Goal: Information Seeking & Learning: Learn about a topic

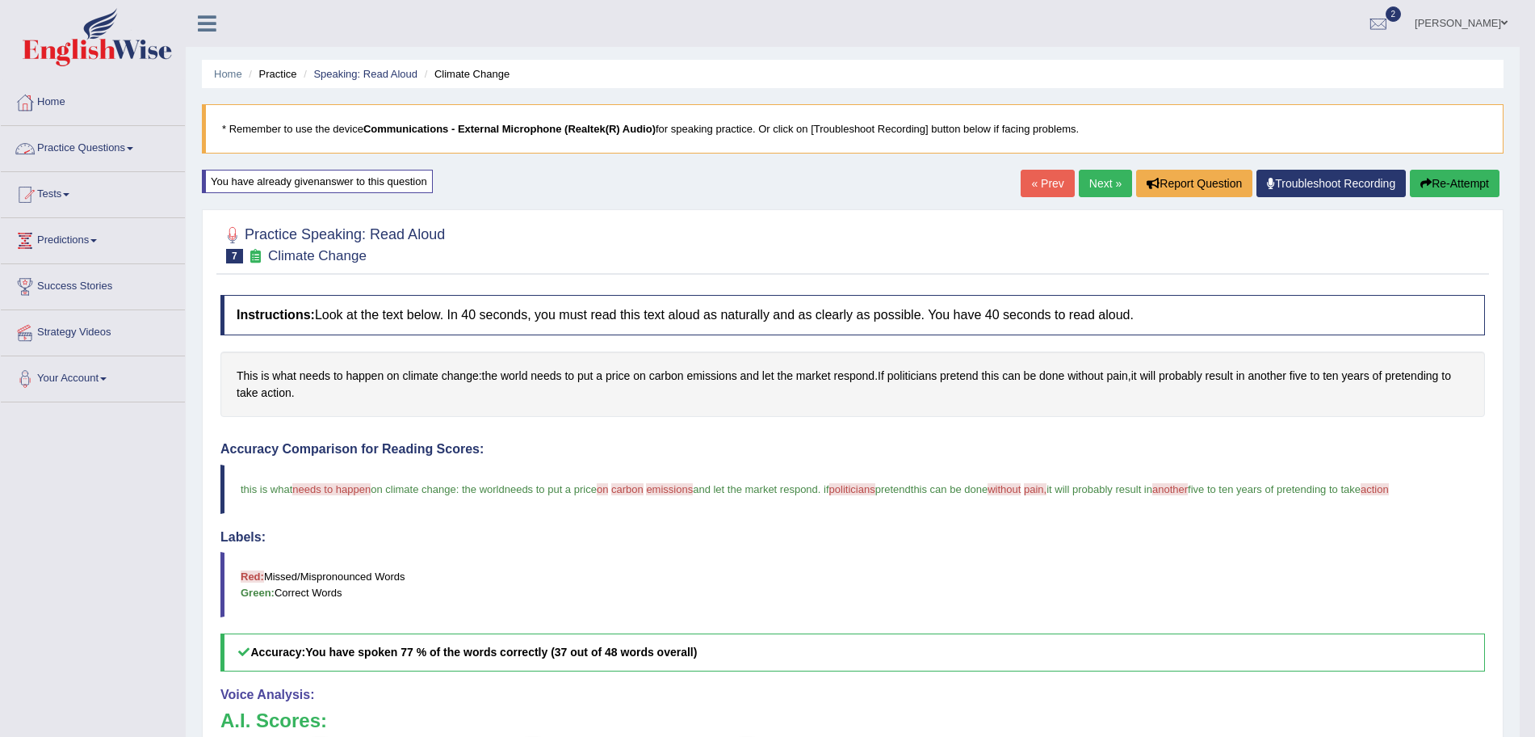
click at [140, 145] on link "Practice Questions" at bounding box center [93, 146] width 184 height 40
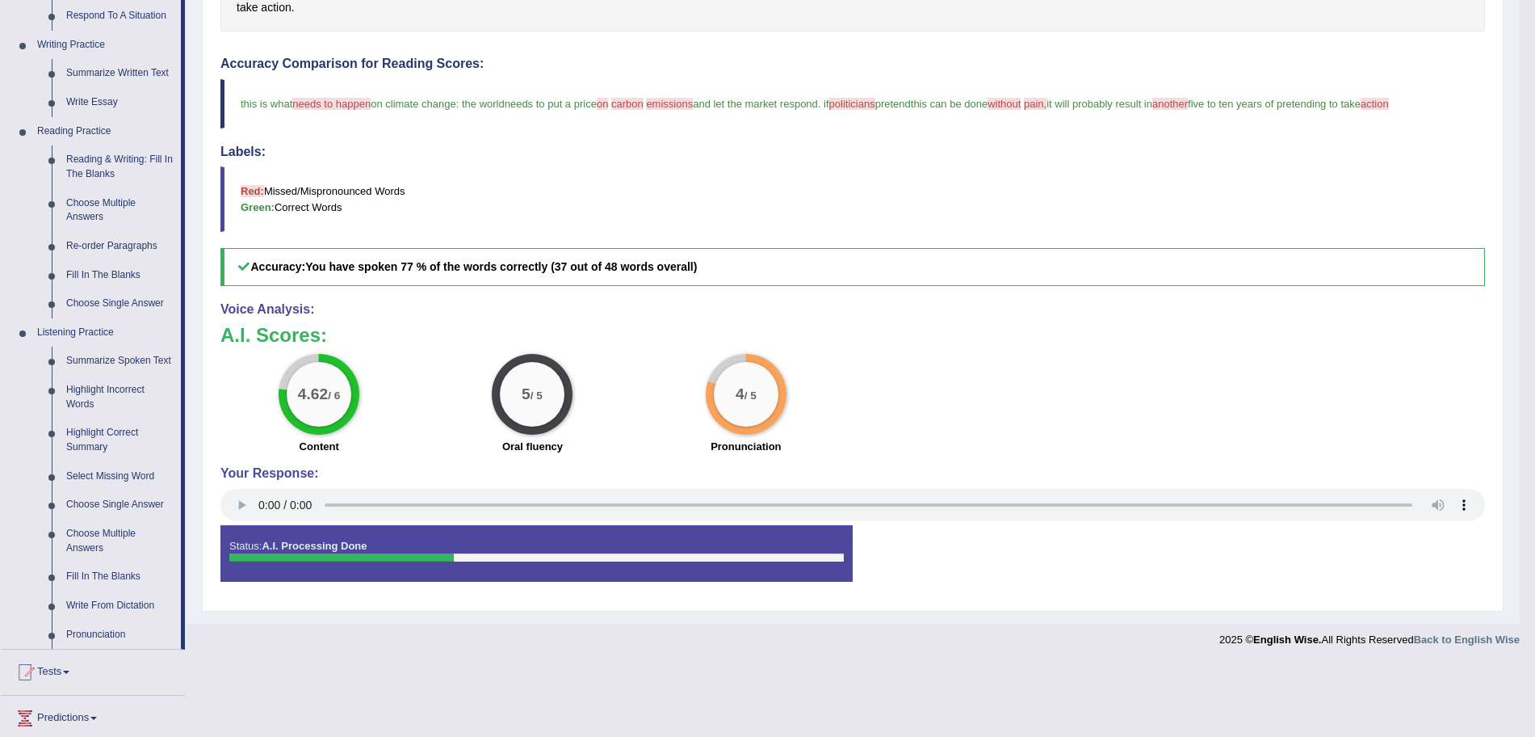
scroll to position [447, 0]
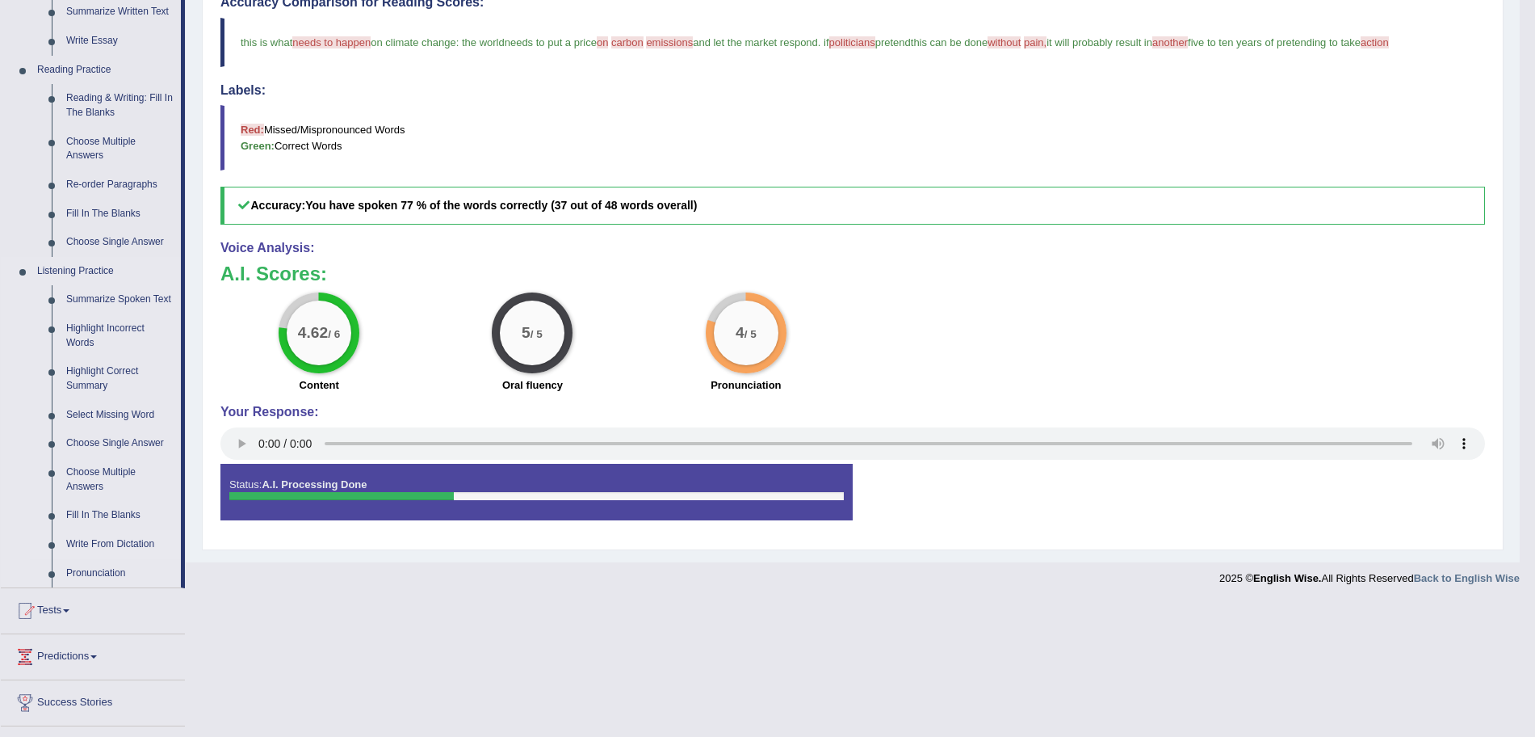
click at [100, 542] on link "Write From Dictation" at bounding box center [120, 544] width 122 height 29
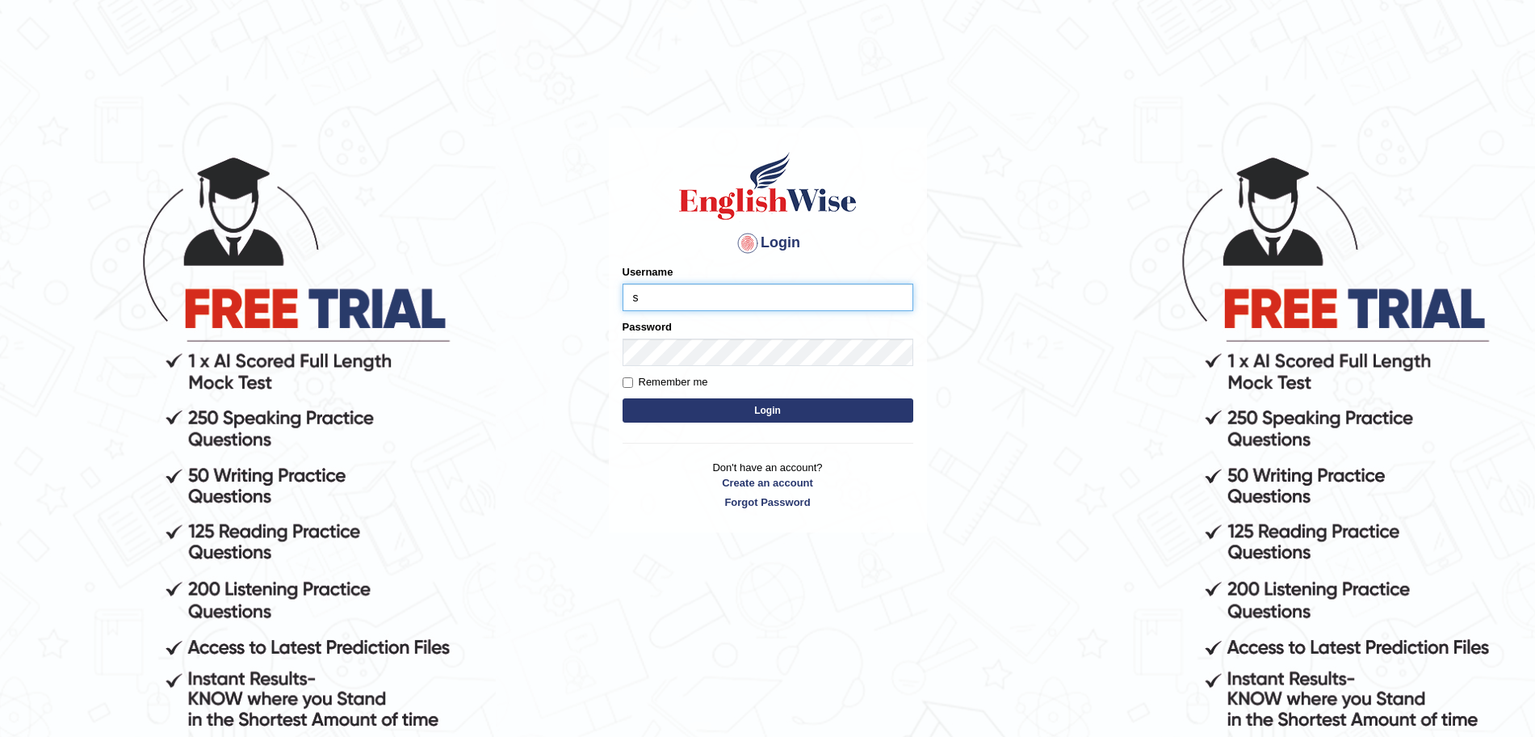
click at [720, 290] on input "s" at bounding box center [768, 296] width 291 height 27
type input "surajshrestha100"
click at [693, 405] on button "Login" at bounding box center [768, 410] width 291 height 24
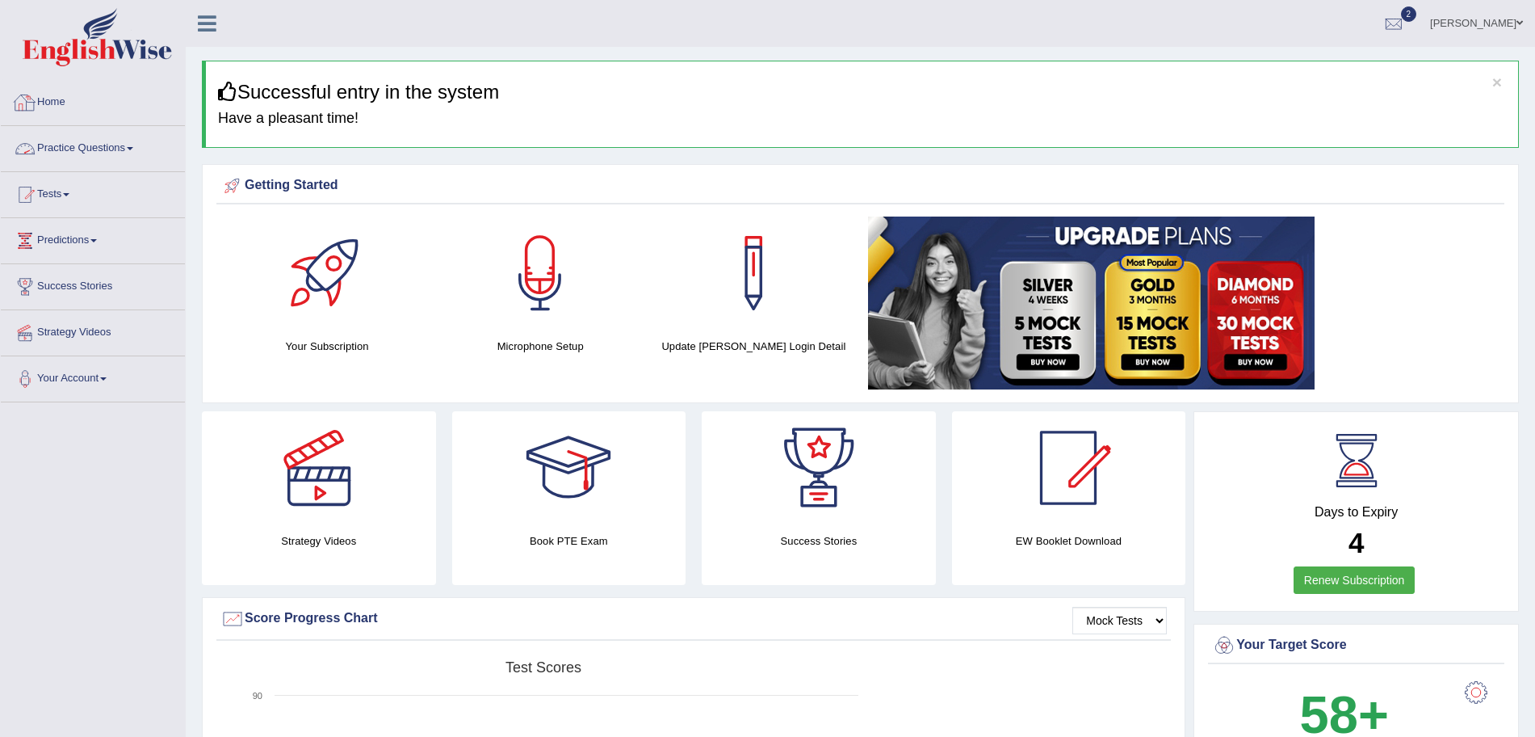
click at [85, 155] on link "Practice Questions" at bounding box center [93, 146] width 184 height 40
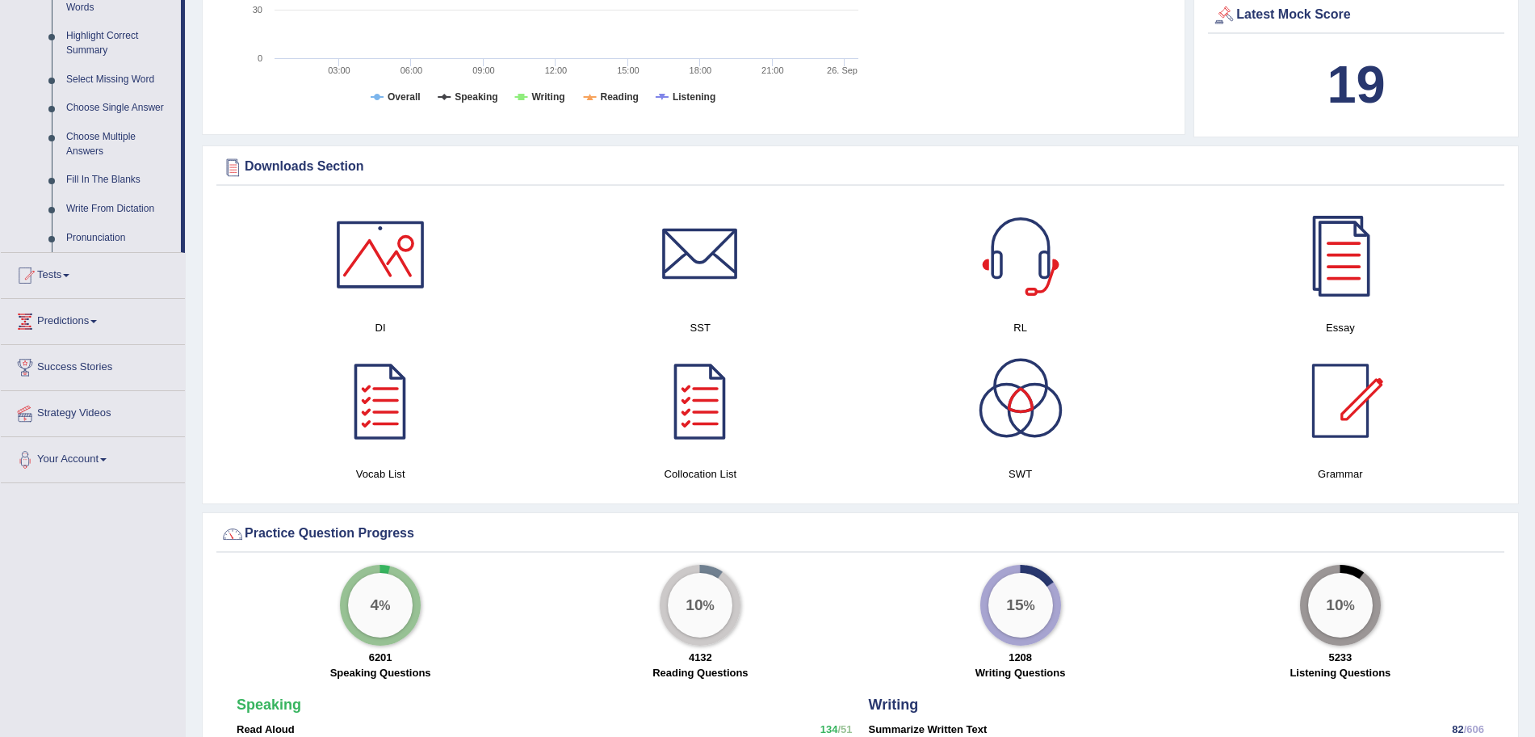
scroll to position [713, 0]
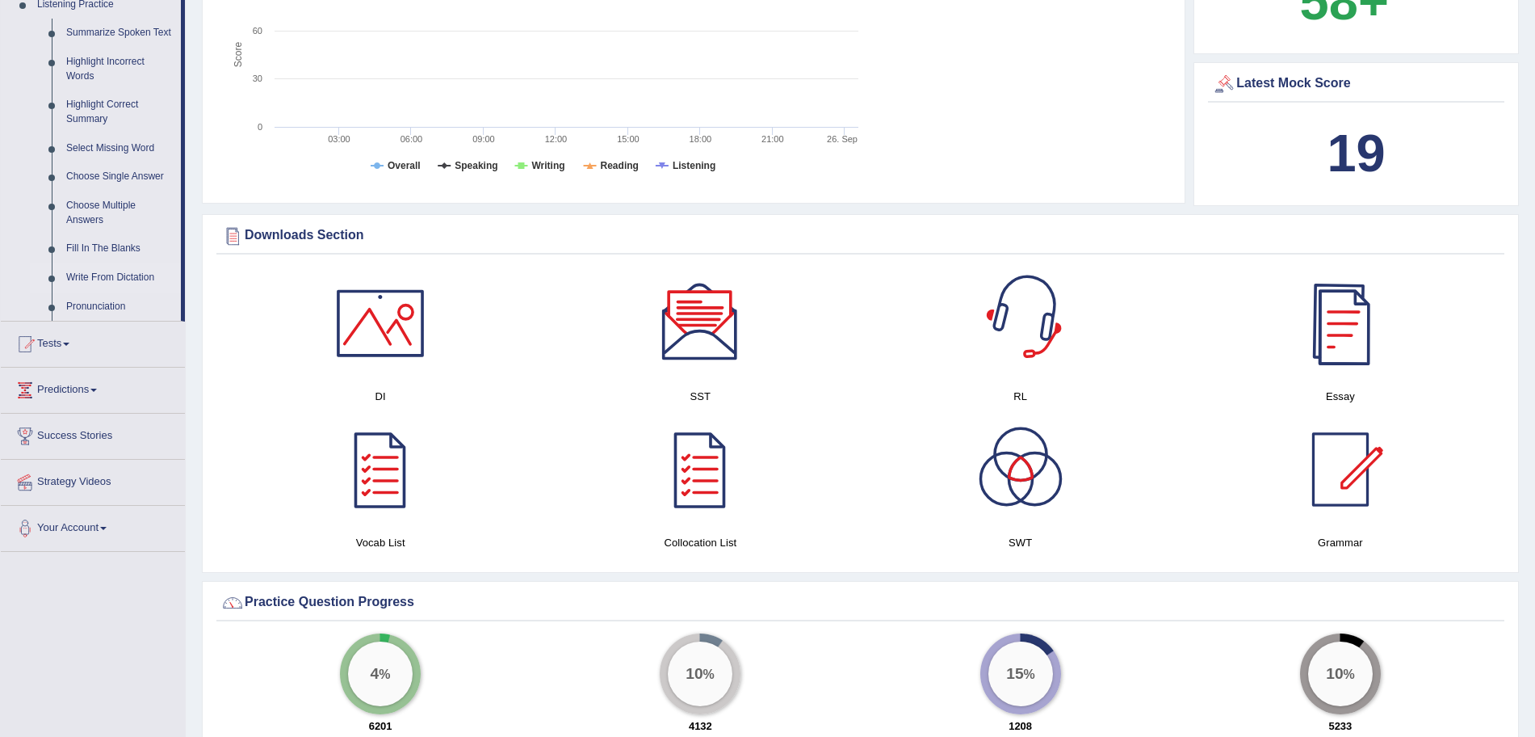
click at [116, 272] on link "Write From Dictation" at bounding box center [120, 277] width 122 height 29
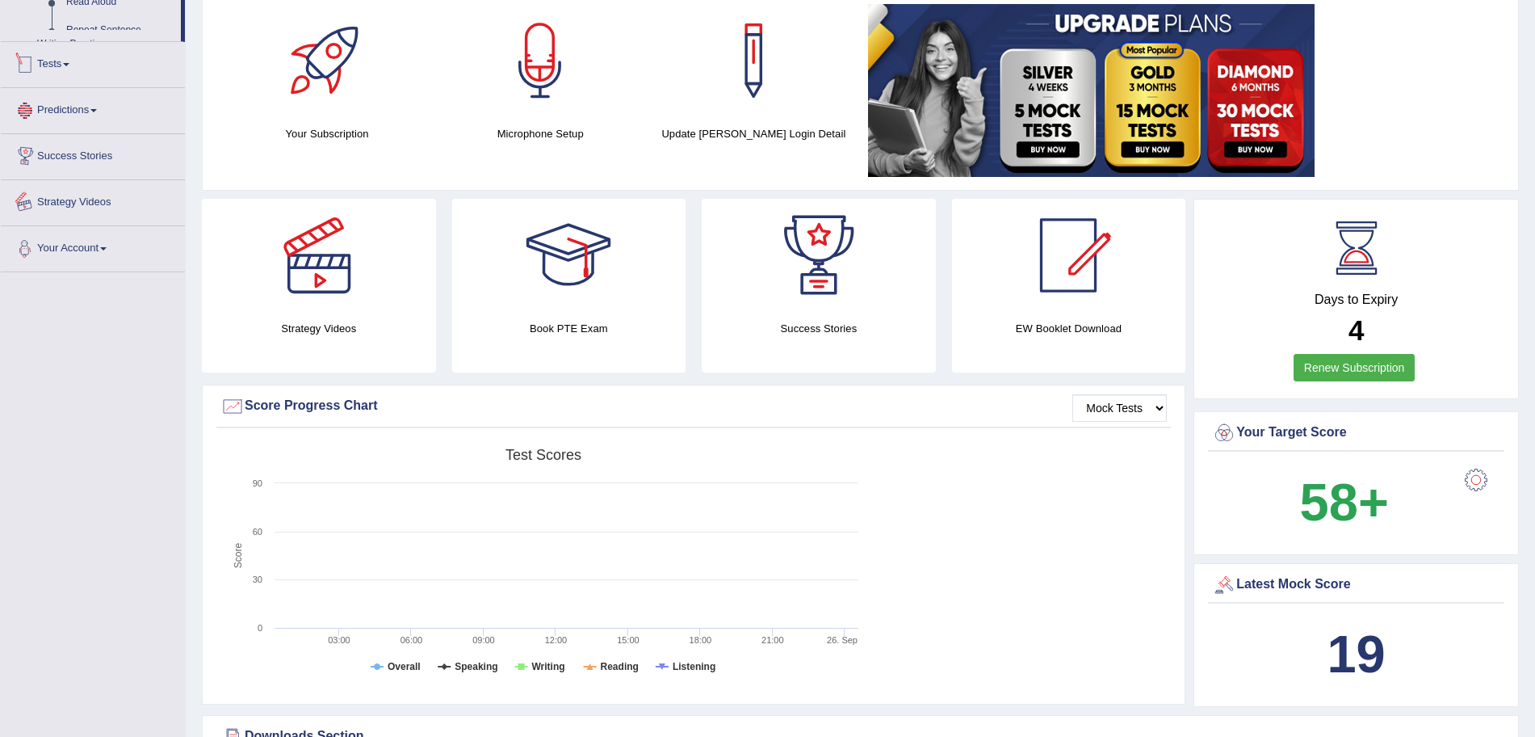
scroll to position [314, 0]
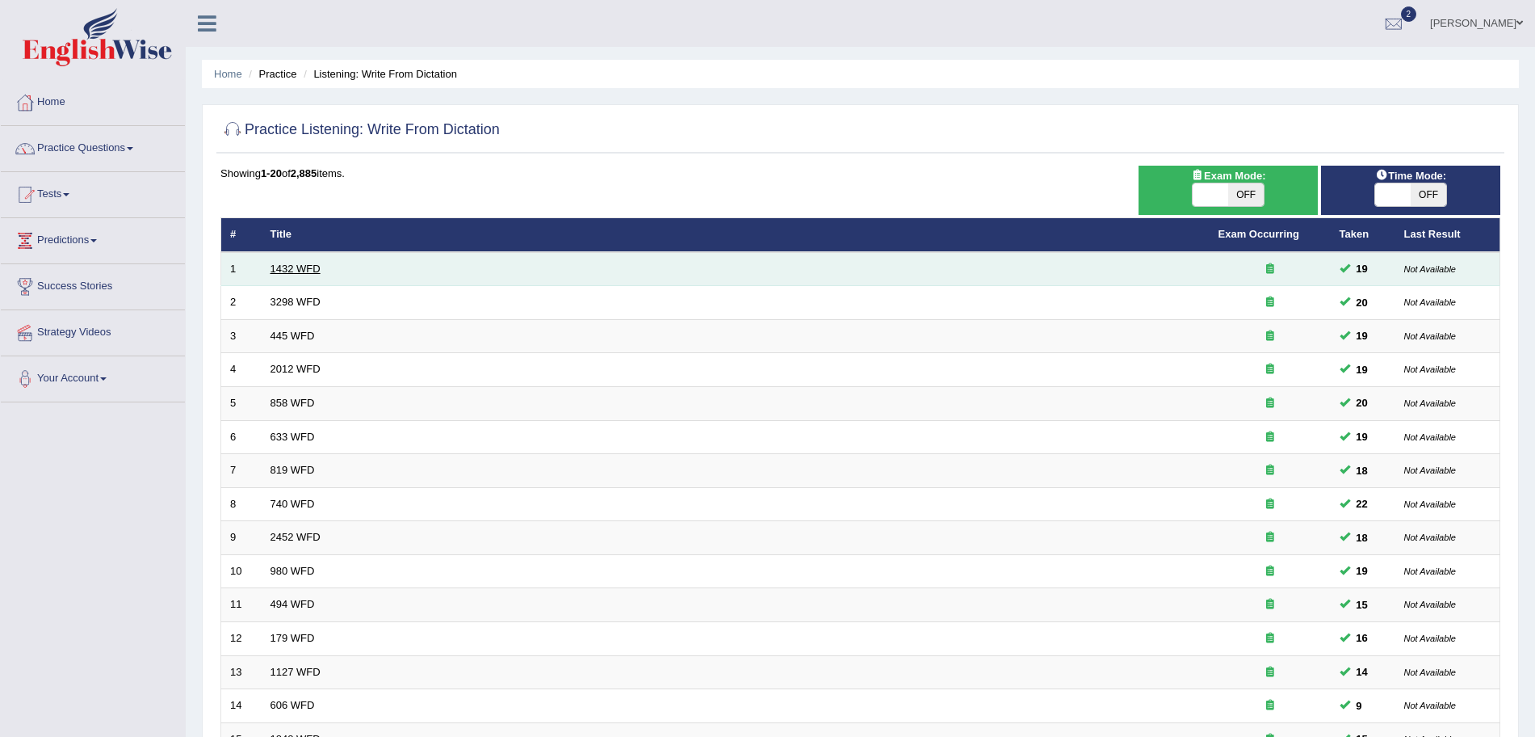
click at [279, 269] on link "1432 WFD" at bounding box center [296, 268] width 50 height 12
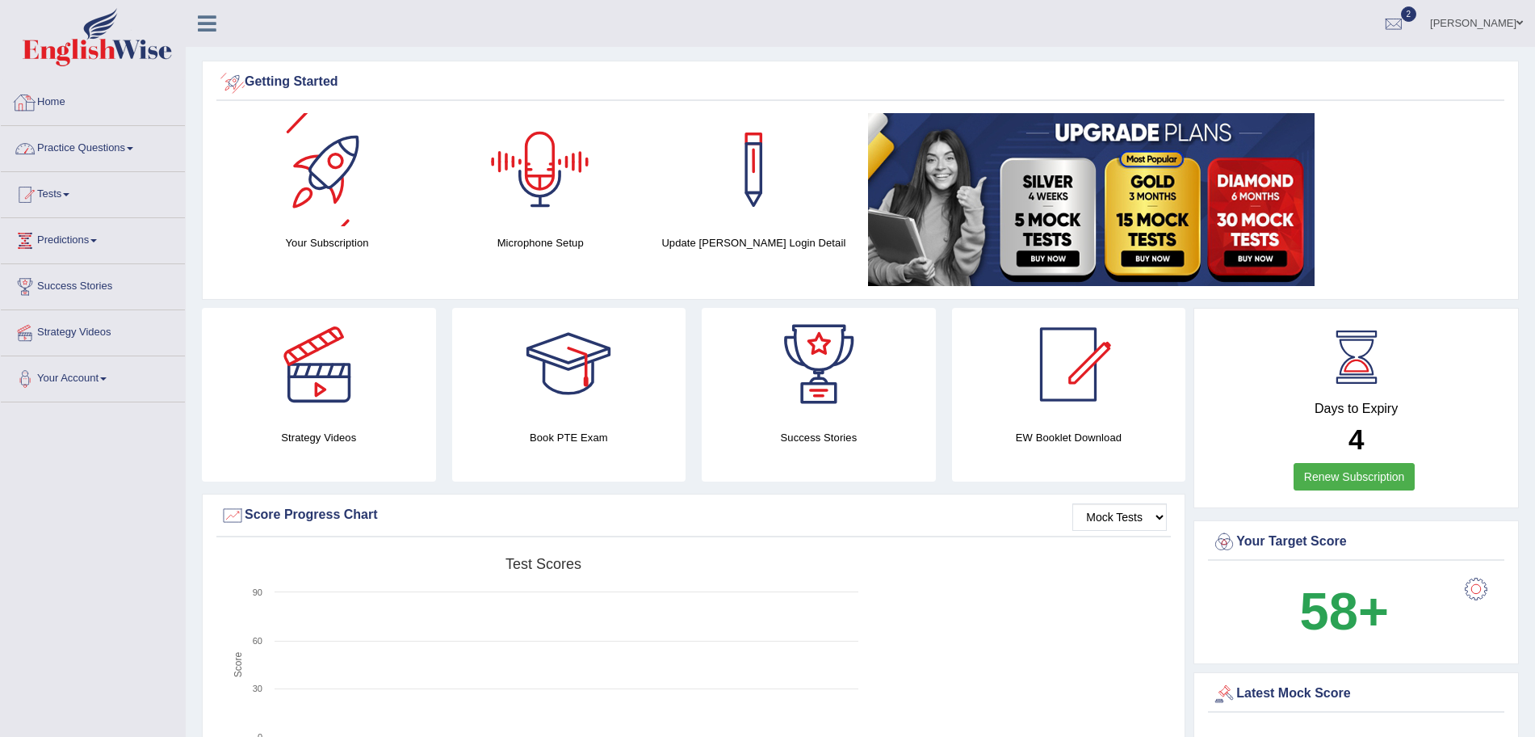
click at [109, 146] on link "Practice Questions" at bounding box center [93, 146] width 184 height 40
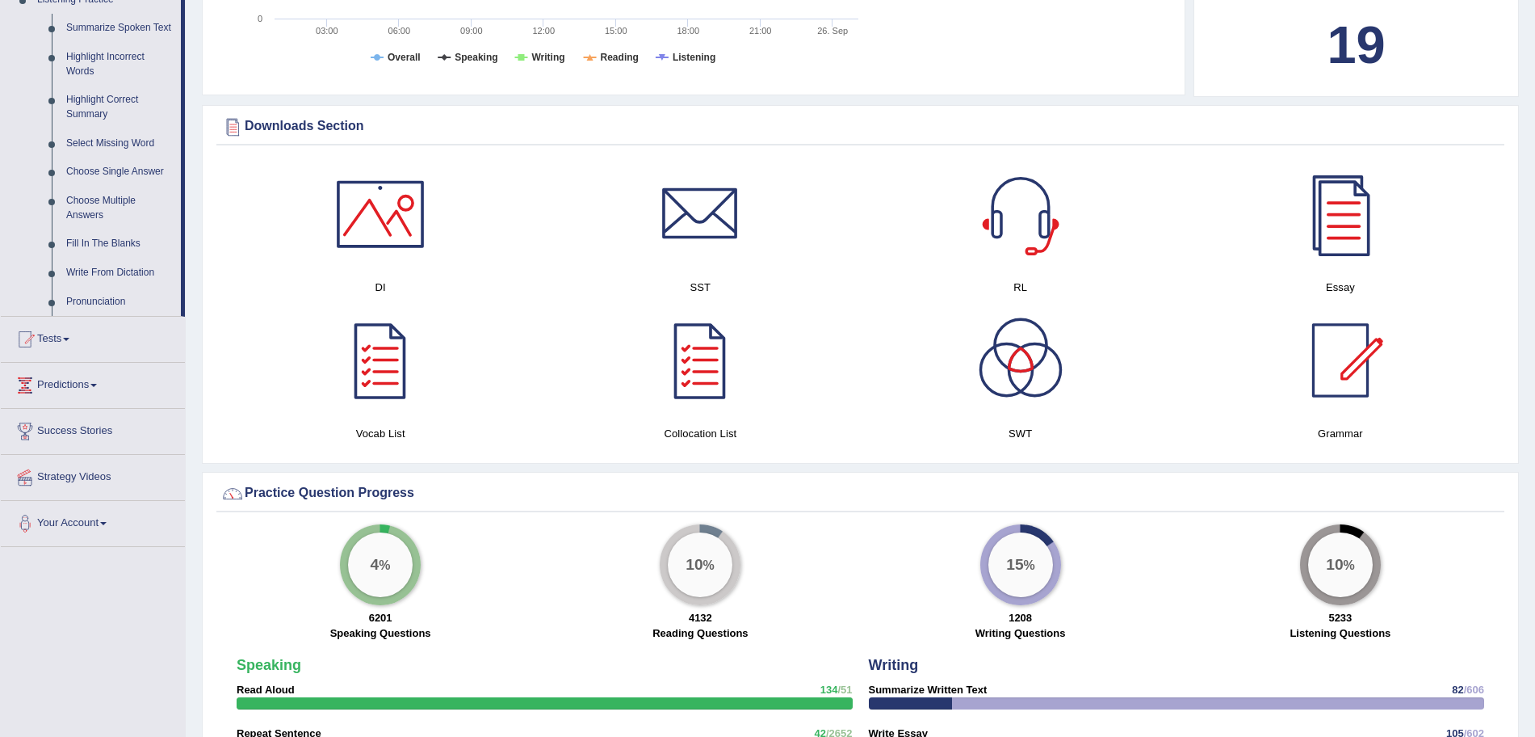
scroll to position [766, 0]
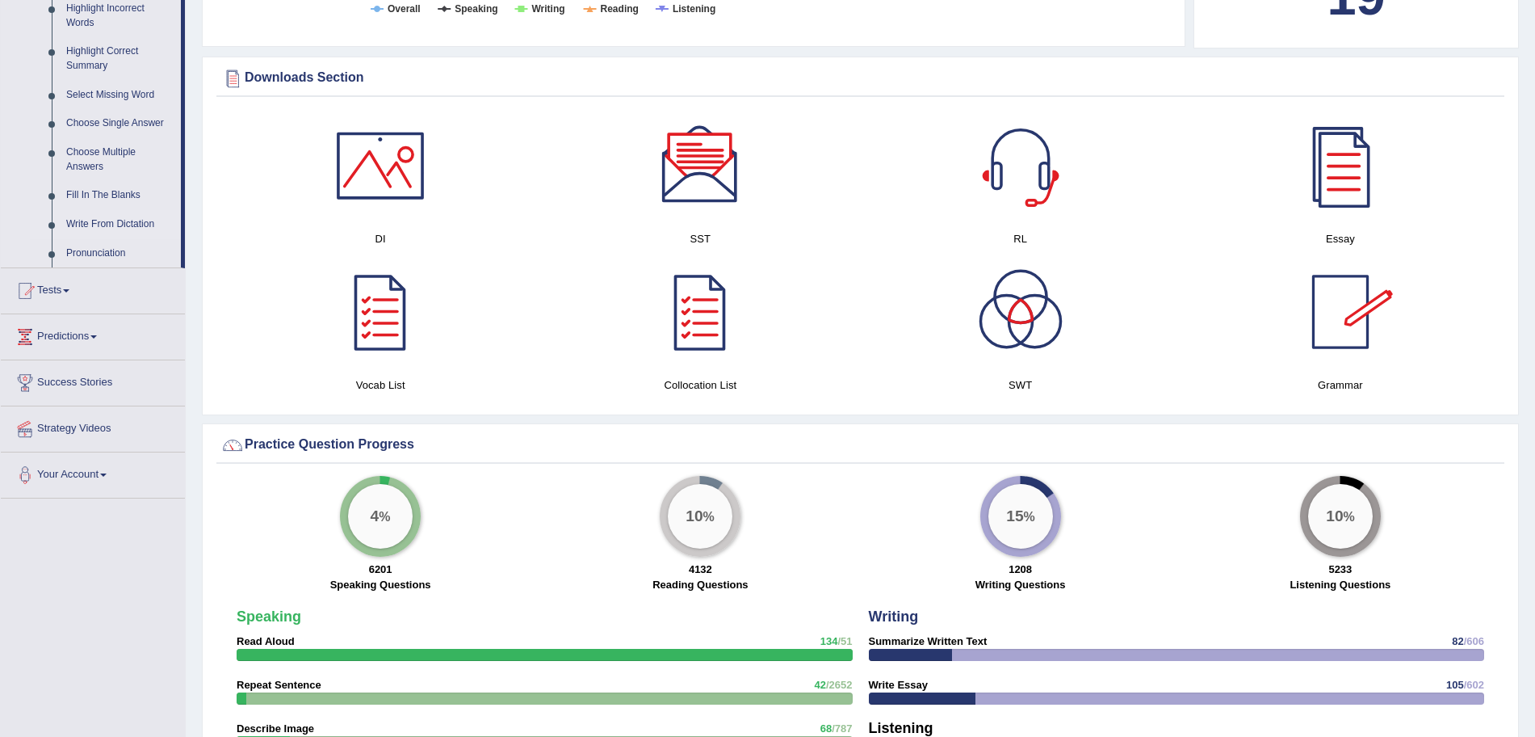
click at [95, 219] on link "Write From Dictation" at bounding box center [120, 224] width 122 height 29
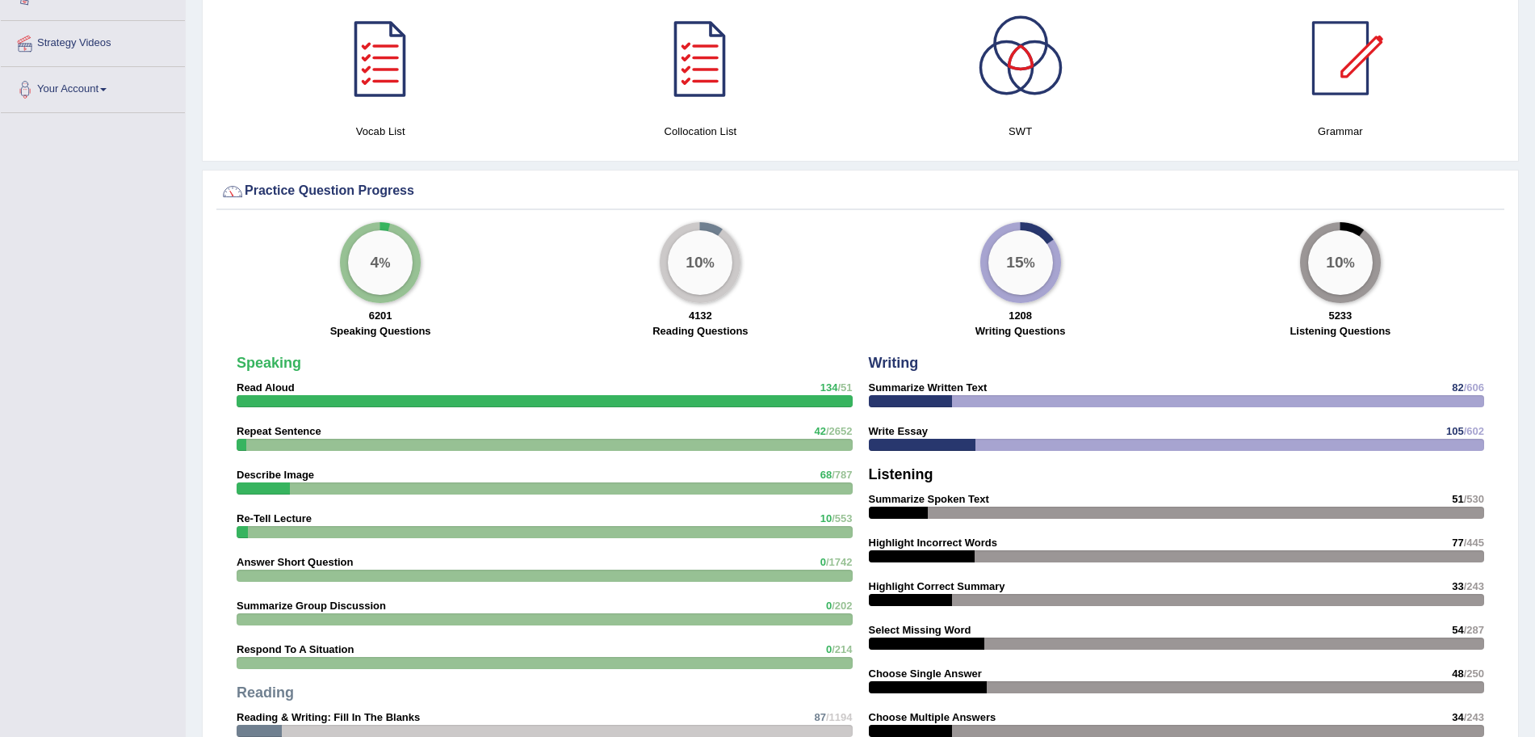
scroll to position [1051, 0]
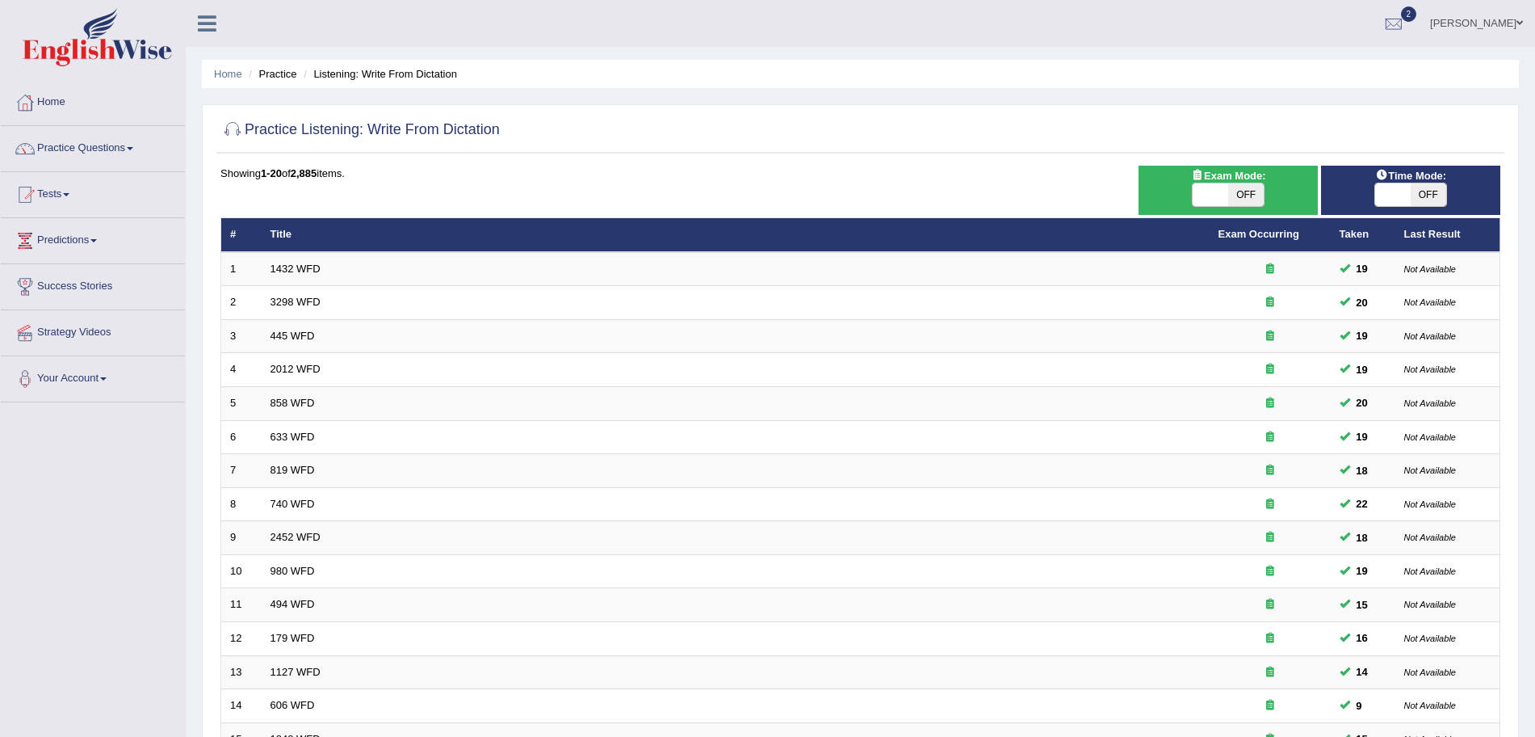
drag, startPoint x: 1550, startPoint y: 194, endPoint x: 1550, endPoint y: 225, distance: 31.5
click at [1535, 225] on html "Toggle navigation Home Practice Questions Speaking Practice Read Aloud Repeat S…" at bounding box center [767, 368] width 1535 height 737
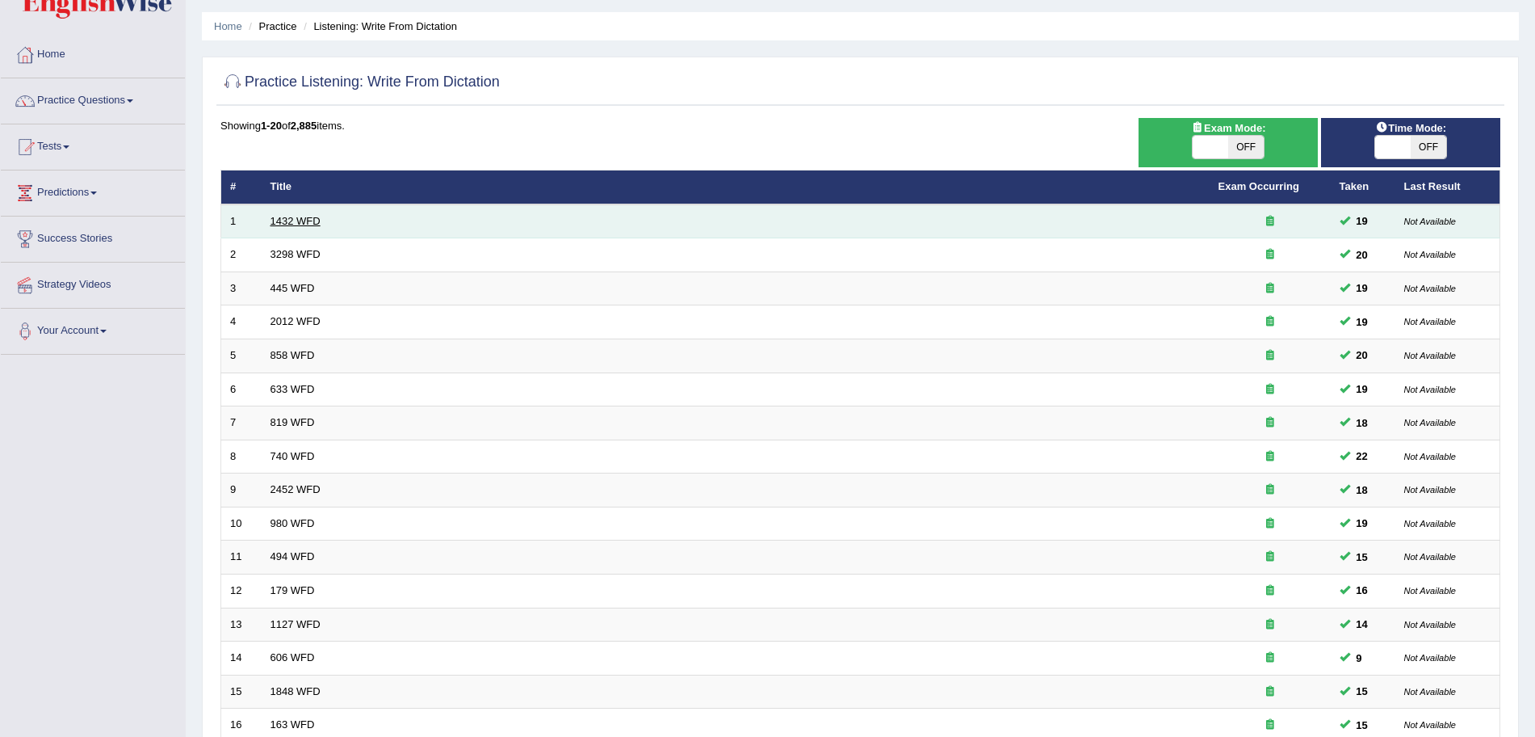
click at [292, 220] on link "1432 WFD" at bounding box center [296, 221] width 50 height 12
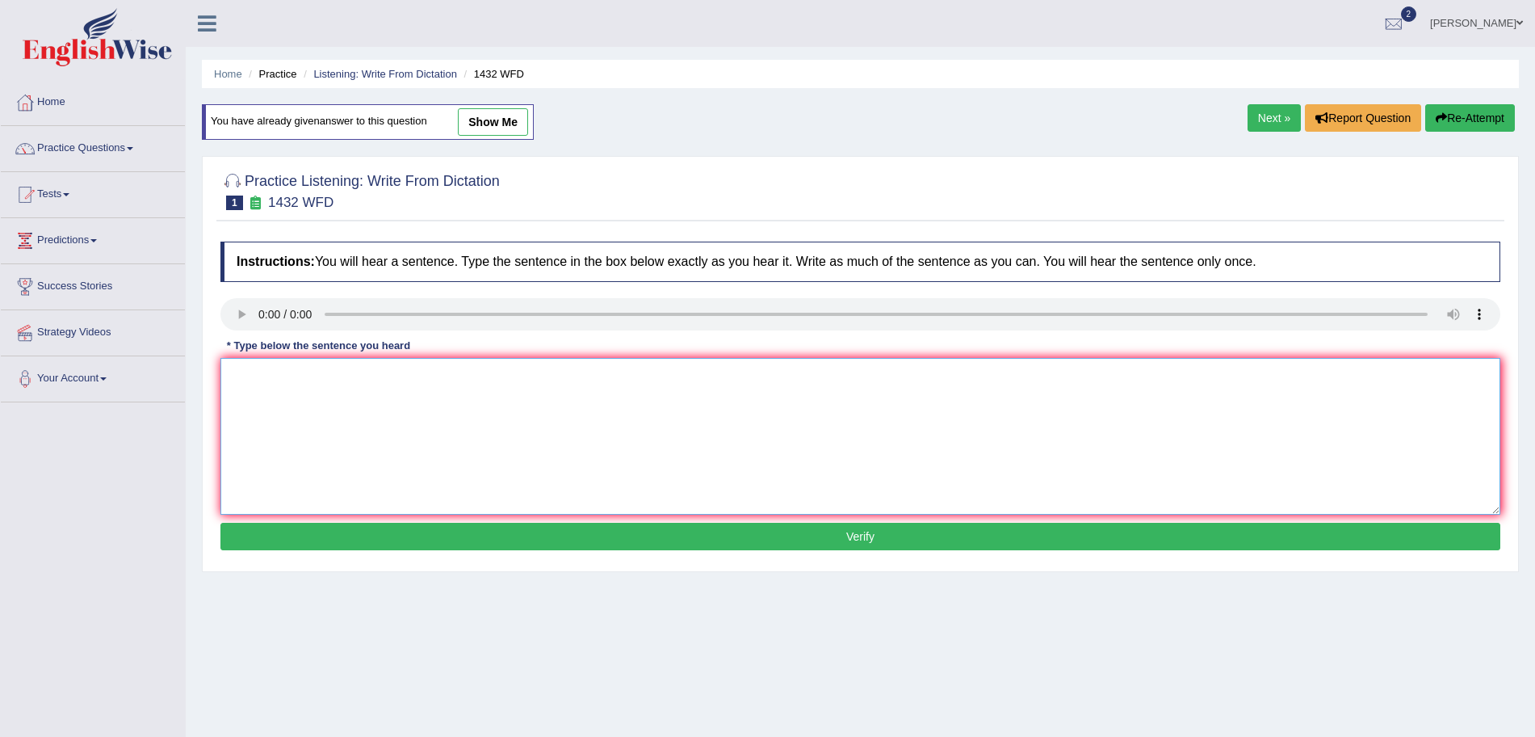
click at [313, 411] on textarea at bounding box center [860, 436] width 1280 height 157
type textarea "More physical activity is beneficial to your health."
click at [459, 539] on button "Verify" at bounding box center [860, 536] width 1280 height 27
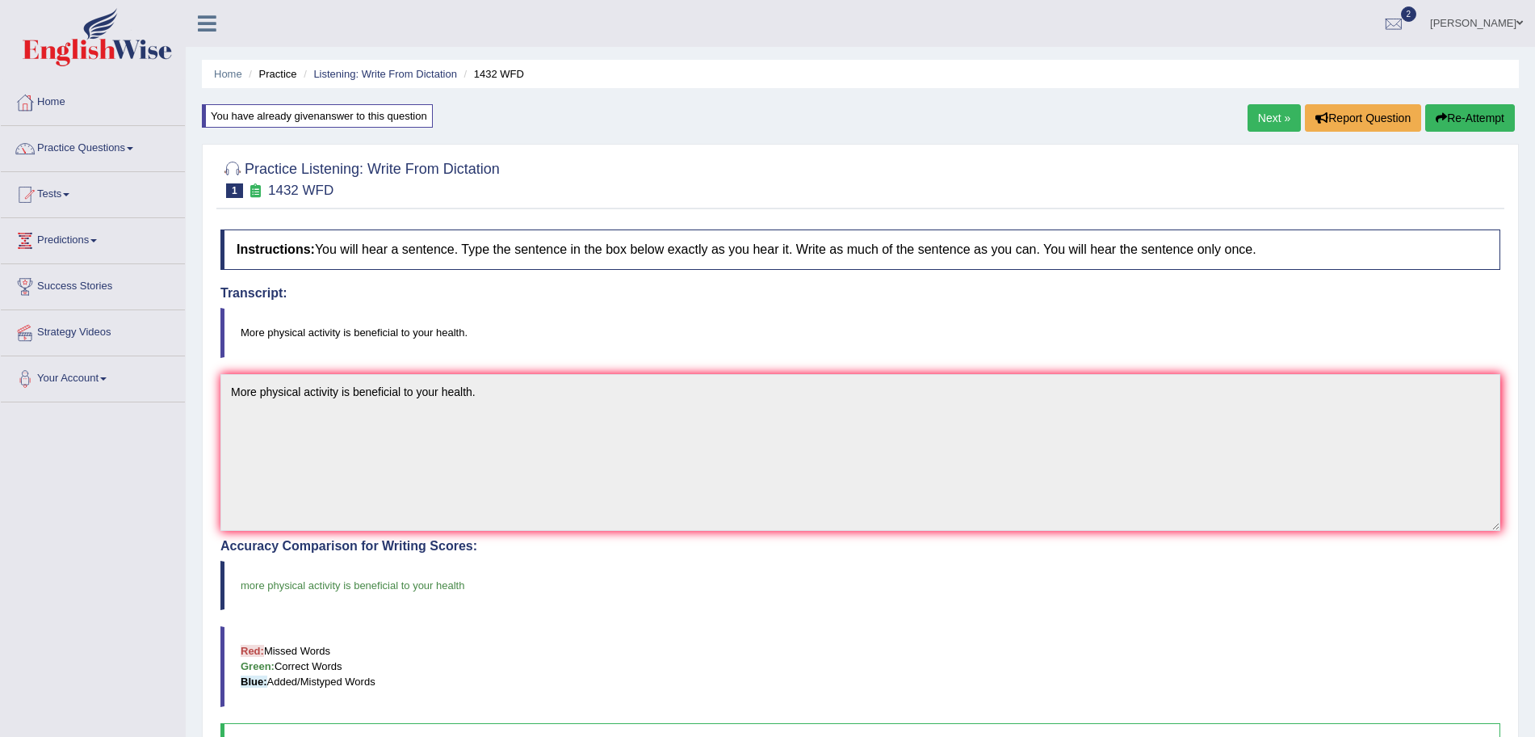
click at [1263, 125] on link "Next »" at bounding box center [1274, 117] width 53 height 27
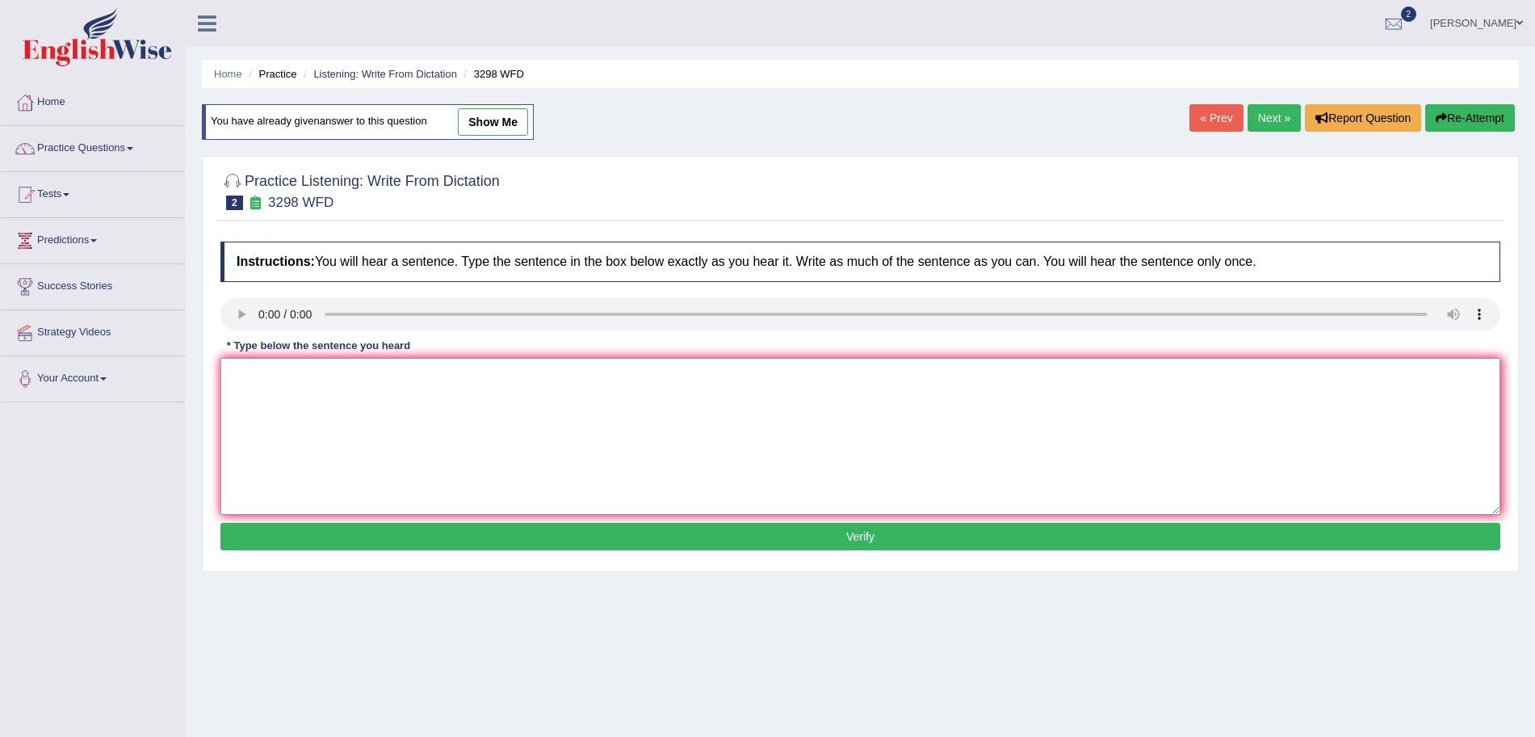
click at [292, 409] on textarea at bounding box center [860, 436] width 1280 height 157
type textarea "Animal behavior appears to contain both similar and distinct aspects to that of…"
click at [367, 535] on button "Verify" at bounding box center [860, 536] width 1280 height 27
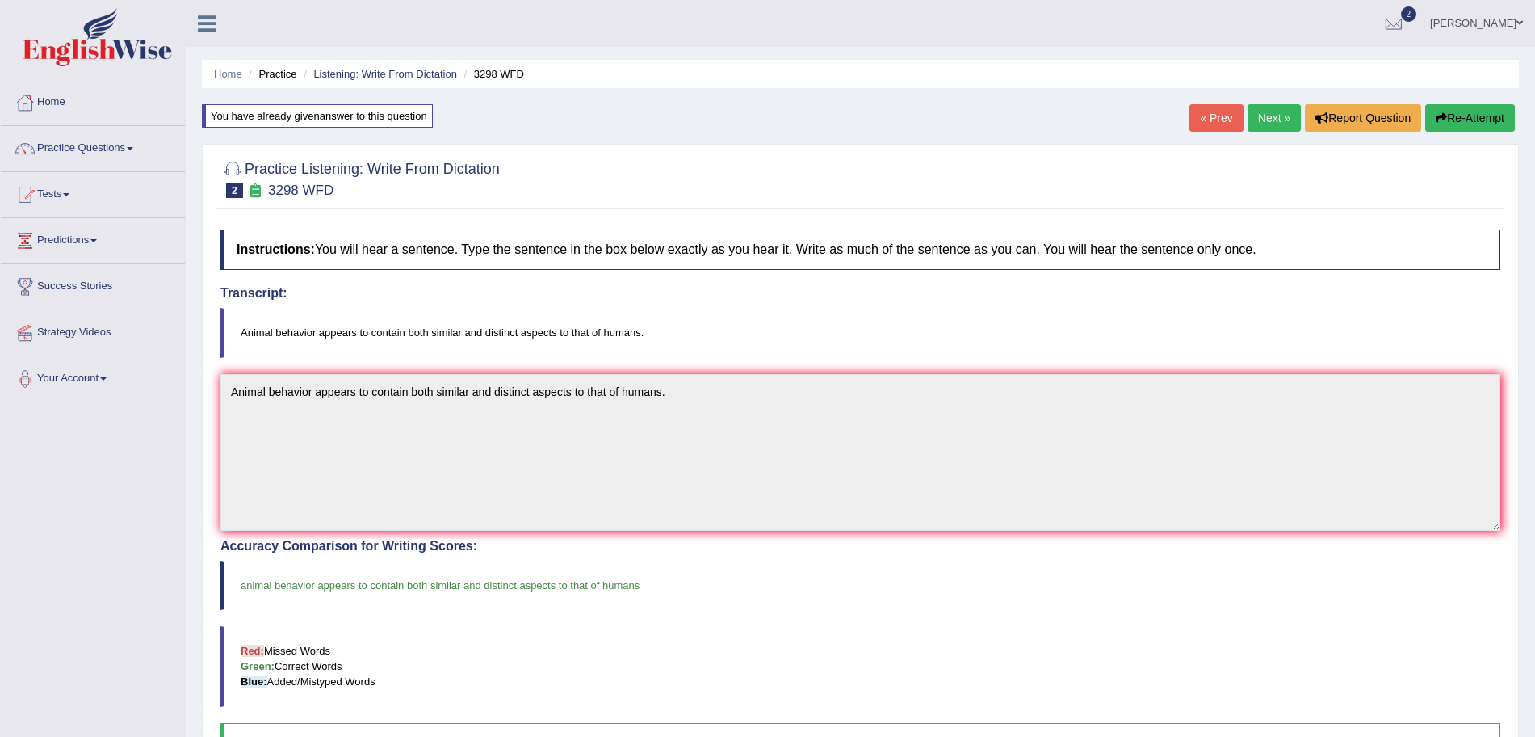
click at [1257, 122] on link "Next »" at bounding box center [1274, 117] width 53 height 27
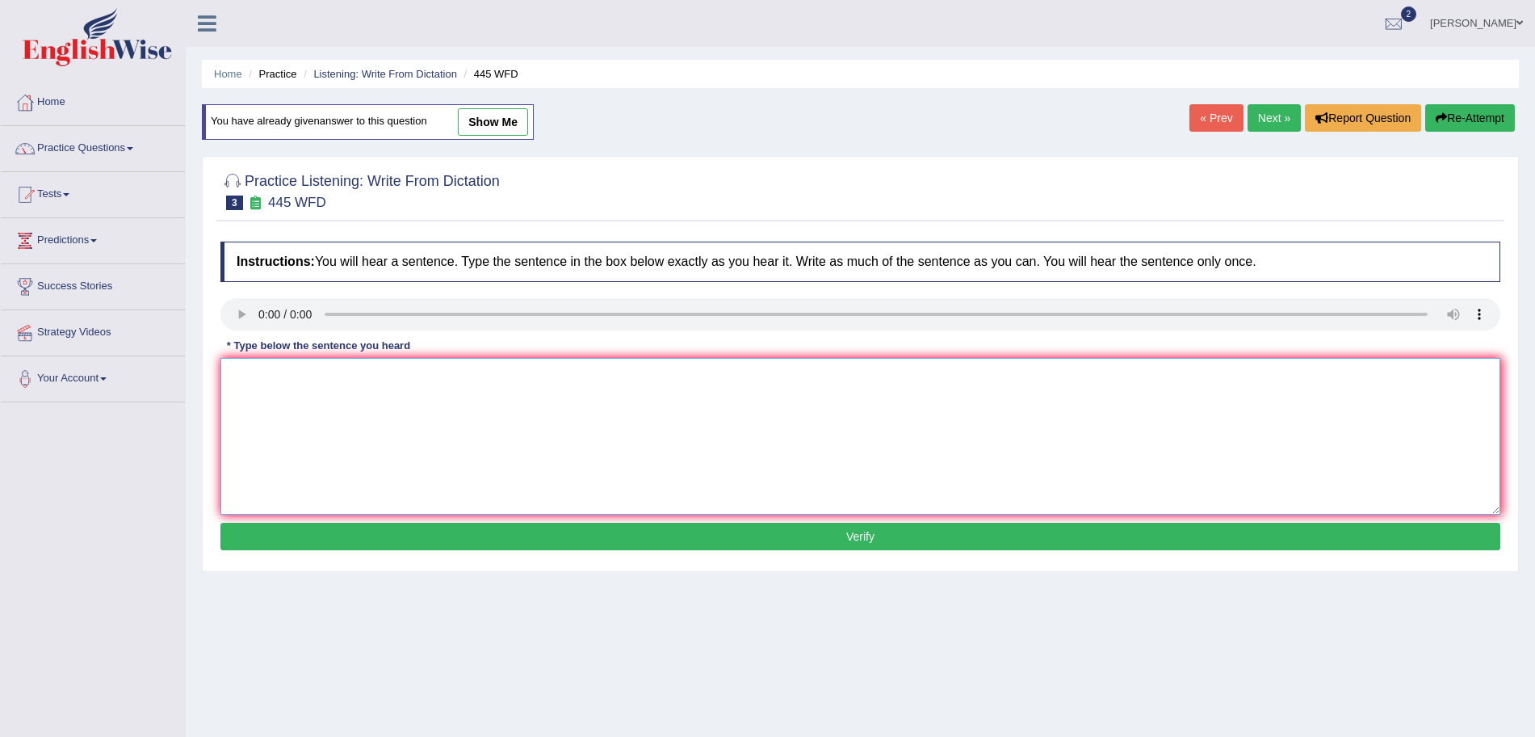
click at [313, 405] on textarea at bounding box center [860, 436] width 1280 height 157
type textarea "The american astronomers made a plan for landing a spaceship on Mars."
click at [634, 533] on button "Verify" at bounding box center [860, 536] width 1280 height 27
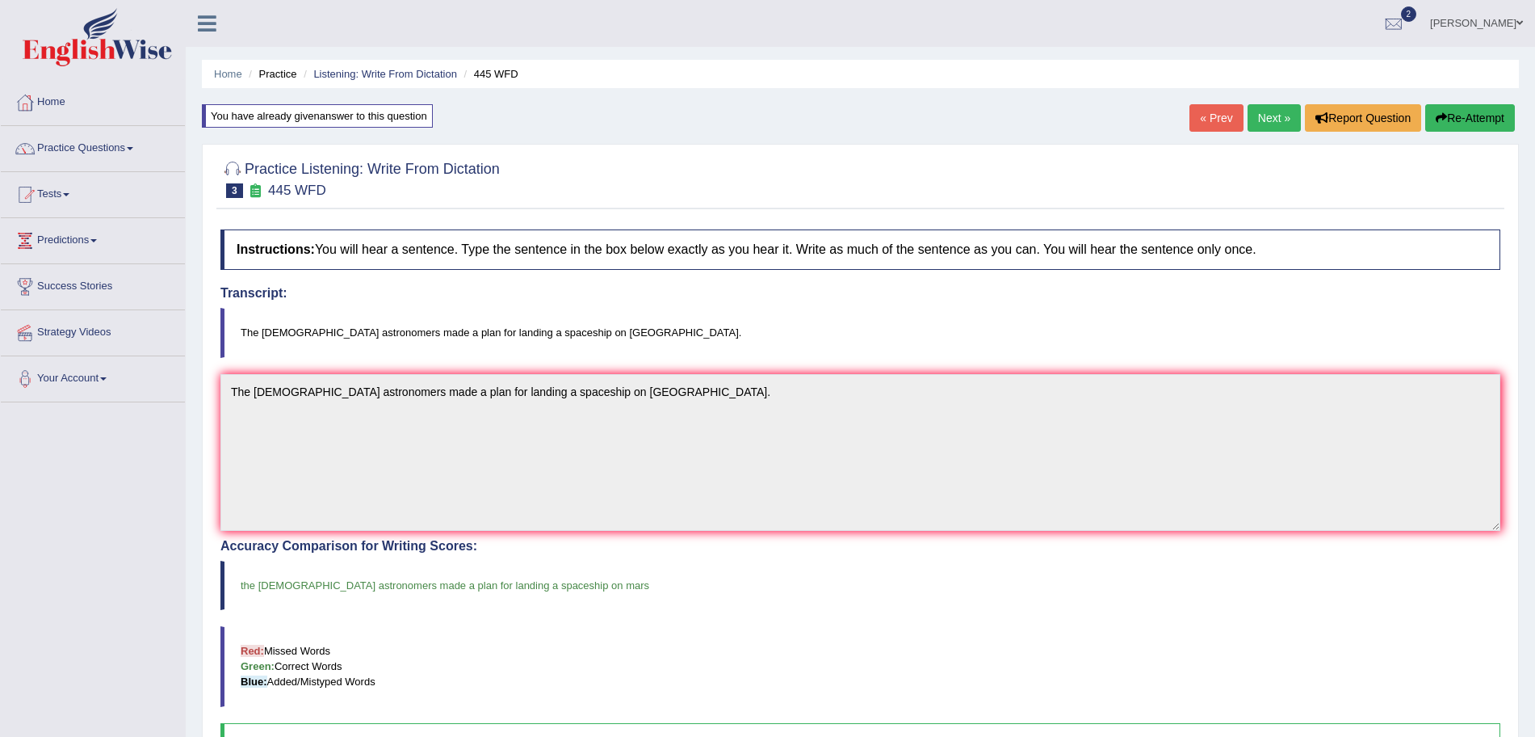
click at [1262, 120] on link "Next »" at bounding box center [1274, 117] width 53 height 27
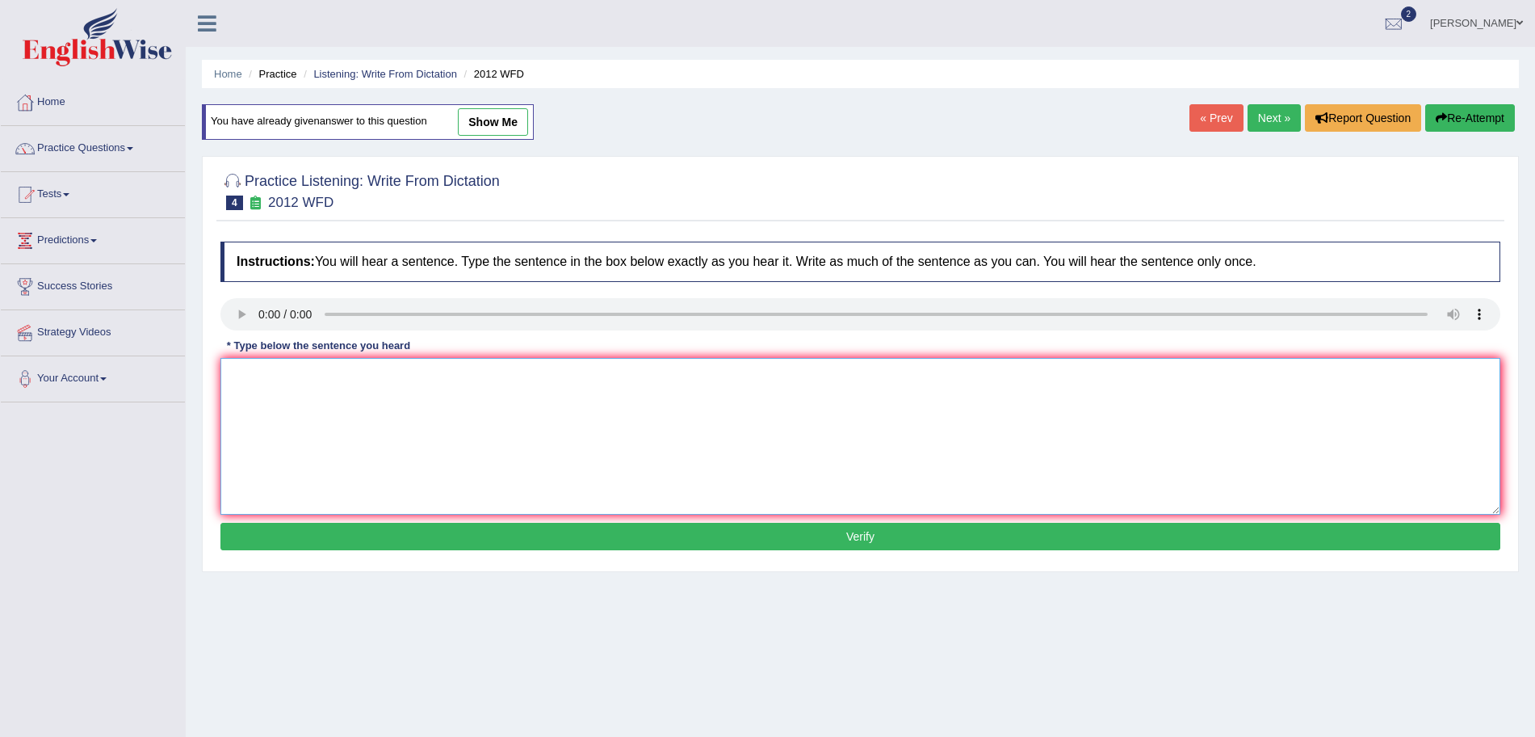
click at [304, 426] on textarea at bounding box center [860, 436] width 1280 height 157
type textarea "There is a great deal of debate on this topic."
click at [433, 532] on button "Verify" at bounding box center [860, 536] width 1280 height 27
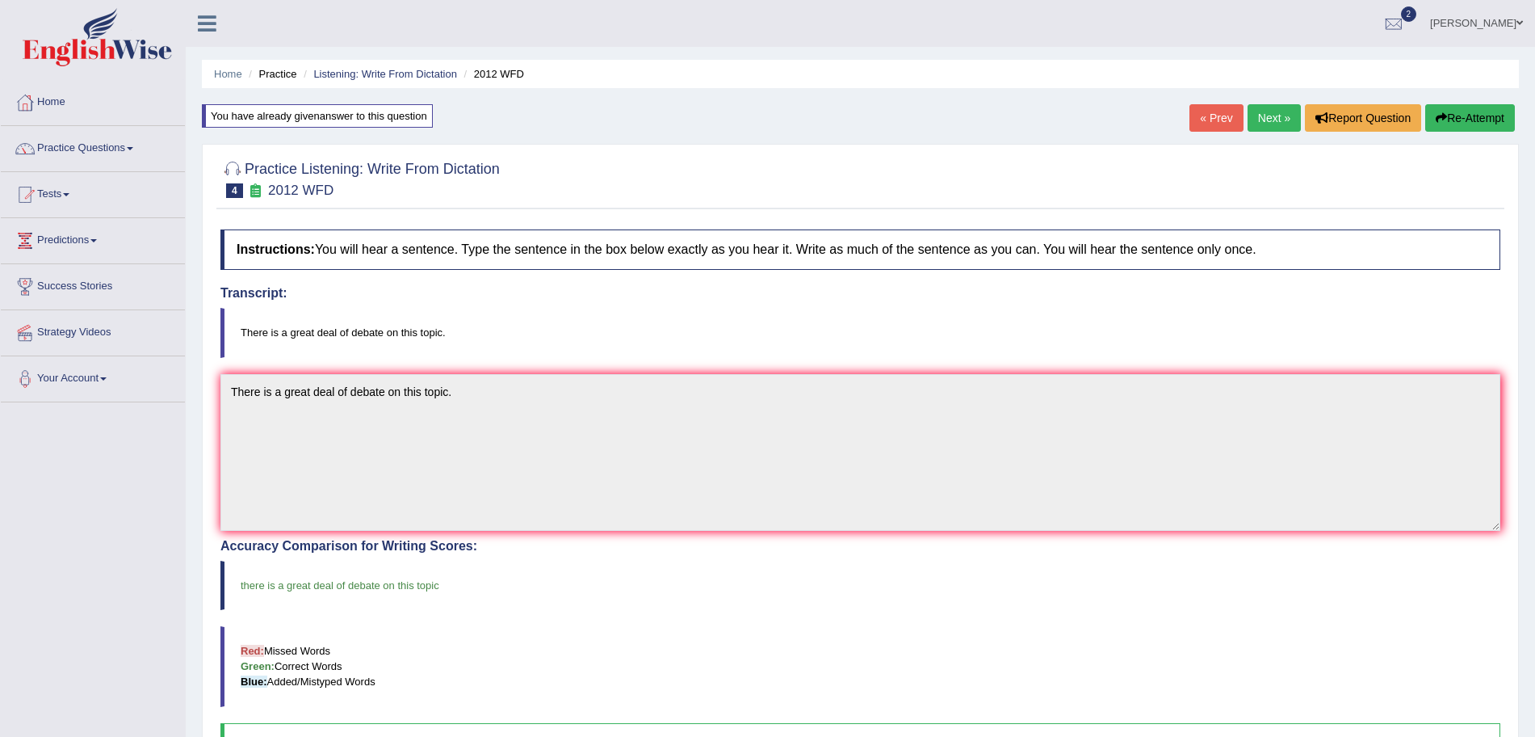
click at [1257, 123] on link "Next »" at bounding box center [1274, 117] width 53 height 27
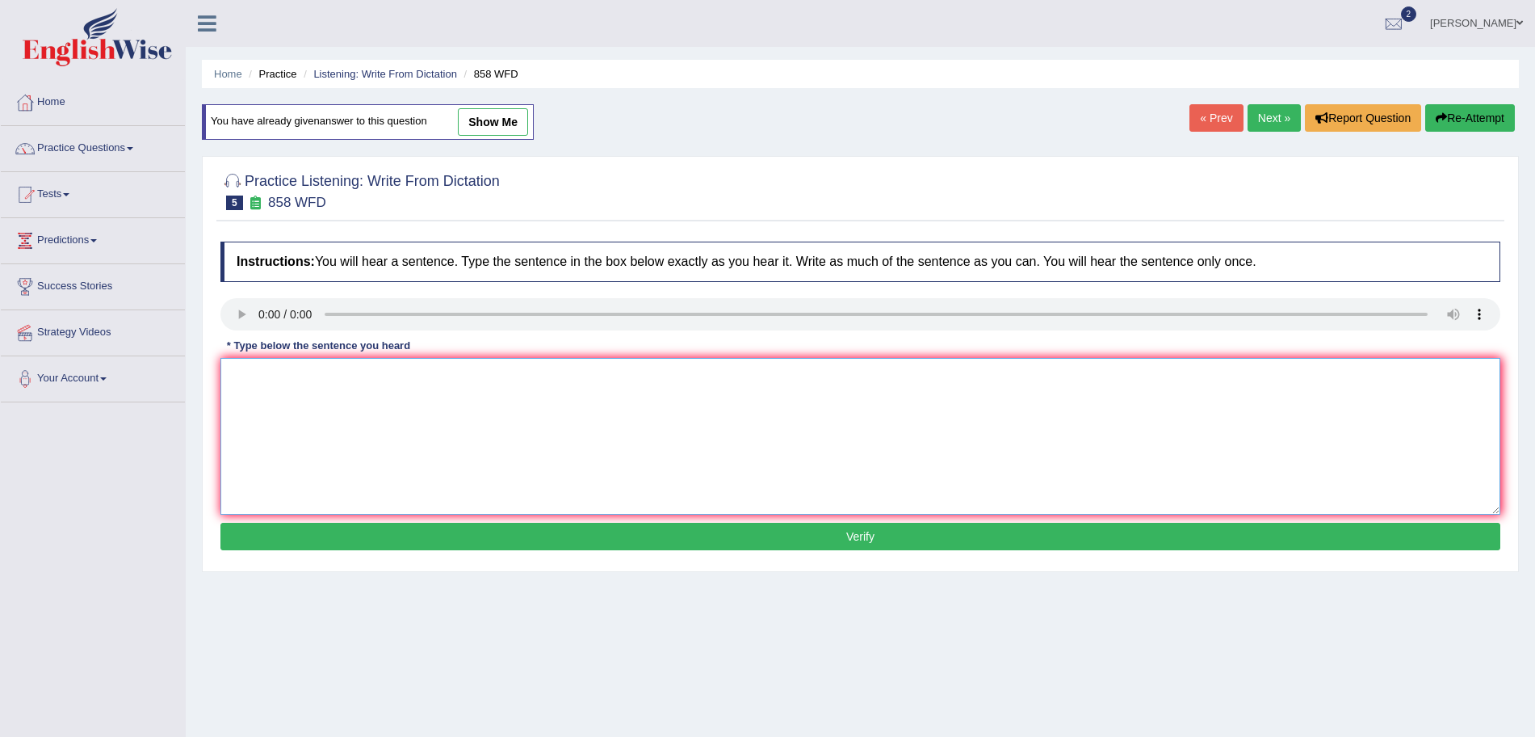
click at [284, 391] on textarea at bounding box center [860, 436] width 1280 height 157
type textarea "The year when the ship of artifacts was wrecked interested historians."
click at [384, 546] on button "Verify" at bounding box center [860, 536] width 1280 height 27
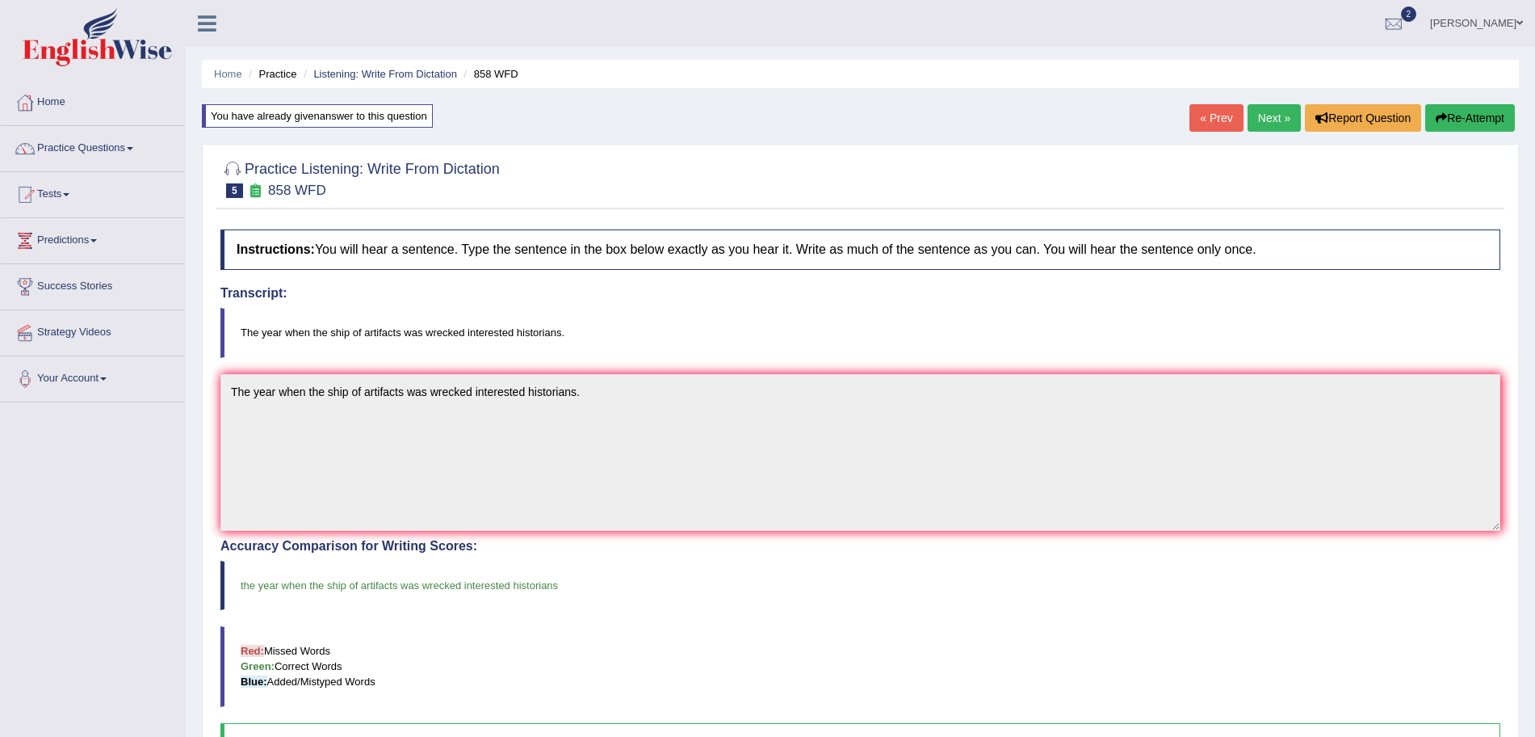
click at [1251, 125] on link "Next »" at bounding box center [1274, 117] width 53 height 27
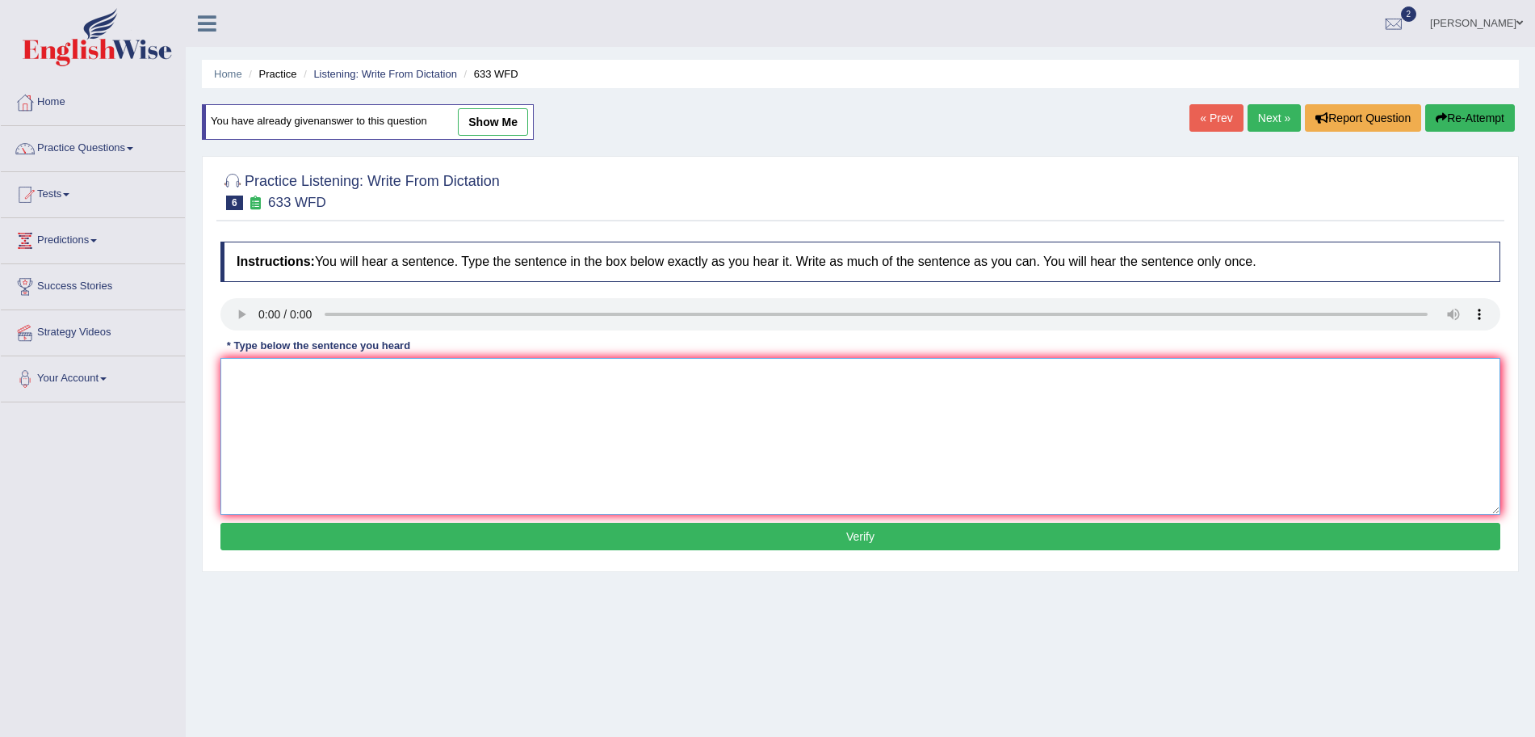
click at [301, 392] on textarea at bounding box center [860, 436] width 1280 height 157
type textarea "Research shows that exercising makes us feel better."
click at [427, 536] on button "Verify" at bounding box center [860, 536] width 1280 height 27
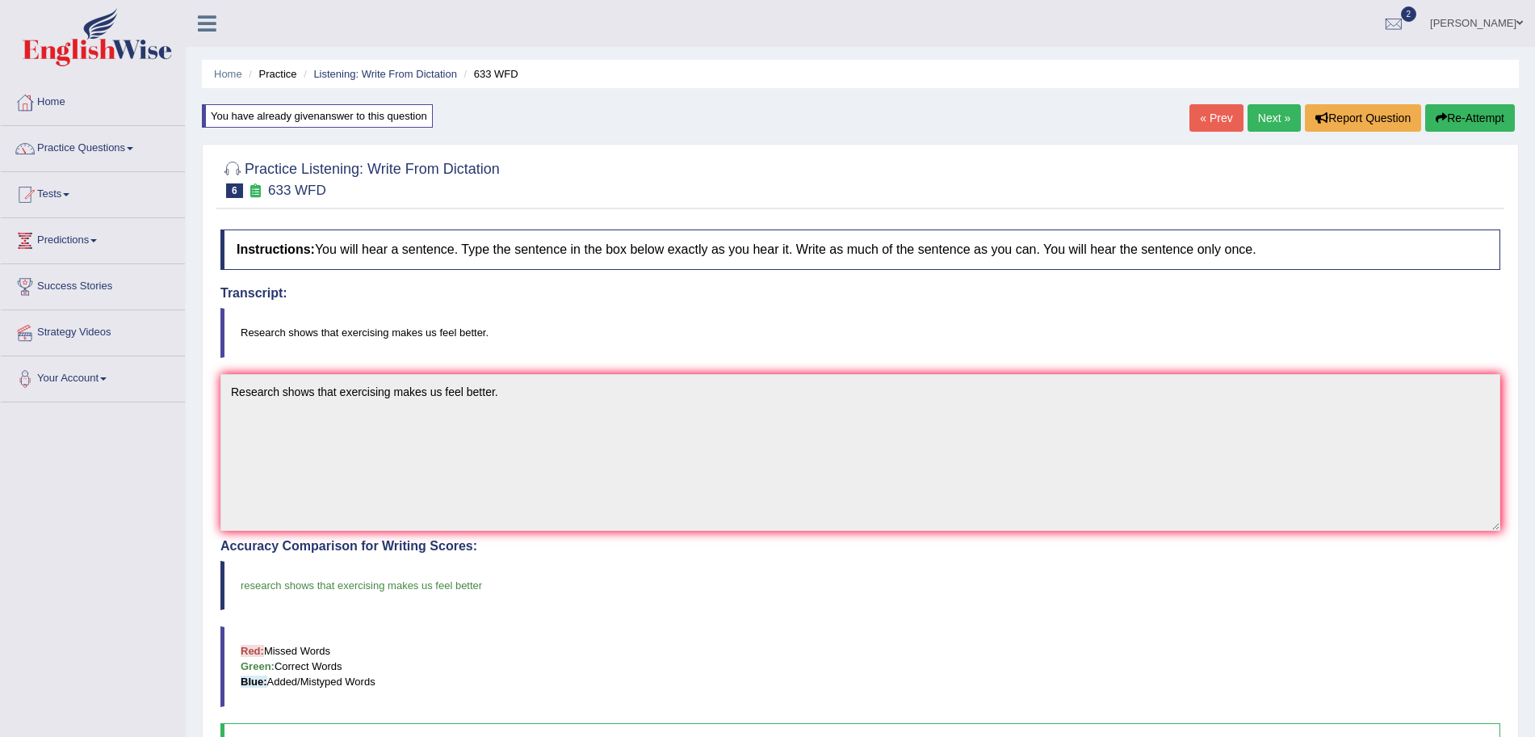
click at [1259, 116] on link "Next »" at bounding box center [1274, 117] width 53 height 27
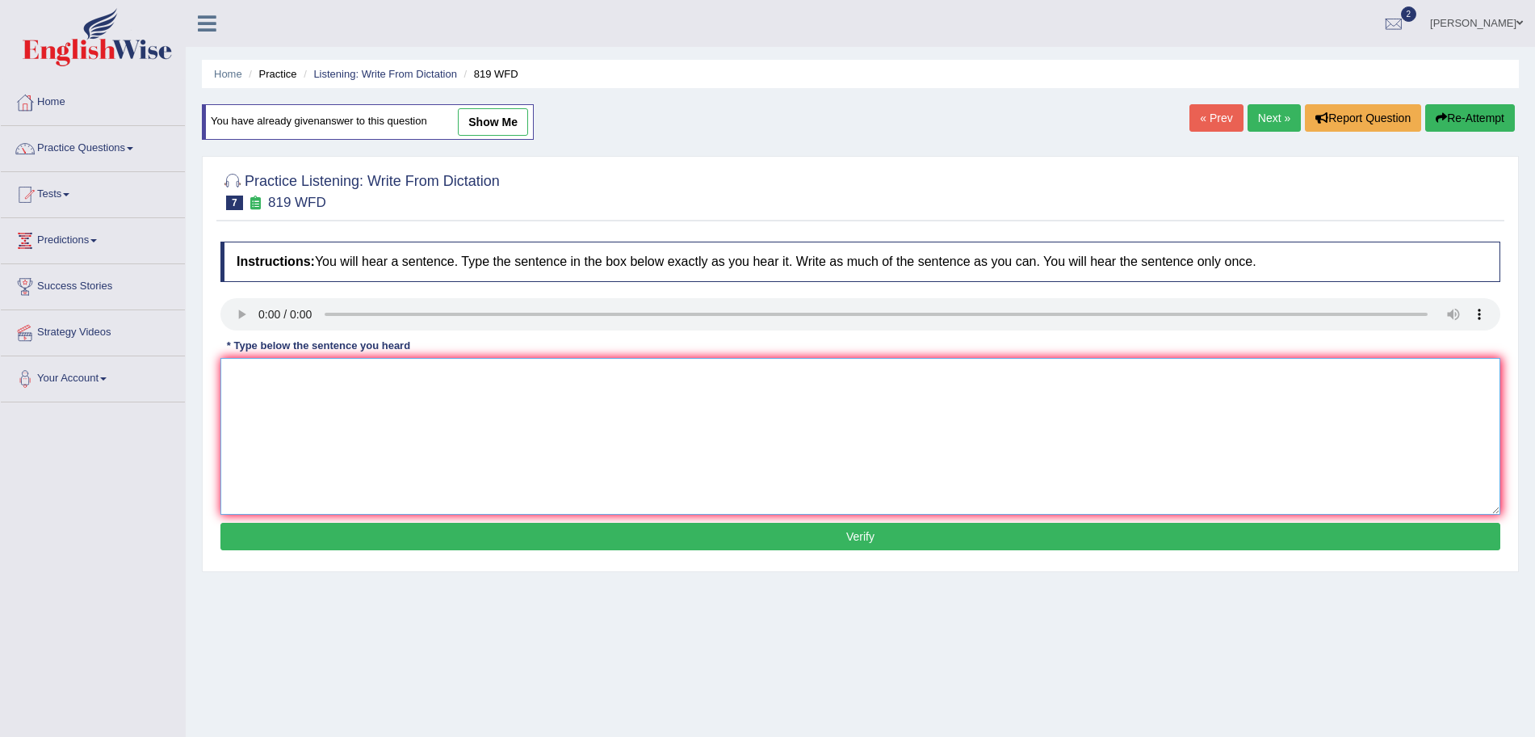
click at [299, 380] on textarea at bounding box center [860, 436] width 1280 height 157
click at [449, 375] on textarea "Plants are able to continue growing throughout their lives." at bounding box center [860, 436] width 1280 height 157
type textarea "Plants are able to continue growing througout their lives."
click at [547, 539] on button "Verify" at bounding box center [860, 536] width 1280 height 27
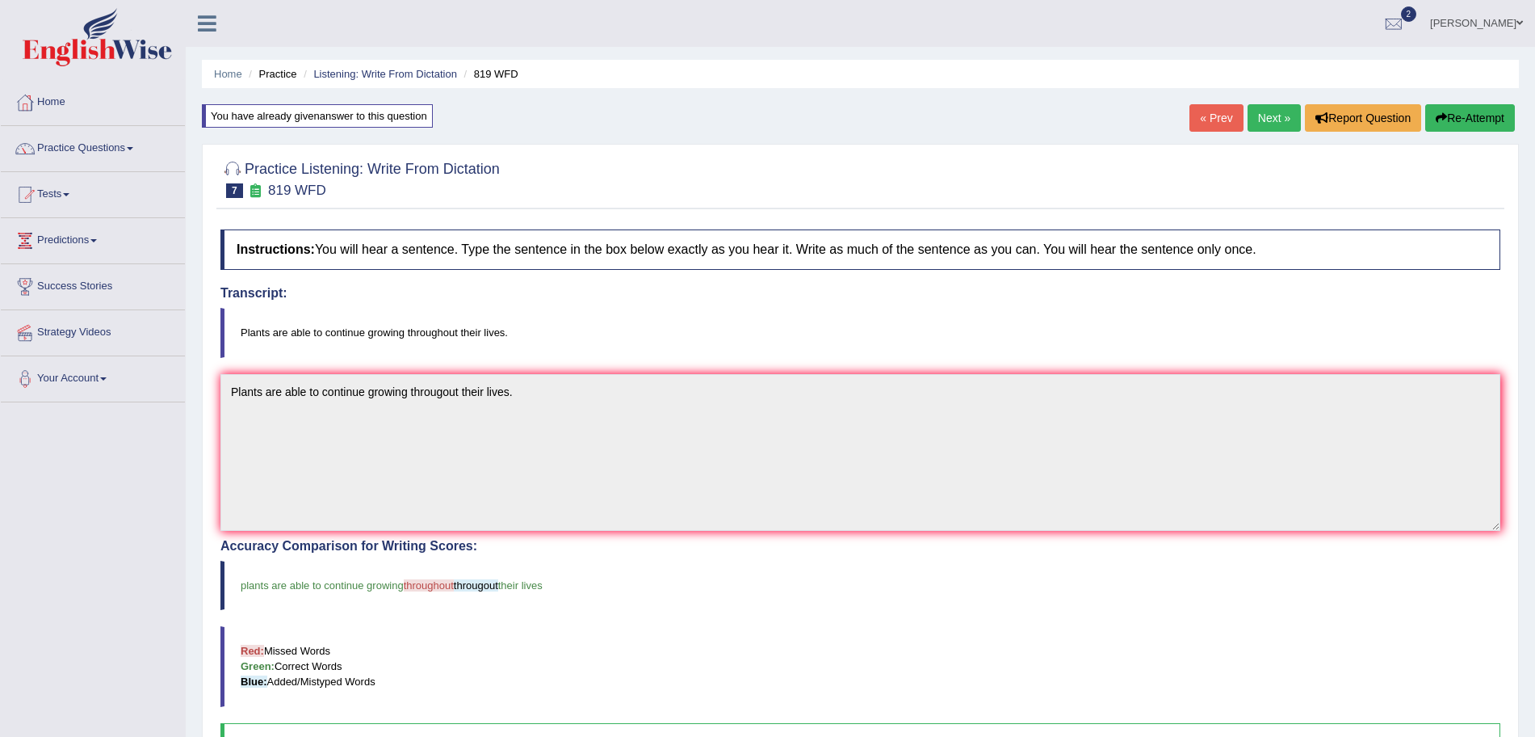
click at [1254, 122] on link "Next »" at bounding box center [1274, 117] width 53 height 27
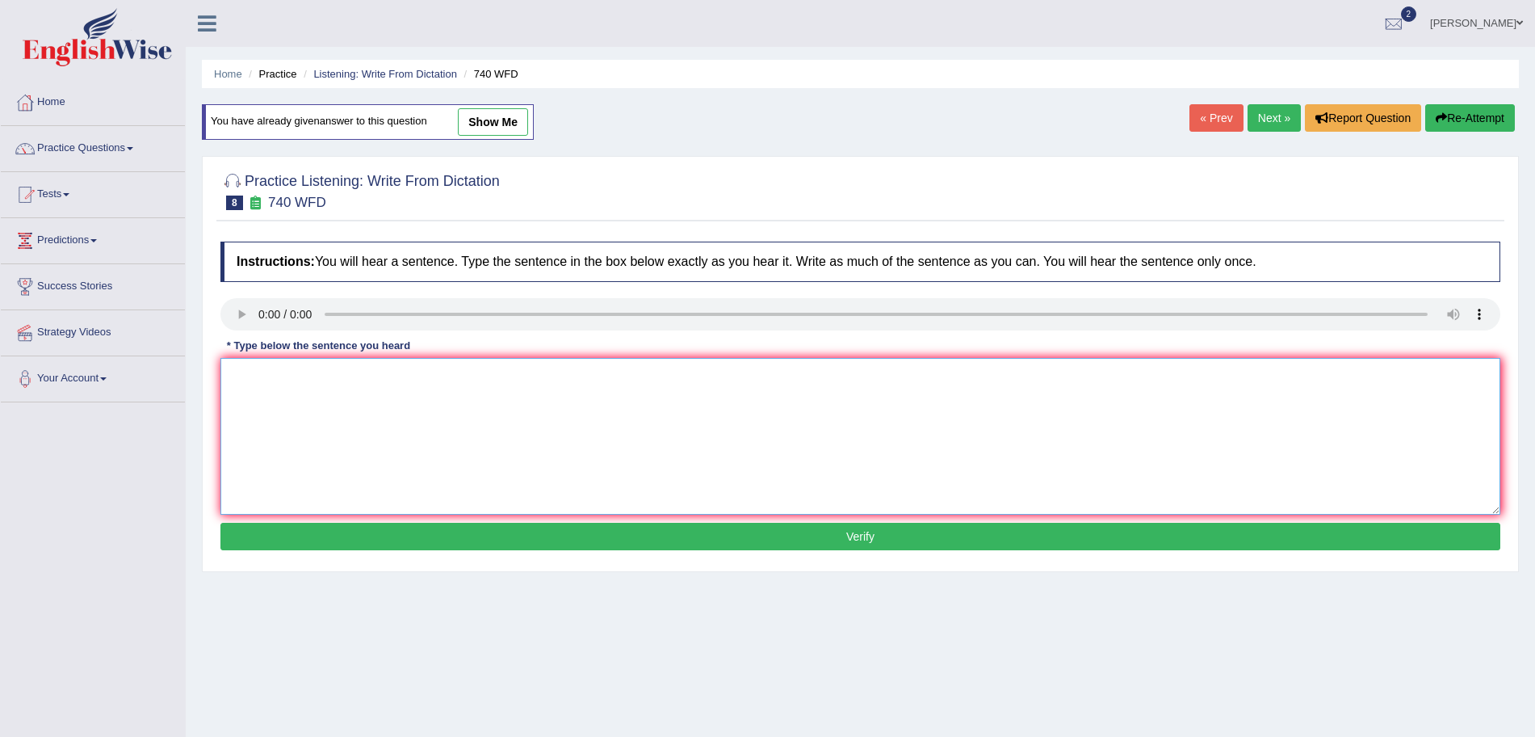
click at [297, 380] on textarea at bounding box center [860, 436] width 1280 height 157
type textarea "A series of the observations were carried out in a classroom."
click at [455, 535] on button "Verify" at bounding box center [860, 536] width 1280 height 27
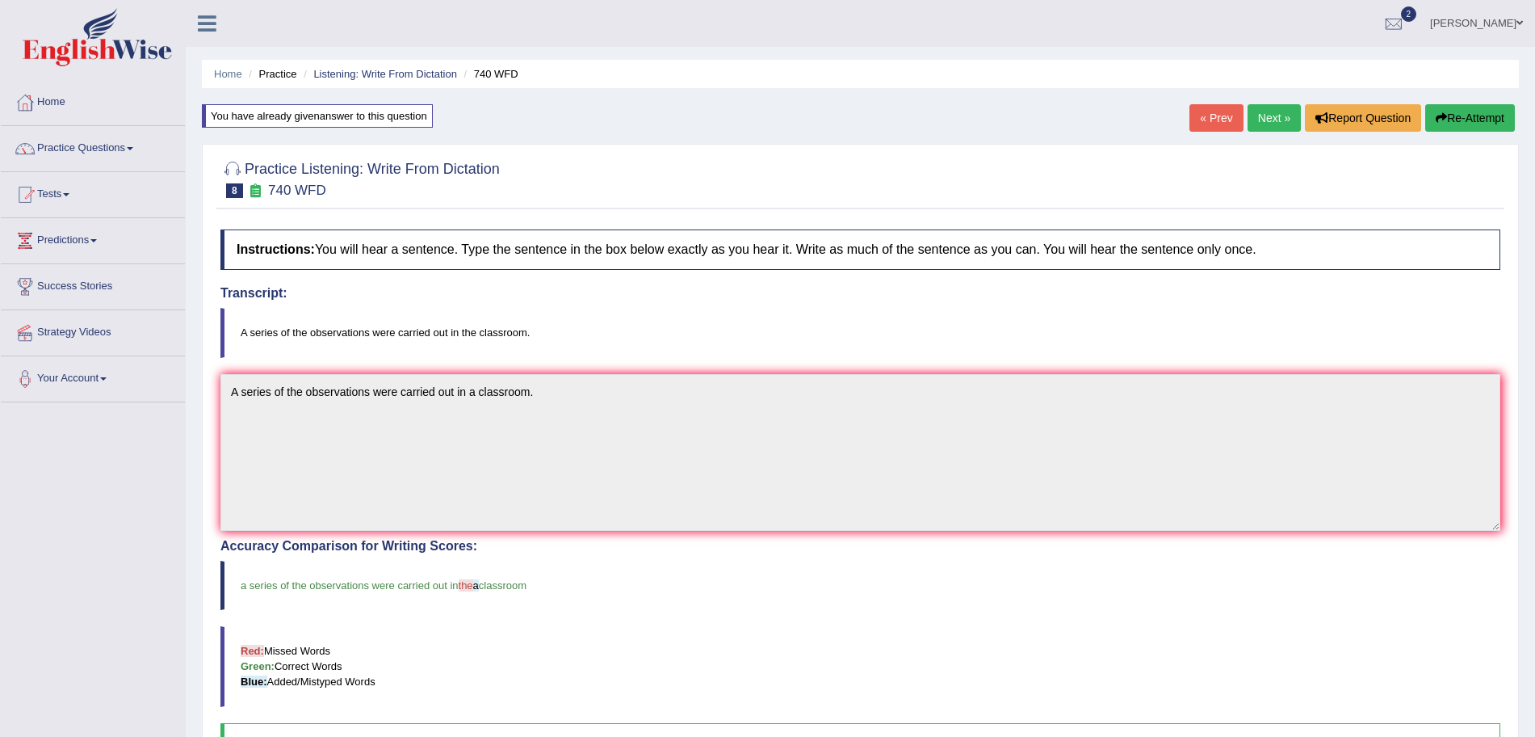
click at [1285, 115] on link "Next »" at bounding box center [1274, 117] width 53 height 27
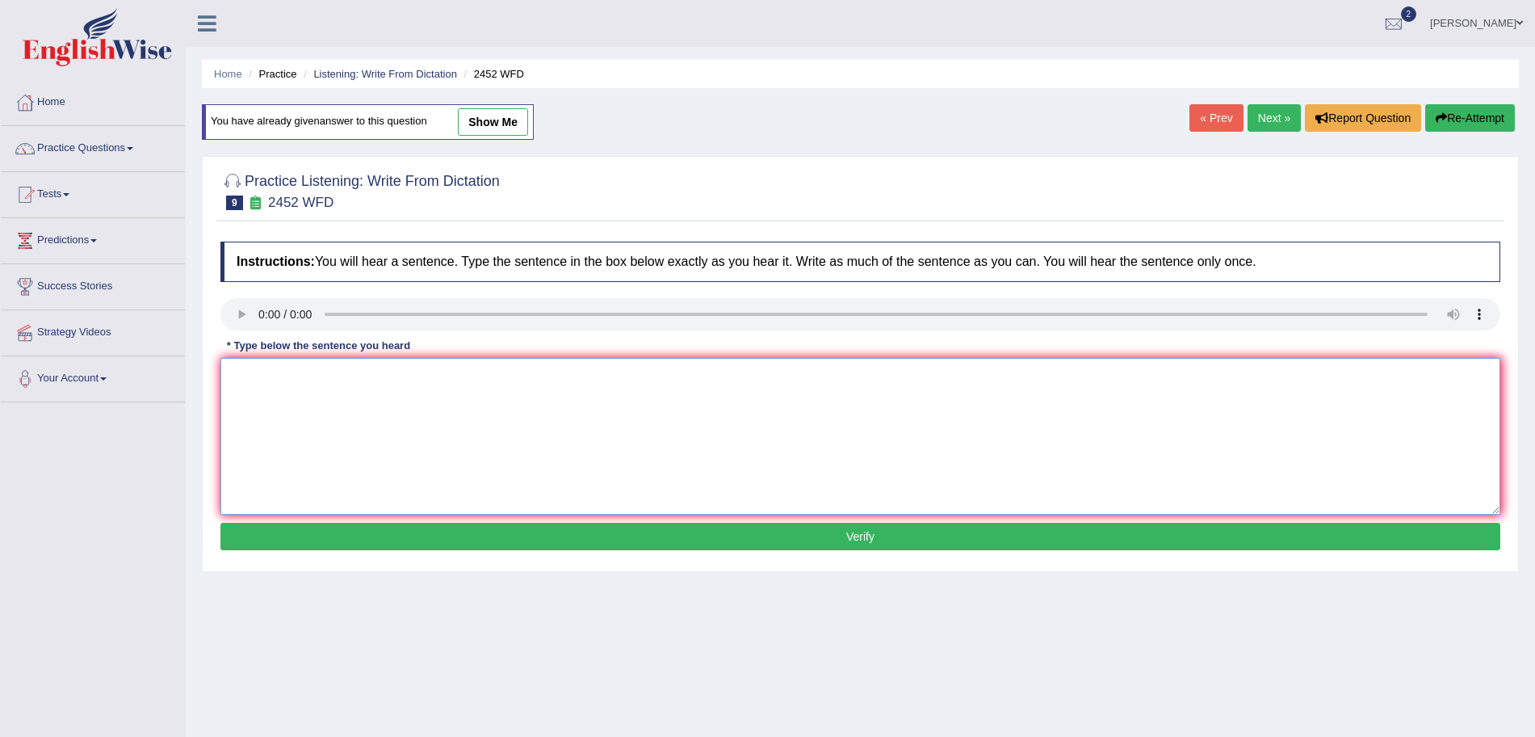
click at [279, 399] on textarea at bounding box center [860, 436] width 1280 height 157
type textarea "It is a debate about the value of knowledge."
click at [433, 541] on button "Verify" at bounding box center [860, 536] width 1280 height 27
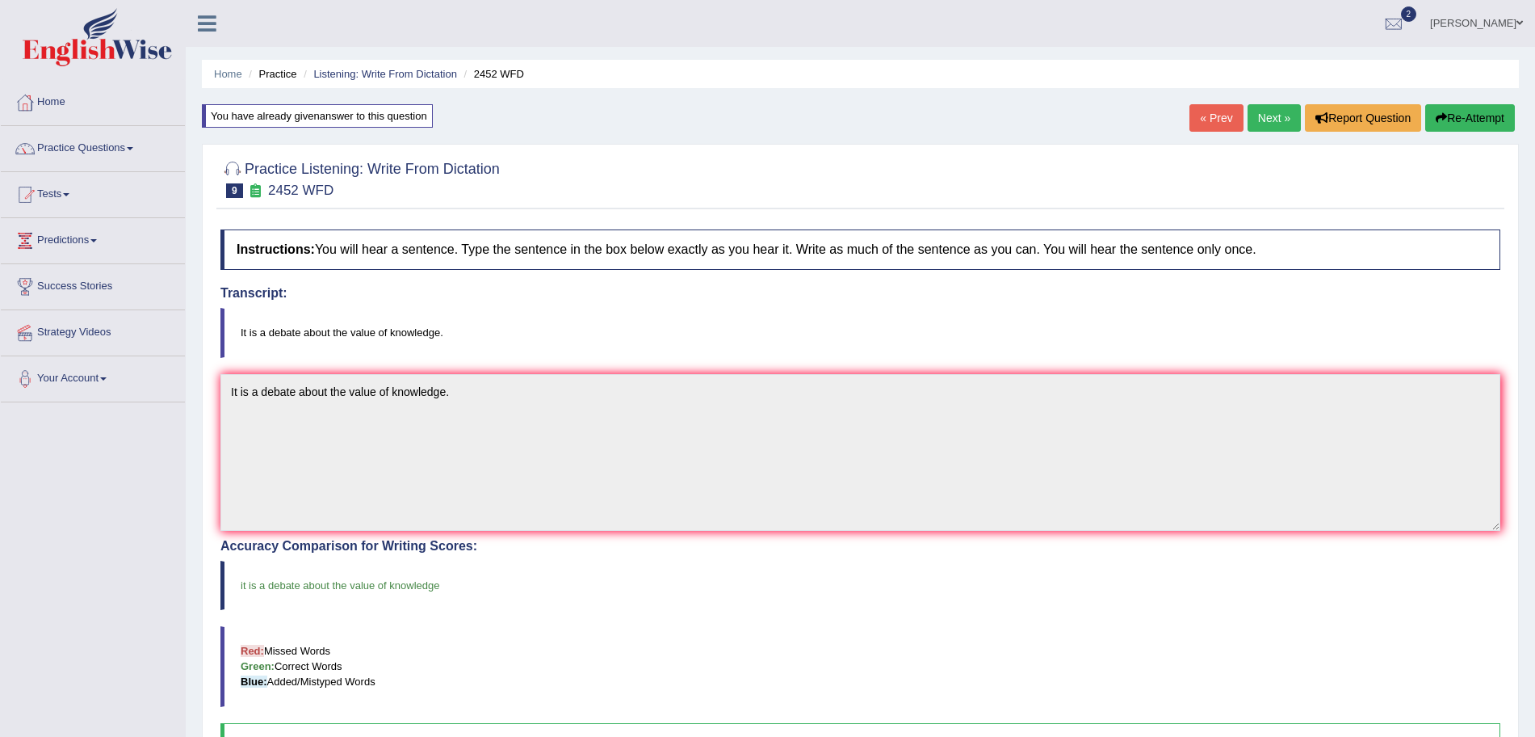
click at [1256, 116] on link "Next »" at bounding box center [1274, 117] width 53 height 27
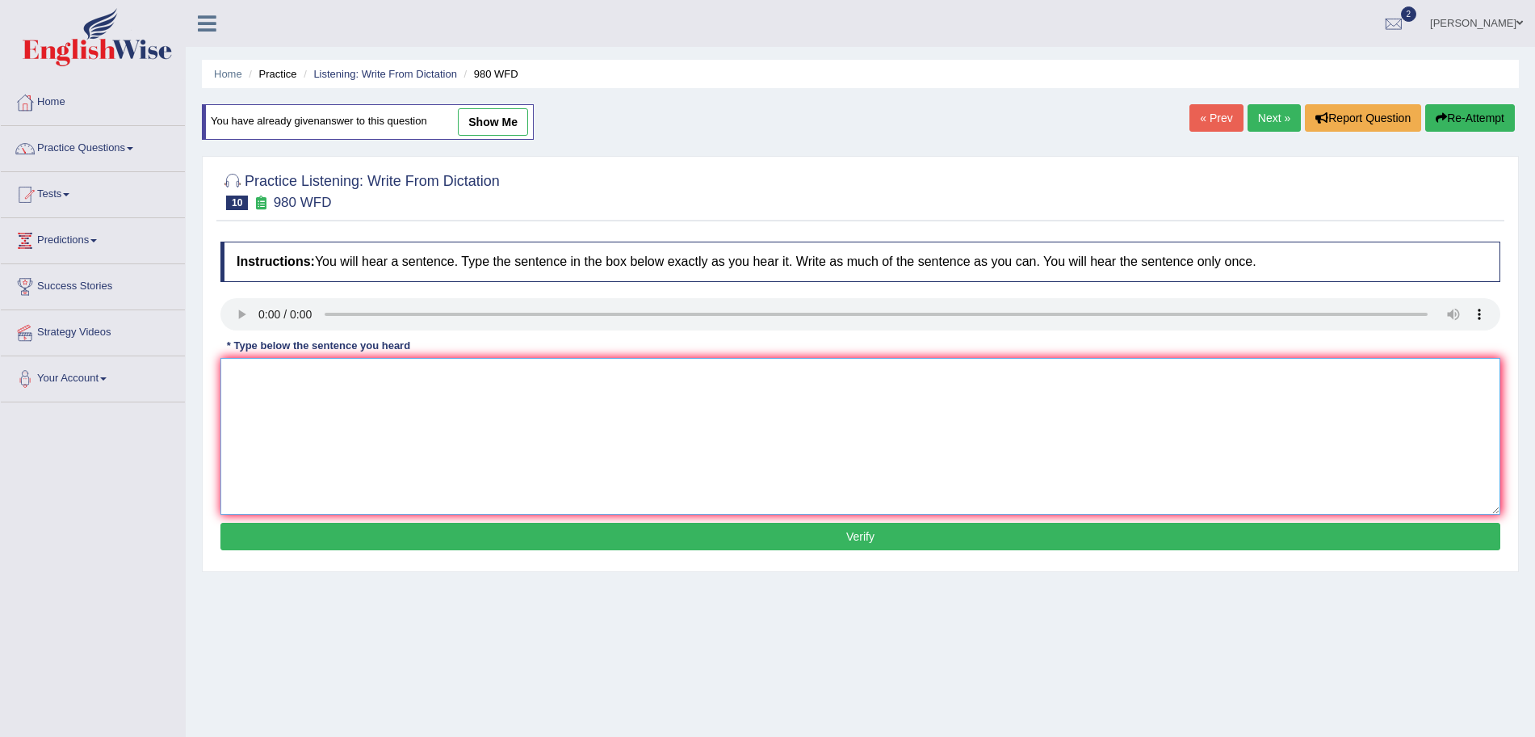
click at [291, 397] on textarea at bounding box center [860, 436] width 1280 height 157
type textarea "Your ideas have been discussed and debated in seminars and tutorials."
click at [433, 536] on button "Verify" at bounding box center [860, 536] width 1280 height 27
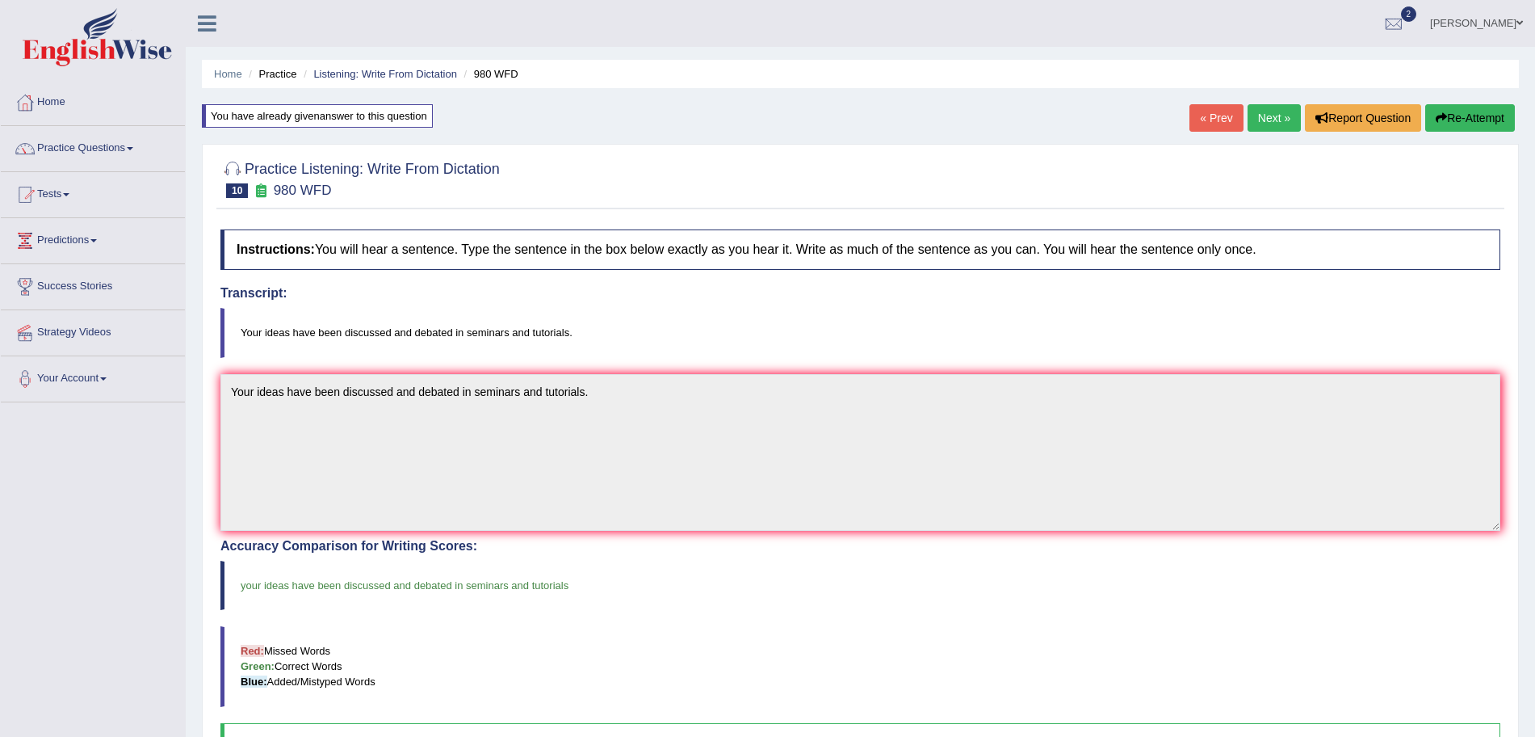
click at [1264, 110] on link "Next »" at bounding box center [1274, 117] width 53 height 27
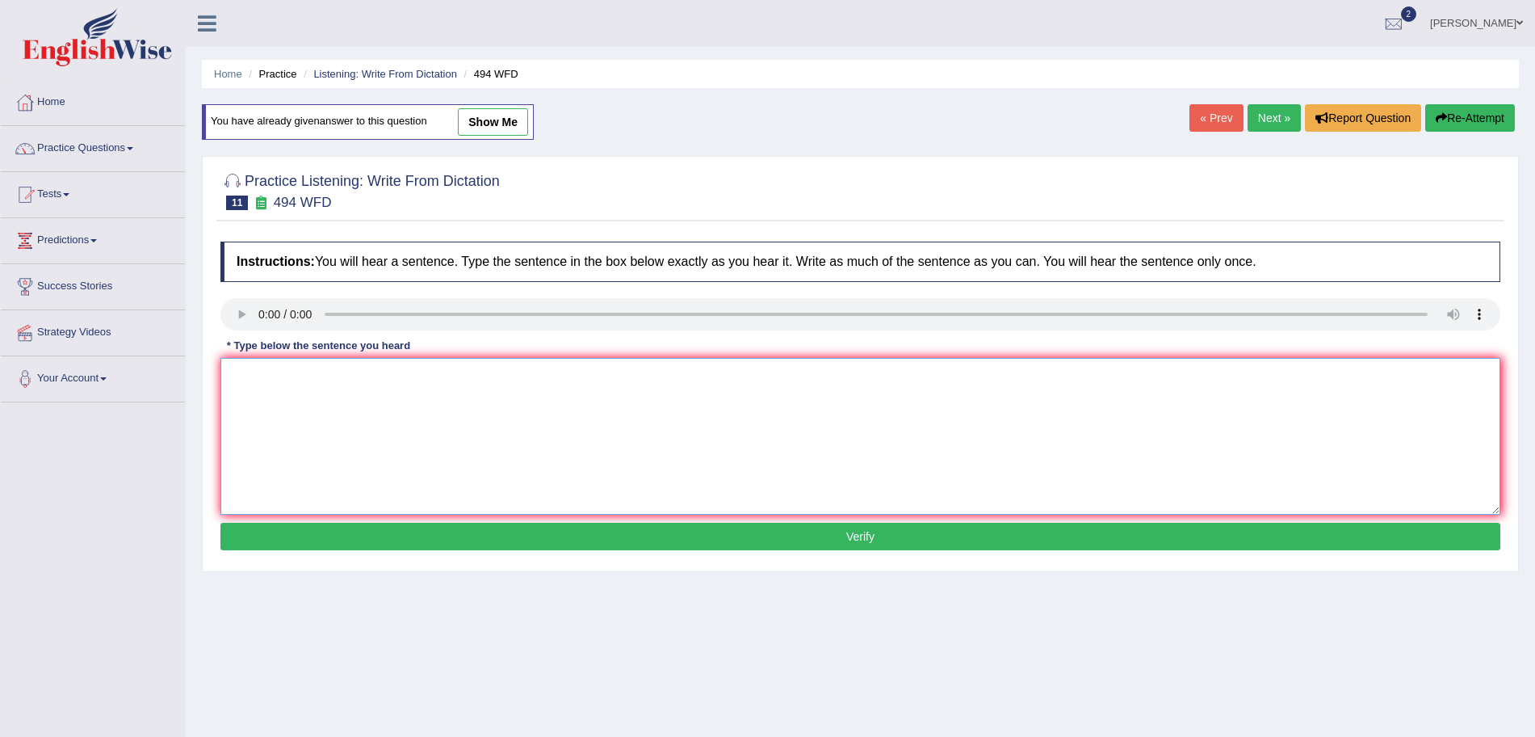
click at [309, 414] on textarea at bounding box center [860, 436] width 1280 height 157
type textarea "The vocabulary that is peculiar in a specific field is called jargon."
click at [388, 535] on button "Verify" at bounding box center [860, 536] width 1280 height 27
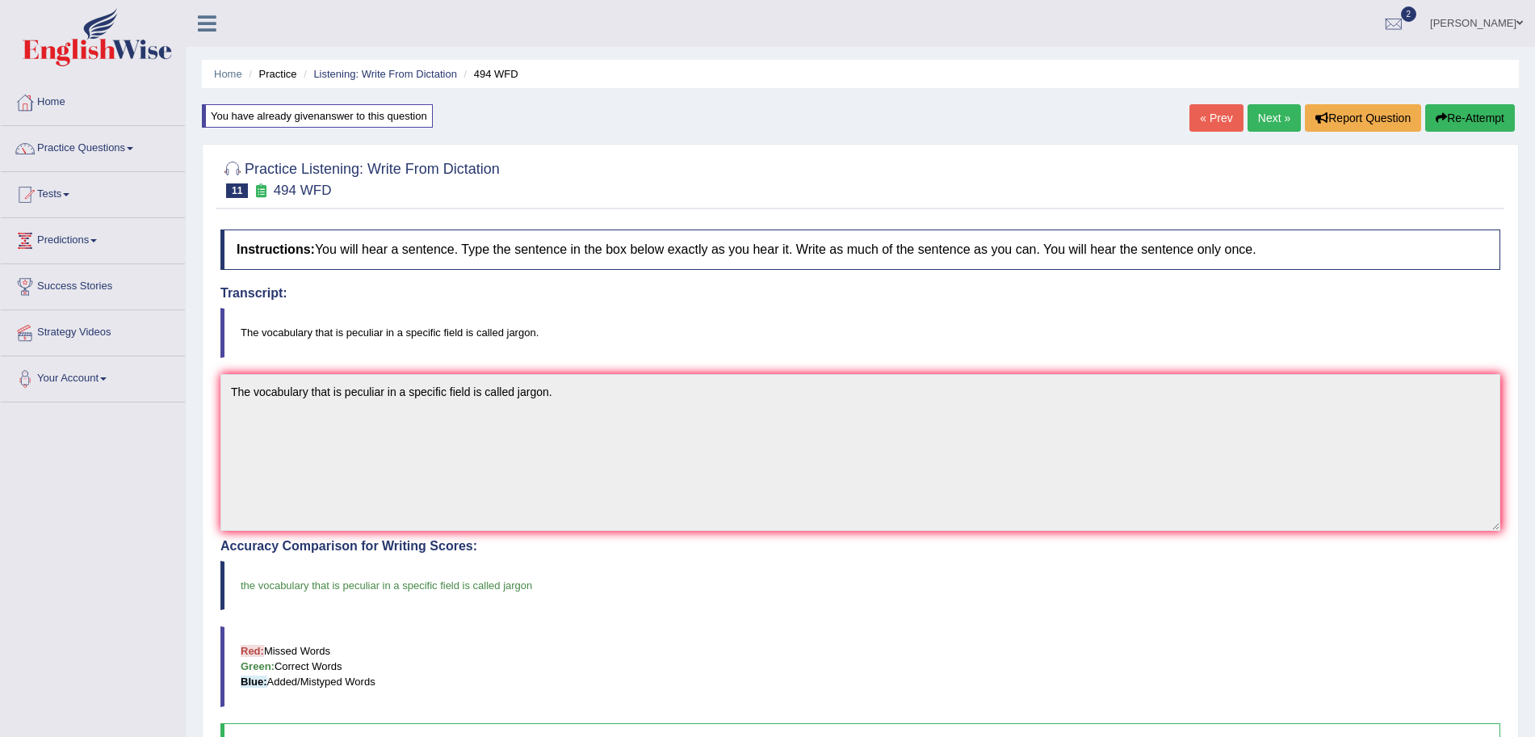
click at [1256, 121] on link "Next »" at bounding box center [1274, 117] width 53 height 27
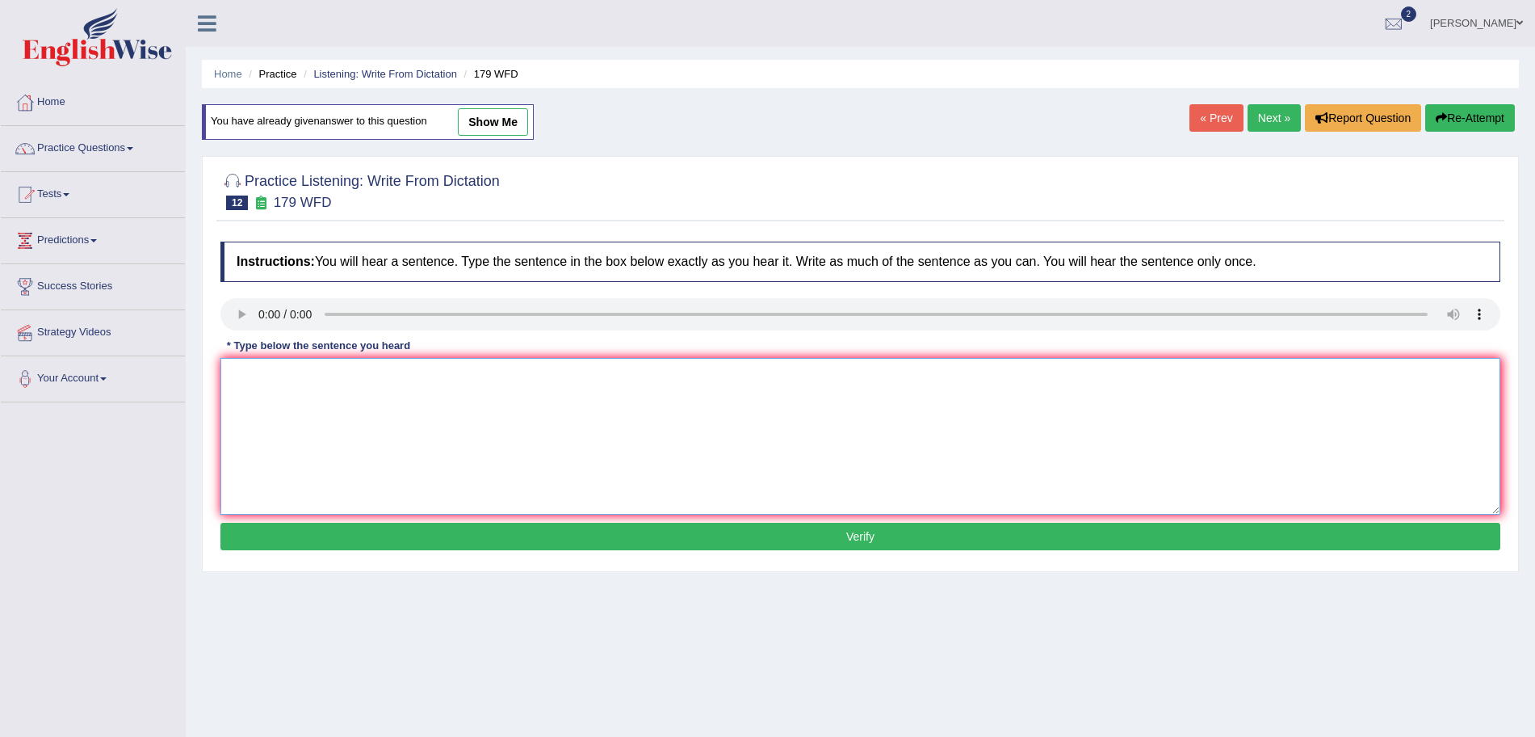
click at [304, 407] on textarea at bounding box center [860, 436] width 1280 height 157
type textarea "Lectures are the oldest and most formal teaching method at university."
click at [479, 535] on button "Verify" at bounding box center [860, 536] width 1280 height 27
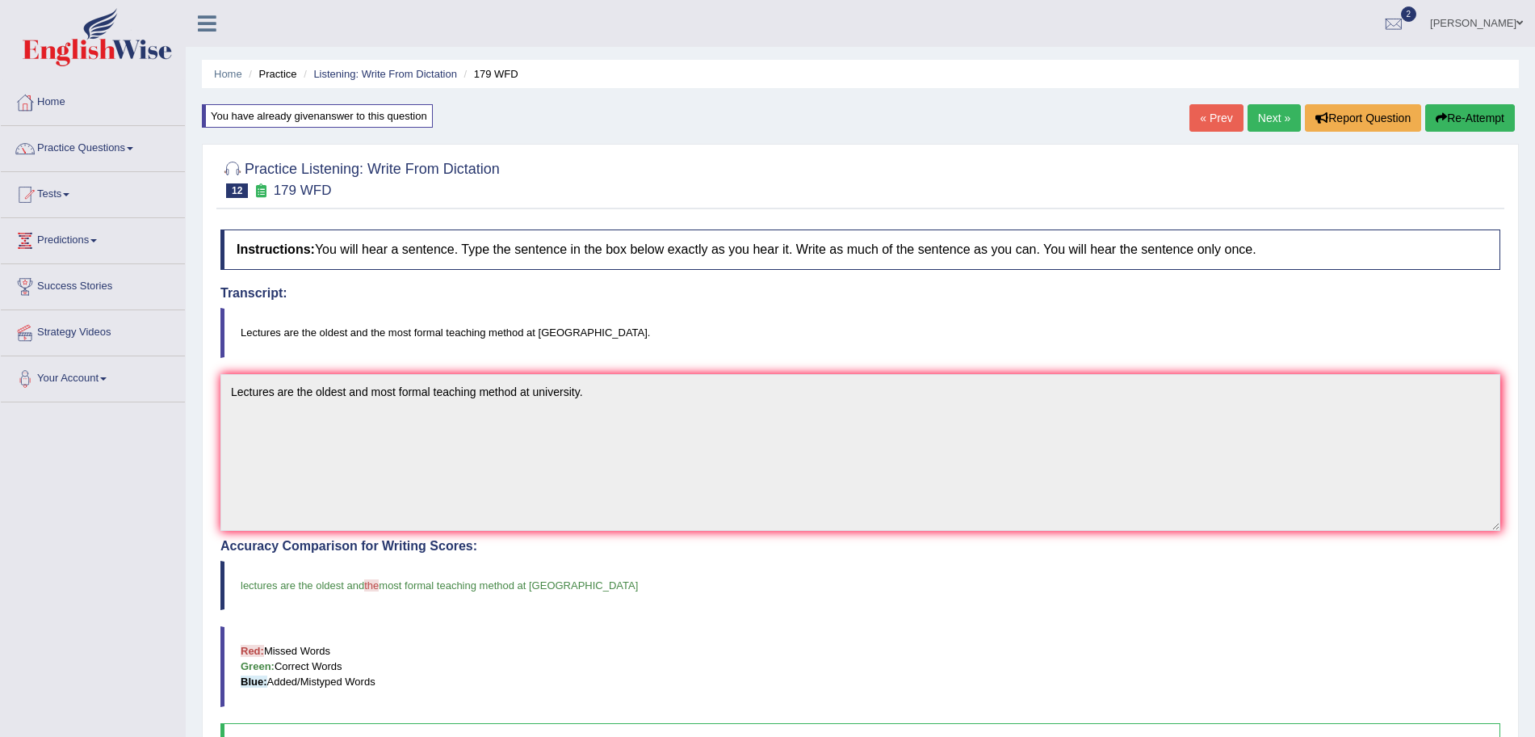
click at [1455, 122] on button "Re-Attempt" at bounding box center [1470, 117] width 90 height 27
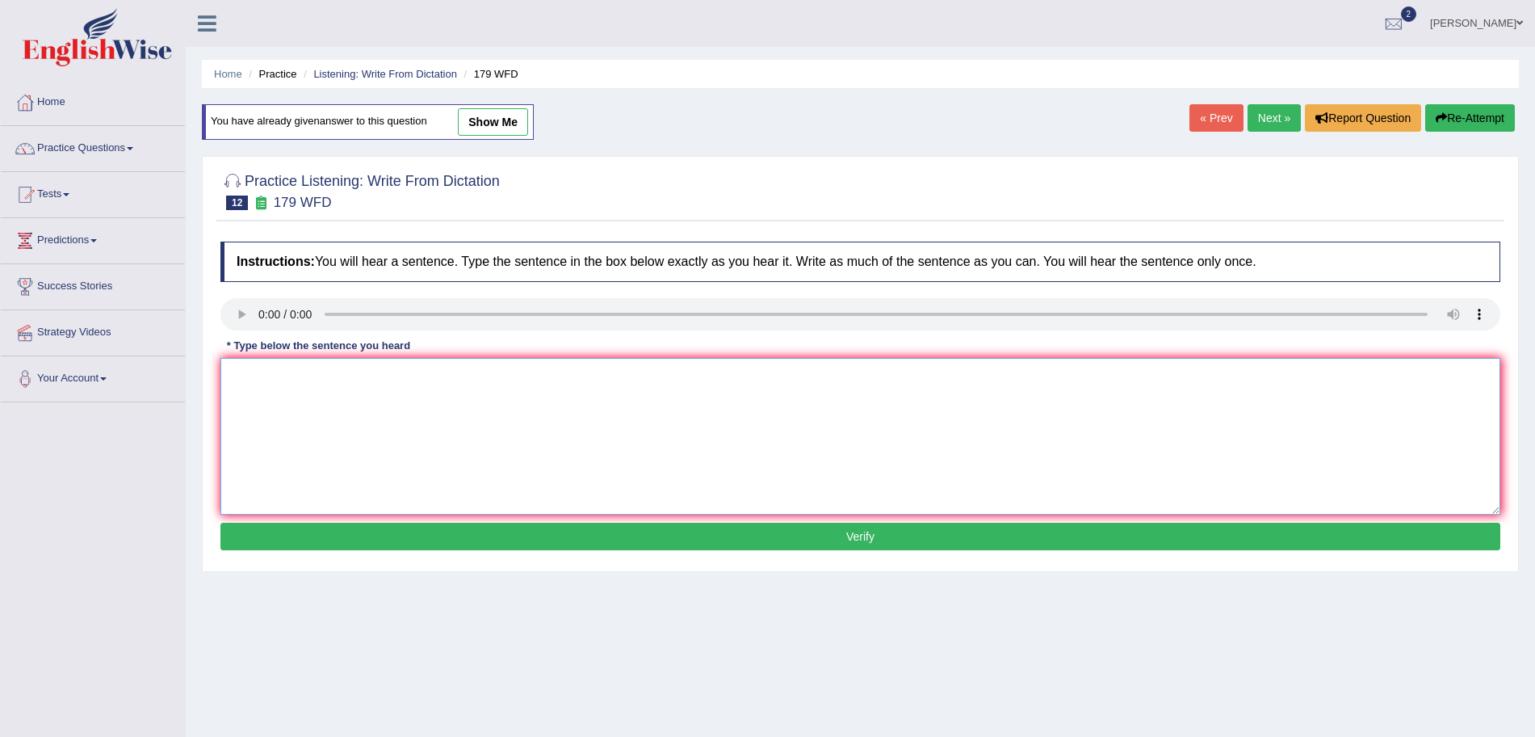
click at [409, 443] on textarea at bounding box center [860, 436] width 1280 height 157
click at [292, 375] on textarea at bounding box center [860, 436] width 1280 height 157
type textarea "Lectures are the oldest and the most formal teaching method at [GEOGRAPHIC_DATA…"
click at [429, 534] on button "Verify" at bounding box center [860, 536] width 1280 height 27
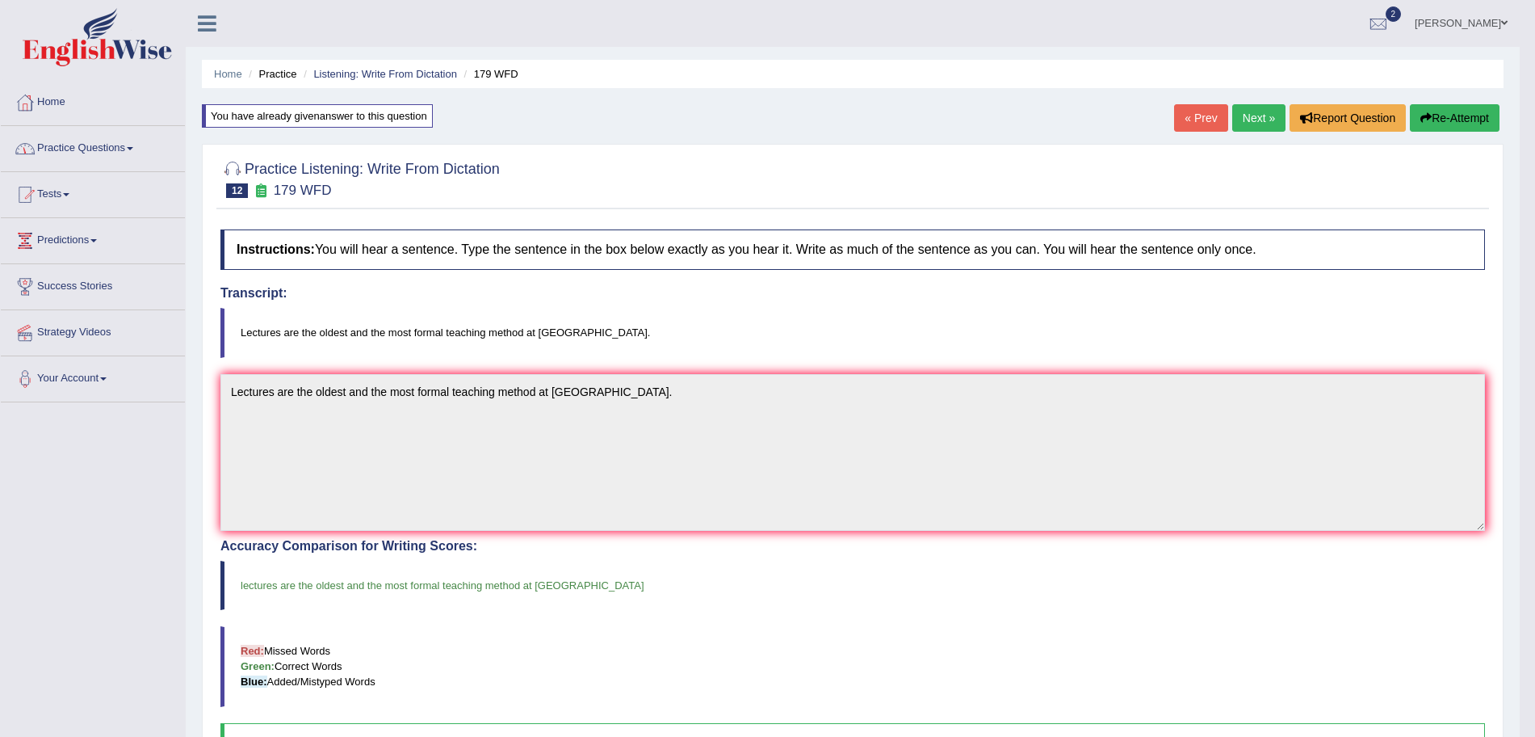
click at [117, 160] on link "Practice Questions" at bounding box center [93, 146] width 184 height 40
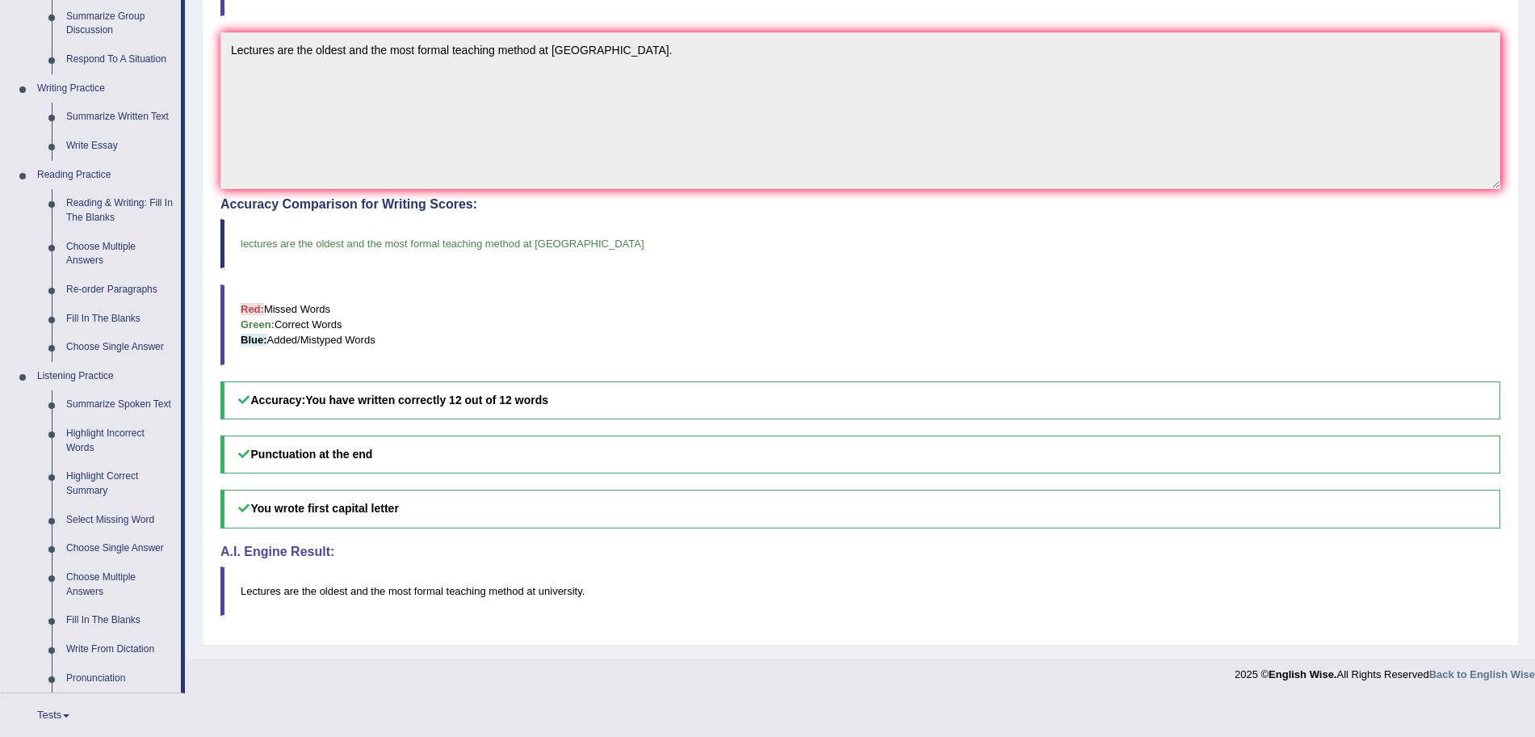
scroll to position [428, 0]
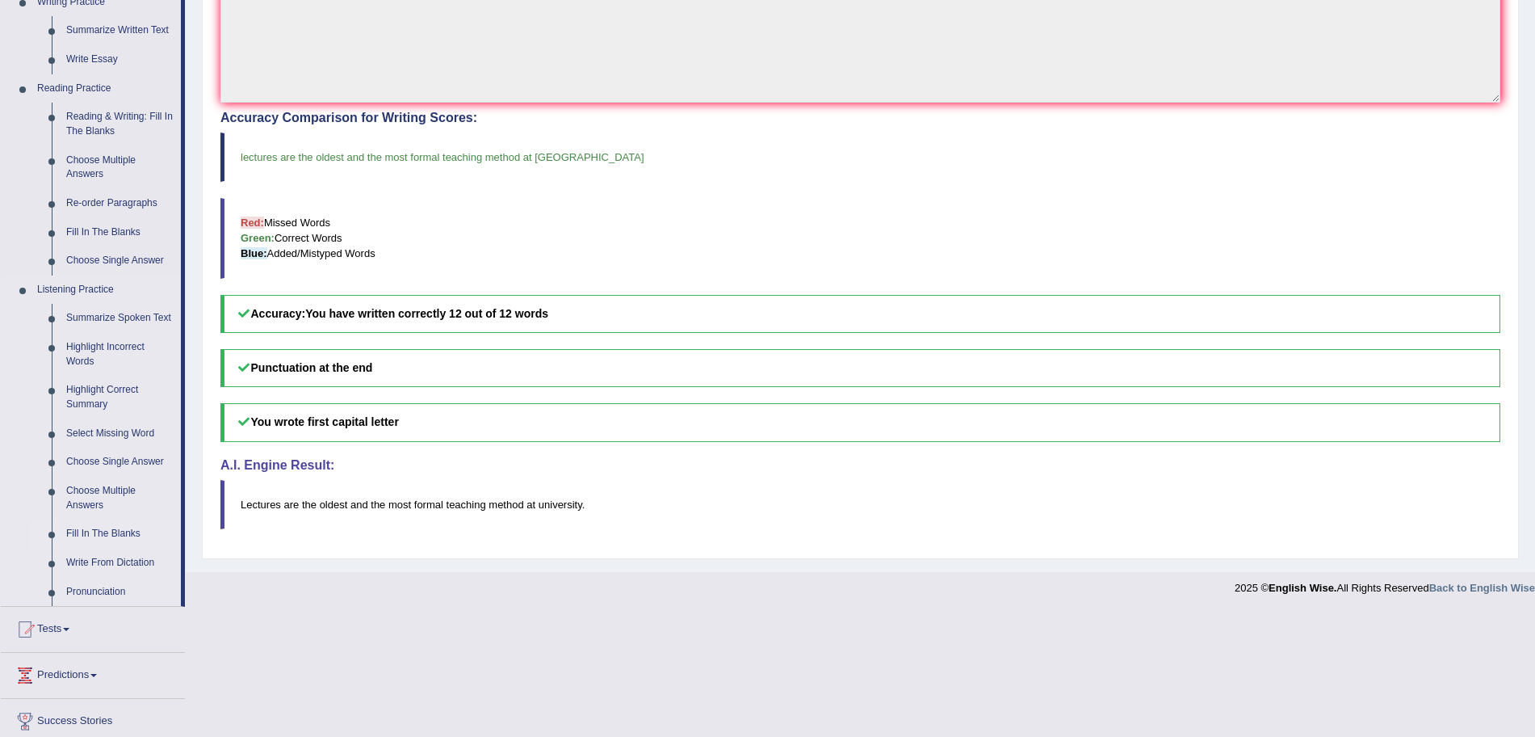
click at [103, 531] on link "Fill In The Blanks" at bounding box center [120, 533] width 122 height 29
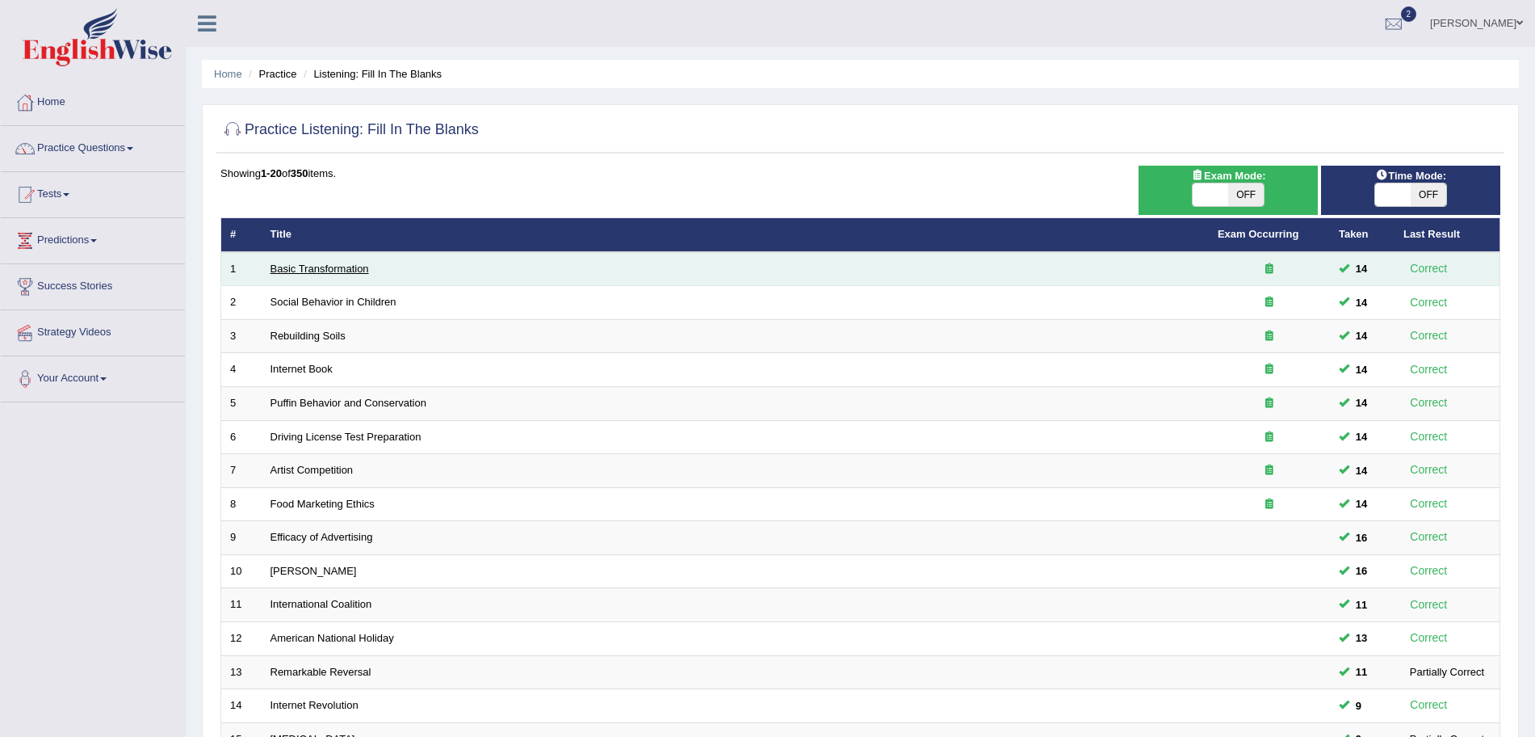
click at [303, 267] on link "Basic Transformation" at bounding box center [320, 268] width 99 height 12
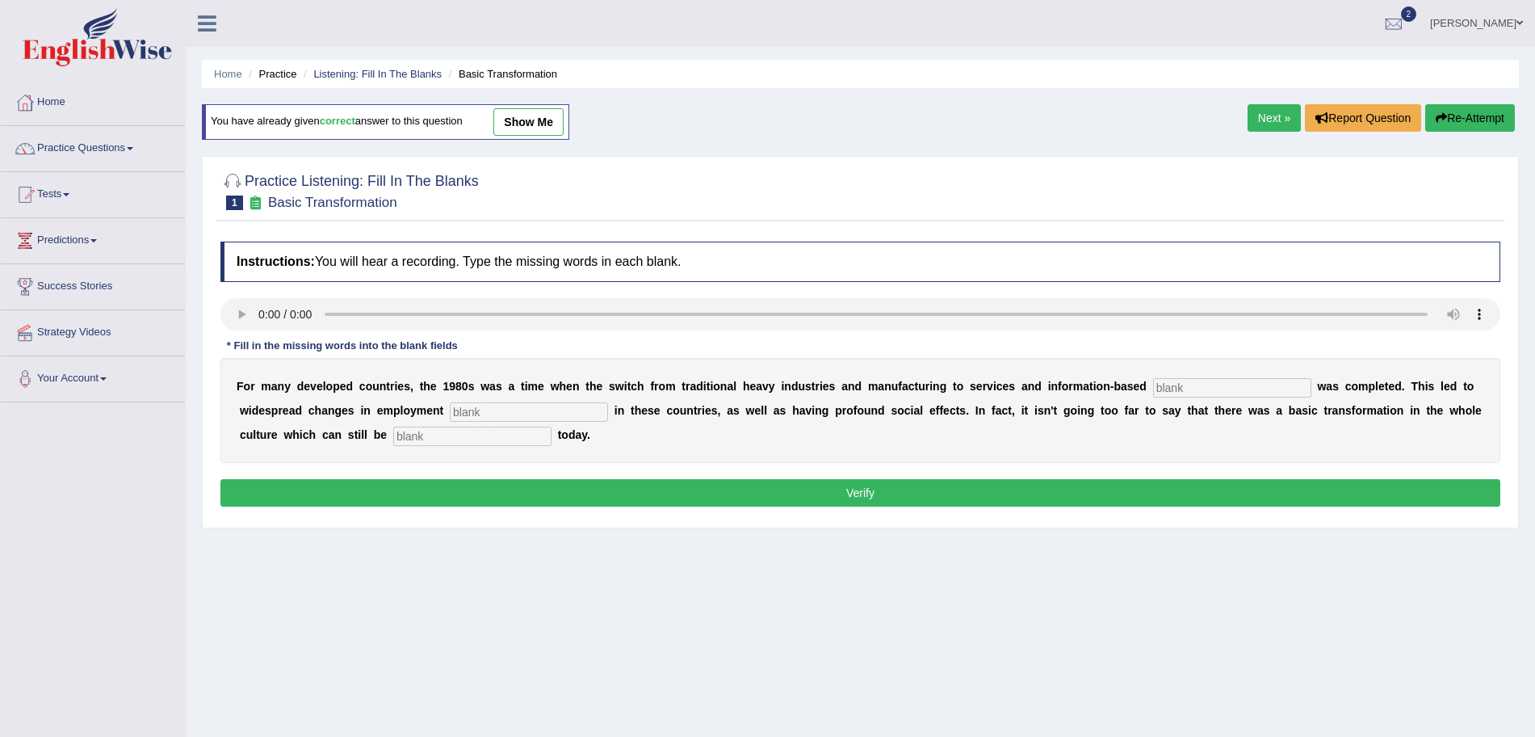
click at [1198, 380] on input "text" at bounding box center [1232, 387] width 158 height 19
type input "enterprise"
type input "patterns"
type input "observed"
click at [998, 497] on button "Verify" at bounding box center [860, 492] width 1280 height 27
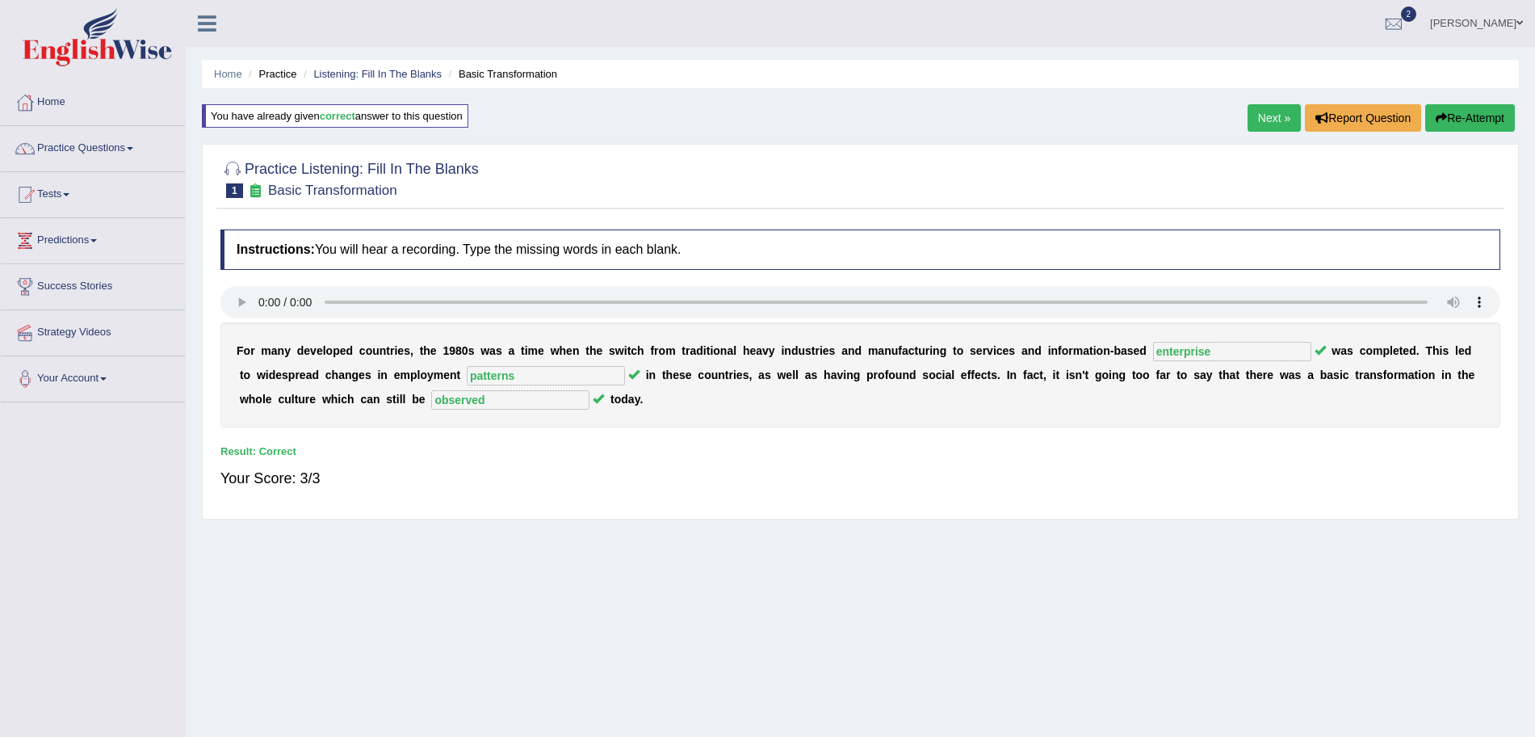
click at [1266, 114] on link "Next »" at bounding box center [1274, 117] width 53 height 27
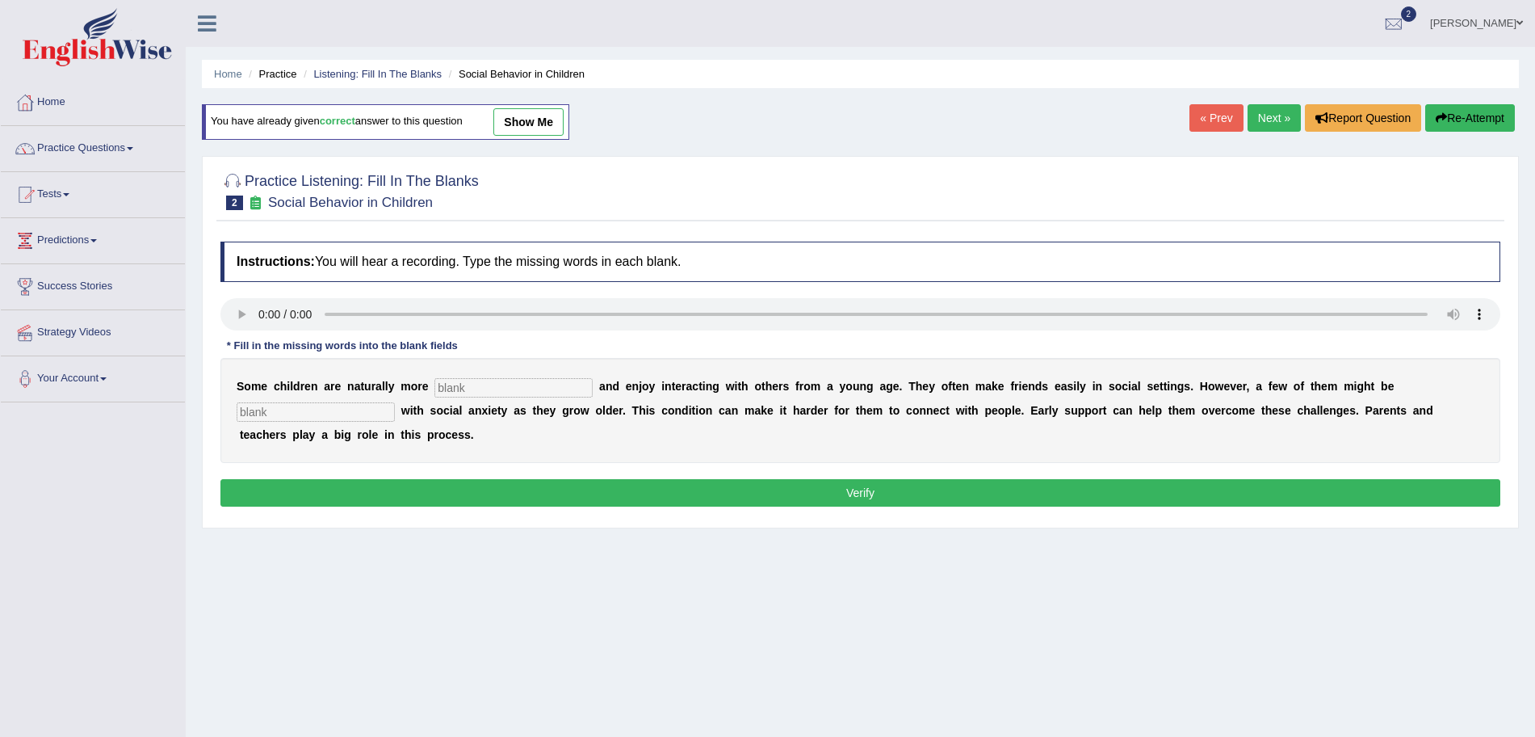
click at [472, 385] on input "text" at bounding box center [513, 387] width 158 height 19
type input "sociable"
type input "diagnosed"
click at [620, 487] on button "Verify" at bounding box center [860, 492] width 1280 height 27
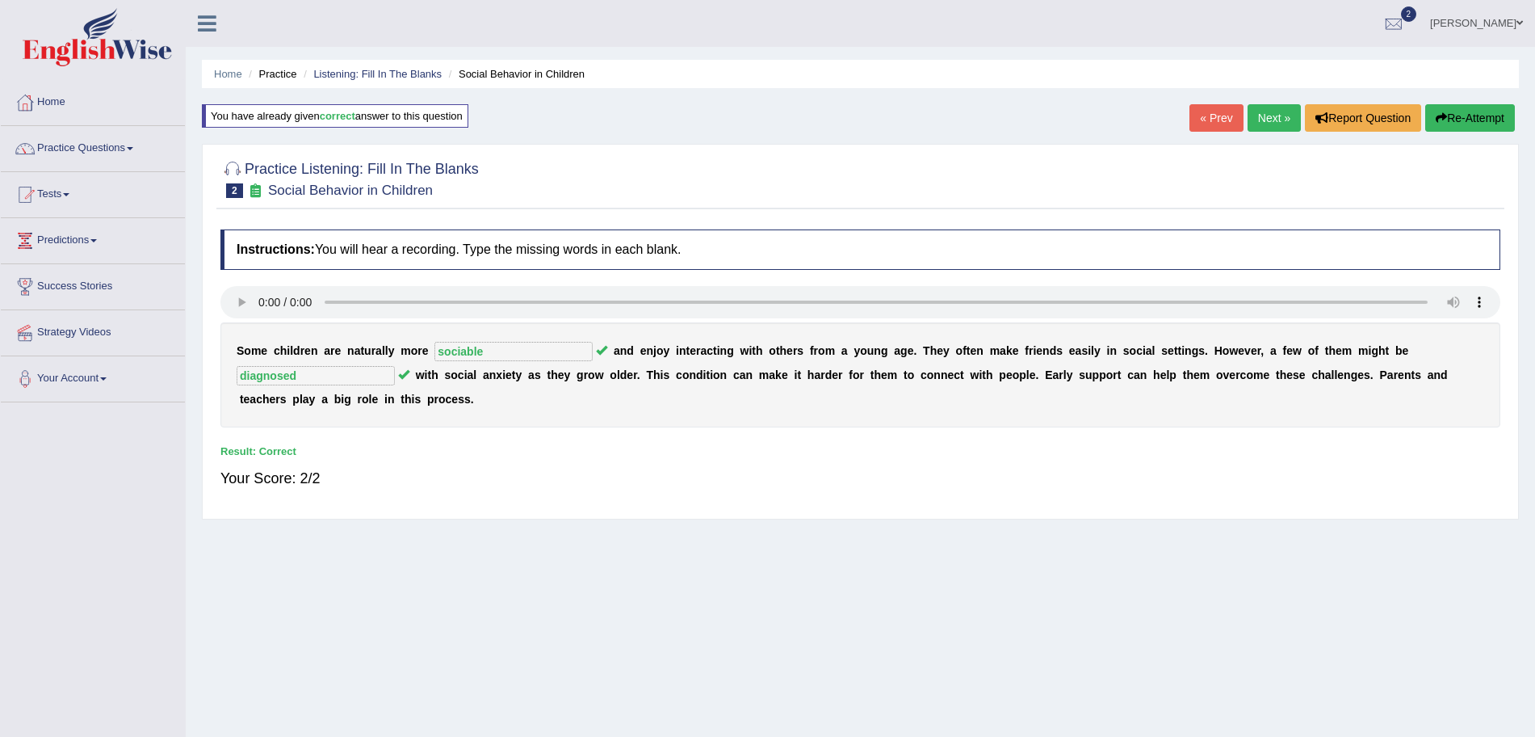
click at [1277, 116] on link "Next »" at bounding box center [1274, 117] width 53 height 27
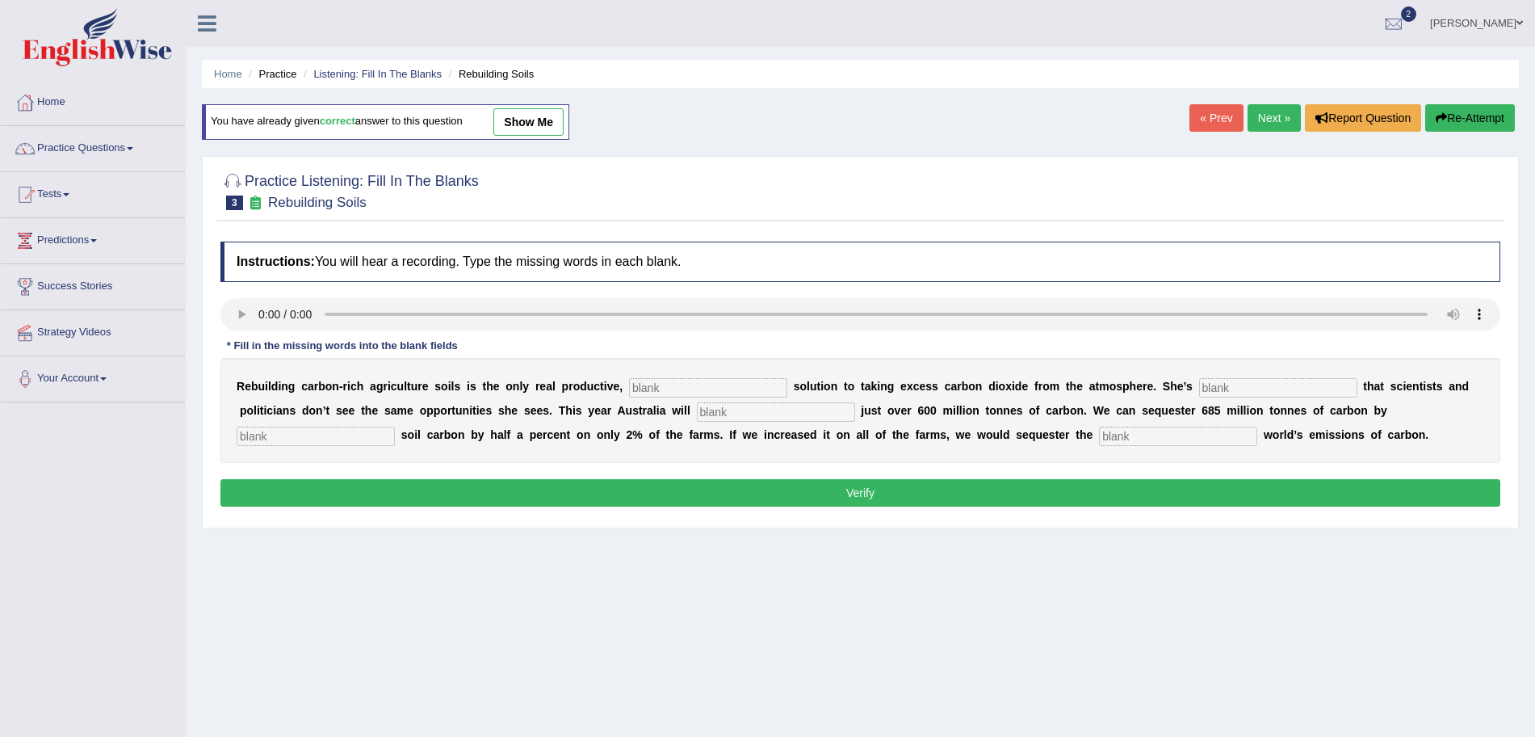
click at [700, 386] on input "text" at bounding box center [708, 387] width 158 height 19
type input "permanent"
type input "frustrated"
type input "emit"
type input "increasing"
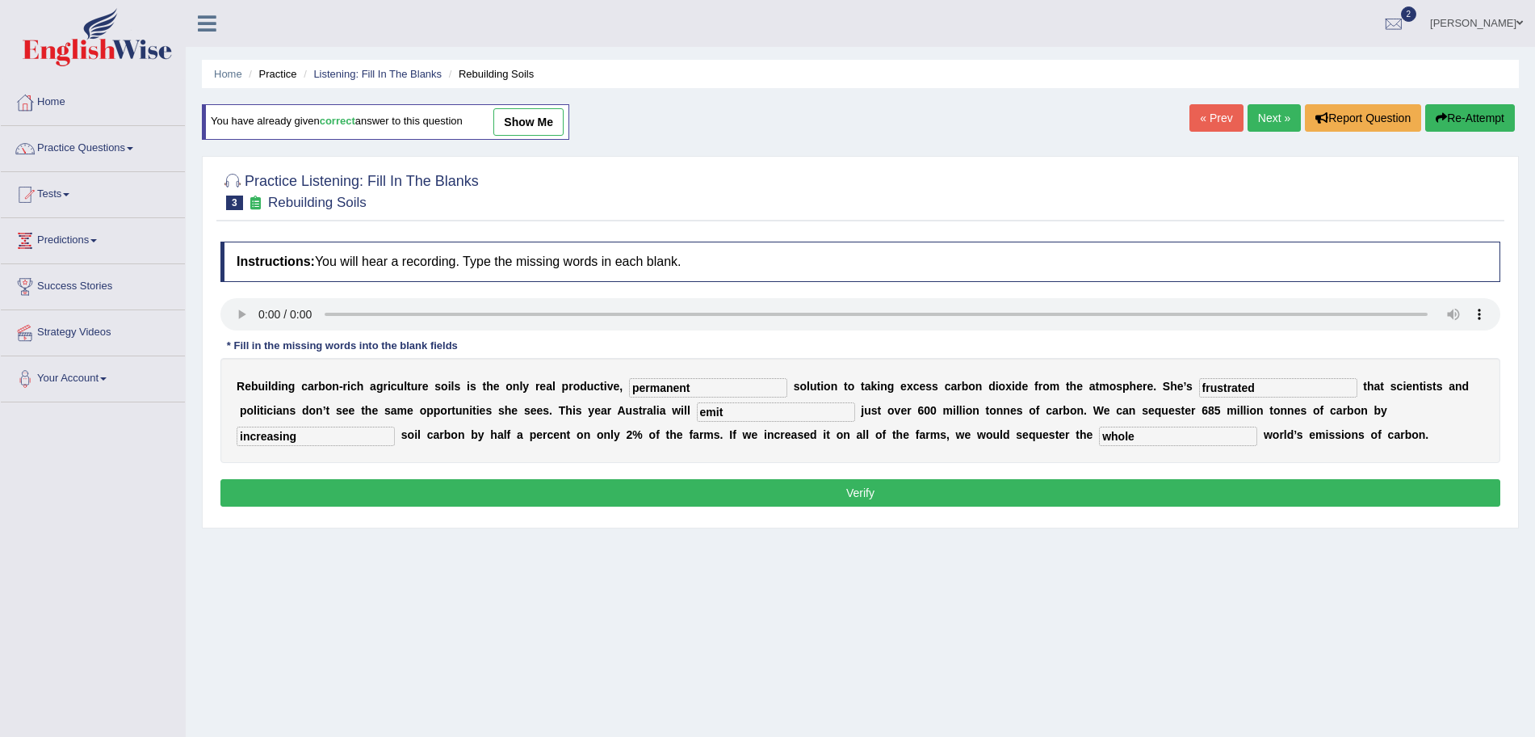
type input "whole"
click at [568, 495] on button "Verify" at bounding box center [860, 492] width 1280 height 27
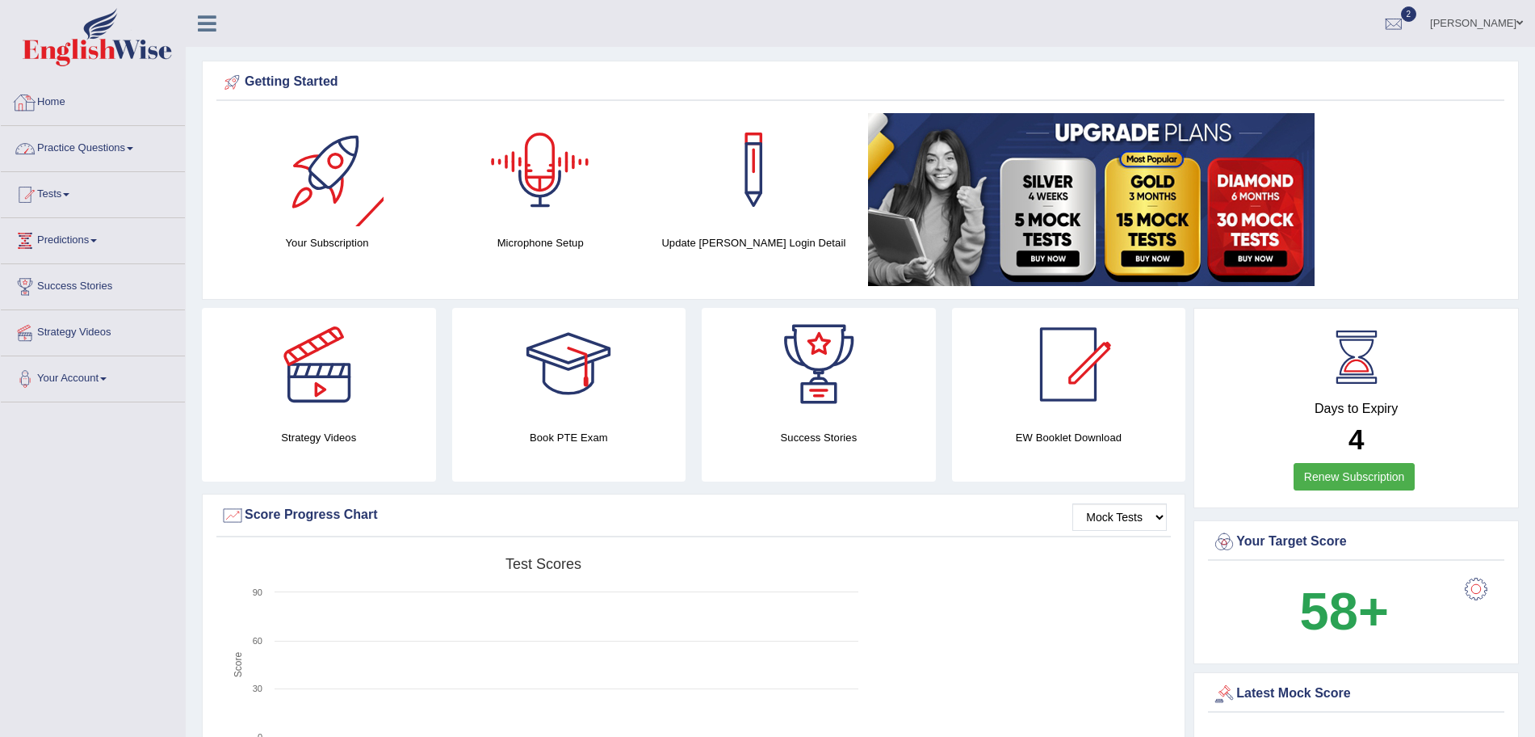
click at [61, 148] on link "Practice Questions" at bounding box center [93, 146] width 184 height 40
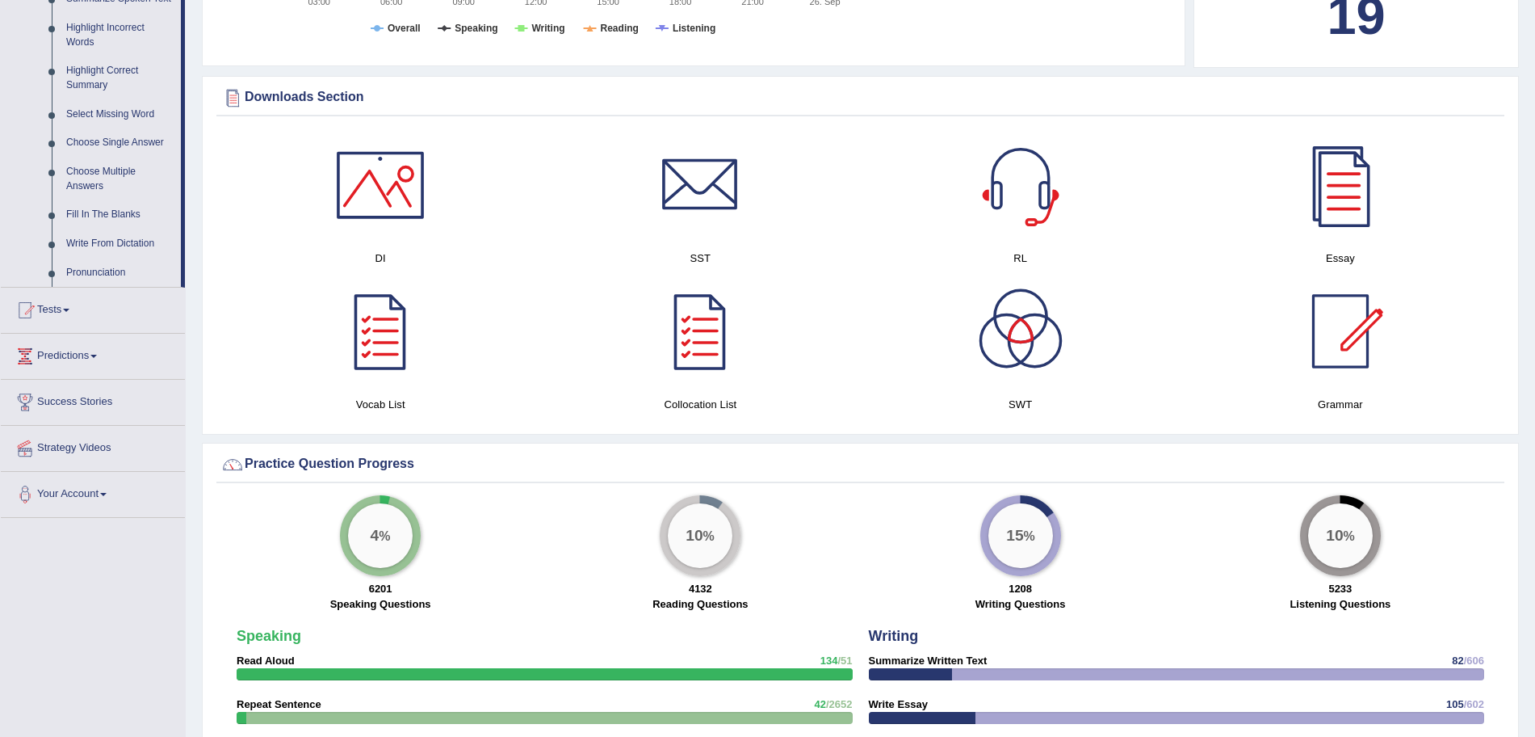
scroll to position [821, 0]
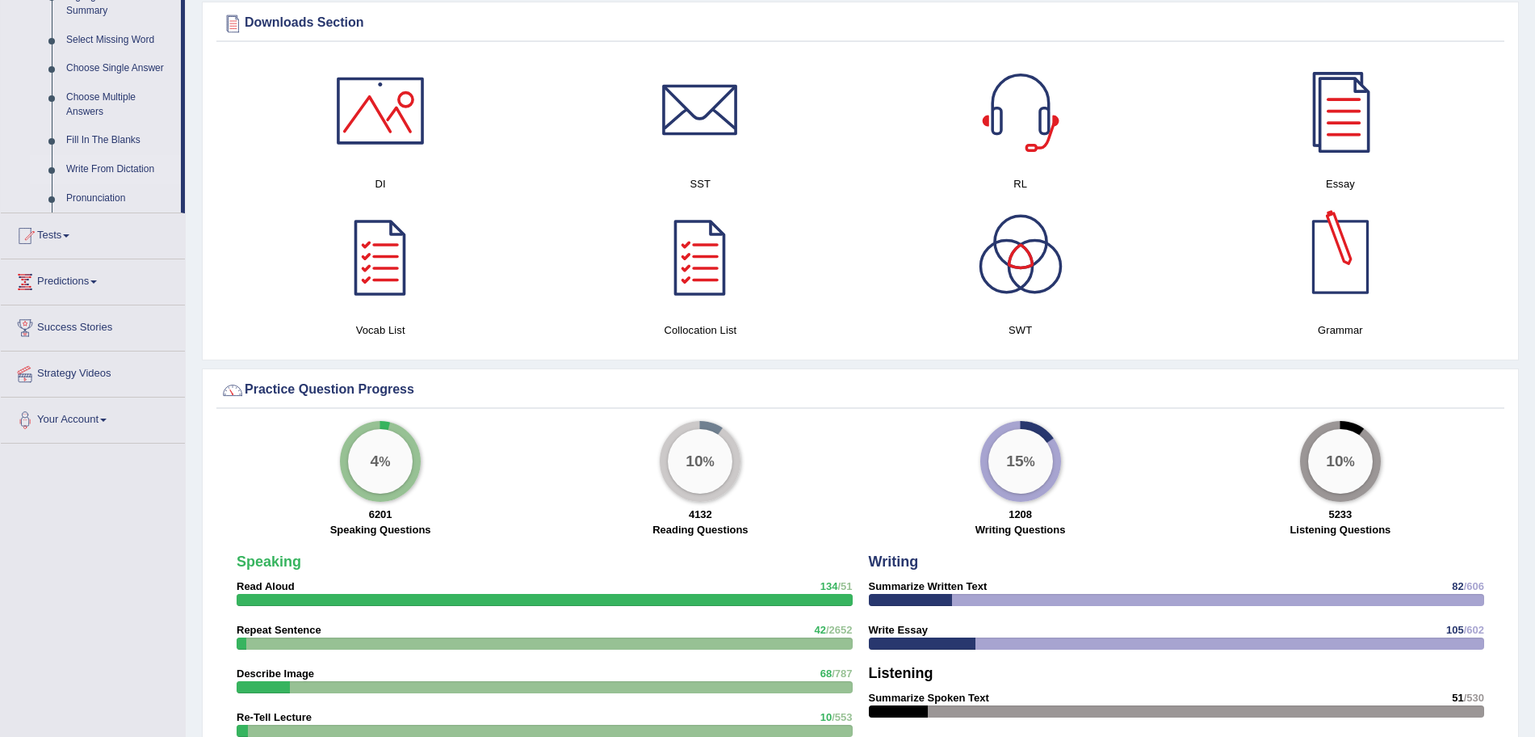
click at [116, 162] on link "Write From Dictation" at bounding box center [120, 169] width 122 height 29
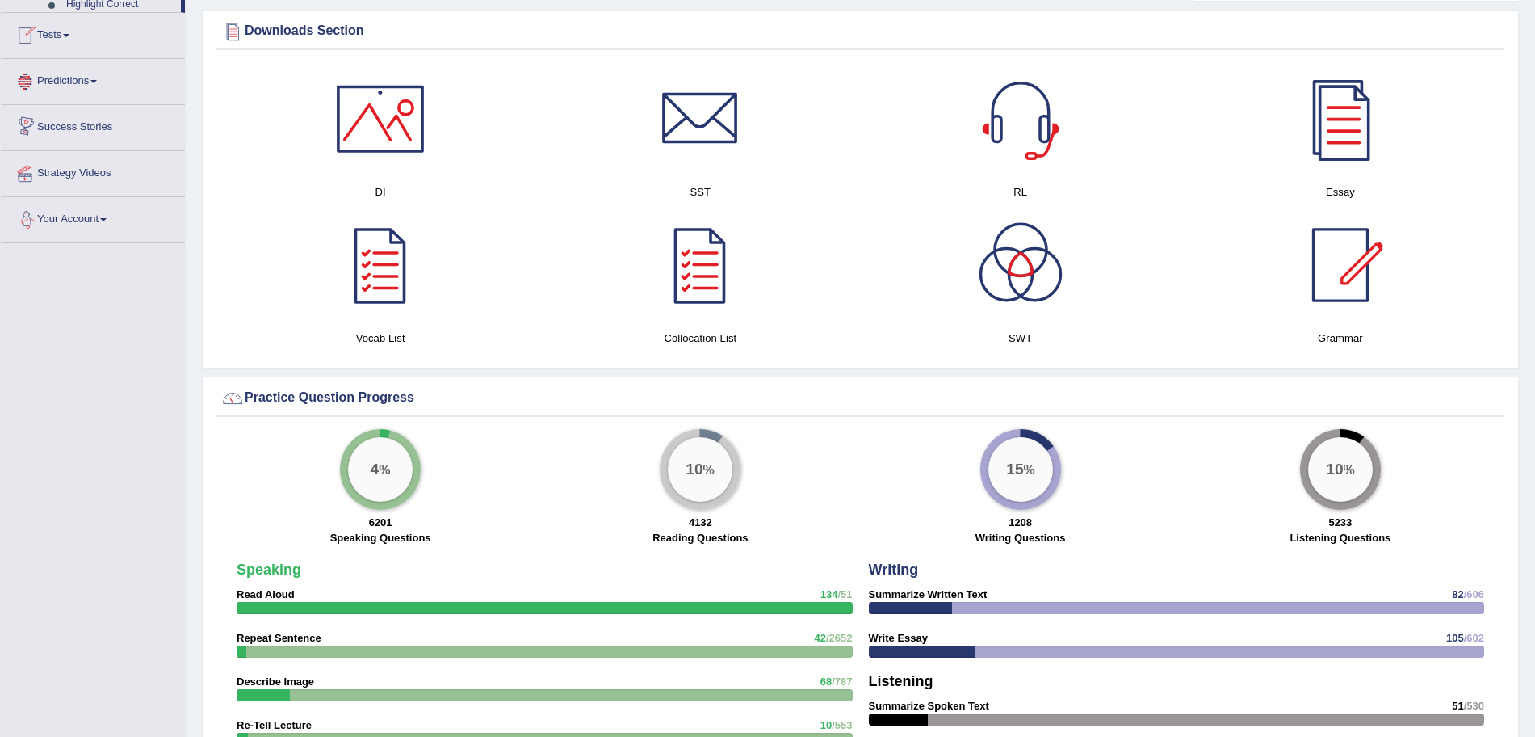
scroll to position [905, 0]
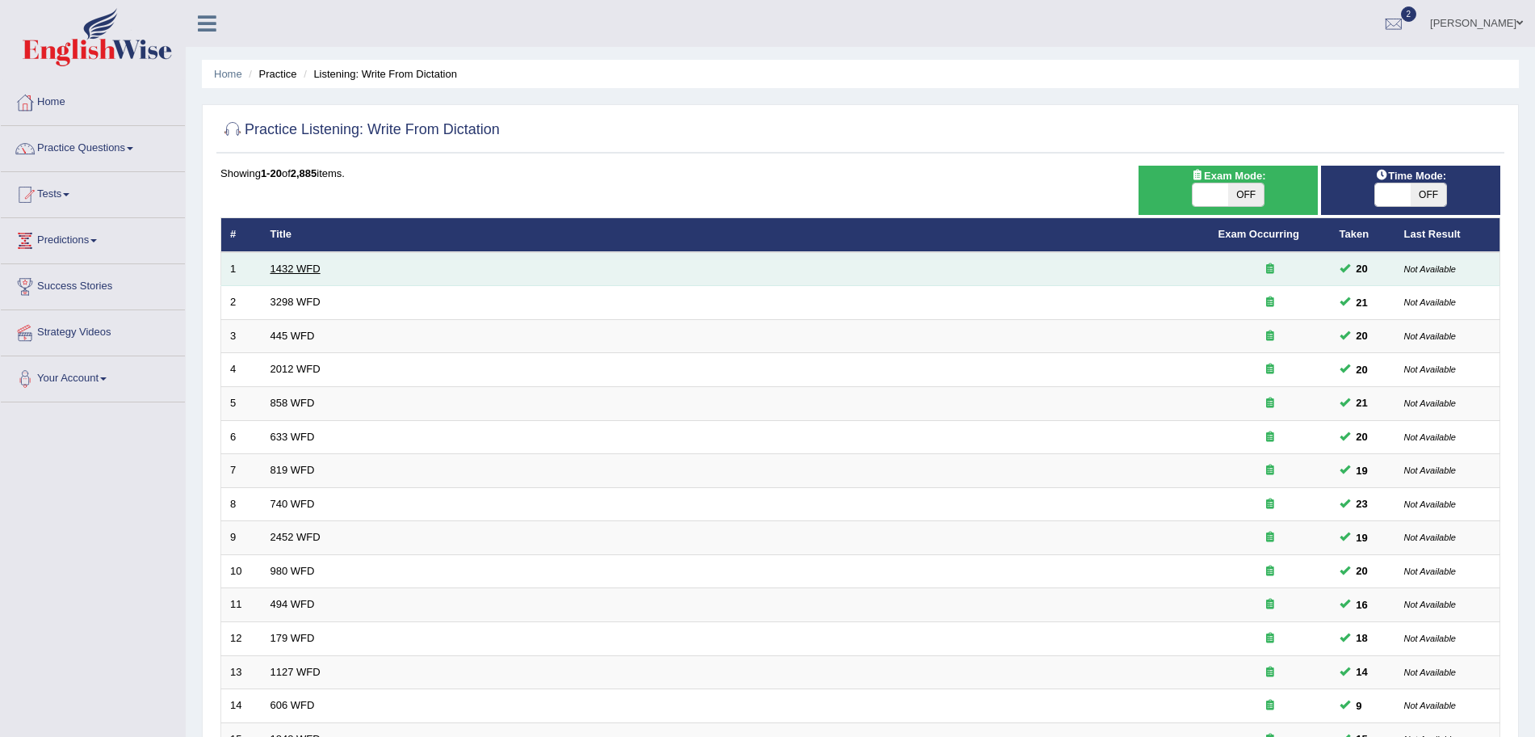
click at [304, 268] on link "1432 WFD" at bounding box center [296, 268] width 50 height 12
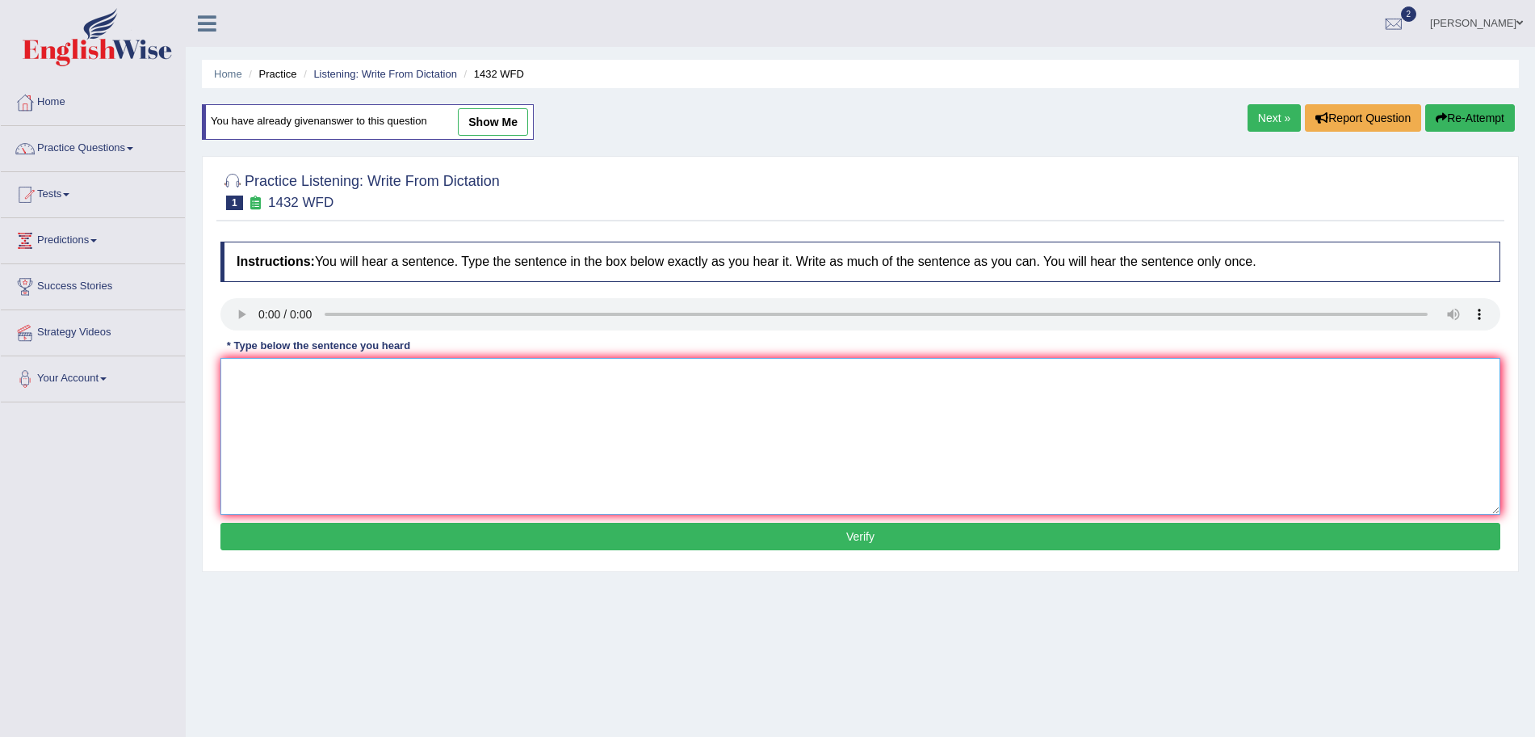
click at [488, 421] on textarea at bounding box center [860, 436] width 1280 height 157
click at [288, 409] on textarea at bounding box center [860, 436] width 1280 height 157
type textarea "N"
type textarea "More physical activity is beneficial to your health."
click at [409, 537] on button "Verify" at bounding box center [860, 536] width 1280 height 27
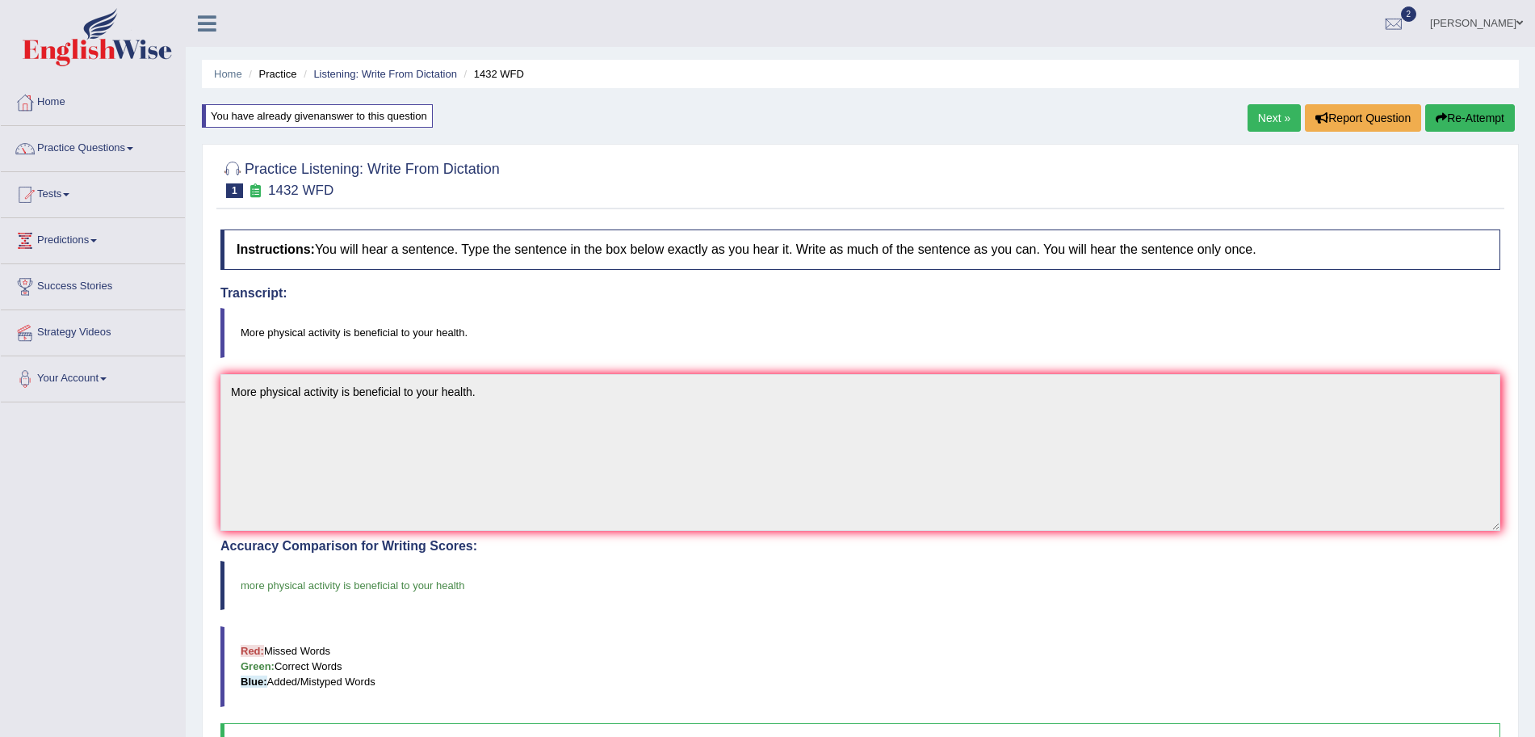
click at [1257, 120] on link "Next »" at bounding box center [1274, 117] width 53 height 27
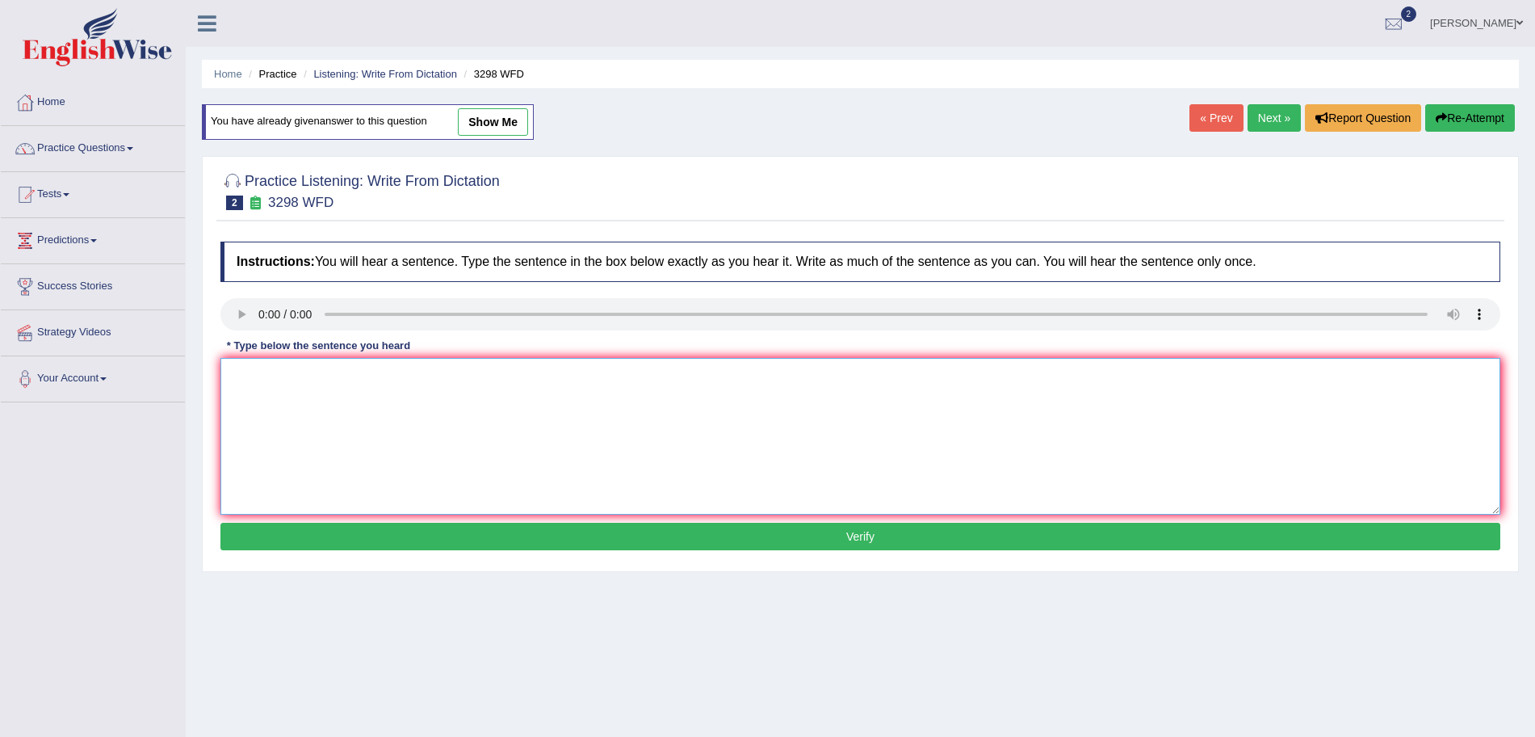
click at [326, 412] on textarea at bounding box center [860, 436] width 1280 height 157
type textarea "N"
type textarea "Animal behavior appears to contain both similar and distinct aspects to that of…"
click at [418, 528] on button "Verify" at bounding box center [860, 536] width 1280 height 27
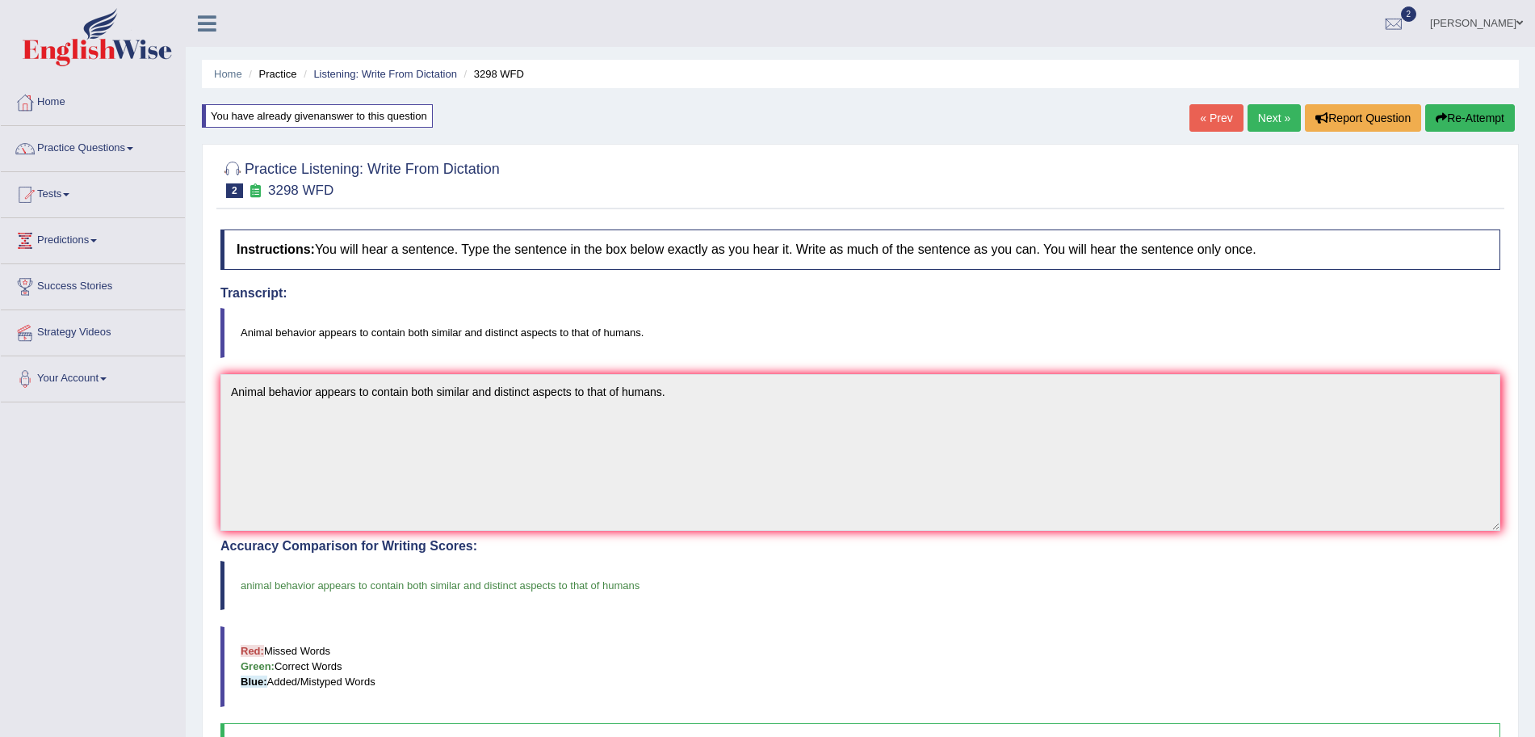
click at [1261, 115] on link "Next »" at bounding box center [1274, 117] width 53 height 27
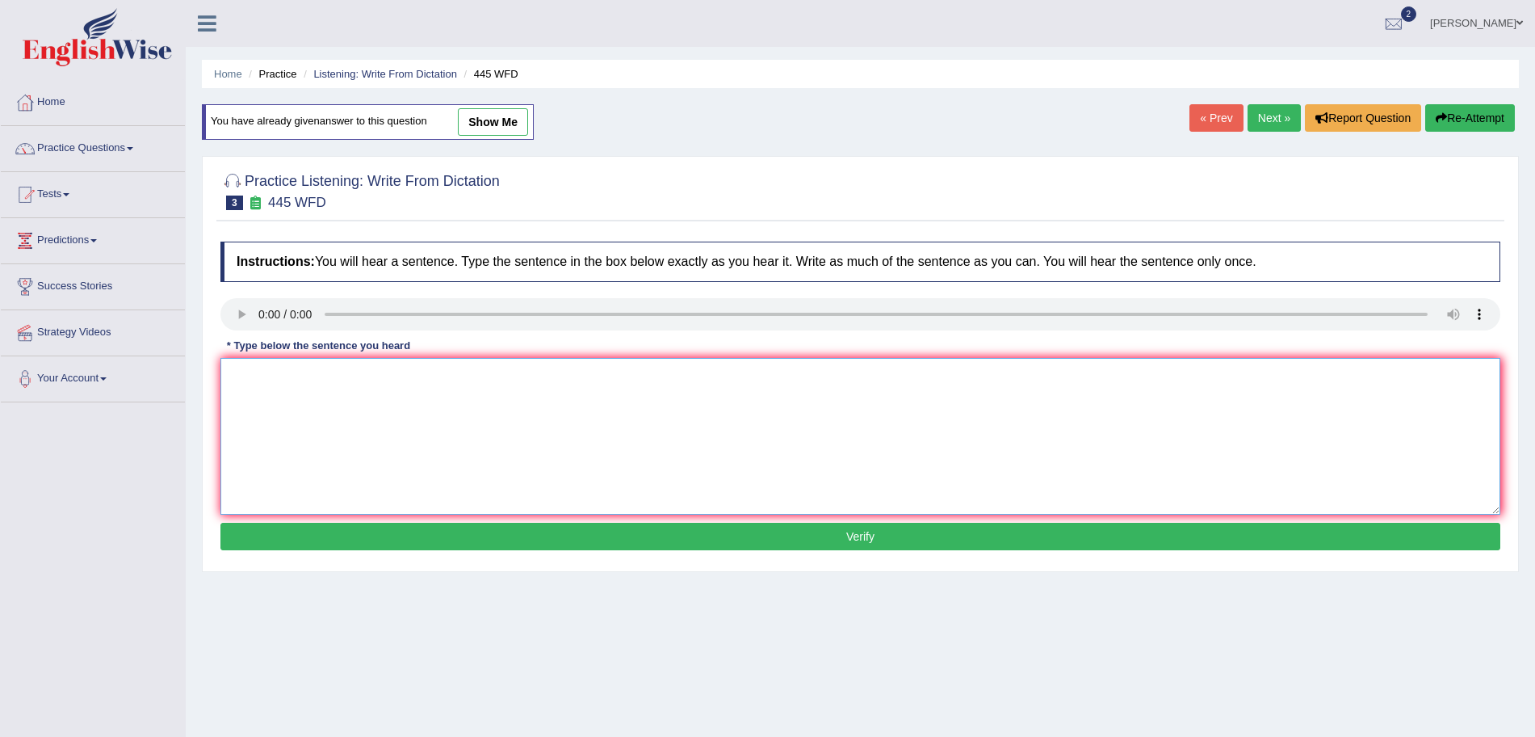
click at [285, 420] on textarea at bounding box center [860, 436] width 1280 height 157
type textarea "The american astronomers made a plan for landing a spaceship on Mars."
click at [430, 539] on button "Verify" at bounding box center [860, 536] width 1280 height 27
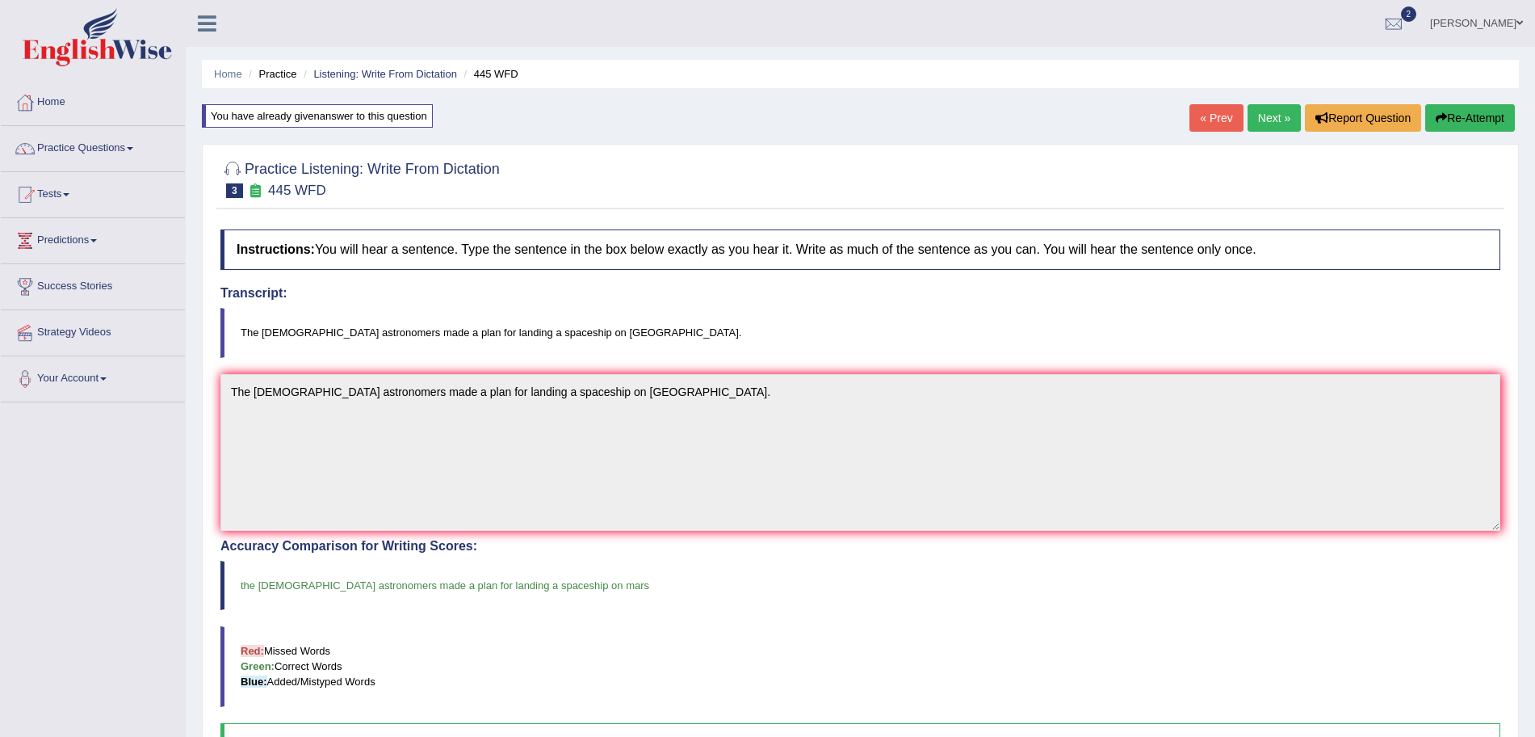
click at [1259, 121] on link "Next »" at bounding box center [1274, 117] width 53 height 27
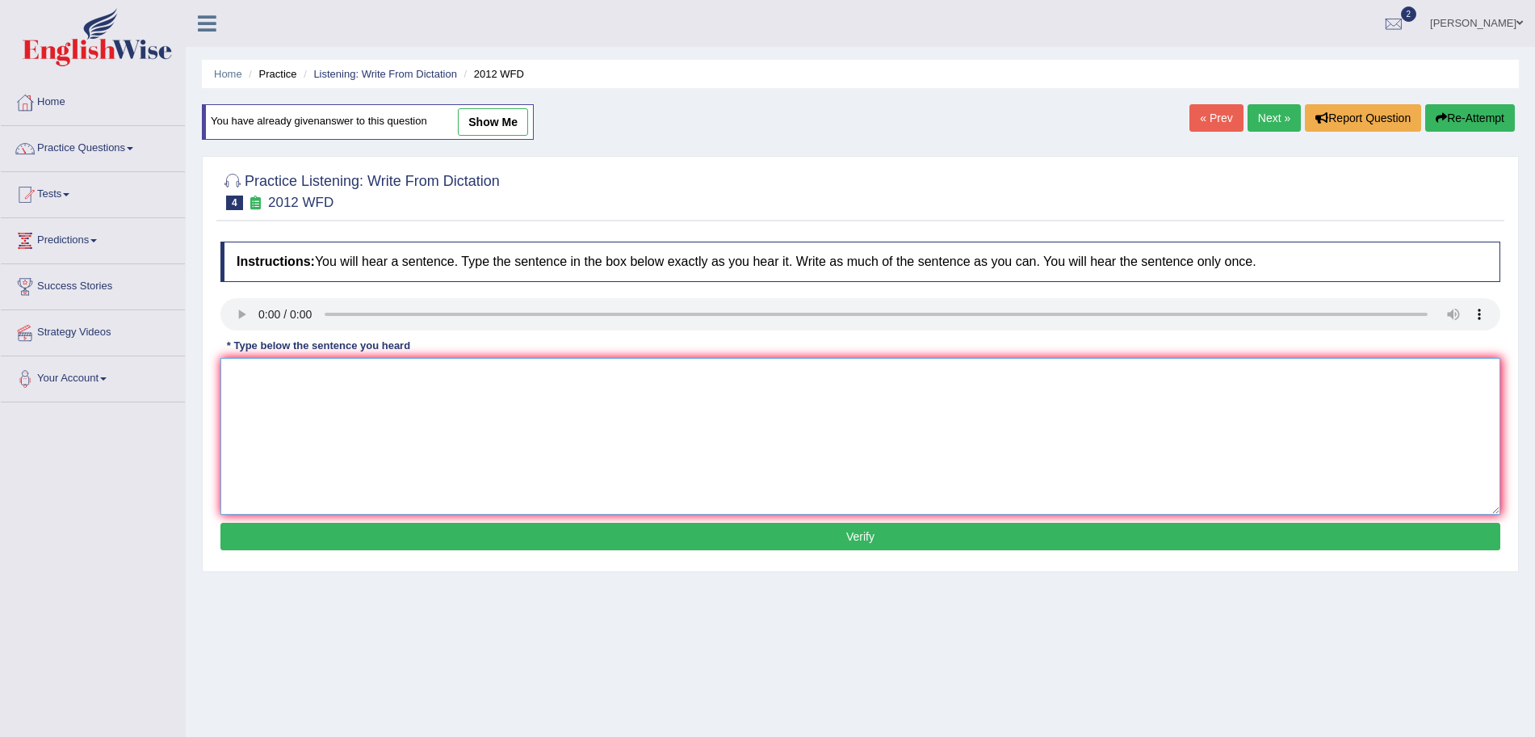
click at [307, 417] on textarea at bounding box center [860, 436] width 1280 height 157
type textarea "There is a great deal of debate on this topic."
click at [405, 526] on button "Verify" at bounding box center [860, 536] width 1280 height 27
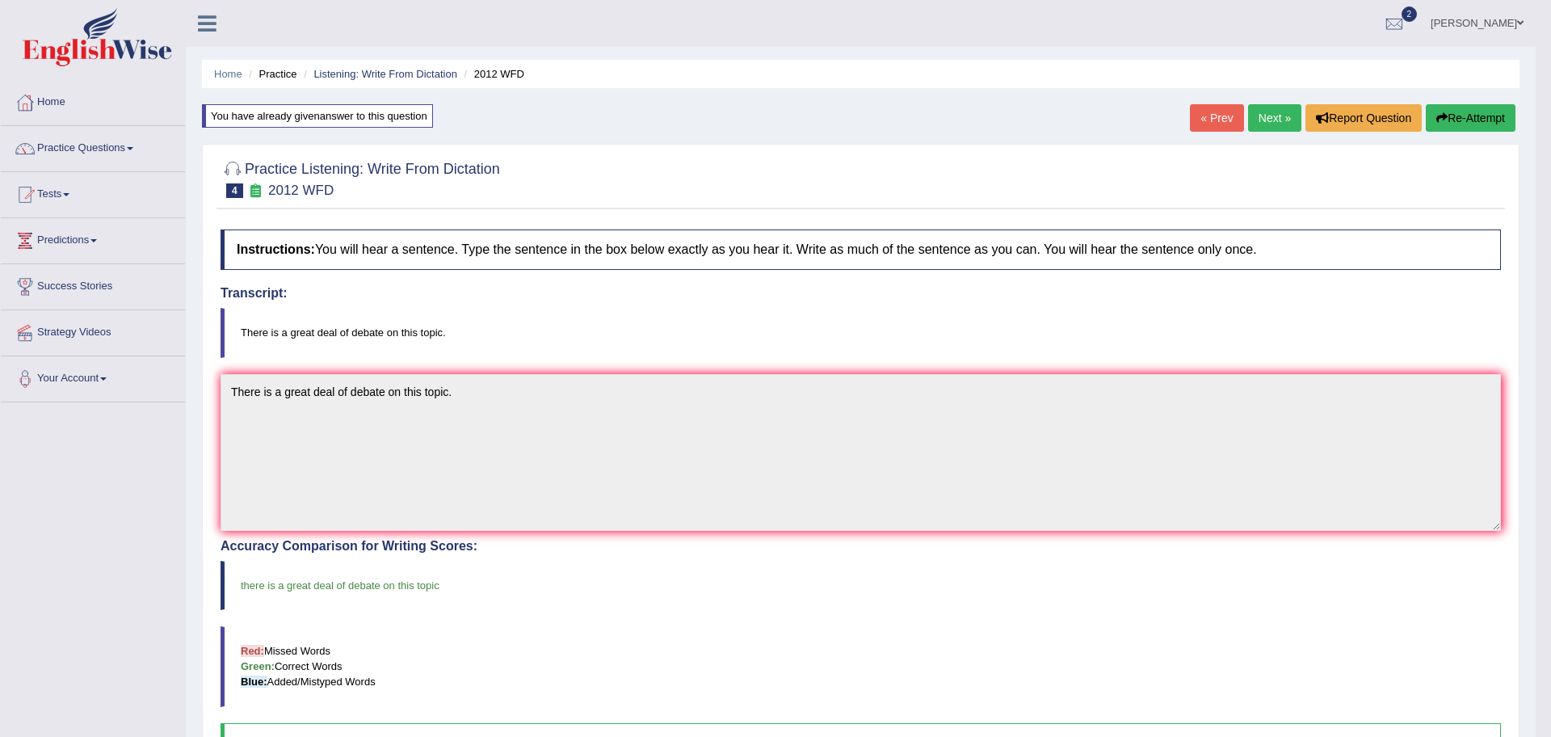
click at [1271, 121] on body "Toggle navigation Home Practice Questions Speaking Practice Read Aloud Repeat S…" at bounding box center [775, 368] width 1551 height 737
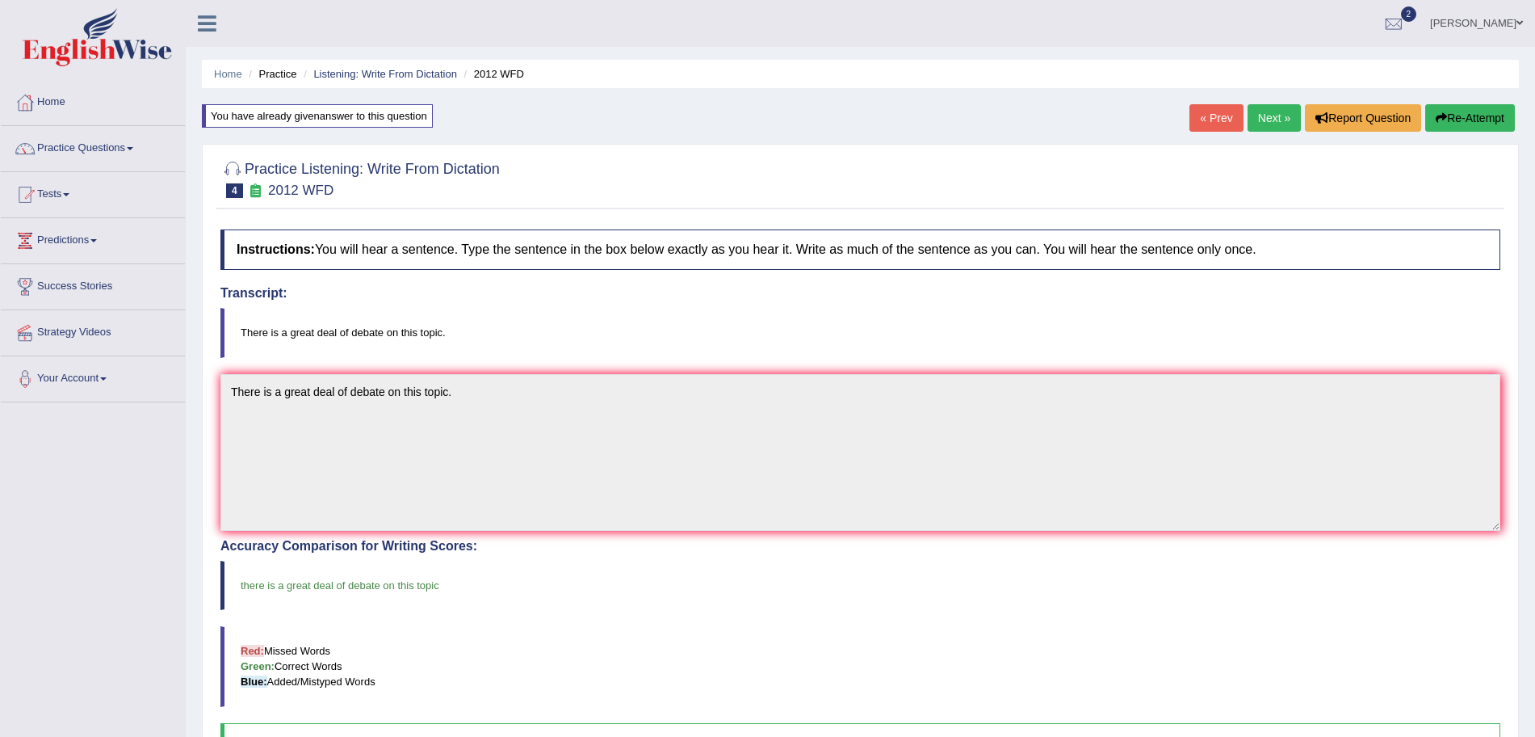
click at [1261, 116] on link "Next »" at bounding box center [1274, 117] width 53 height 27
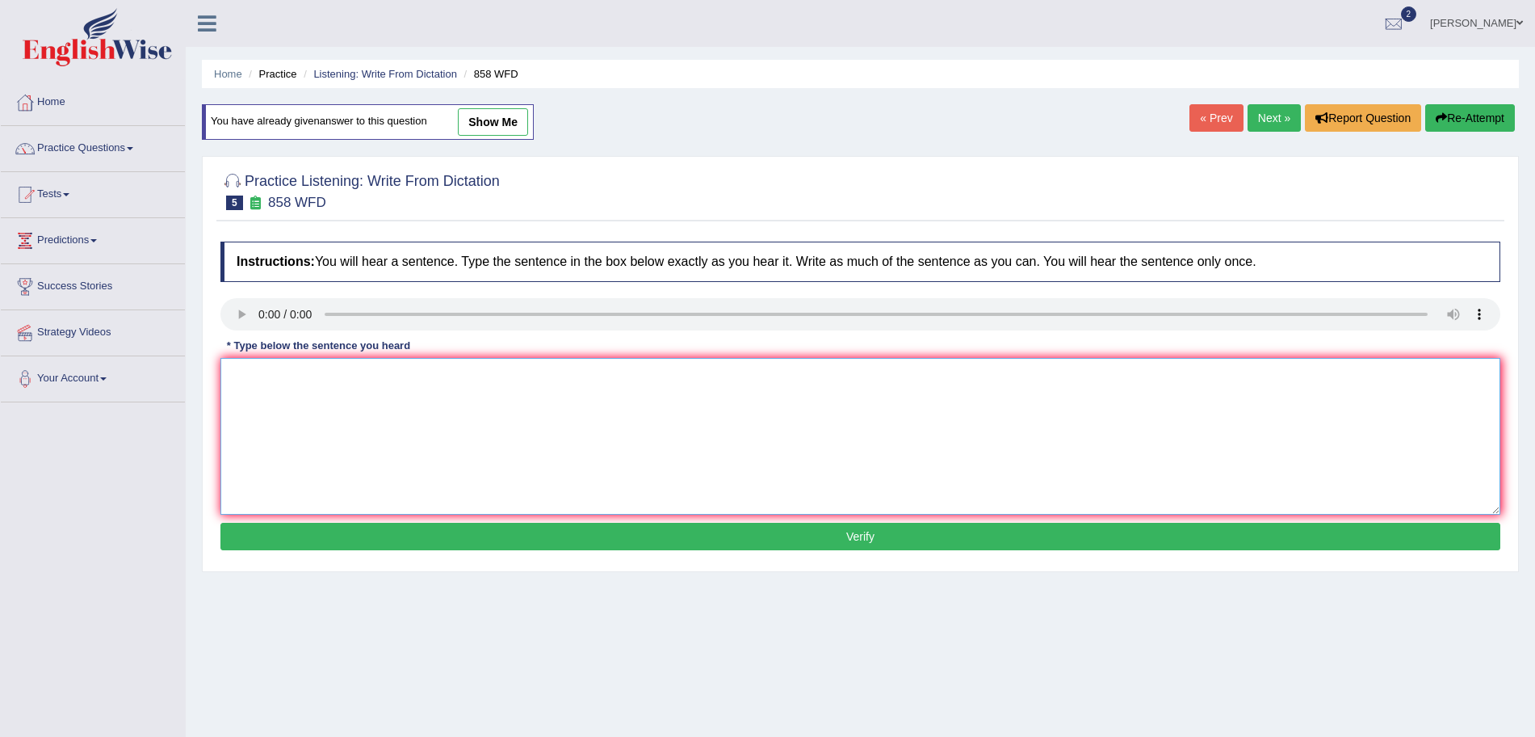
click at [278, 394] on textarea at bounding box center [860, 436] width 1280 height 157
type textarea "The year when the ship of artifacts was wrecked interested historians."
click at [738, 527] on button "Verify" at bounding box center [860, 536] width 1280 height 27
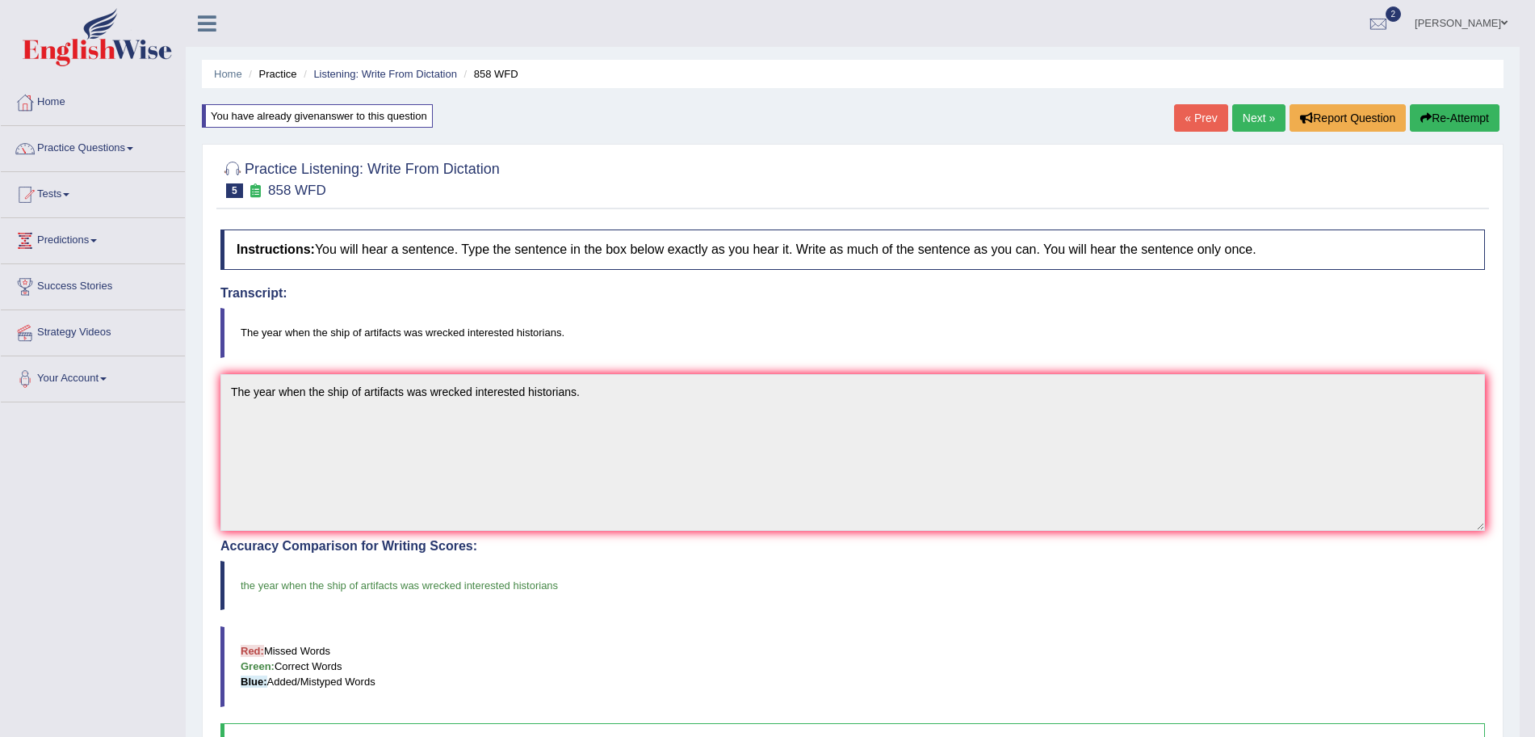
click at [1249, 119] on link "Next »" at bounding box center [1258, 117] width 53 height 27
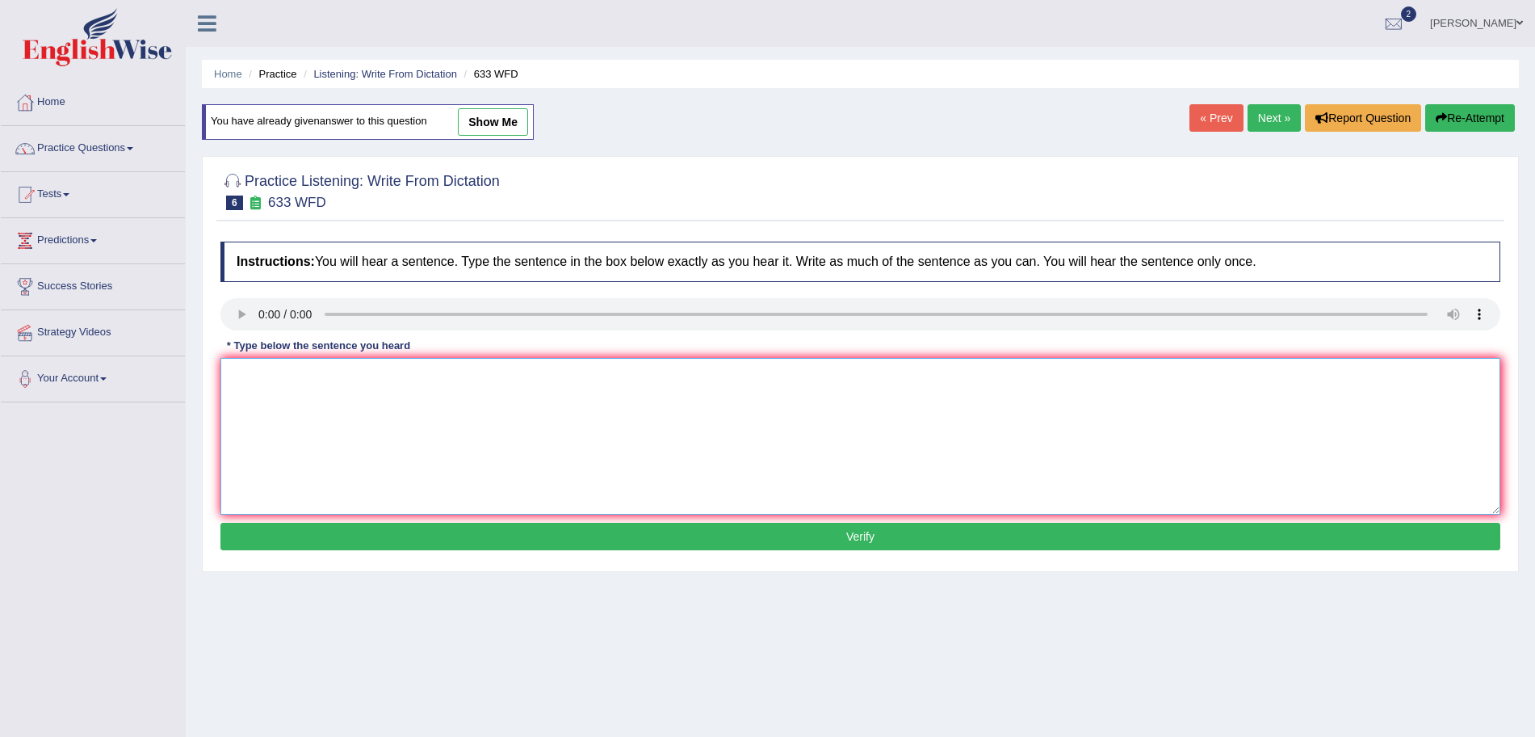
click at [275, 408] on textarea at bounding box center [860, 436] width 1280 height 157
type textarea "Research shows that exercising makes us feel better."
click at [640, 524] on button "Verify" at bounding box center [860, 536] width 1280 height 27
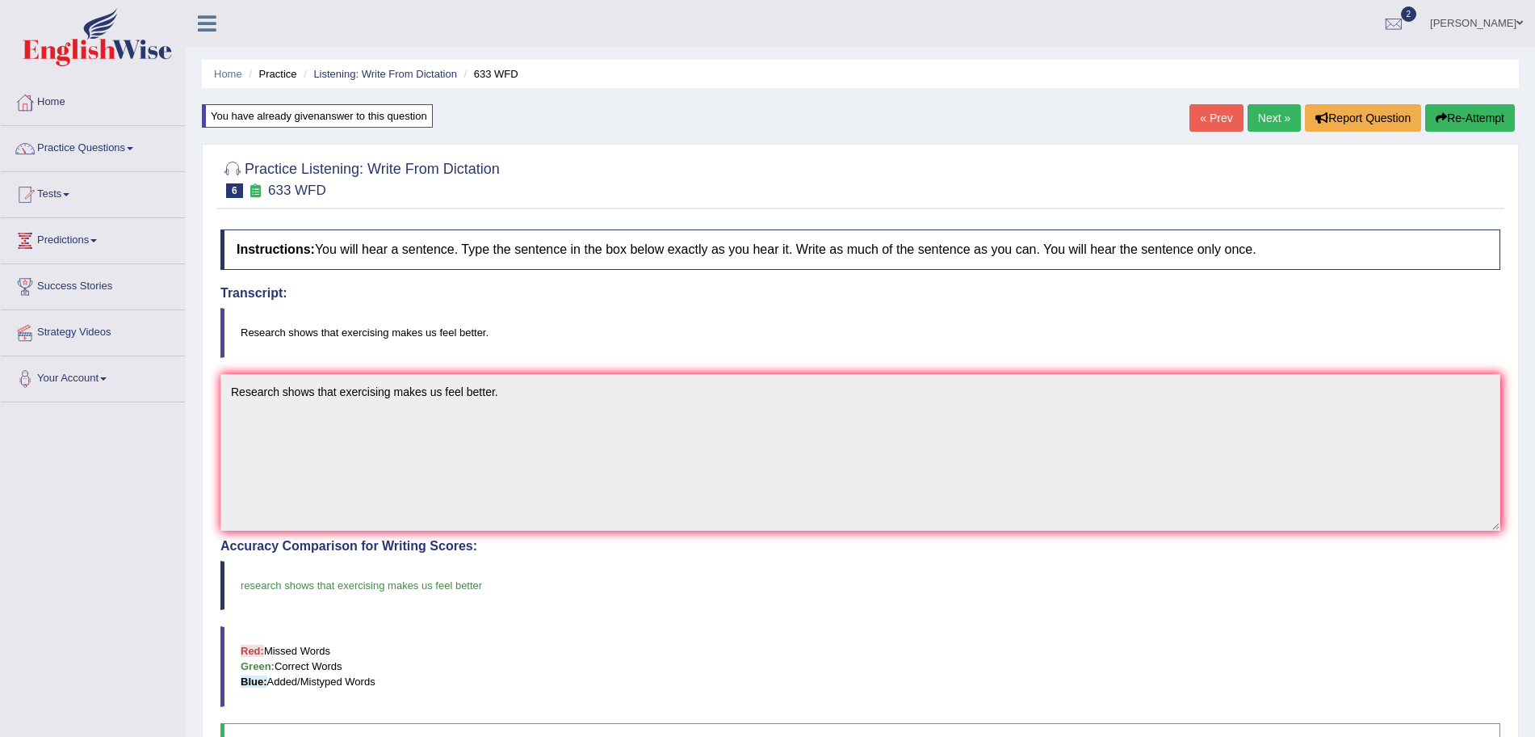
click at [1253, 120] on link "Next »" at bounding box center [1274, 117] width 53 height 27
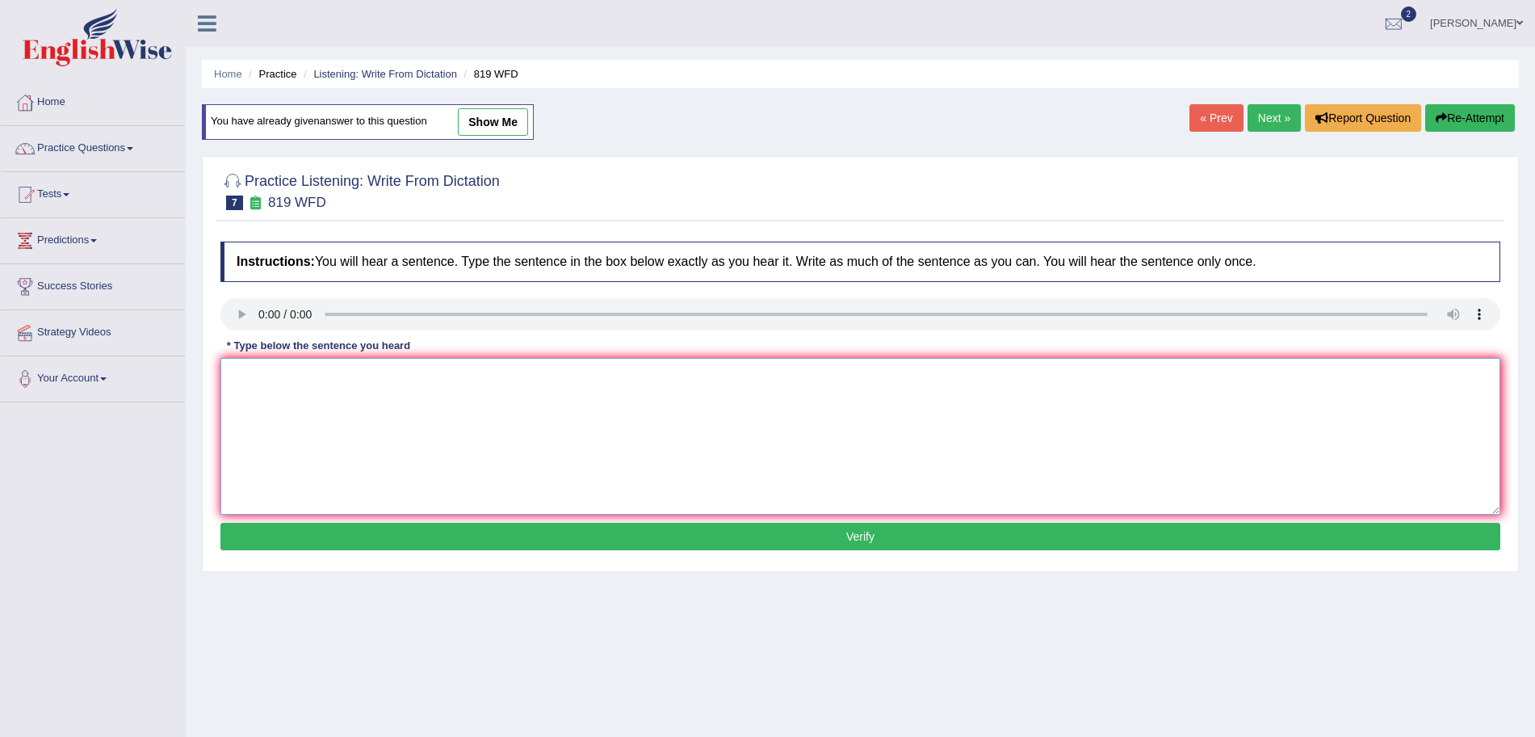
click at [288, 409] on textarea at bounding box center [860, 436] width 1280 height 157
type textarea "l"
type textarea "Plants are able to continue growing throughout their lives."
click at [395, 542] on button "Verify" at bounding box center [860, 536] width 1280 height 27
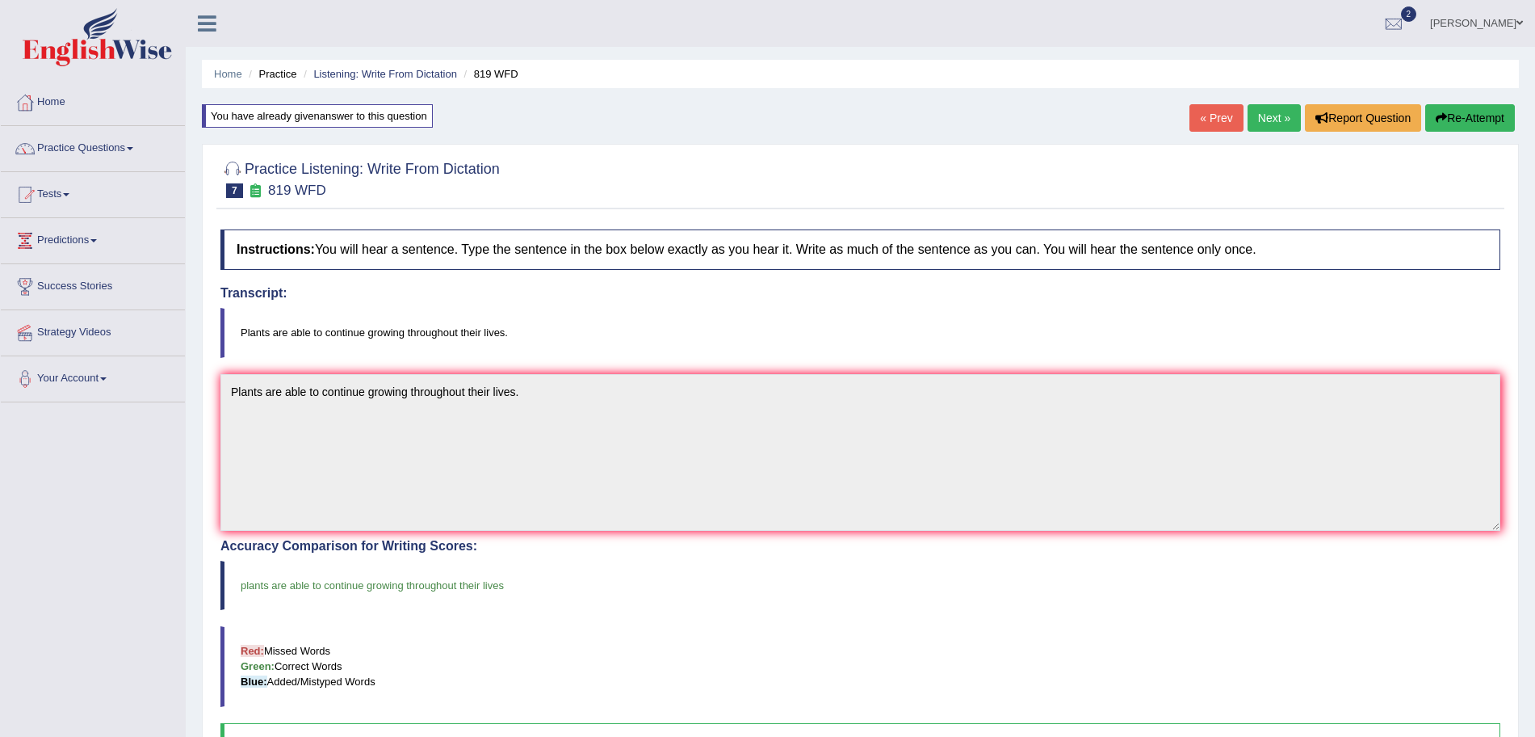
click at [1275, 111] on link "Next »" at bounding box center [1274, 117] width 53 height 27
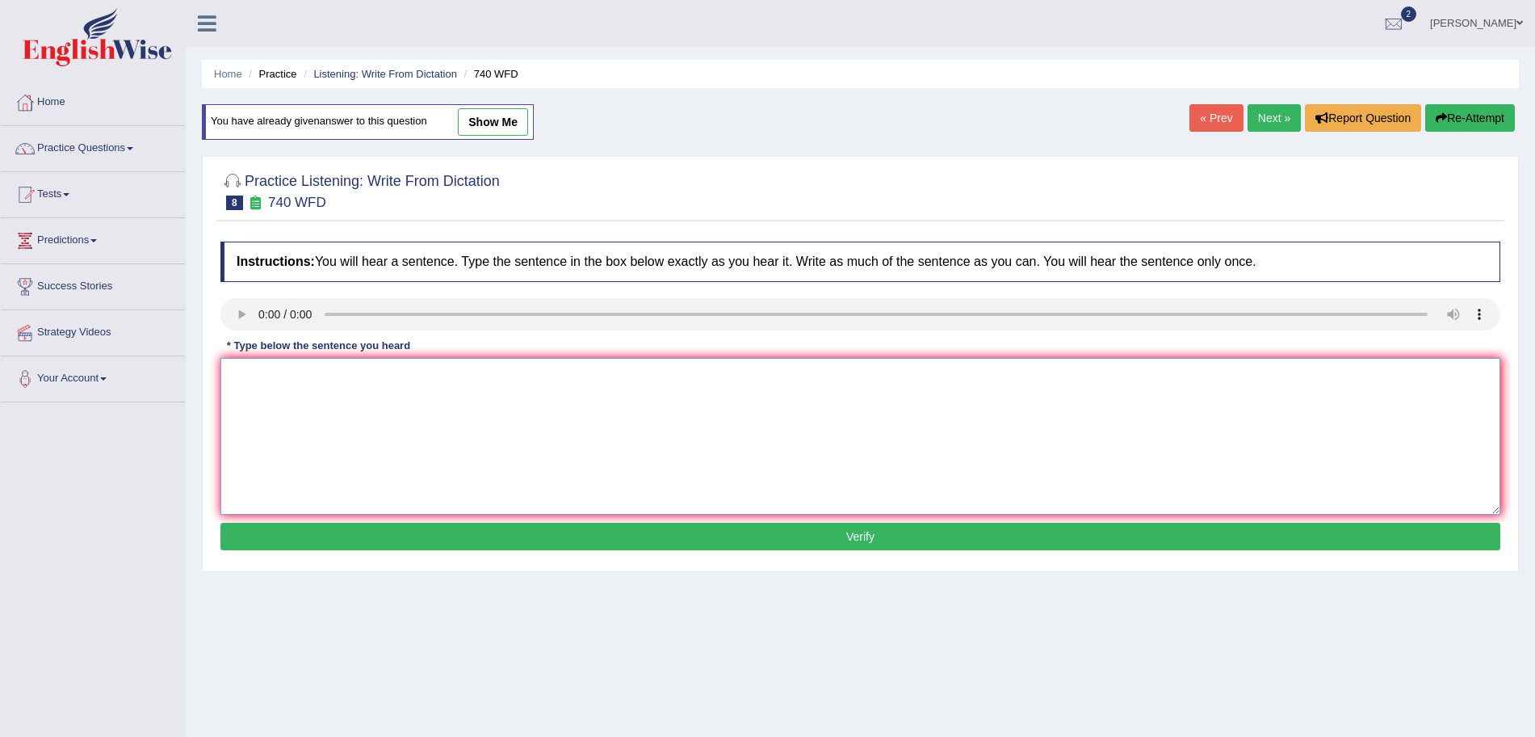
click at [288, 392] on textarea at bounding box center [860, 436] width 1280 height 157
type textarea "A series of the observations were carried out in the classroom."
click at [522, 526] on button "Verify" at bounding box center [860, 536] width 1280 height 27
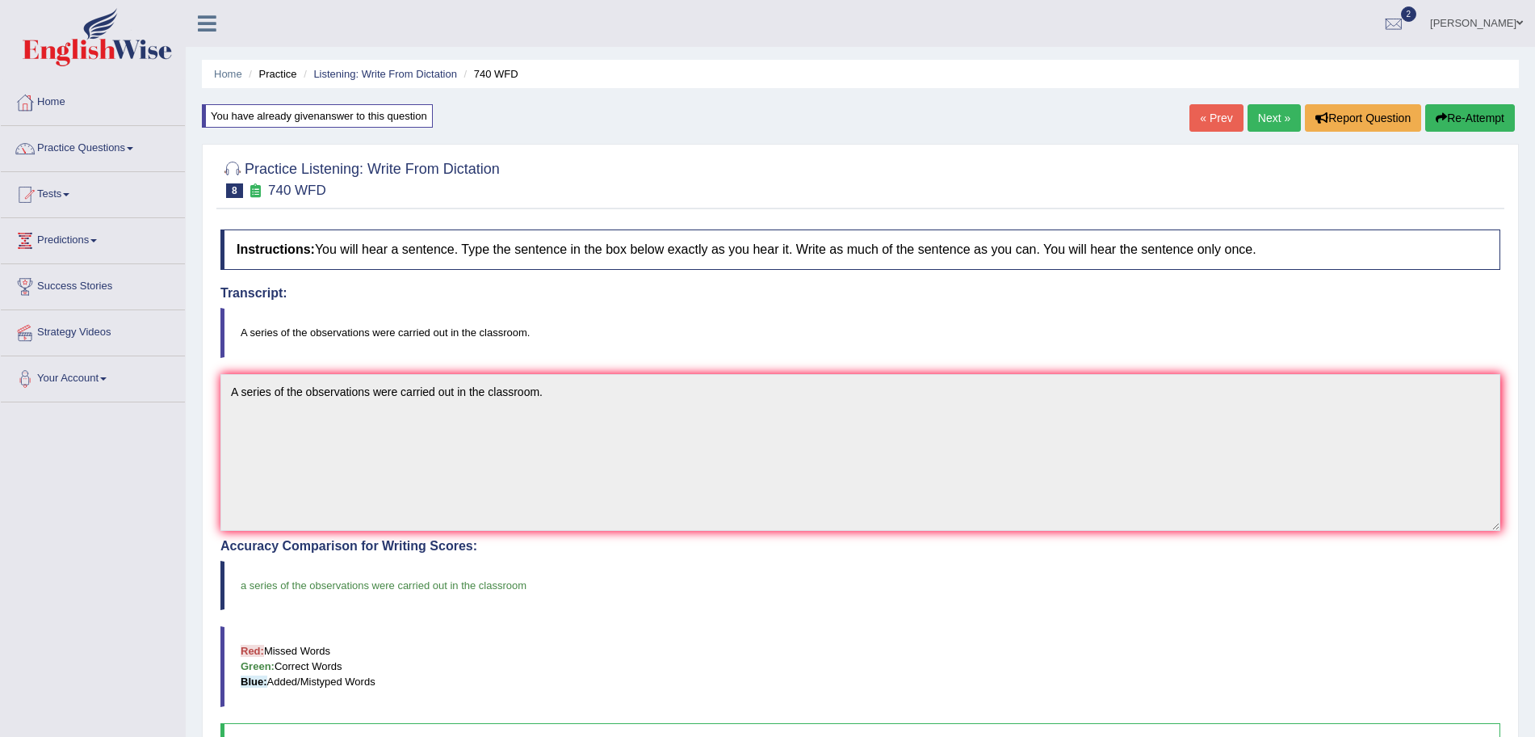
click at [1252, 120] on link "Next »" at bounding box center [1274, 117] width 53 height 27
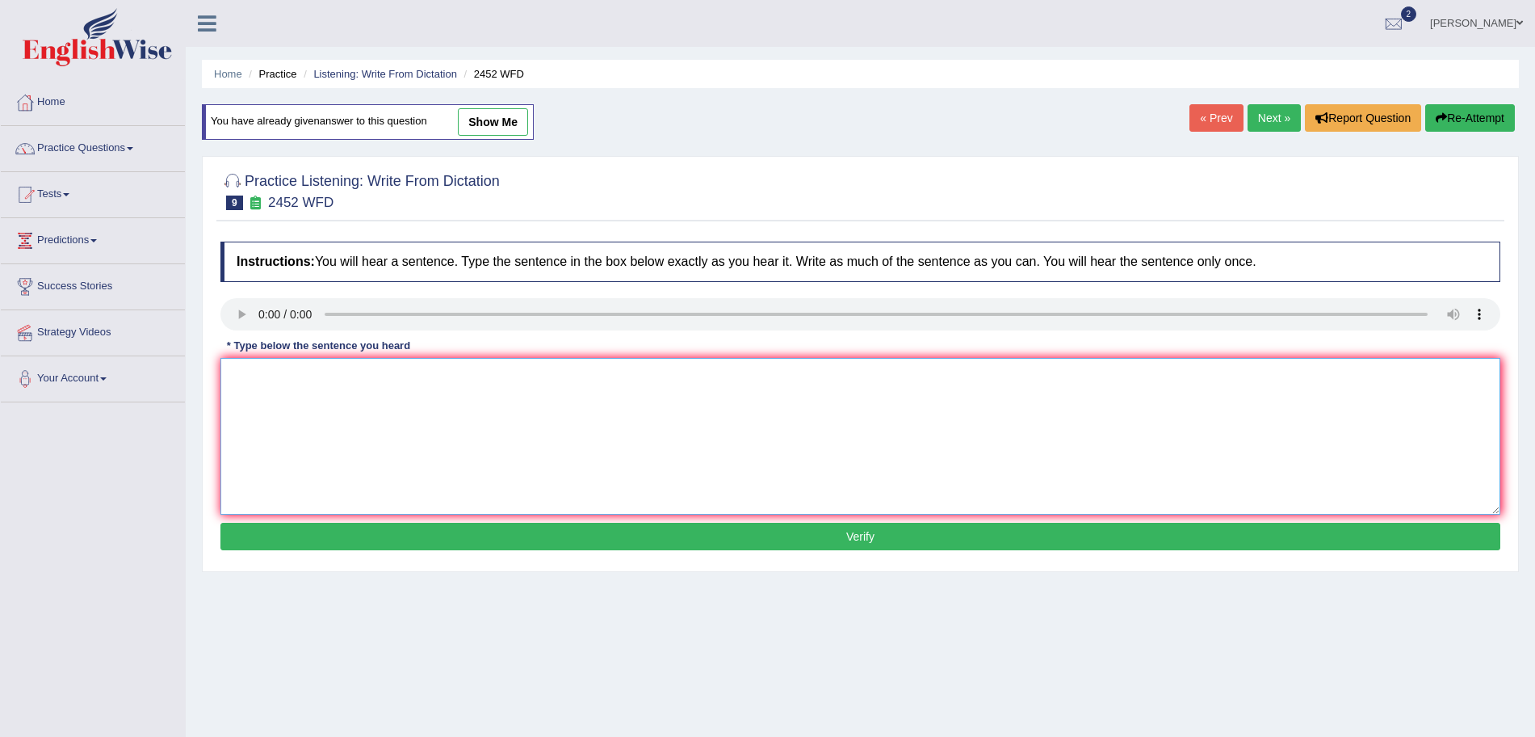
click at [278, 386] on textarea at bounding box center [860, 436] width 1280 height 157
type textarea "It is a debate about the value of knowledge."
click at [429, 538] on button "Verify" at bounding box center [860, 536] width 1280 height 27
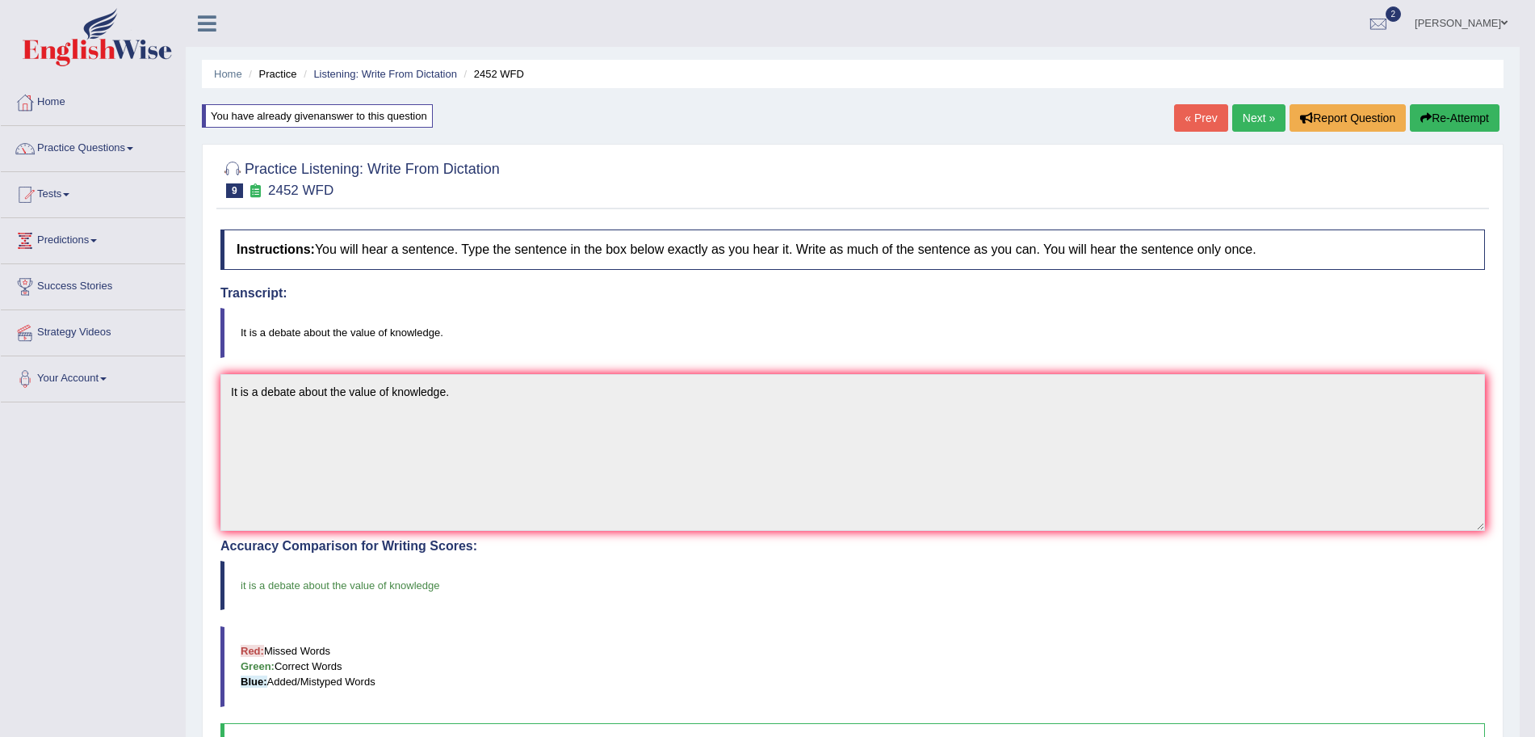
click at [1232, 114] on link "Next »" at bounding box center [1258, 117] width 53 height 27
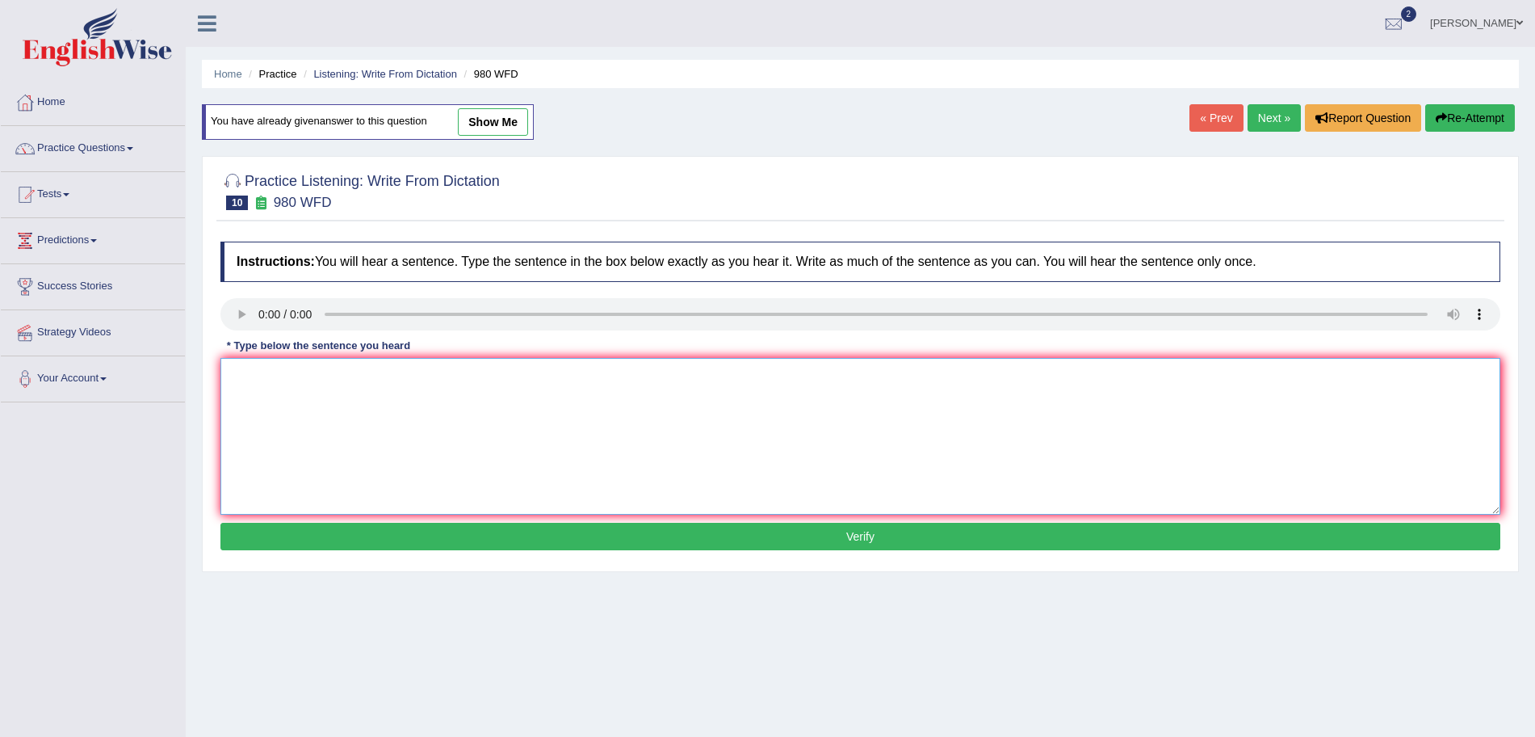
click at [313, 416] on textarea at bounding box center [860, 436] width 1280 height 157
type textarea "Your ideas have been discussed and debated in seminars and tutorials."
click at [397, 539] on button "Verify" at bounding box center [860, 536] width 1280 height 27
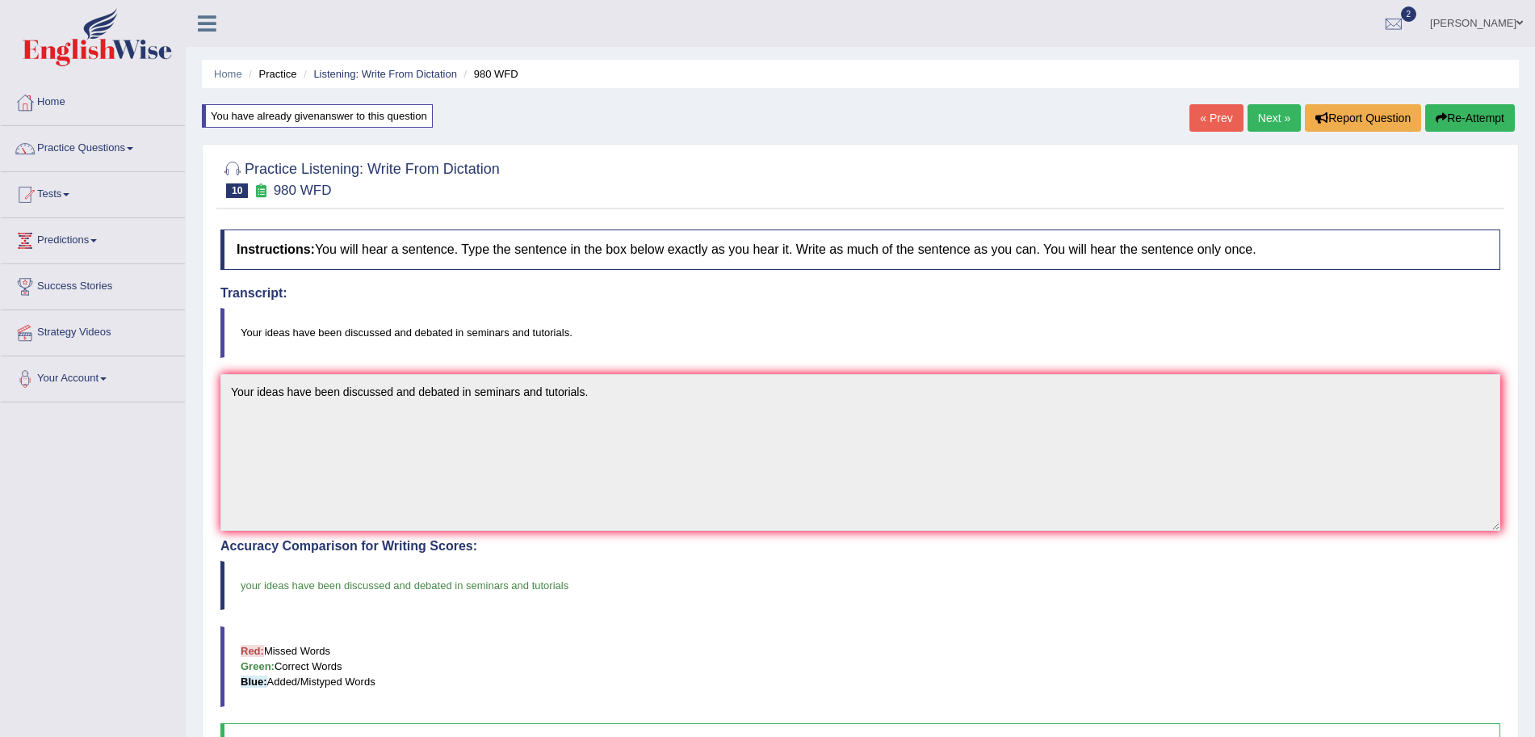
click at [1268, 115] on link "Next »" at bounding box center [1274, 117] width 53 height 27
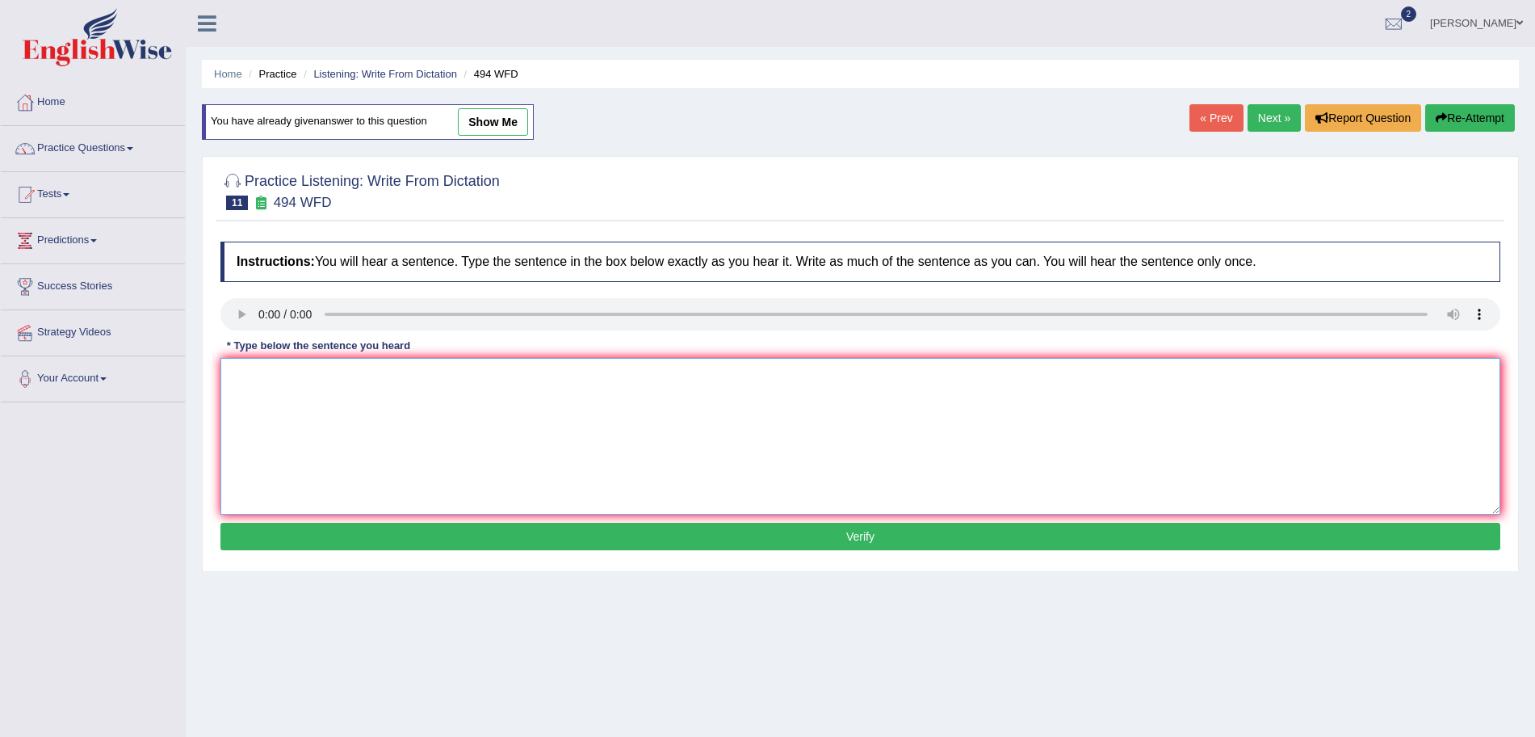
click at [306, 399] on textarea at bounding box center [860, 436] width 1280 height 157
type textarea "H"
type textarea "The vocabulary that is peculiar in a specific field is called jargon."
click at [387, 538] on button "Verify" at bounding box center [860, 536] width 1280 height 27
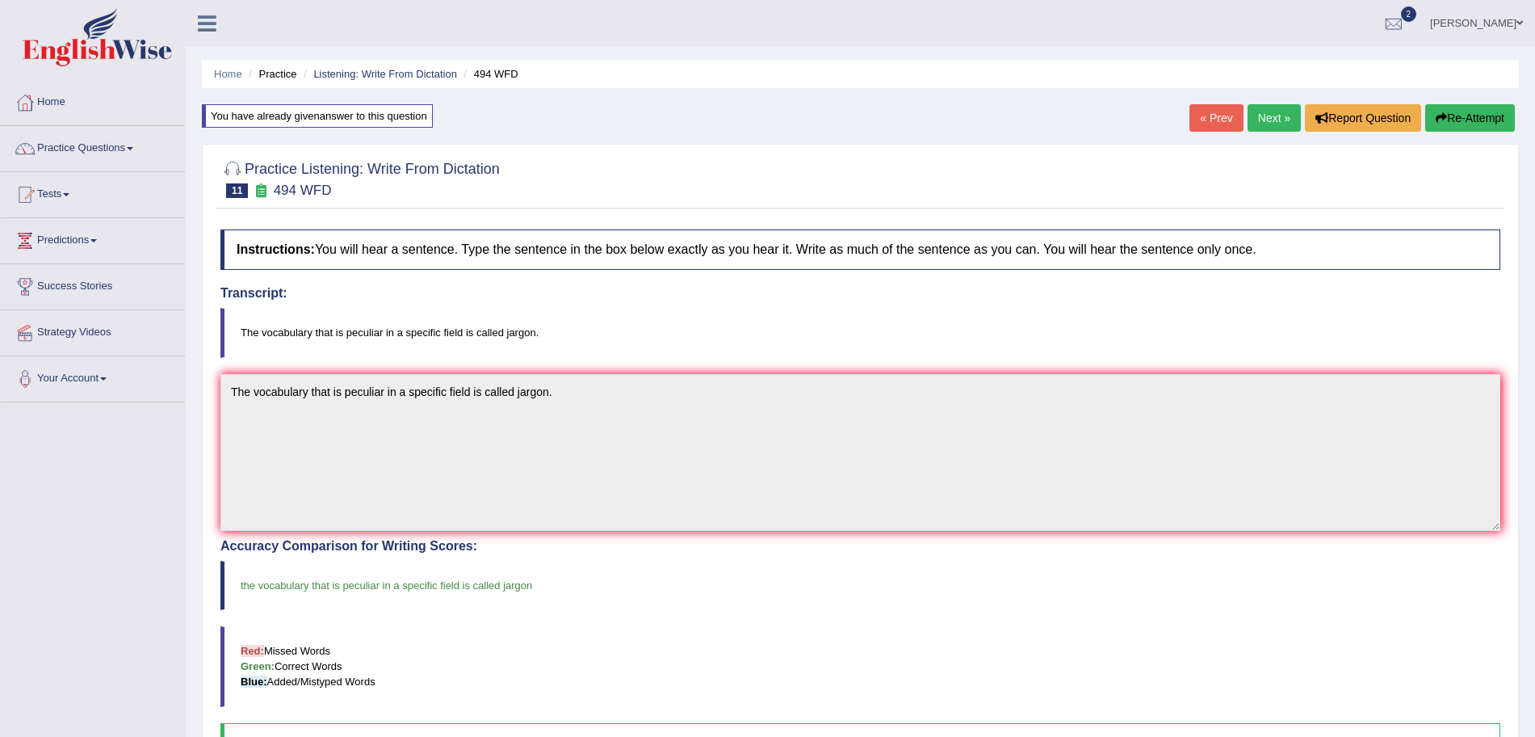
click at [1265, 121] on link "Next »" at bounding box center [1274, 117] width 53 height 27
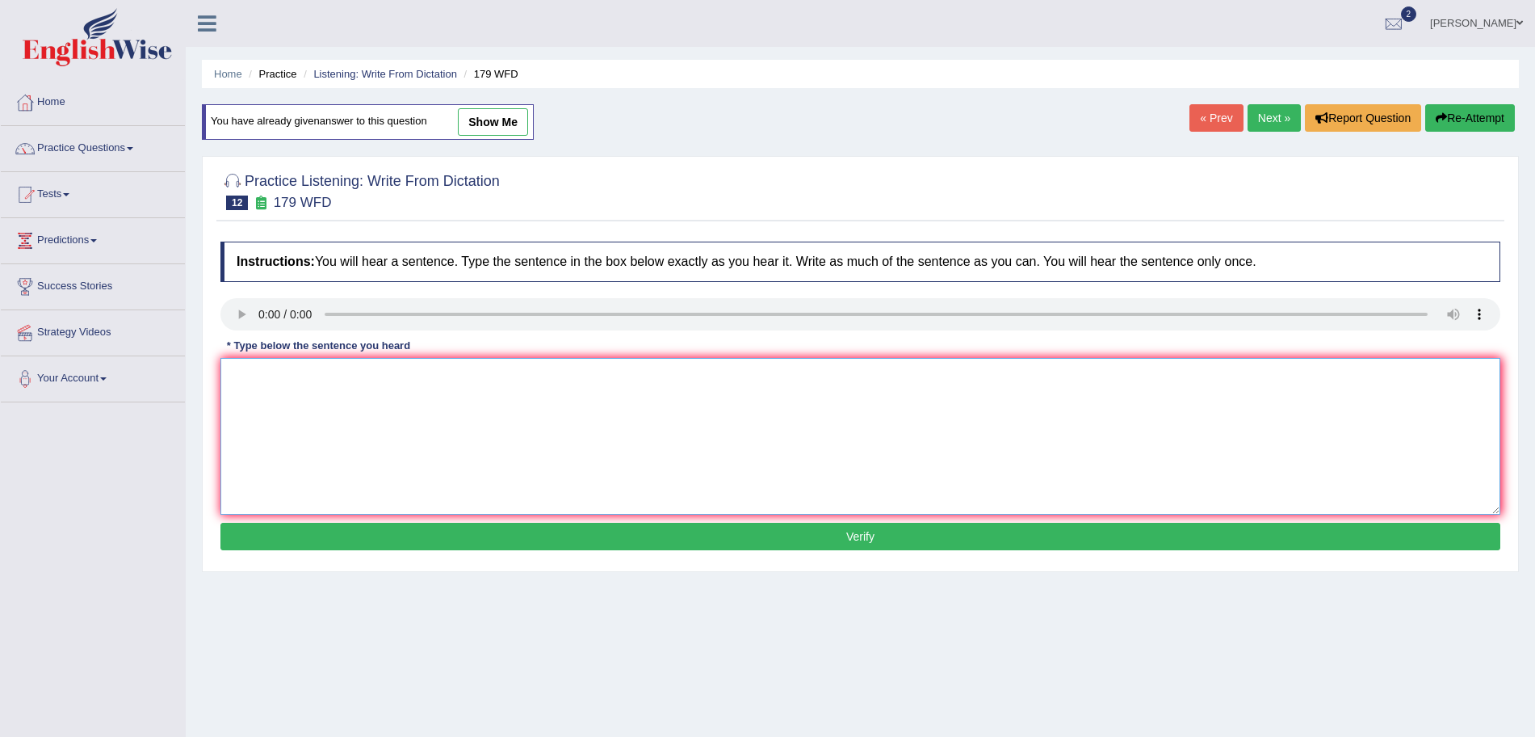
click at [314, 400] on textarea at bounding box center [860, 436] width 1280 height 157
type textarea "Lectures are the oldest and the most formal teaching method at [GEOGRAPHIC_DATA…"
click at [406, 531] on button "Verify" at bounding box center [860, 536] width 1280 height 27
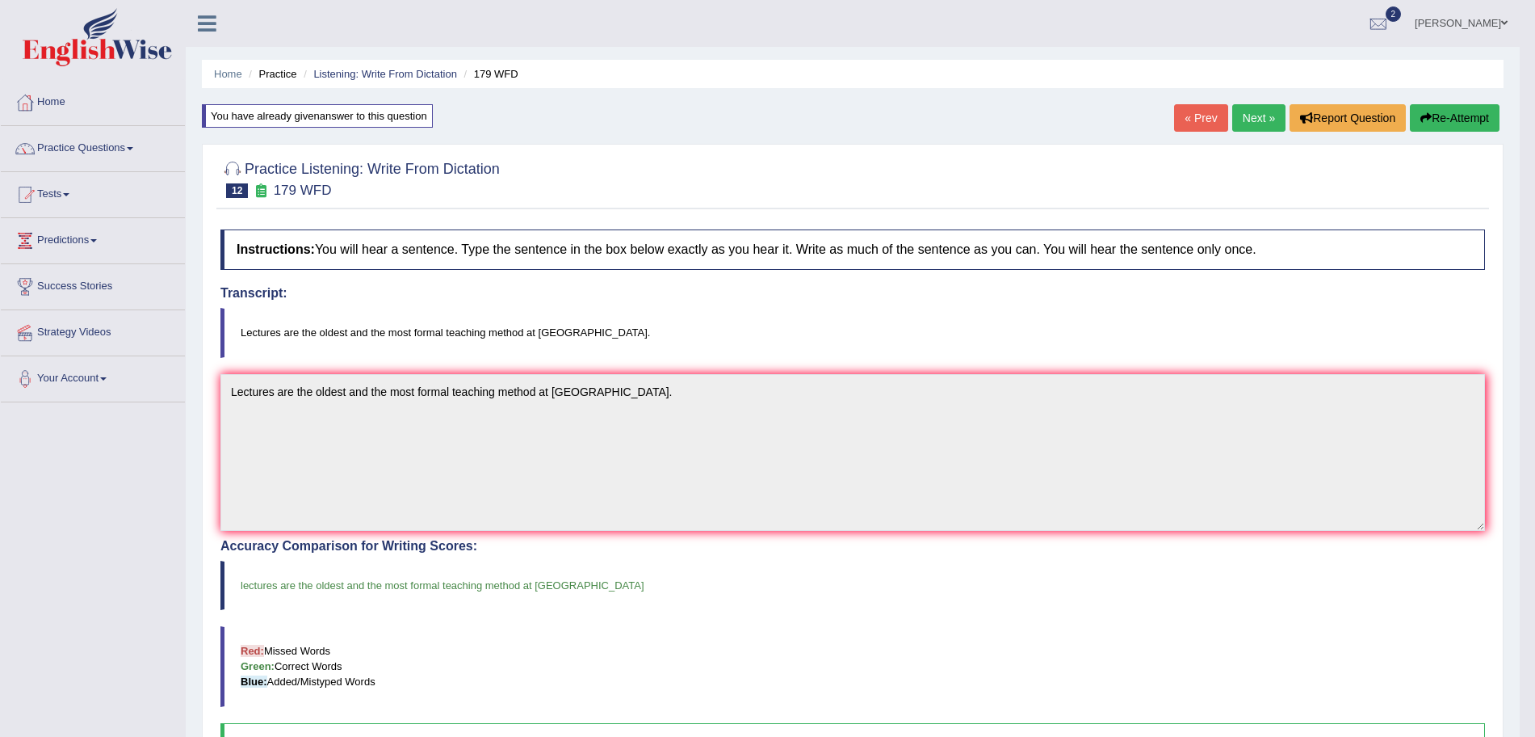
click at [127, 142] on div "Updating answer..." at bounding box center [767, 368] width 1535 height 737
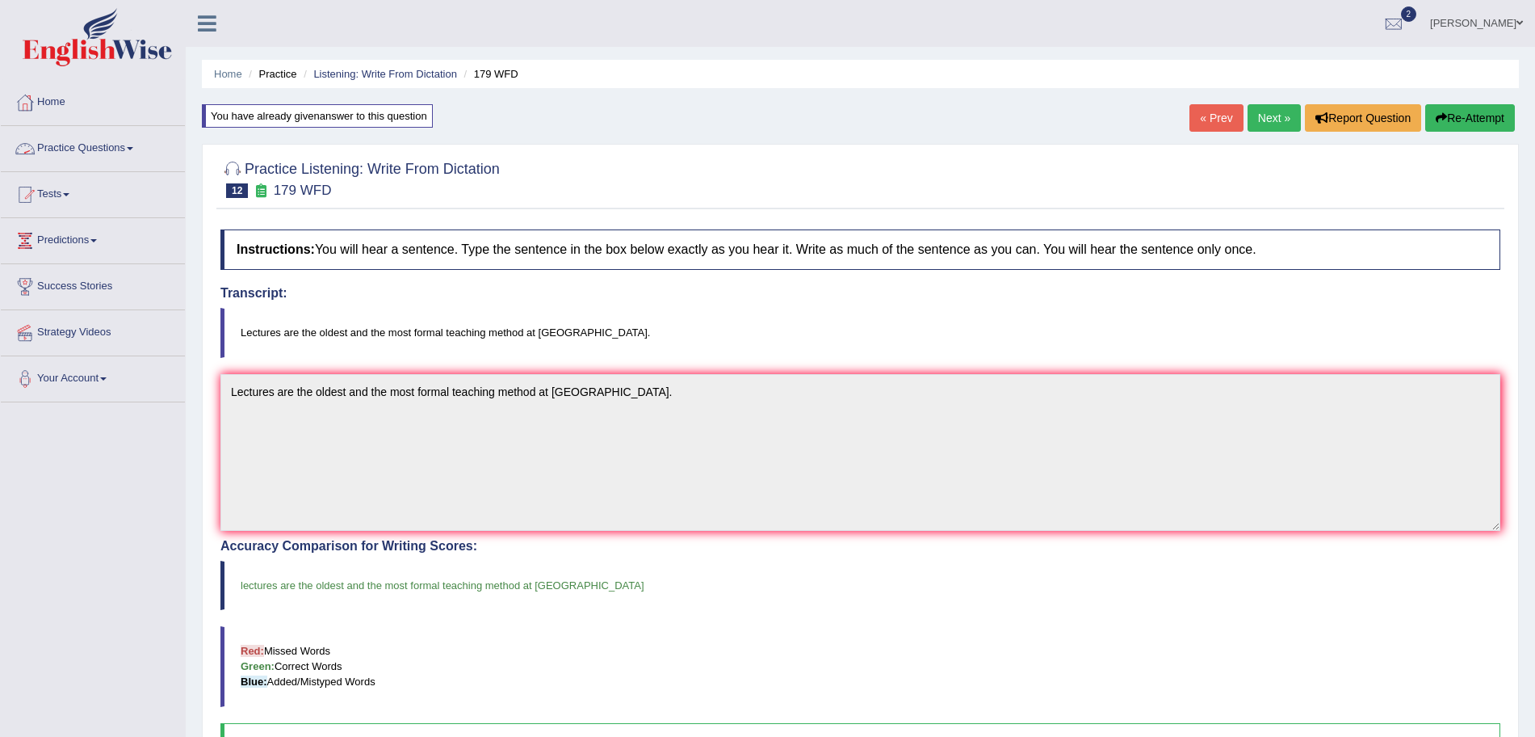
click at [127, 142] on link "Practice Questions" at bounding box center [93, 146] width 184 height 40
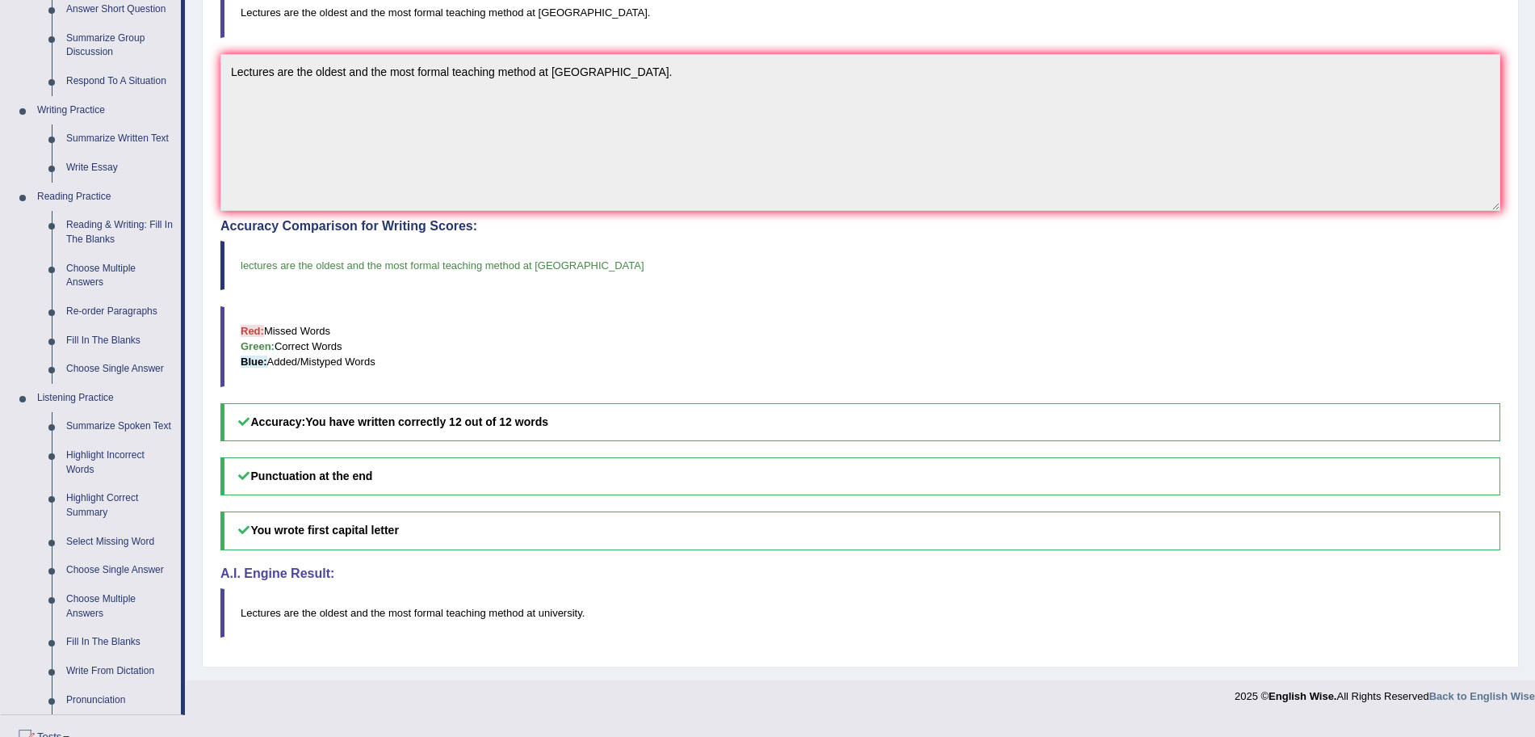
scroll to position [376, 0]
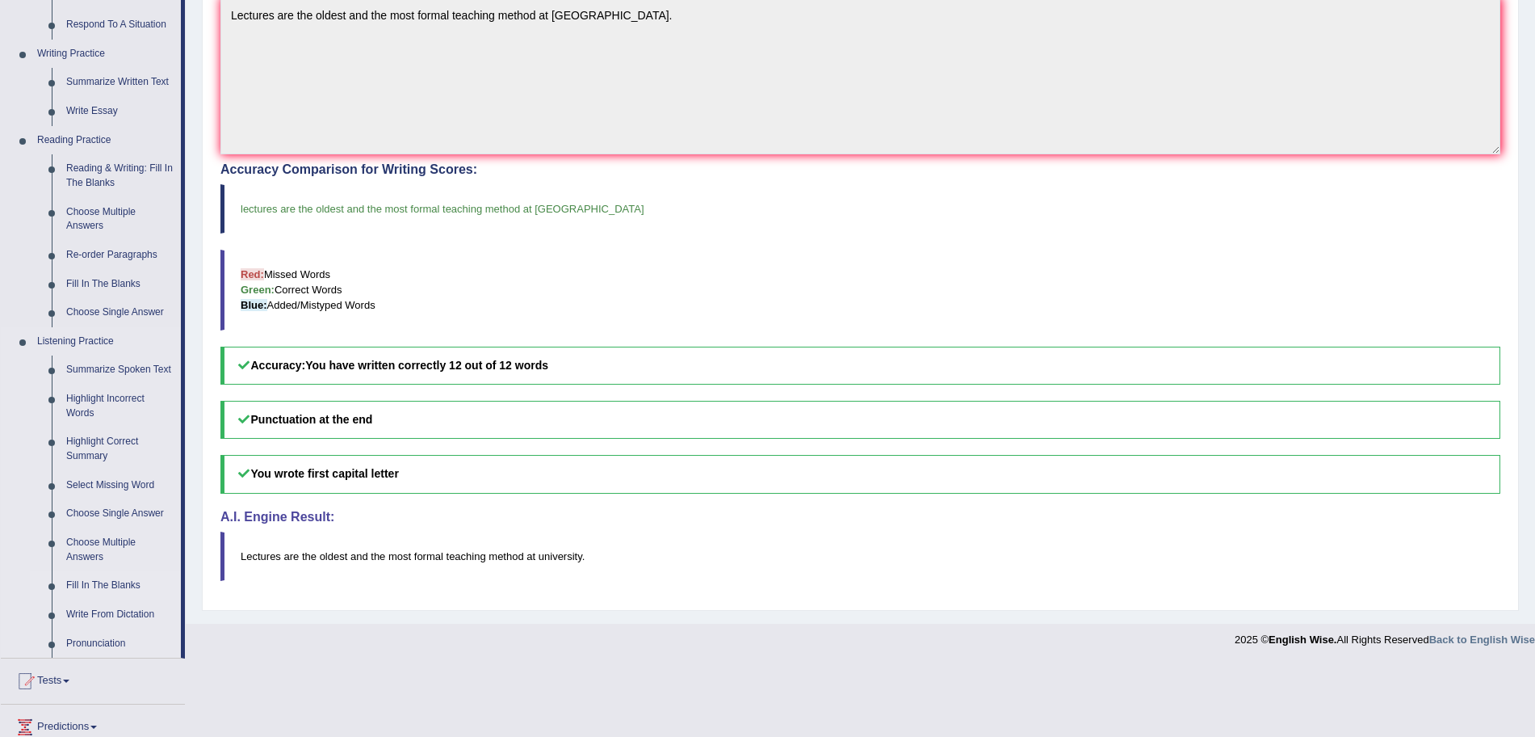
click at [75, 586] on link "Fill In The Blanks" at bounding box center [120, 585] width 122 height 29
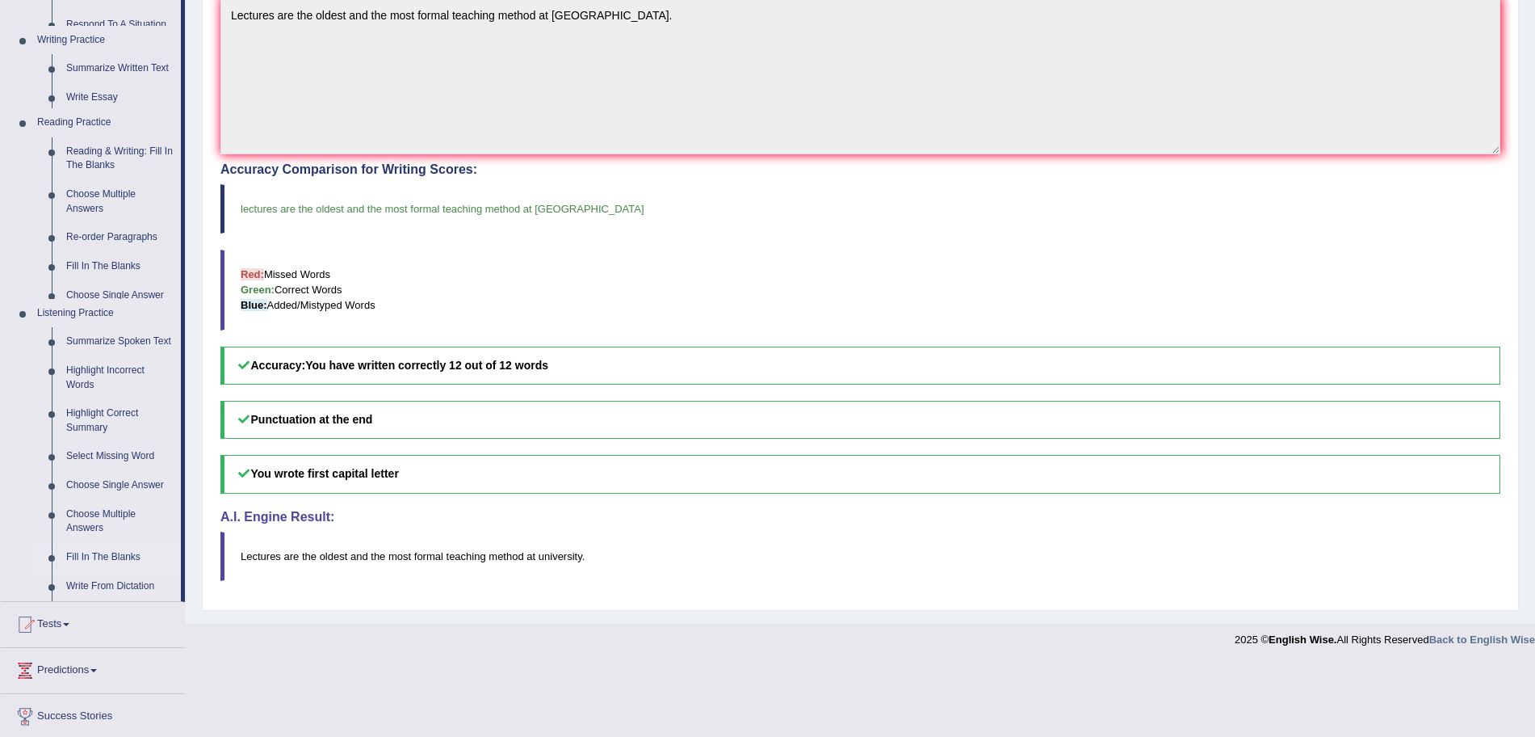
scroll to position [304, 0]
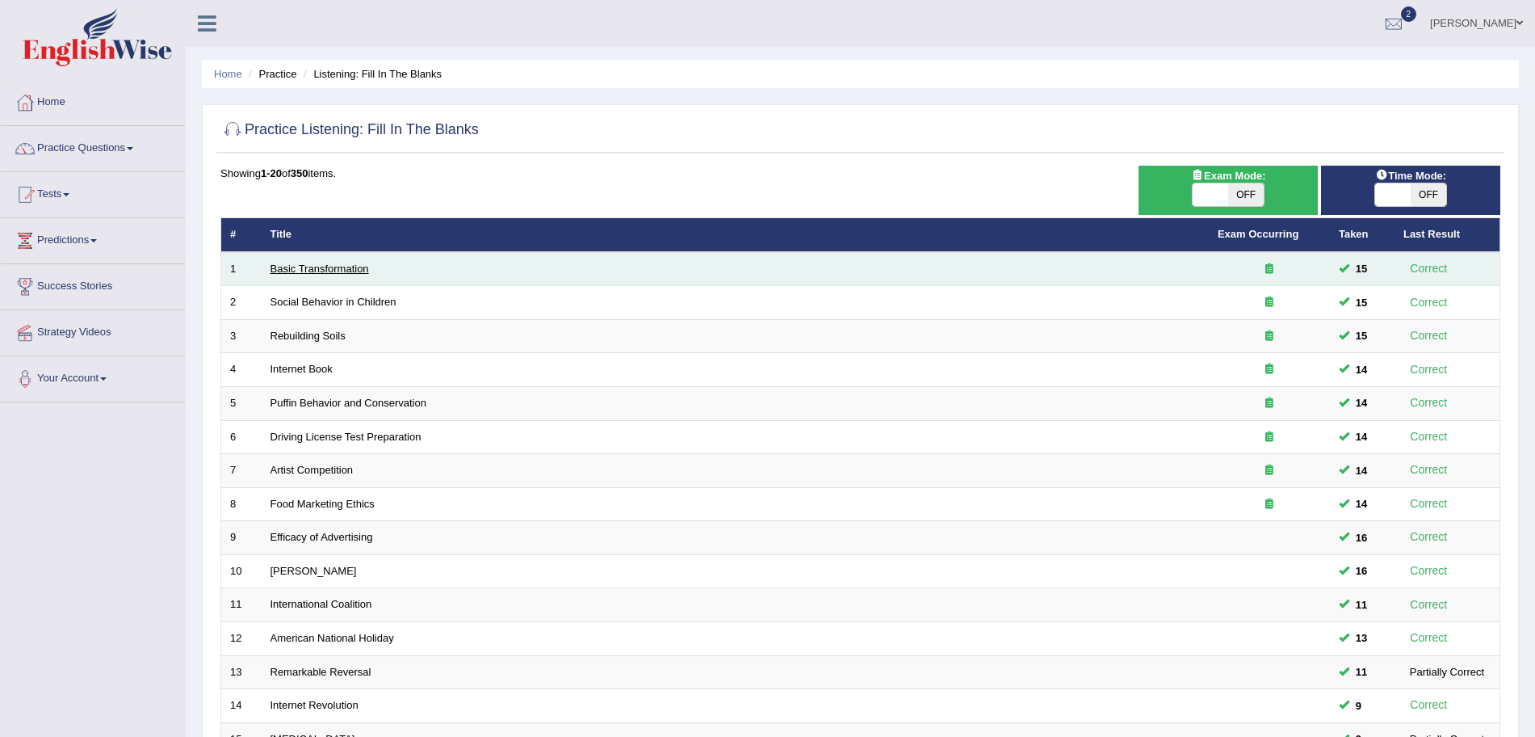
click at [299, 263] on link "Basic Transformation" at bounding box center [320, 268] width 99 height 12
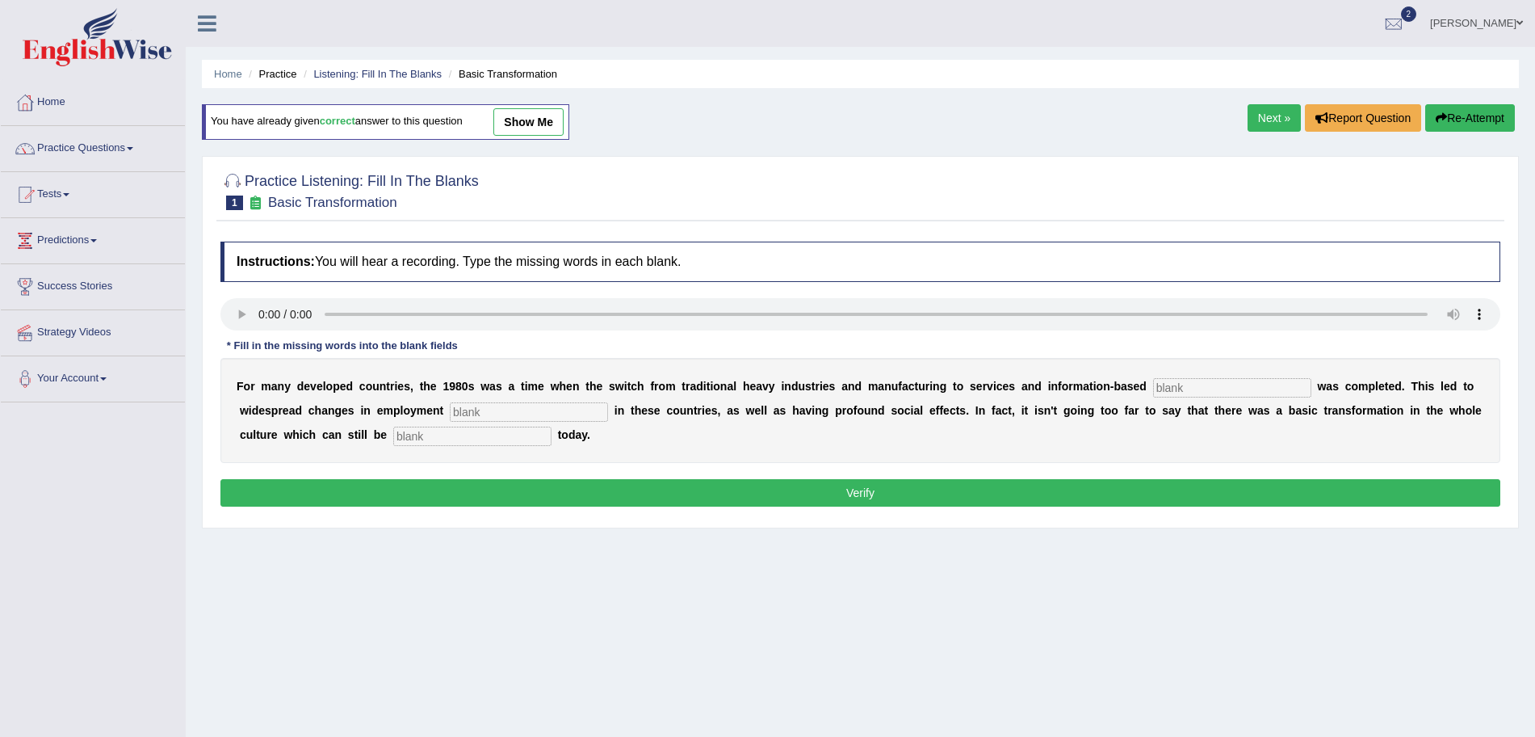
click at [1211, 388] on input "text" at bounding box center [1232, 387] width 158 height 19
type input "enterprise"
type input "patterns"
type input "observed"
click at [1089, 496] on button "Verify" at bounding box center [860, 492] width 1280 height 27
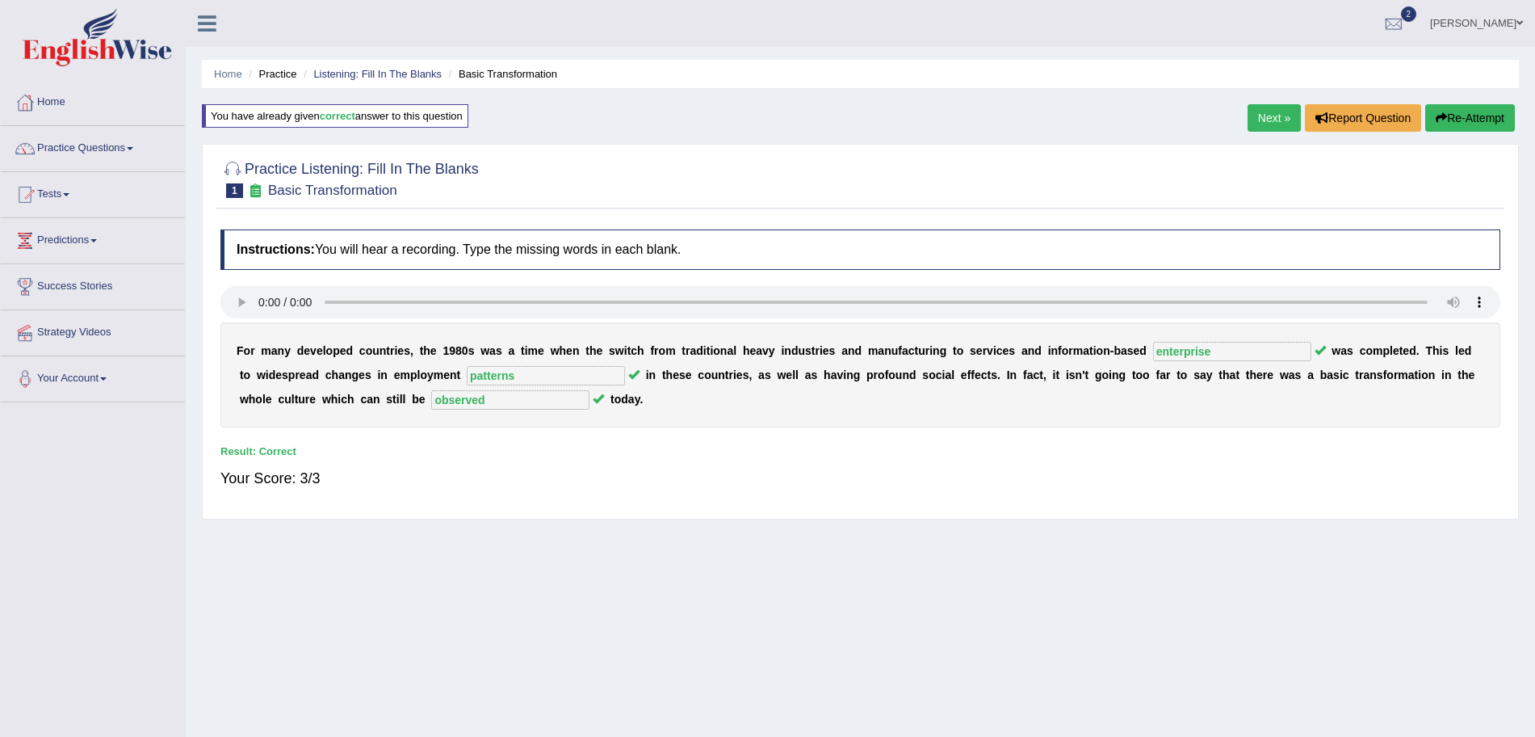
click at [1267, 120] on link "Next »" at bounding box center [1274, 117] width 53 height 27
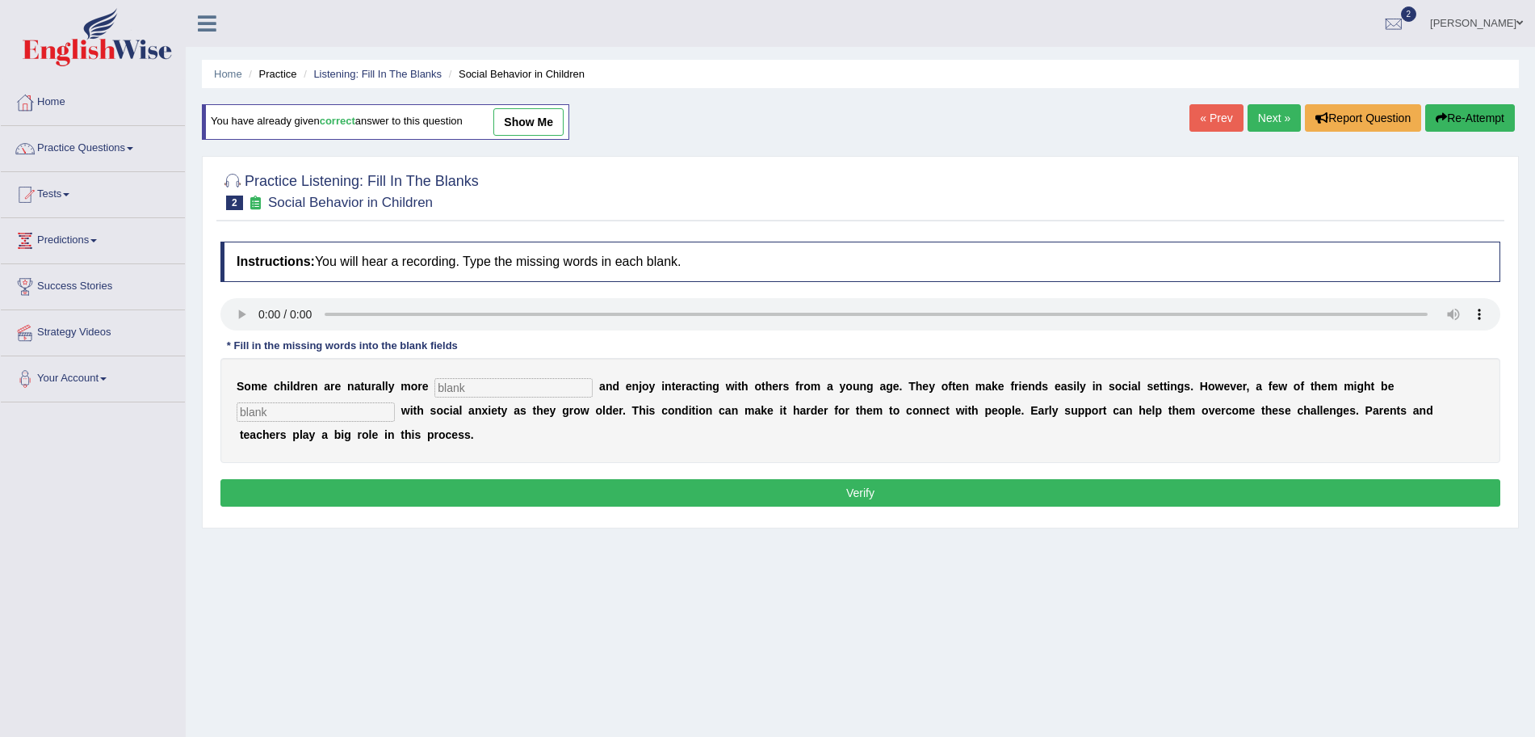
click at [462, 383] on input "text" at bounding box center [513, 387] width 158 height 19
type input "sociable"
type input "diagnosed"
click at [545, 477] on div "Instructions: You will hear a recording. Type the missing words in each blank. …" at bounding box center [860, 376] width 1288 height 286
click at [548, 488] on button "Verify" at bounding box center [860, 492] width 1280 height 27
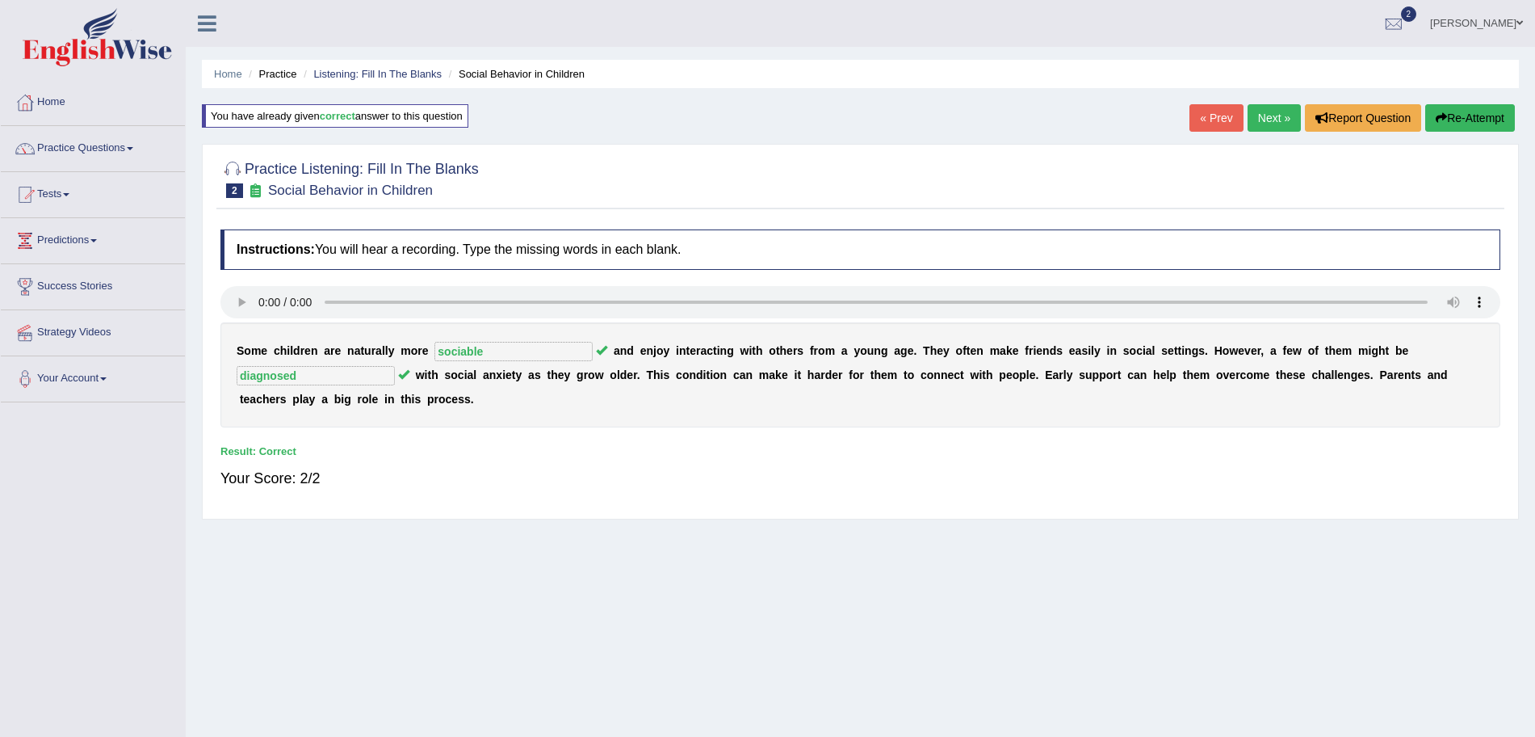
click at [1268, 120] on link "Next »" at bounding box center [1274, 117] width 53 height 27
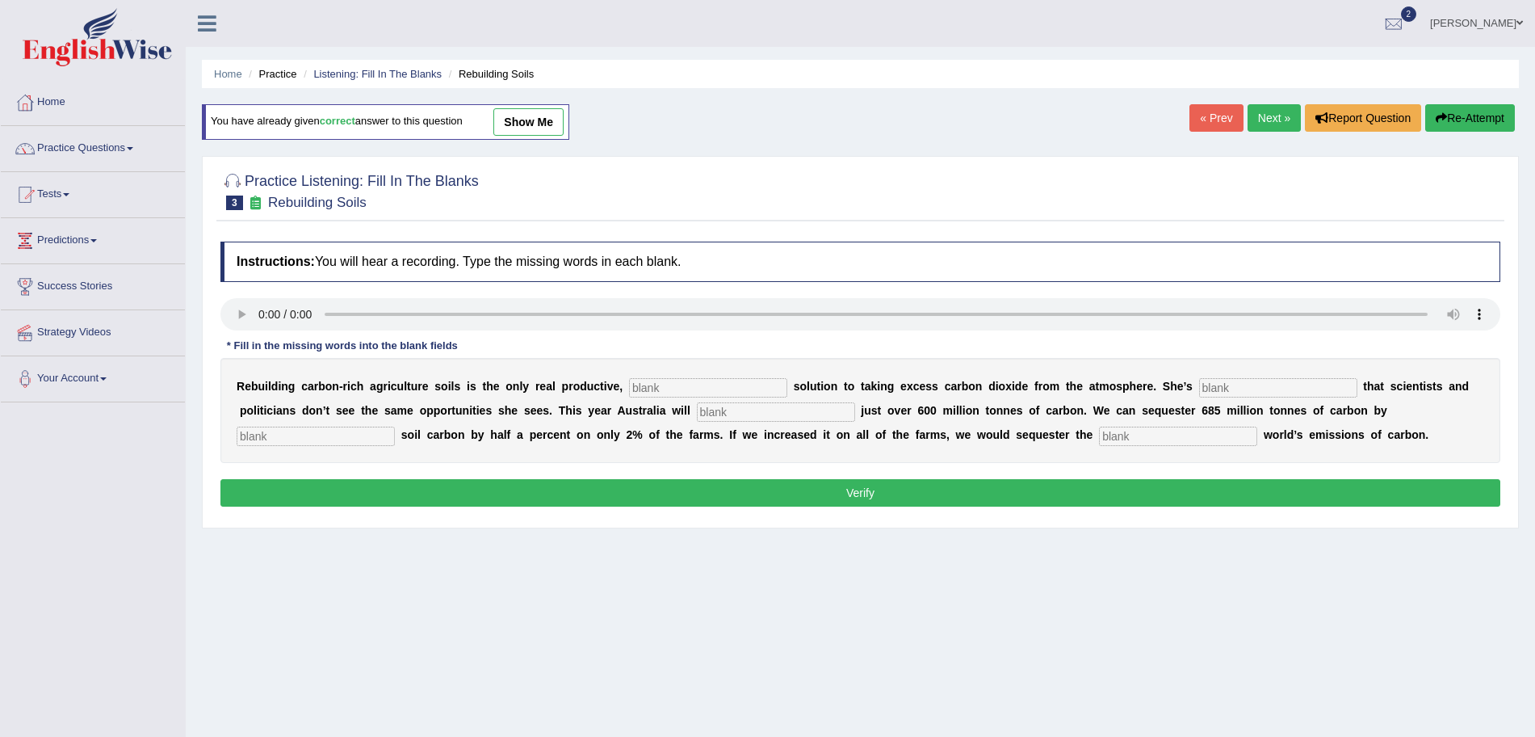
click at [667, 380] on input "text" at bounding box center [708, 387] width 158 height 19
type input "permanent"
type input "frustrated"
type input "r"
type input "emit"
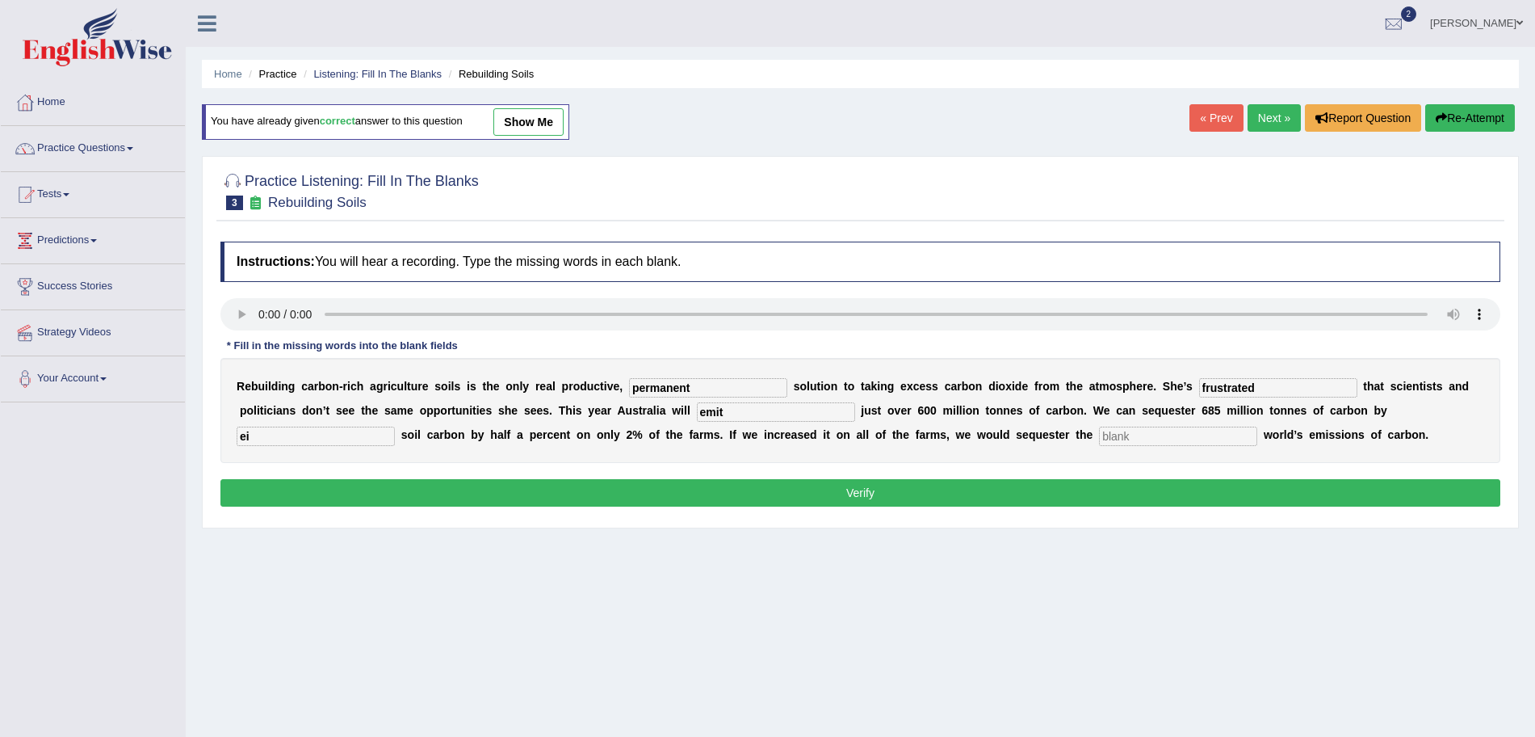
type input "e"
type input "increasing"
type input "whole"
click at [650, 494] on button "Verify" at bounding box center [860, 492] width 1280 height 27
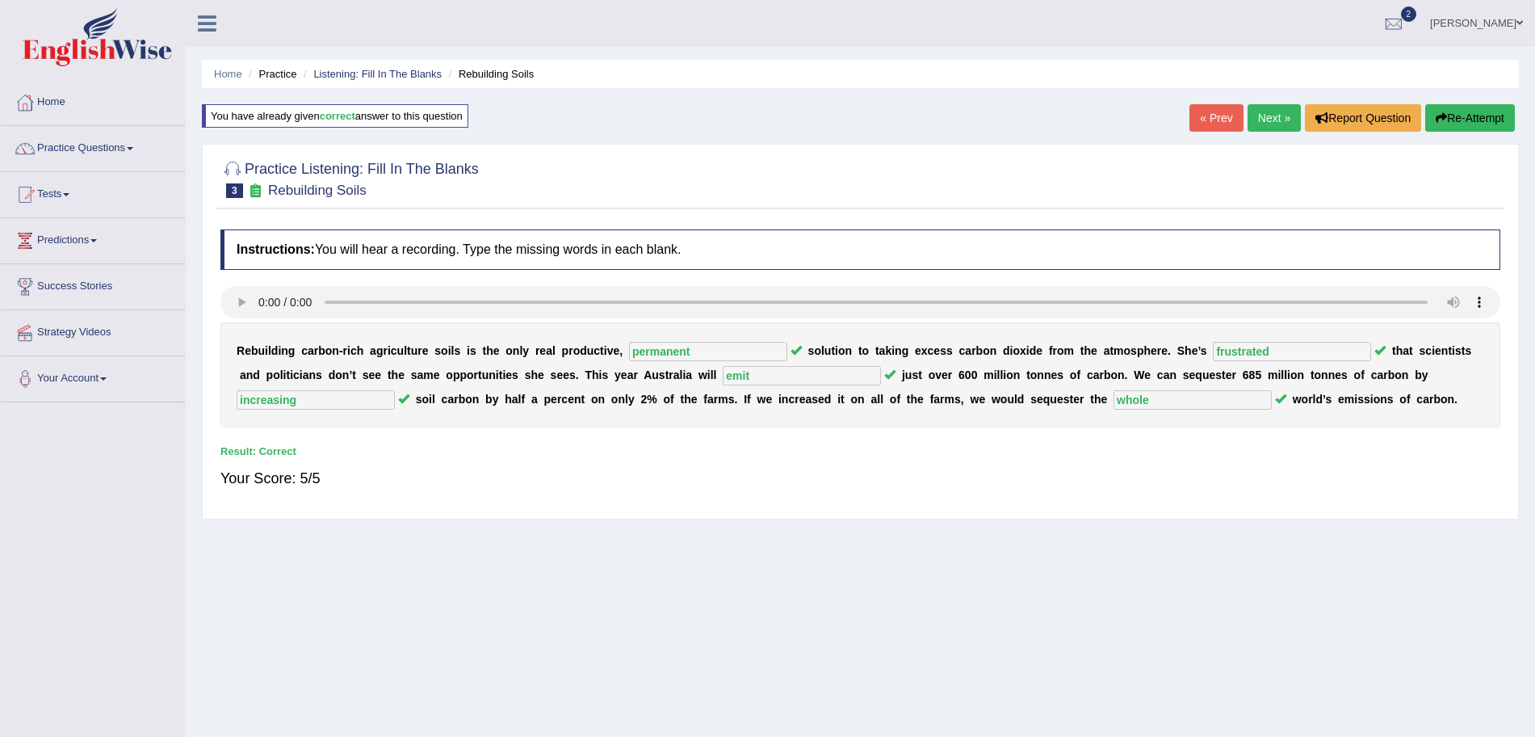
click at [1270, 120] on link "Next »" at bounding box center [1274, 117] width 53 height 27
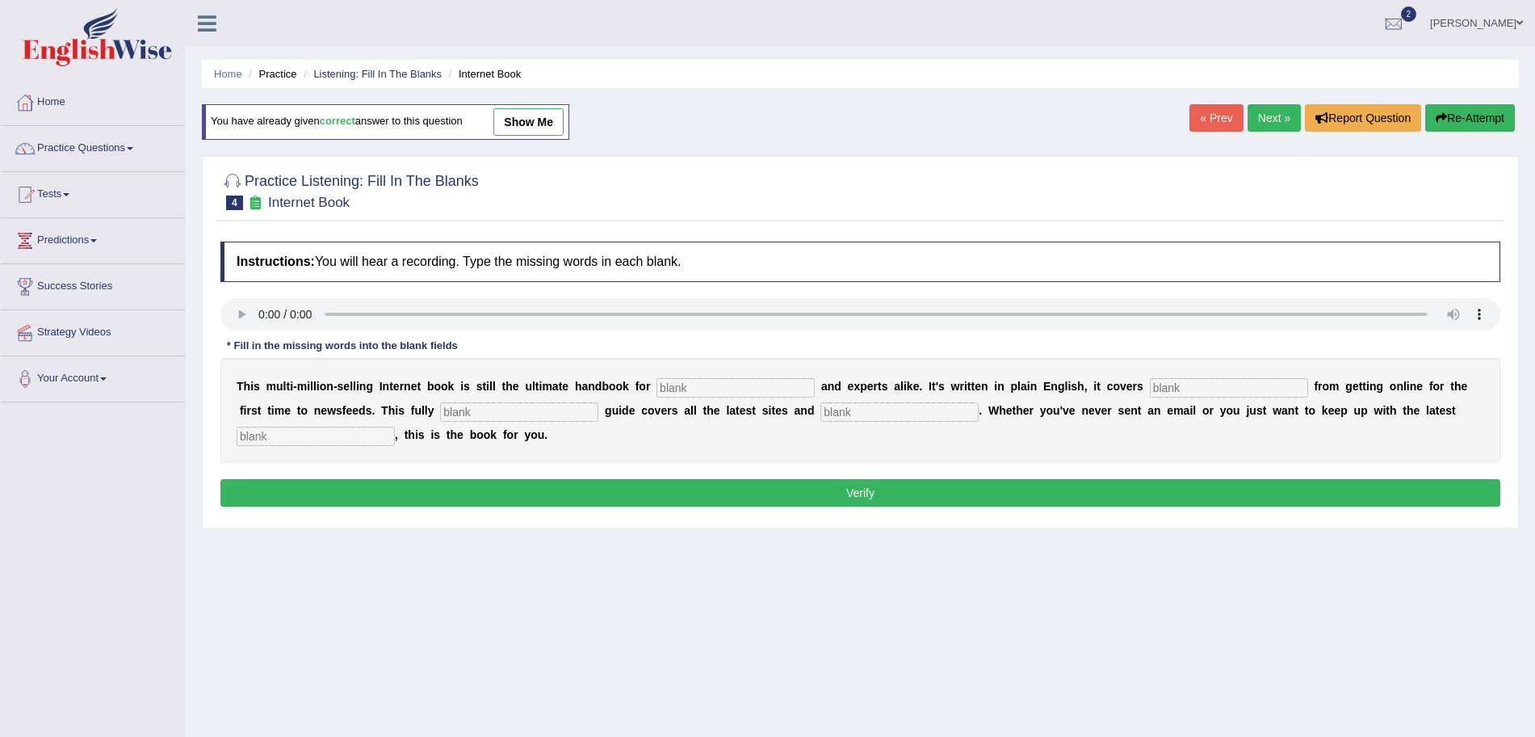
click at [719, 384] on input "text" at bounding box center [736, 387] width 158 height 19
type input "novices"
type input "everything"
type input "revised"
click at [870, 413] on input "ceazes" at bounding box center [900, 411] width 158 height 19
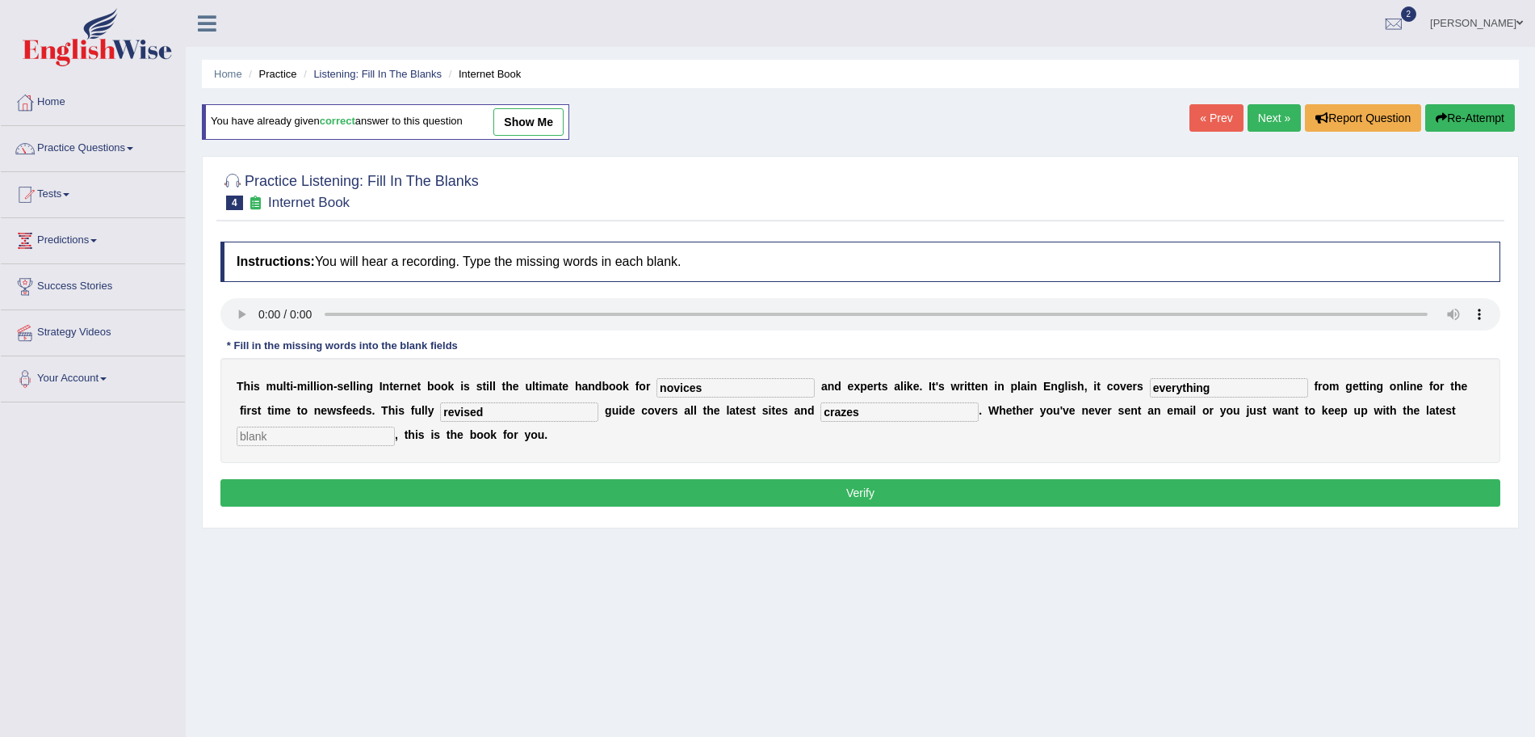
type input "crazes"
type input "developments"
click at [817, 509] on div "Instructions: You will hear a recording. Type the missing words in each blank. …" at bounding box center [860, 376] width 1288 height 286
click at [776, 493] on button "Verify" at bounding box center [860, 492] width 1280 height 27
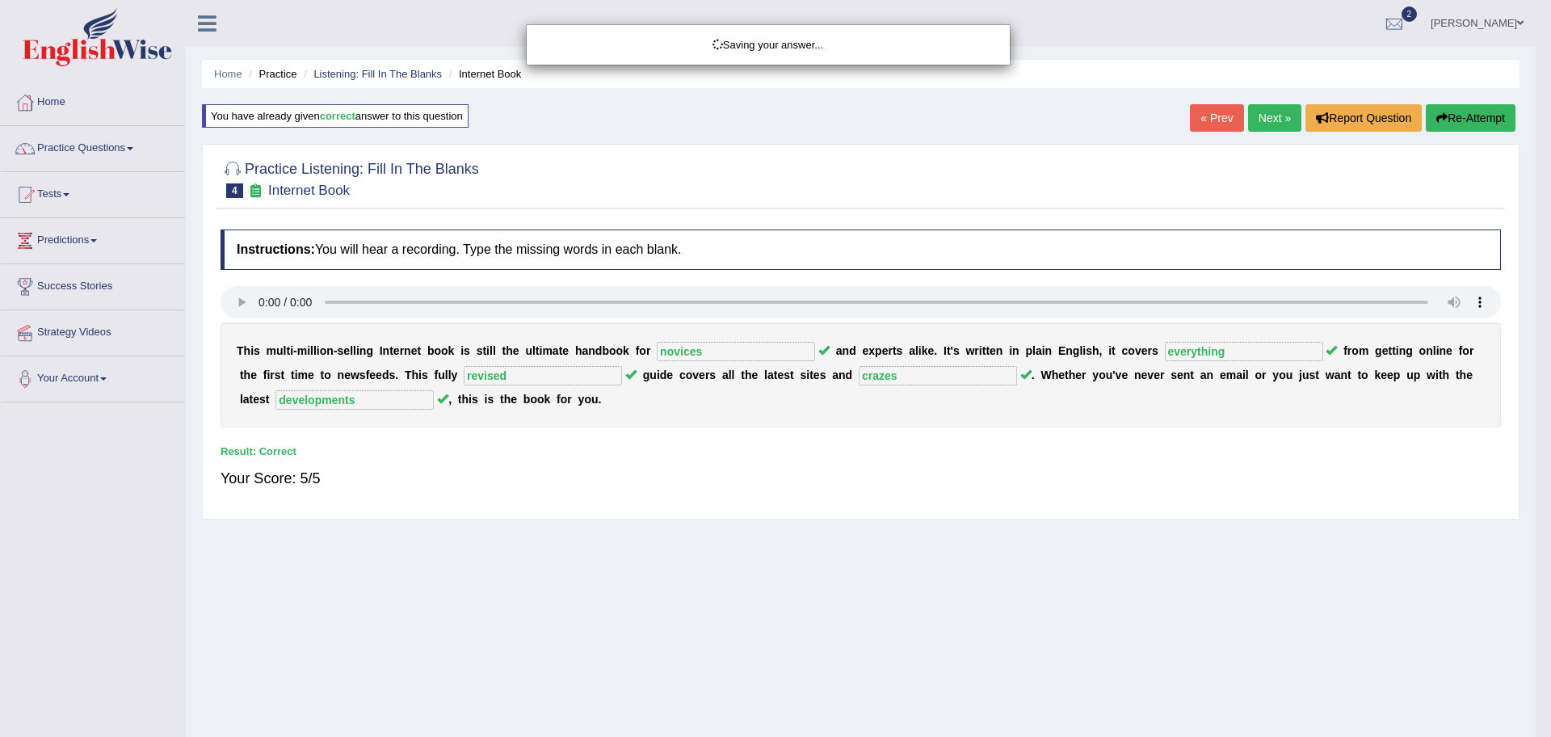
click at [1263, 115] on div "Saving your answer..." at bounding box center [775, 368] width 1551 height 737
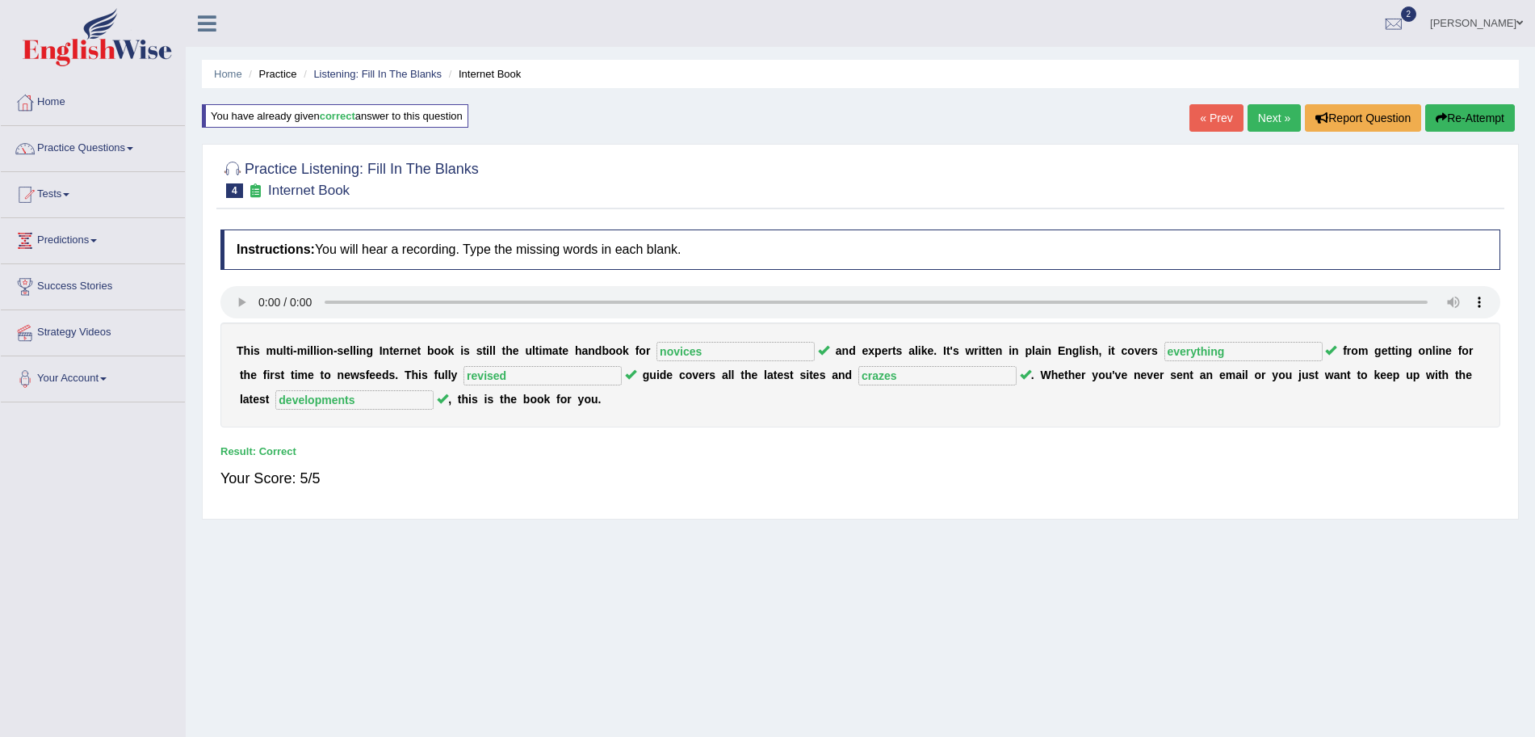
click at [1263, 115] on link "Next »" at bounding box center [1274, 117] width 53 height 27
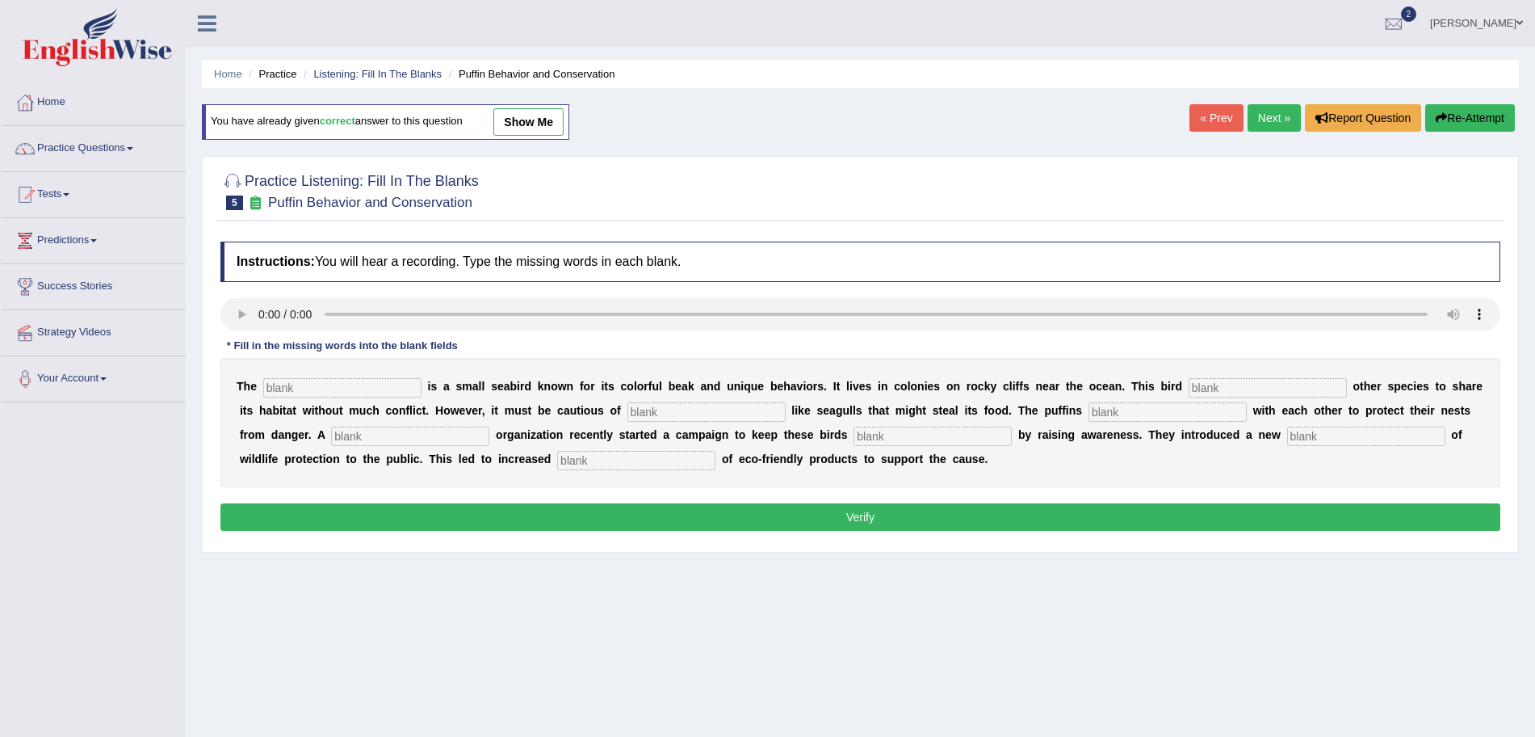
drag, startPoint x: 299, startPoint y: 371, endPoint x: 307, endPoint y: 381, distance: 12.6
click at [307, 381] on div "T h e i s a s m a l l s e a b i r d k n o w n f o r i t s c o l o r f u l b e a…" at bounding box center [860, 422] width 1280 height 129
click at [307, 381] on input "text" at bounding box center [342, 387] width 158 height 19
type input "puffin"
type input "allows"
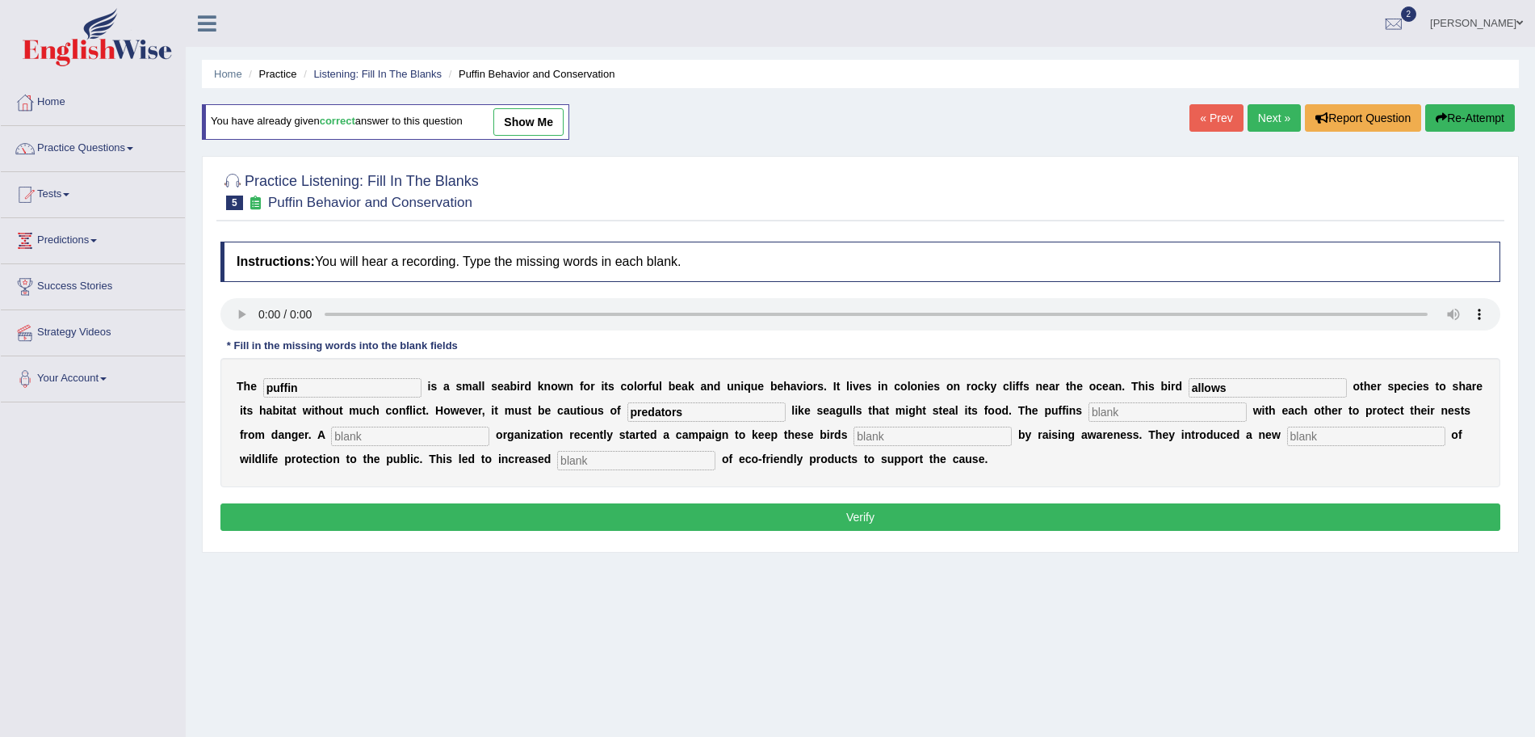
type input "predators"
type input "cooperate"
type input "corporate"
type input "safe"
type input "conception"
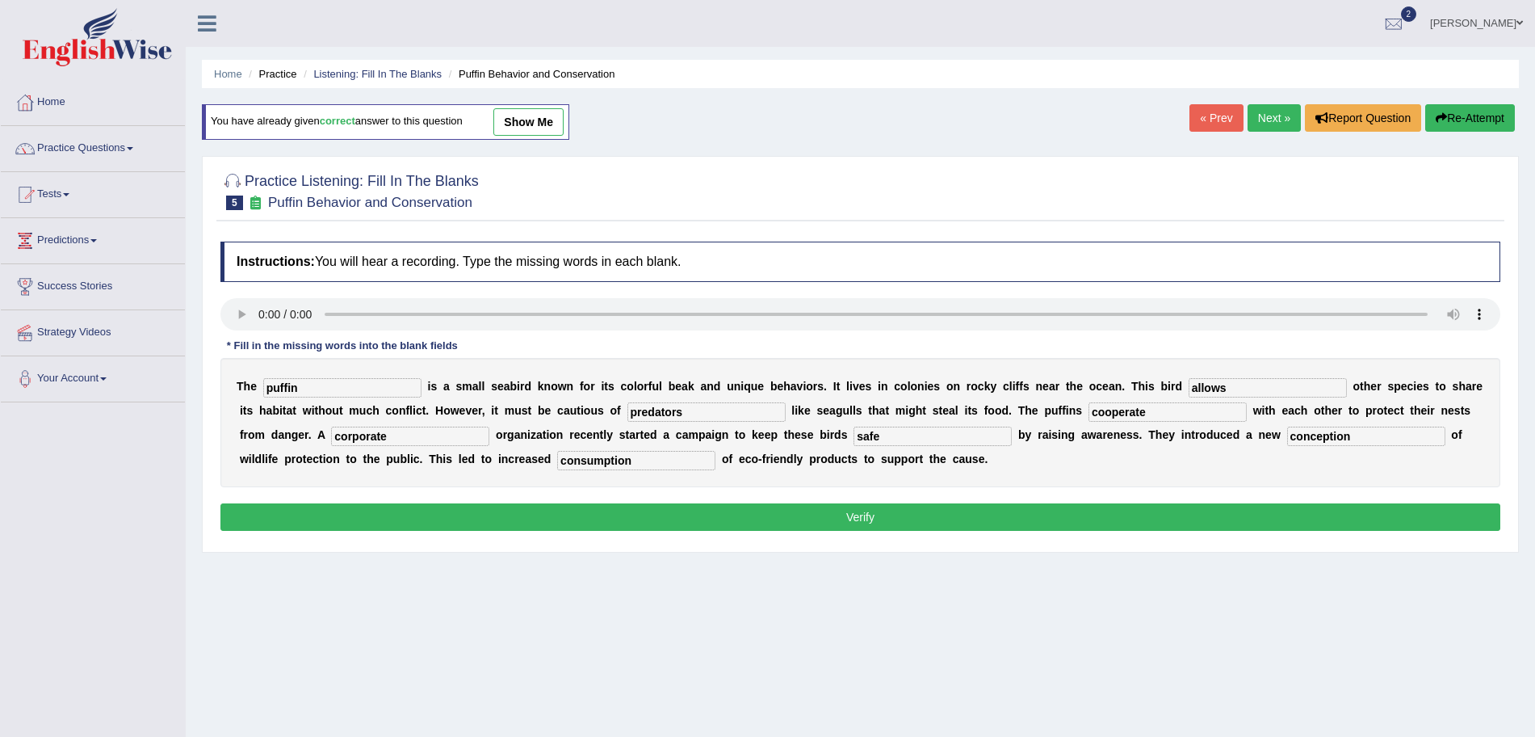
type input "consumption"
click at [414, 506] on button "Verify" at bounding box center [860, 516] width 1280 height 27
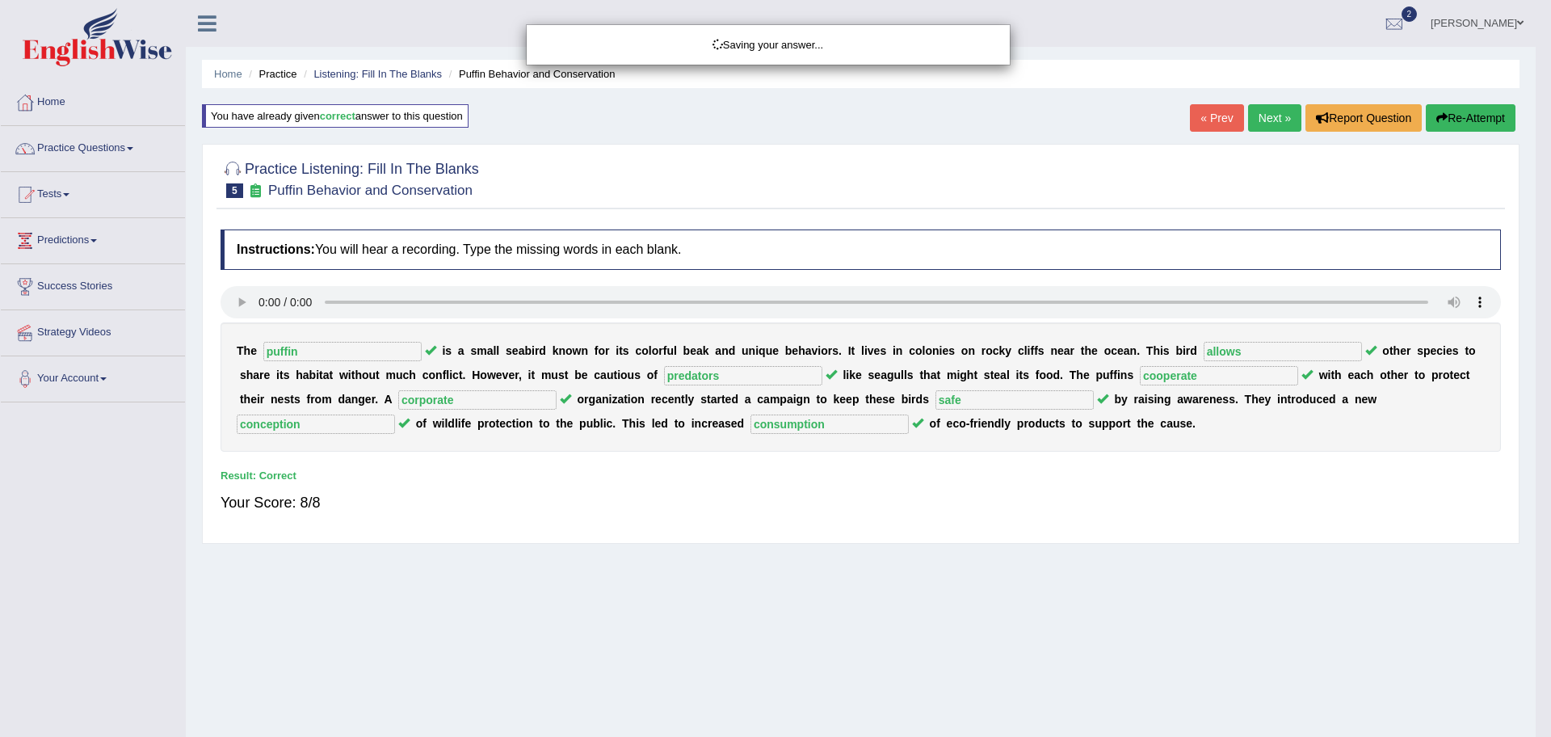
click at [1268, 120] on div "Saving your answer..." at bounding box center [775, 368] width 1551 height 737
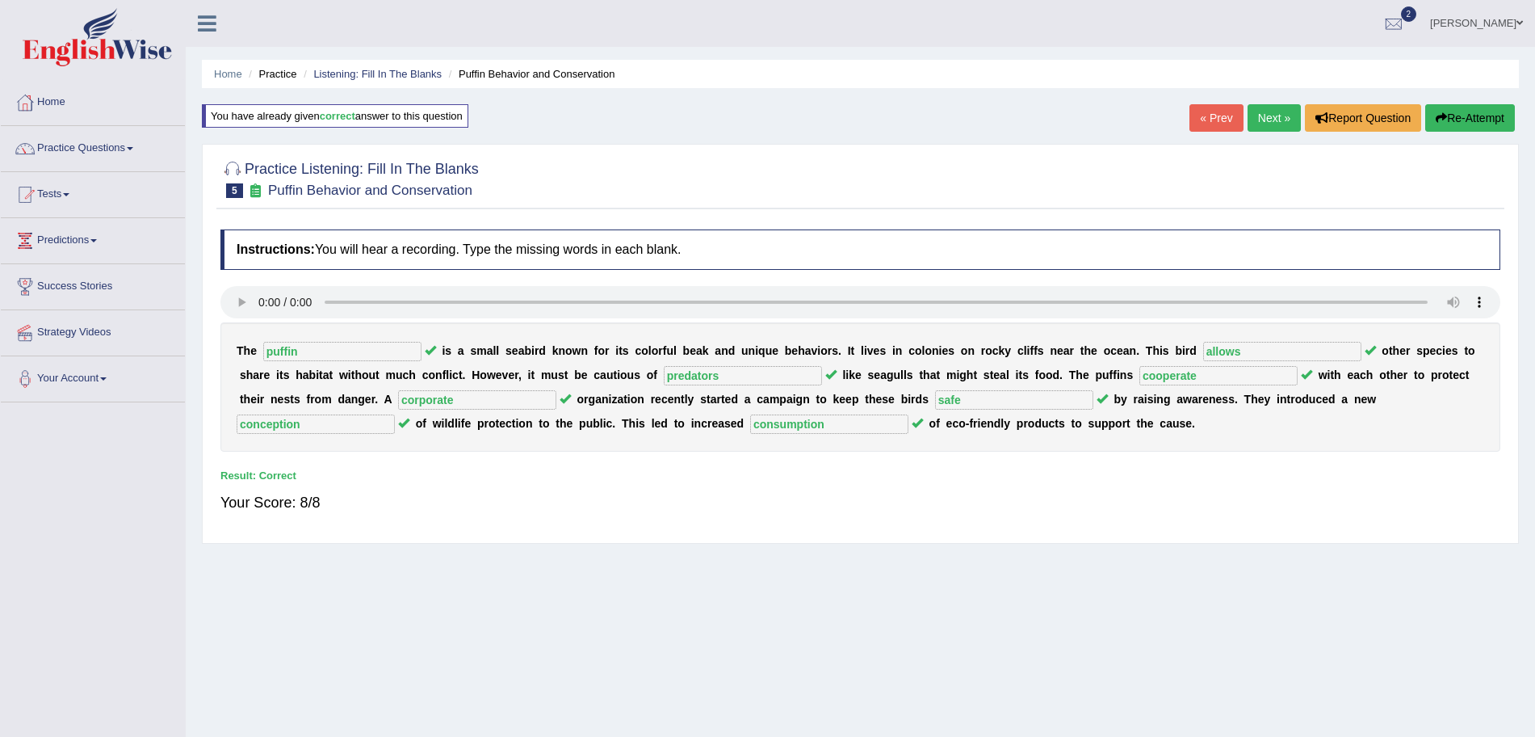
click at [1268, 120] on link "Next »" at bounding box center [1274, 117] width 53 height 27
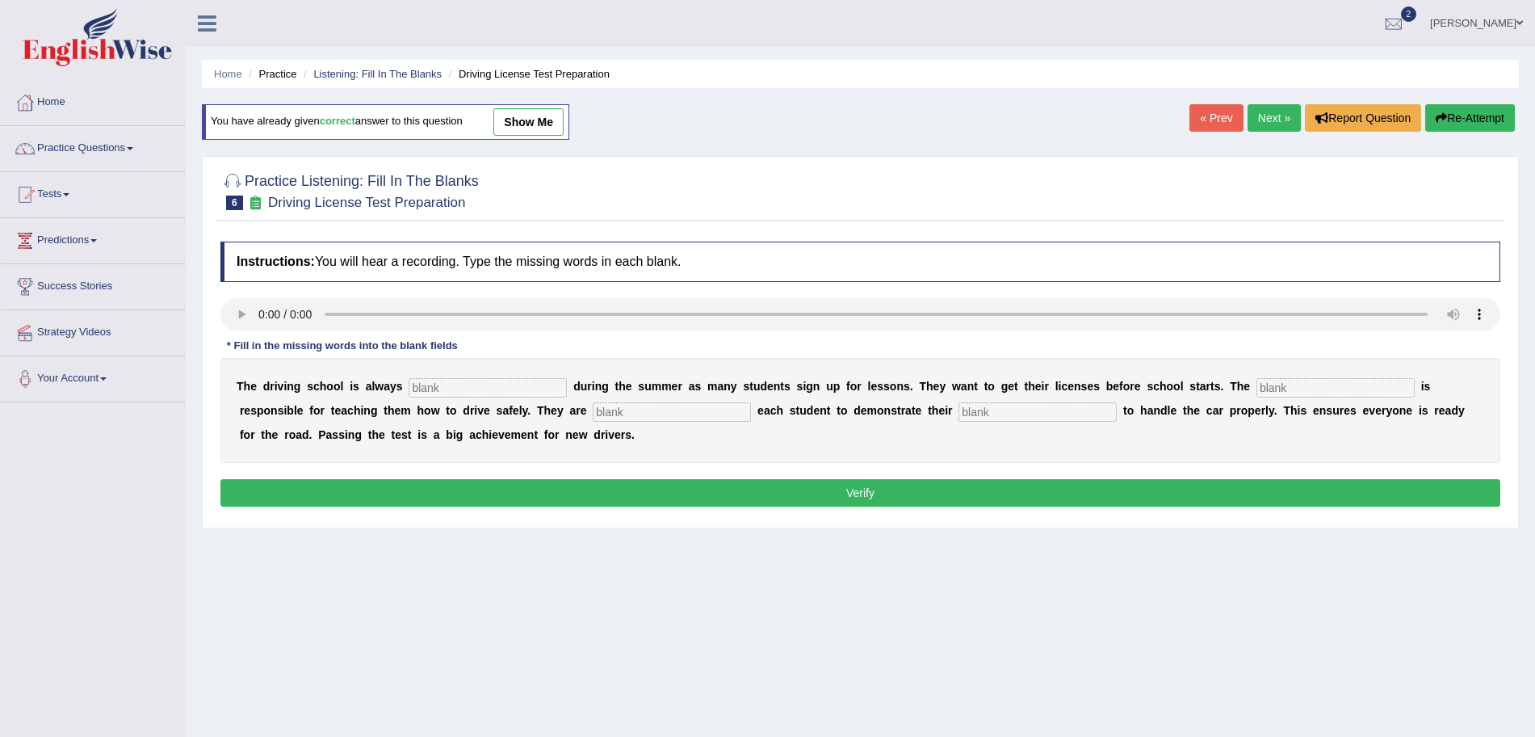
click at [453, 388] on input "text" at bounding box center [488, 387] width 158 height 19
type input "busy"
type input "instructor"
type input "a"
type input "requiring"
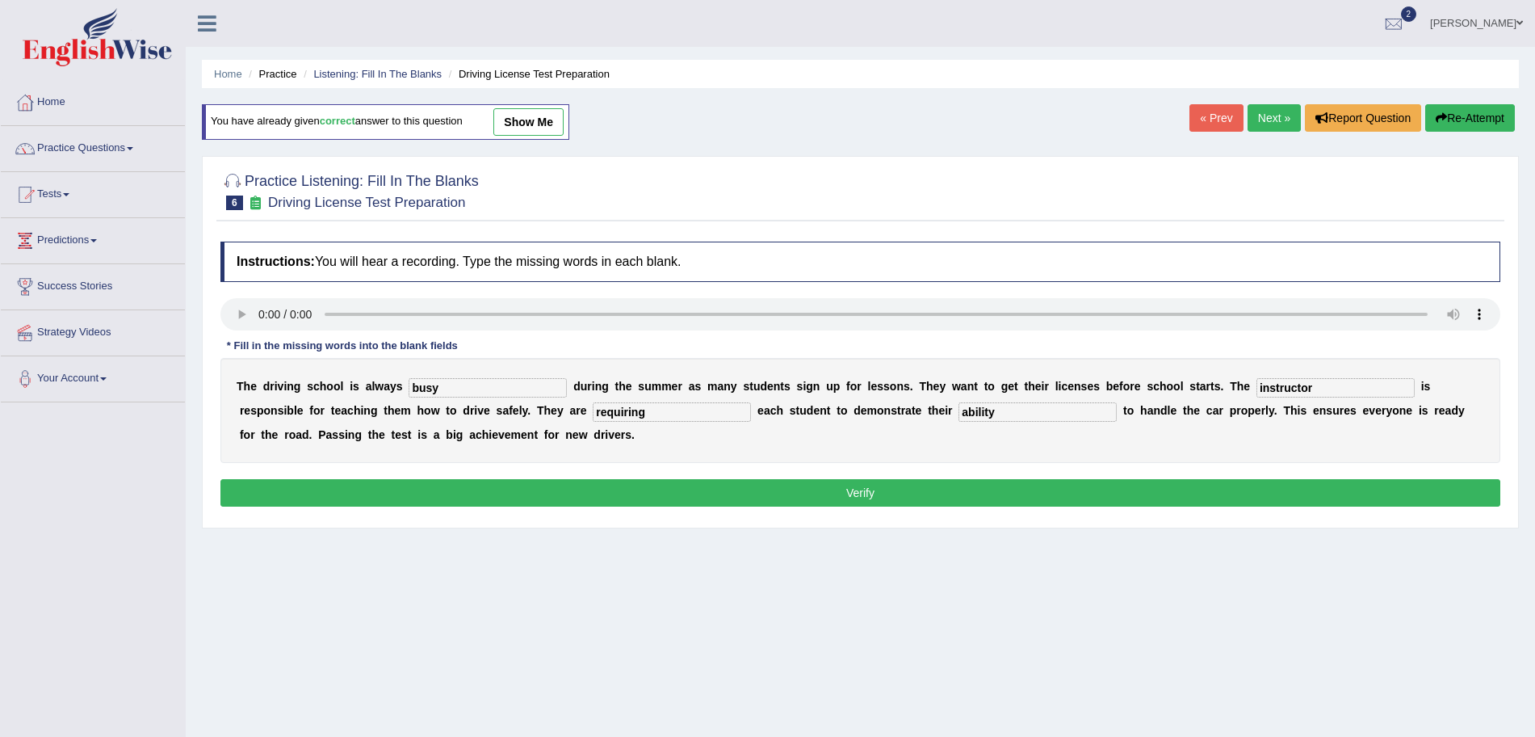
type input "ability"
click at [476, 485] on button "Verify" at bounding box center [860, 492] width 1280 height 27
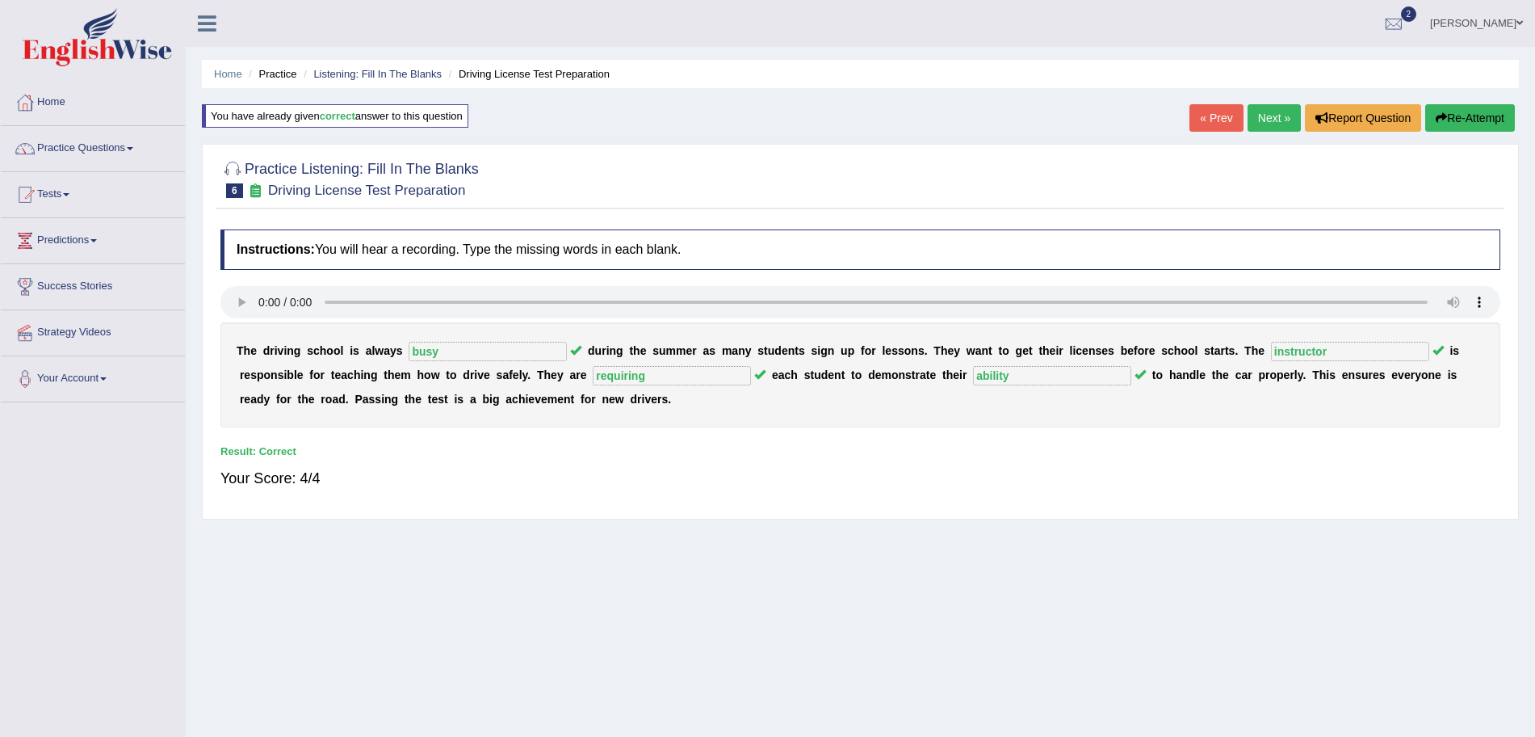
click at [1283, 99] on div "Home Practice Listening: Fill In The Blanks Driving License Test Preparation Yo…" at bounding box center [860, 404] width 1349 height 808
click at [1279, 109] on link "Next »" at bounding box center [1274, 117] width 53 height 27
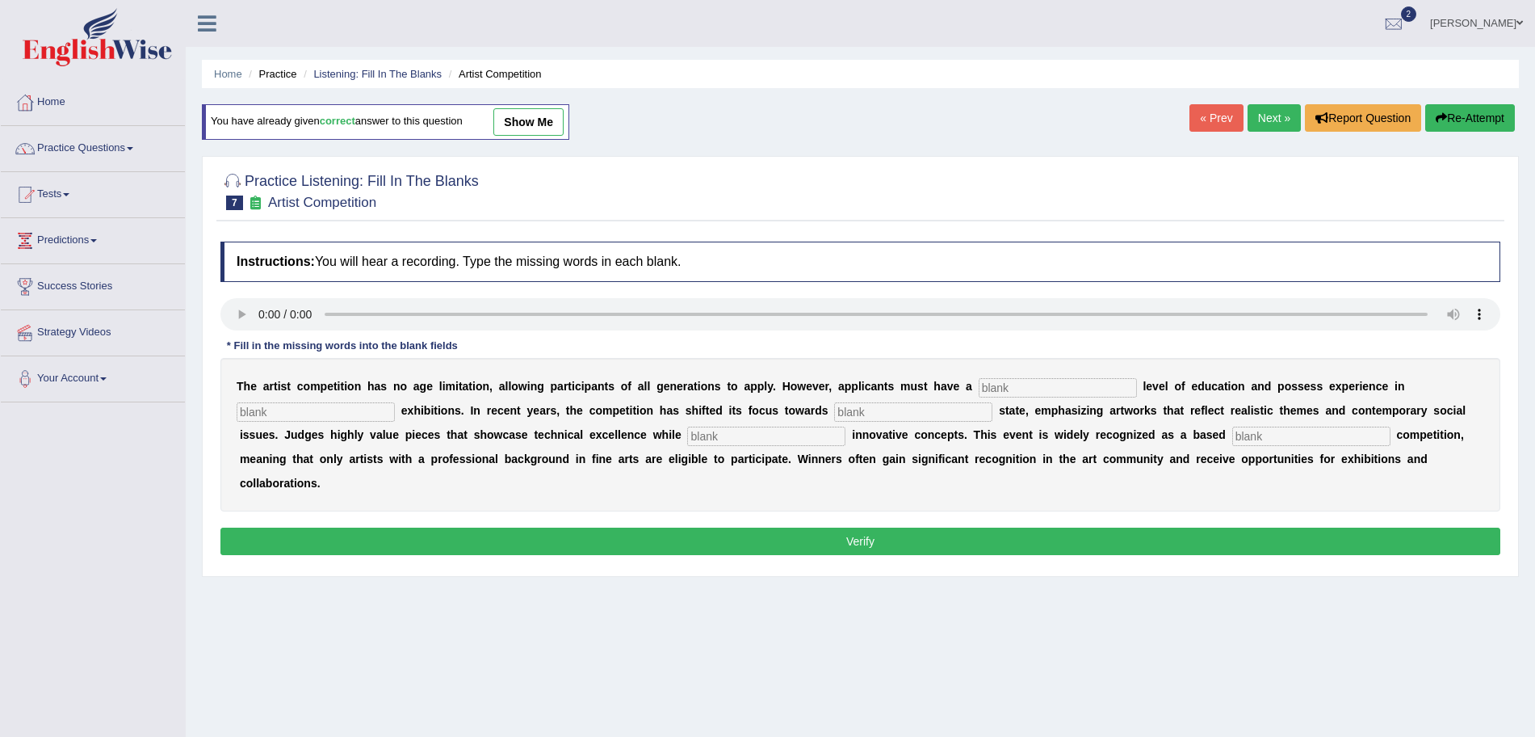
click at [1003, 384] on input "text" at bounding box center [1058, 387] width 158 height 19
type input "graduate"
click at [380, 411] on input "s" at bounding box center [316, 411] width 158 height 19
type input "sculpture"
type input "real"
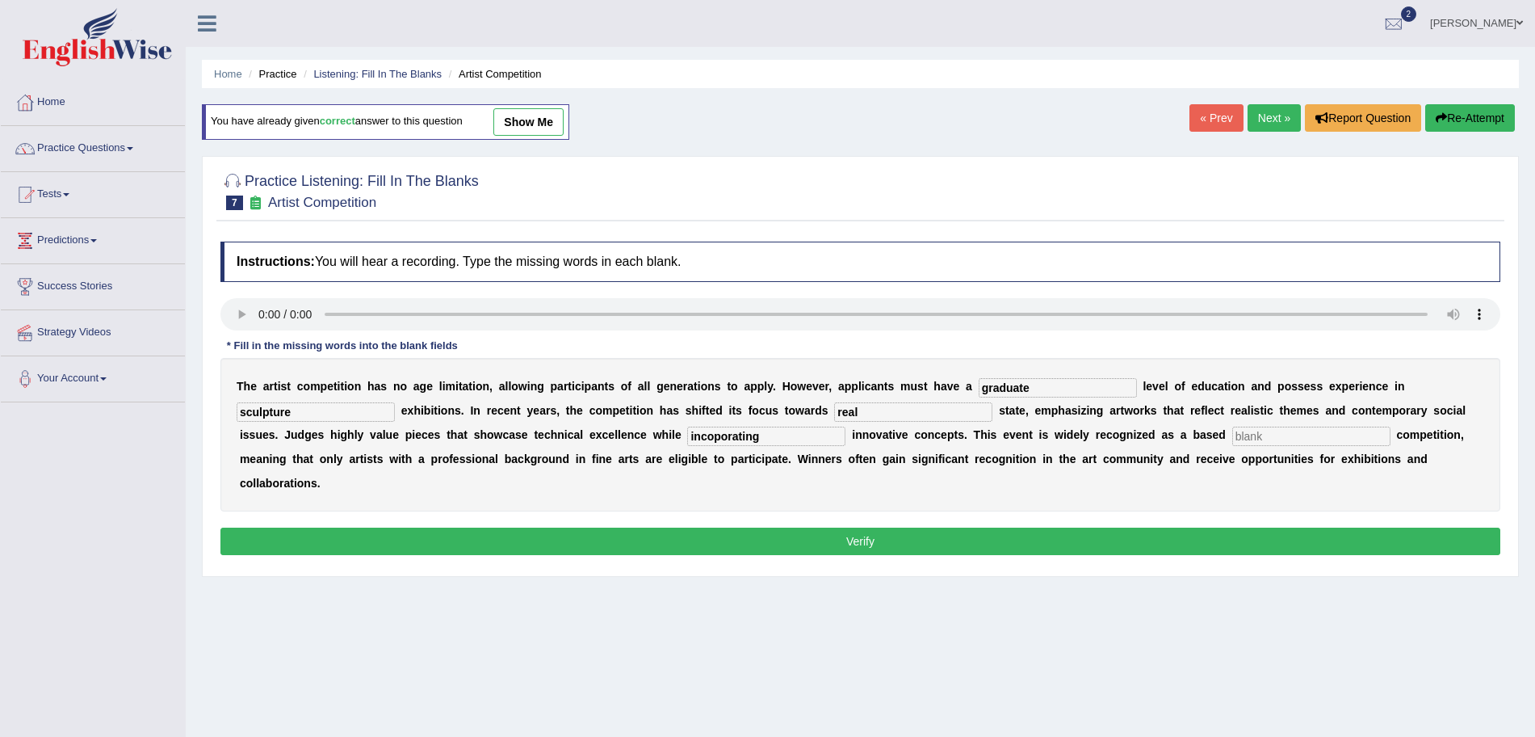
type input "incoporating"
type input "profession"
click at [716, 444] on input "incoporating" at bounding box center [766, 435] width 158 height 19
type input "incorporating"
click at [687, 543] on button "Verify" at bounding box center [860, 540] width 1280 height 27
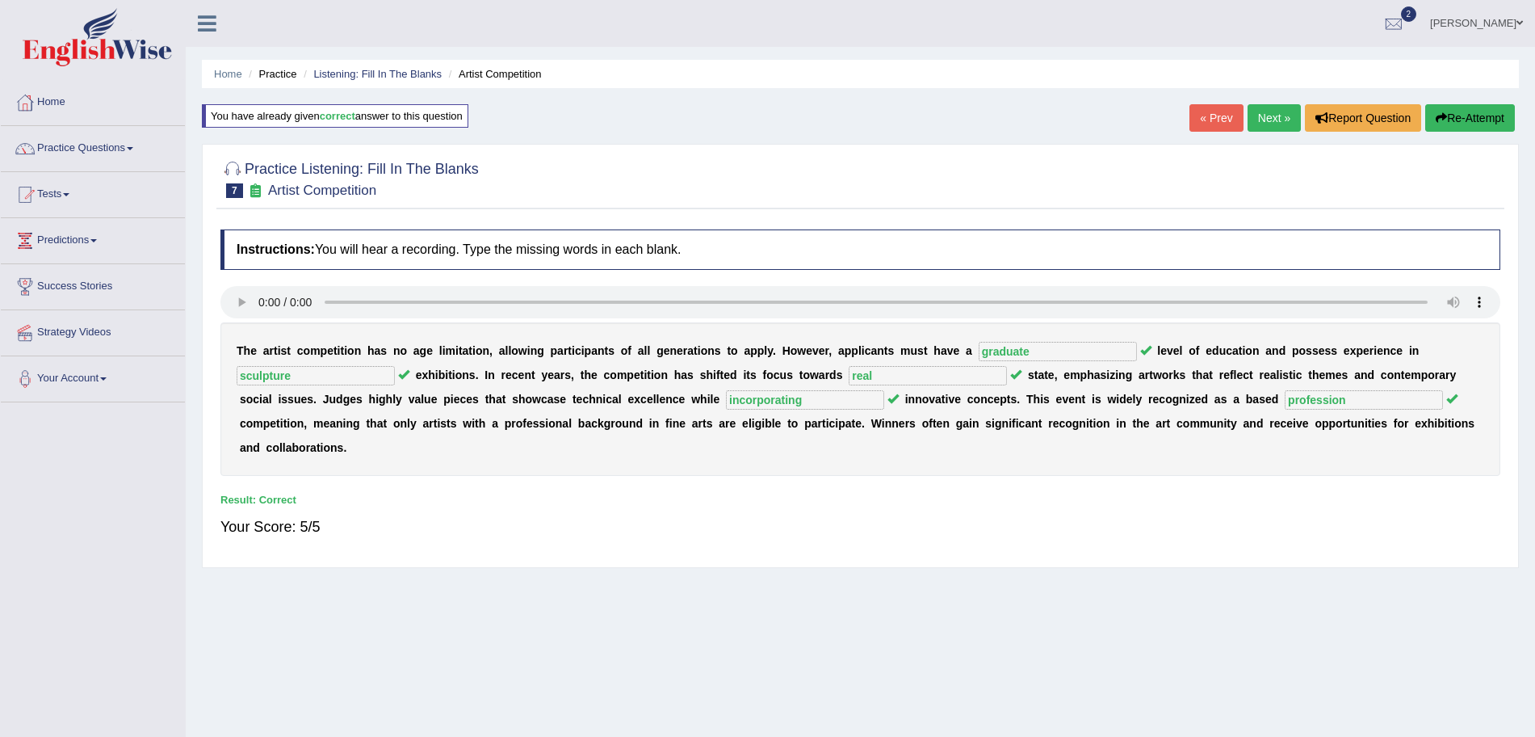
click at [1265, 119] on link "Next »" at bounding box center [1274, 117] width 53 height 27
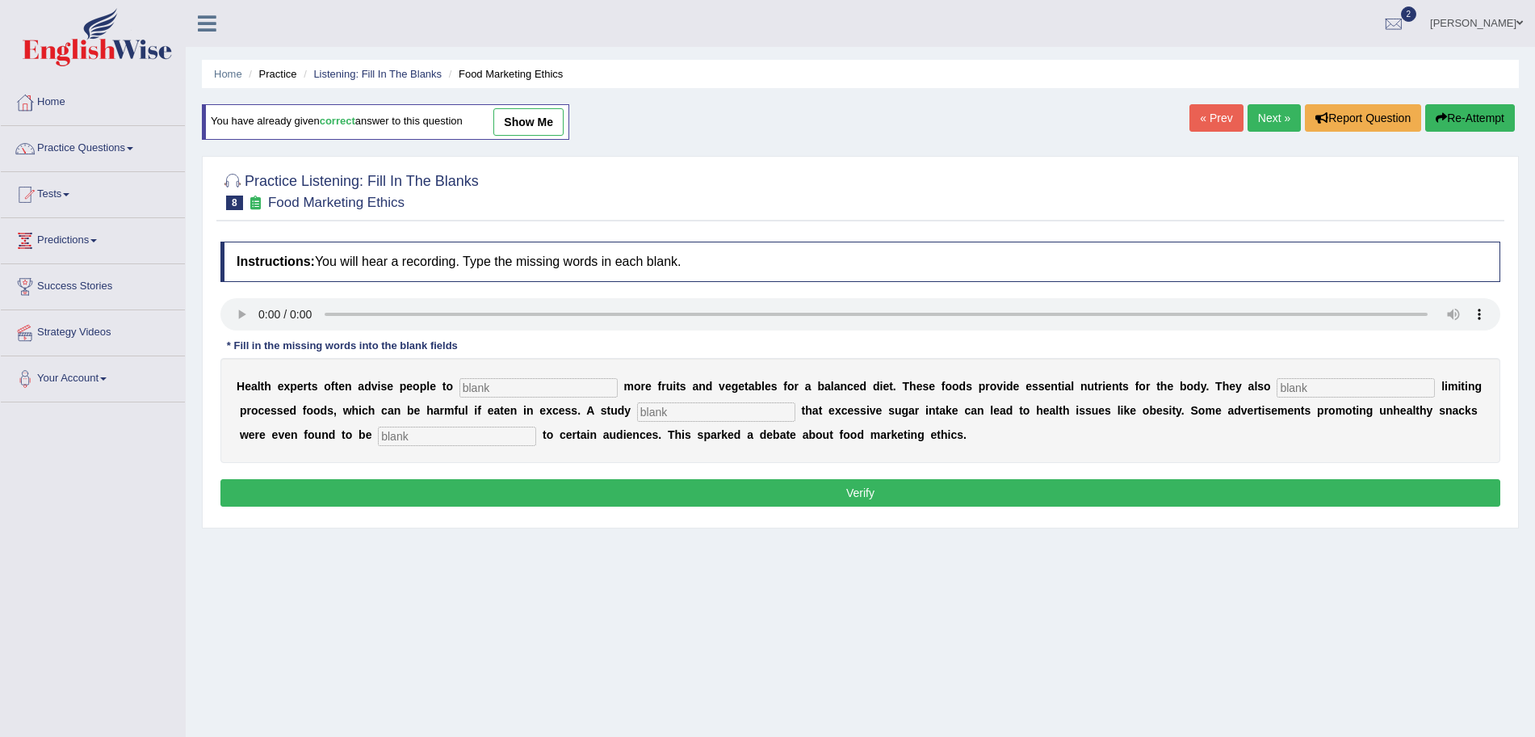
click at [516, 389] on input "text" at bounding box center [539, 387] width 158 height 19
type input "consume"
type input "recommended"
type input "diagnosed"
type input "offensive"
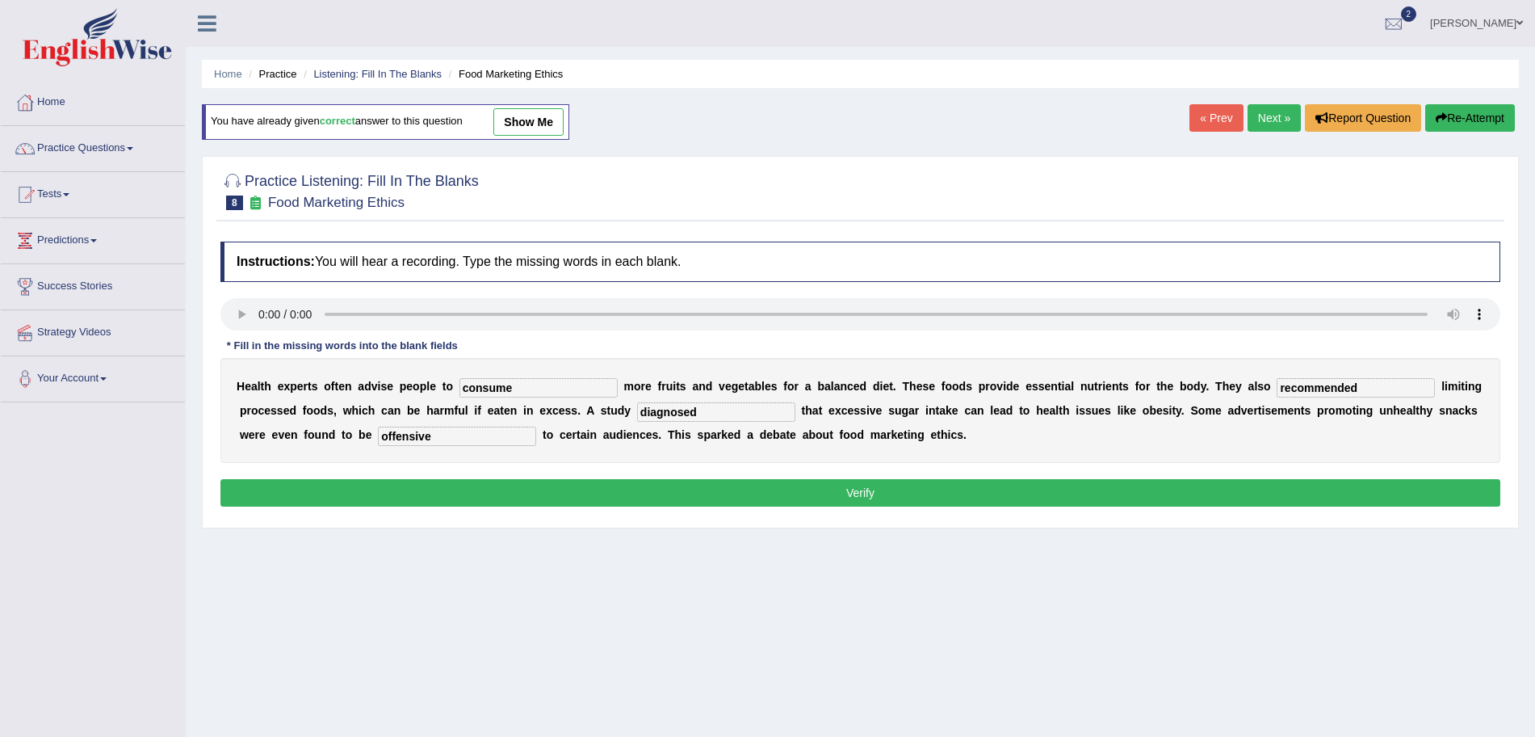
click at [483, 487] on button "Verify" at bounding box center [860, 492] width 1280 height 27
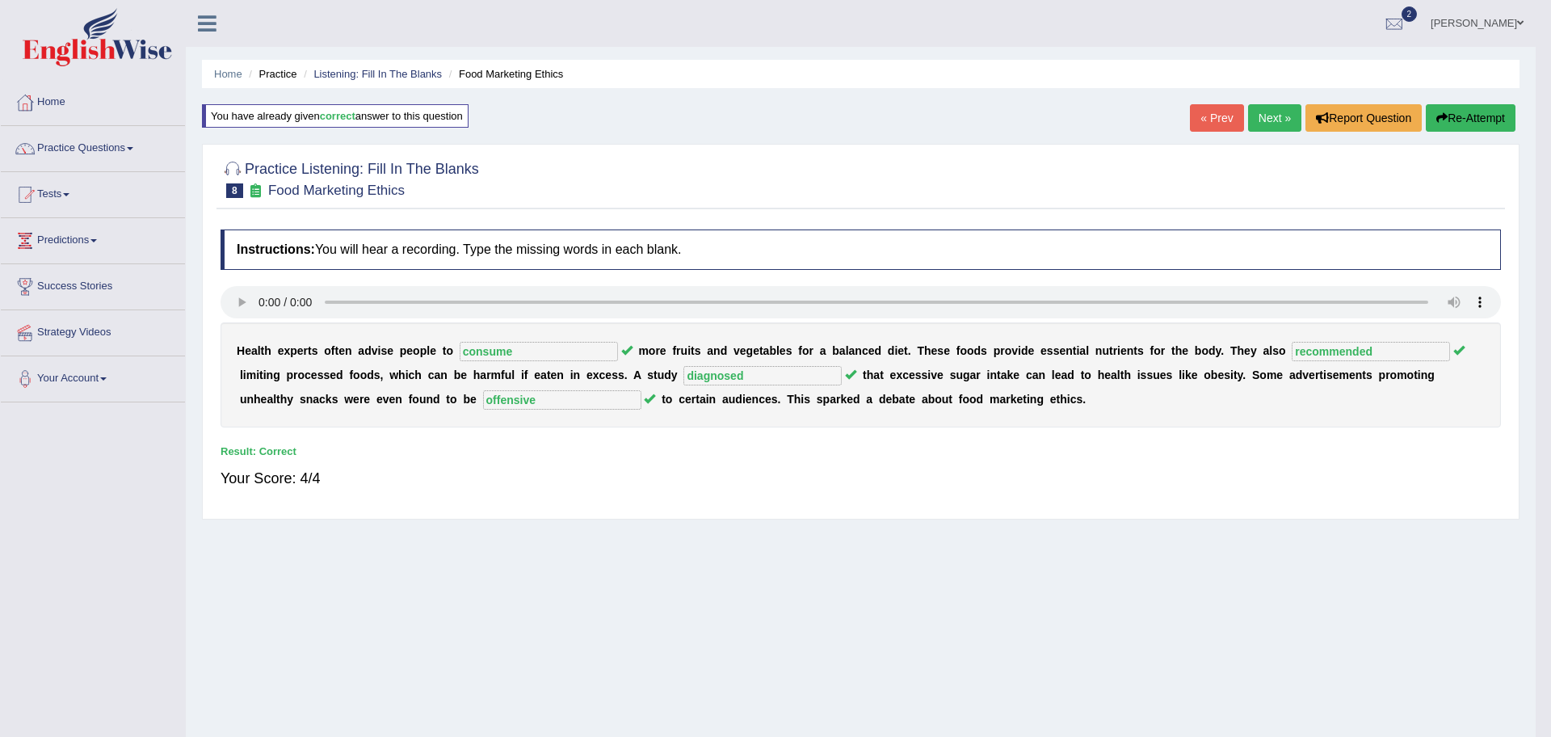
click at [1261, 119] on div "Saving your answer..." at bounding box center [775, 368] width 1551 height 737
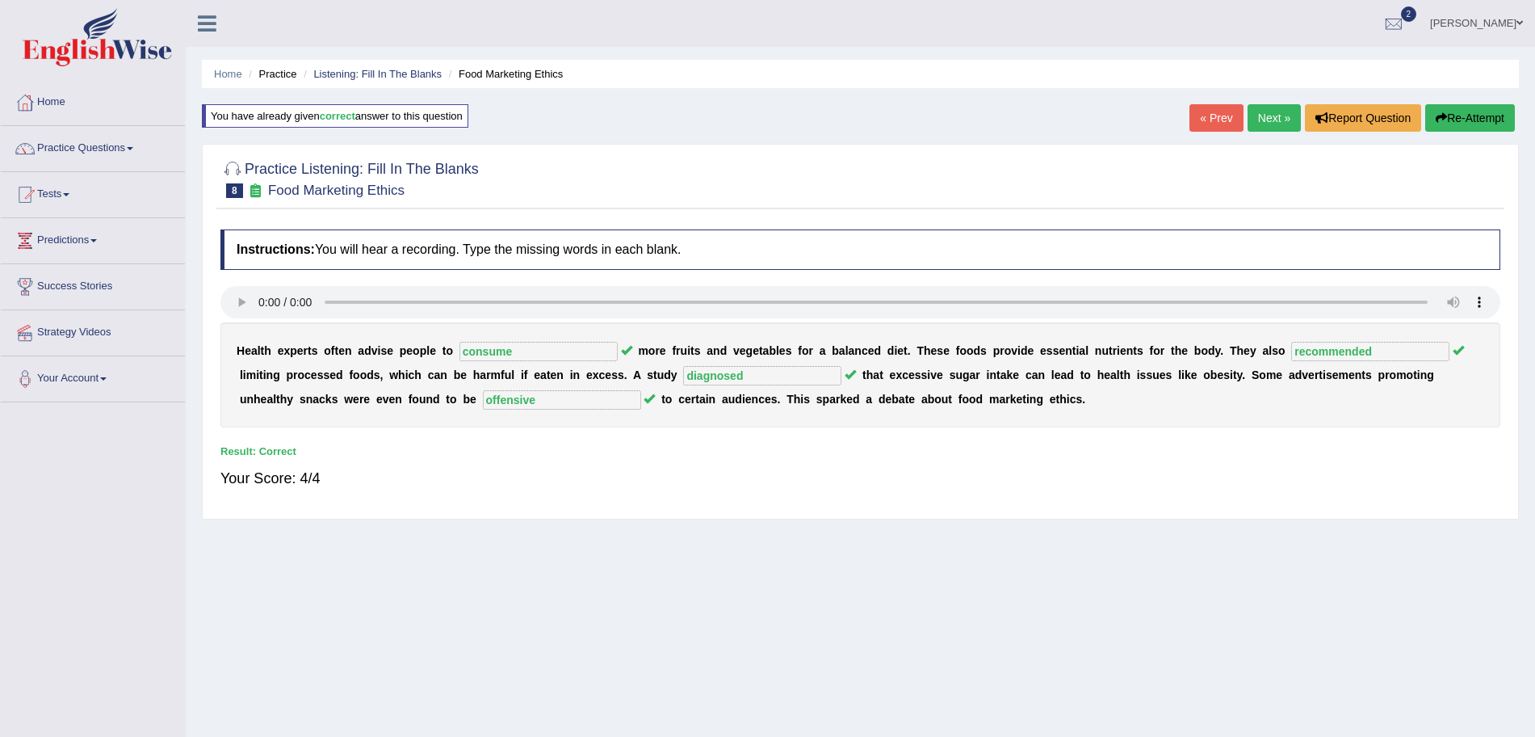
click at [1261, 119] on link "Next »" at bounding box center [1274, 117] width 53 height 27
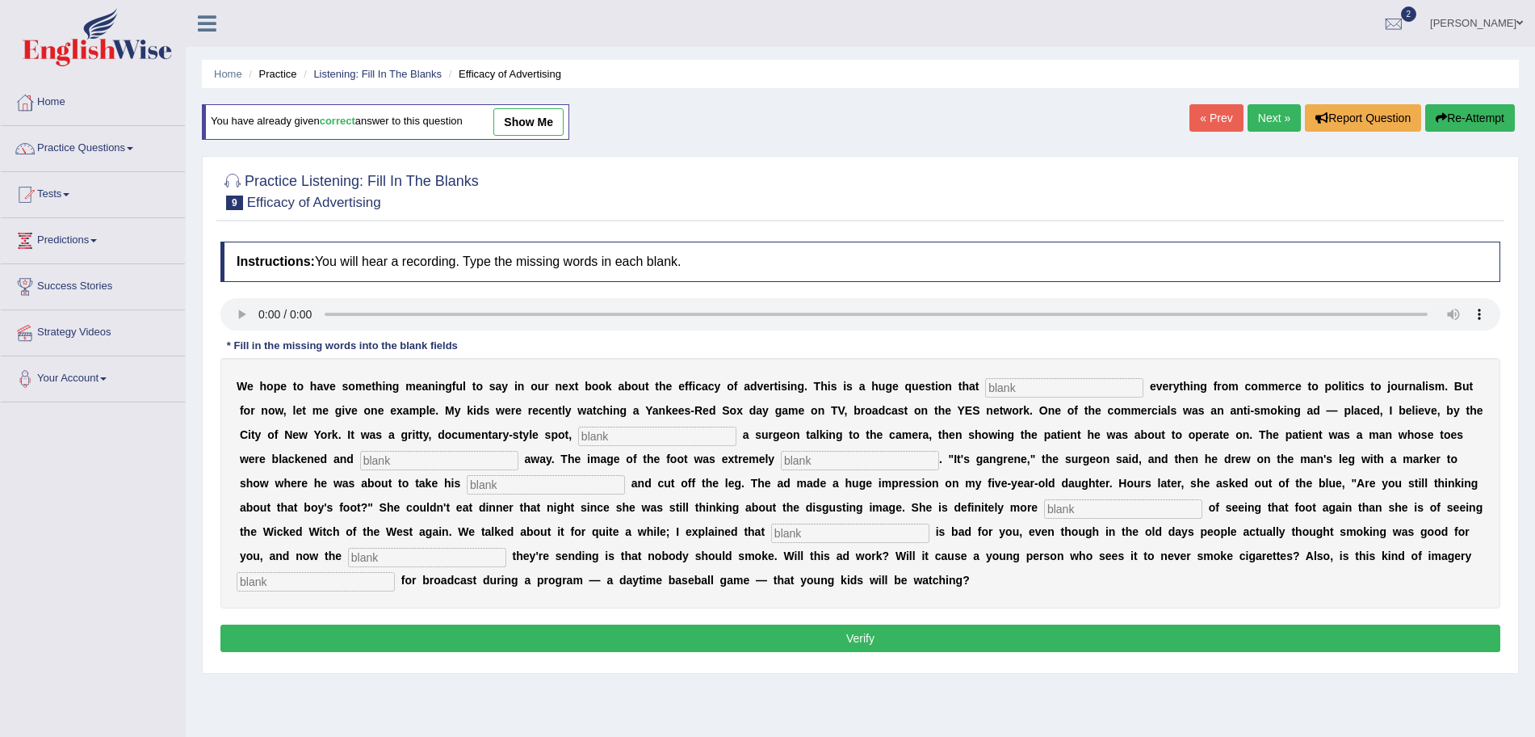
click at [1006, 385] on input "text" at bounding box center [1064, 387] width 158 height 19
type input "impacts"
click at [653, 444] on input "text" at bounding box center [657, 435] width 158 height 19
type input "featuring"
type input "rotting"
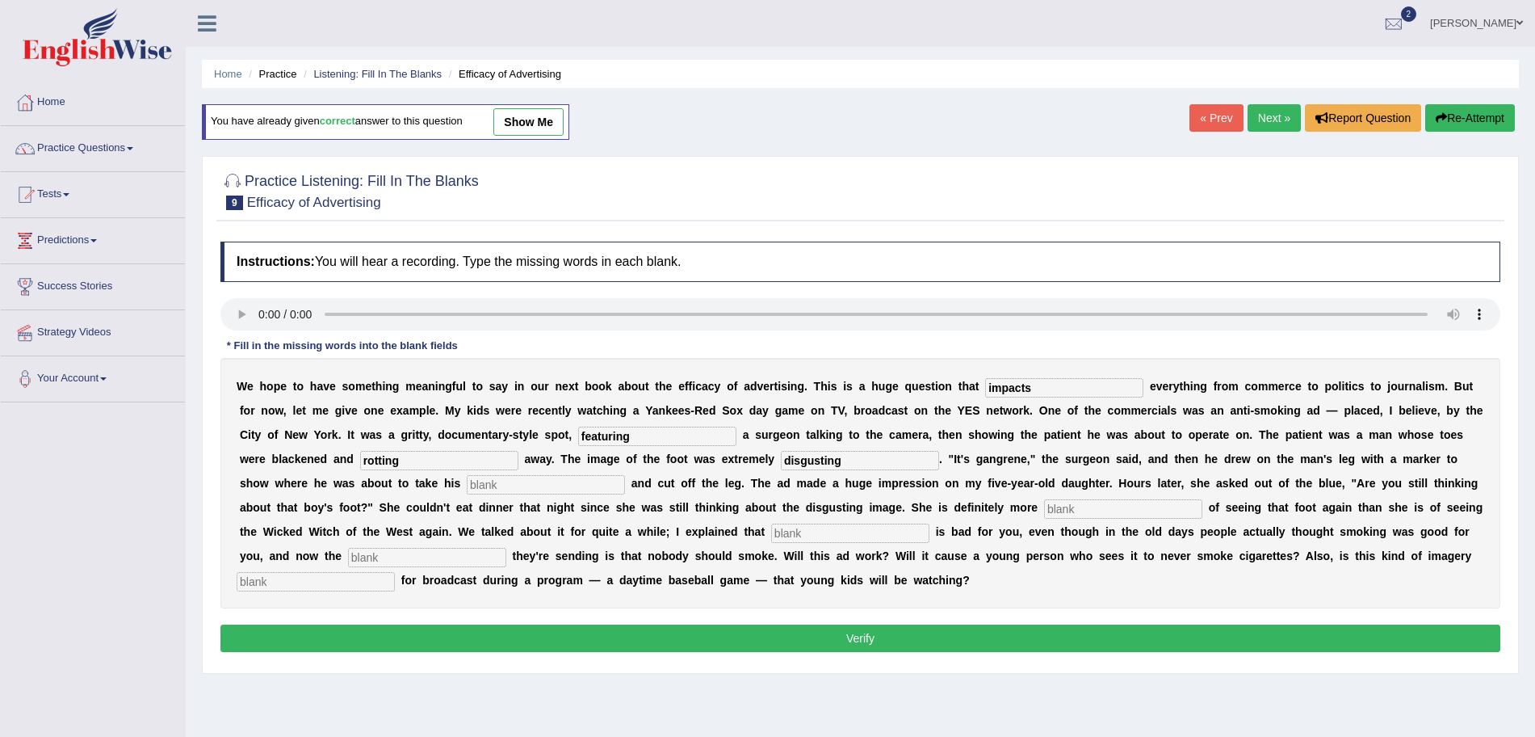
type input "disgusting"
type input "hacksaw"
type input "scared"
type input "smoking"
type input "e"
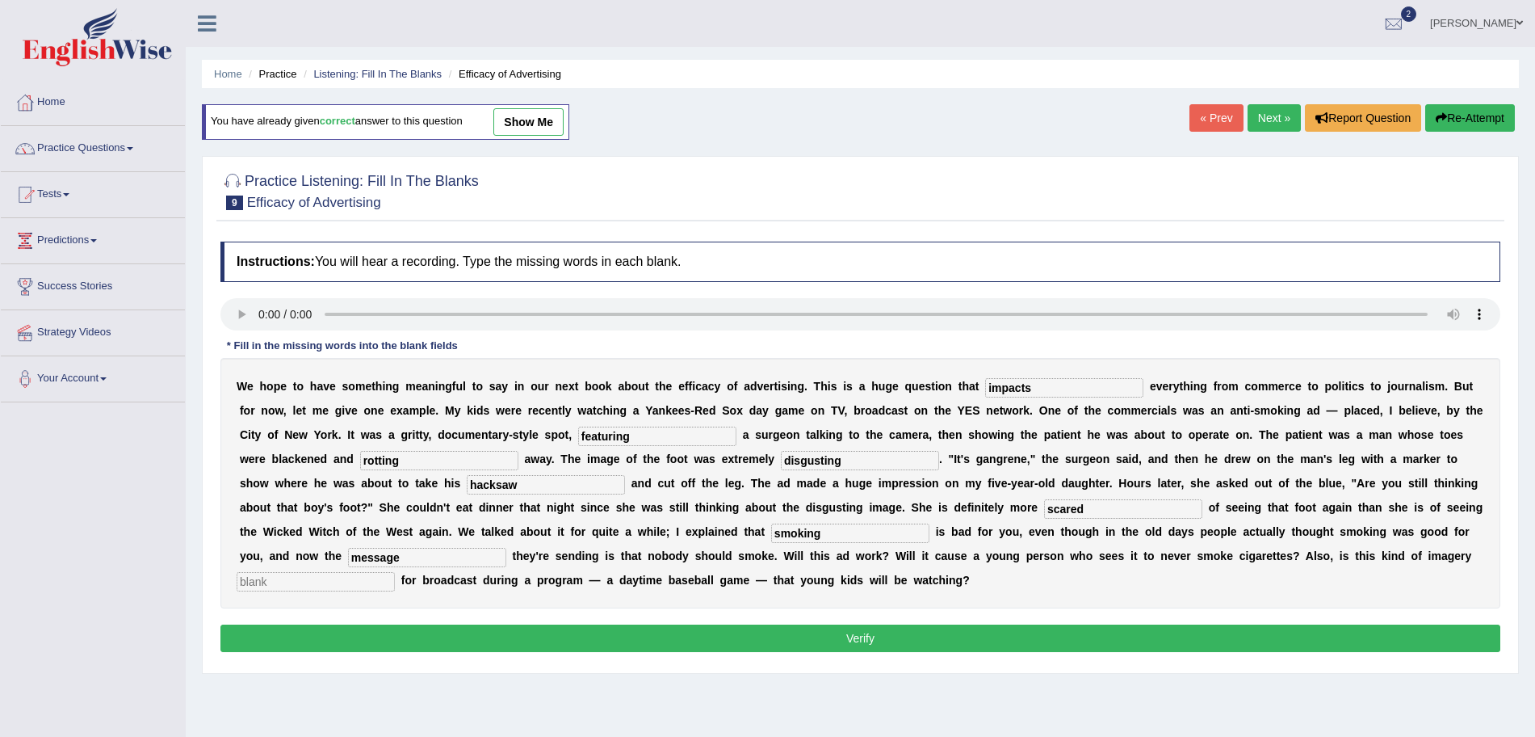
type input "message"
type input "appropriate"
click at [736, 636] on button "Verify" at bounding box center [860, 637] width 1280 height 27
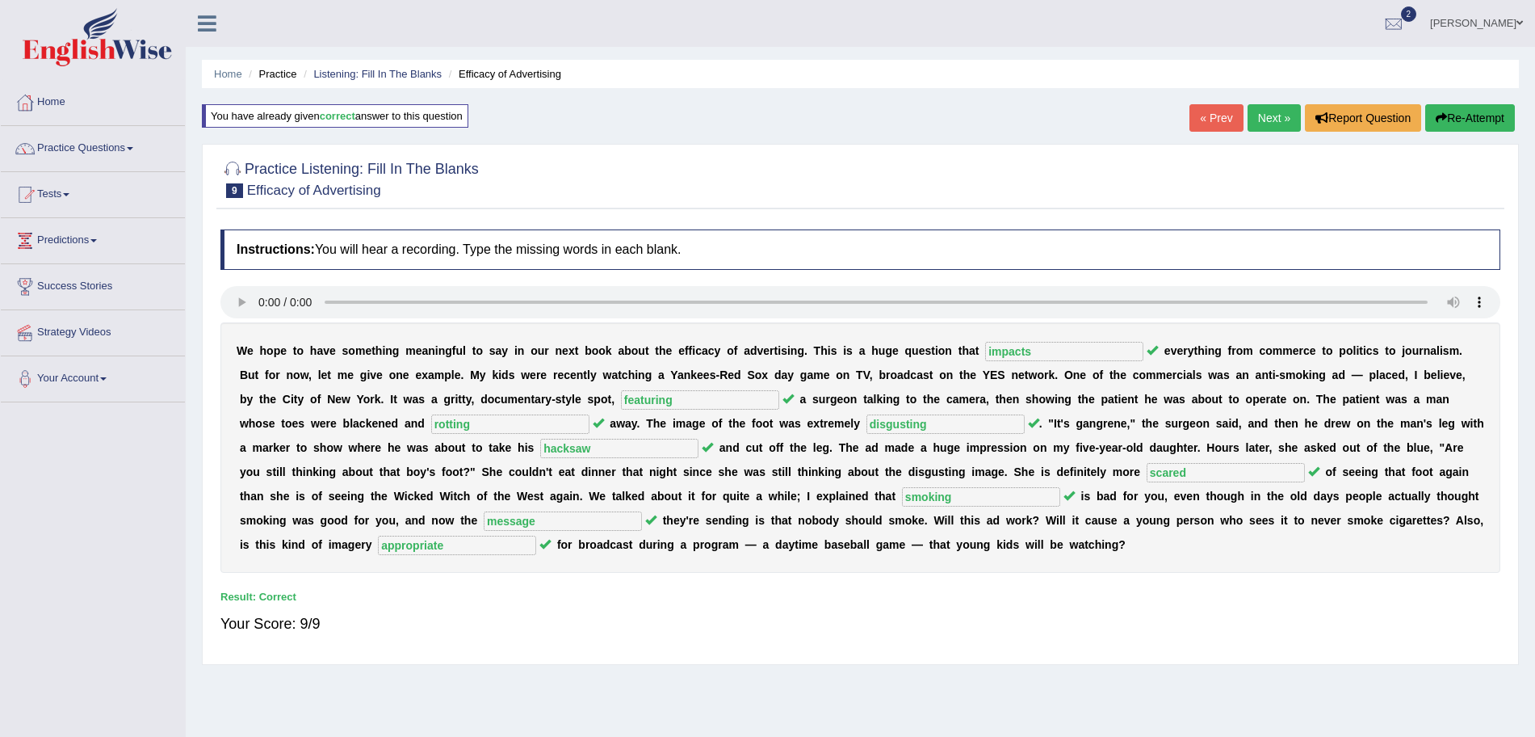
click at [1264, 116] on link "Next »" at bounding box center [1274, 117] width 53 height 27
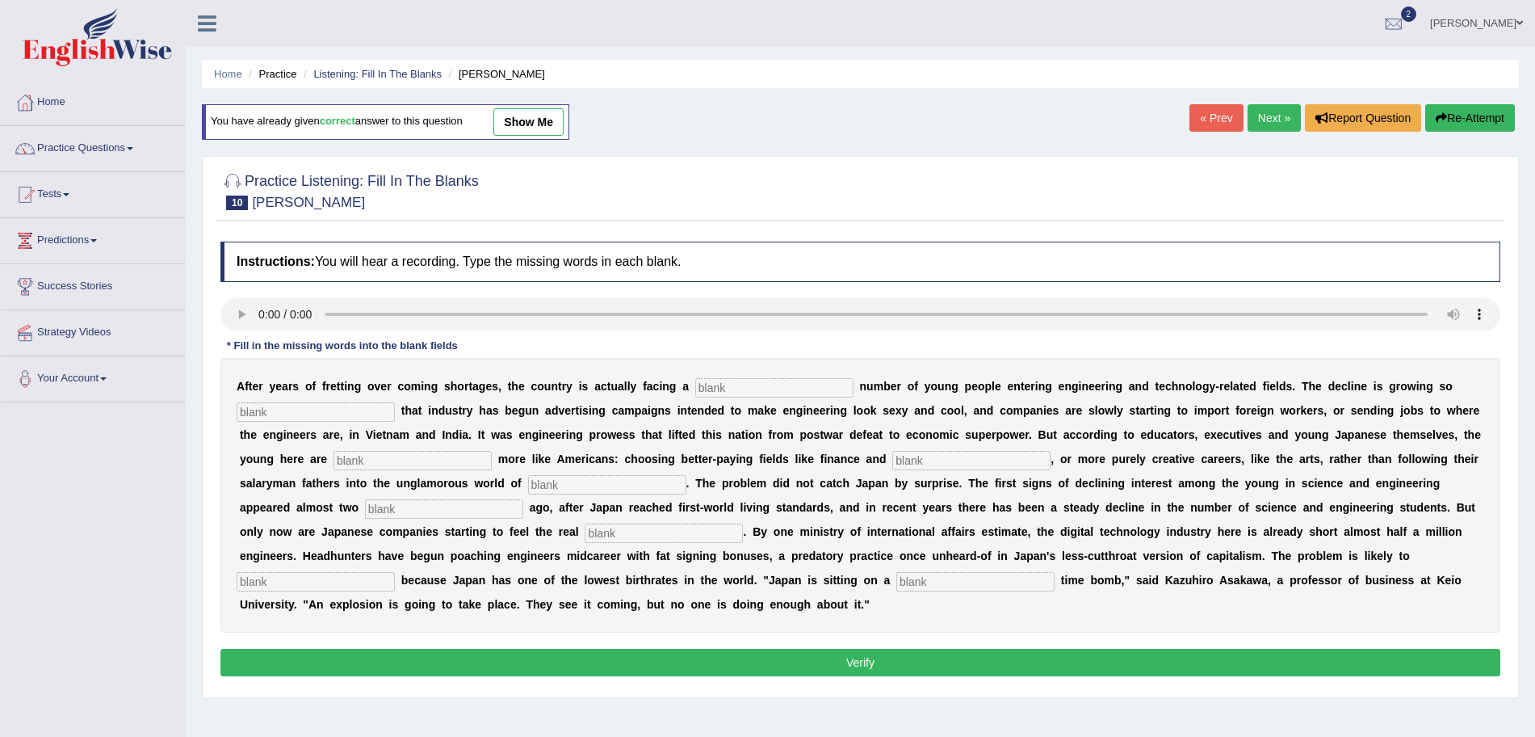
click at [758, 380] on input "text" at bounding box center [774, 387] width 158 height 19
type input "dwindling"
type input "drastic"
type input "behaving"
type input "n"
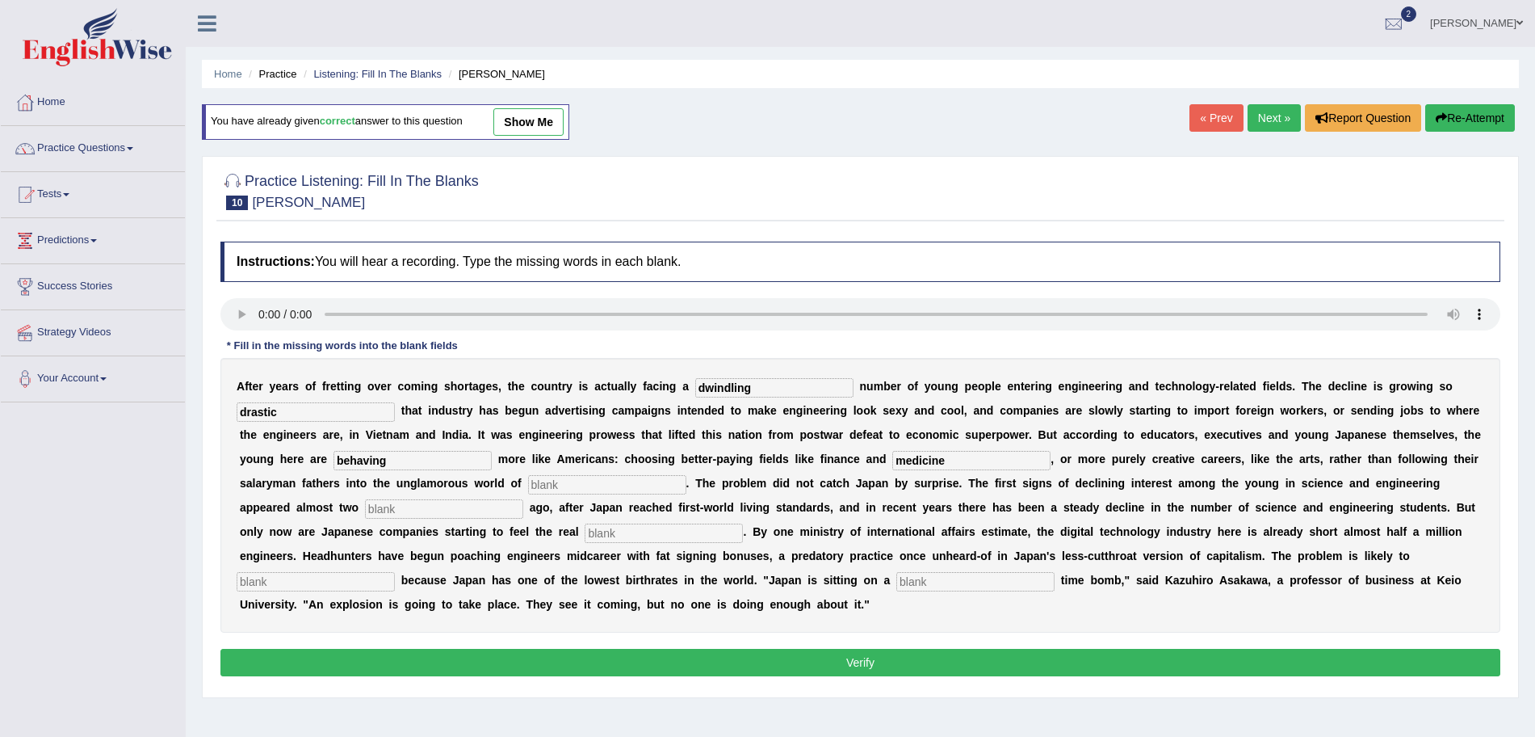
type input "medicine"
type input "manufacturing"
type input "decades"
type input "pinch"
type input "worsen"
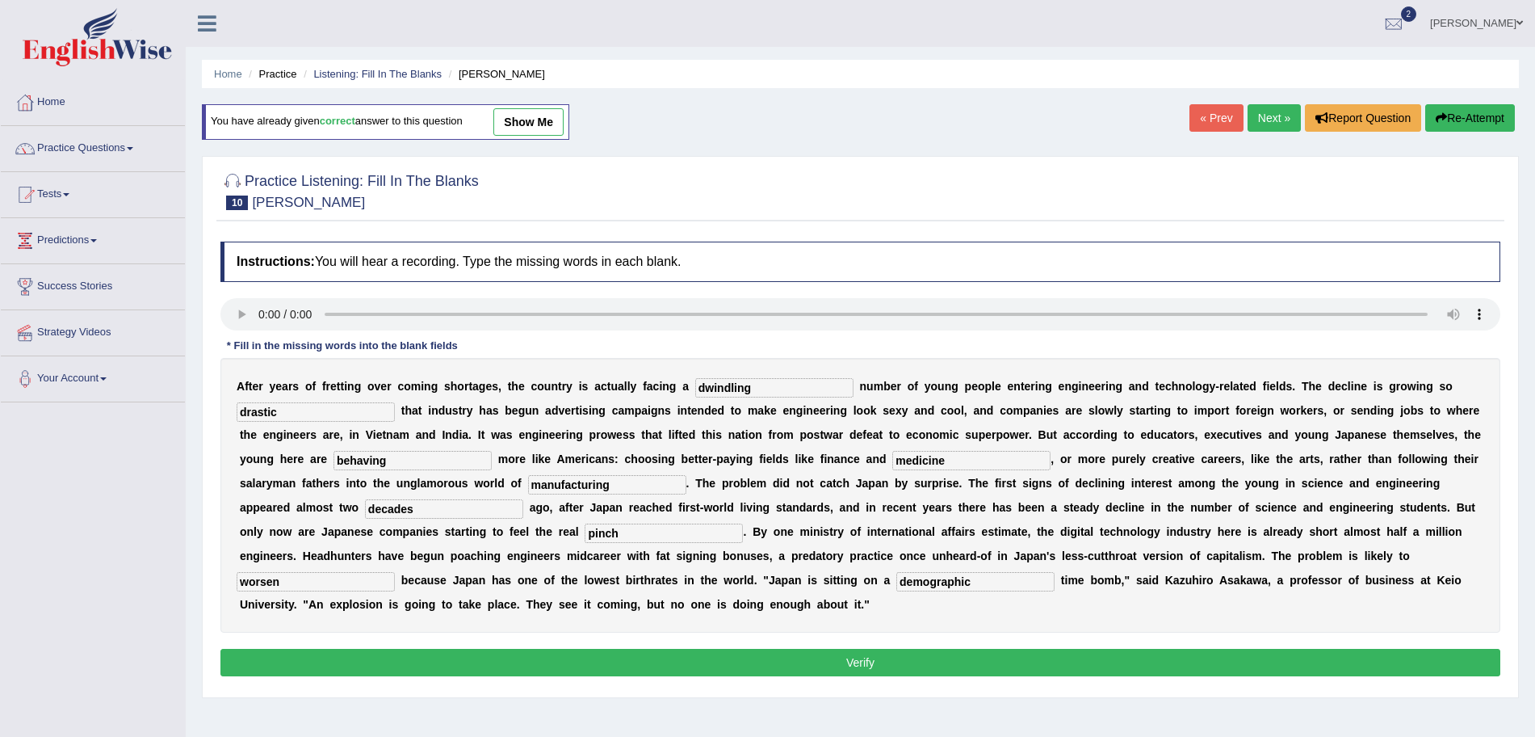
type input "demographic"
click at [825, 661] on button "Verify" at bounding box center [860, 661] width 1280 height 27
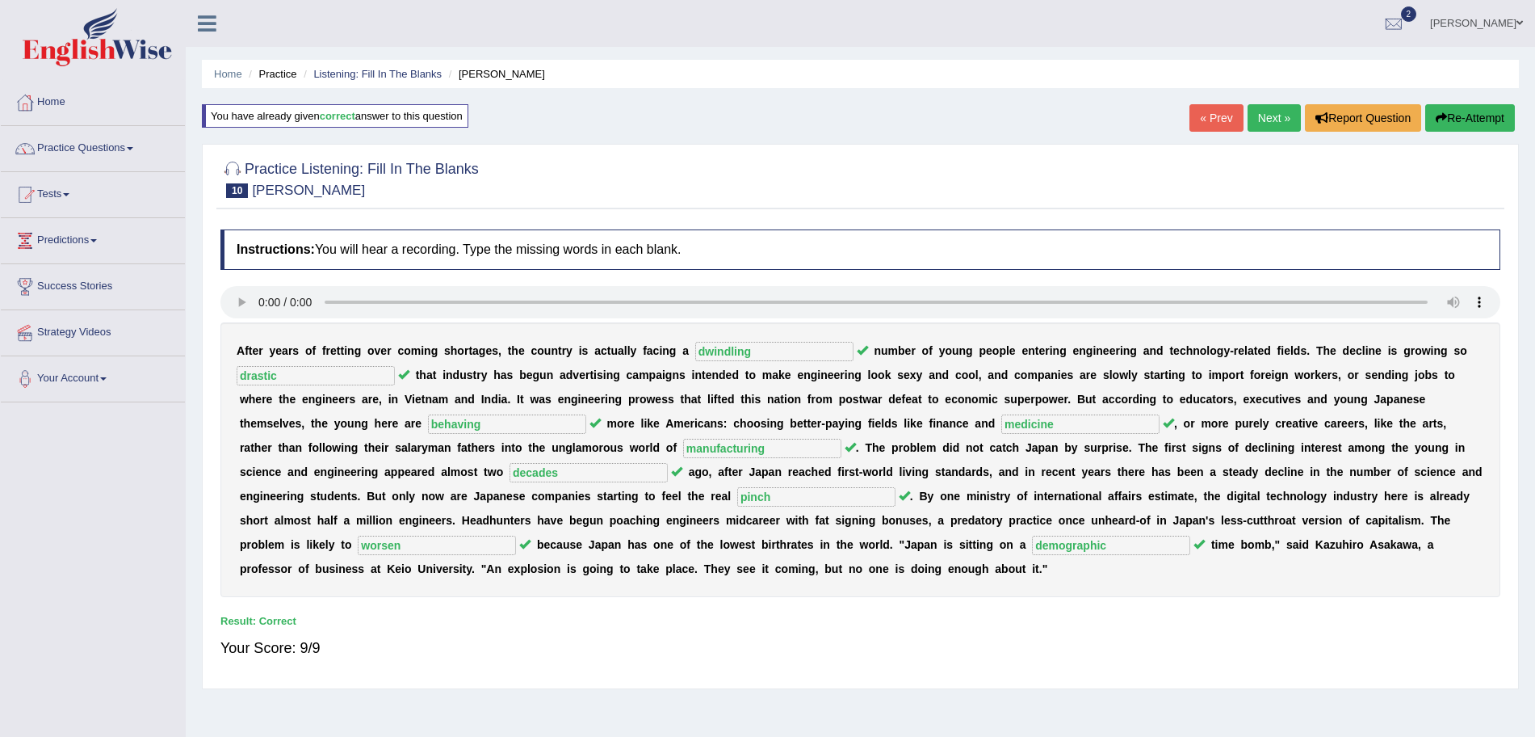
click at [1261, 115] on link "Next »" at bounding box center [1274, 117] width 53 height 27
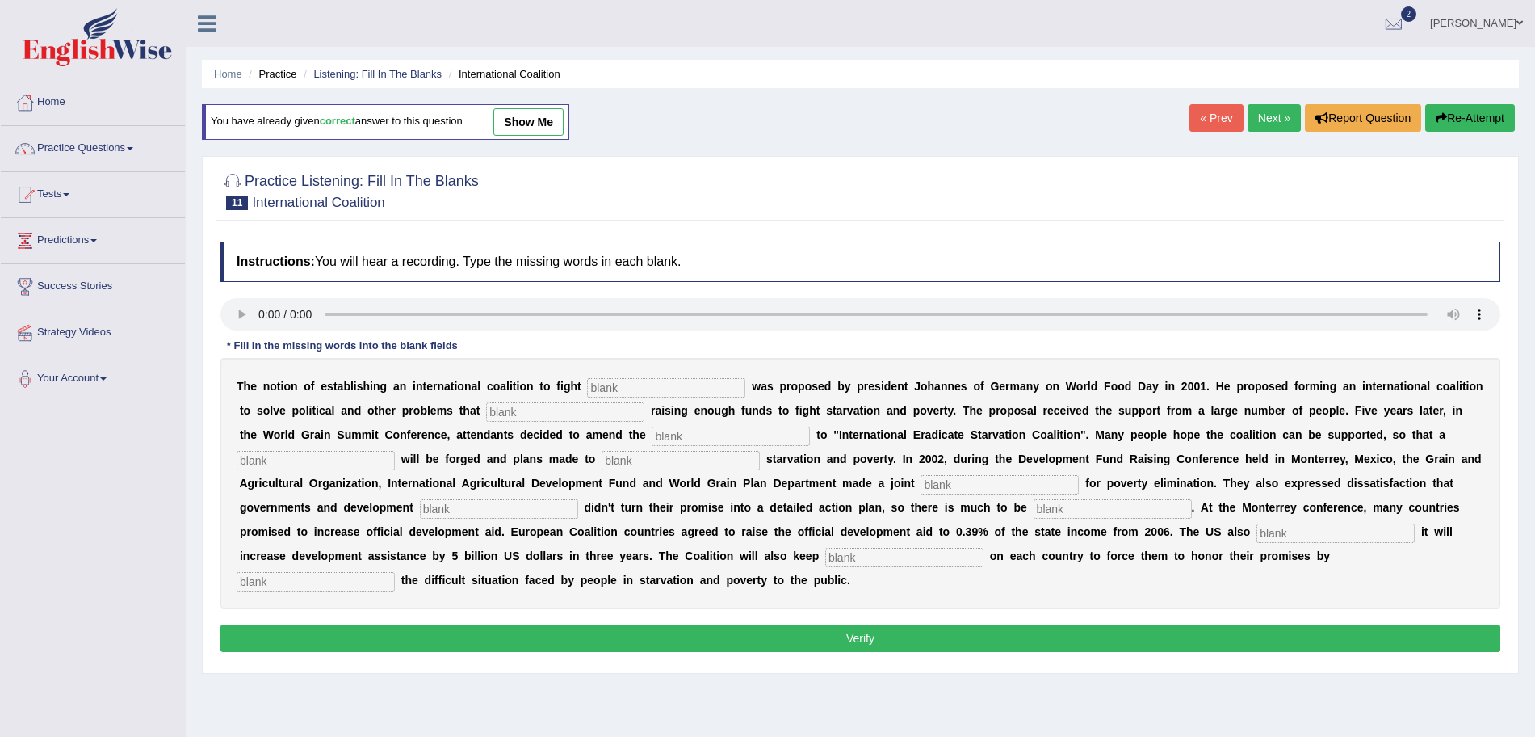
click at [650, 385] on input "text" at bounding box center [666, 387] width 158 height 19
type input "[MEDICAL_DATA]"
type input "obstruct"
type input "manifesto"
type input "resolution"
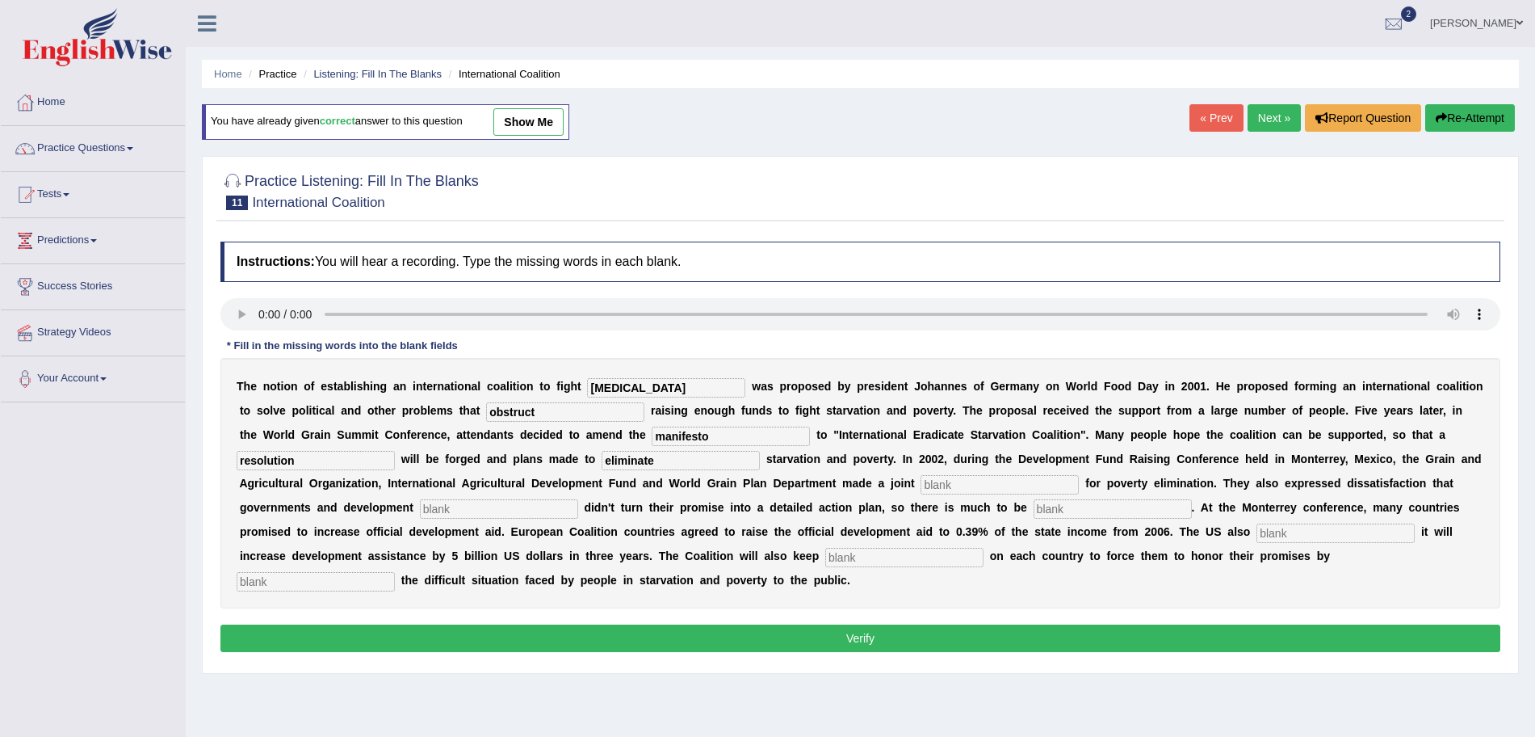
type input "eliminate"
type input "p"
type input "appeal"
type input "partners"
type input "desired"
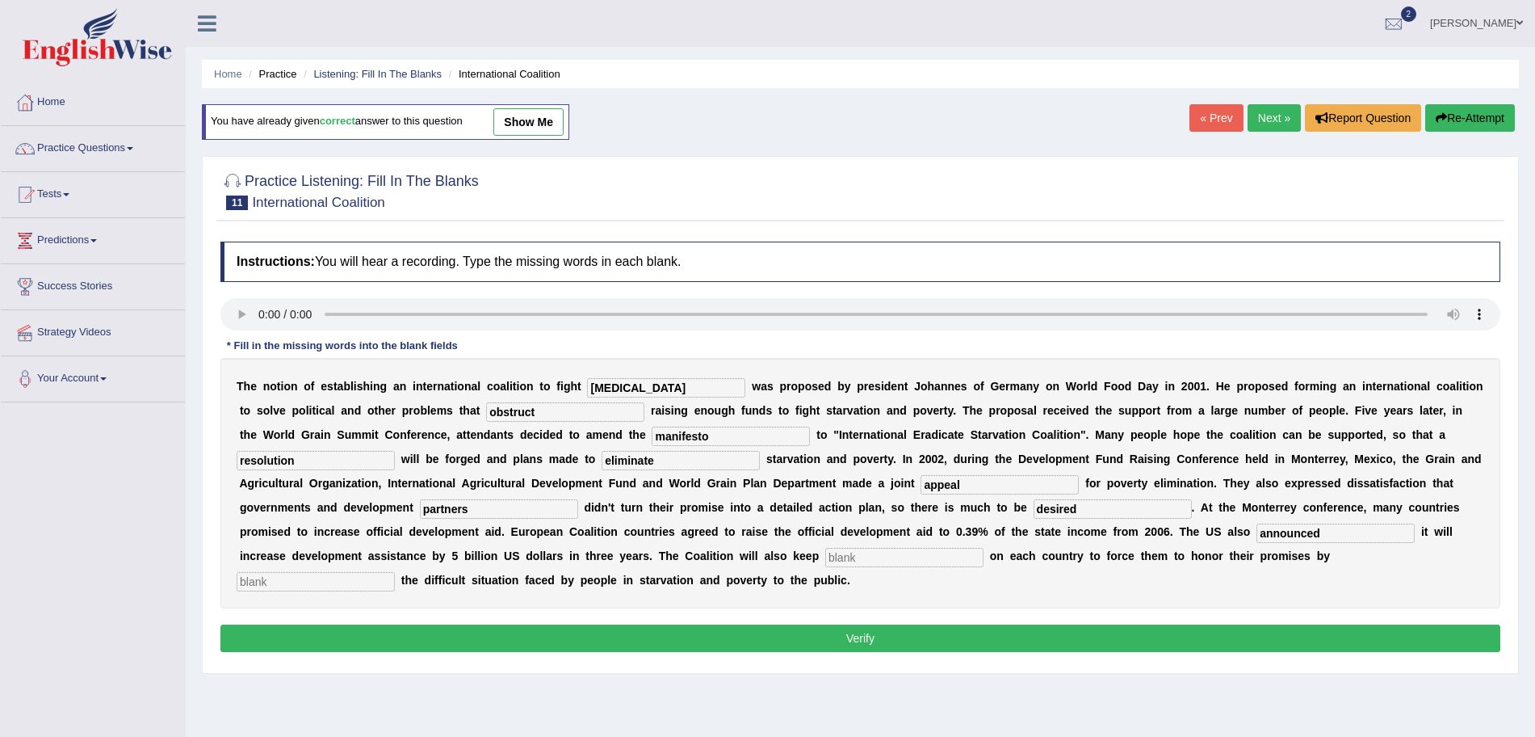
type input "announced"
type input "pressure"
type input "exposing"
click at [669, 631] on button "Verify" at bounding box center [860, 637] width 1280 height 27
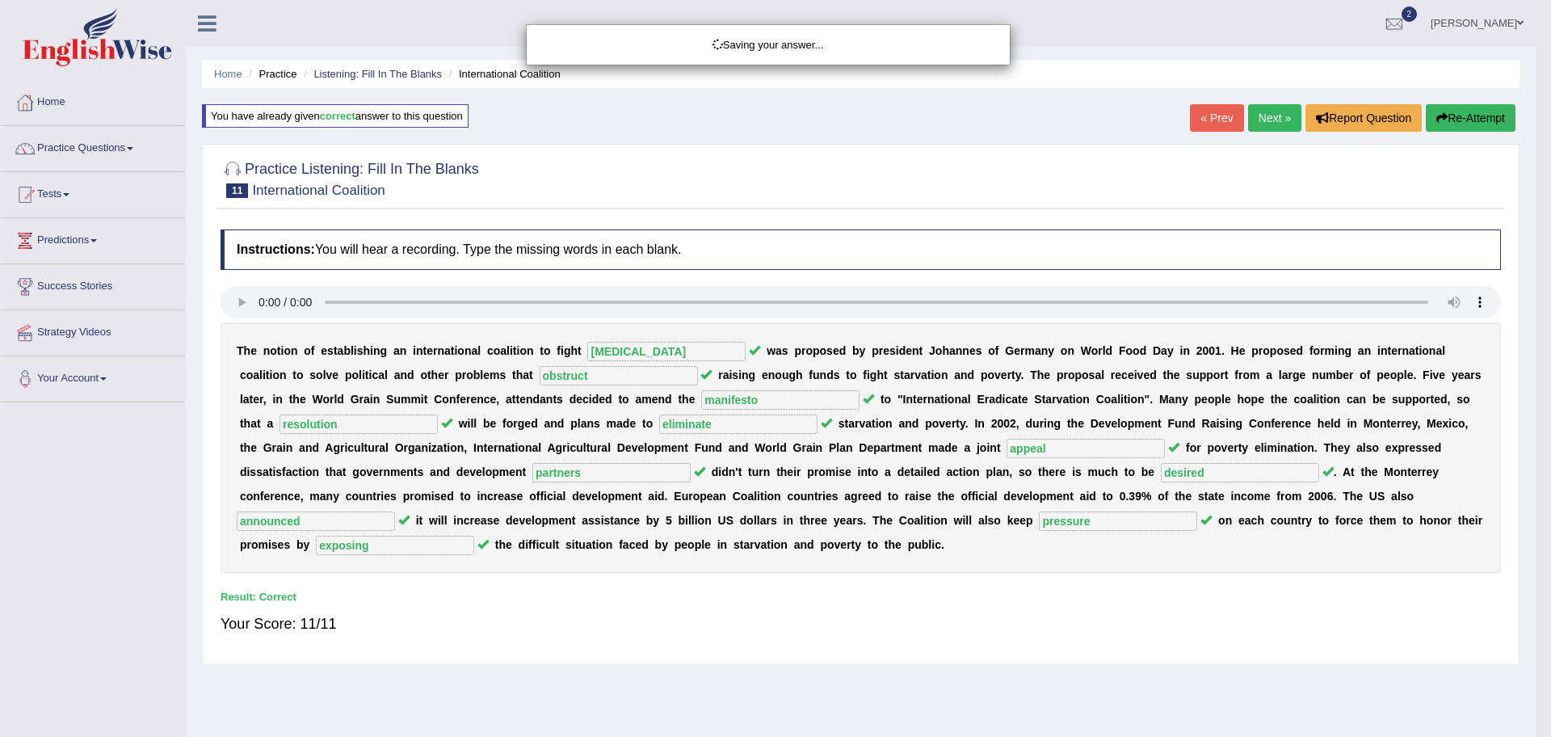
click at [1271, 116] on div "Saving your answer..." at bounding box center [775, 368] width 1551 height 737
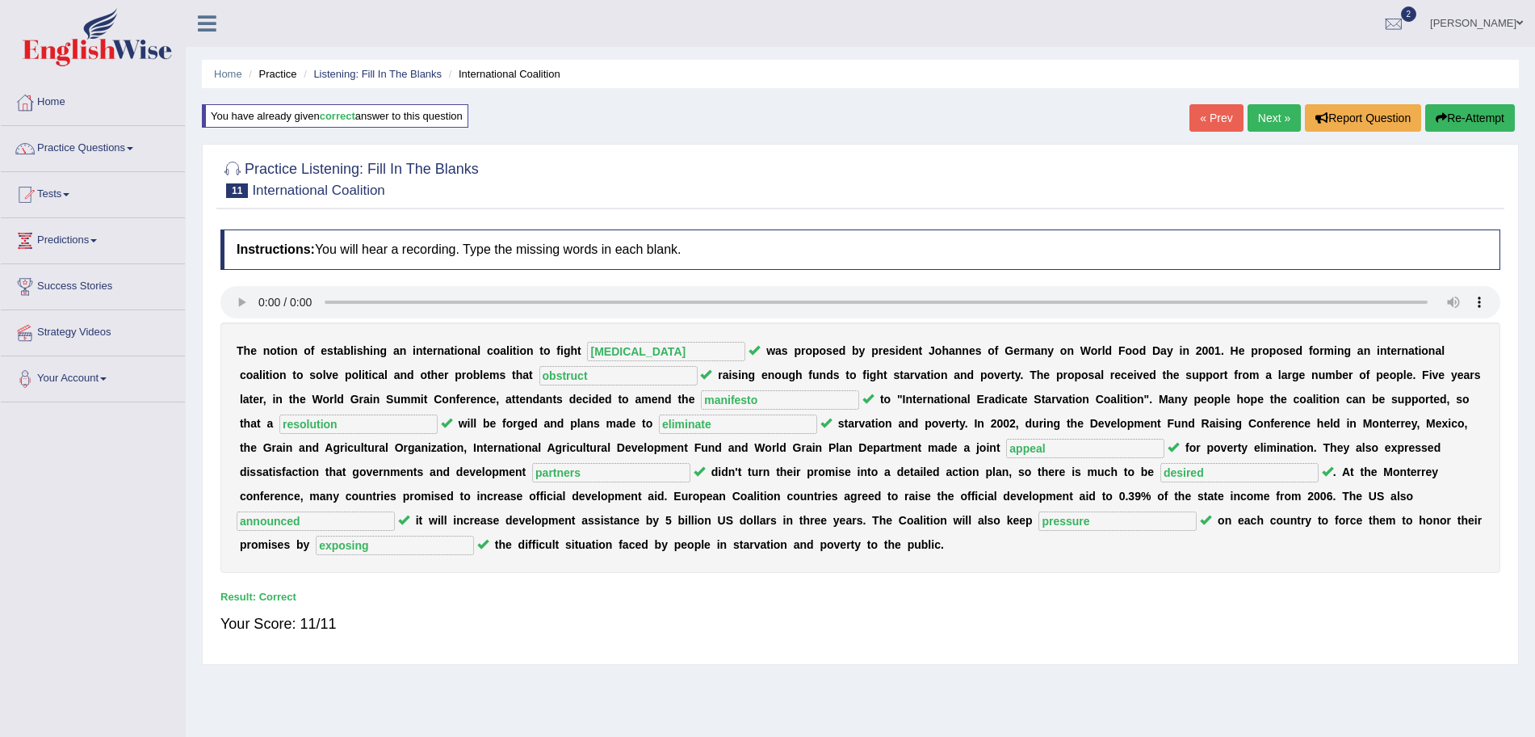
click at [1271, 116] on link "Next »" at bounding box center [1274, 117] width 53 height 27
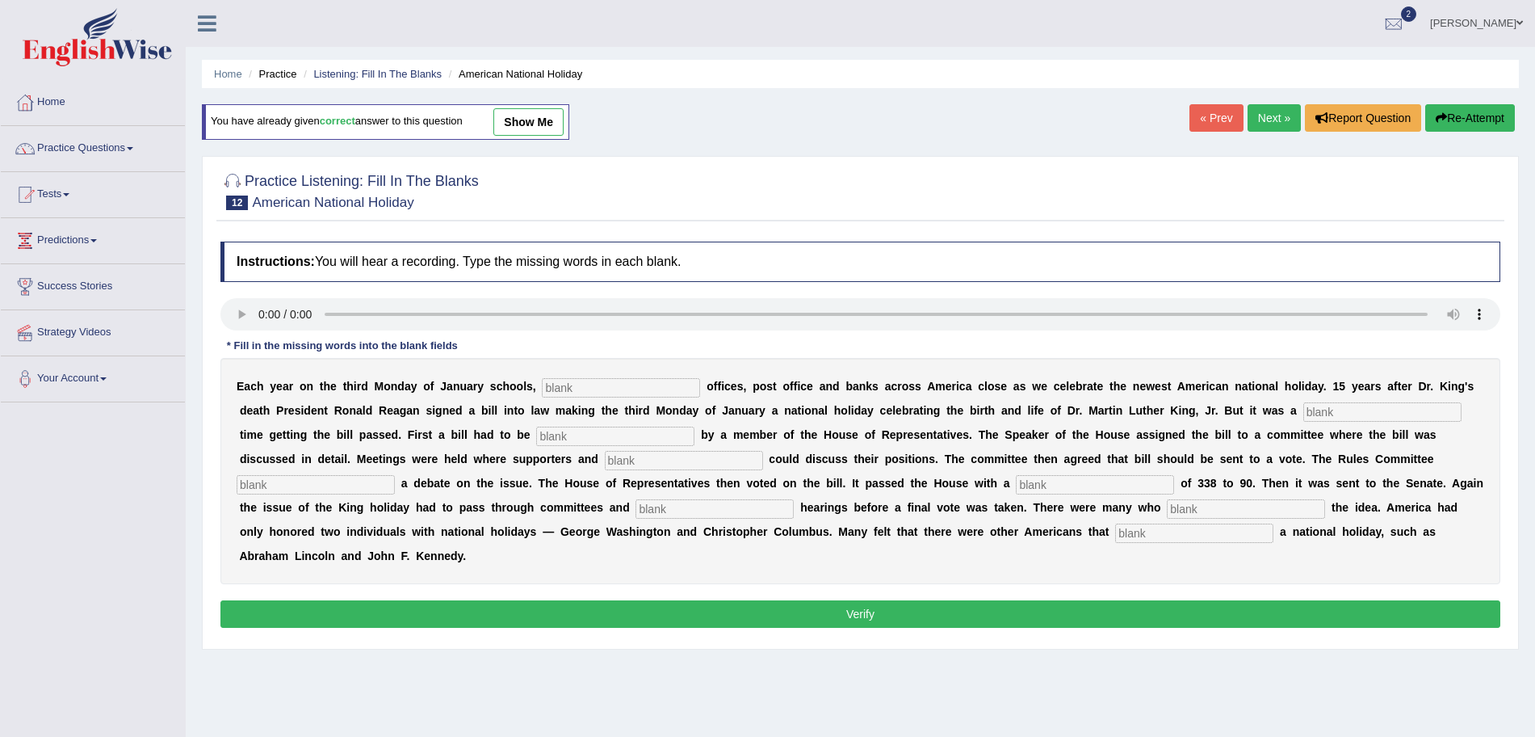
click at [594, 391] on input "text" at bounding box center [621, 387] width 158 height 19
type input "federal"
type input "tough"
type input "t"
type input "introduced"
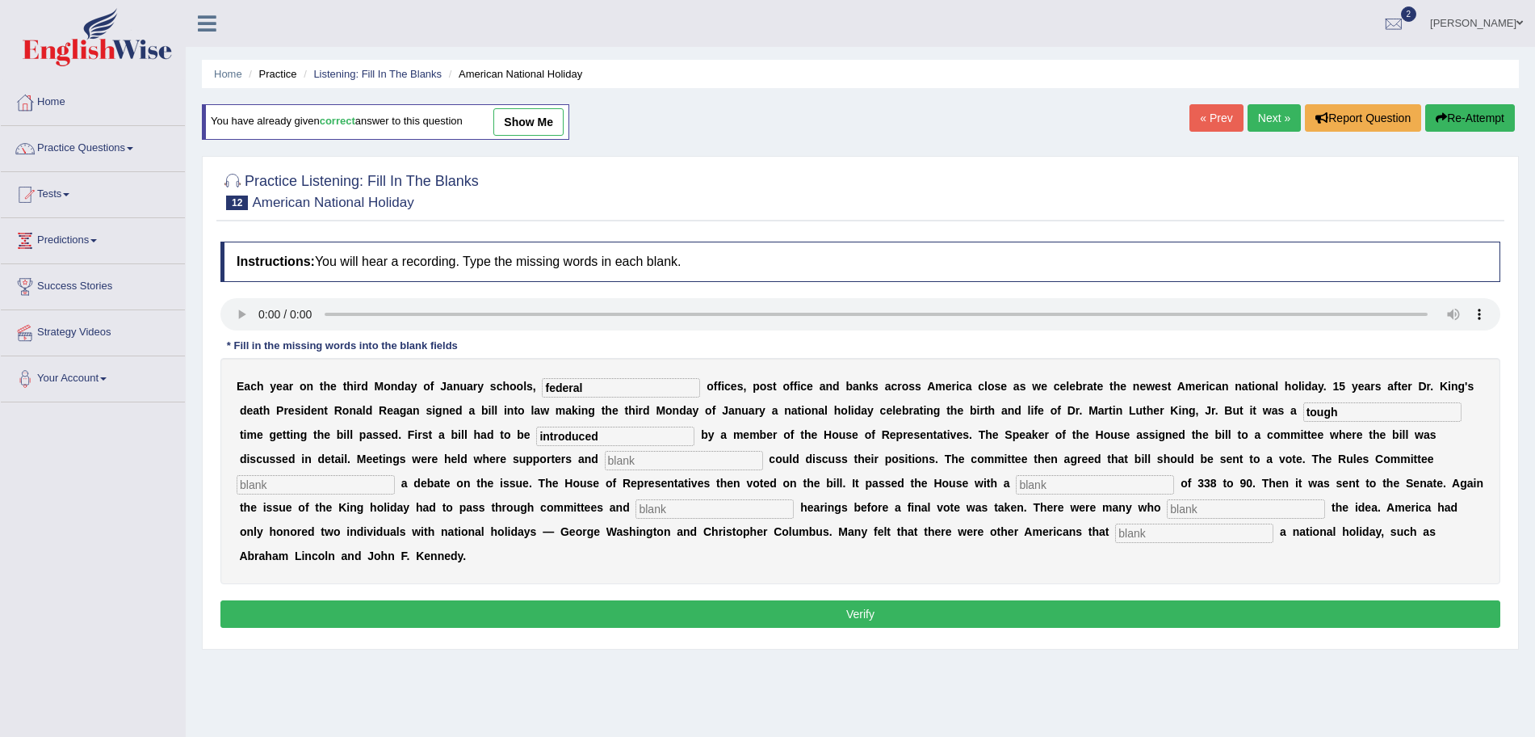
type input "a"
type input "opponents"
type input "scheduled"
type input "vote"
type input "public"
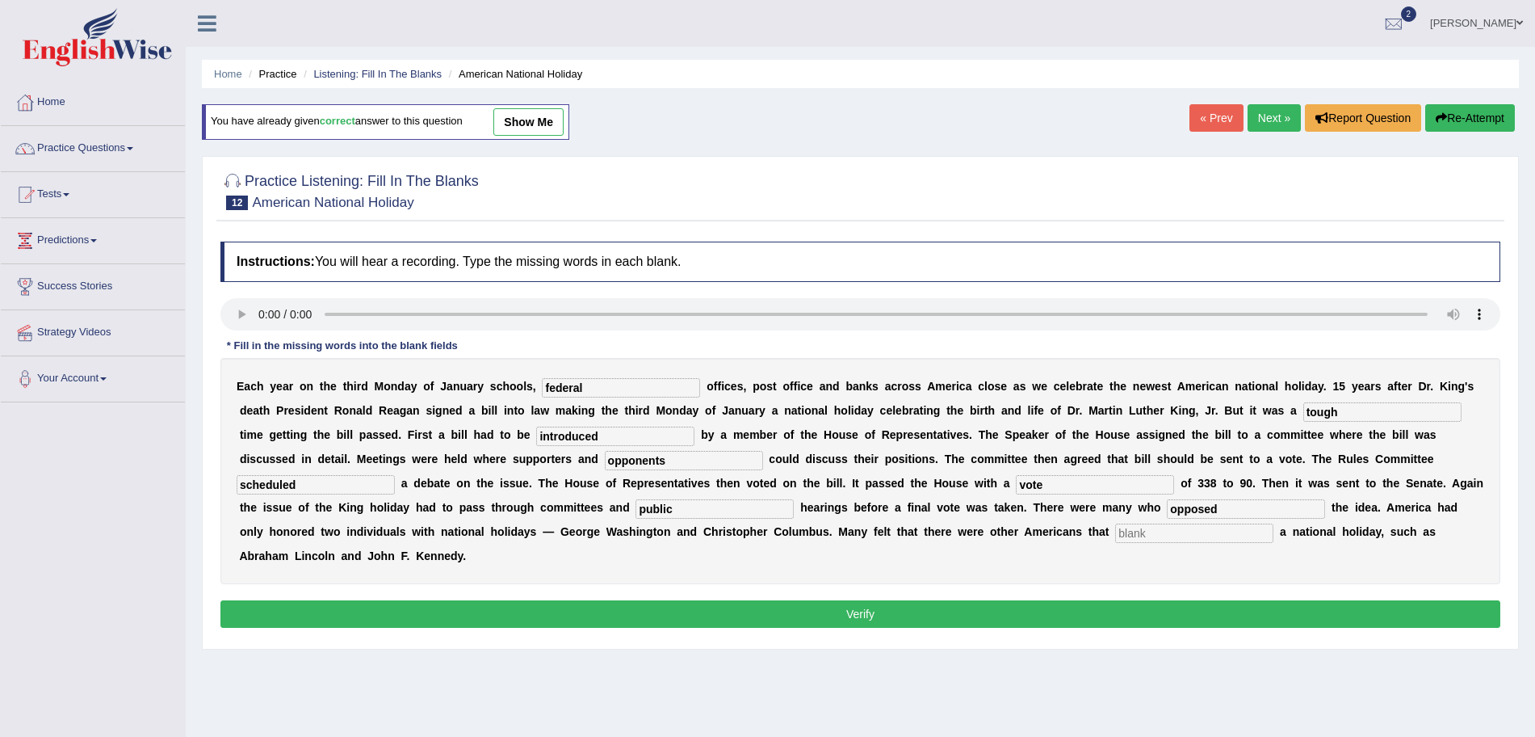
type input "opposed"
type input "deserved"
click at [460, 609] on button "Verify" at bounding box center [860, 613] width 1280 height 27
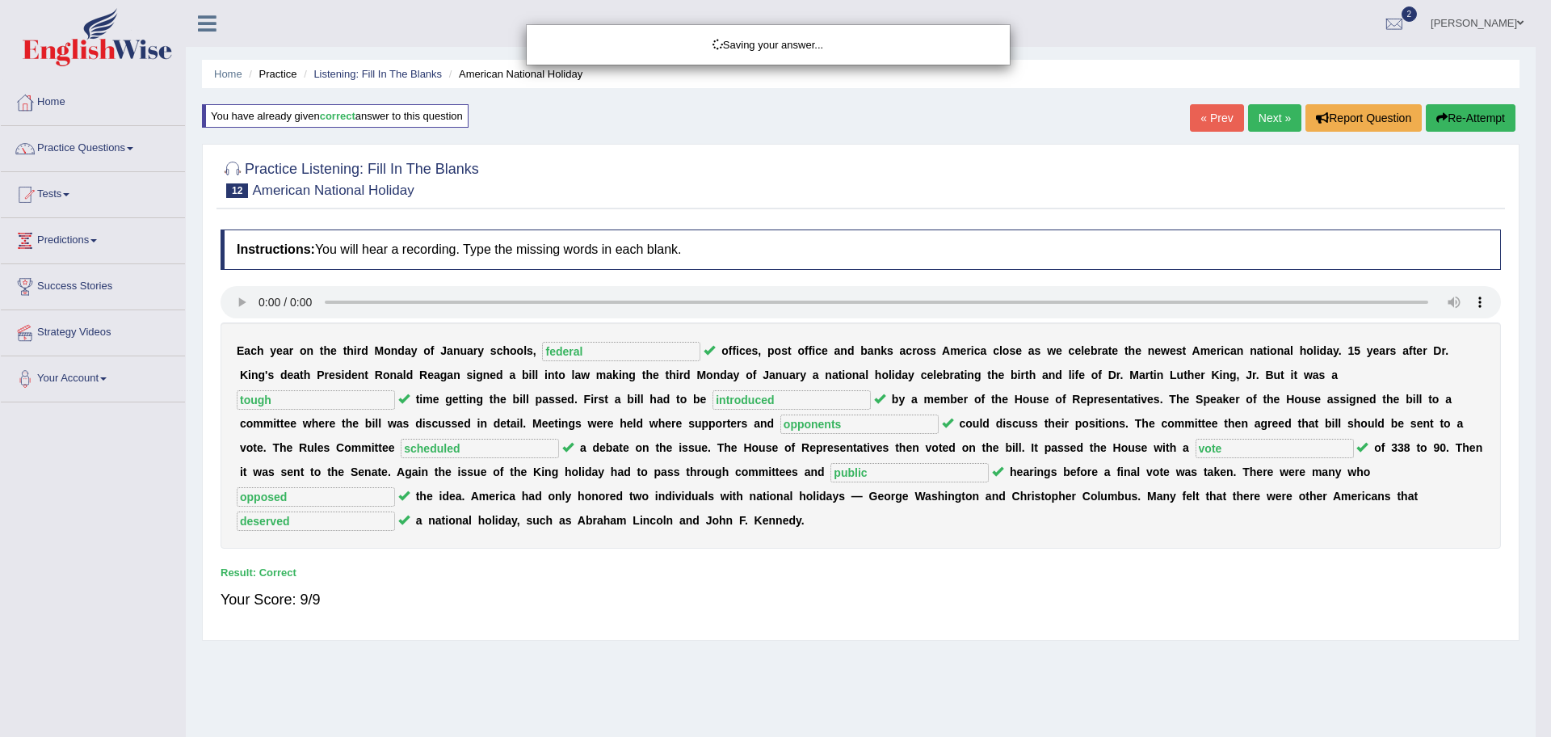
click at [112, 136] on div "Saving your answer..." at bounding box center [775, 368] width 1551 height 737
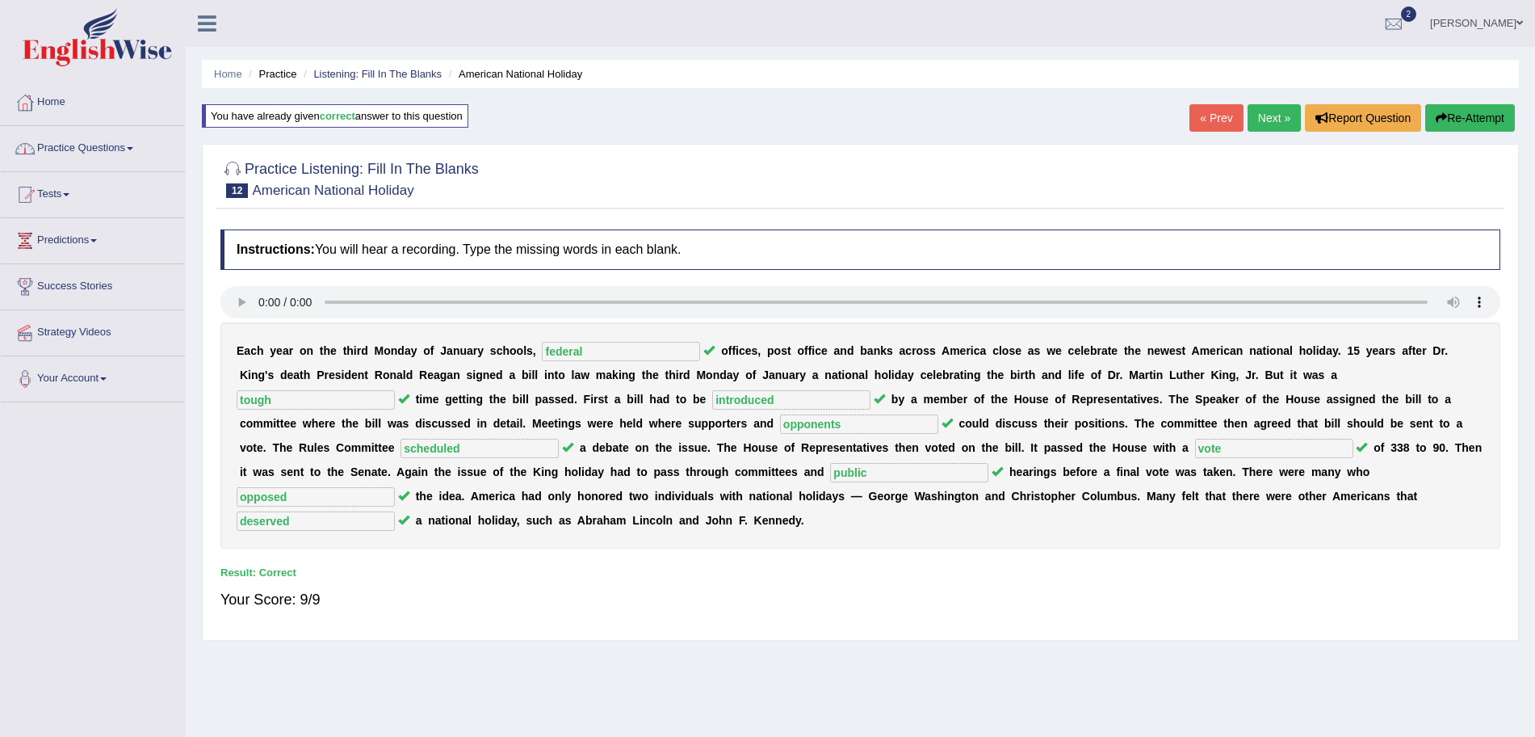
click at [107, 145] on link "Practice Questions" at bounding box center [93, 146] width 184 height 40
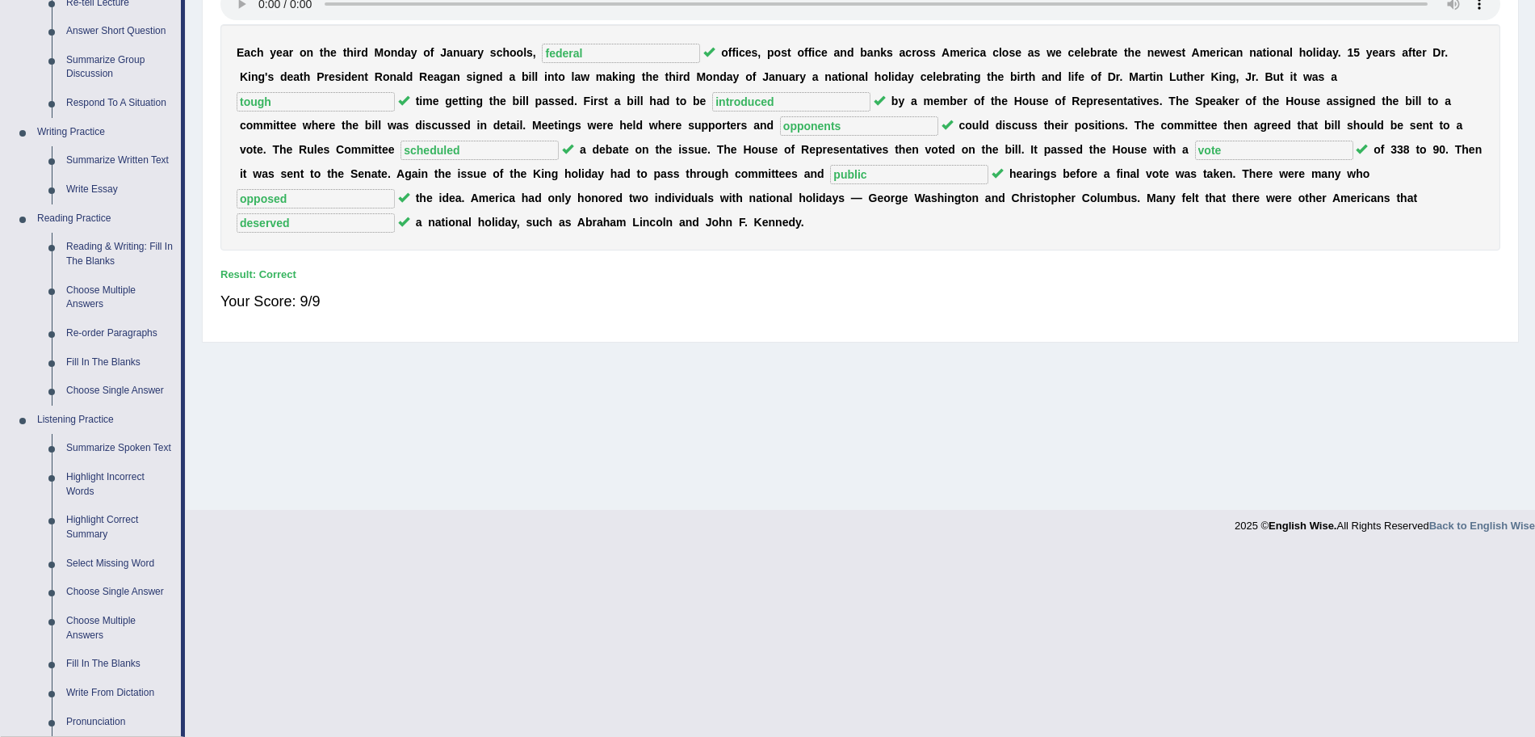
scroll to position [331, 0]
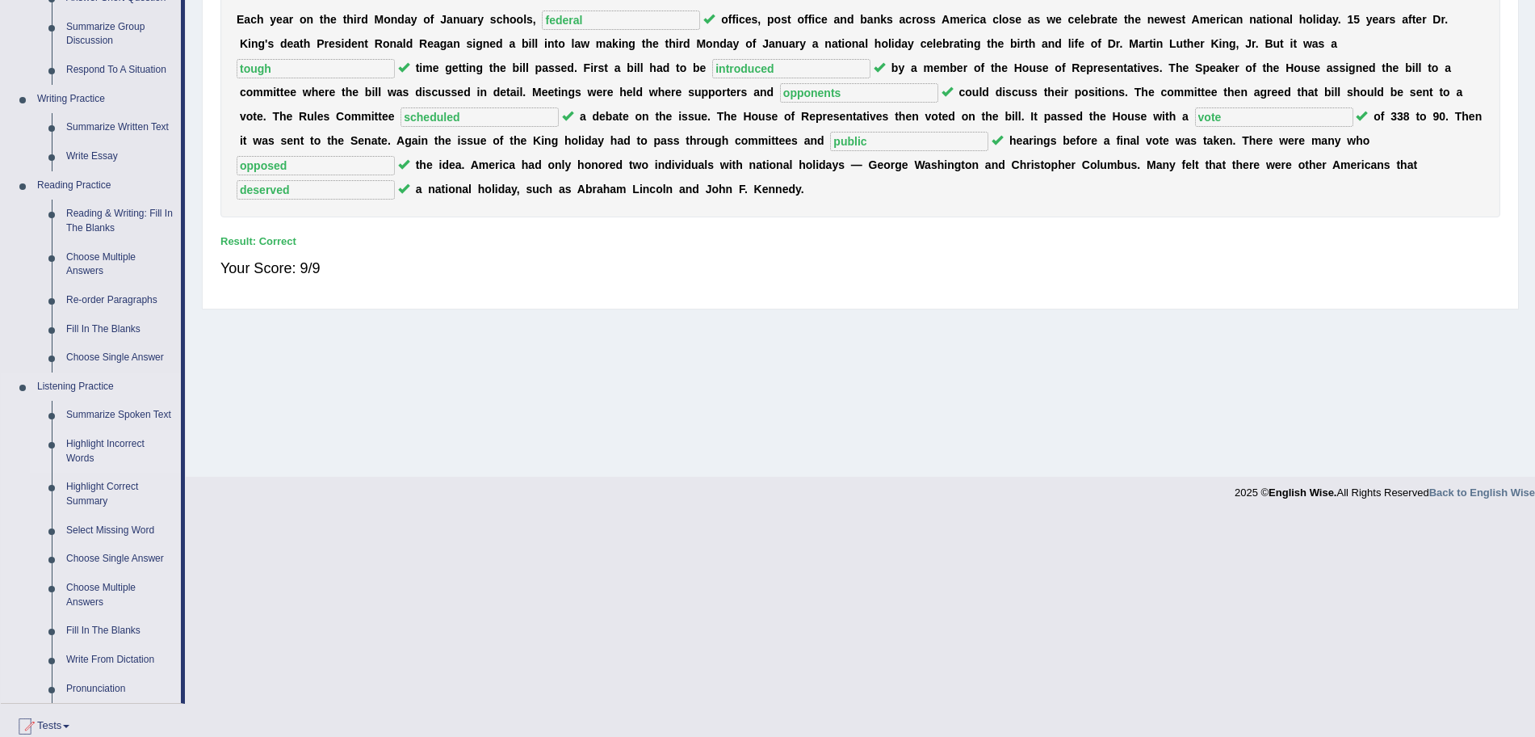
click at [95, 457] on link "Highlight Incorrect Words" at bounding box center [120, 451] width 122 height 43
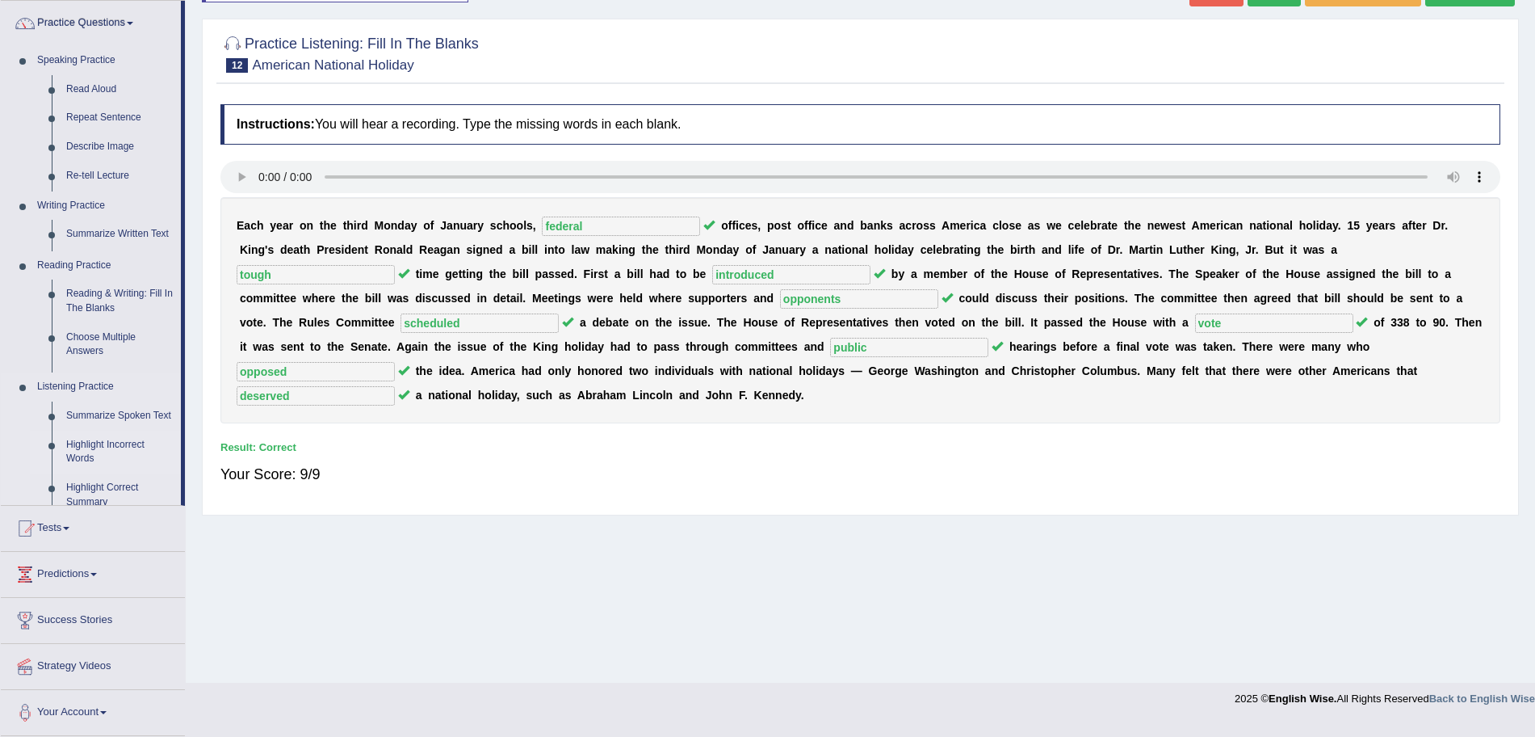
scroll to position [111, 0]
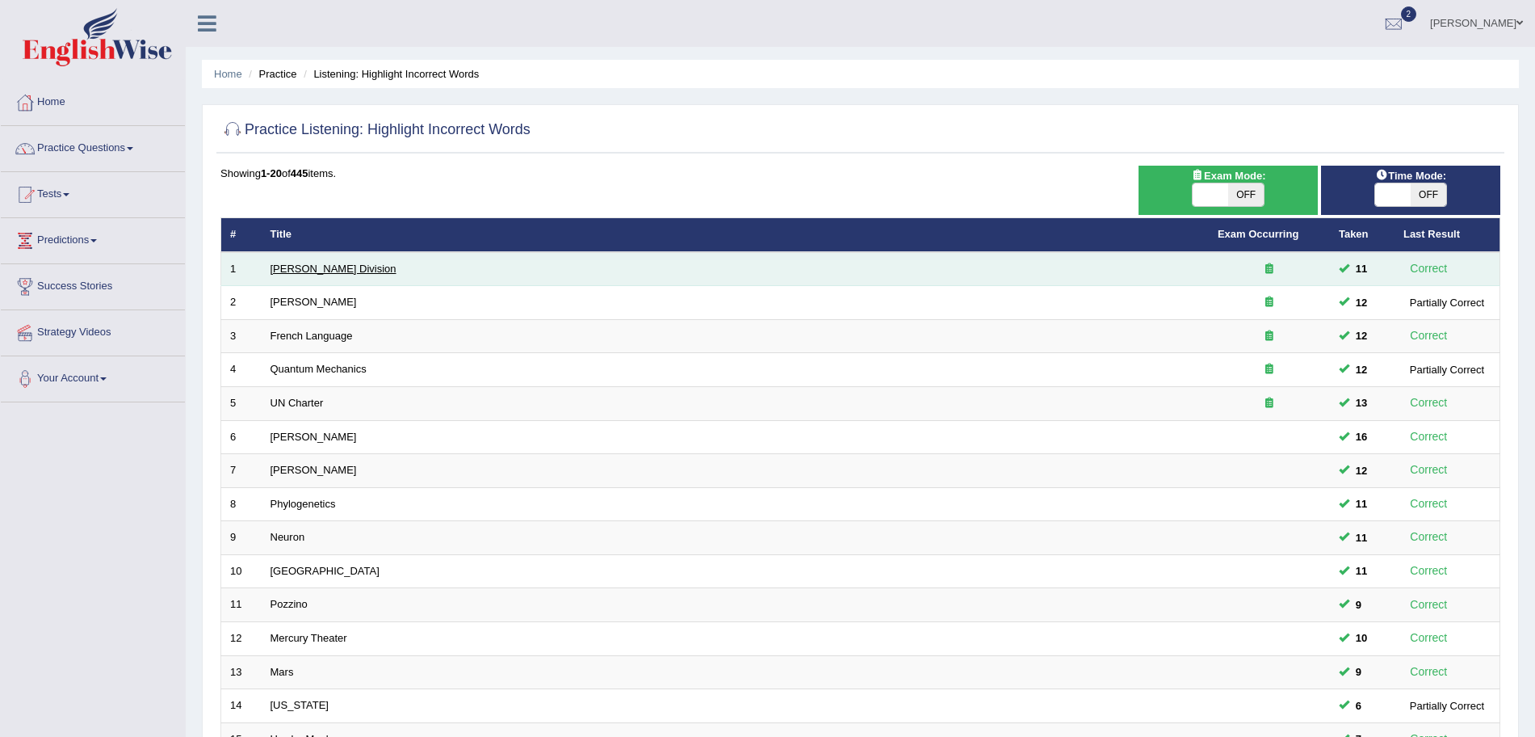
click at [306, 264] on link "[PERSON_NAME] Division" at bounding box center [334, 268] width 126 height 12
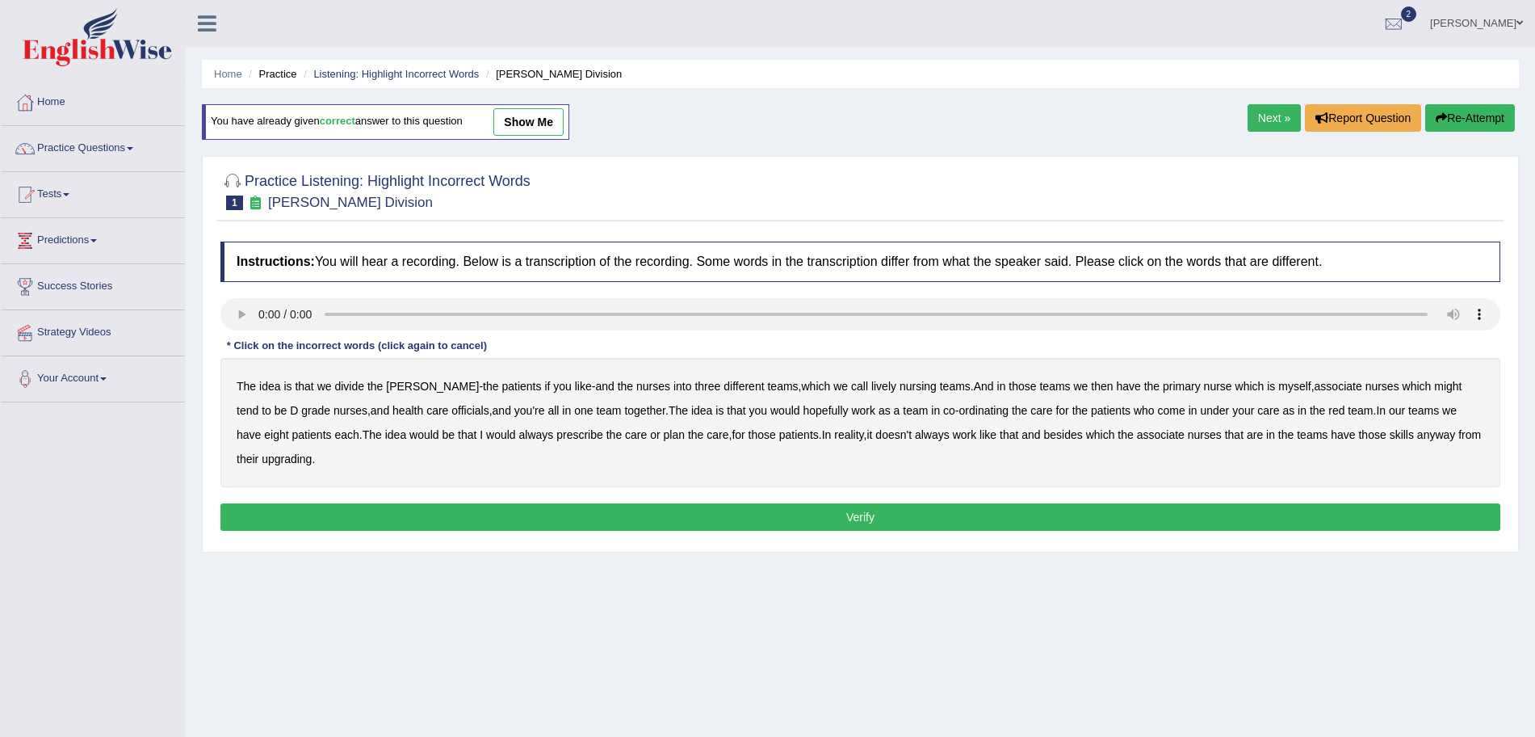
click at [238, 332] on div at bounding box center [860, 316] width 1280 height 36
click at [871, 388] on b "lively" at bounding box center [883, 386] width 25 height 13
click at [451, 417] on b "officials" at bounding box center [469, 410] width 37 height 13
click at [269, 465] on b "upgrading" at bounding box center [287, 458] width 50 height 13
click at [519, 434] on b "always" at bounding box center [536, 434] width 35 height 13
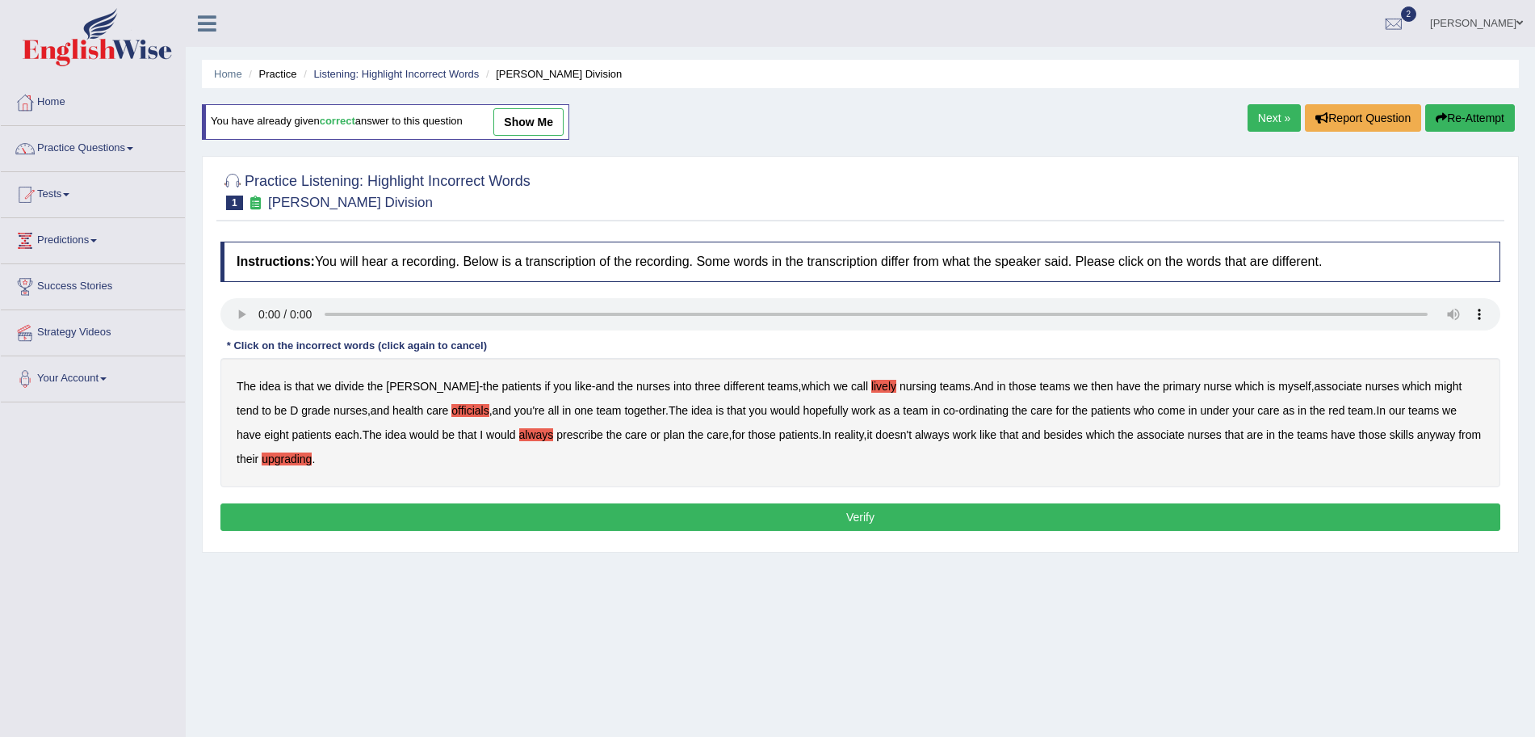
click at [701, 531] on p "Verify" at bounding box center [860, 516] width 1280 height 27
click at [686, 525] on button "Verify" at bounding box center [860, 516] width 1280 height 27
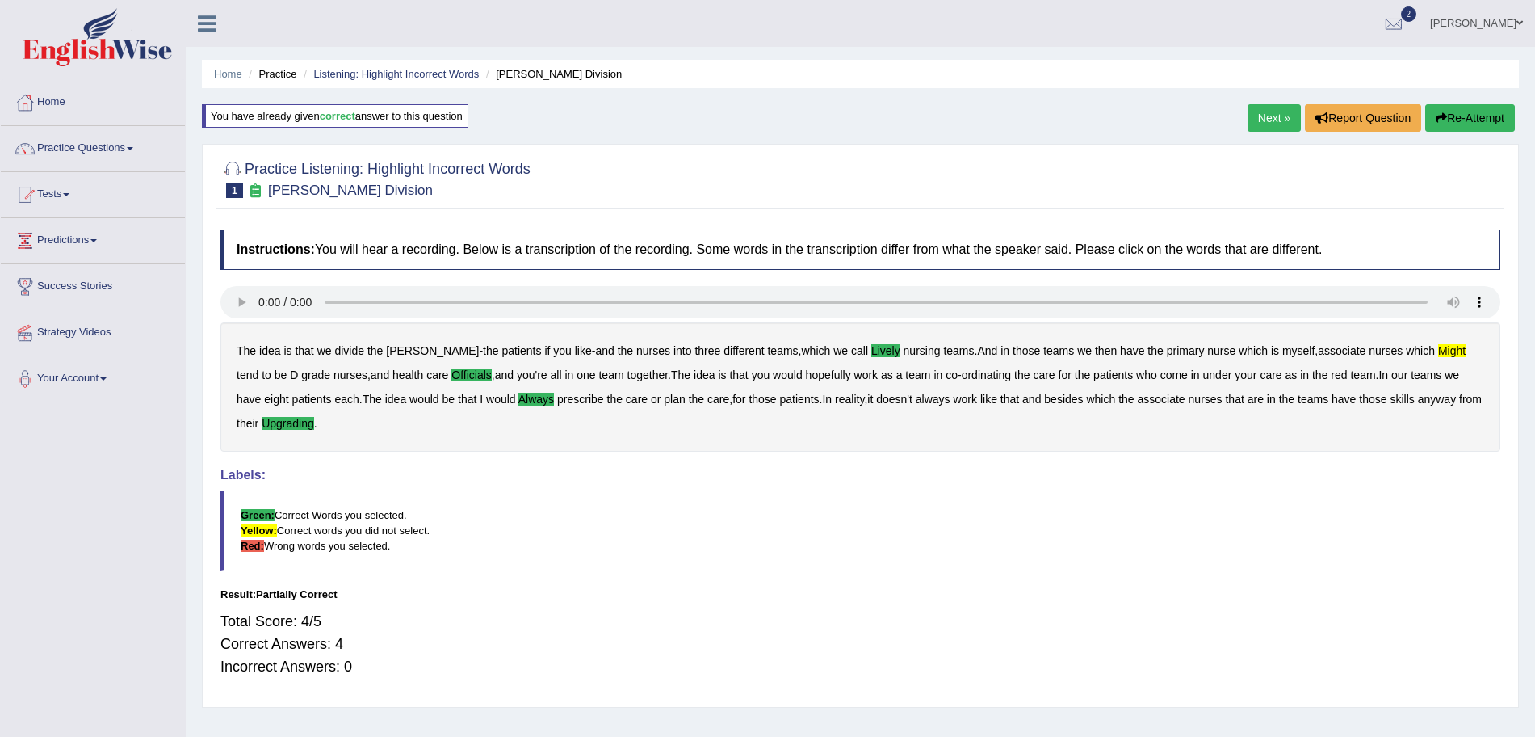
click at [1276, 117] on link "Next »" at bounding box center [1274, 117] width 53 height 27
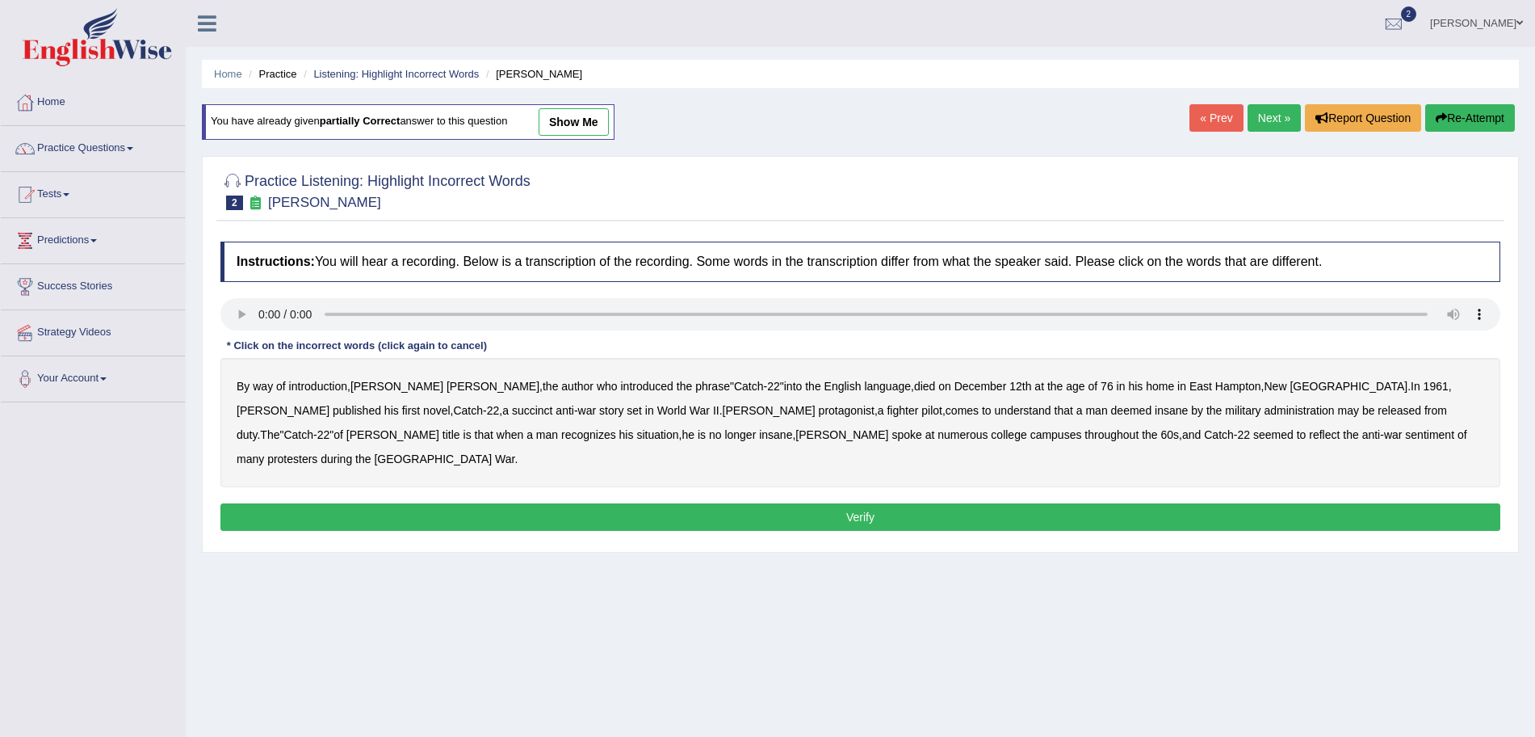
click at [512, 414] on b "succinct" at bounding box center [532, 410] width 41 height 13
click at [1265, 409] on b "administration" at bounding box center [1300, 410] width 70 height 13
click at [846, 503] on button "Verify" at bounding box center [860, 516] width 1280 height 27
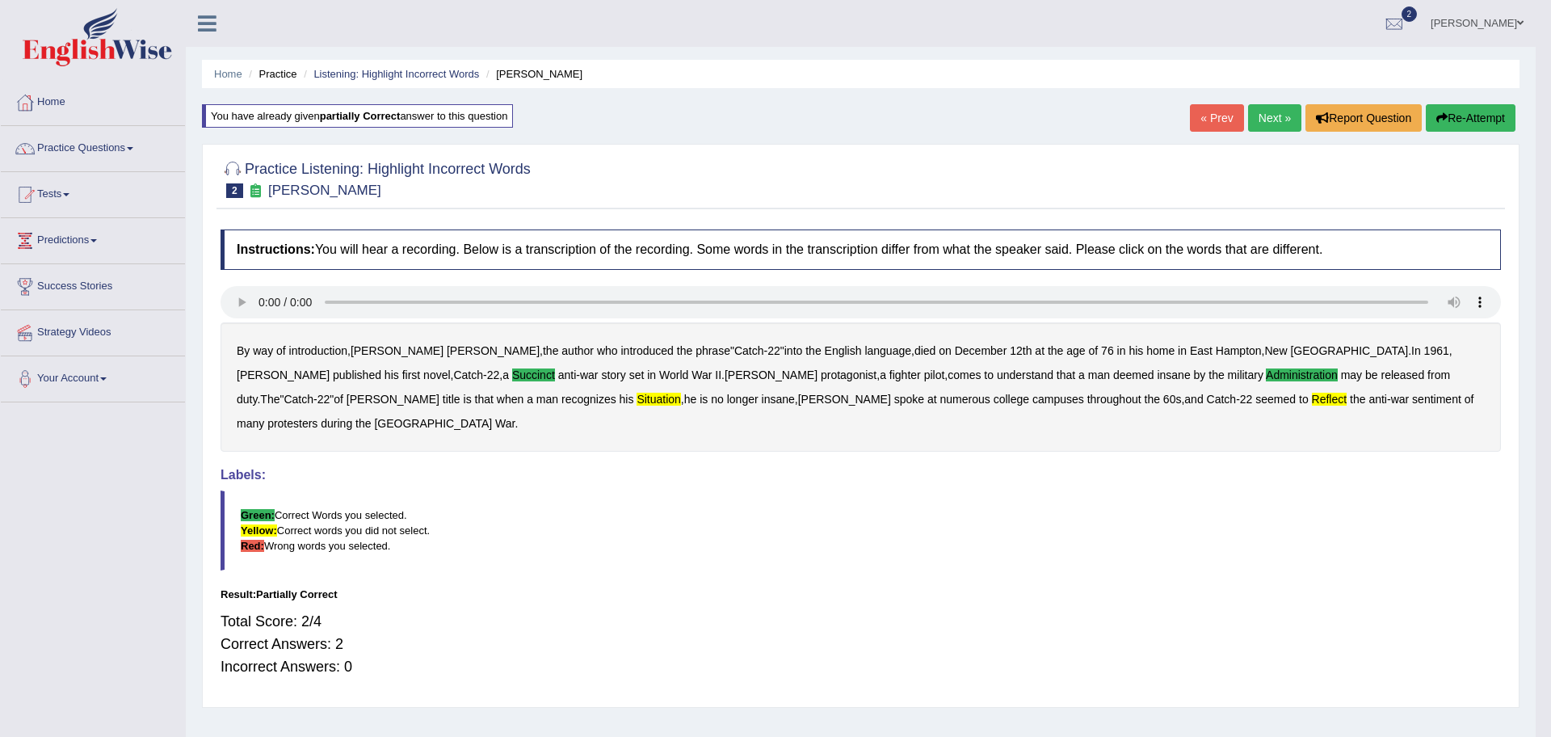
click at [1263, 112] on body "Toggle navigation Home Practice Questions Speaking Practice Read Aloud Repeat S…" at bounding box center [775, 368] width 1551 height 737
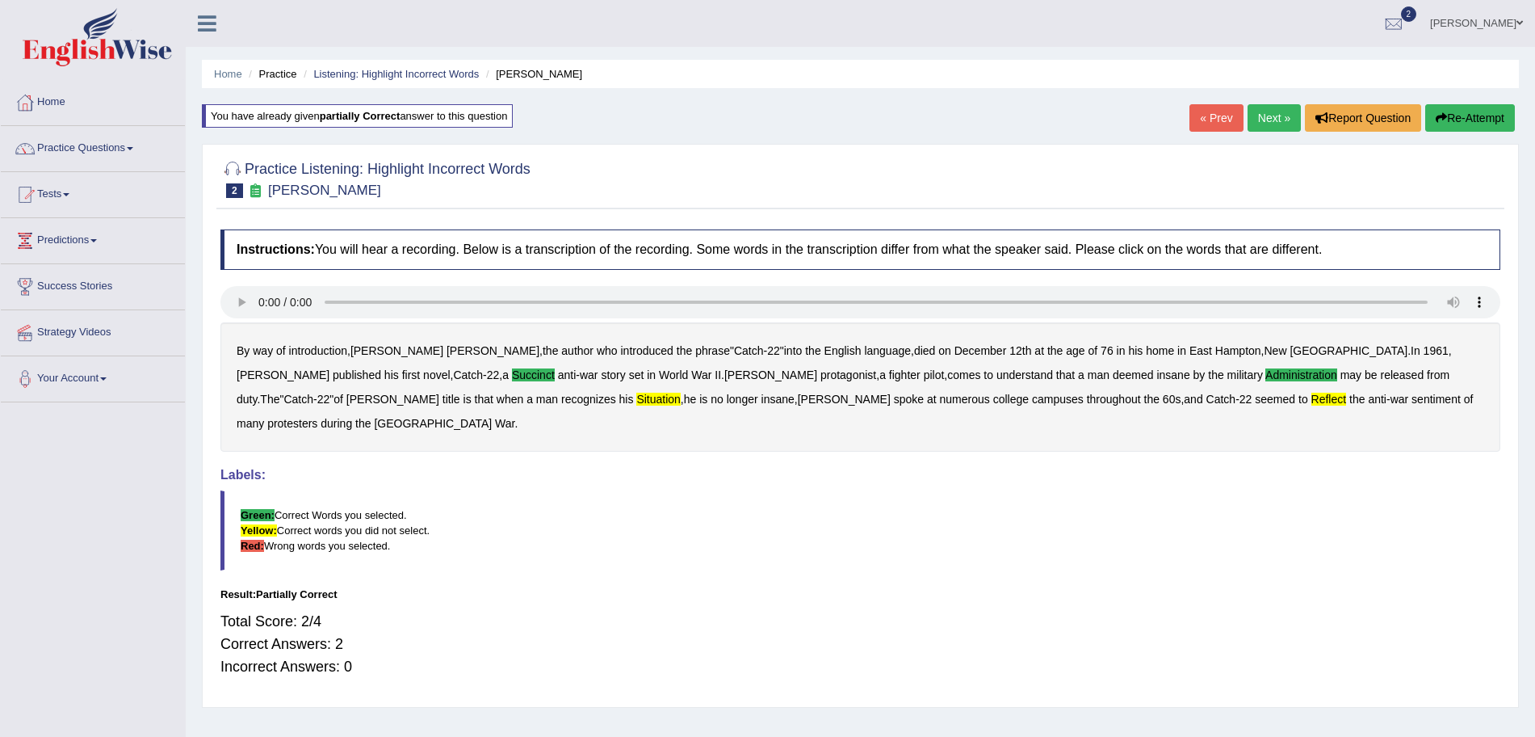
click at [1263, 112] on link "Next »" at bounding box center [1274, 117] width 53 height 27
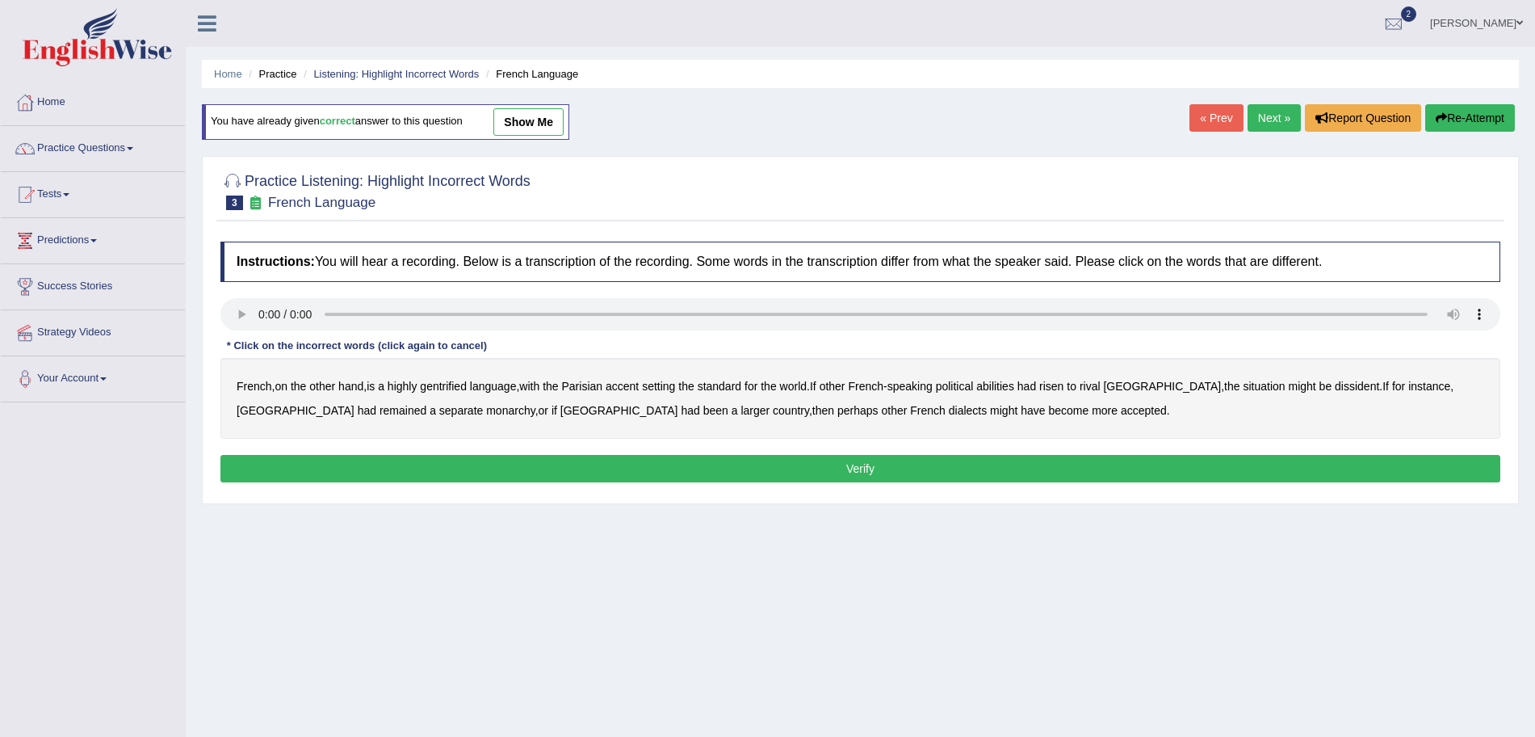
click at [460, 386] on b "gentrified" at bounding box center [443, 386] width 47 height 13
click at [993, 388] on b "abilities" at bounding box center [995, 386] width 38 height 13
click at [486, 409] on b "monarchy" at bounding box center [510, 410] width 48 height 13
click at [1335, 384] on b "dissident" at bounding box center [1357, 386] width 44 height 13
click at [1042, 460] on button "Verify" at bounding box center [860, 468] width 1280 height 27
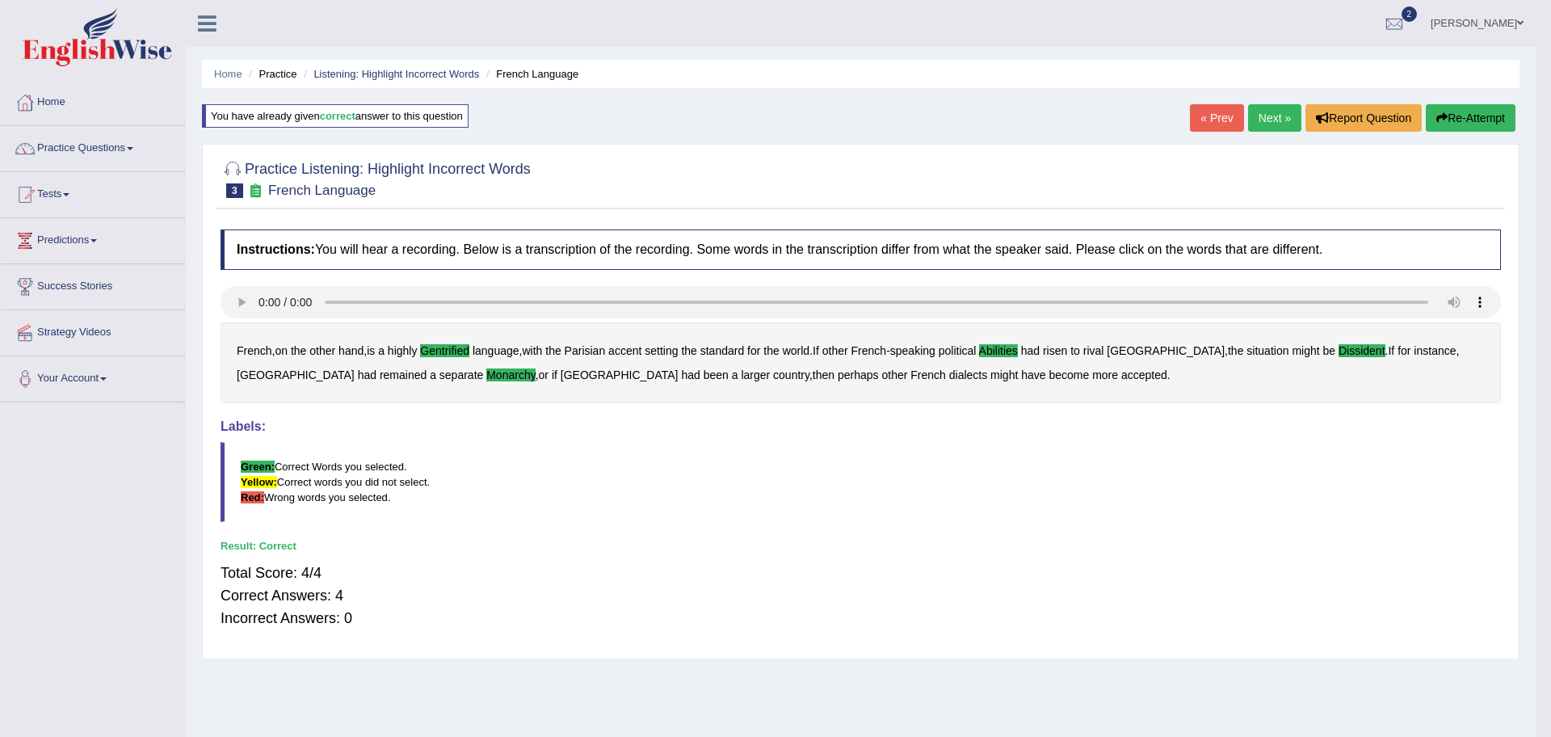
click at [1260, 114] on body "Toggle navigation Home Practice Questions Speaking Practice Read Aloud Repeat S…" at bounding box center [775, 368] width 1551 height 737
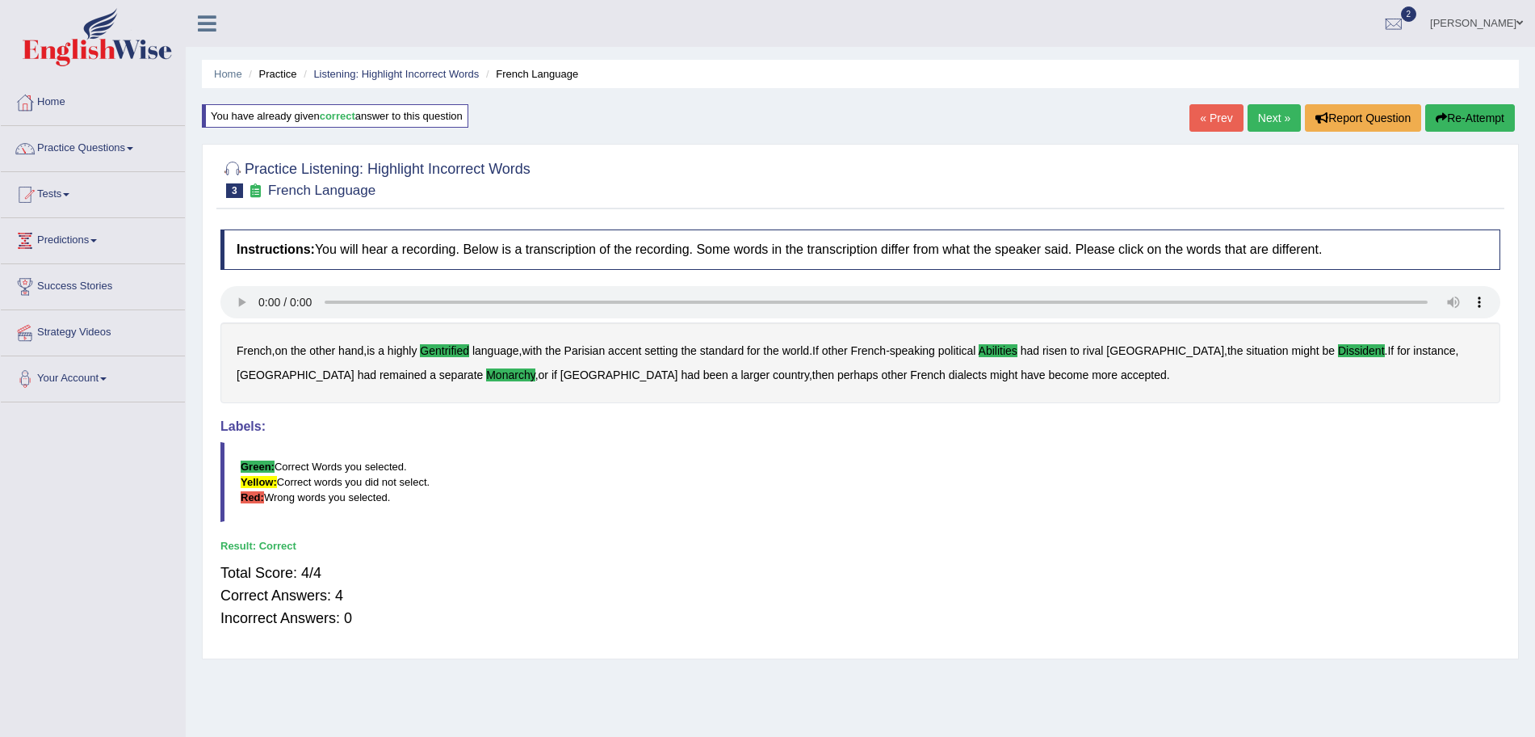
click at [1260, 114] on link "Next »" at bounding box center [1274, 117] width 53 height 27
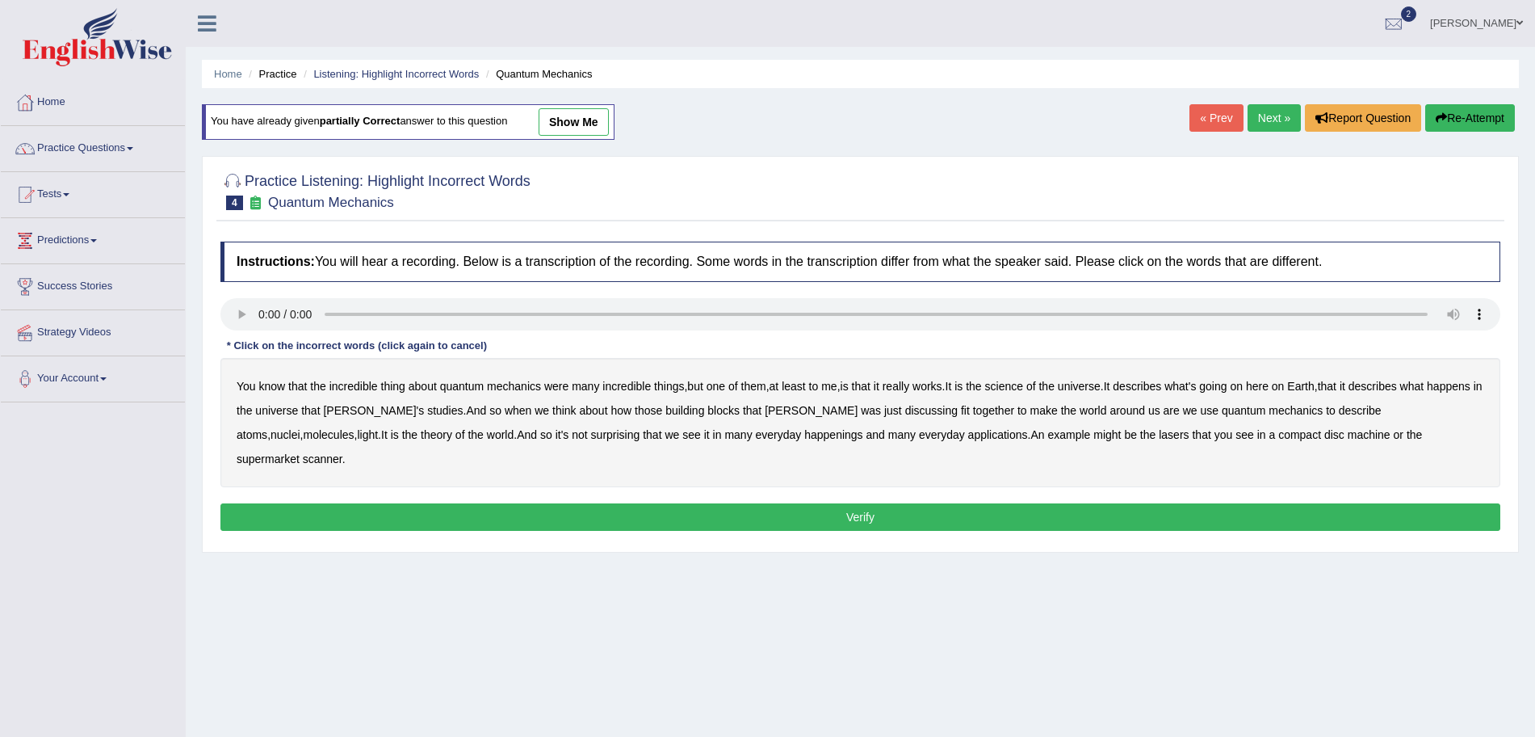
click at [1015, 388] on b "science" at bounding box center [1004, 386] width 38 height 13
click at [905, 413] on b "discussing" at bounding box center [931, 410] width 52 height 13
click at [804, 439] on b "happenings" at bounding box center [833, 434] width 58 height 13
click at [1348, 433] on b "machine" at bounding box center [1369, 434] width 43 height 13
click at [1051, 503] on button "Verify" at bounding box center [860, 516] width 1280 height 27
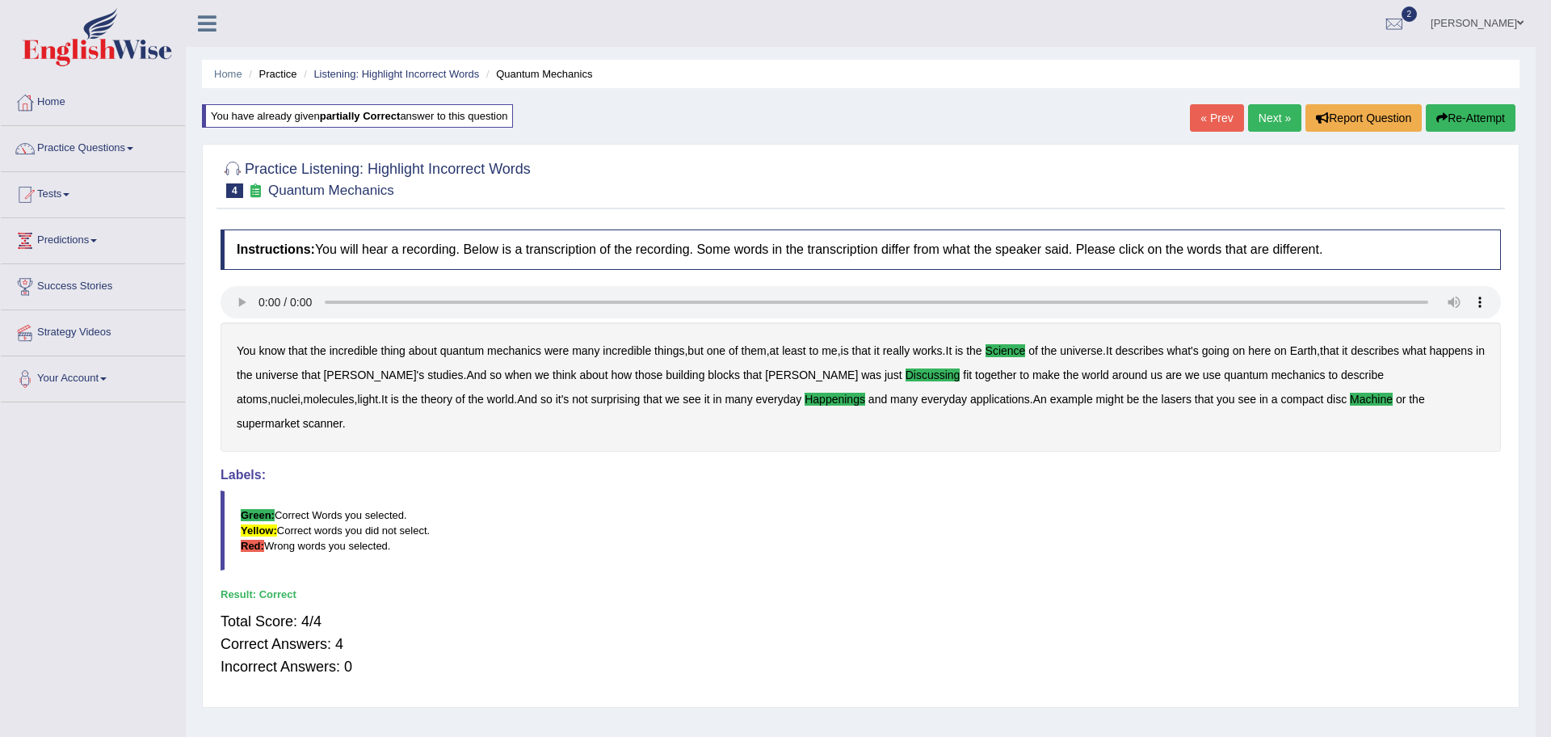
click at [1266, 118] on div "Saving your answer..." at bounding box center [775, 368] width 1551 height 737
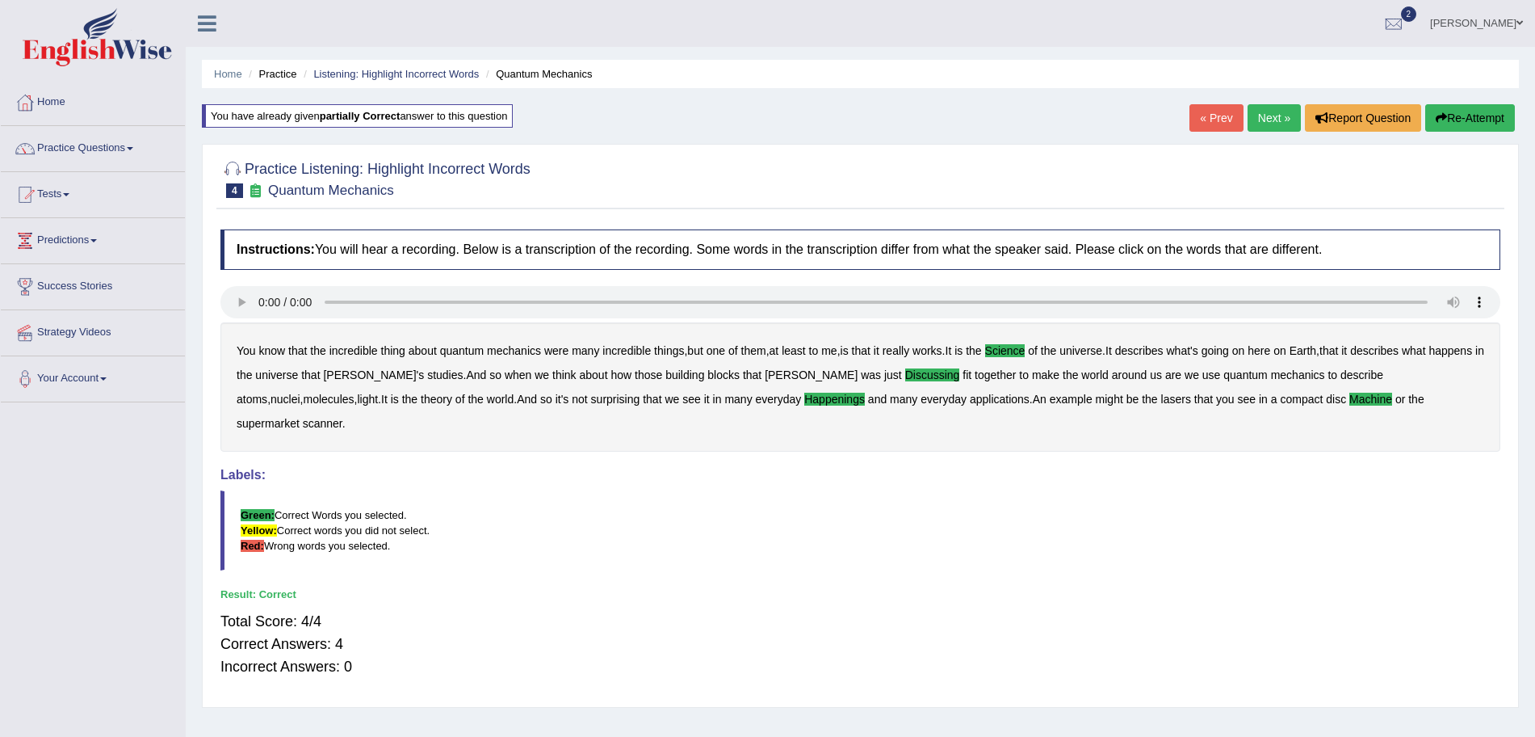
click at [1266, 118] on link "Next »" at bounding box center [1274, 117] width 53 height 27
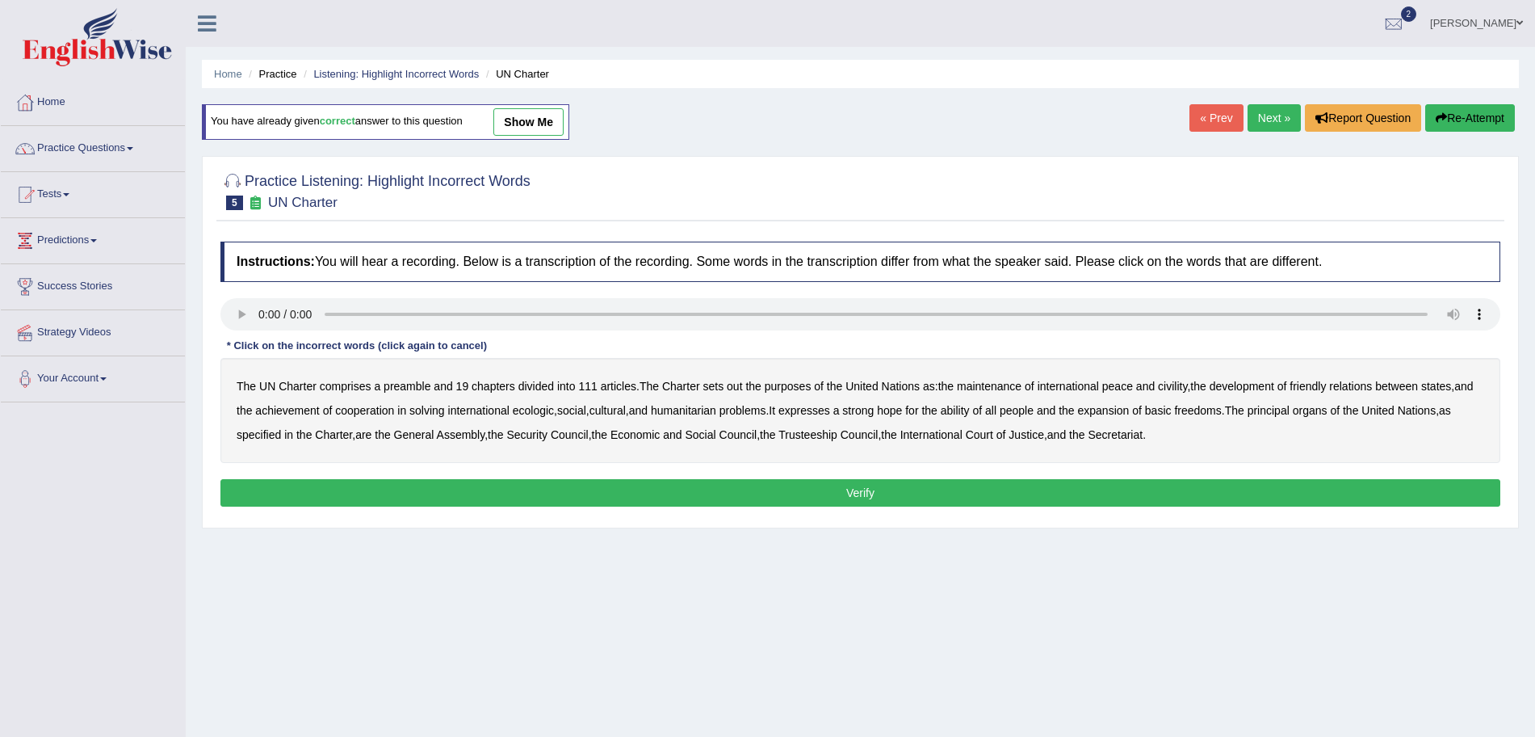
click at [716, 381] on b "sets" at bounding box center [713, 386] width 21 height 13
click at [728, 384] on b "out" at bounding box center [734, 386] width 15 height 13
click at [1177, 383] on b "civility" at bounding box center [1172, 386] width 29 height 13
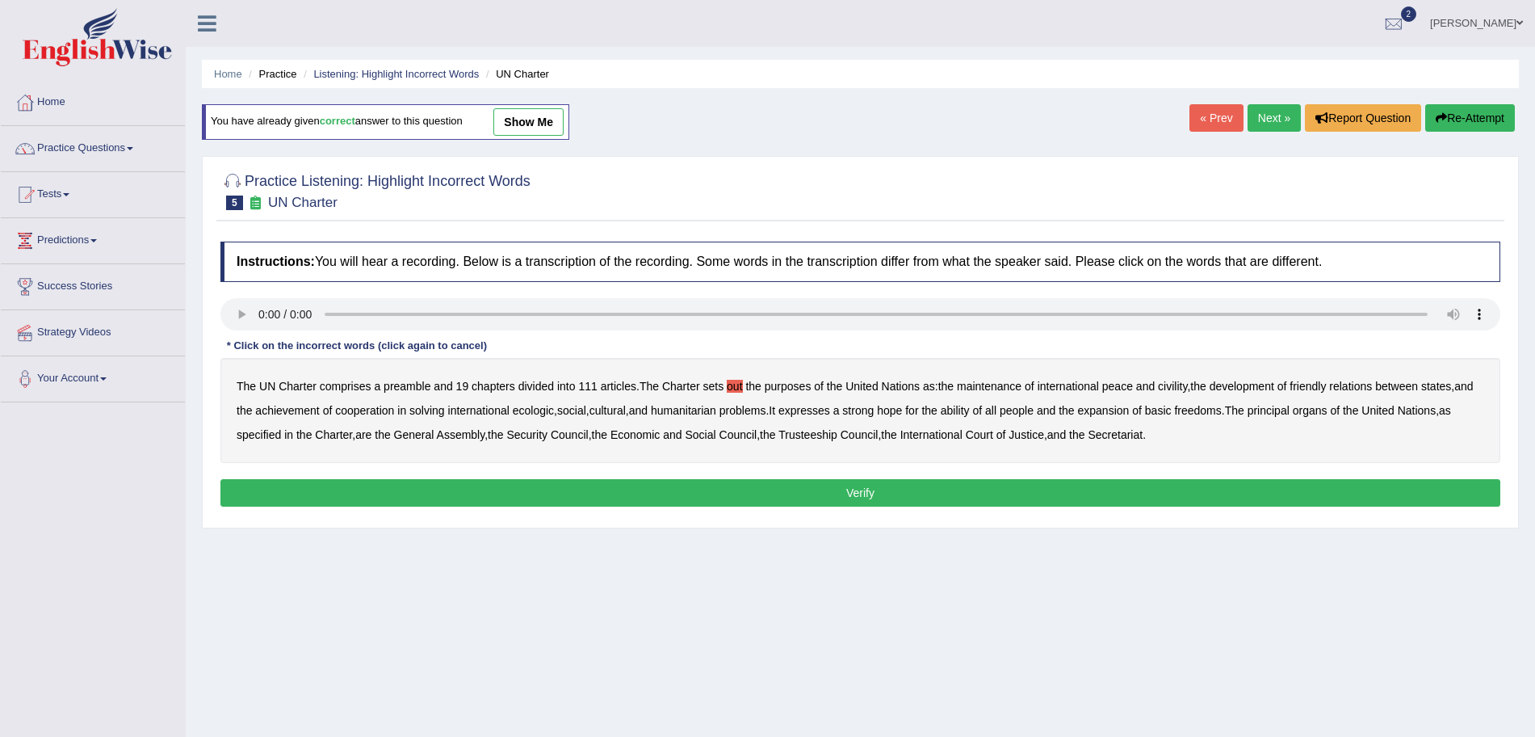
click at [1177, 383] on b "civility" at bounding box center [1172, 386] width 29 height 13
click at [554, 416] on b "ecologic" at bounding box center [533, 410] width 41 height 13
click at [970, 415] on b "ability" at bounding box center [955, 410] width 29 height 13
click at [680, 496] on button "Verify" at bounding box center [860, 492] width 1280 height 27
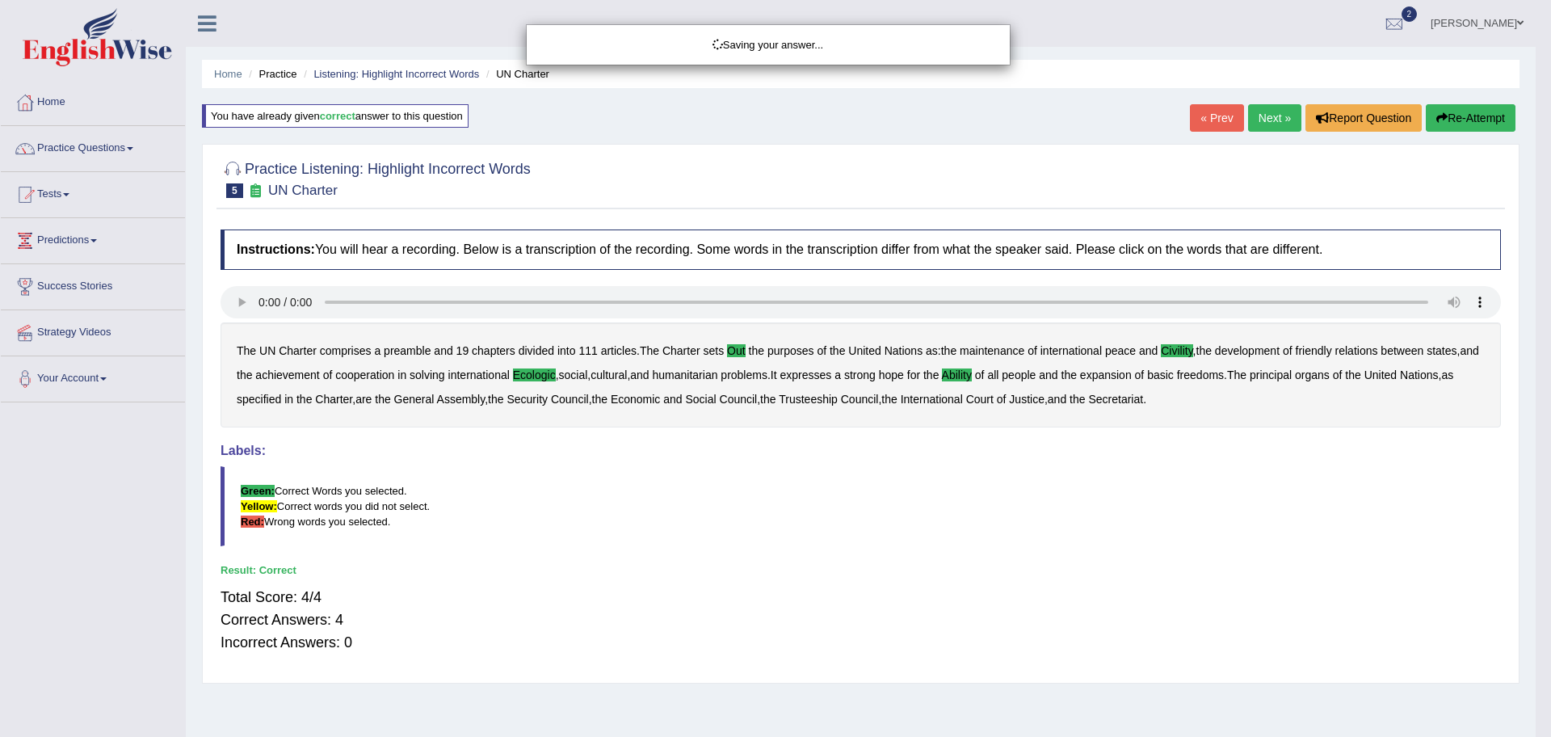
click at [1267, 121] on div "Saving your answer..." at bounding box center [775, 368] width 1551 height 737
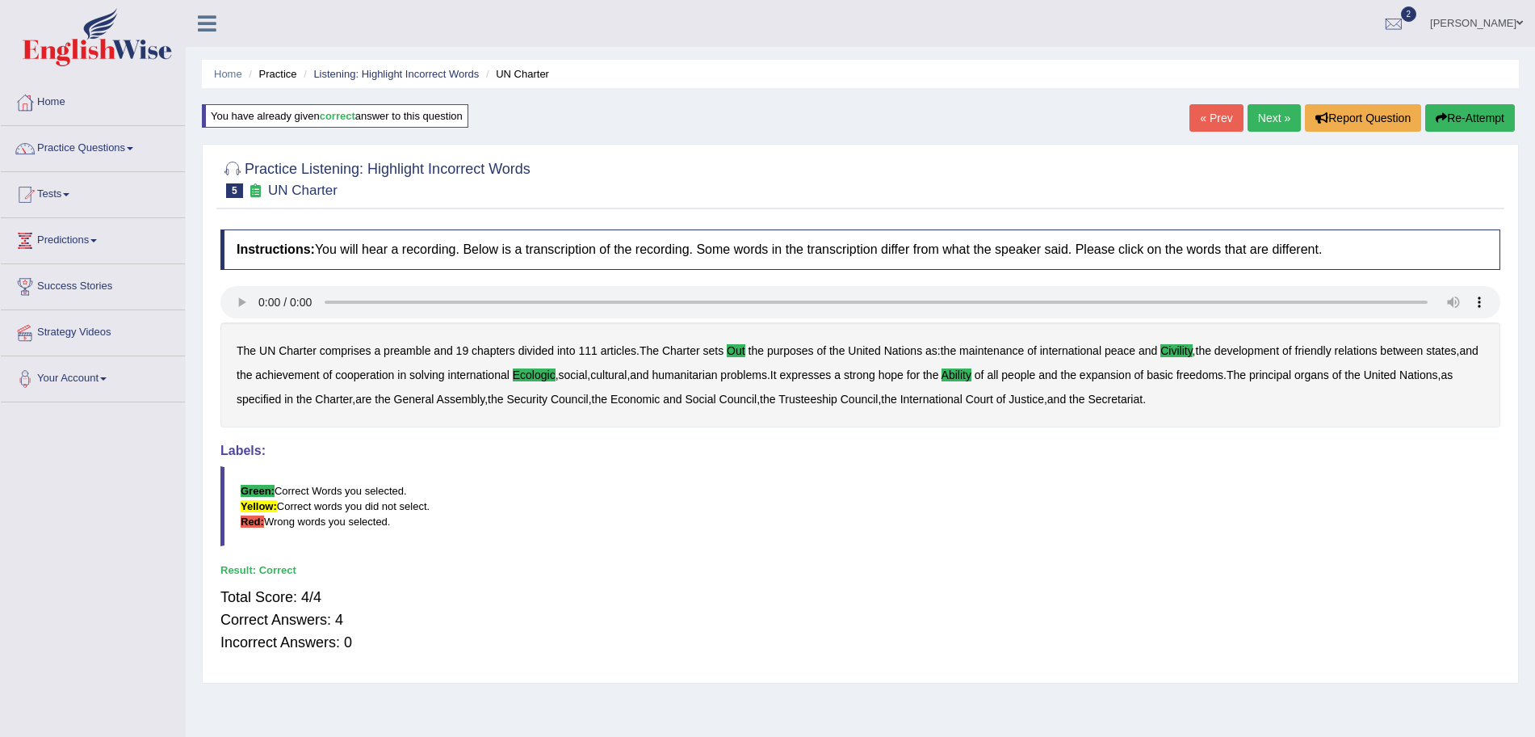
click at [1259, 115] on link "Next »" at bounding box center [1274, 117] width 53 height 27
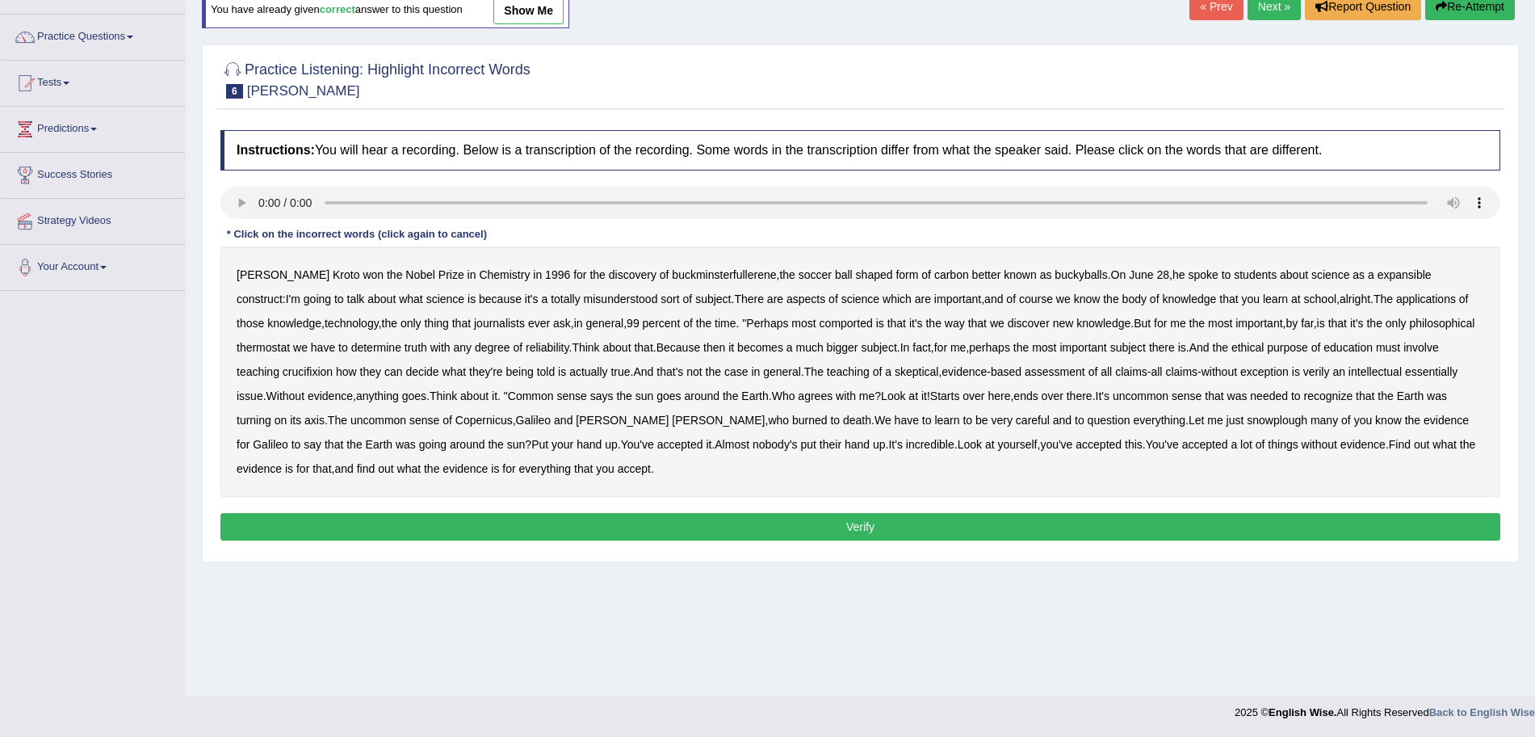
click at [1378, 269] on b "expansible" at bounding box center [1405, 274] width 54 height 13
click at [820, 325] on b "comported" at bounding box center [846, 323] width 53 height 13
click at [1407, 328] on div "Harold Kroto won the Nobel Prize in Chemistry in 1996 for the discovery of buck…" at bounding box center [860, 371] width 1280 height 250
click at [290, 341] on b "thermostat" at bounding box center [263, 347] width 53 height 13
click at [333, 365] on b "crucifixion" at bounding box center [308, 371] width 50 height 13
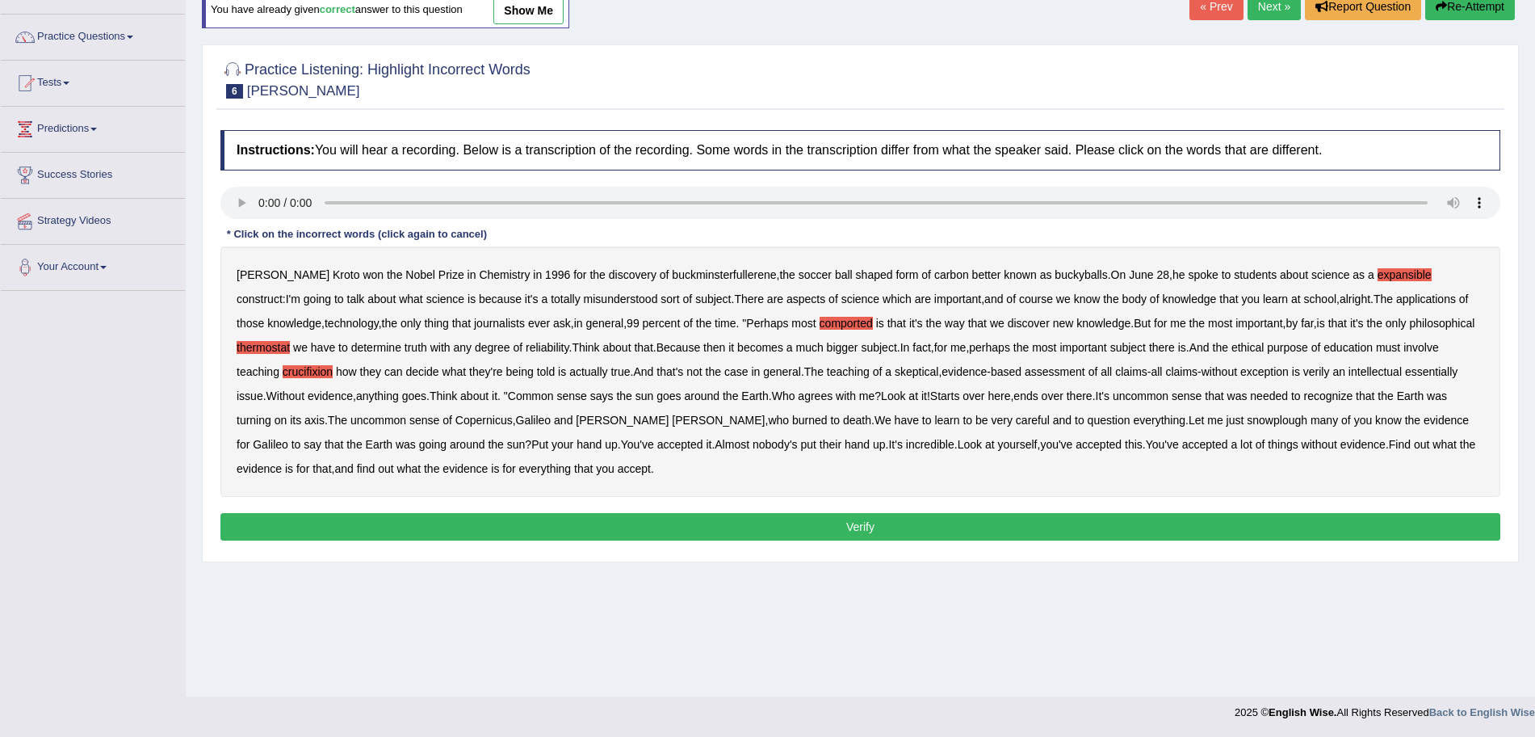
click at [1303, 372] on b "verily" at bounding box center [1316, 371] width 27 height 13
click at [1405, 376] on b "essentially" at bounding box center [1431, 371] width 52 height 13
click at [768, 421] on b "who" at bounding box center [778, 419] width 21 height 13
click at [1247, 419] on b "snowplough" at bounding box center [1277, 419] width 61 height 13
click at [624, 536] on button "Verify" at bounding box center [860, 526] width 1280 height 27
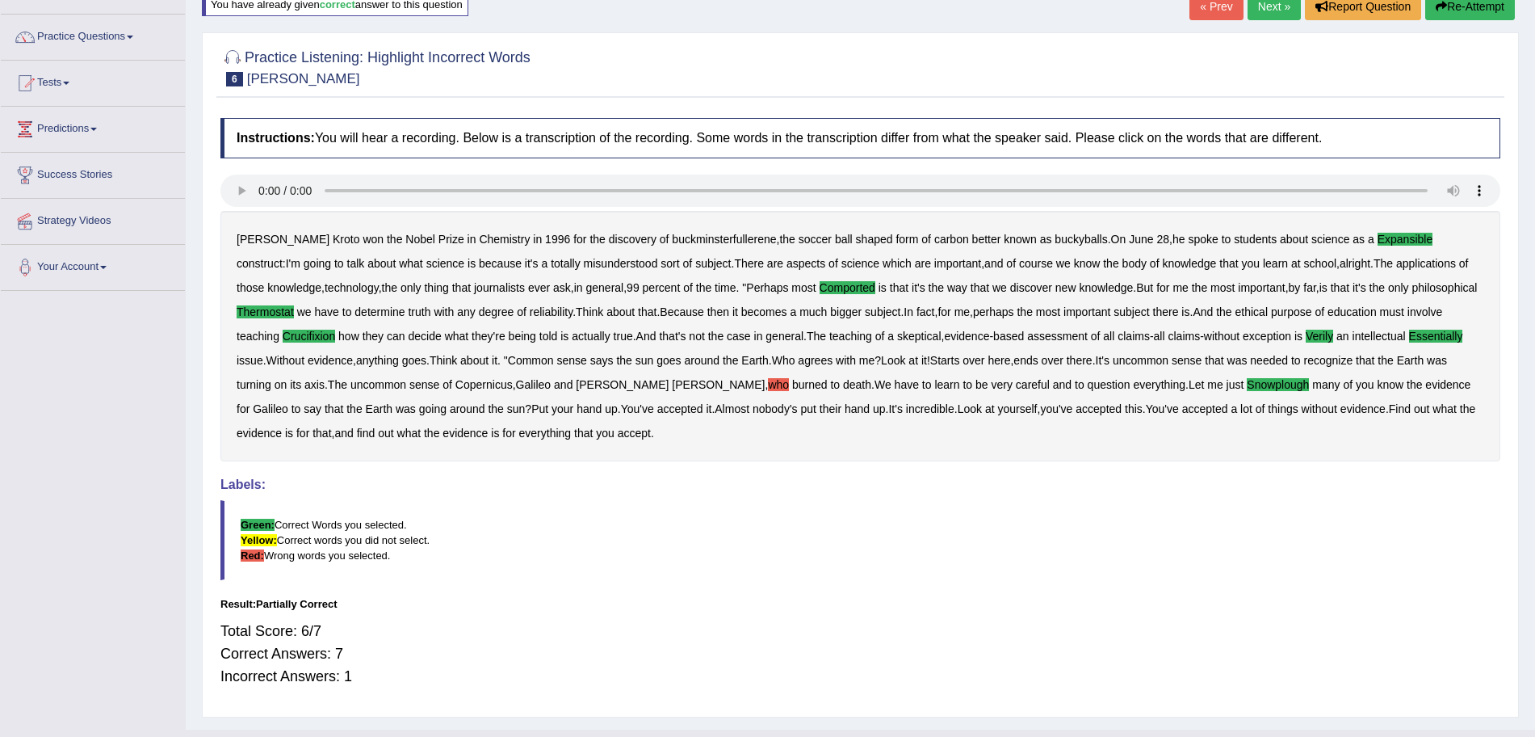
drag, startPoint x: 1550, startPoint y: 228, endPoint x: 1547, endPoint y: 156, distance: 71.9
click at [1534, 156] on html "Toggle navigation Home Practice Questions Speaking Practice Read Aloud Repeat S…" at bounding box center [767, 257] width 1535 height 737
click at [1278, 2] on link "Next »" at bounding box center [1274, 6] width 53 height 27
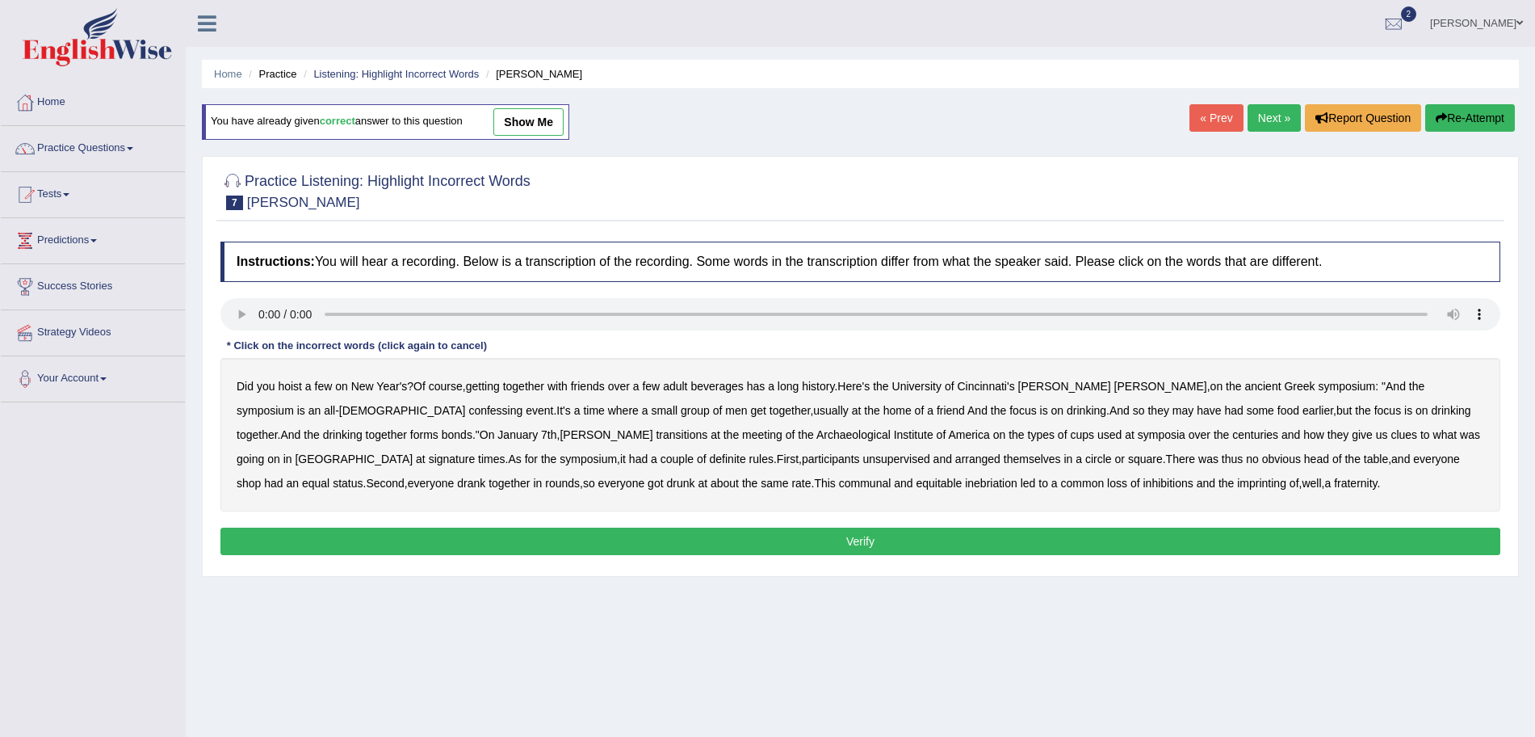
click at [466, 404] on b "[DEMOGRAPHIC_DATA]" at bounding box center [402, 410] width 127 height 13
click at [468, 410] on b "confessing" at bounding box center [495, 410] width 54 height 13
click at [466, 404] on b "male" at bounding box center [402, 410] width 127 height 13
click at [656, 438] on b "transitions" at bounding box center [682, 434] width 52 height 13
click at [476, 452] on b "signature" at bounding box center [452, 458] width 47 height 13
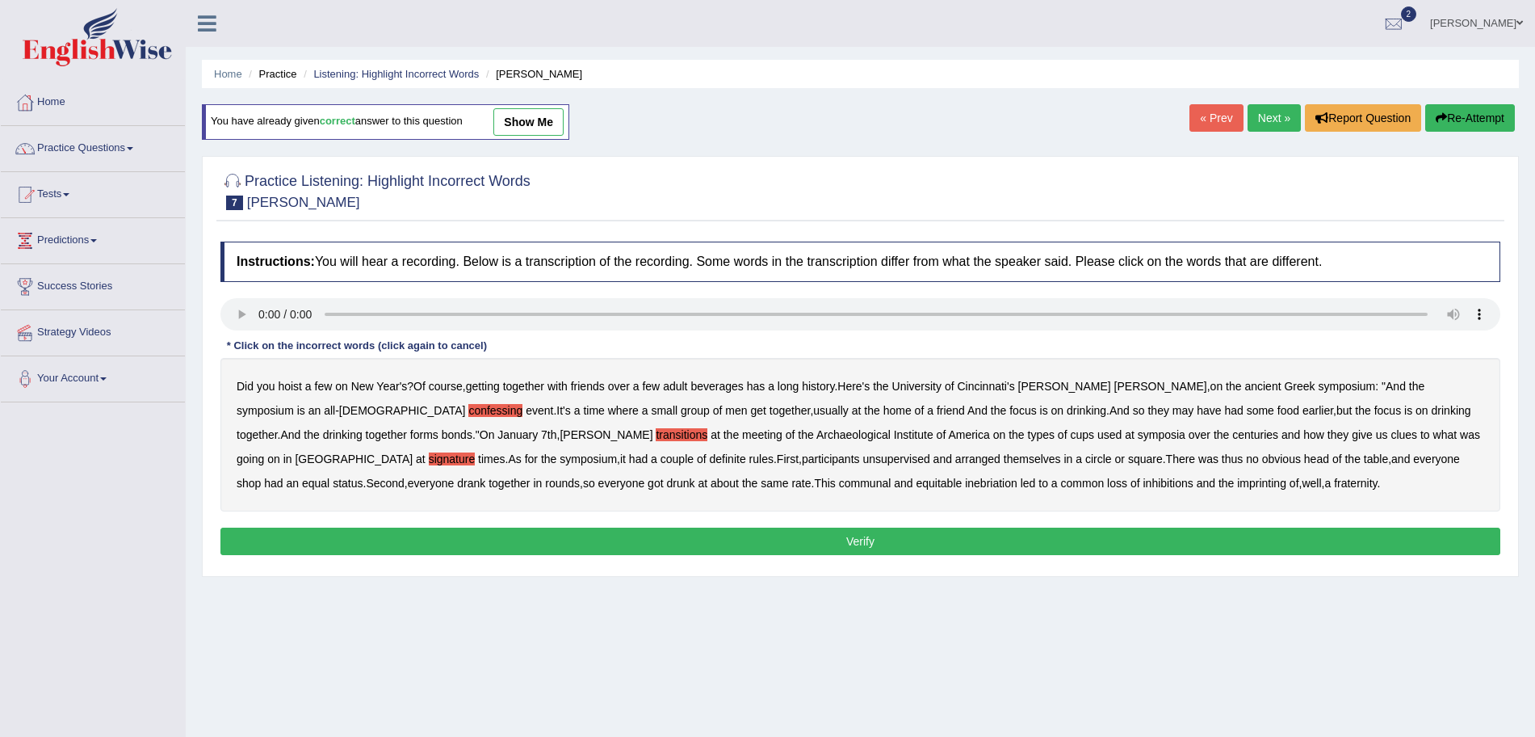
click at [863, 457] on b "unsupervised" at bounding box center [896, 458] width 67 height 13
click at [261, 476] on b "shop" at bounding box center [249, 482] width 24 height 13
click at [1237, 488] on b "imprinting" at bounding box center [1261, 482] width 49 height 13
click at [859, 539] on button "Verify" at bounding box center [860, 540] width 1280 height 27
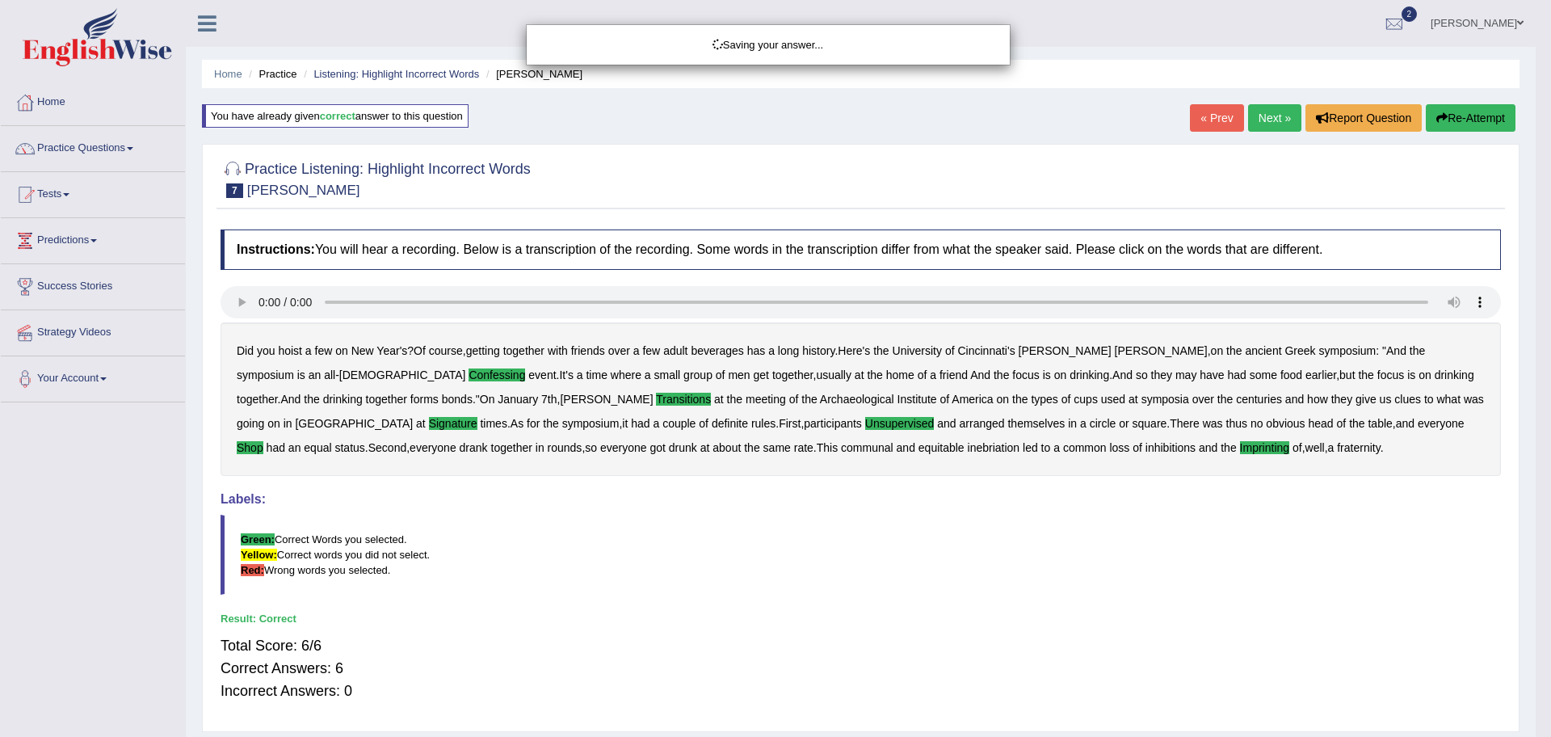
click at [1266, 120] on div "Saving your answer..." at bounding box center [775, 368] width 1551 height 737
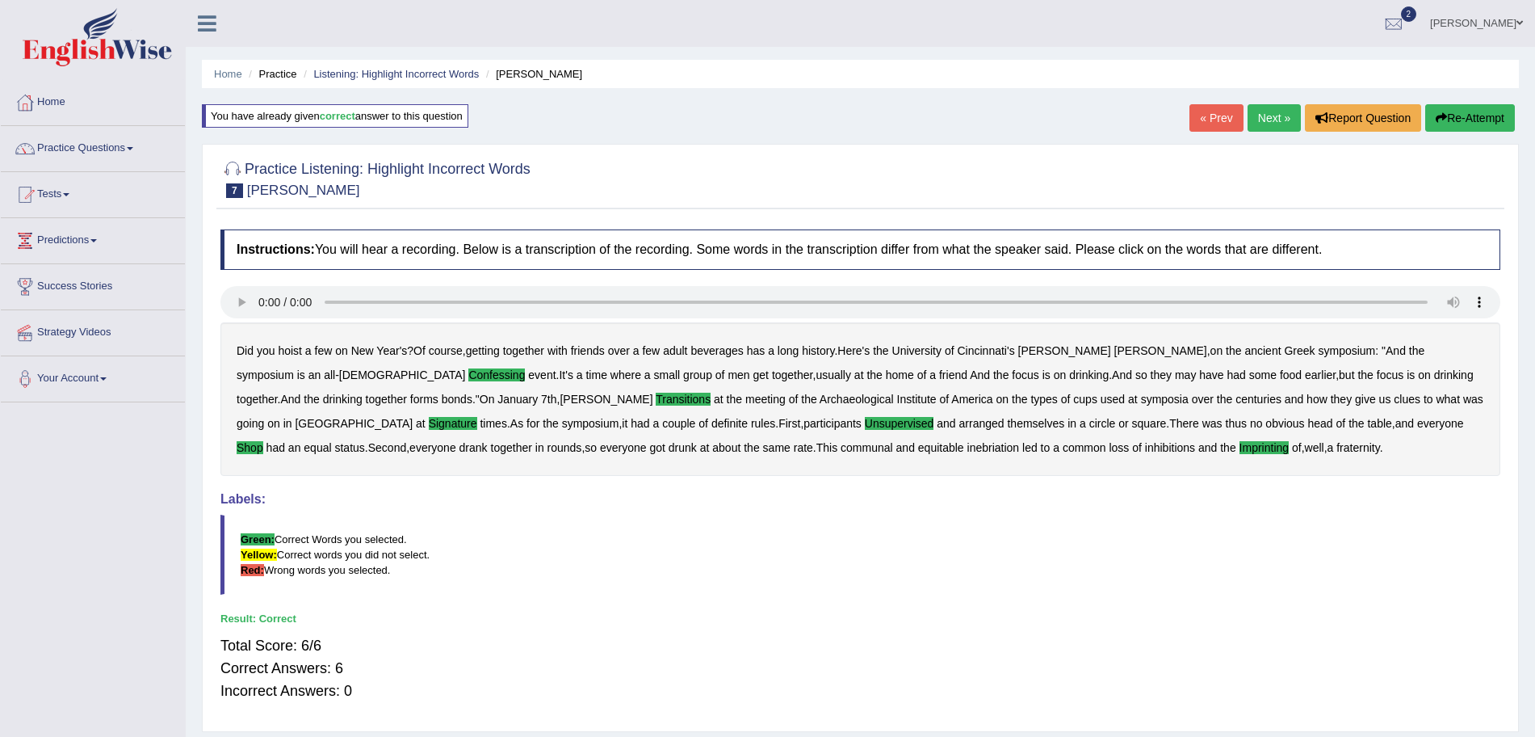
click at [1266, 120] on link "Next »" at bounding box center [1274, 117] width 53 height 27
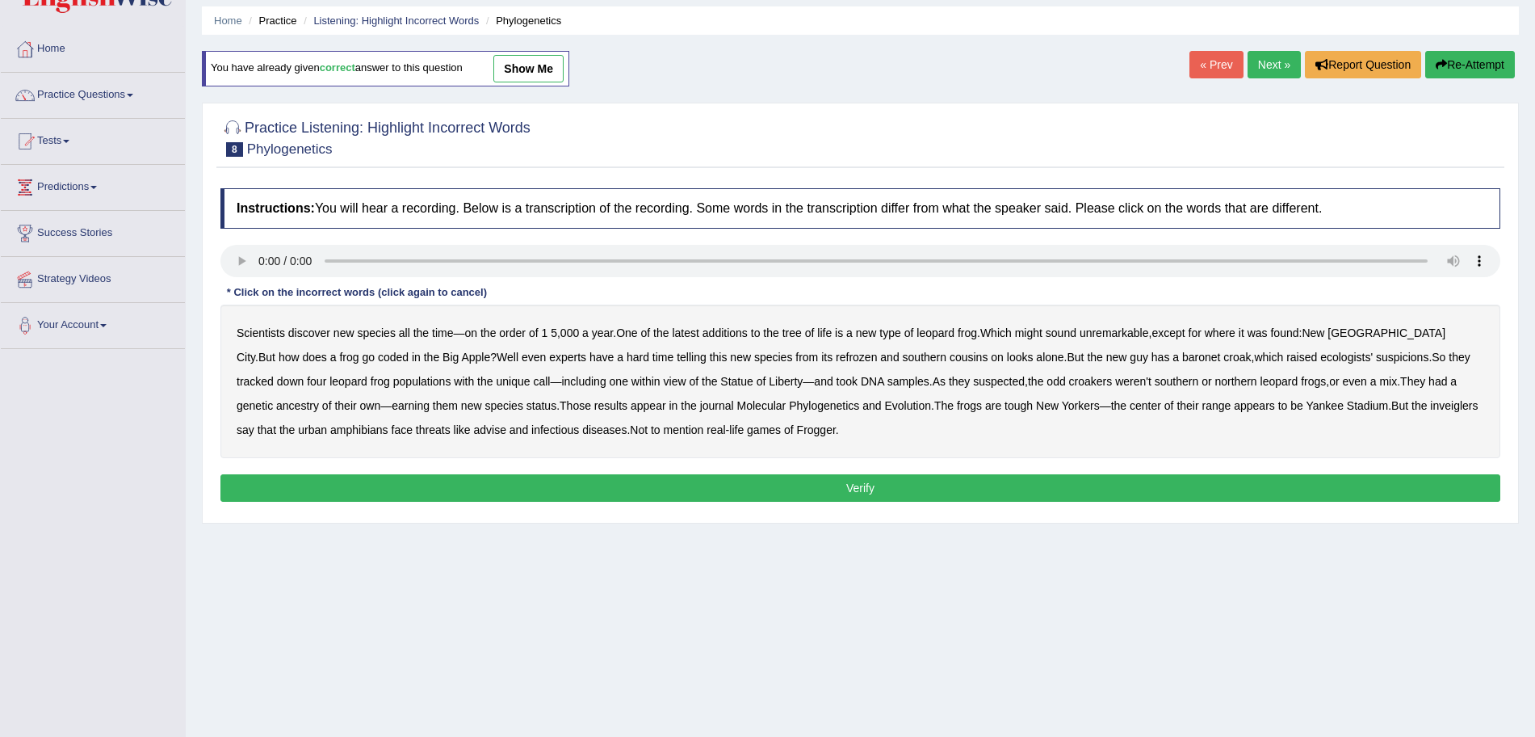
scroll to position [57, 0]
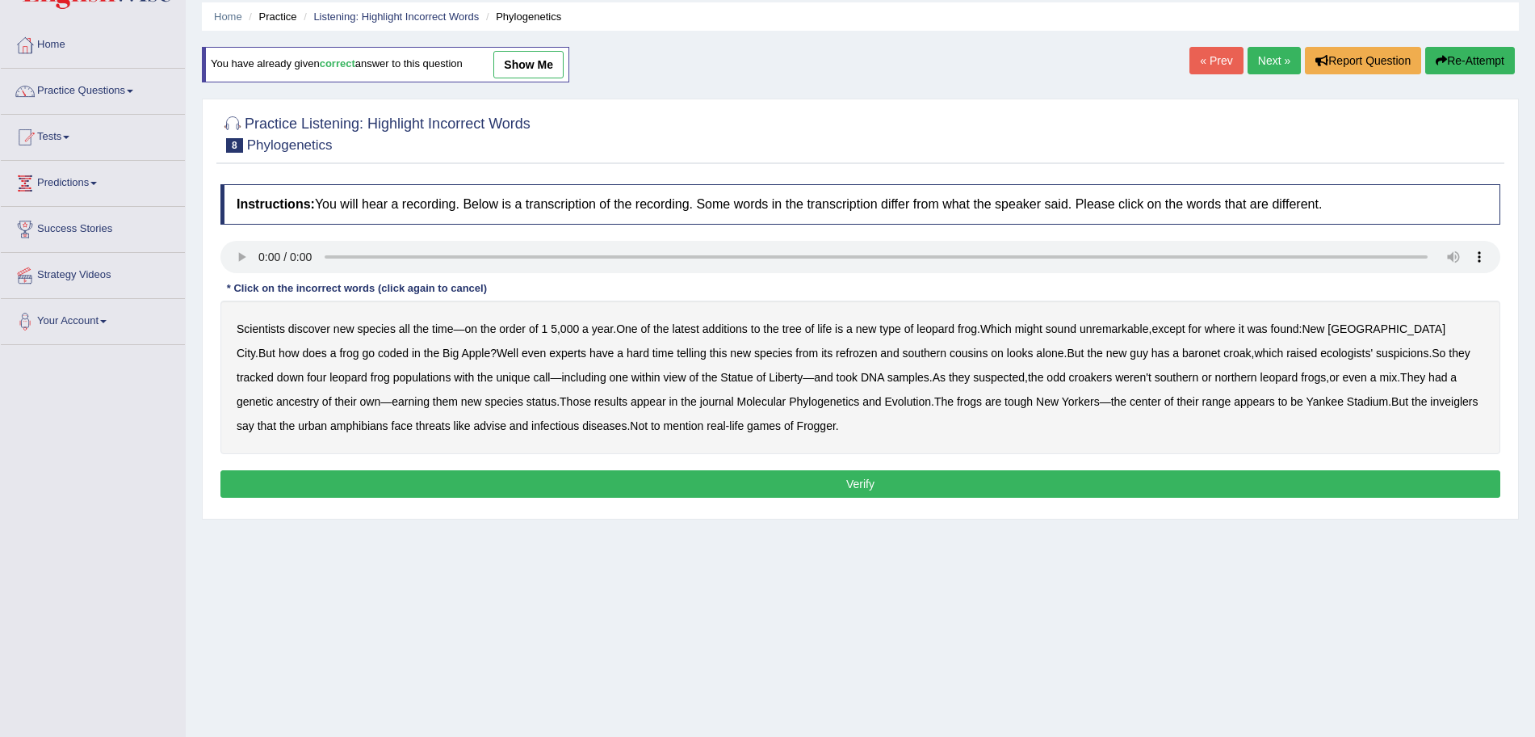
click at [378, 346] on b "coded" at bounding box center [393, 352] width 31 height 13
click at [836, 347] on b "refrozen" at bounding box center [856, 352] width 41 height 13
click at [1182, 355] on b "baronet" at bounding box center [1201, 352] width 38 height 13
click at [1430, 395] on b "inveiglers" at bounding box center [1454, 401] width 48 height 13
click at [473, 423] on b "advise" at bounding box center [489, 425] width 32 height 13
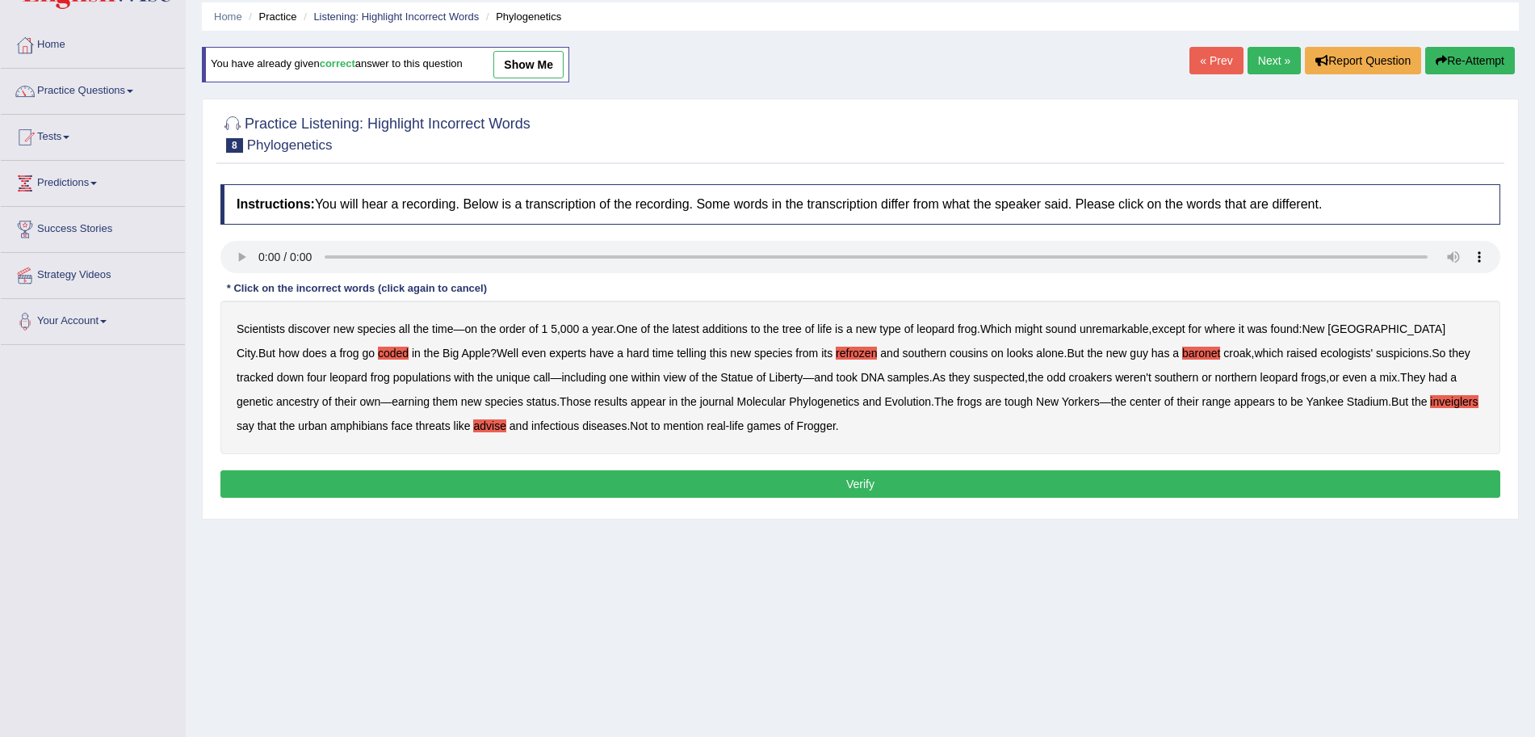
click at [527, 484] on button "Verify" at bounding box center [860, 483] width 1280 height 27
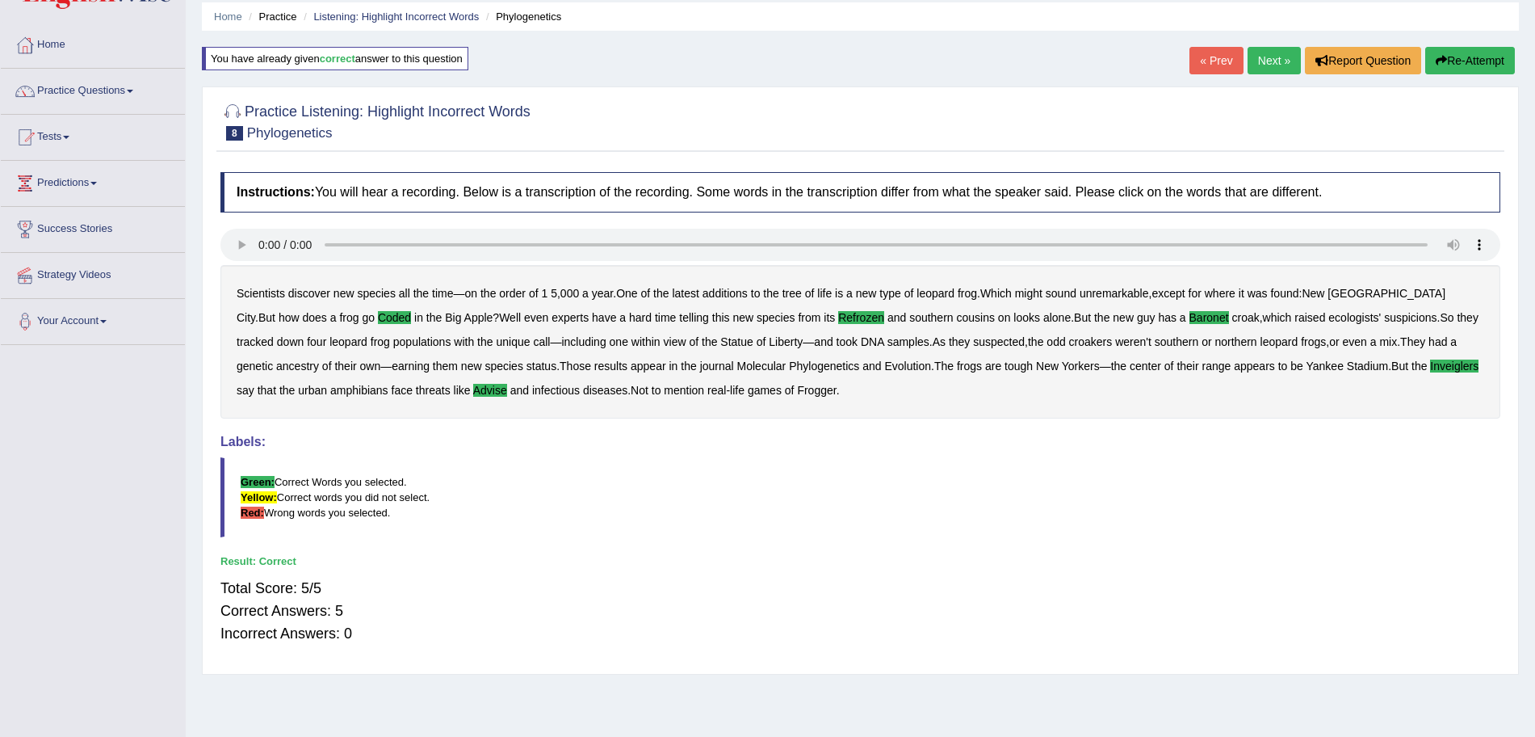
click at [1272, 56] on link "Next »" at bounding box center [1274, 60] width 53 height 27
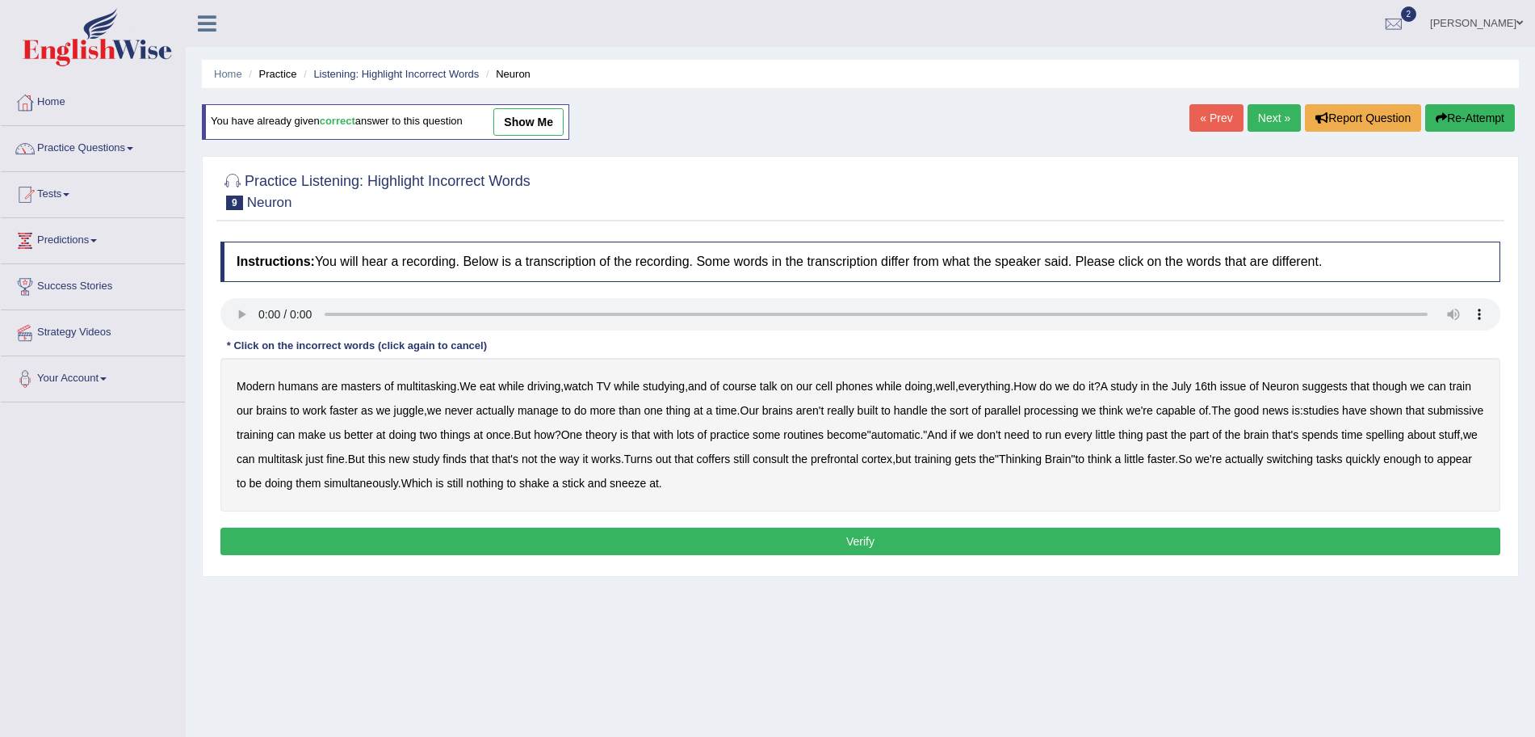
click at [1428, 417] on b "submissive" at bounding box center [1456, 410] width 56 height 13
click at [1404, 436] on b "spelling" at bounding box center [1385, 434] width 38 height 13
click at [731, 458] on b "coffers" at bounding box center [714, 458] width 34 height 13
click at [710, 533] on button "Verify" at bounding box center [860, 540] width 1280 height 27
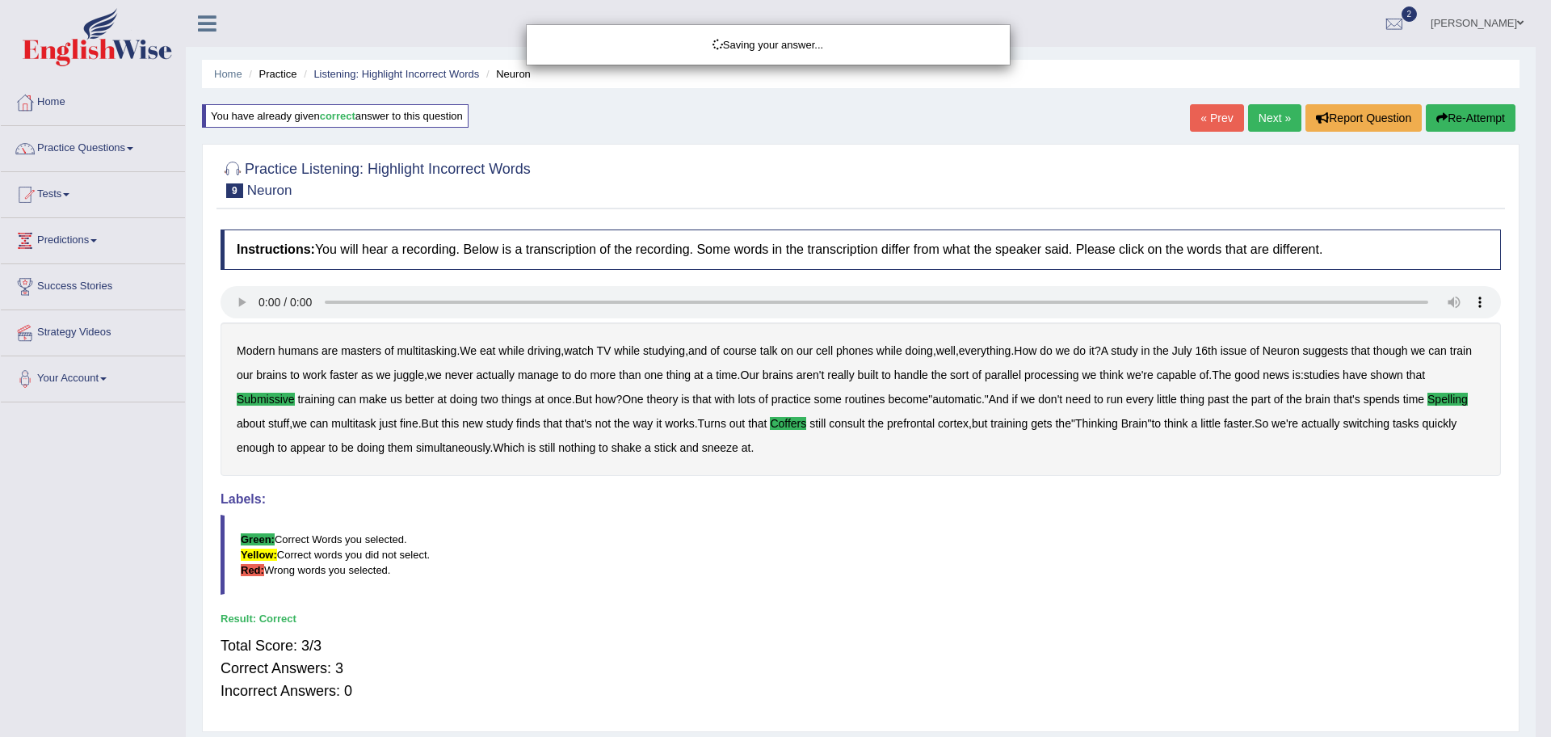
click at [1267, 117] on div "Saving your answer..." at bounding box center [775, 368] width 1551 height 737
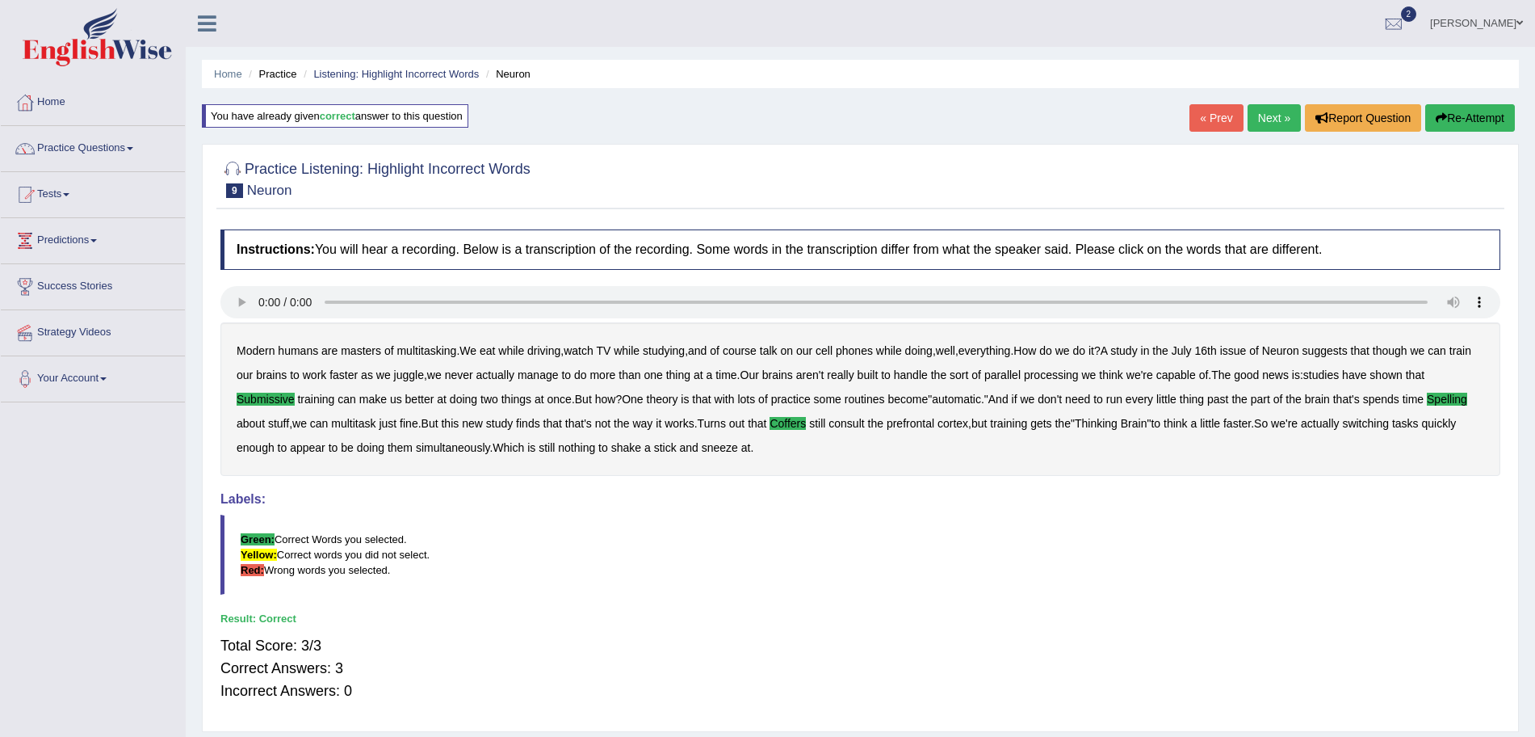
click at [1267, 117] on link "Next »" at bounding box center [1274, 117] width 53 height 27
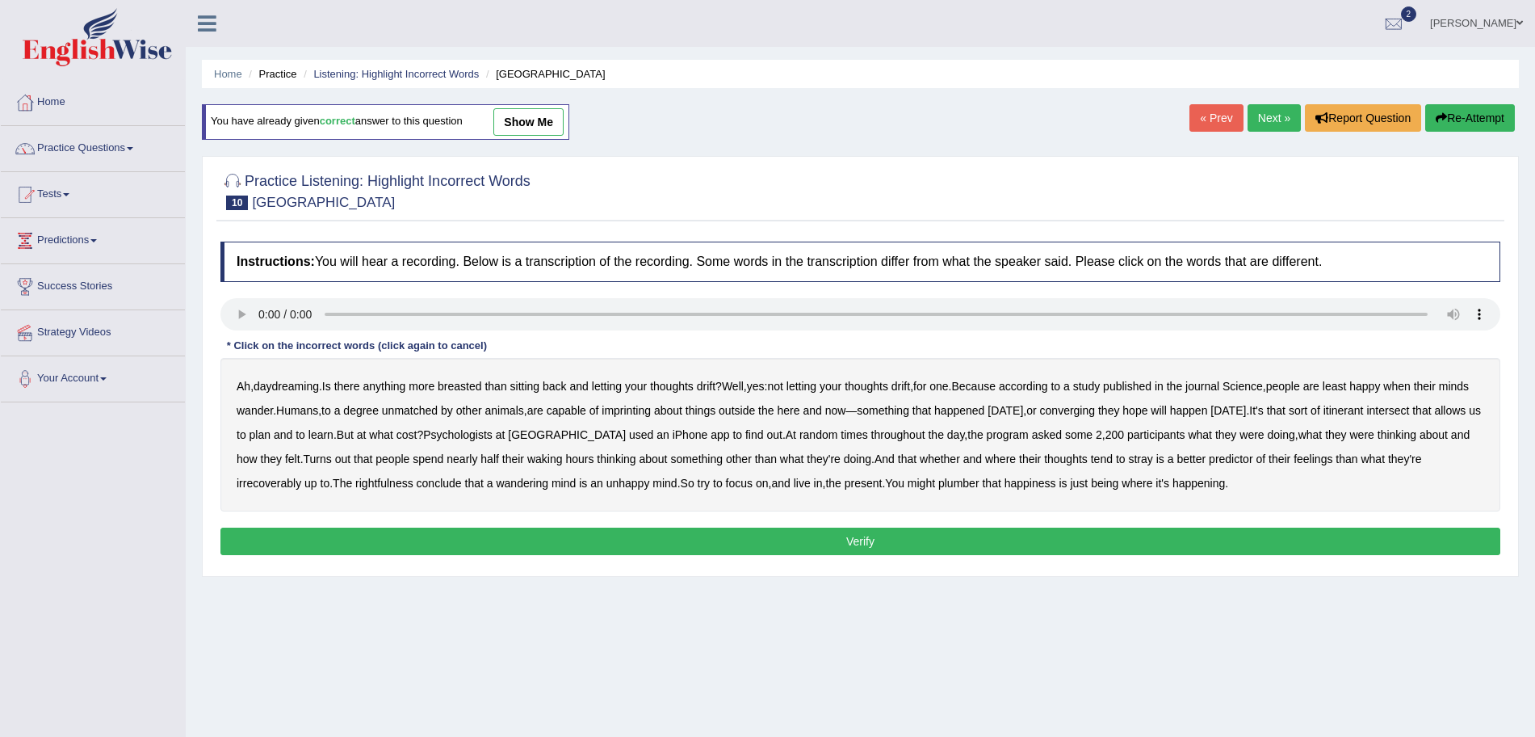
click at [465, 387] on b "breasted" at bounding box center [460, 386] width 44 height 13
click at [651, 407] on b "imprinting" at bounding box center [626, 410] width 49 height 13
click at [1123, 401] on div "Ah , daydreaming . Is there anything more breasted than sitting back and lettin…" at bounding box center [860, 434] width 1280 height 153
click at [1096, 410] on b "converging" at bounding box center [1068, 410] width 56 height 13
click at [1459, 402] on div "Ah , daydreaming . Is there anything more breasted than sitting back and lettin…" at bounding box center [860, 434] width 1280 height 153
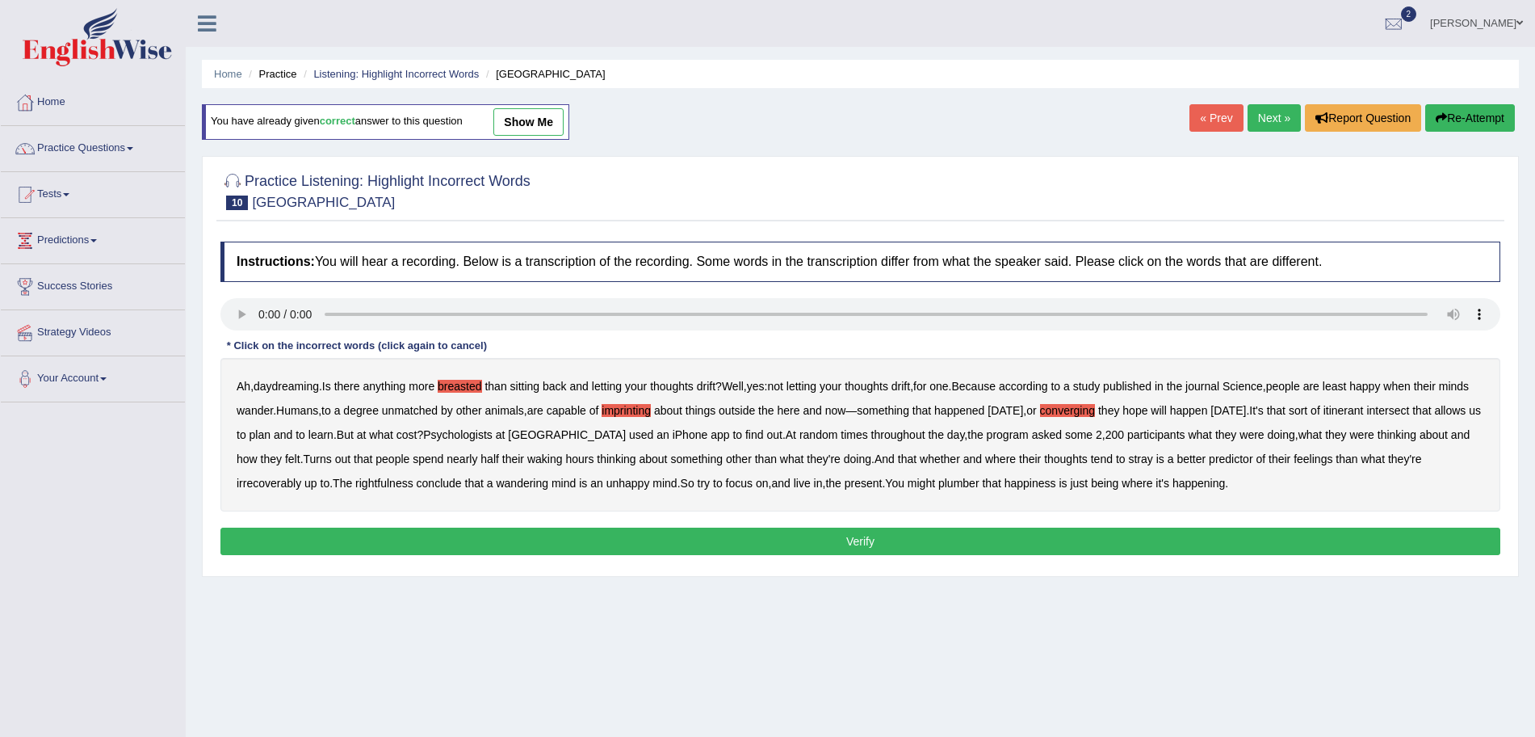
click at [1409, 406] on b "intersect" at bounding box center [1387, 410] width 43 height 13
click at [261, 481] on b "irrecoverably" at bounding box center [269, 482] width 65 height 13
click at [364, 486] on b "rightfulness" at bounding box center [384, 482] width 58 height 13
click at [963, 486] on b "plumber" at bounding box center [958, 482] width 41 height 13
click at [889, 547] on button "Verify" at bounding box center [860, 540] width 1280 height 27
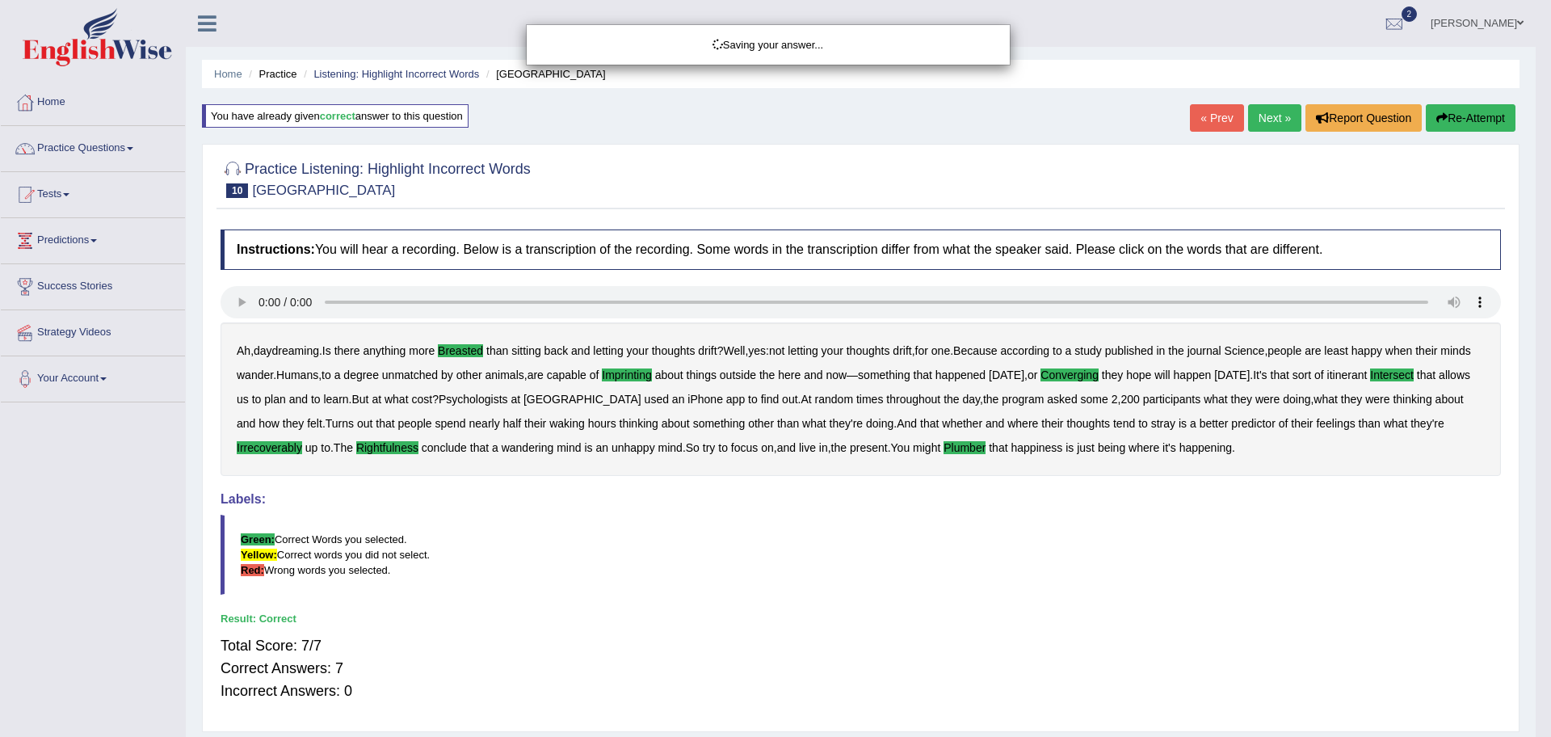
click at [1266, 116] on div "Saving your answer..." at bounding box center [775, 368] width 1551 height 737
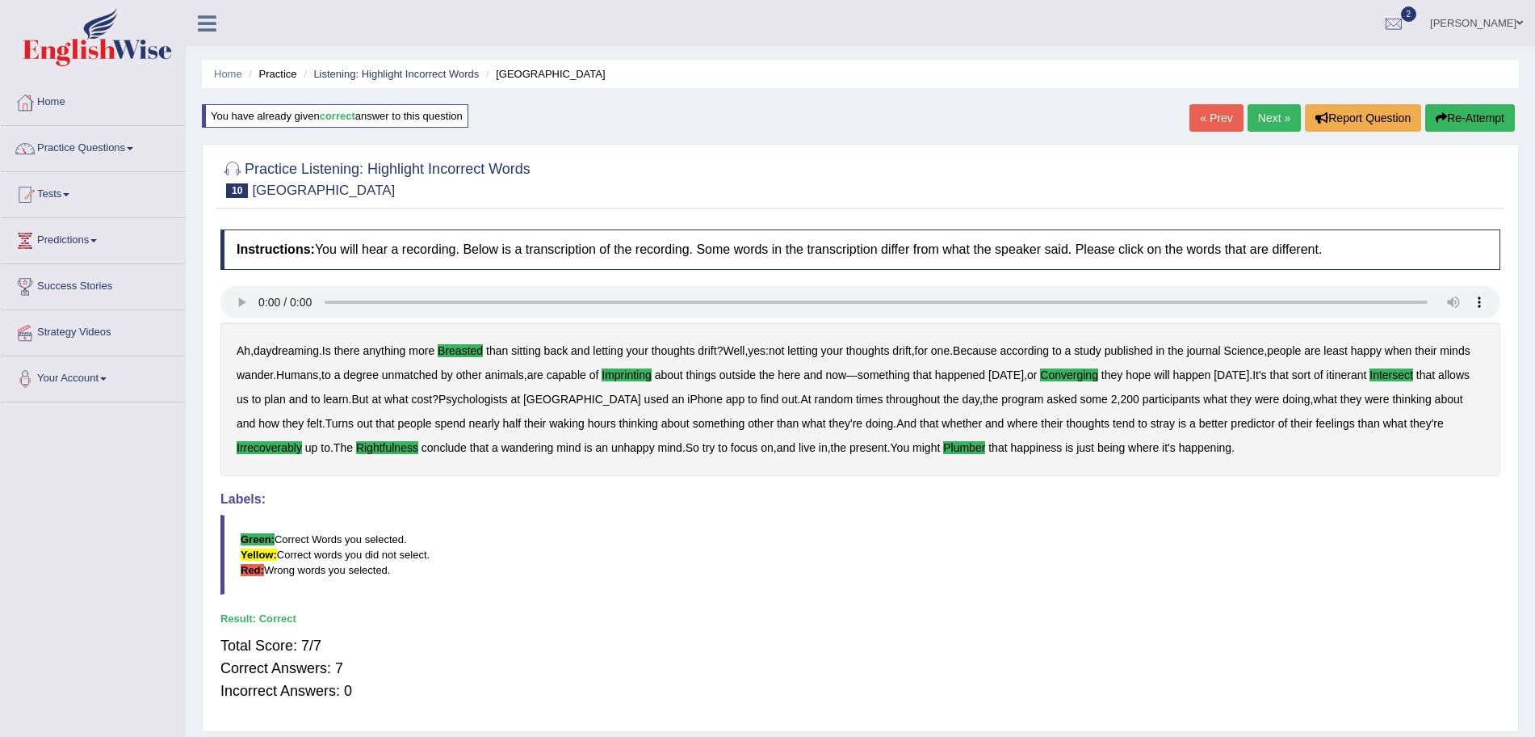
click at [1270, 120] on link "Next »" at bounding box center [1274, 117] width 53 height 27
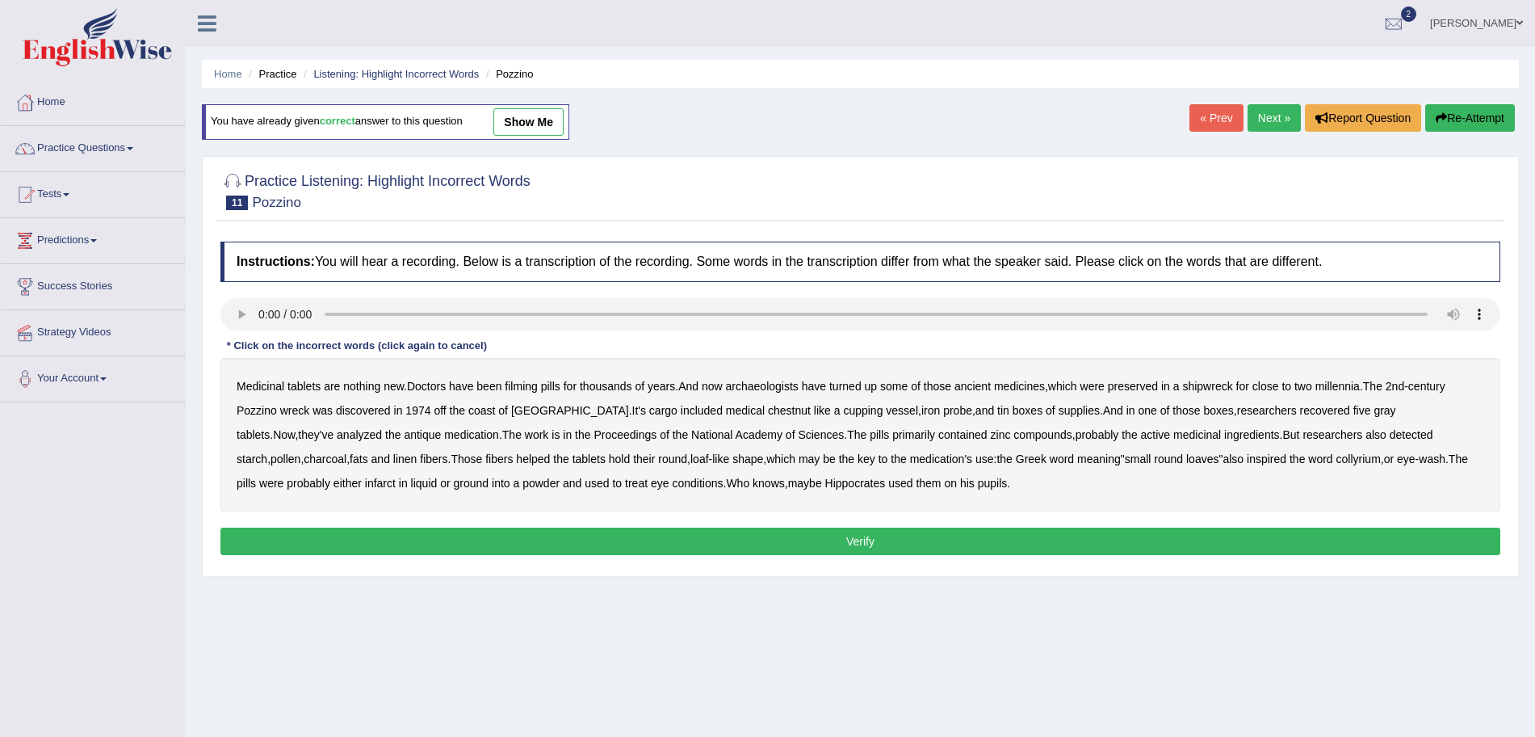
click at [768, 410] on b "chestnut" at bounding box center [789, 410] width 43 height 13
click at [365, 487] on b "infarct" at bounding box center [380, 482] width 31 height 13
click at [485, 546] on button "Verify" at bounding box center [860, 540] width 1280 height 27
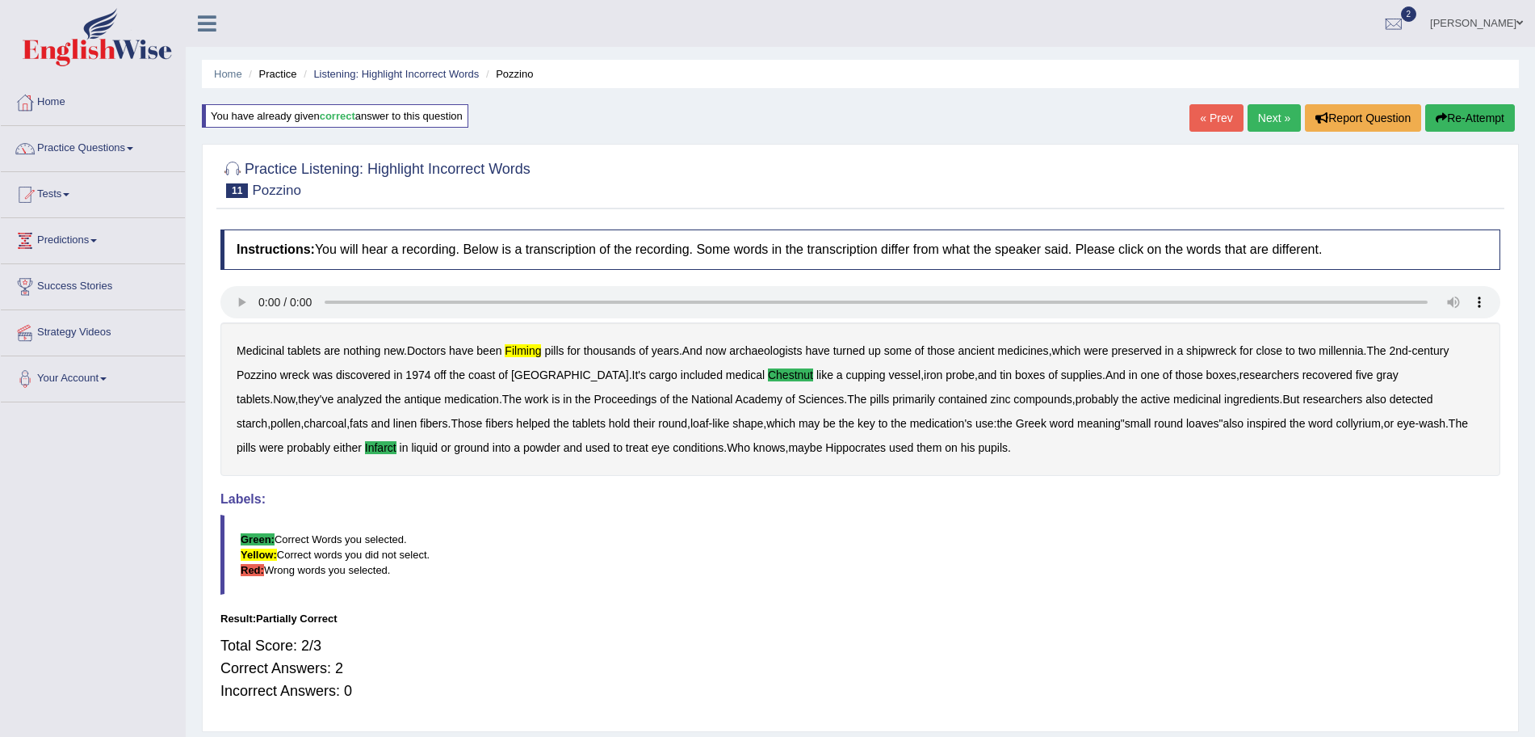
click at [1265, 118] on link "Next »" at bounding box center [1274, 117] width 53 height 27
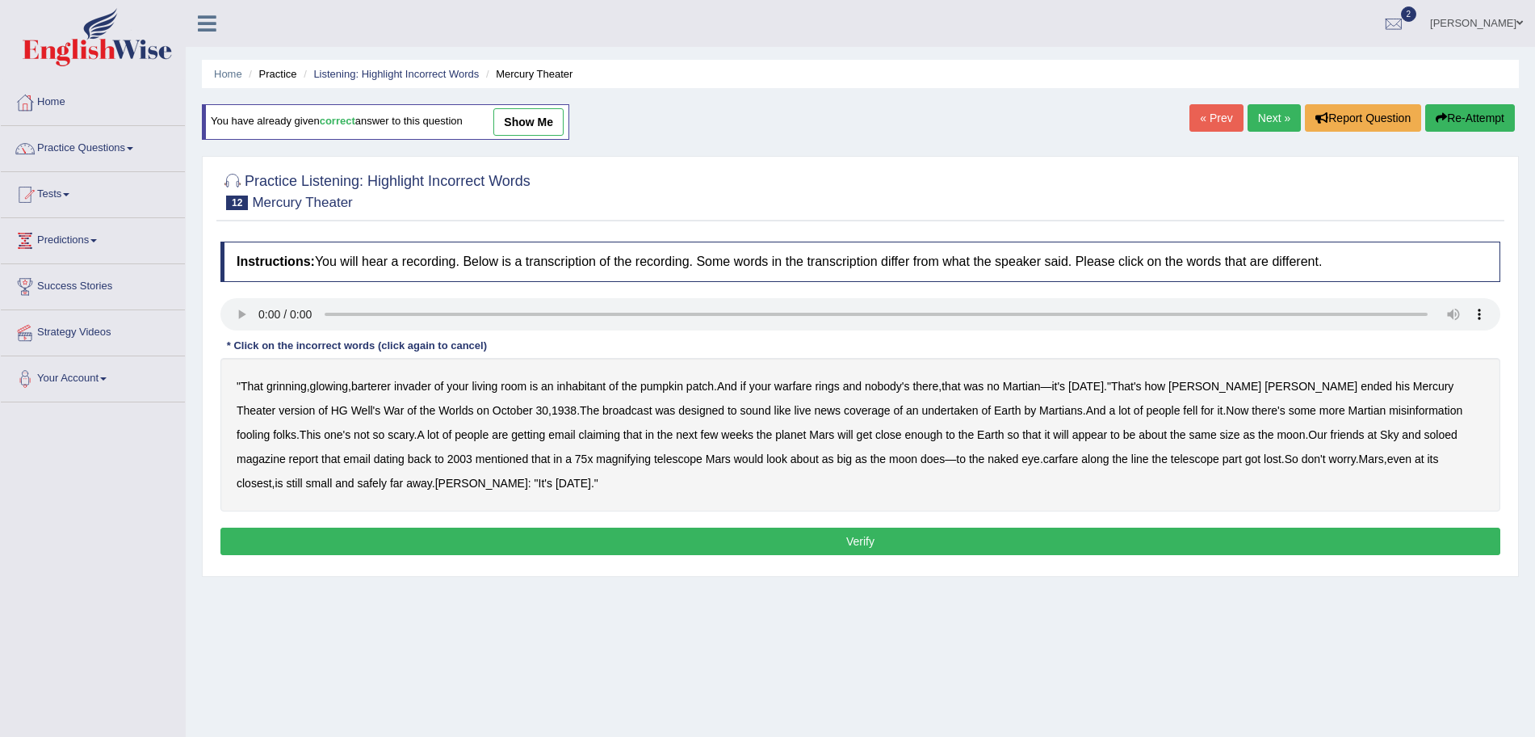
click at [372, 384] on b "barterer" at bounding box center [371, 386] width 40 height 13
click at [812, 377] on div "" That grinning , glowing , barterer invader of your living room is an inhabita…" at bounding box center [860, 434] width 1280 height 153
click at [802, 385] on b "warfare" at bounding box center [793, 386] width 38 height 13
click at [922, 404] on b "undertaken" at bounding box center [950, 410] width 57 height 13
click at [1425, 430] on b "soloed" at bounding box center [1441, 434] width 33 height 13
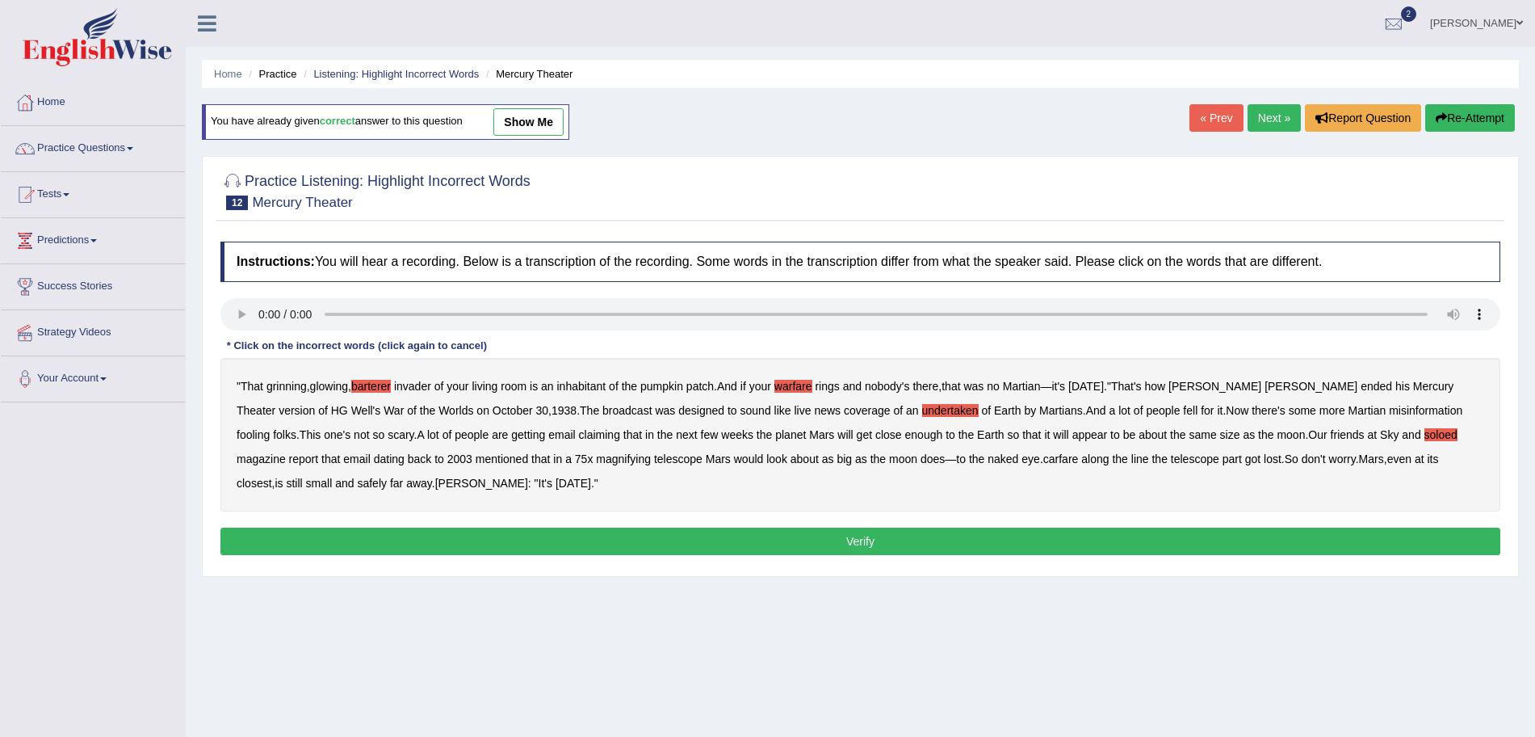
click at [1043, 463] on b "carfare" at bounding box center [1061, 458] width 36 height 13
click at [794, 543] on button "Verify" at bounding box center [860, 540] width 1280 height 27
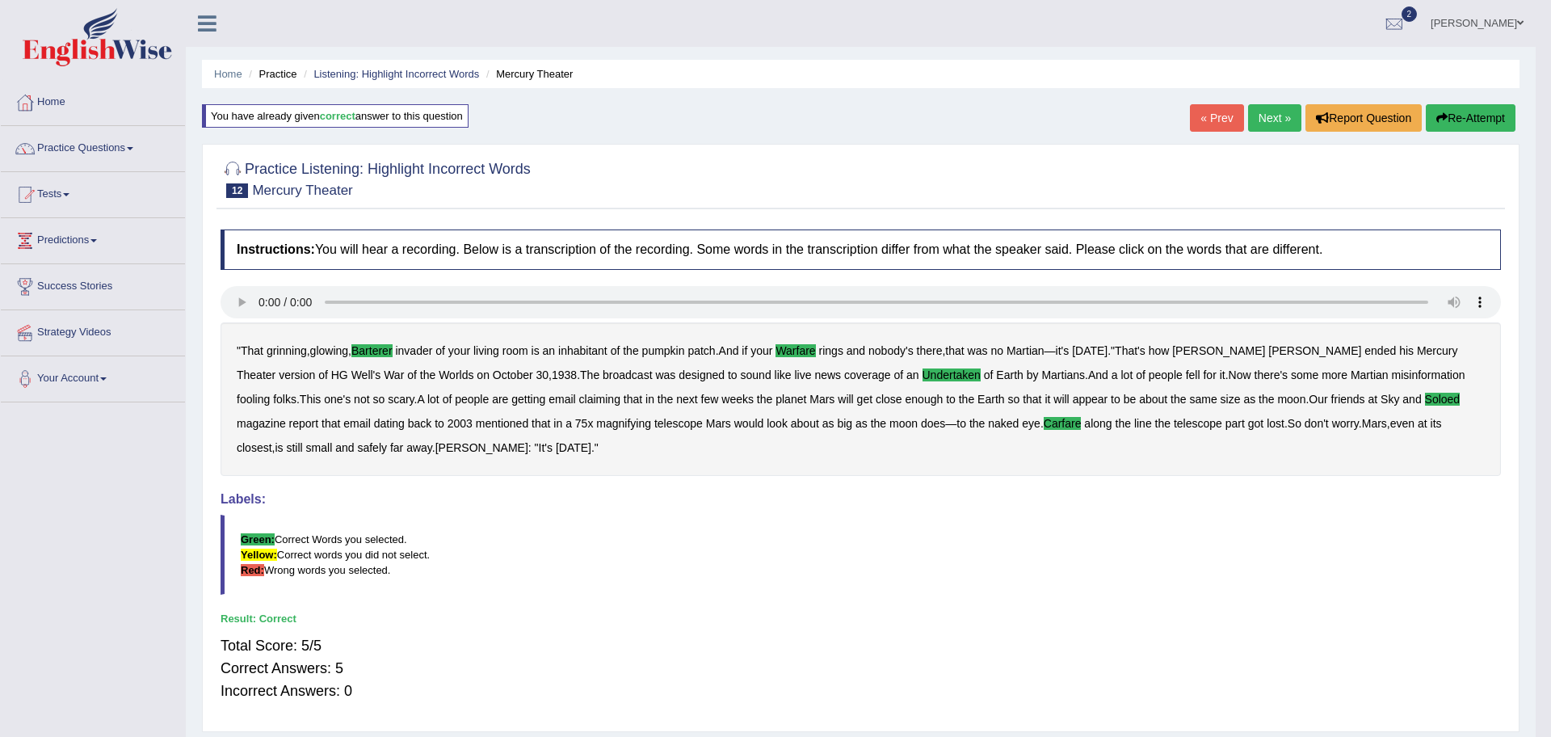
click at [111, 143] on body "Toggle navigation Home Practice Questions Speaking Practice Read Aloud Repeat S…" at bounding box center [775, 368] width 1551 height 737
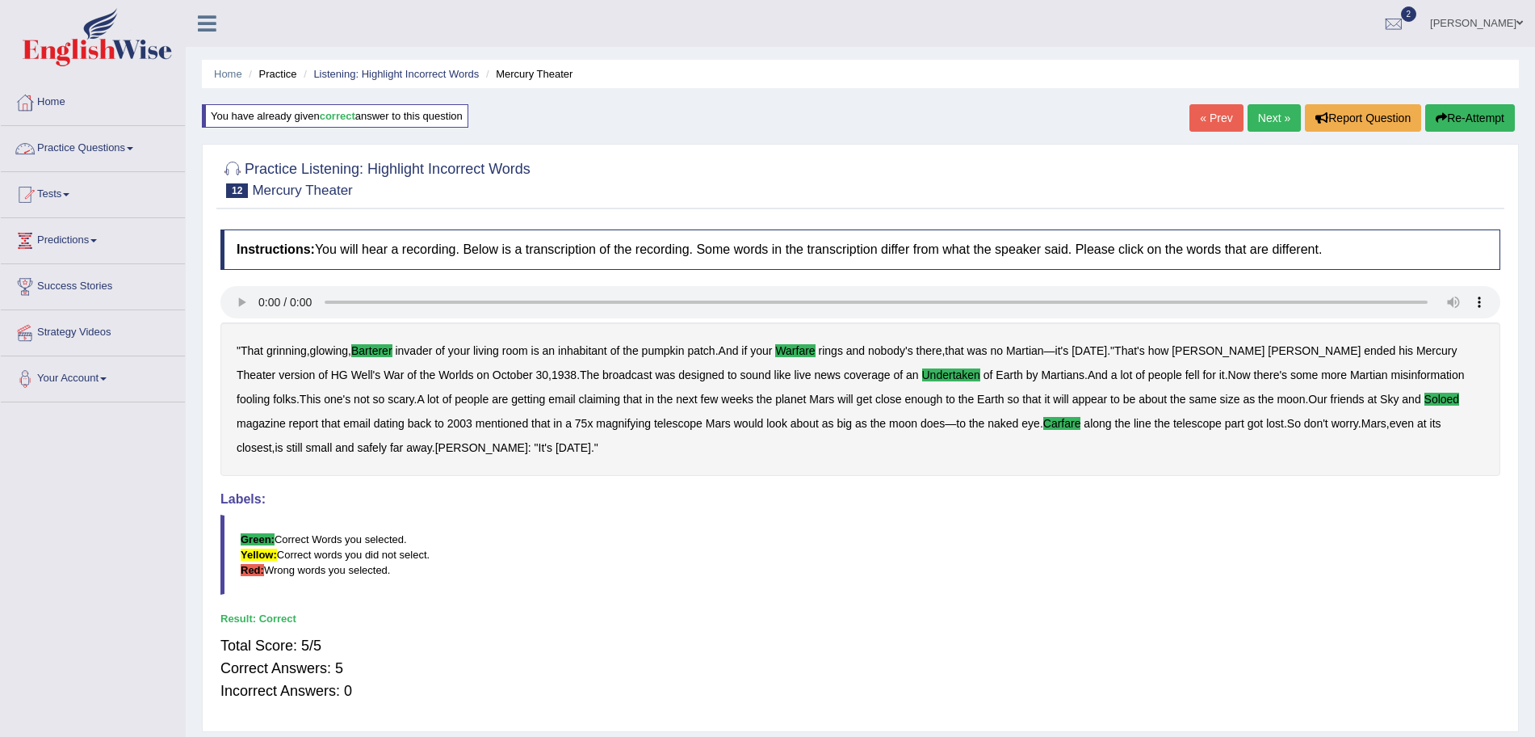
click at [111, 143] on link "Practice Questions" at bounding box center [93, 146] width 184 height 40
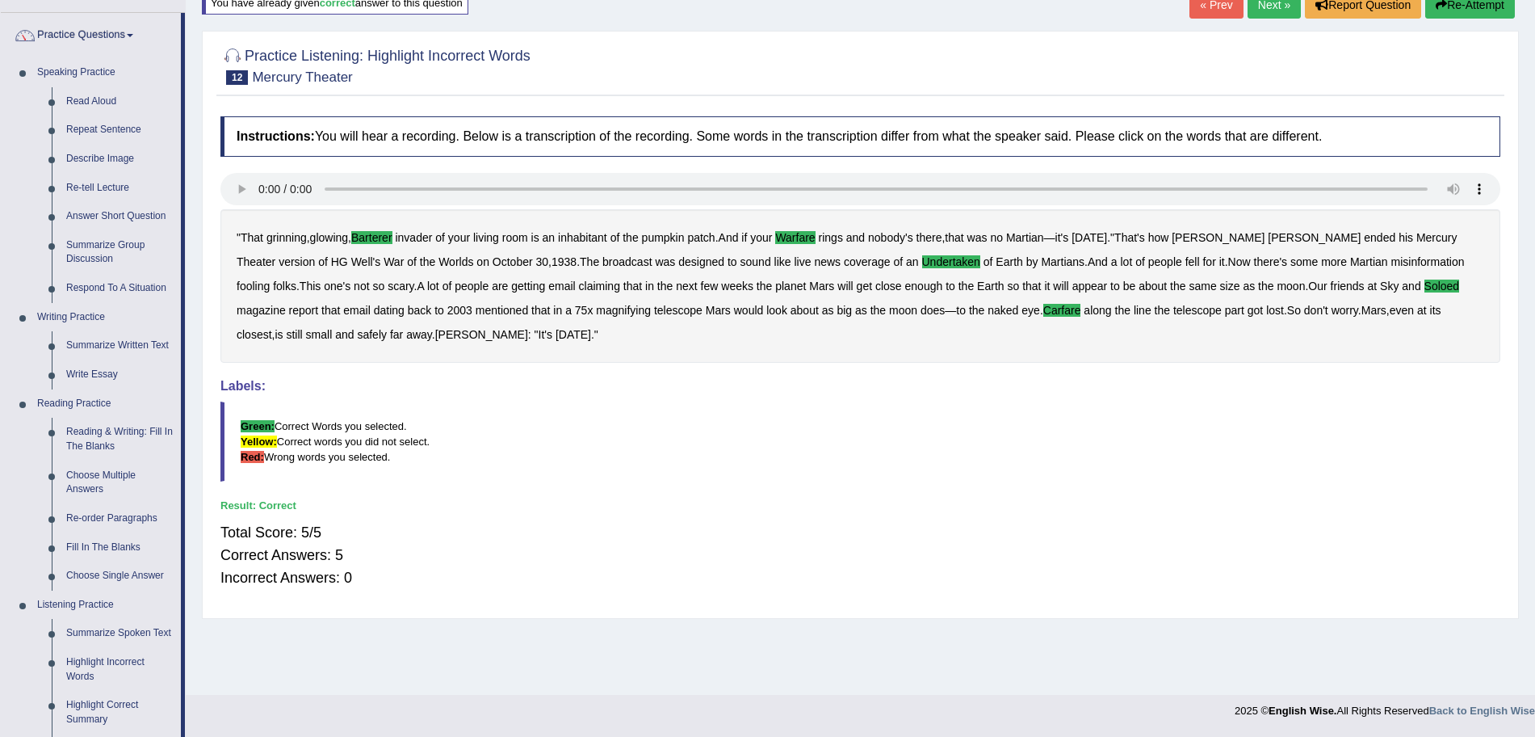
scroll to position [96, 0]
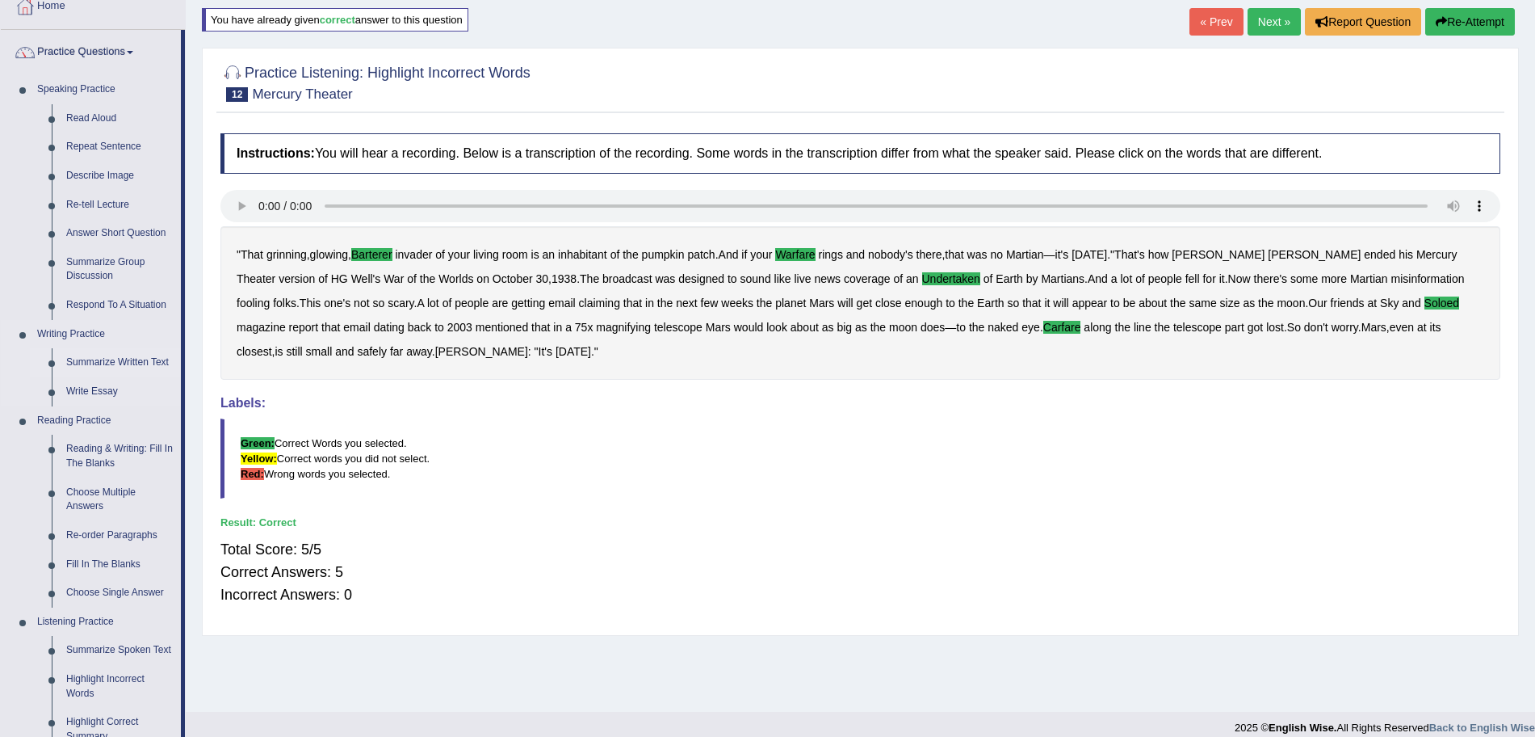
click at [110, 362] on link "Summarize Written Text" at bounding box center [120, 362] width 122 height 29
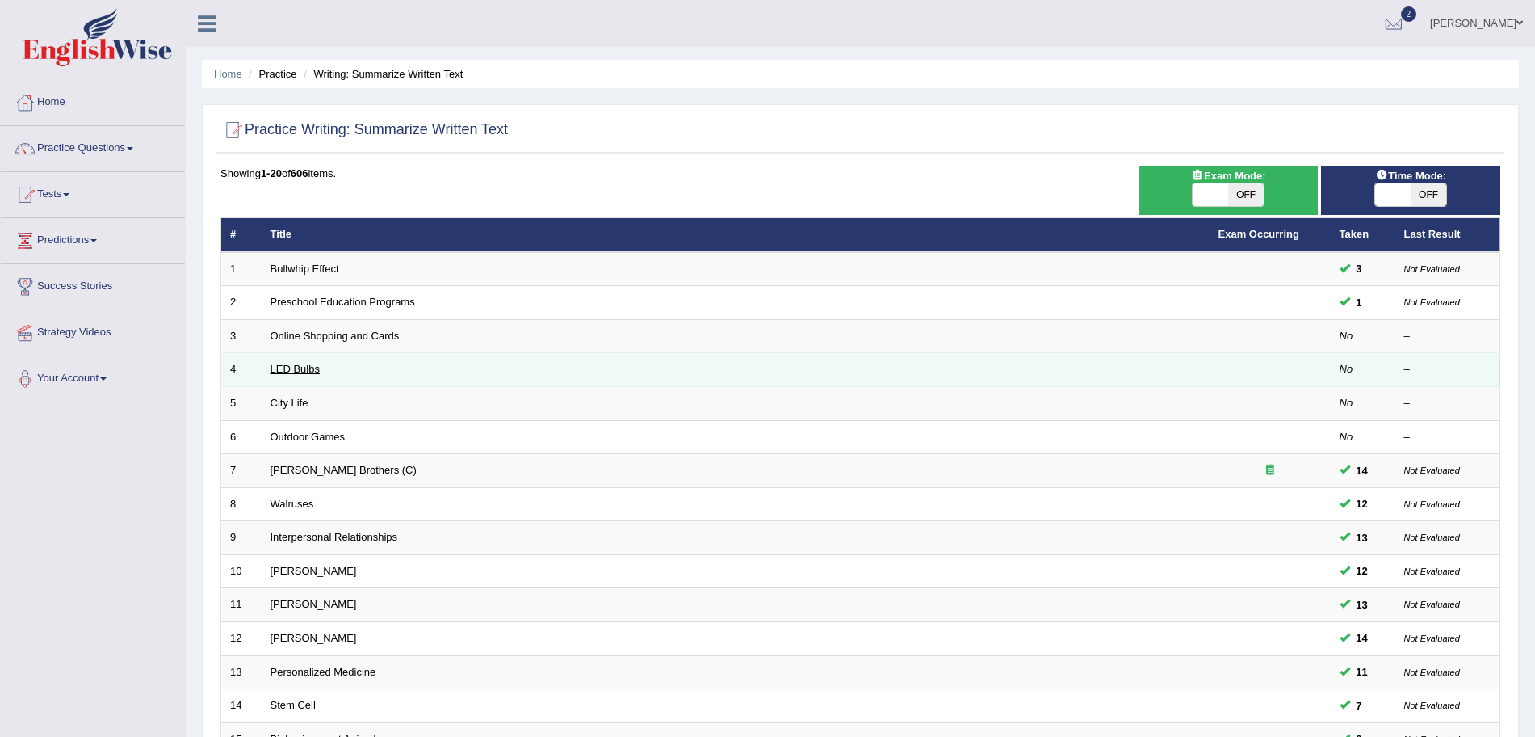
click at [303, 370] on link "LED Bulbs" at bounding box center [295, 369] width 49 height 12
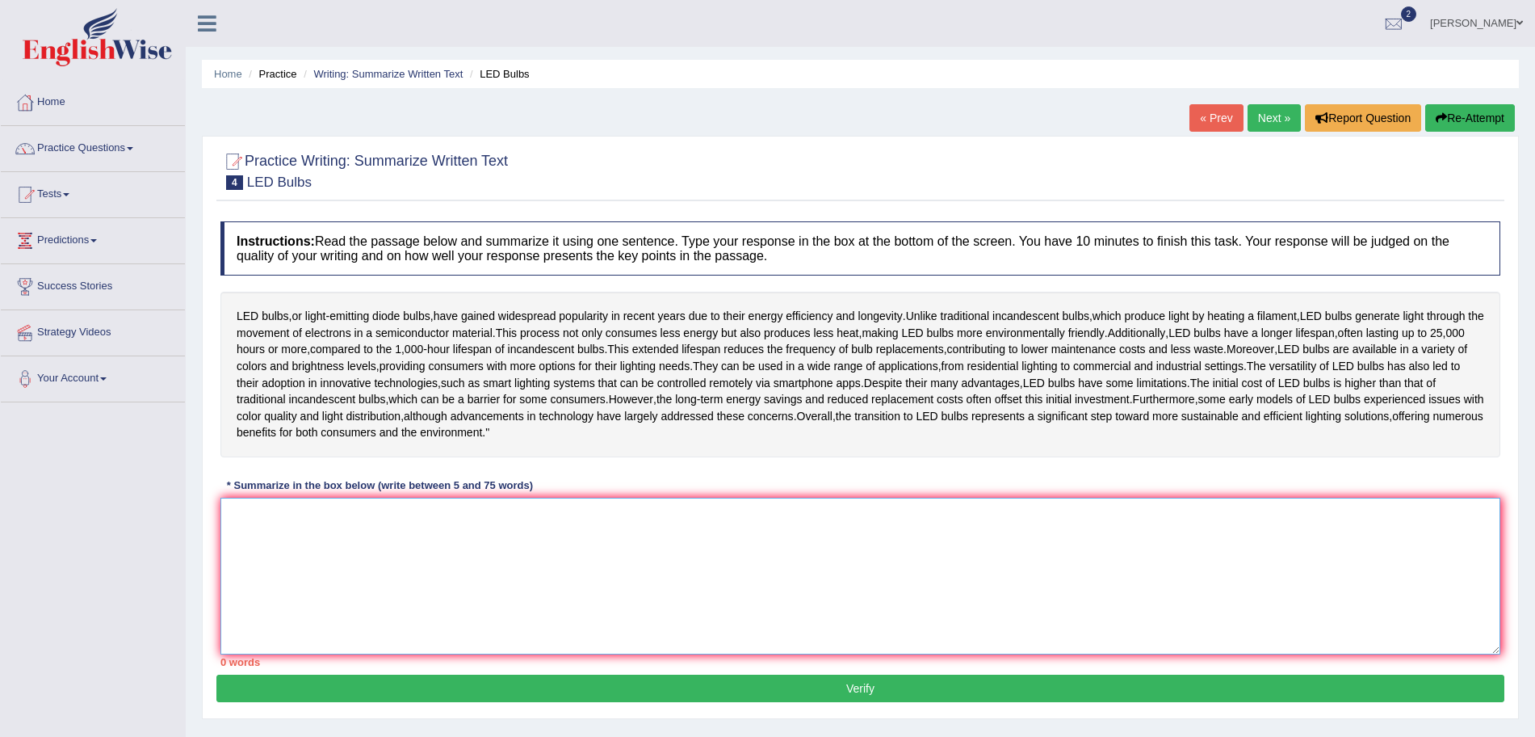
click at [295, 562] on textarea at bounding box center [860, 575] width 1280 height 157
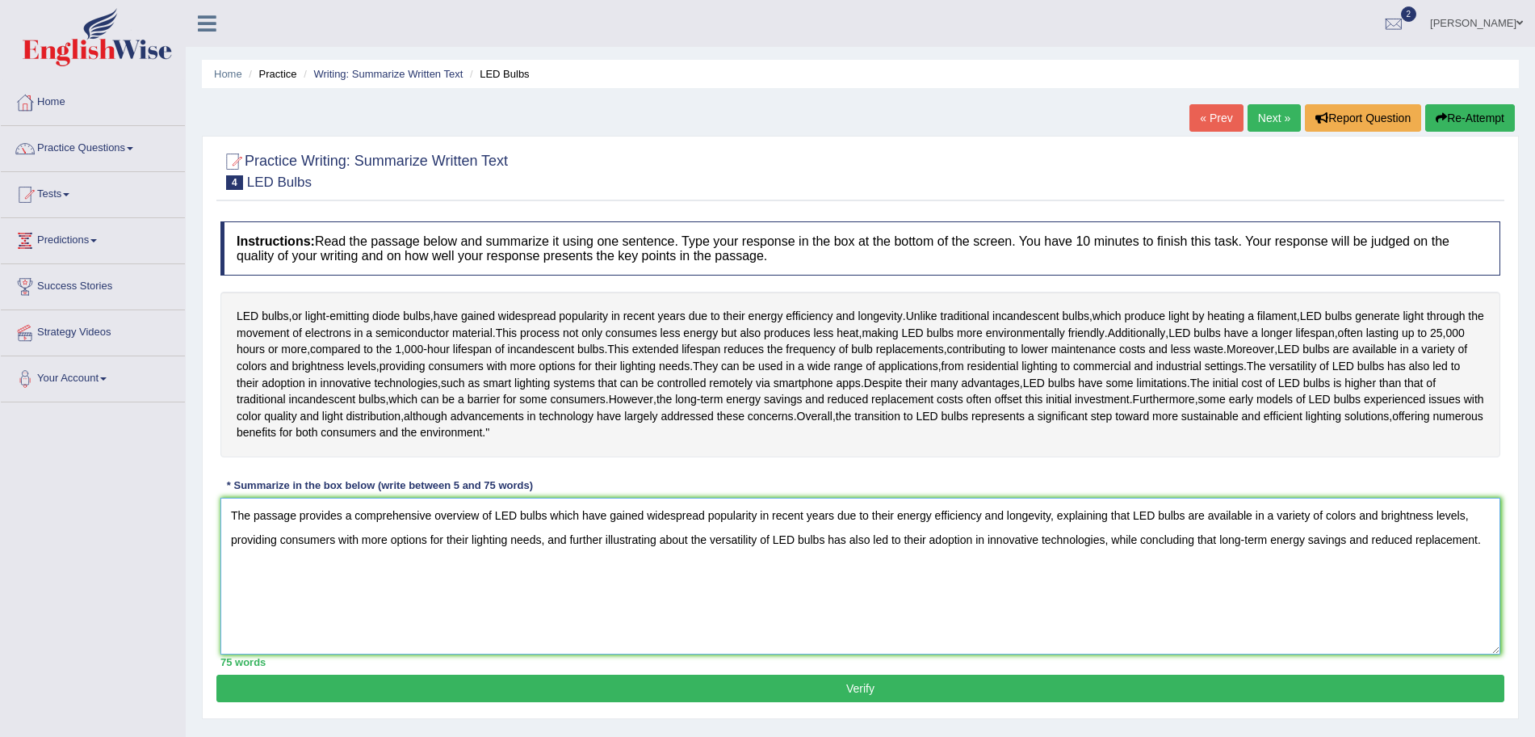
scroll to position [111, 0]
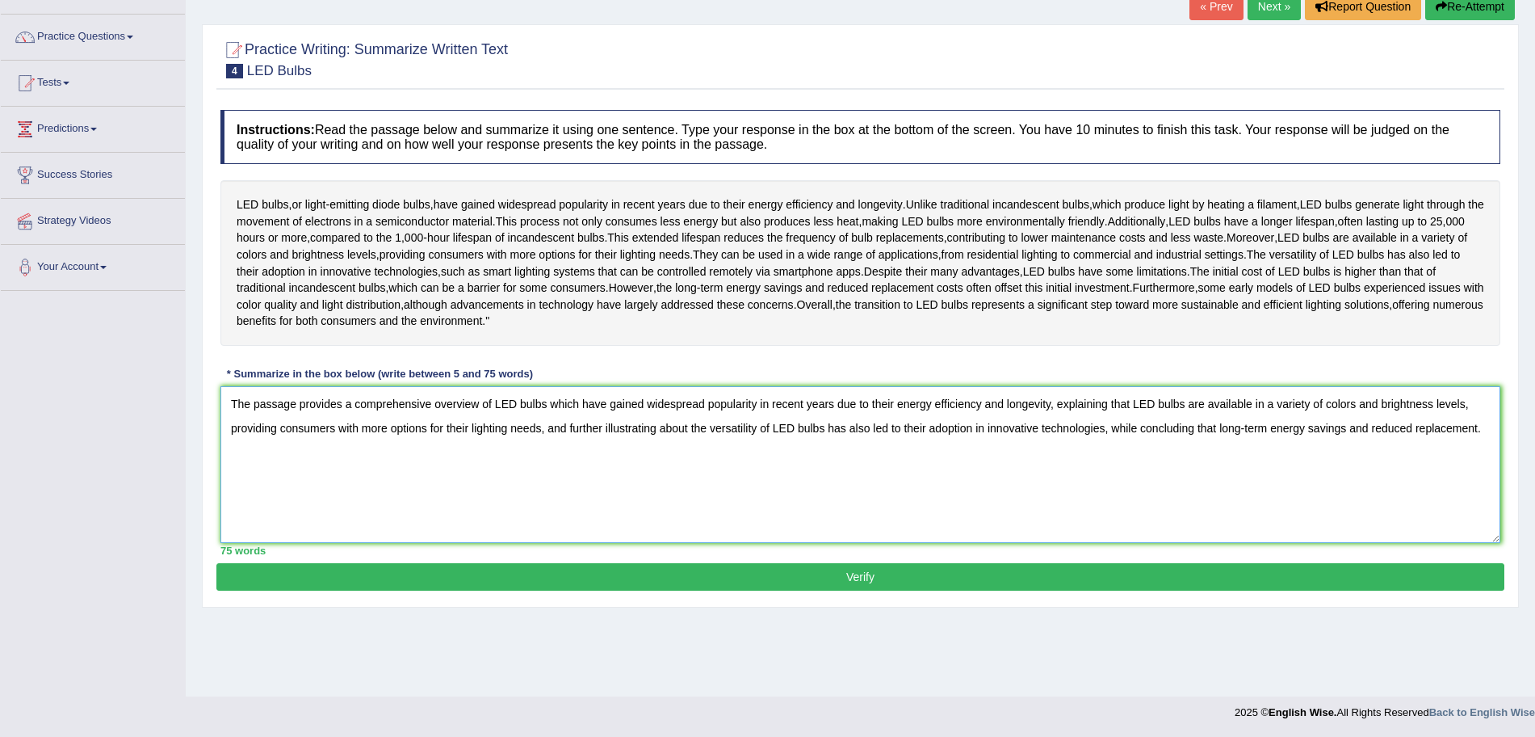
type textarea "The passage provides a comprehensive overview of LED bulbs which have gained wi…"
click at [1101, 590] on button "Verify" at bounding box center [860, 576] width 1288 height 27
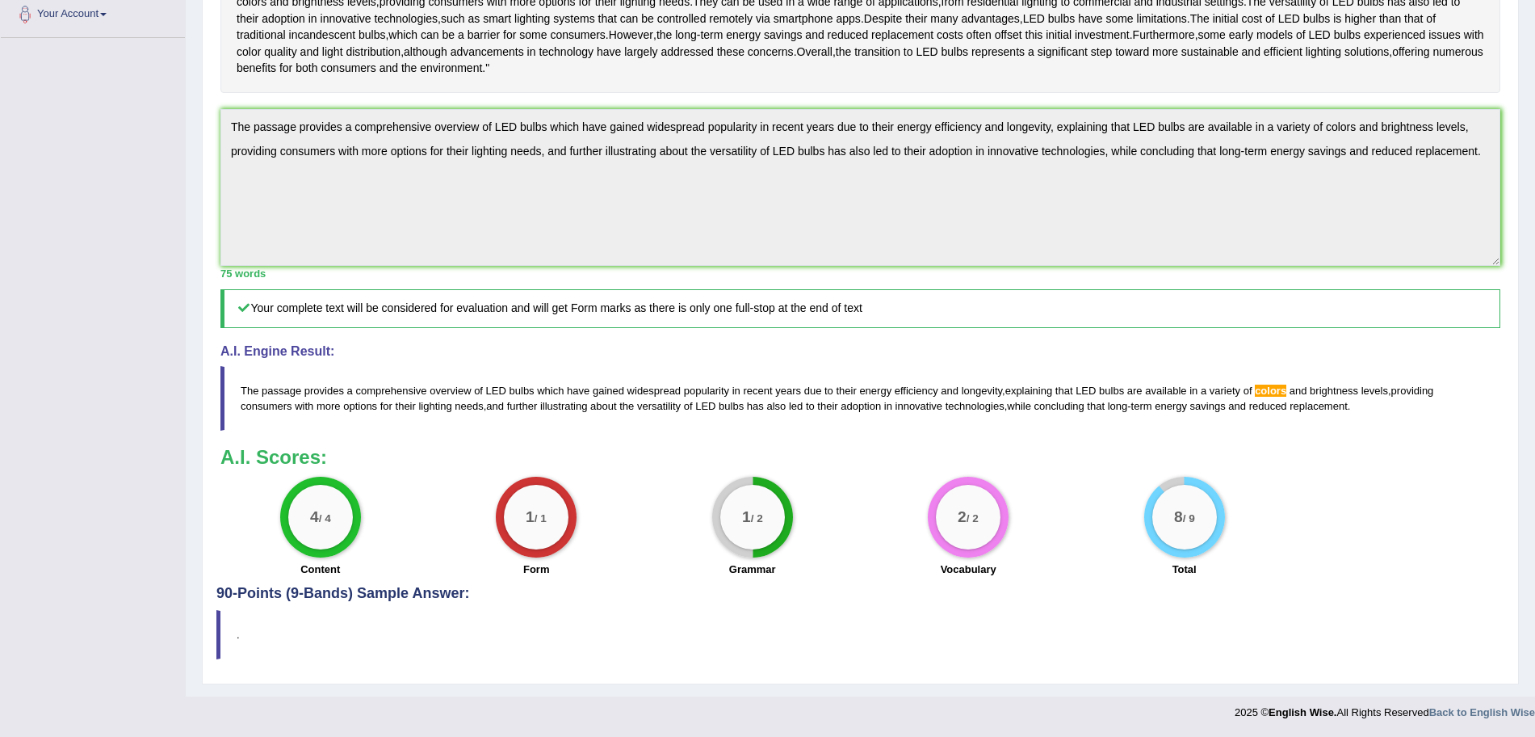
scroll to position [0, 0]
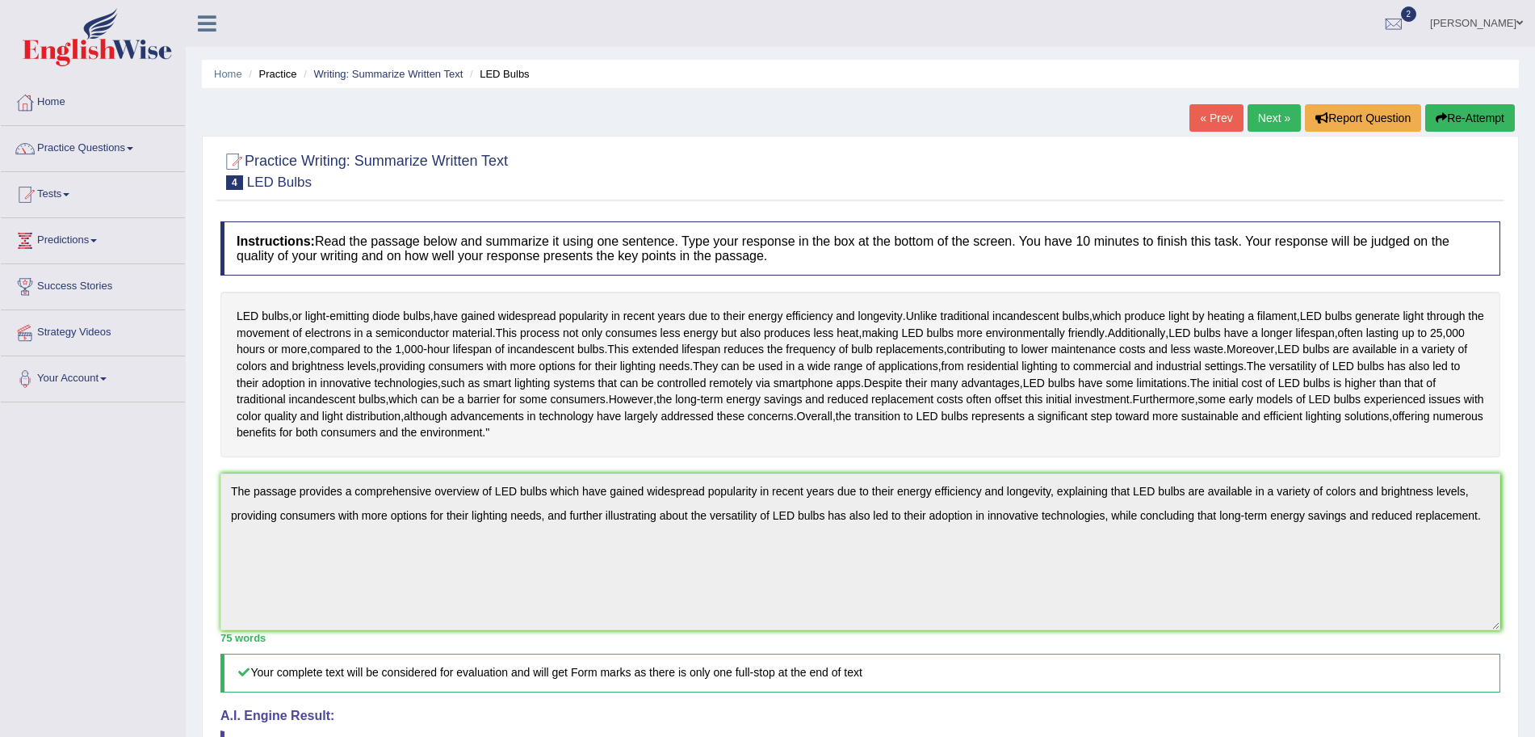
drag, startPoint x: 1443, startPoint y: 136, endPoint x: 1451, endPoint y: 122, distance: 16.6
click at [1451, 122] on div "Home Practice Writing: Summarize Written Text LED Bulbs « Prev Next » Report Qu…" at bounding box center [860, 530] width 1349 height 1060
click at [1451, 122] on button "Re-Attempt" at bounding box center [1470, 117] width 90 height 27
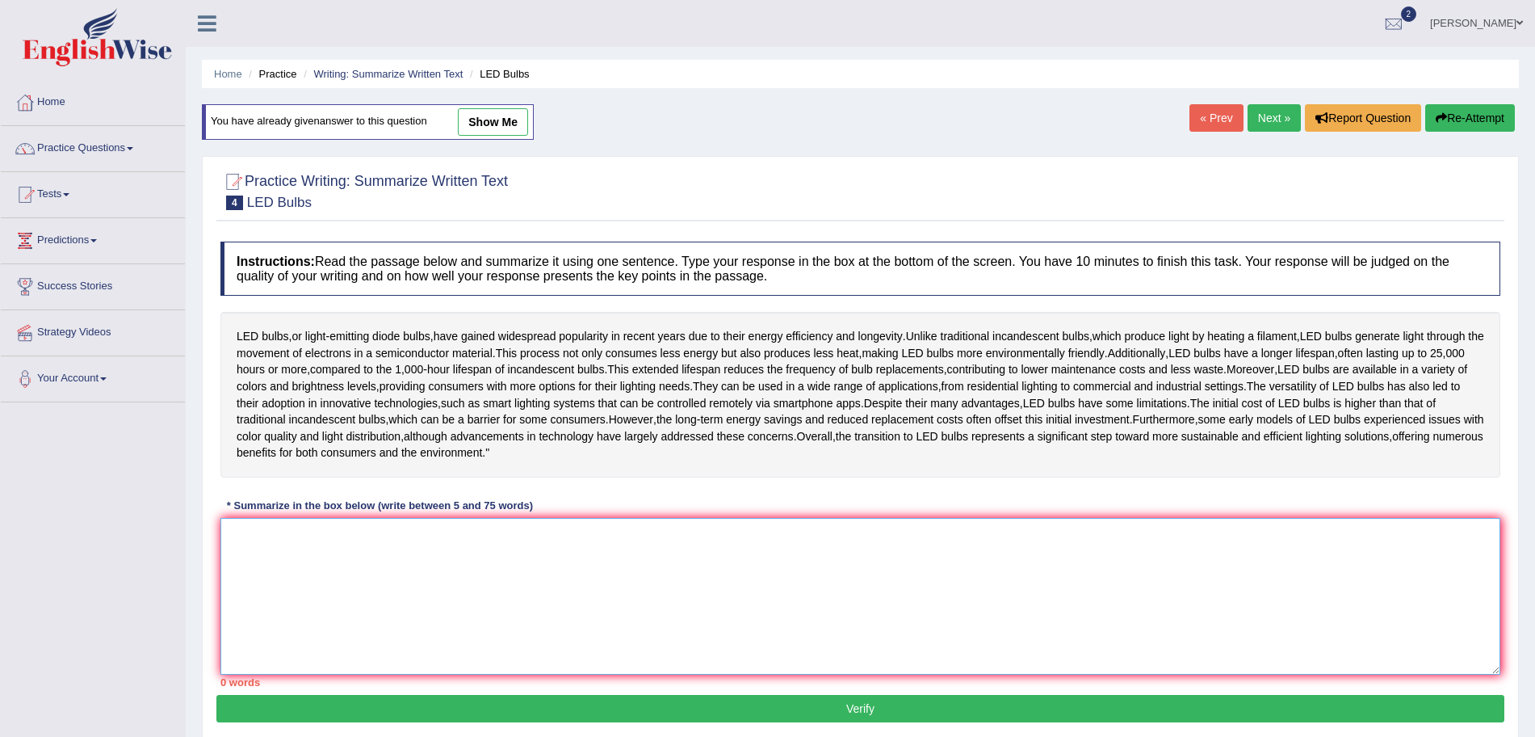
click at [848, 615] on textarea at bounding box center [860, 596] width 1280 height 157
paste textarea "The passage provides a comprehensive overview of LED bulbs which have gained wi…"
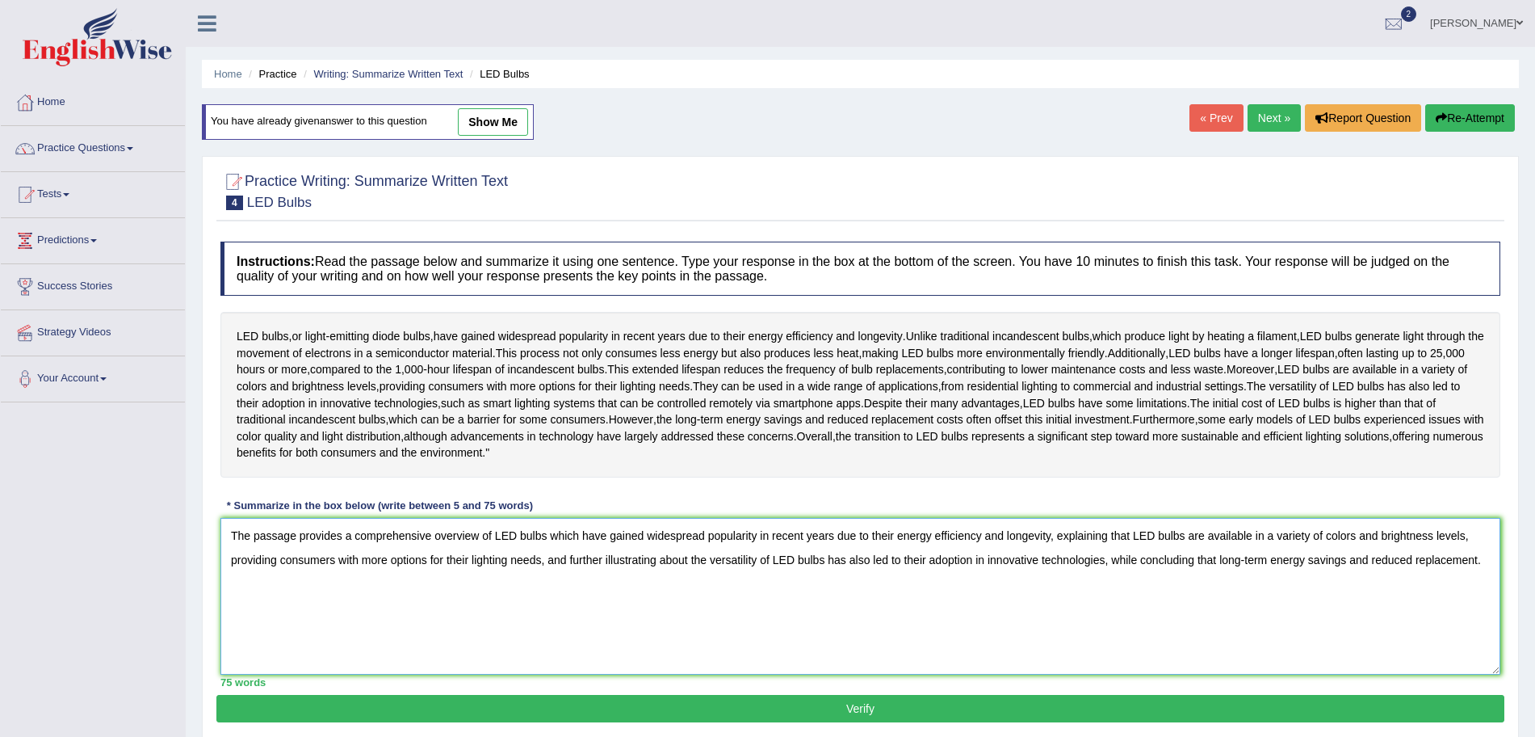
click at [1366, 573] on textarea "The passage provides a comprehensive overview of LED bulbs which have gained wi…" at bounding box center [860, 596] width 1280 height 157
click at [1398, 583] on textarea "The passage provides a comprehensive overview of LED bulbs which have gained wi…" at bounding box center [860, 596] width 1280 height 157
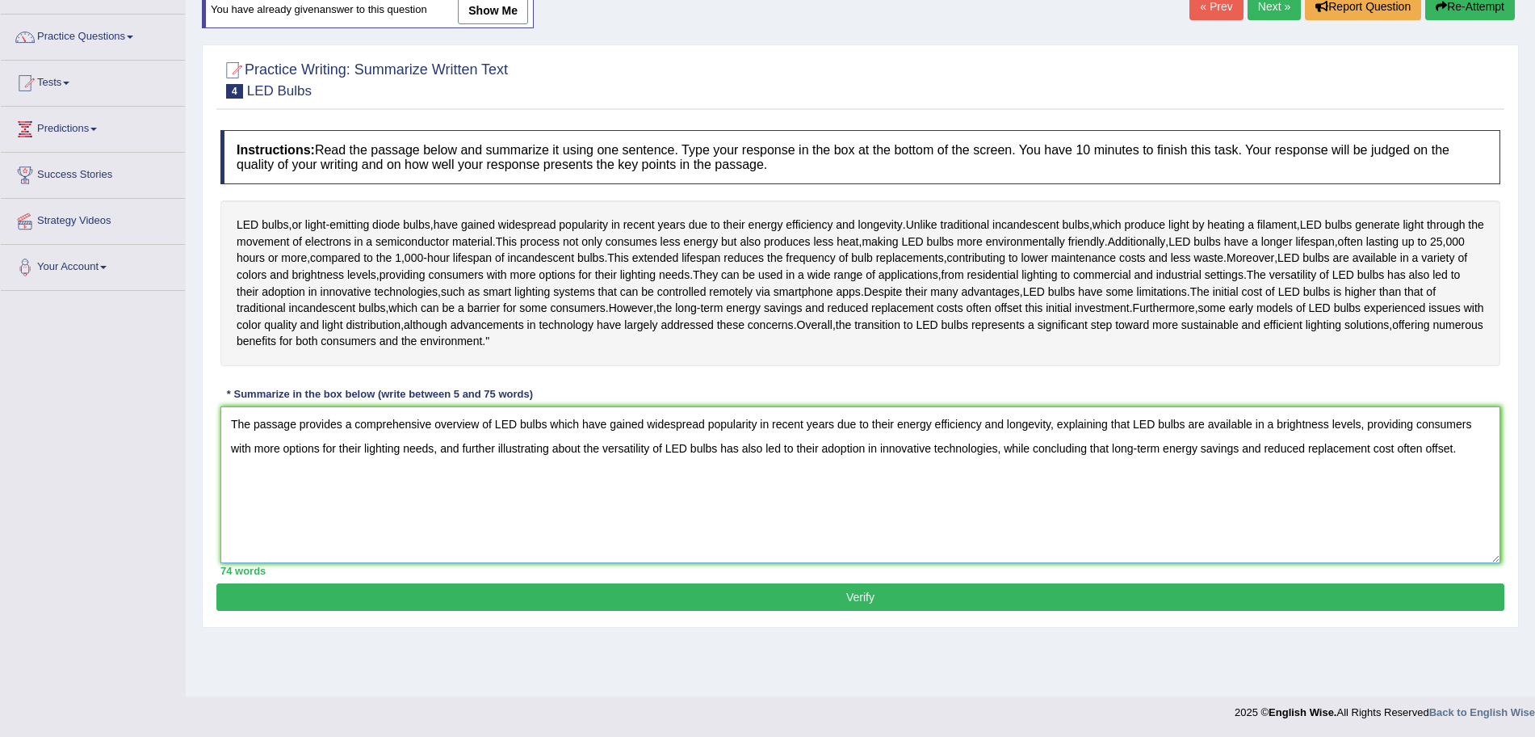
type textarea "The passage provides a comprehensive overview of LED bulbs which have gained wi…"
click at [892, 611] on button "Verify" at bounding box center [860, 596] width 1288 height 27
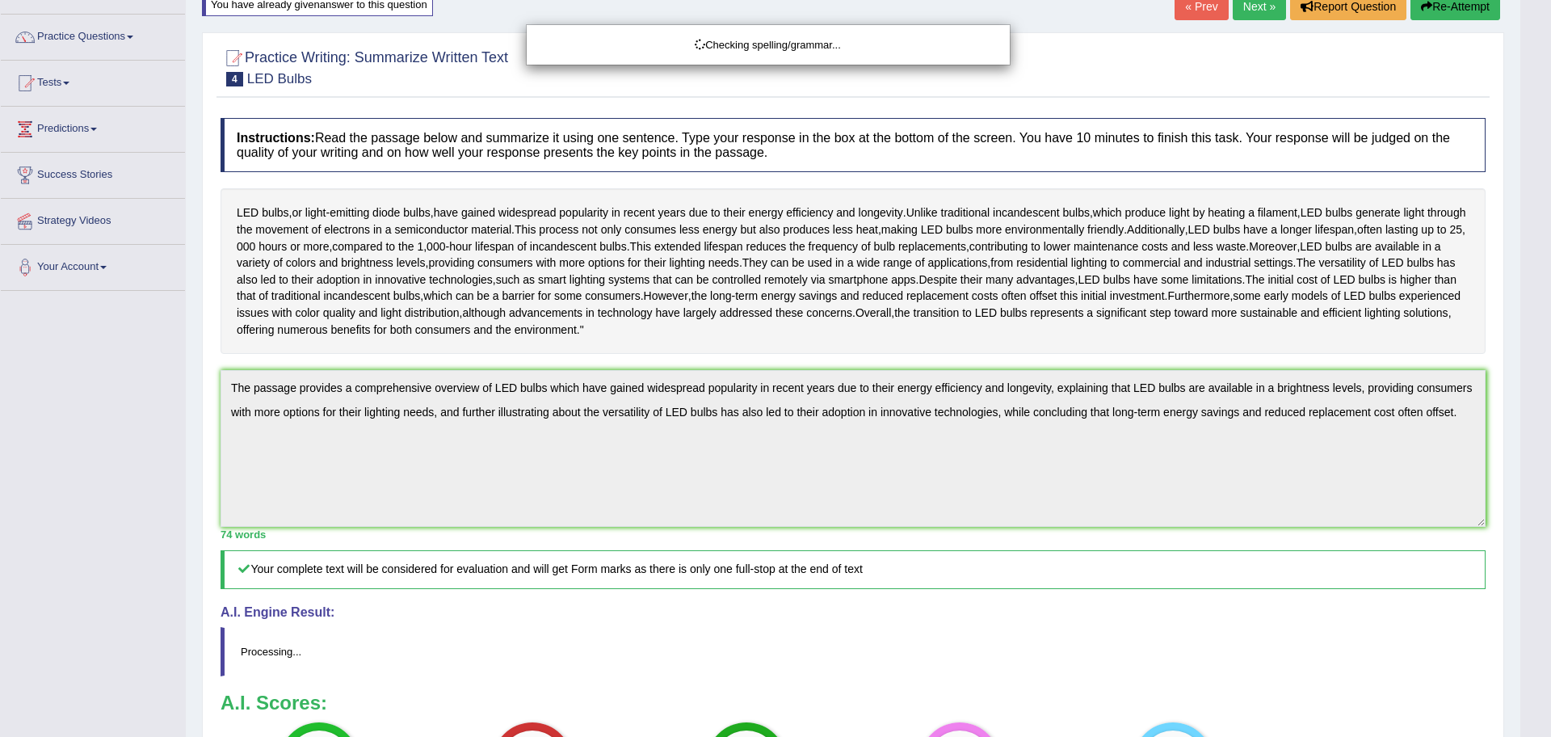
drag, startPoint x: 1550, startPoint y: 267, endPoint x: 1550, endPoint y: 510, distance: 243.1
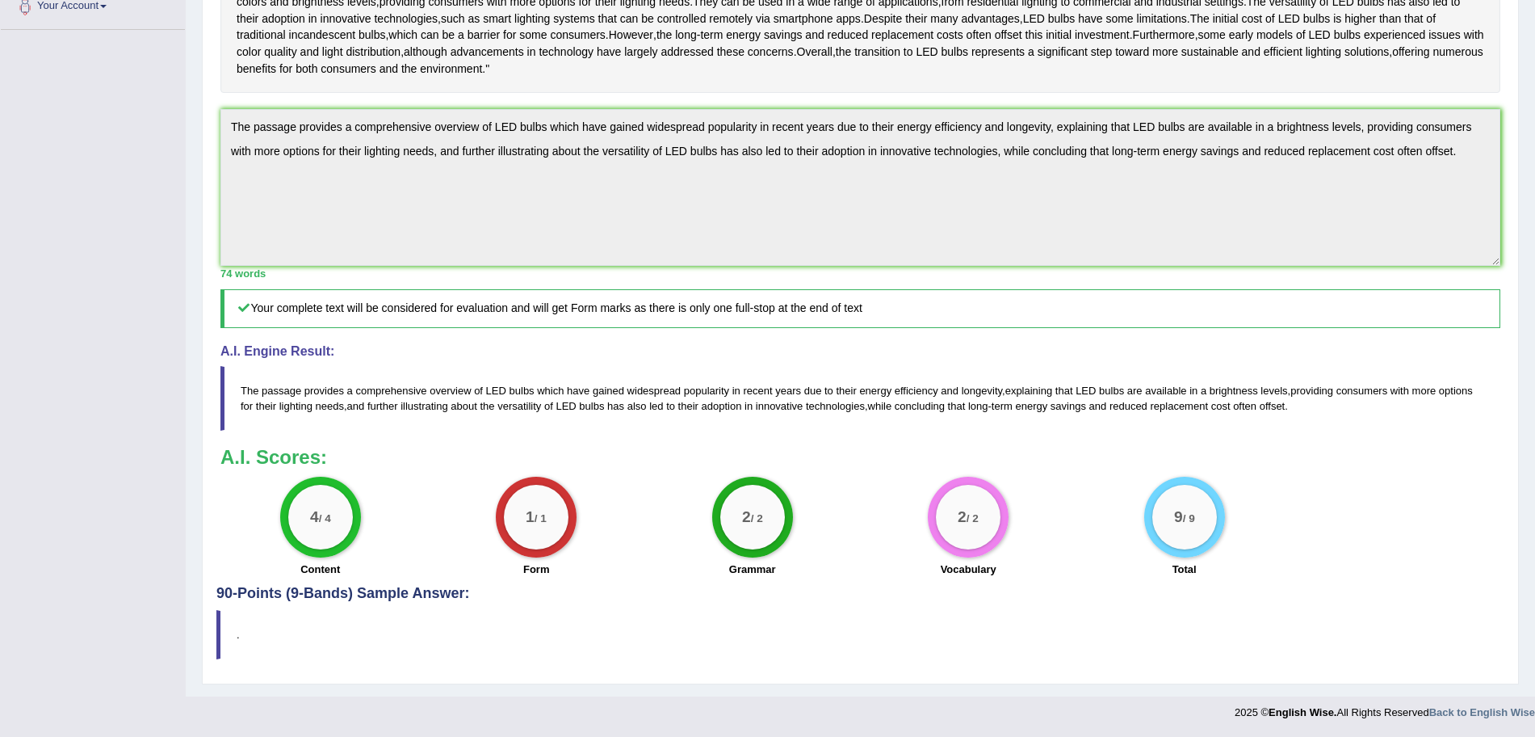
scroll to position [0, 0]
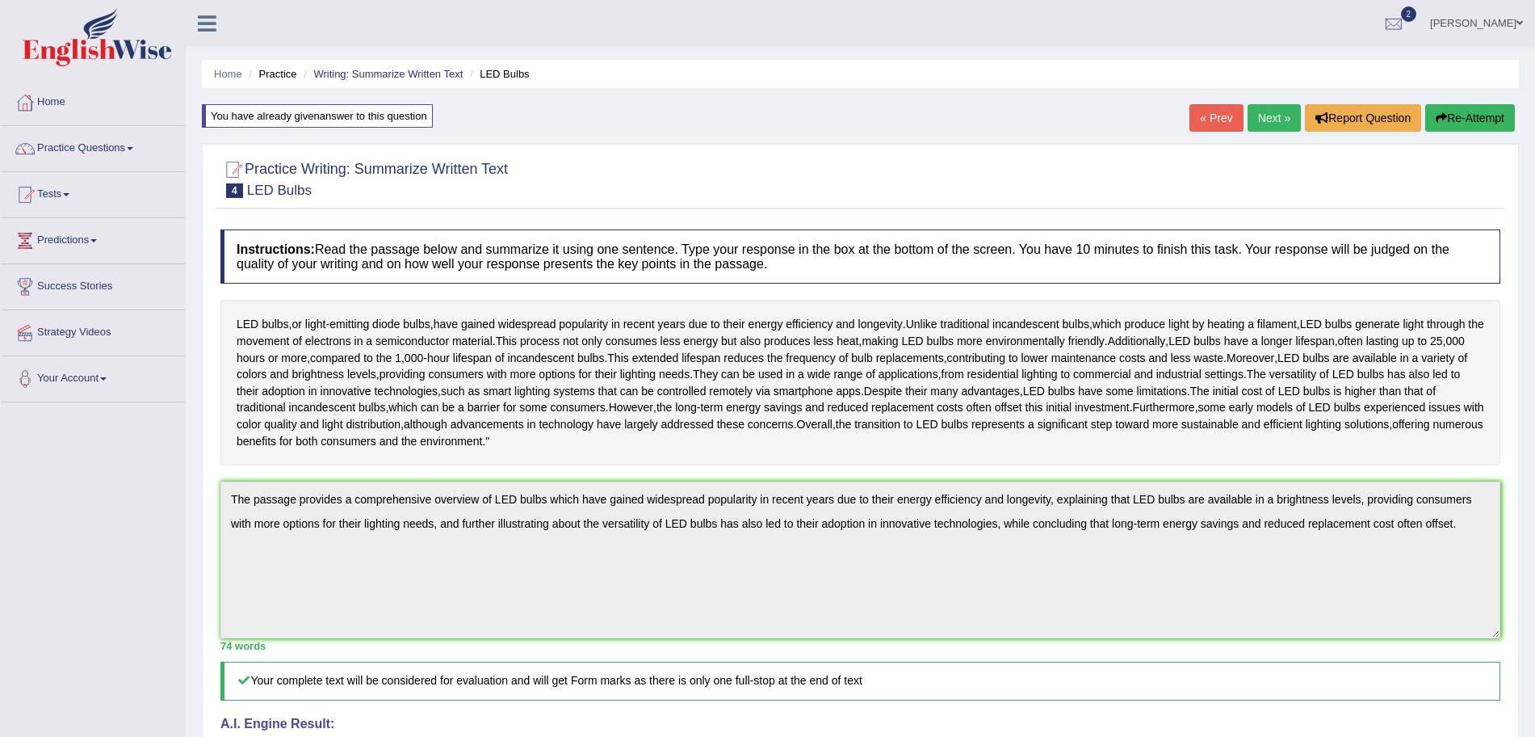
click at [1270, 117] on link "Next »" at bounding box center [1274, 117] width 53 height 27
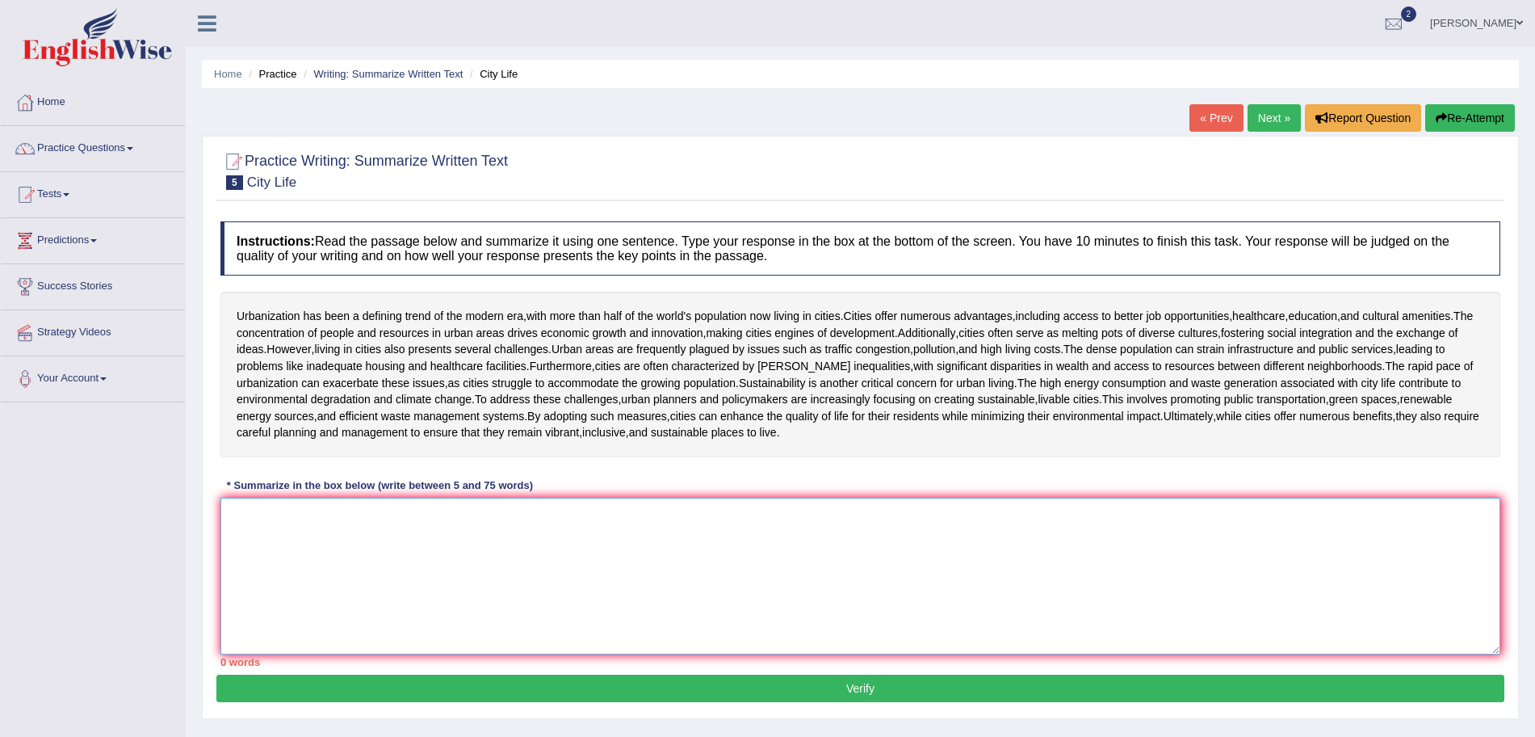
click at [434, 498] on textarea at bounding box center [860, 575] width 1280 height 157
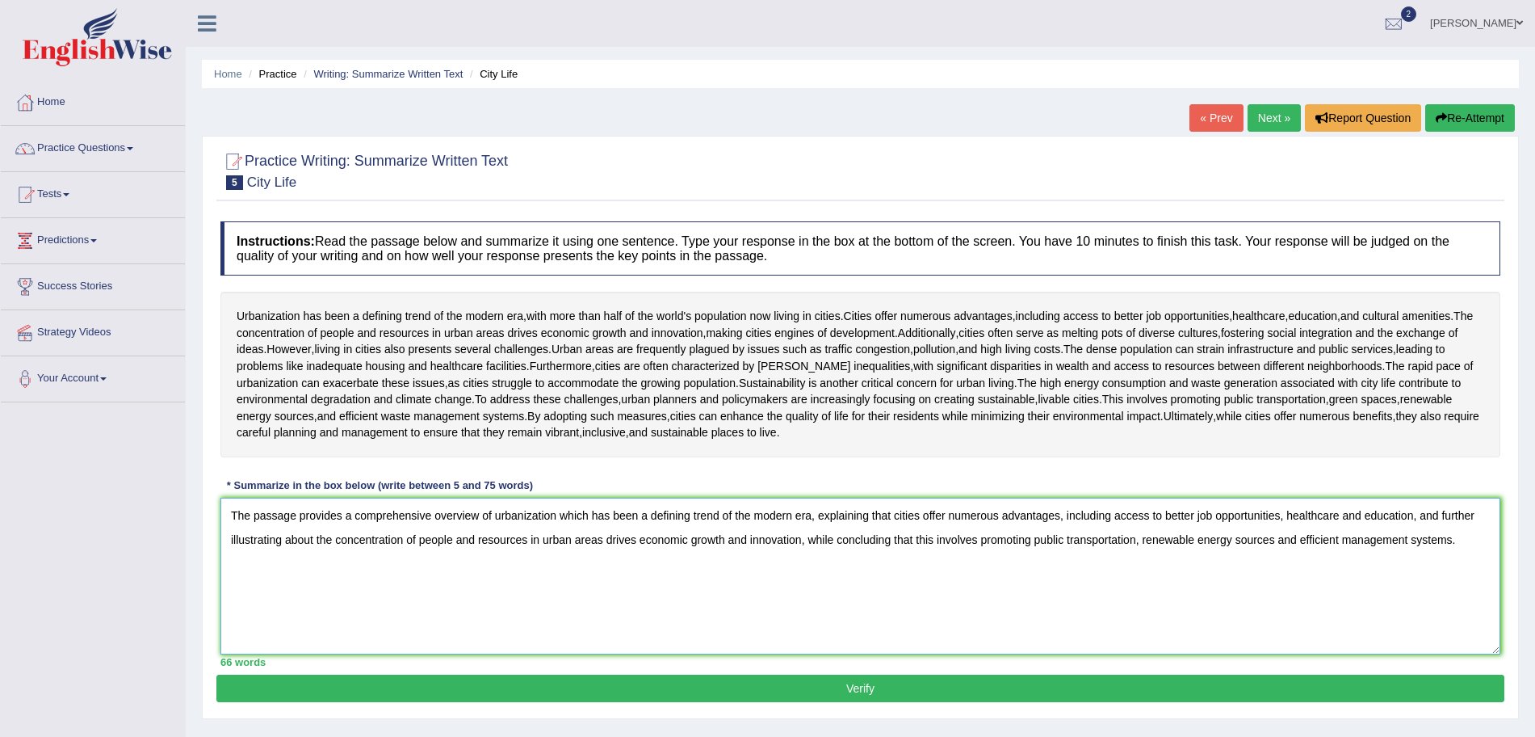
scroll to position [111, 0]
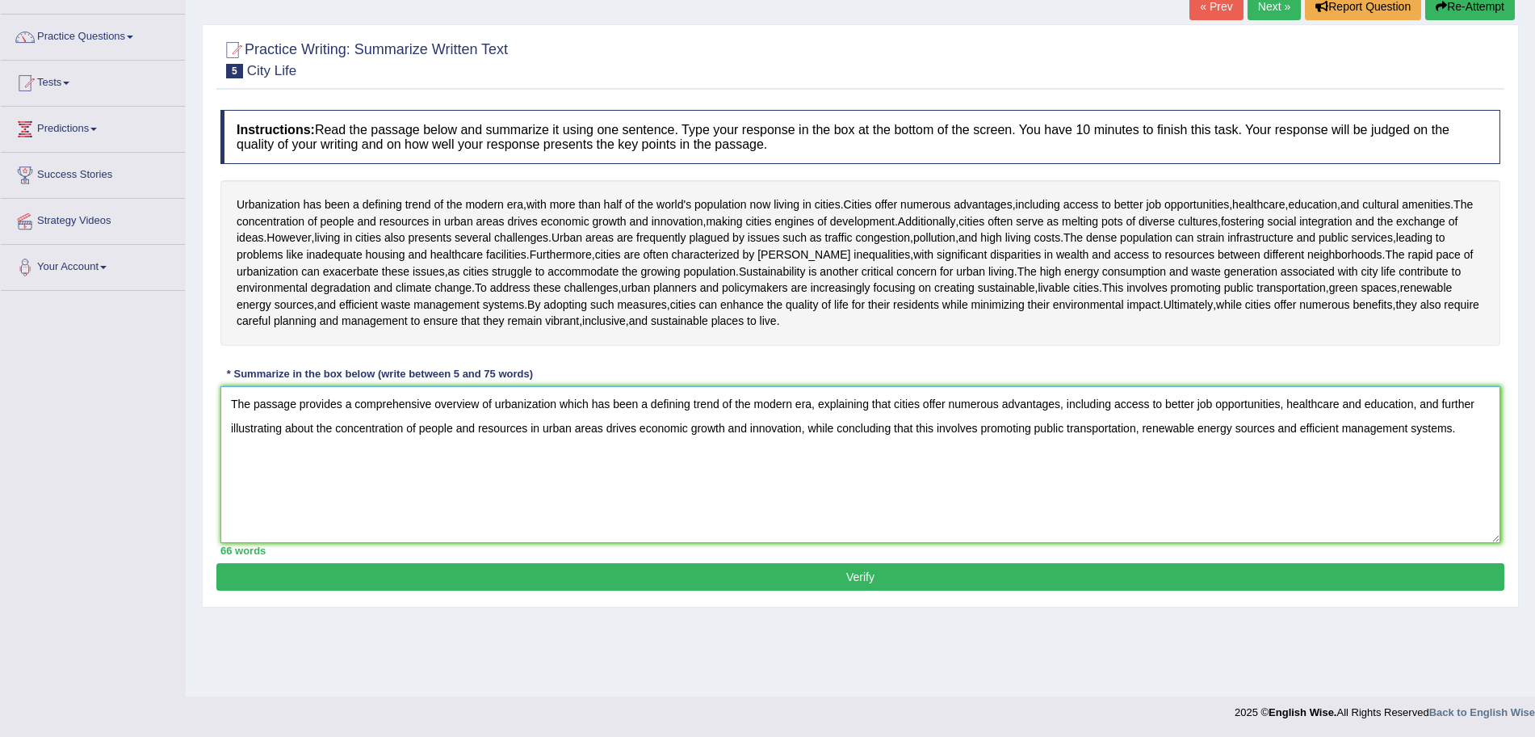
type textarea "The passage provides a comprehensive overview of urbanization which has been a …"
click at [848, 577] on button "Verify" at bounding box center [860, 576] width 1288 height 27
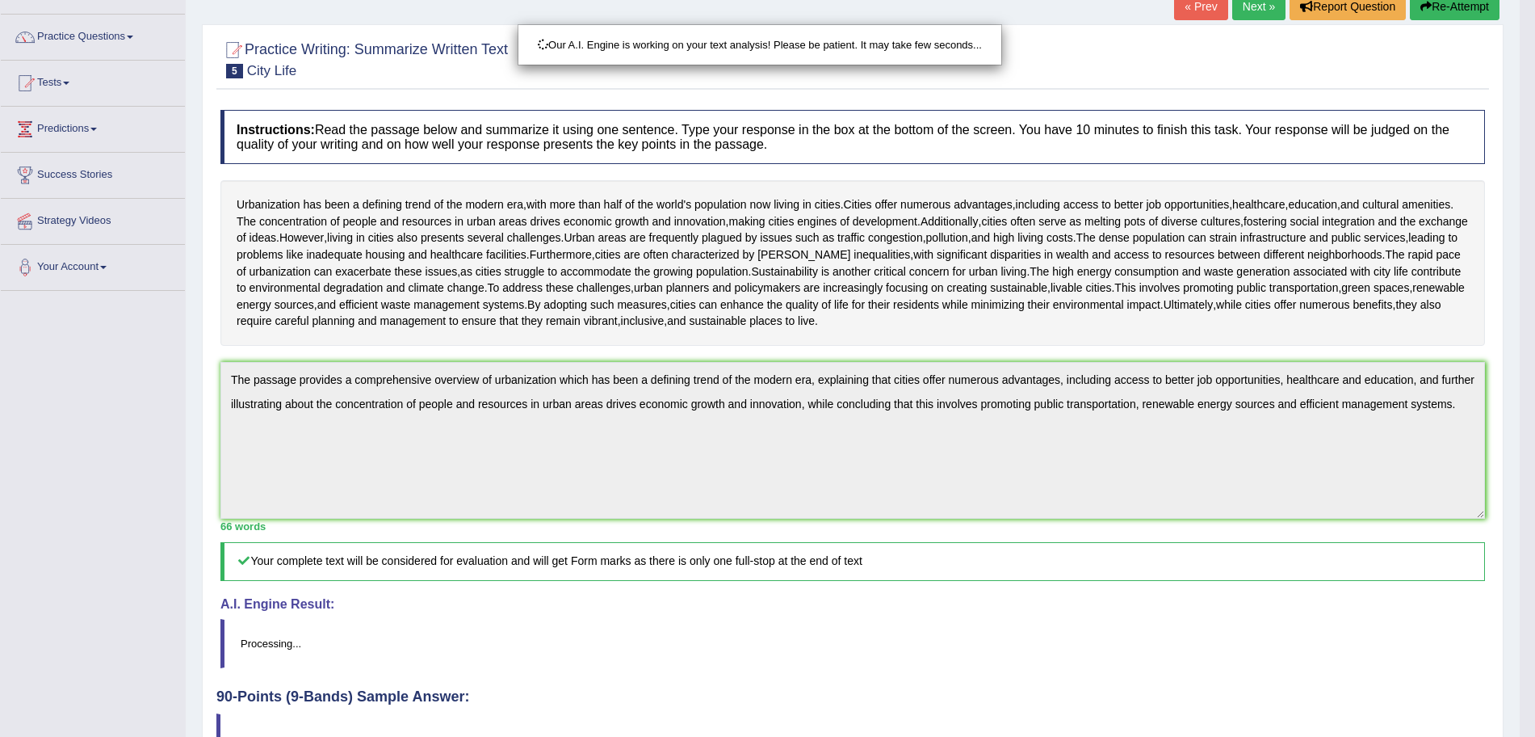
drag, startPoint x: 1550, startPoint y: 232, endPoint x: 1550, endPoint y: 505, distance: 273.0
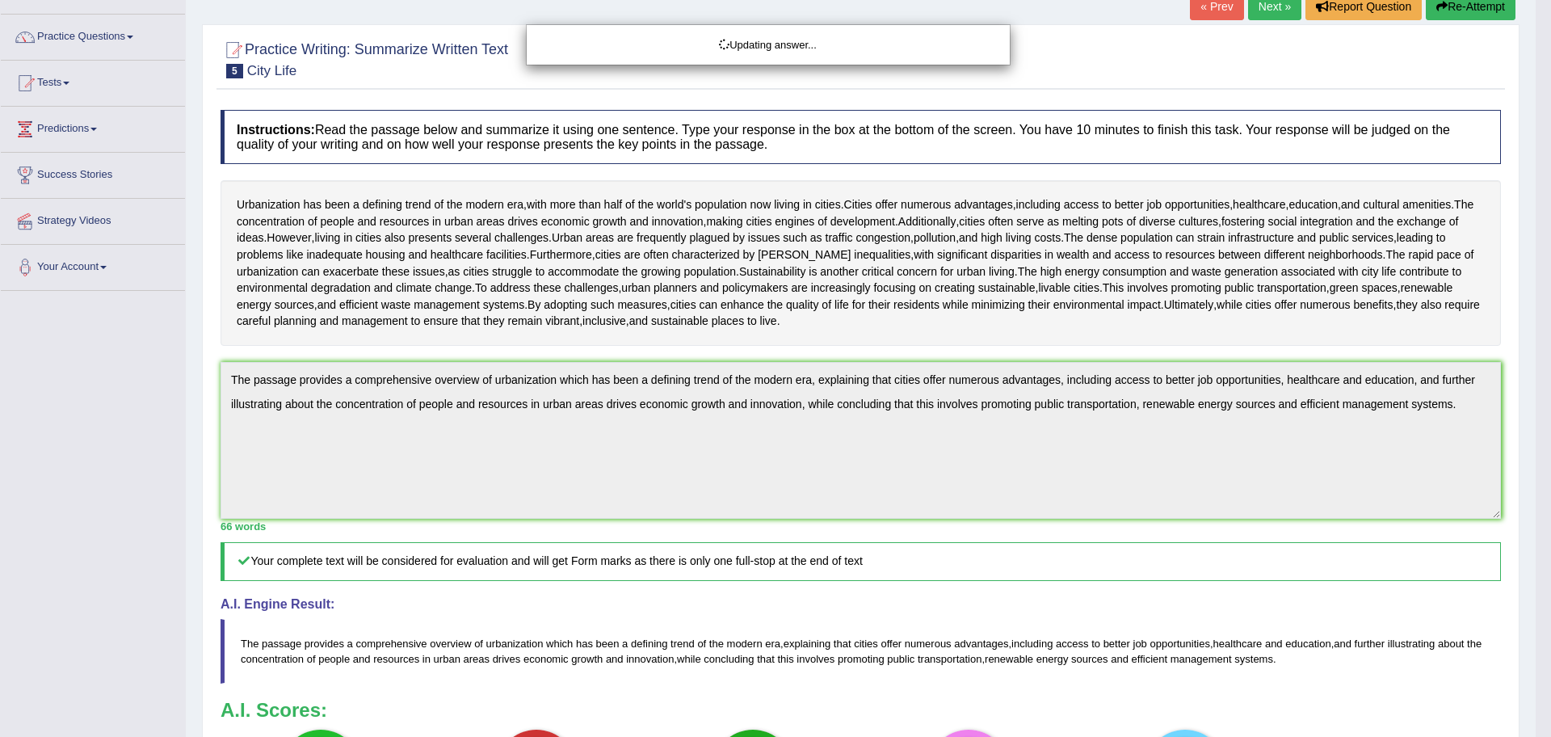
drag, startPoint x: 1550, startPoint y: 323, endPoint x: 1550, endPoint y: 572, distance: 248.7
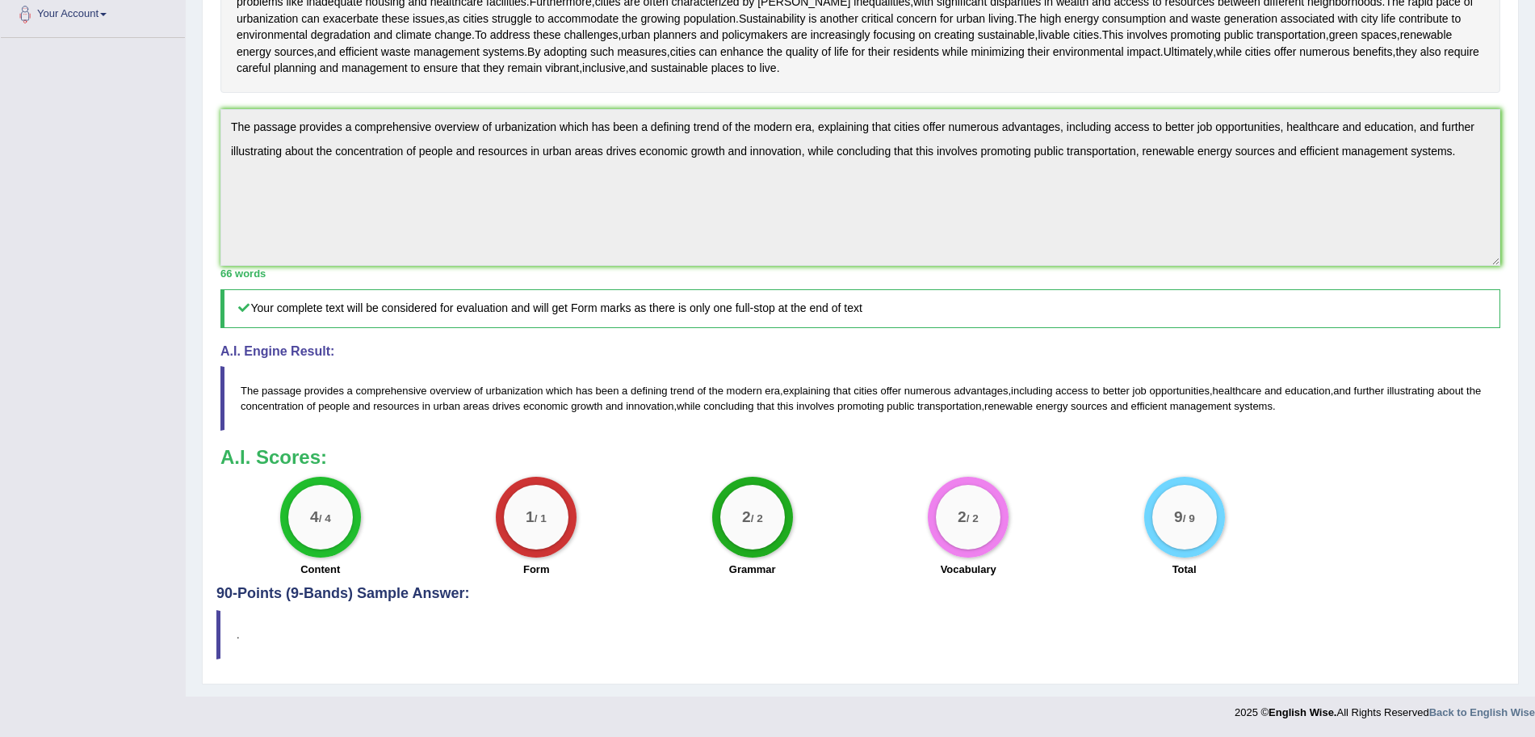
scroll to position [0, 0]
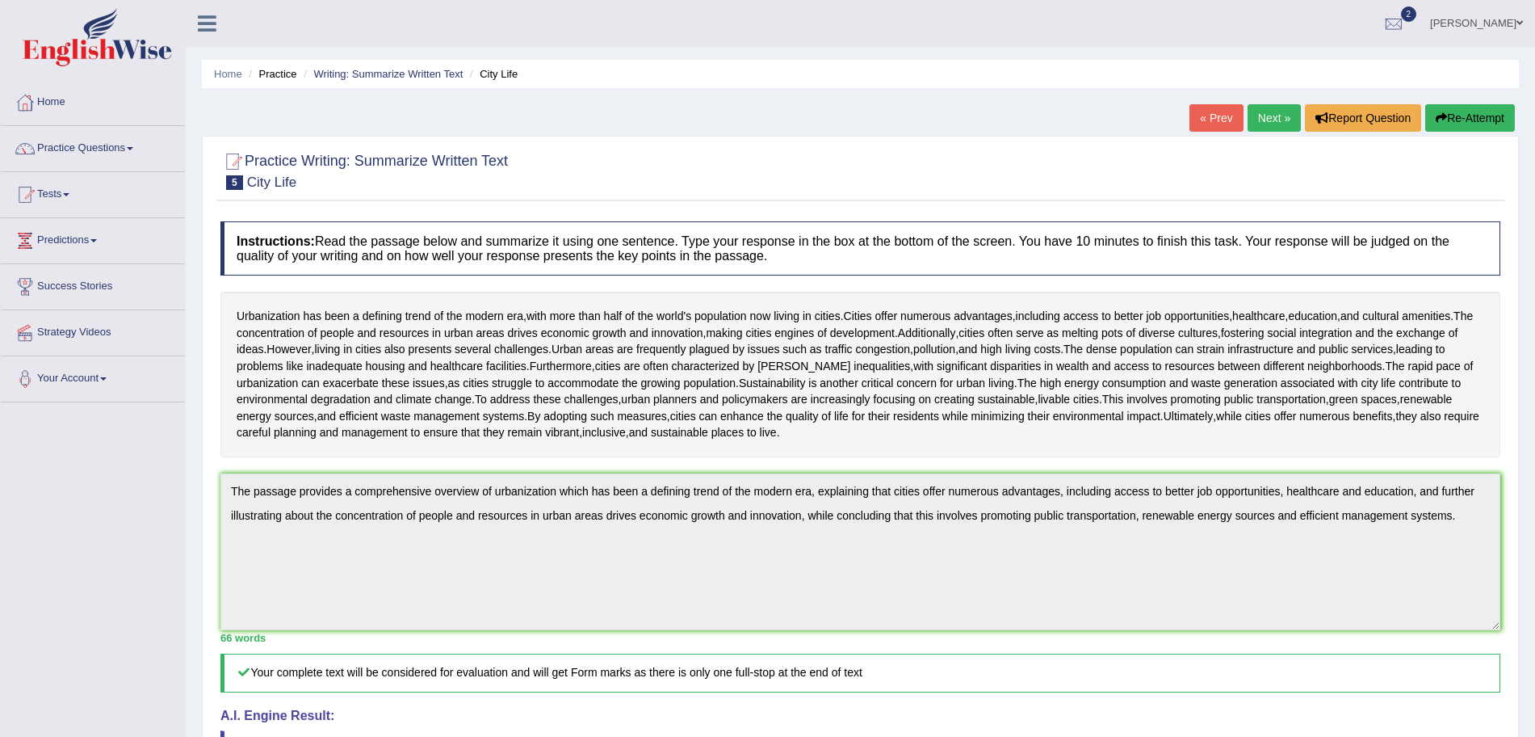
click at [1280, 113] on link "Next »" at bounding box center [1274, 117] width 53 height 27
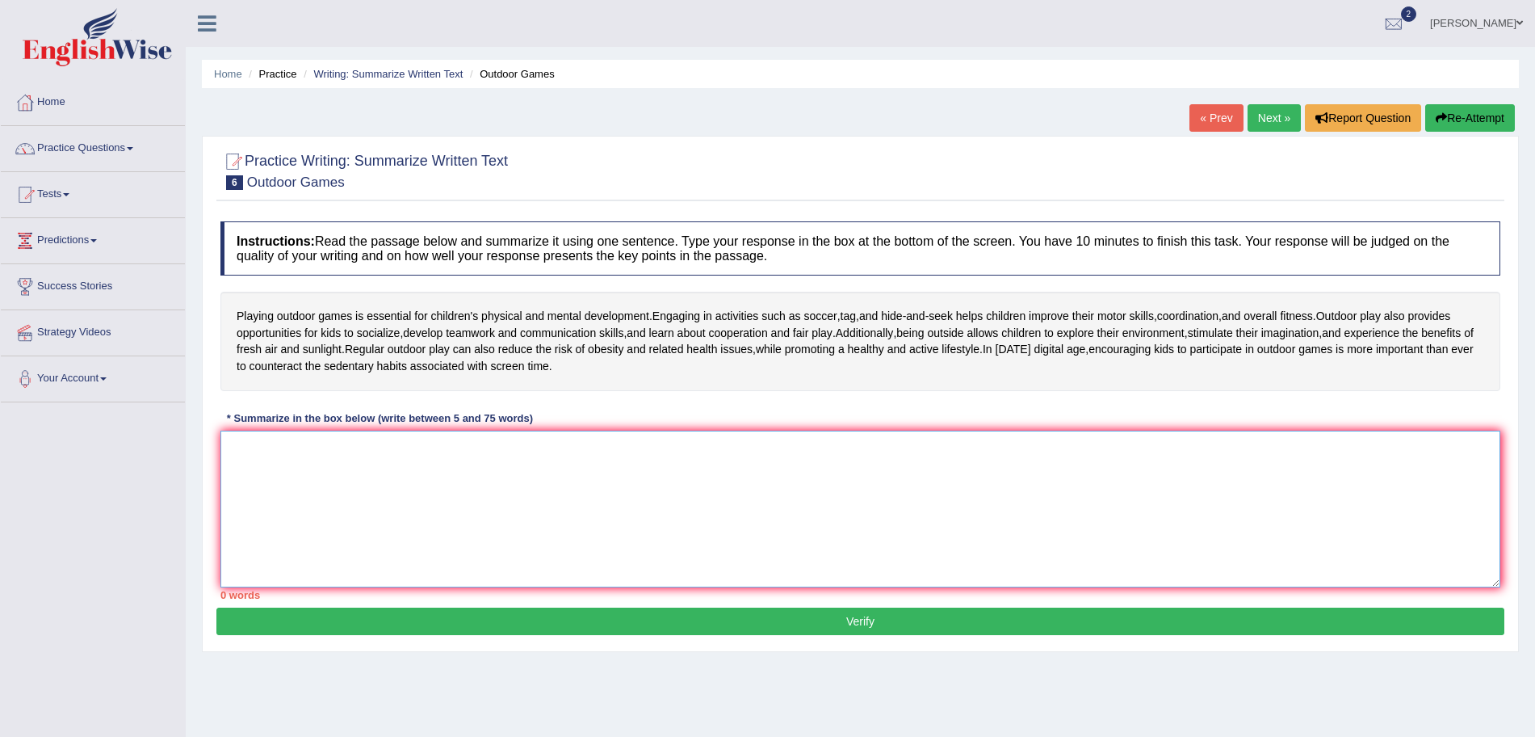
click at [652, 510] on textarea at bounding box center [860, 508] width 1280 height 157
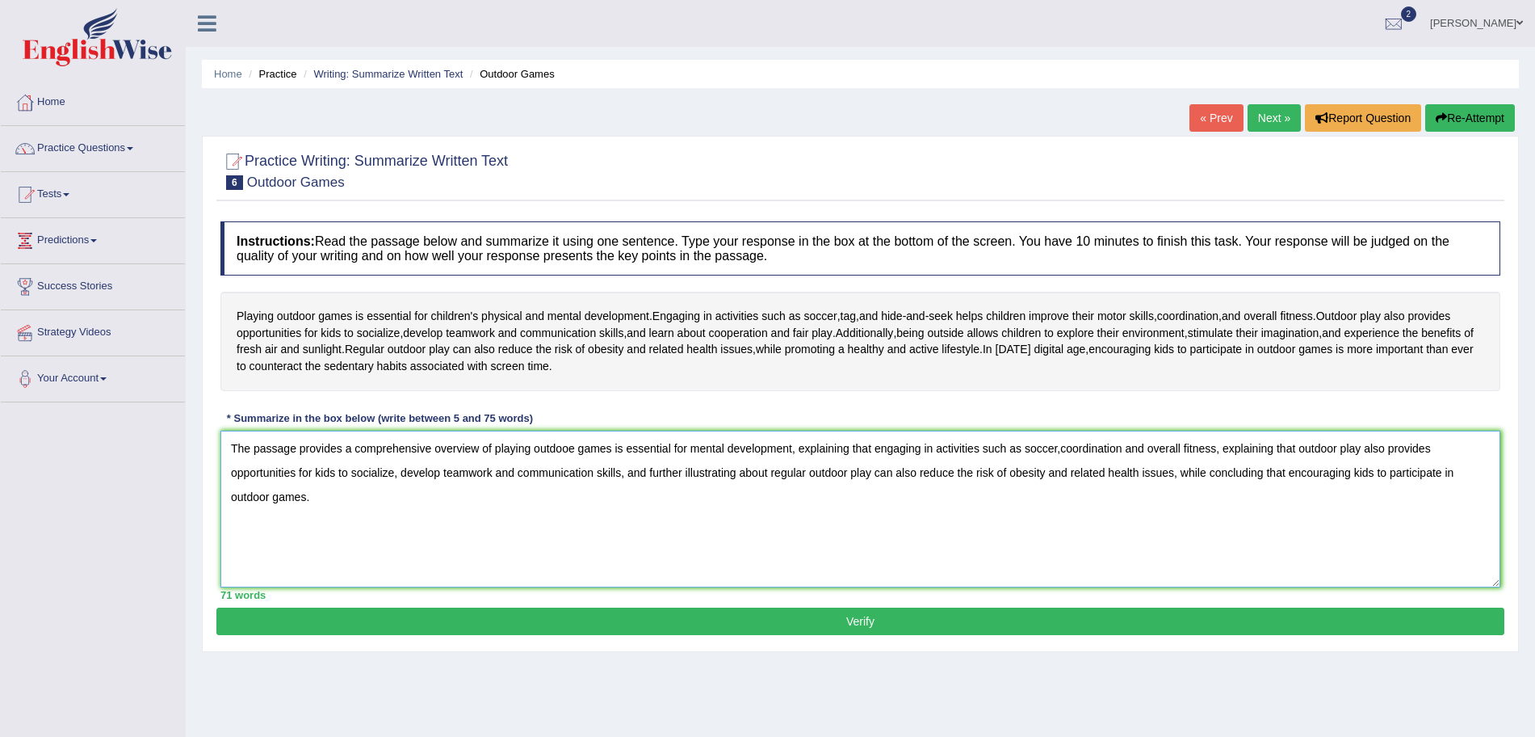
type textarea "The passage provides a comprehensive overview of playing outdooe games is essen…"
click at [647, 612] on button "Verify" at bounding box center [860, 620] width 1288 height 27
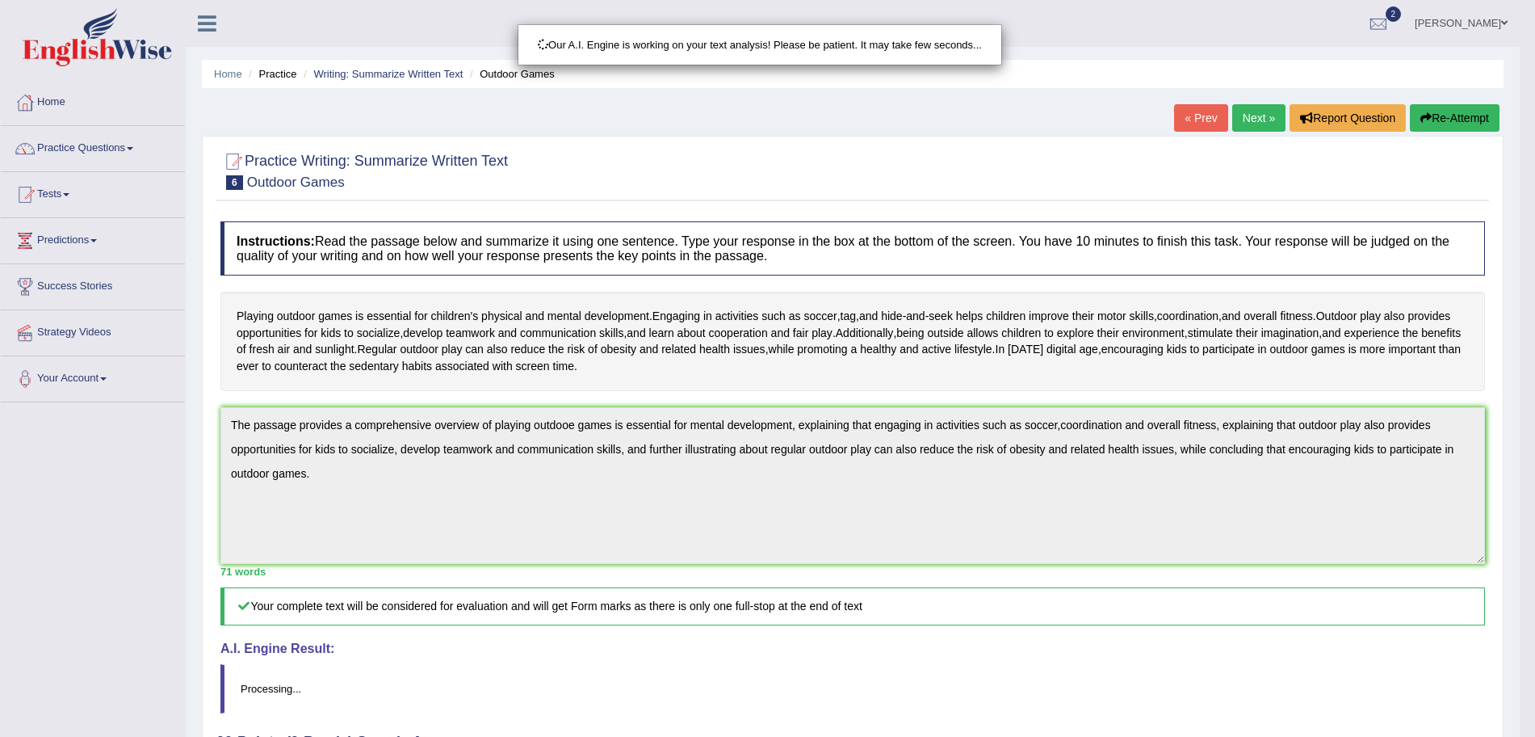
drag, startPoint x: 1550, startPoint y: 257, endPoint x: 1550, endPoint y: 498, distance: 241.5
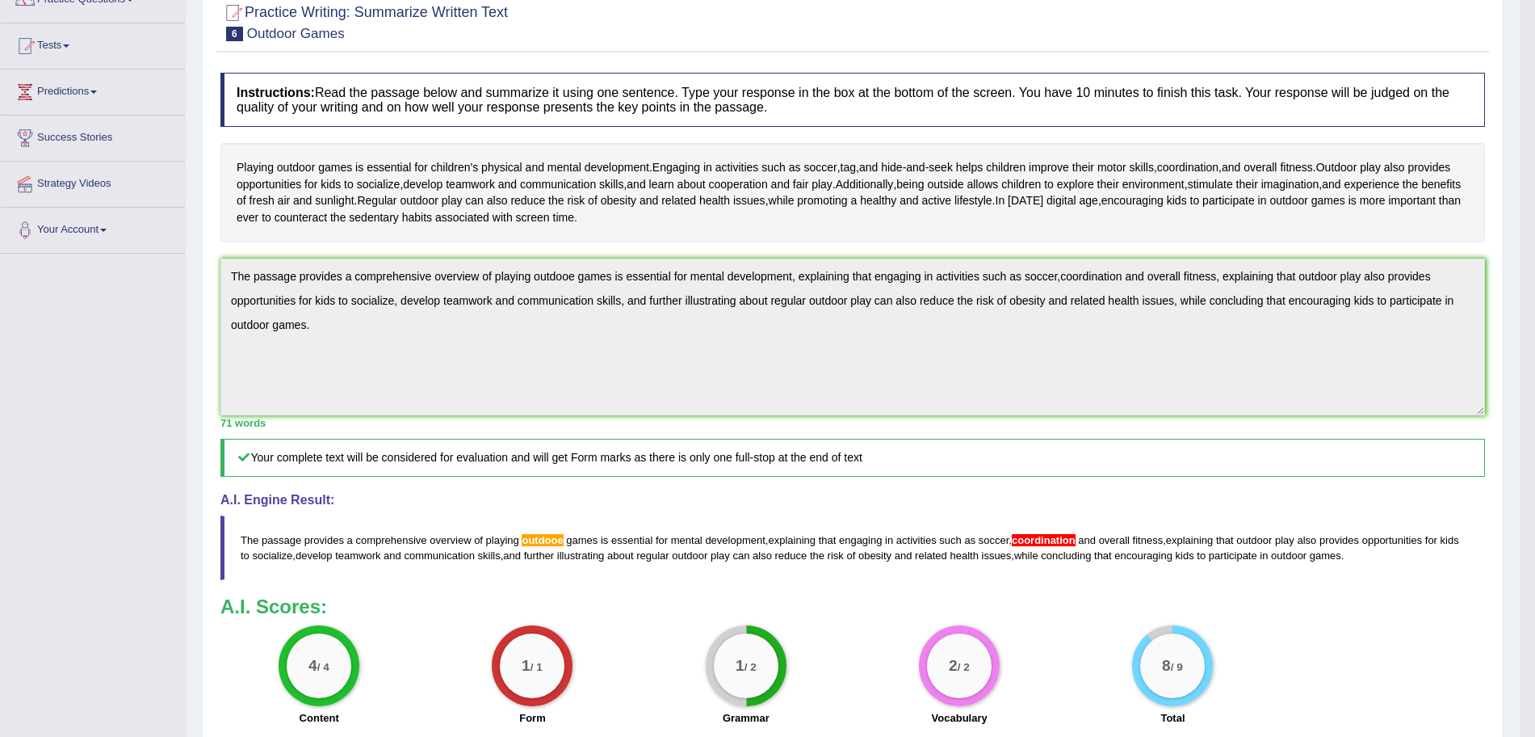
drag, startPoint x: 1550, startPoint y: 460, endPoint x: 1550, endPoint y: 417, distance: 43.6
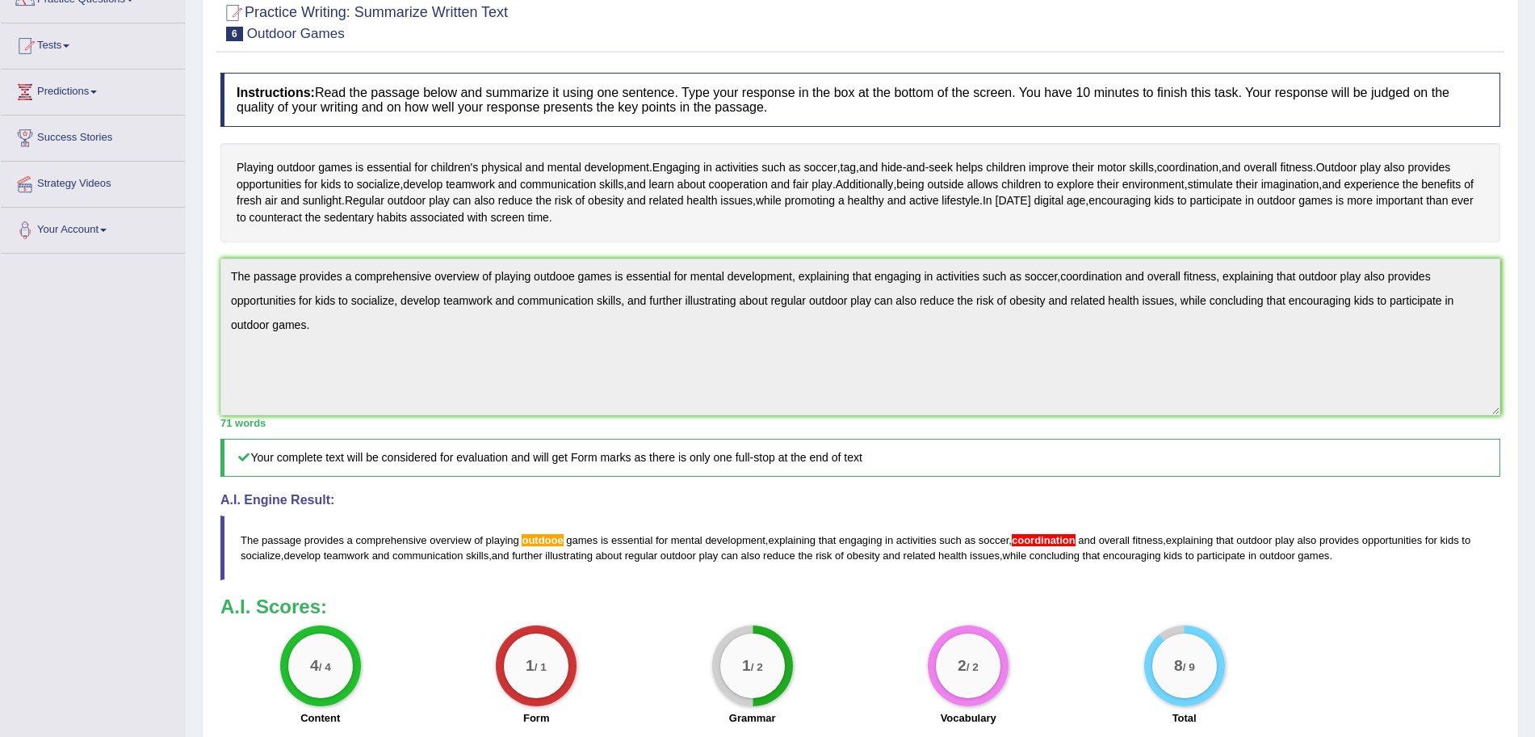
scroll to position [0, 0]
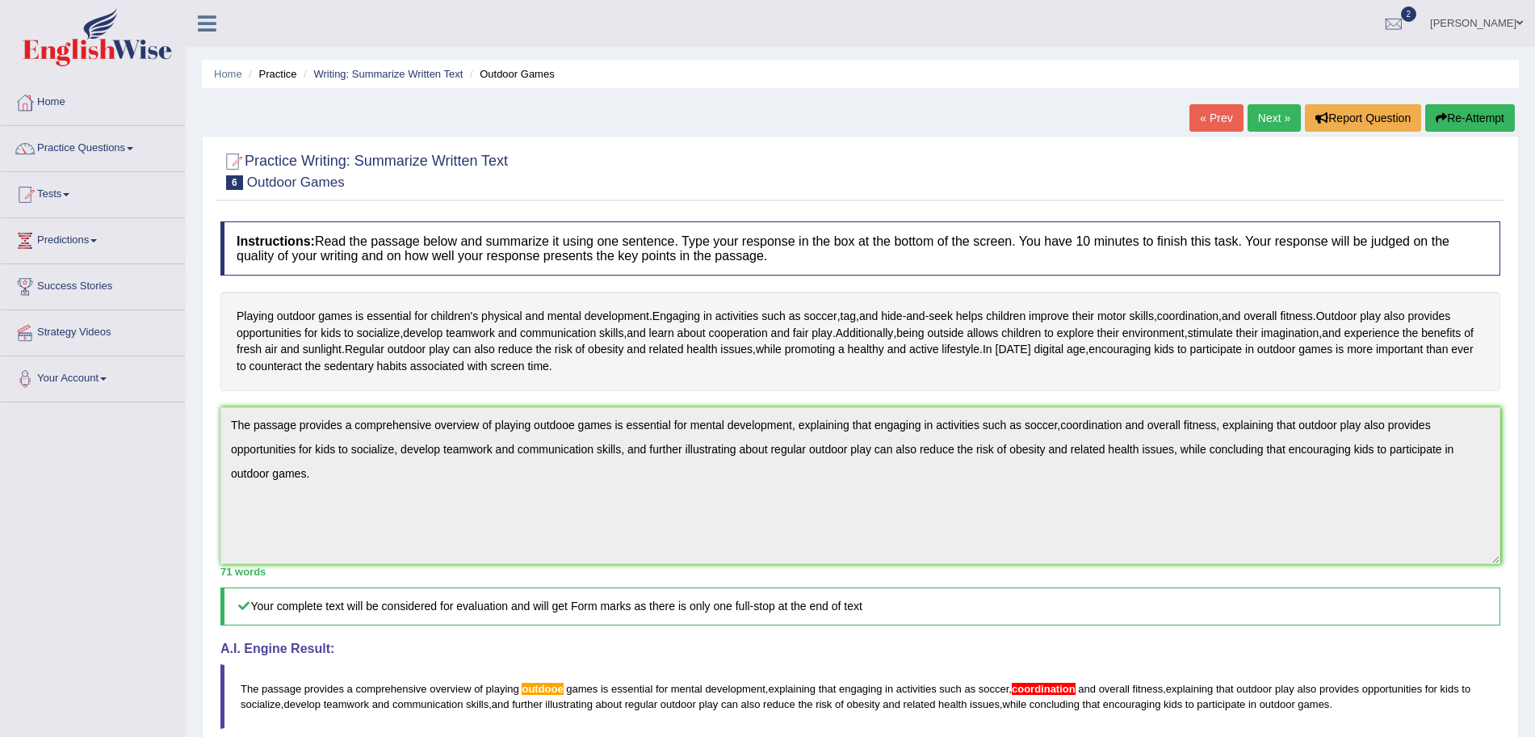
click at [1475, 125] on button "Re-Attempt" at bounding box center [1470, 117] width 90 height 27
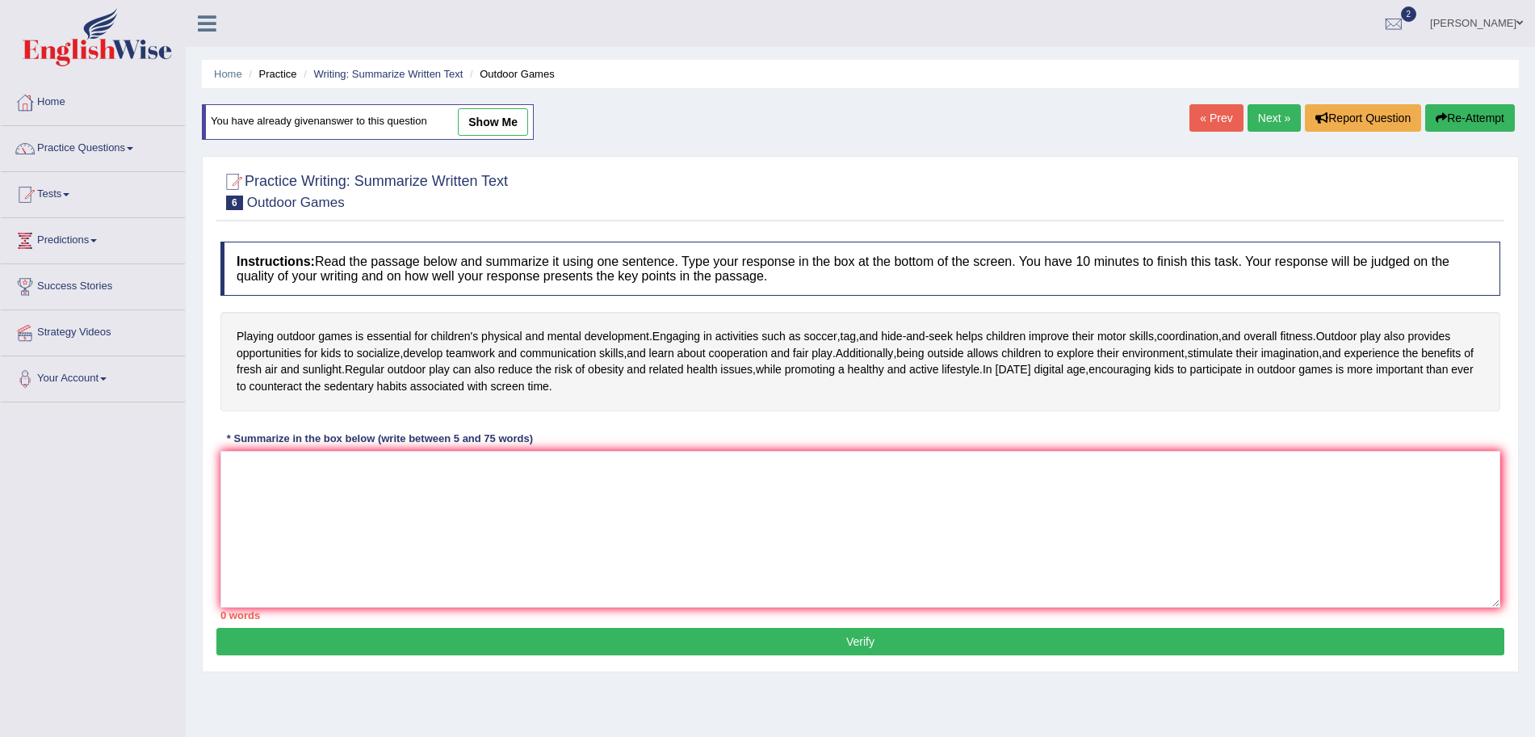
drag, startPoint x: 0, startPoint y: 0, endPoint x: 677, endPoint y: 516, distance: 851.1
click at [677, 516] on div "Instructions: Read the passage below and summarize it using one sentence. Type …" at bounding box center [860, 430] width 1288 height 394
click at [677, 516] on textarea at bounding box center [860, 529] width 1280 height 157
paste textarea "The passage provides a comprehensive overview of playing outdooe games is essen…"
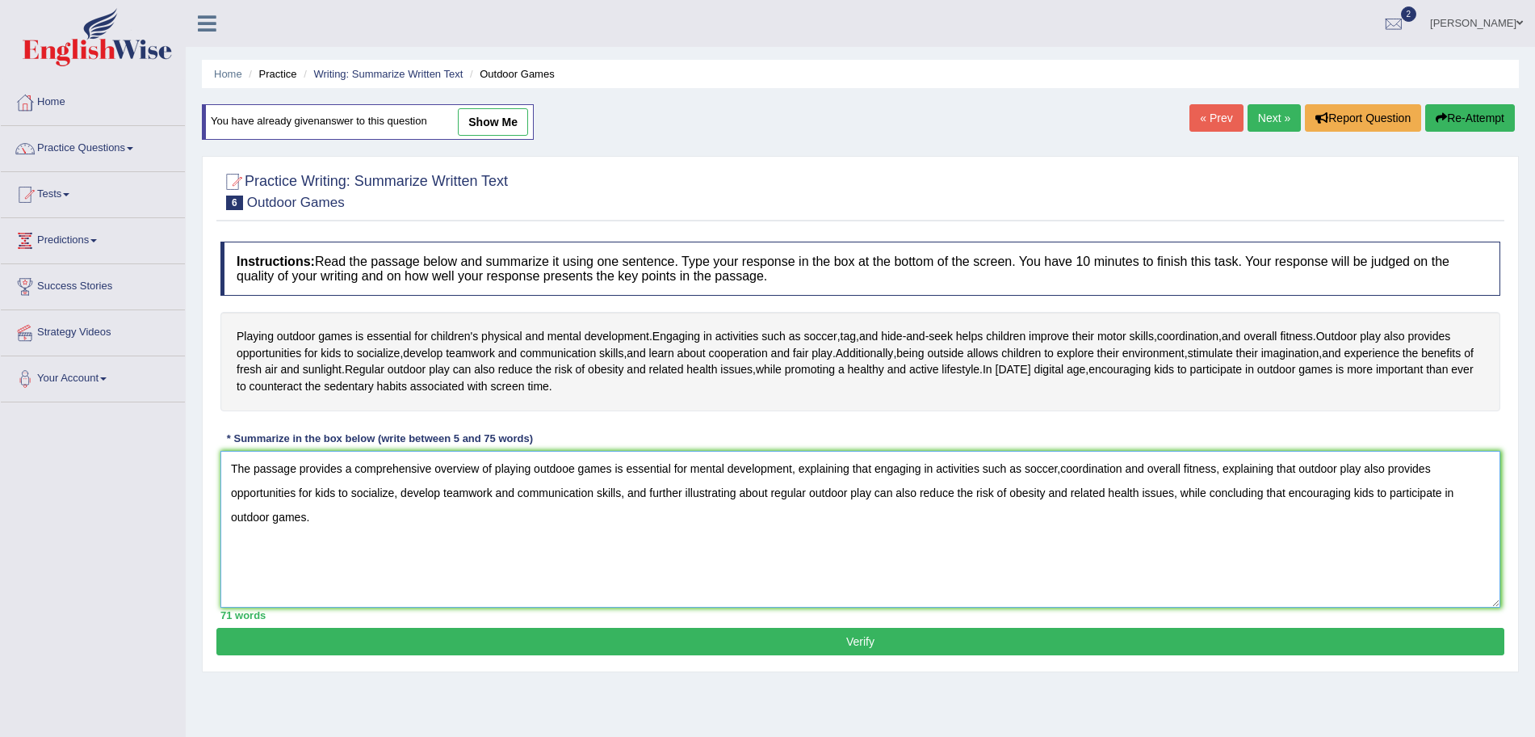
click at [565, 472] on textarea "The passage provides a comprehensive overview of playing outdooe games is essen…" at bounding box center [860, 529] width 1280 height 157
click at [1071, 468] on textarea "The passage provides a comprehensive overview of playing outdoor games is essen…" at bounding box center [860, 529] width 1280 height 157
type textarea "The passage provides a comprehensive overview of playing outdoor games is essen…"
click at [932, 641] on button "Verify" at bounding box center [860, 641] width 1288 height 27
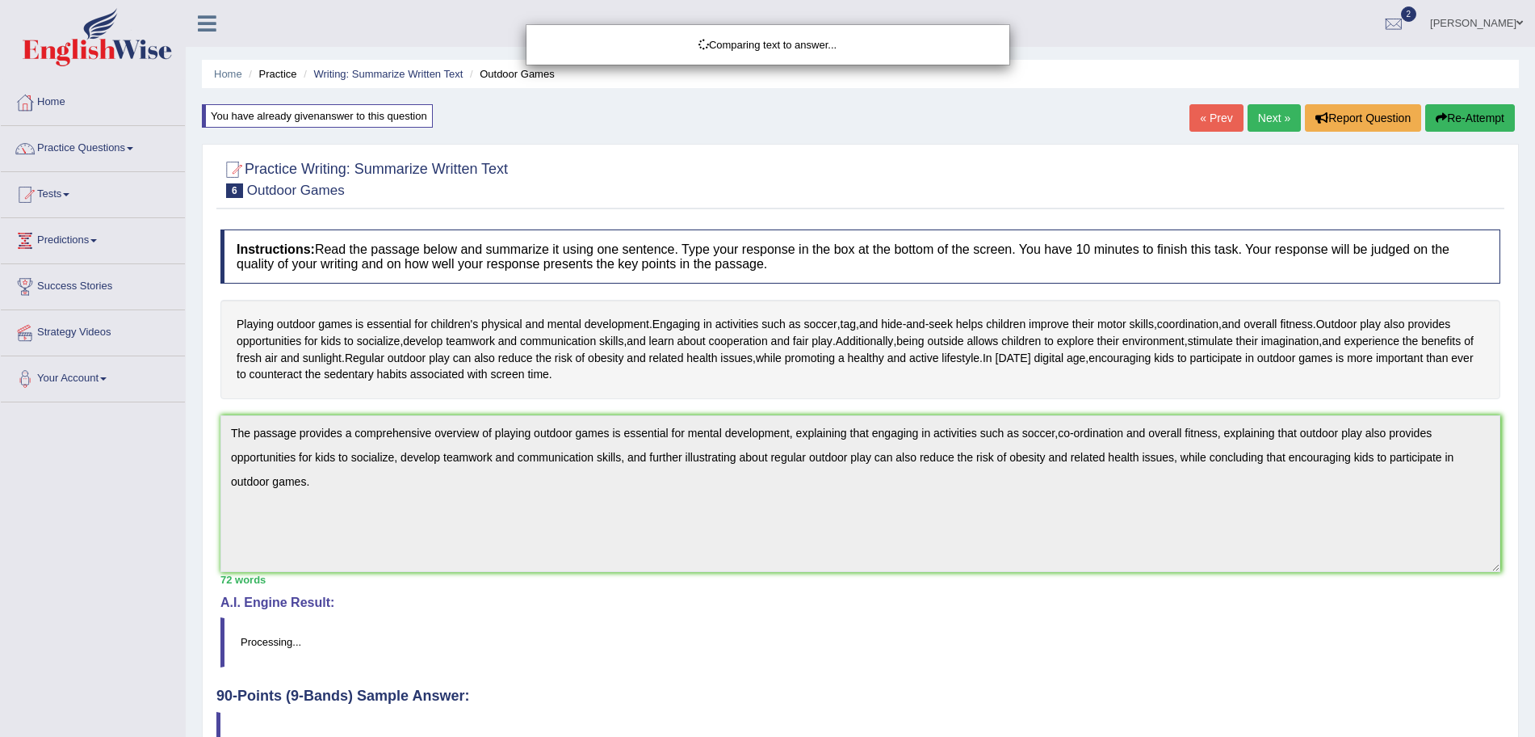
scroll to position [111, 0]
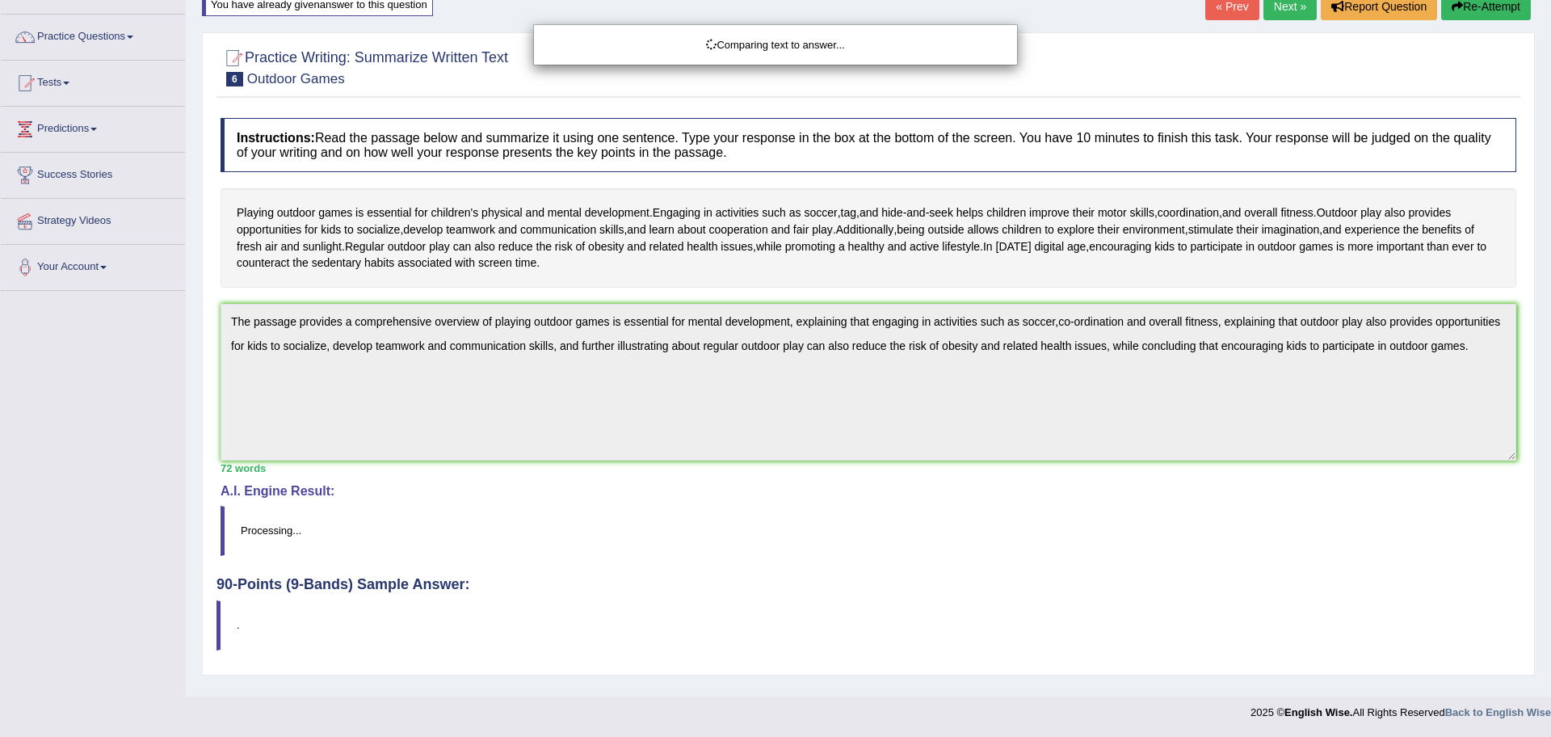
click at [1534, 447] on html "Toggle navigation Home Practice Questions Speaking Practice Read Aloud Repeat S…" at bounding box center [775, 257] width 1551 height 737
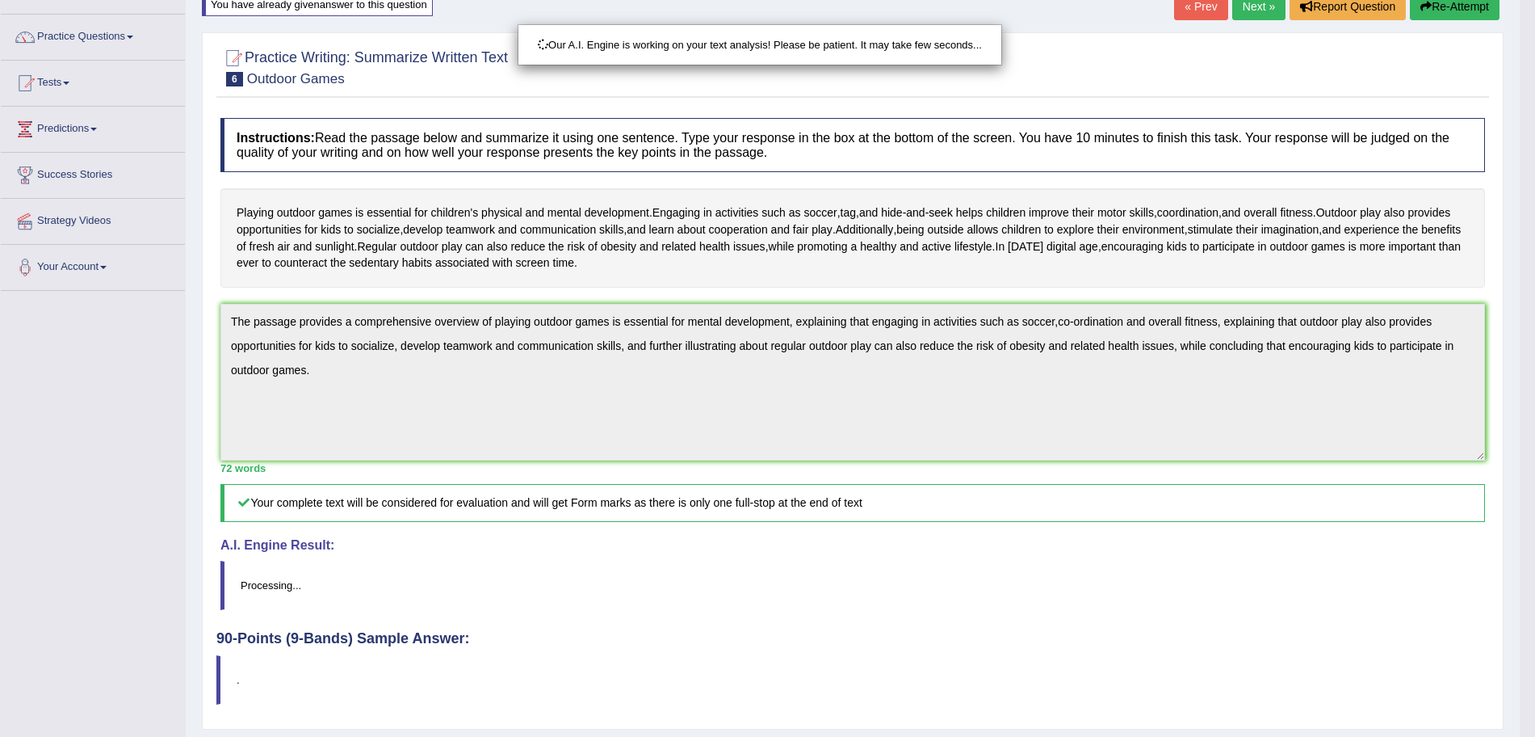
scroll to position [157, 0]
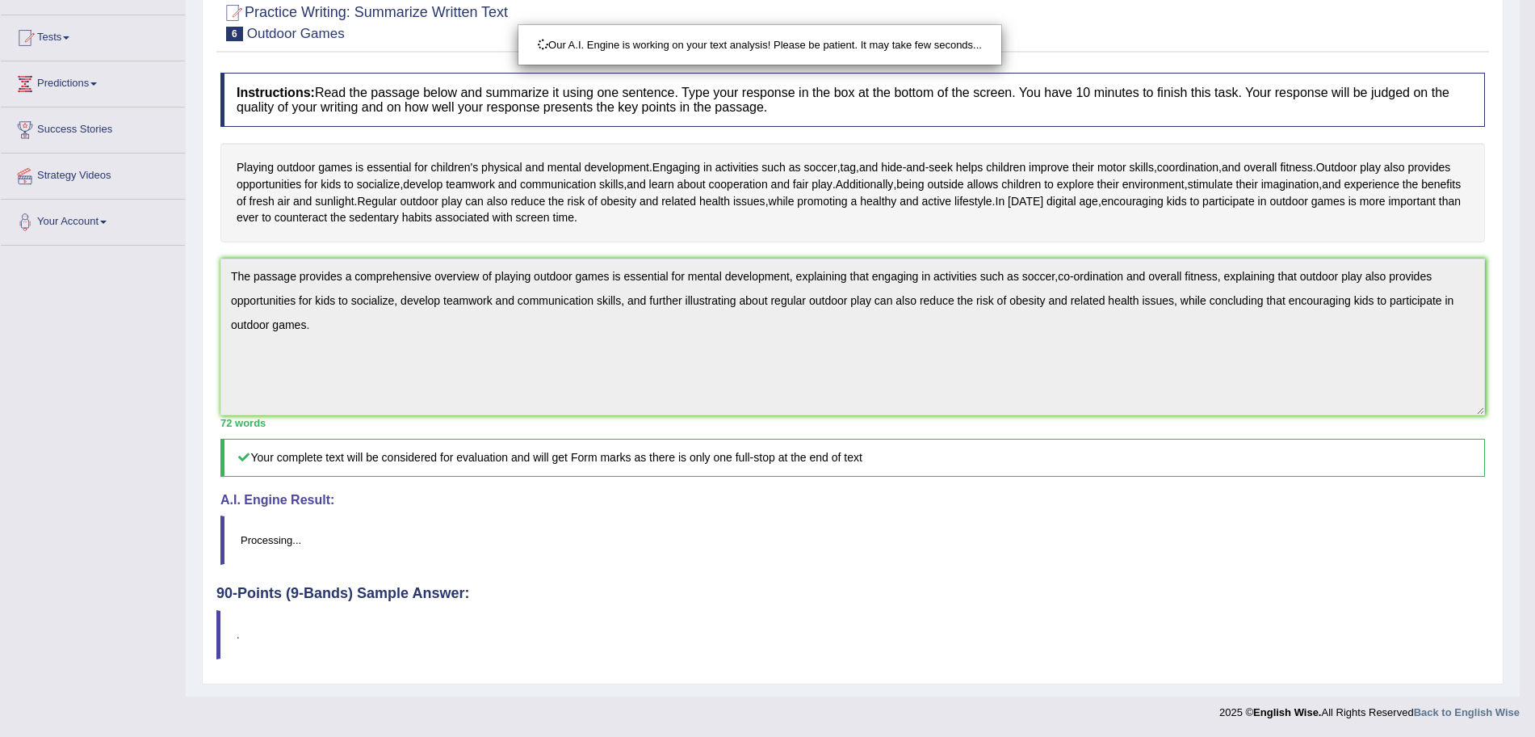
click at [1534, 522] on html "Toggle navigation Home Practice Questions Speaking Practice Read Aloud Repeat S…" at bounding box center [767, 211] width 1535 height 737
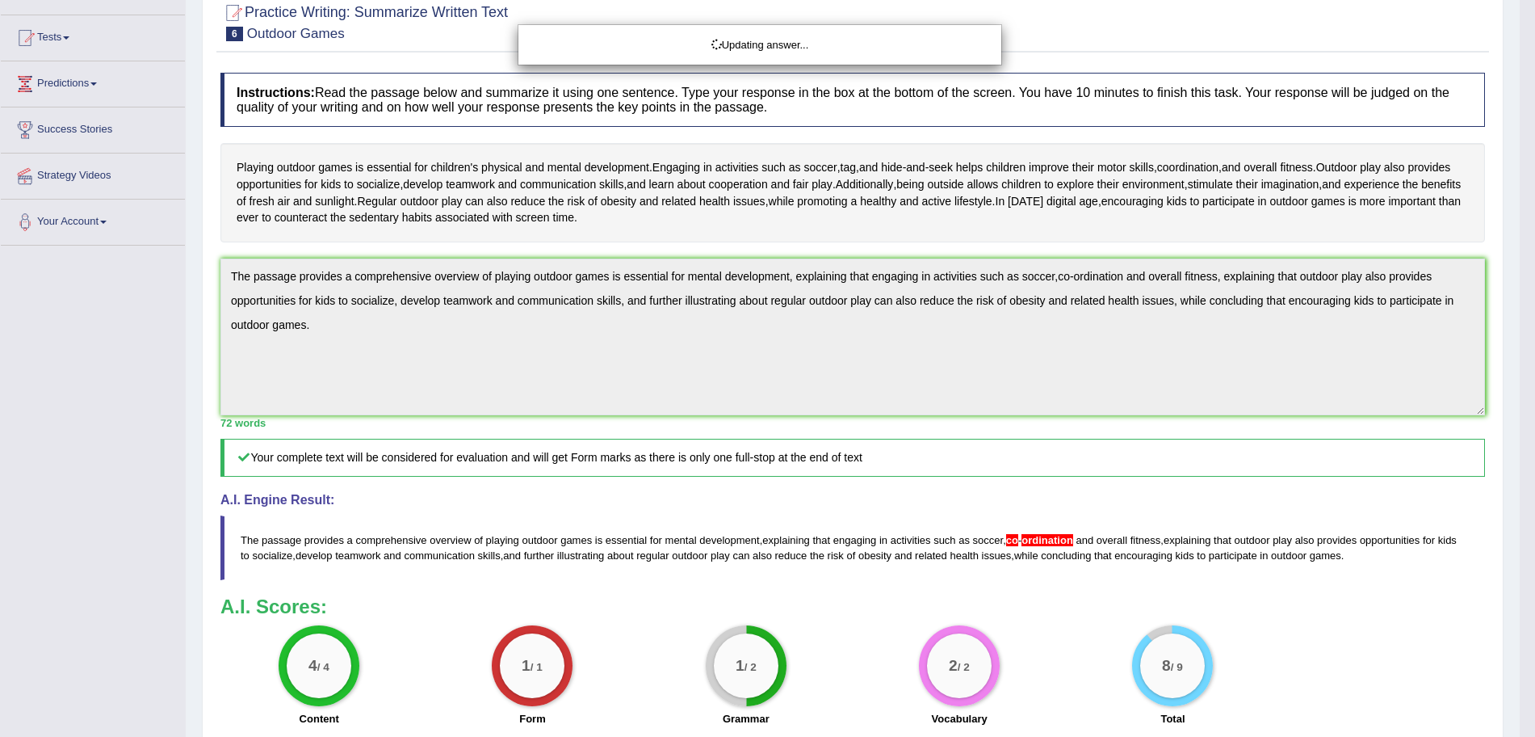
scroll to position [0, 0]
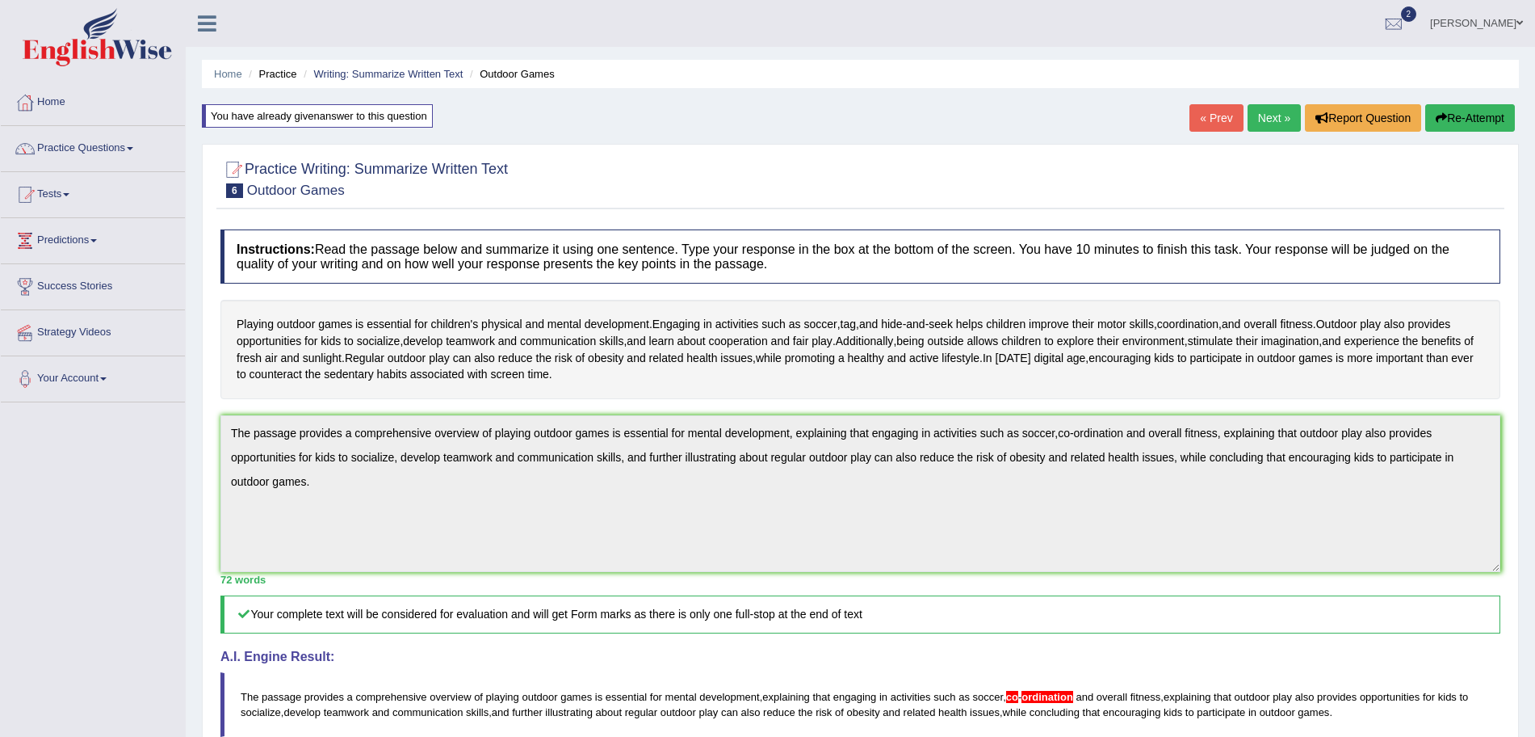
click at [1449, 119] on button "Re-Attempt" at bounding box center [1470, 117] width 90 height 27
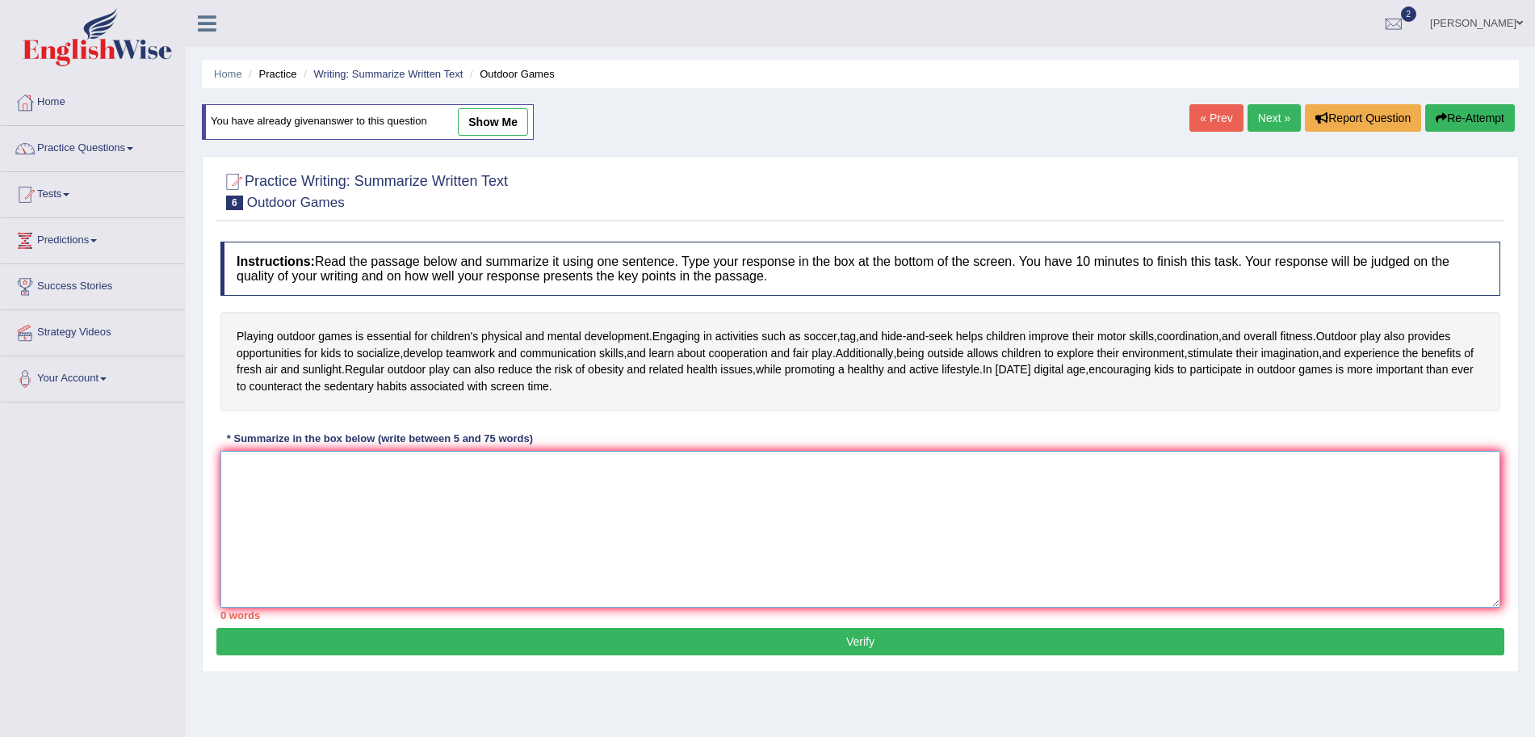
click at [771, 509] on textarea at bounding box center [860, 529] width 1280 height 157
paste textarea "The passage provides a comprehensive overview of playing outdoor games is essen…"
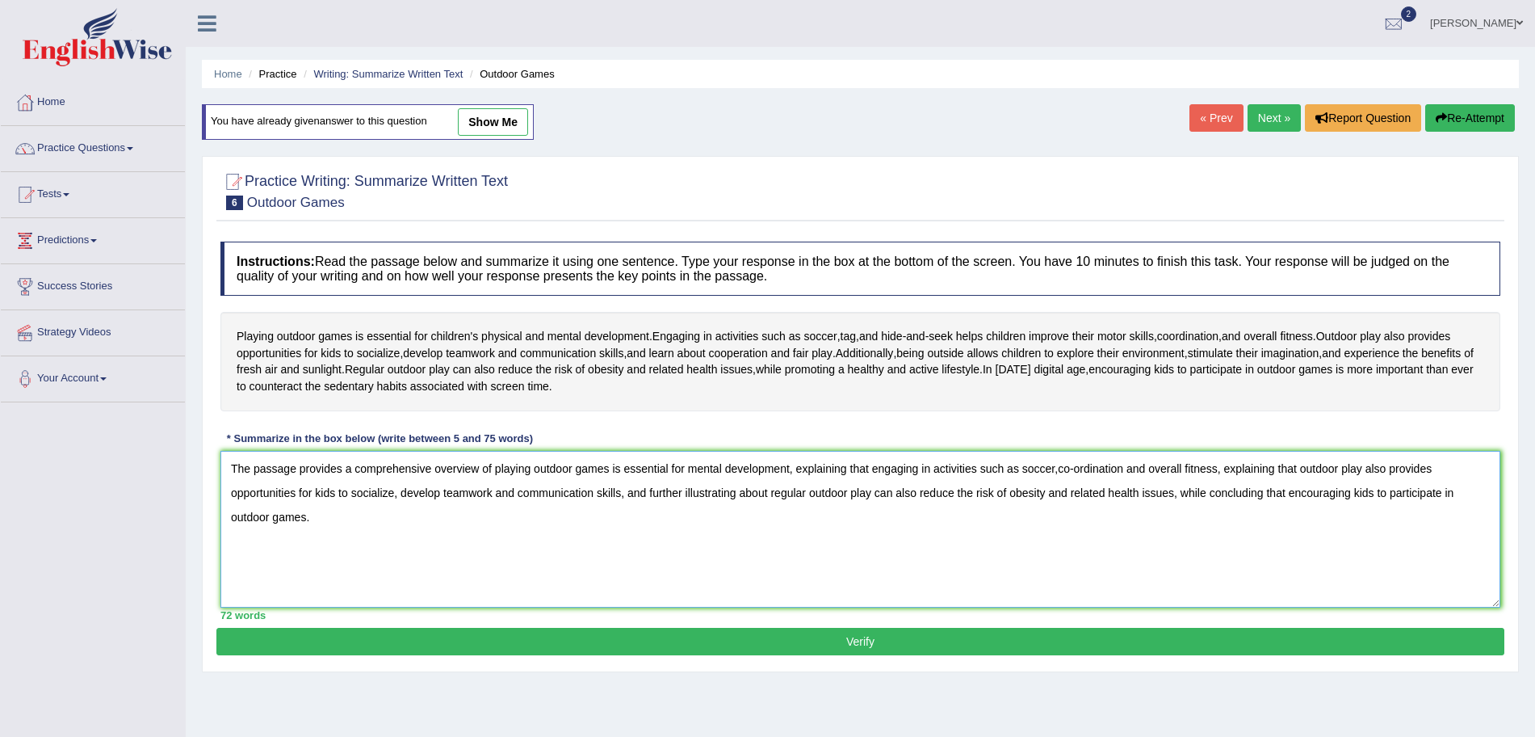
click at [1110, 470] on textarea "The passage provides a comprehensive overview of playing outdoor games is essen…" at bounding box center [860, 529] width 1280 height 157
type textarea "The passage provides a comprehensive overview of playing outdoor games is essen…"
click at [983, 645] on button "Verify" at bounding box center [860, 641] width 1288 height 27
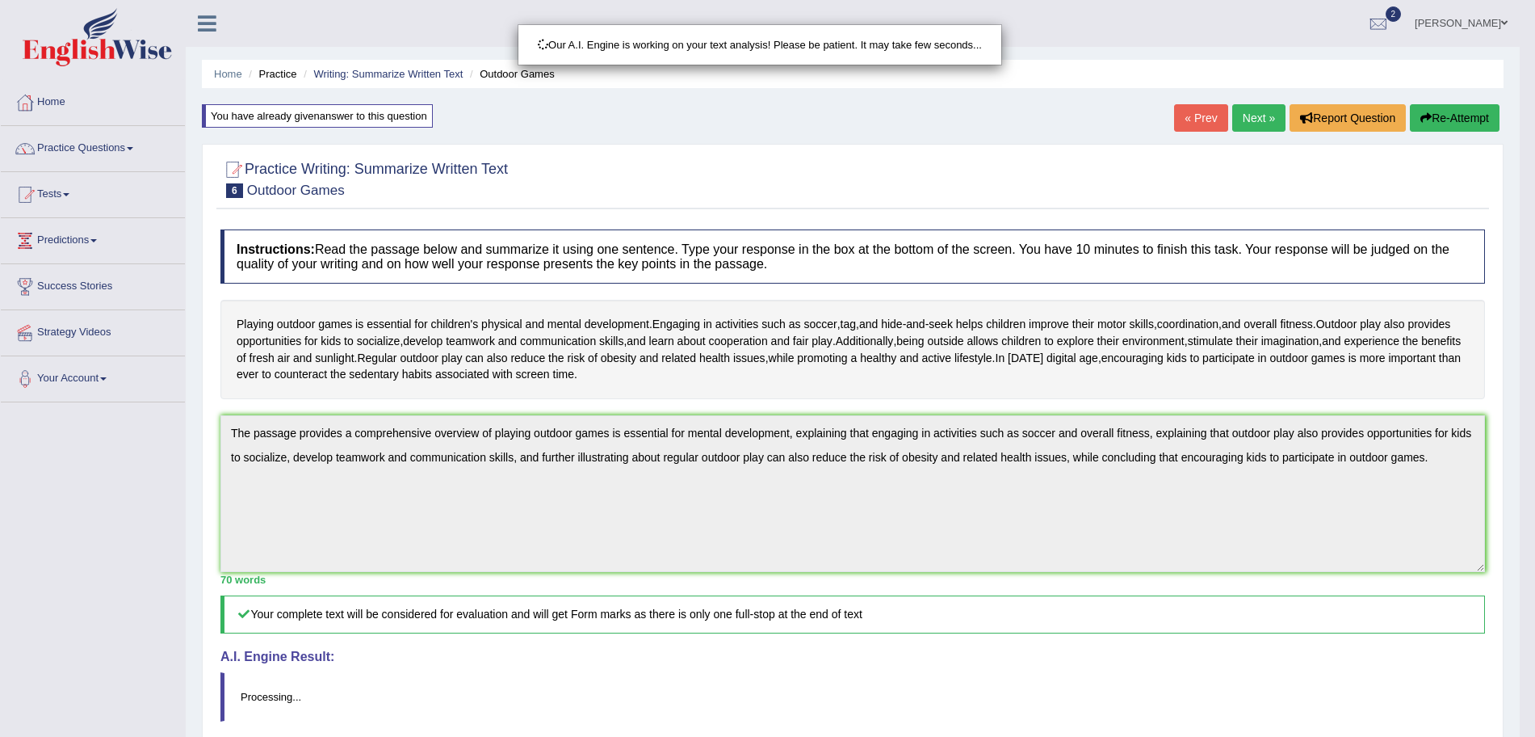
scroll to position [157, 0]
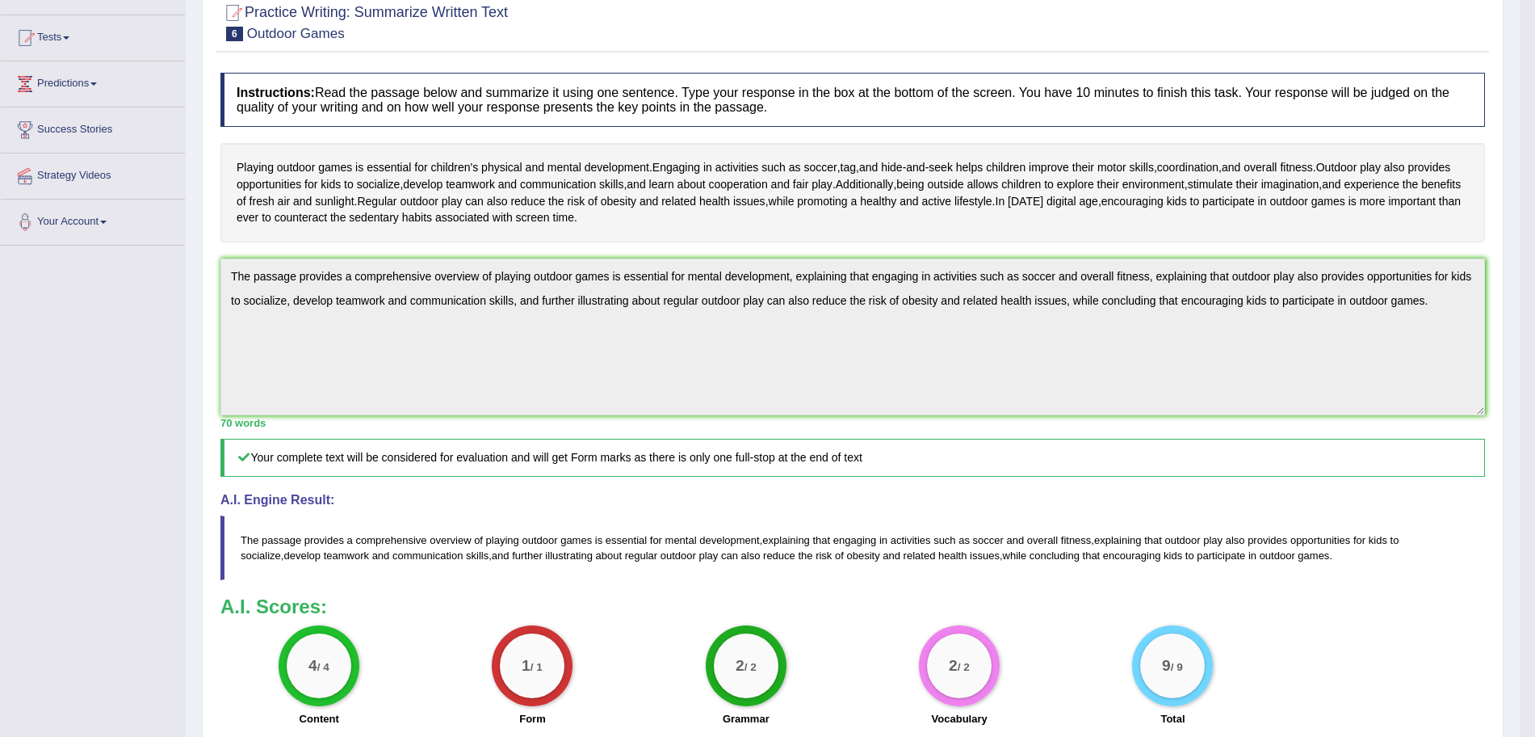
drag, startPoint x: 1550, startPoint y: 380, endPoint x: 1543, endPoint y: 166, distance: 214.9
click at [1535, 166] on html "Toggle navigation Home Practice Questions Speaking Practice Read Aloud Repeat S…" at bounding box center [767, 211] width 1535 height 737
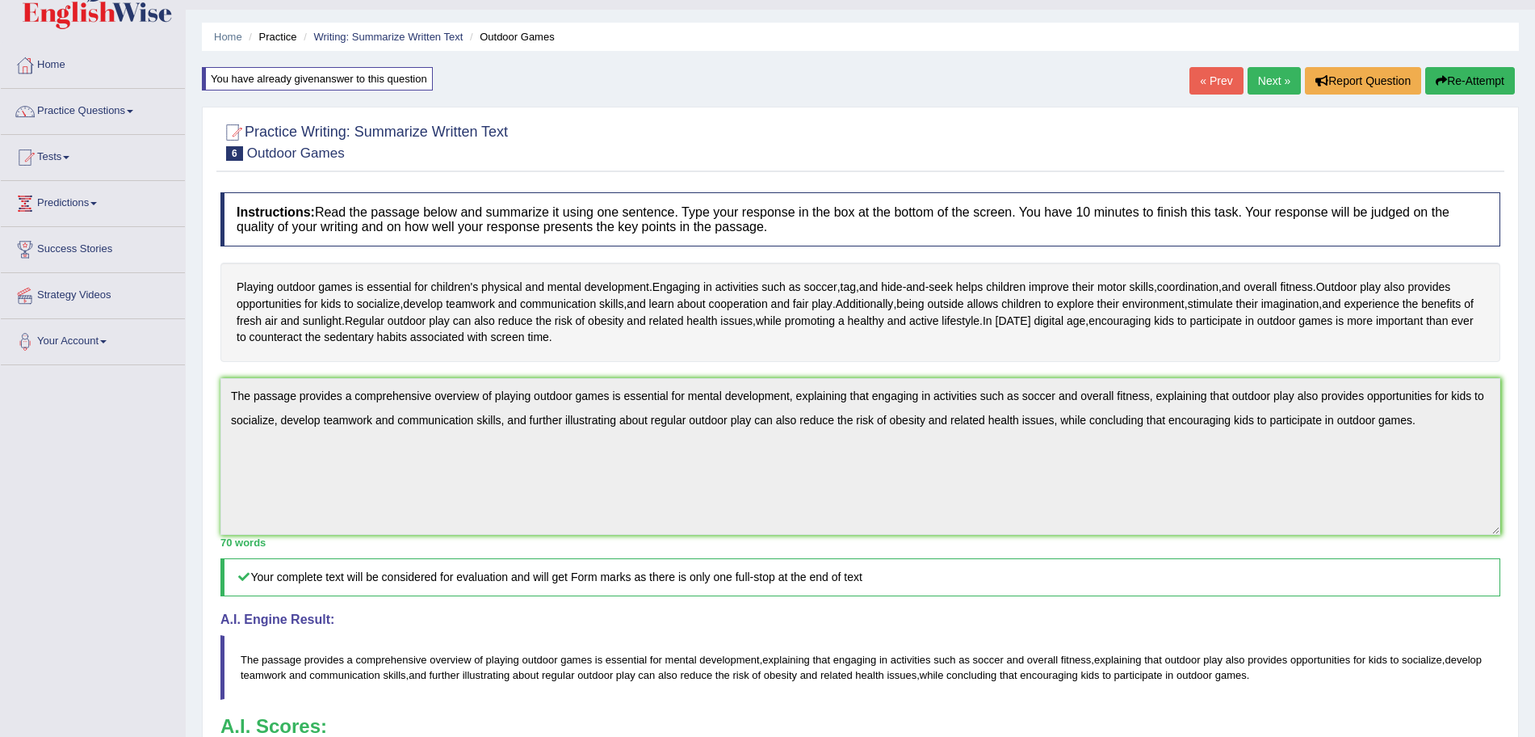
scroll to position [0, 0]
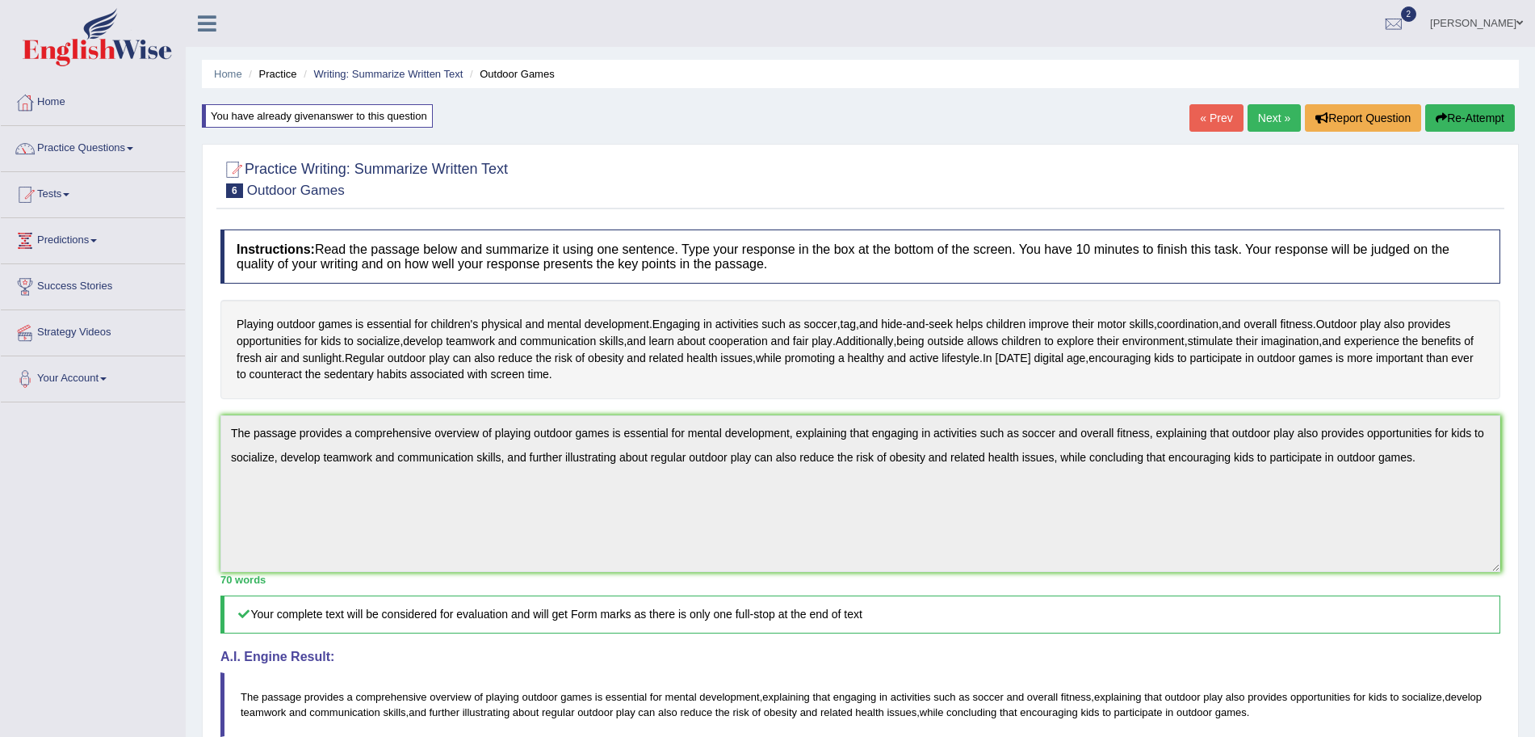
click at [1252, 119] on link "Next »" at bounding box center [1274, 117] width 53 height 27
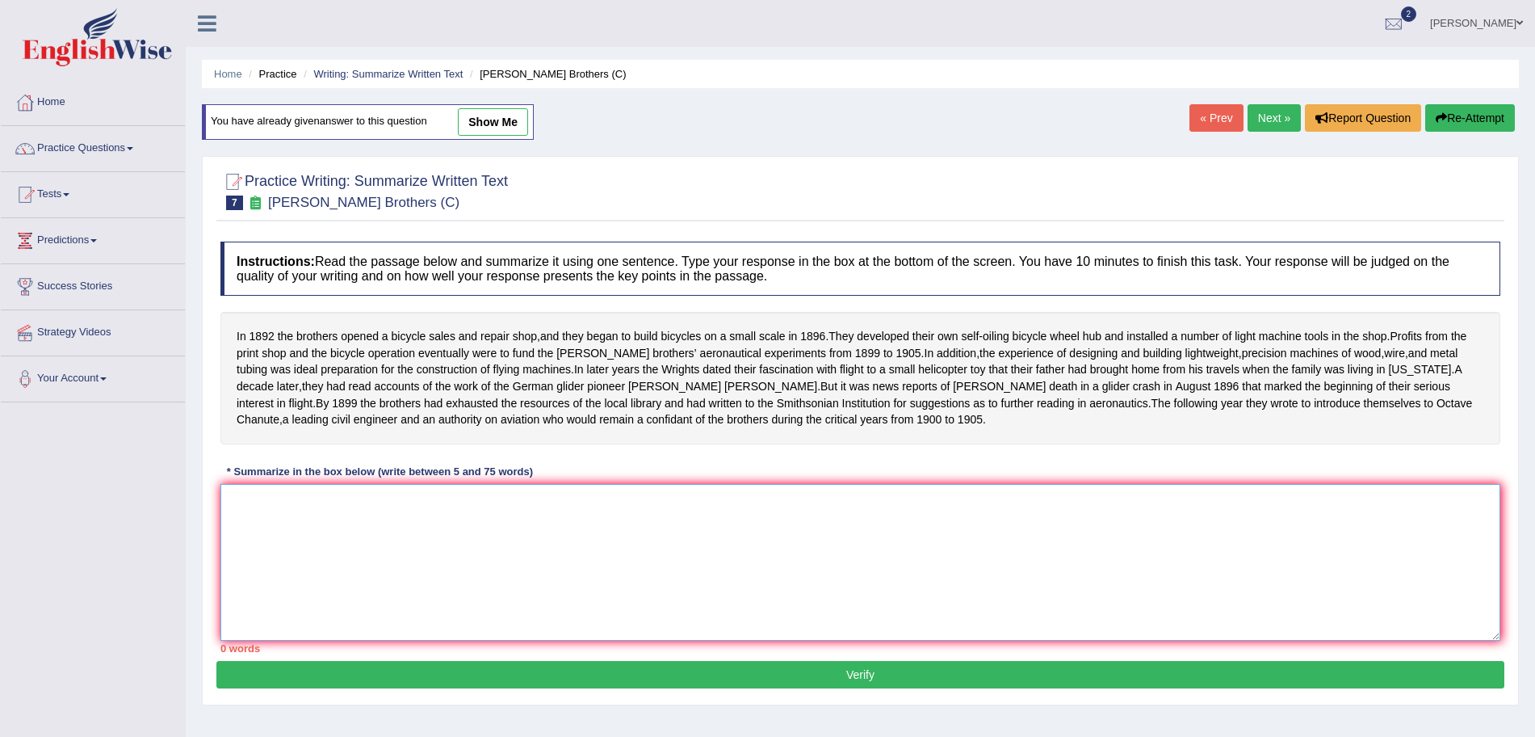
click at [431, 629] on textarea at bounding box center [860, 562] width 1280 height 157
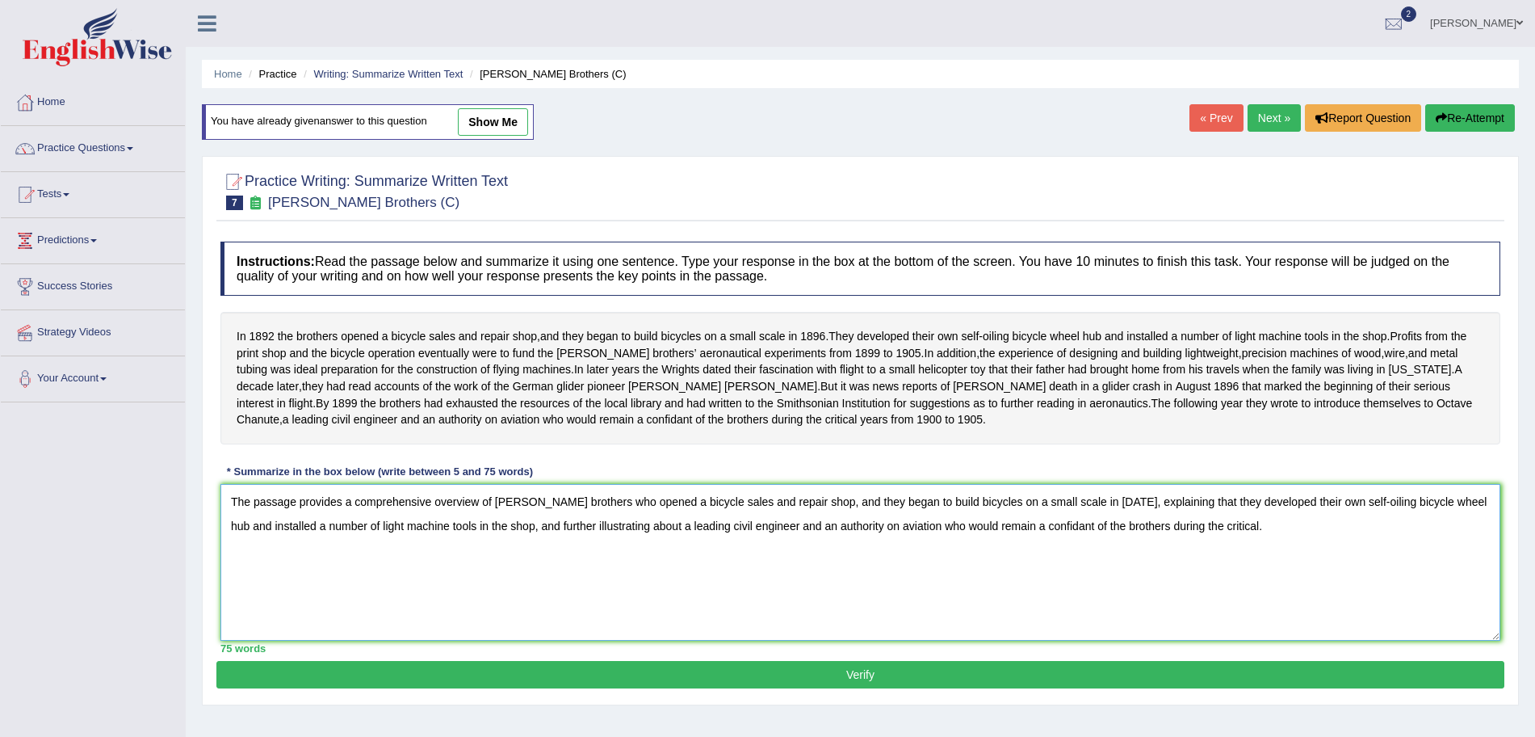
scroll to position [111, 0]
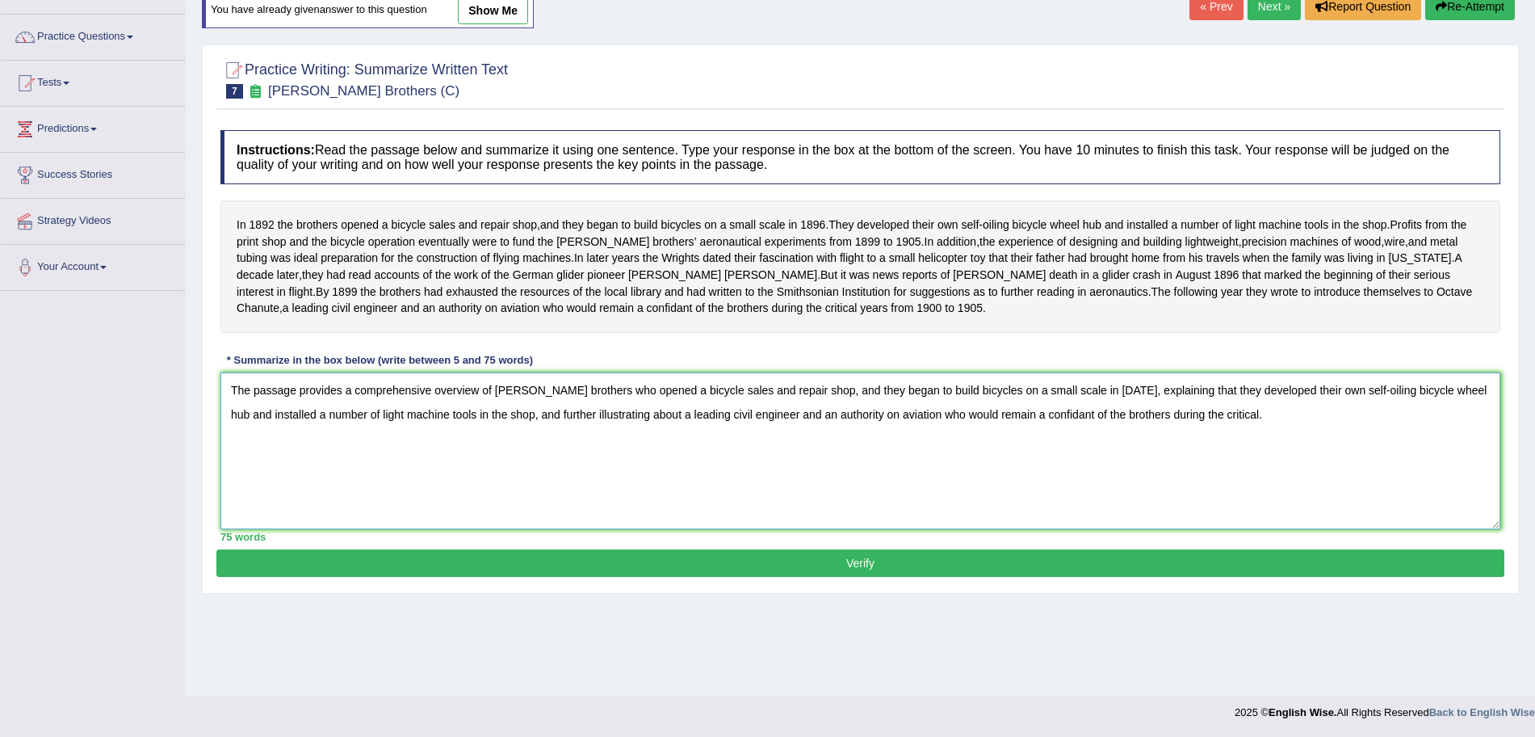
type textarea "The passage provides a comprehensive overview of [PERSON_NAME] brothers who ope…"
click at [766, 577] on button "Verify" at bounding box center [860, 562] width 1288 height 27
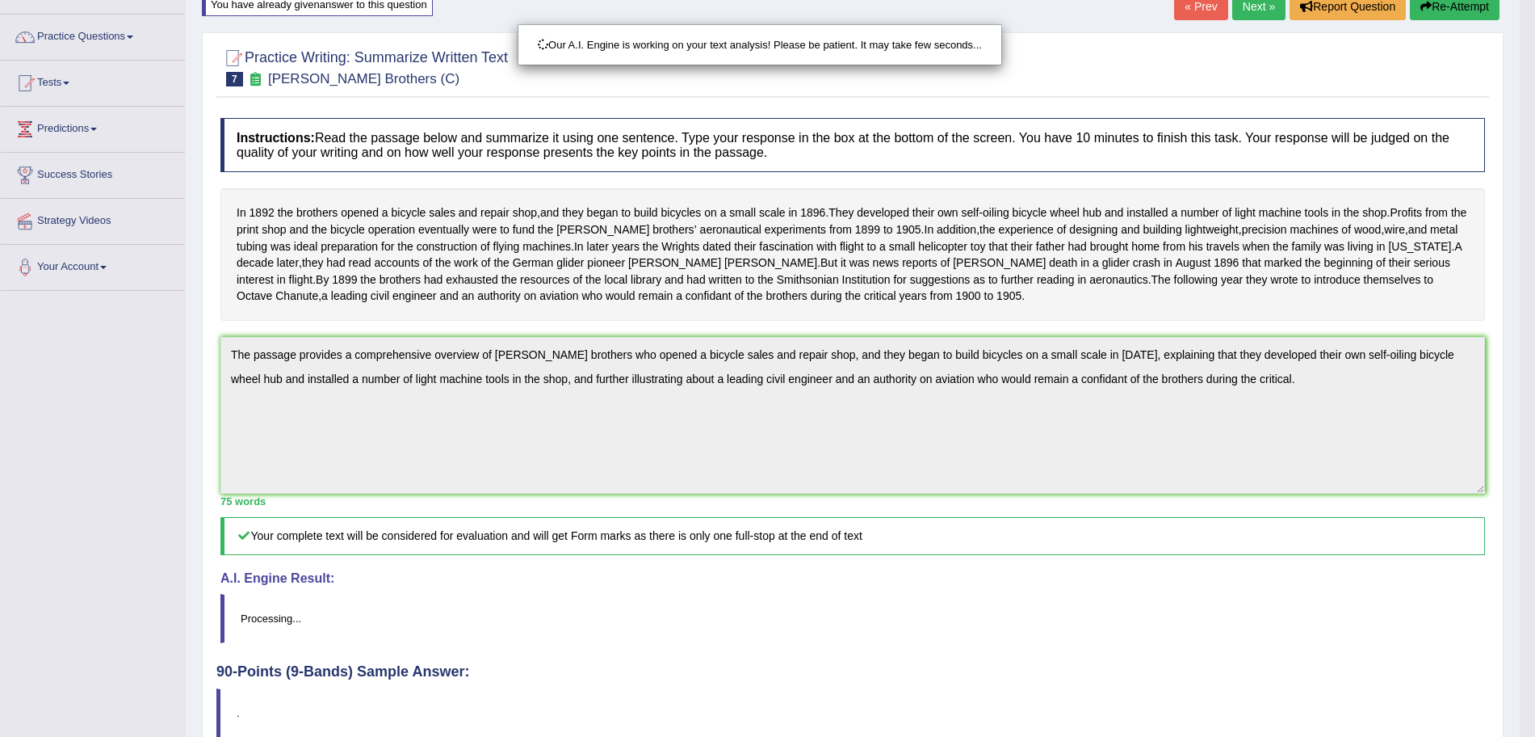
scroll to position [223, 0]
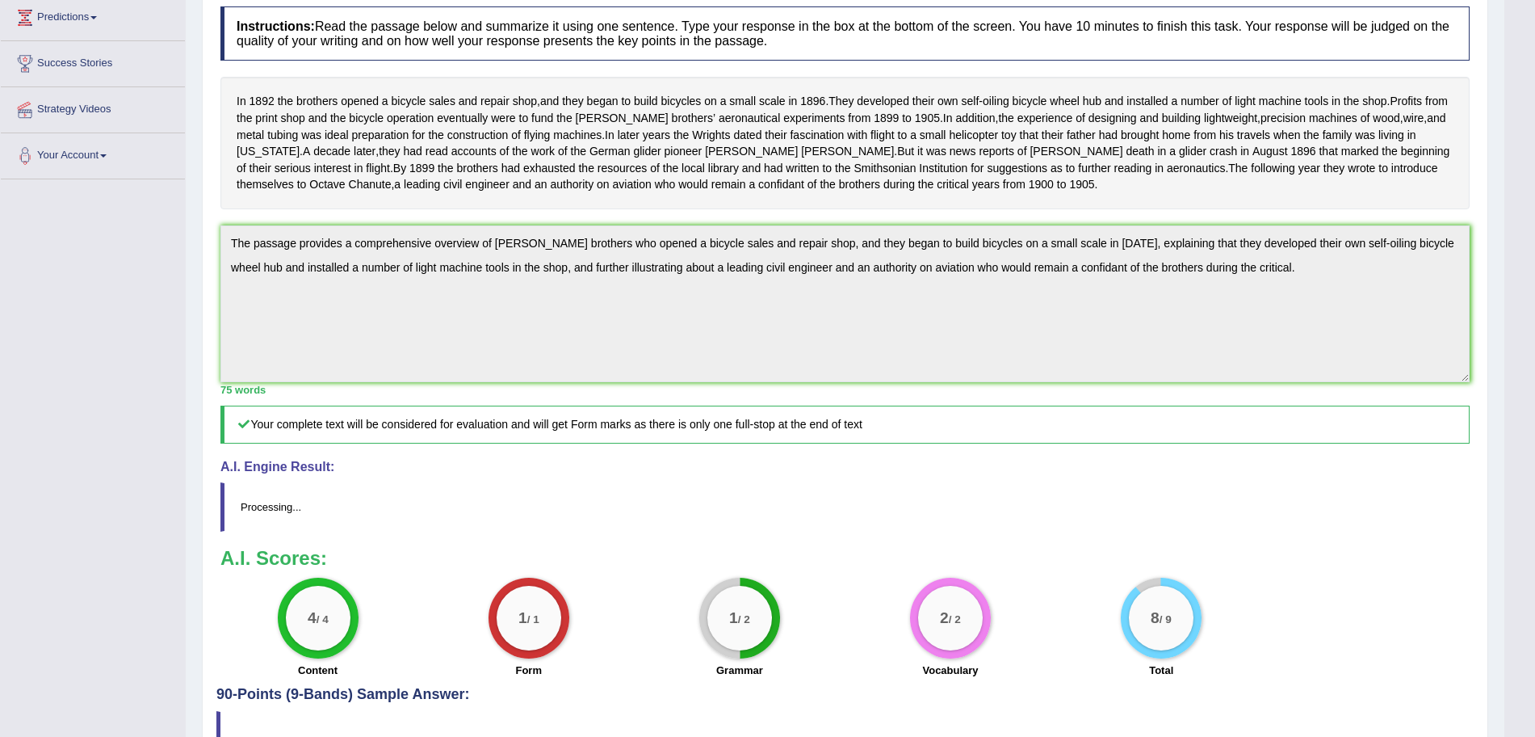
drag, startPoint x: 1550, startPoint y: 205, endPoint x: 1550, endPoint y: 476, distance: 270.5
click at [1535, 476] on html "Toggle navigation Home Practice Questions Speaking Practice Read Aloud Repeat S…" at bounding box center [767, 145] width 1535 height 737
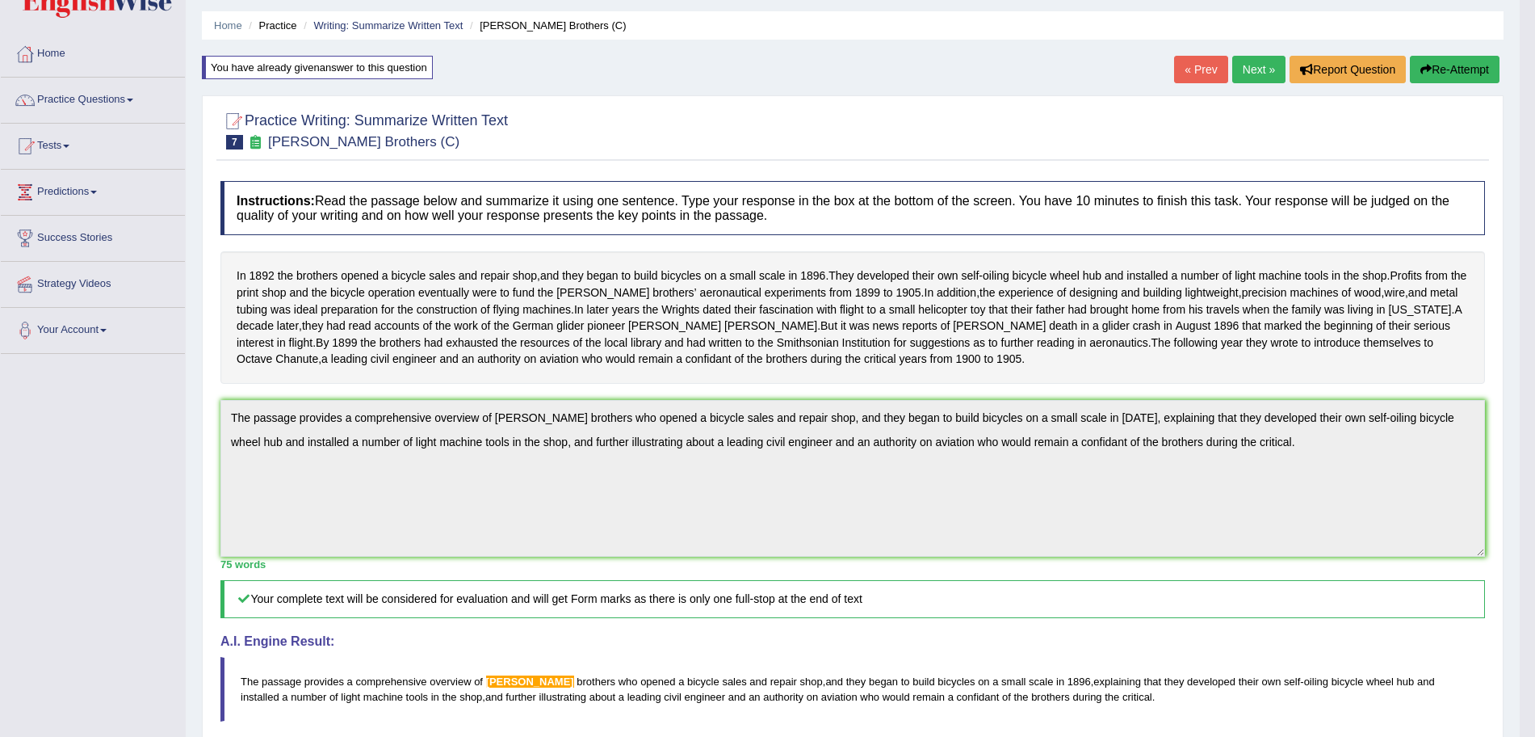
scroll to position [51, 0]
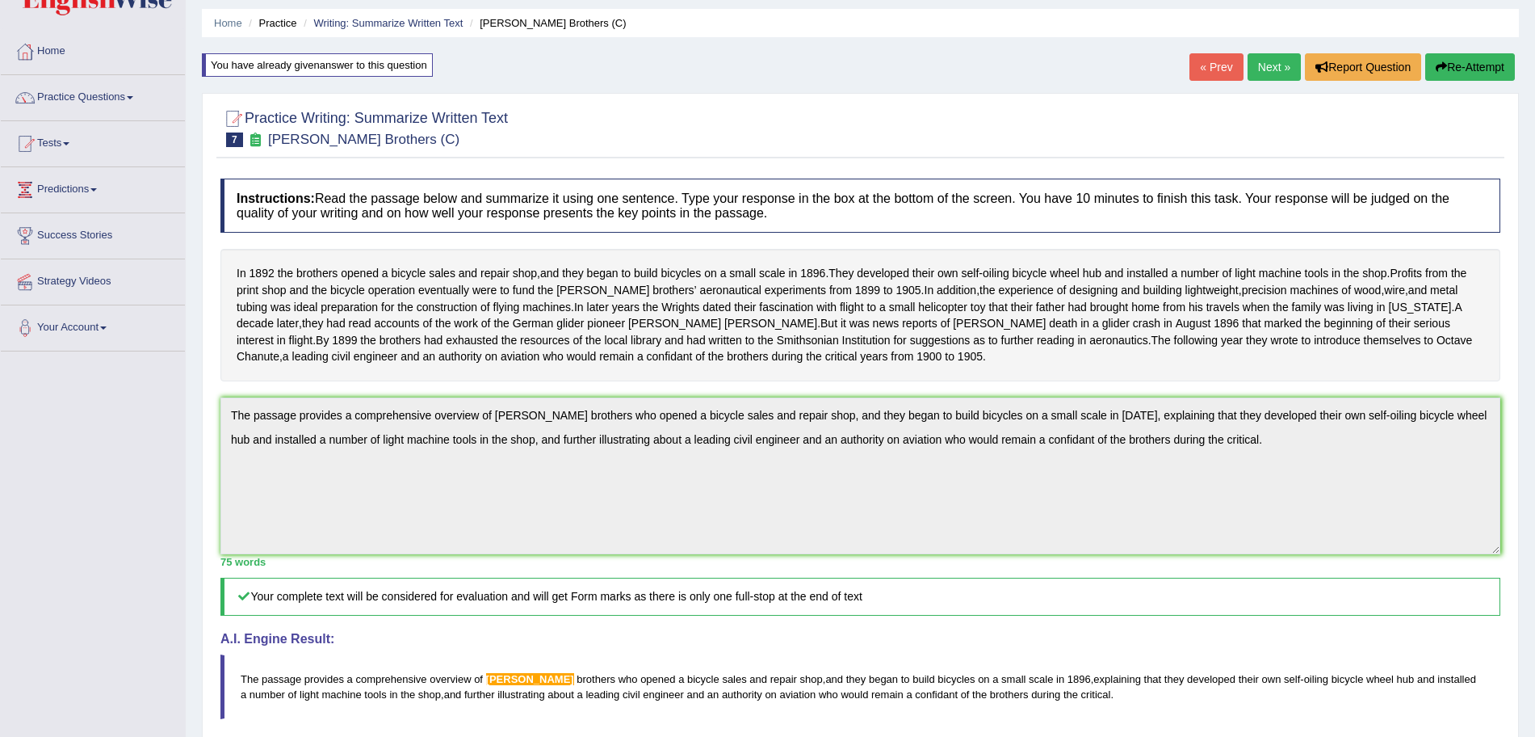
click at [1265, 66] on link "Next »" at bounding box center [1274, 66] width 53 height 27
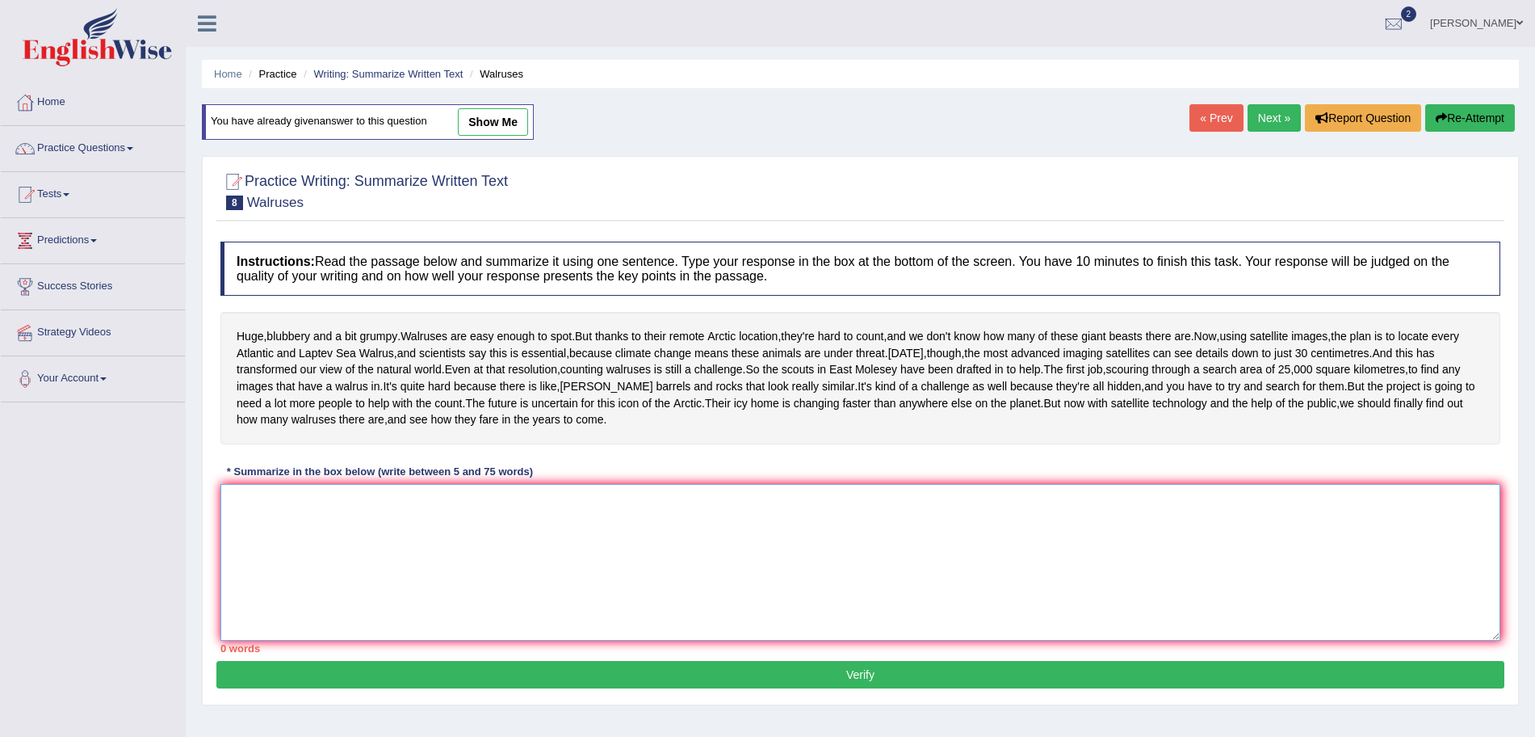
click at [650, 607] on textarea at bounding box center [860, 562] width 1280 height 157
click at [455, 610] on textarea at bounding box center [860, 562] width 1280 height 157
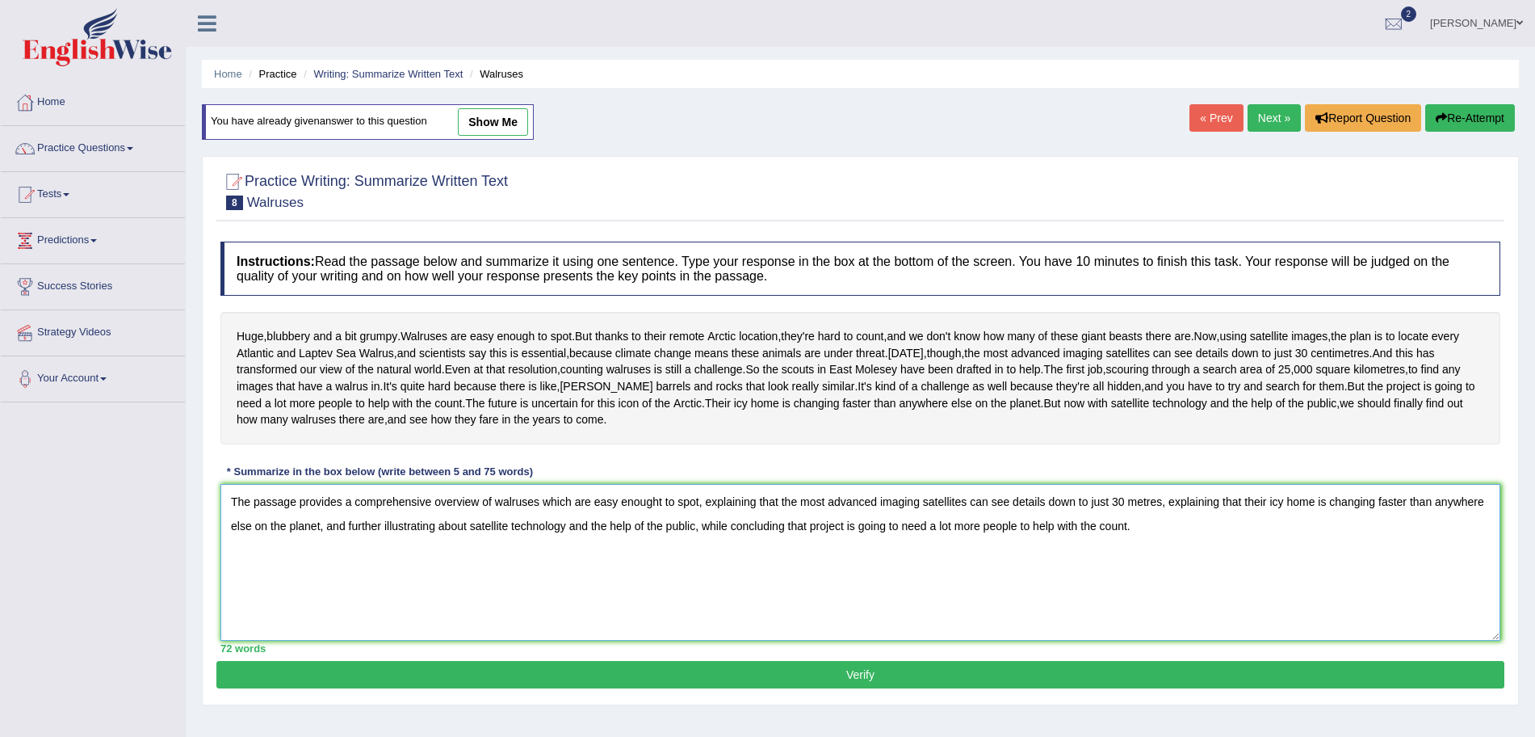
type textarea "The passage provides a comprehensive overview of walruses which are easy enough…"
drag, startPoint x: 1356, startPoint y: 508, endPoint x: 1550, endPoint y: 517, distance: 194.0
click at [1534, 517] on html "Toggle navigation Home Practice Questions Speaking Practice Read Aloud Repeat S…" at bounding box center [767, 368] width 1535 height 737
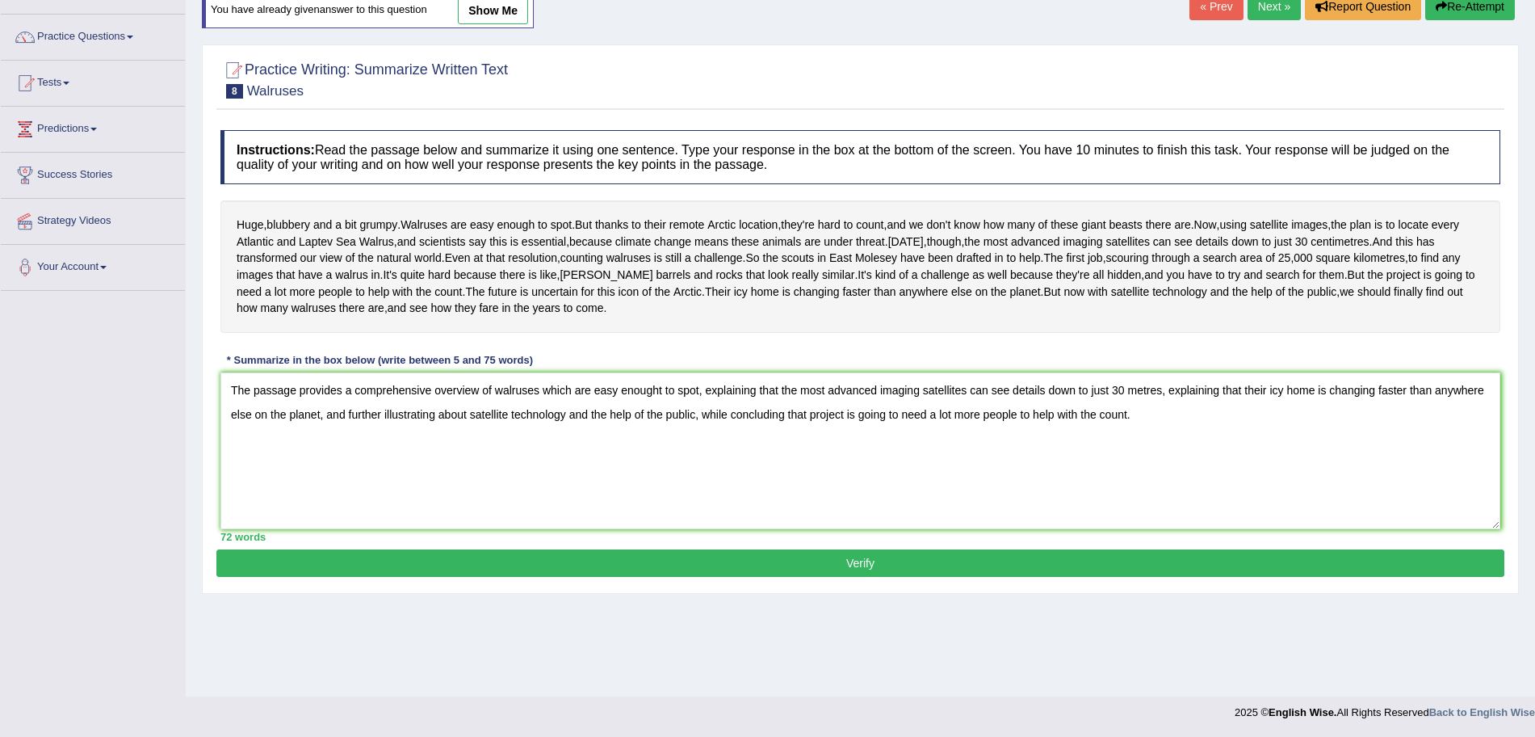
click at [1034, 577] on button "Verify" at bounding box center [860, 562] width 1288 height 27
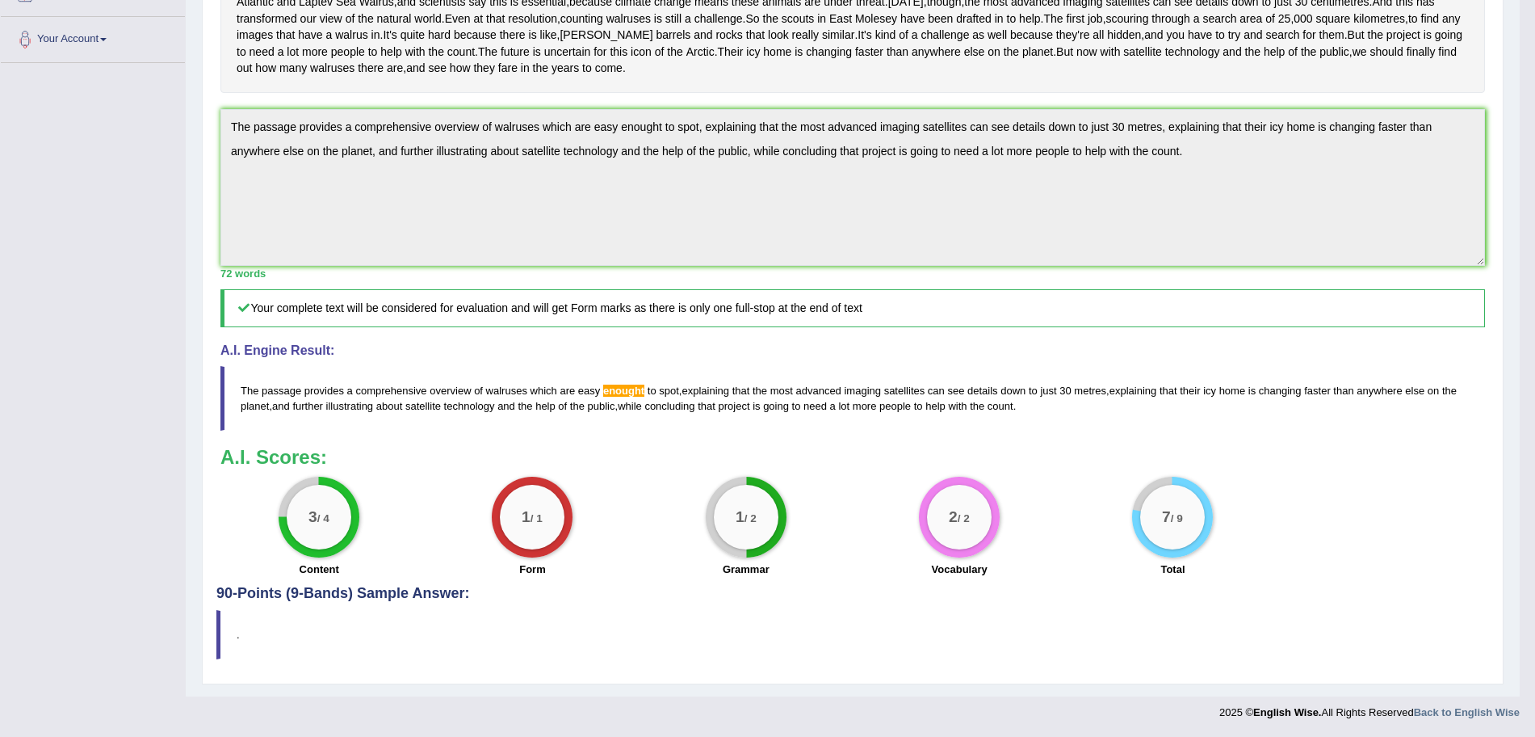
scroll to position [0, 0]
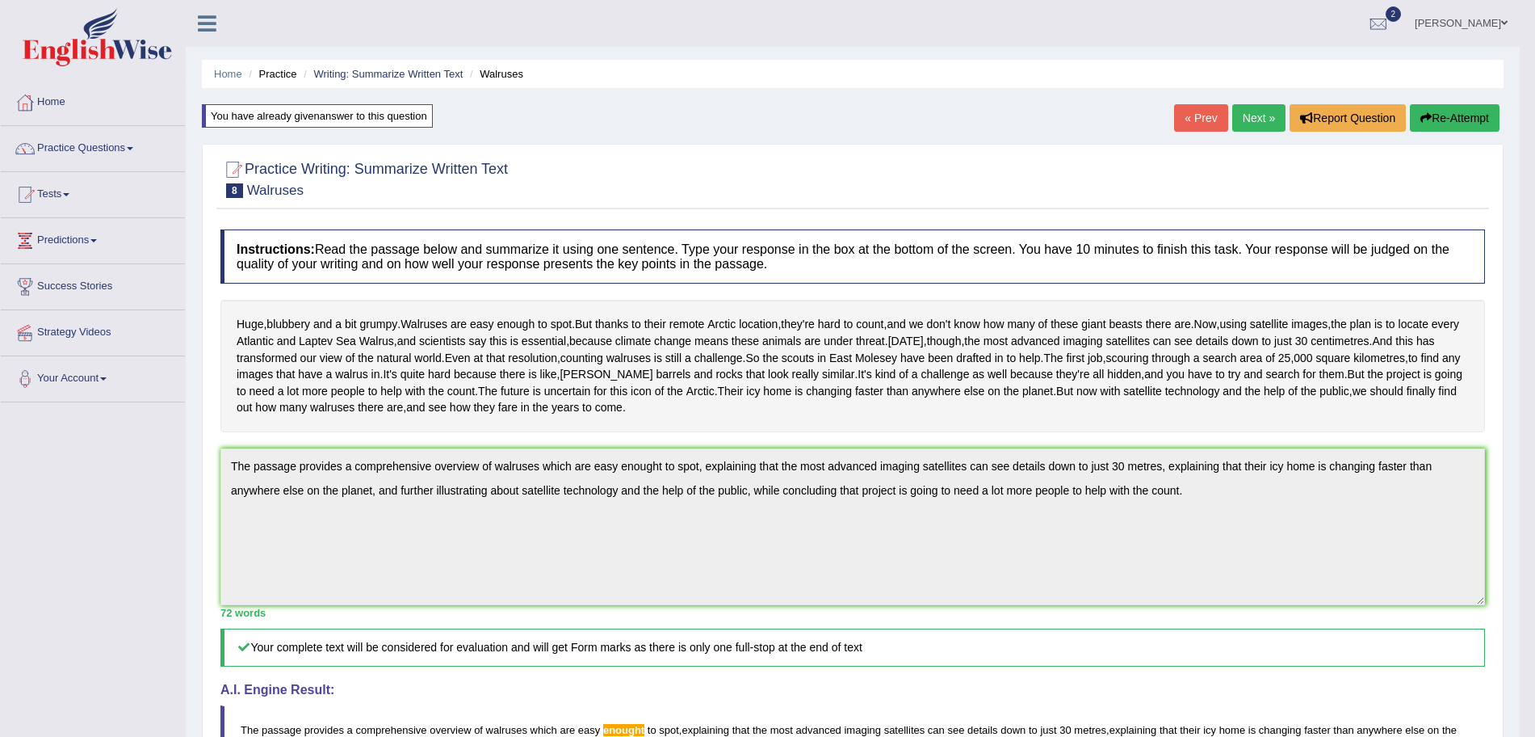
click at [1421, 115] on icon "button" at bounding box center [1426, 117] width 11 height 11
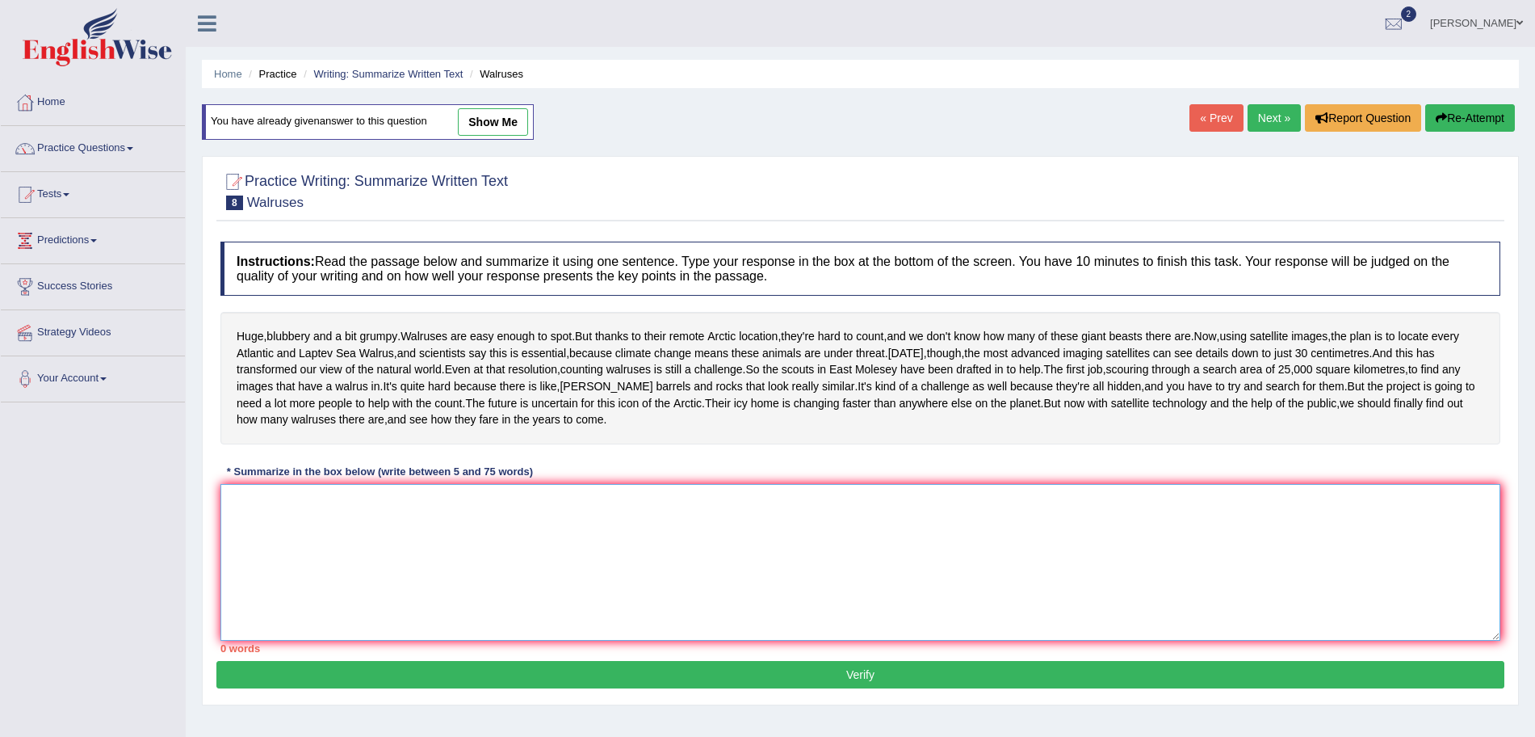
click at [492, 606] on textarea at bounding box center [860, 562] width 1280 height 157
paste textarea "The passage provides a comprehensive overview of walruses which are easy enough…"
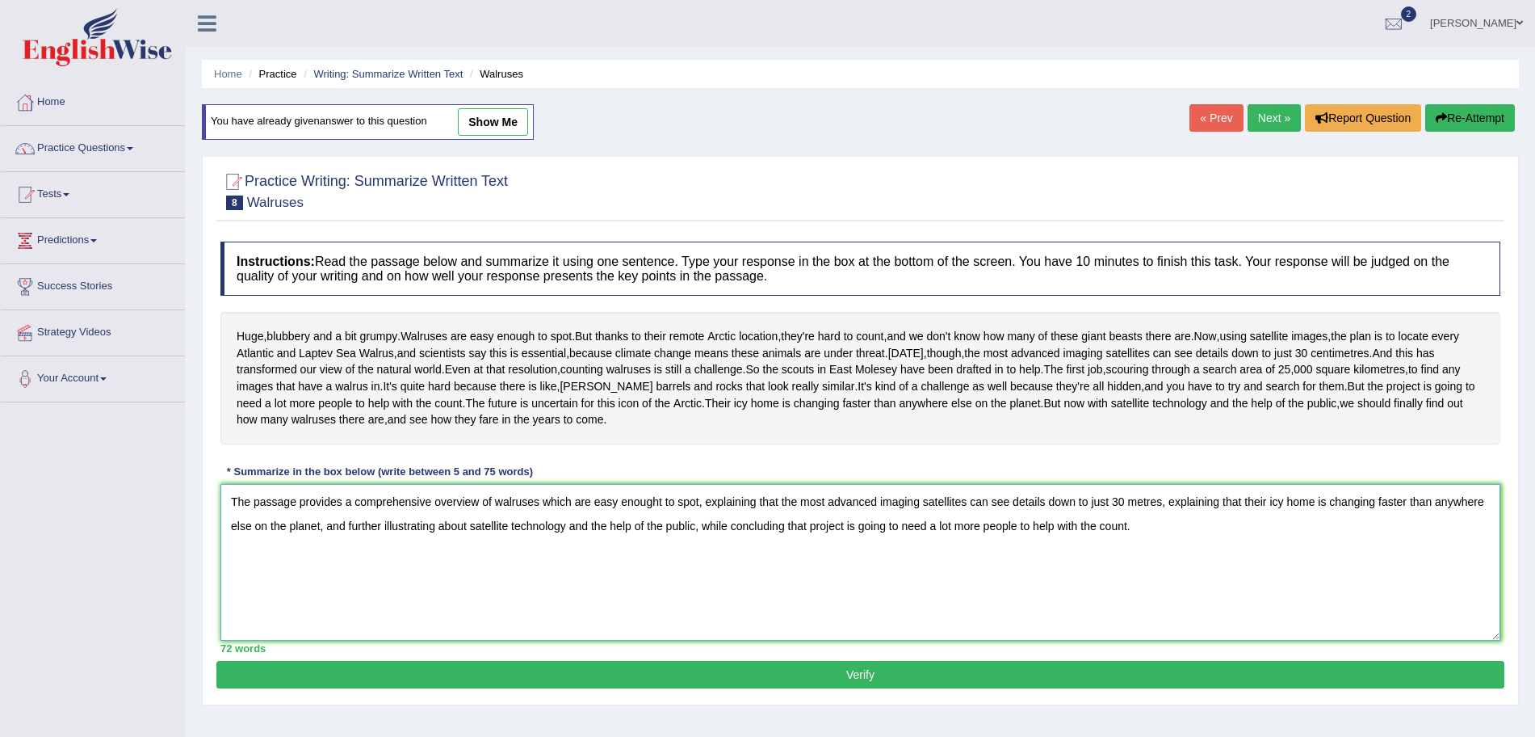
click at [666, 571] on textarea "The passage provides a comprehensive overview of walruses which are easy enough…" at bounding box center [860, 562] width 1280 height 157
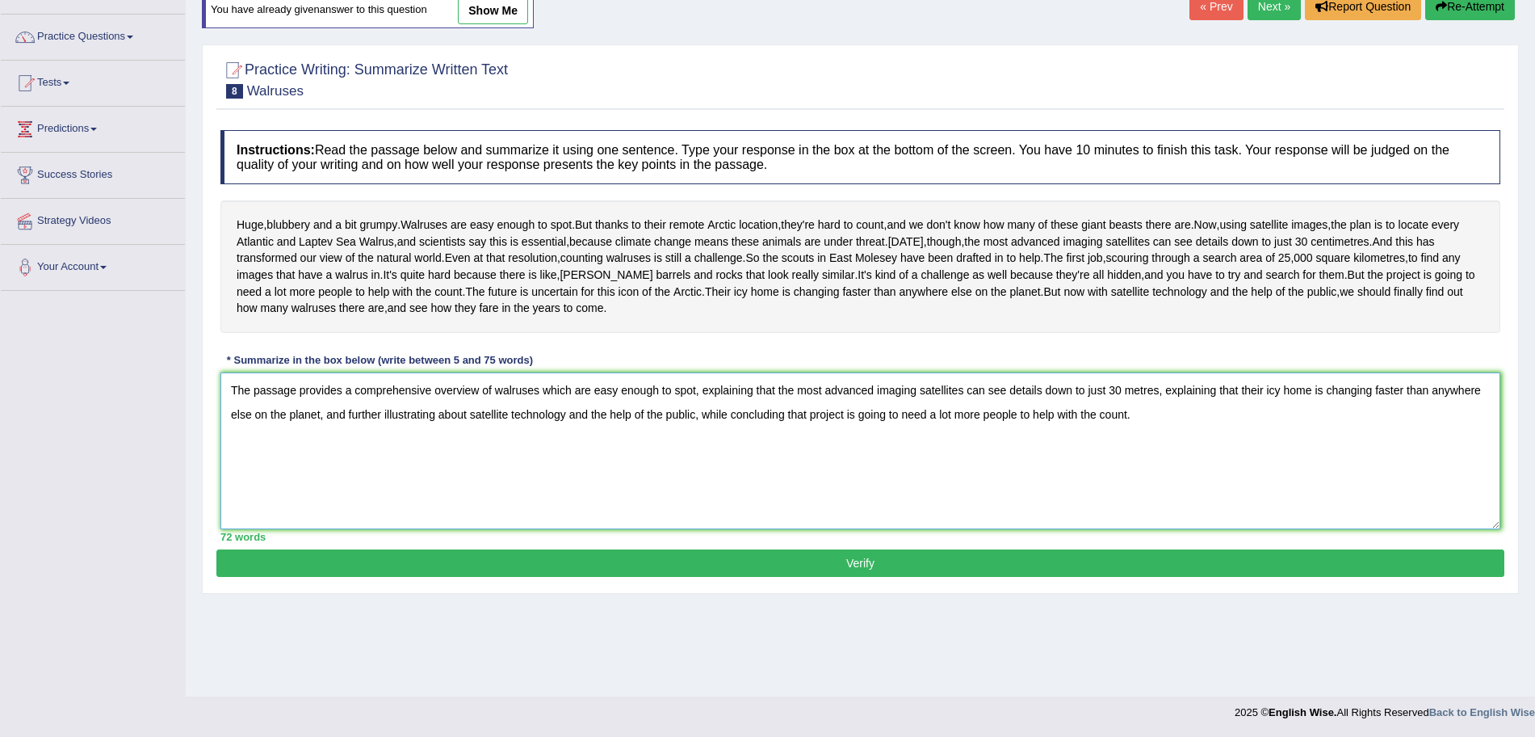
type textarea "The passage provides a comprehensive overview of walruses which are easy enough…"
click at [1027, 577] on button "Verify" at bounding box center [860, 562] width 1288 height 27
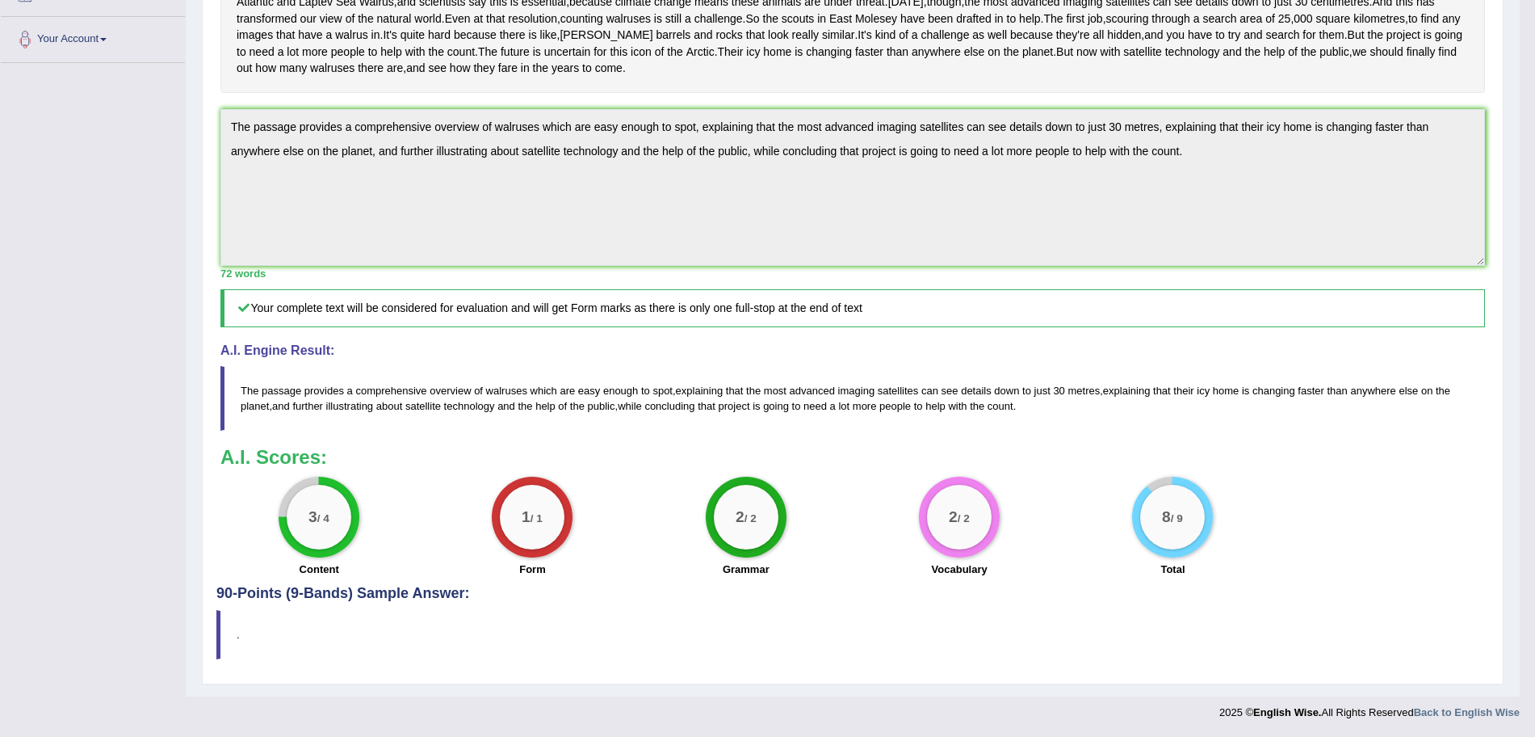
scroll to position [29, 0]
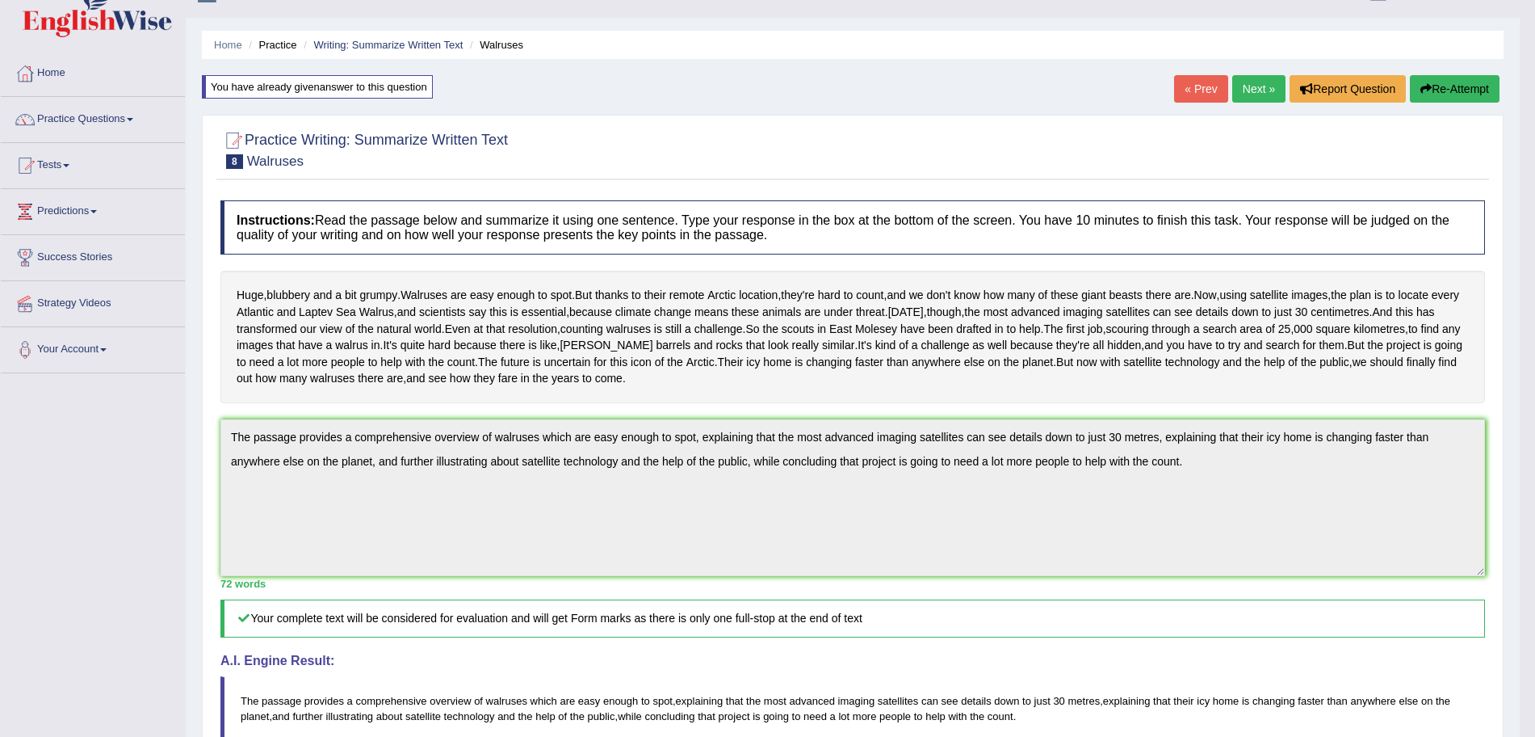
click at [1249, 83] on link "Next »" at bounding box center [1258, 88] width 53 height 27
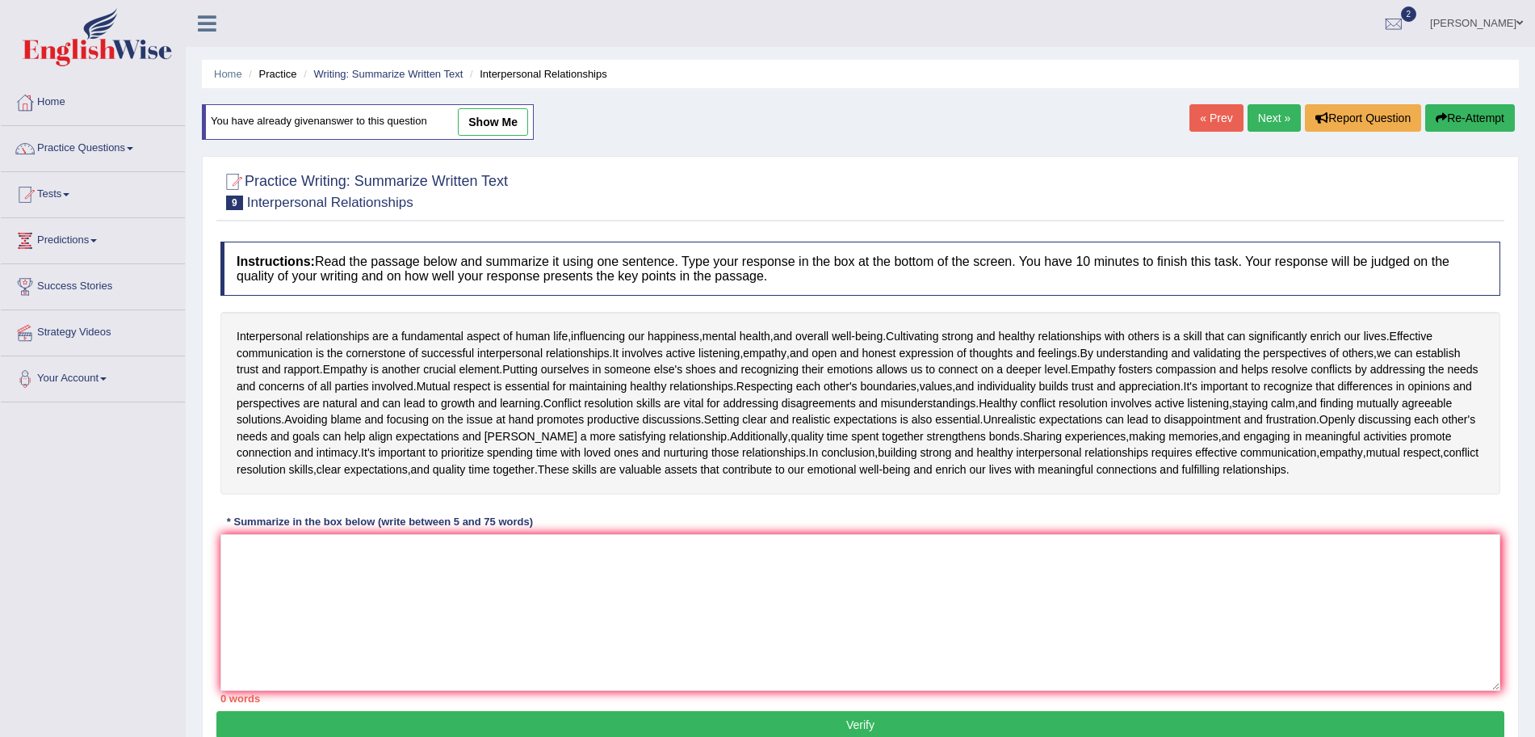
scroll to position [99, 0]
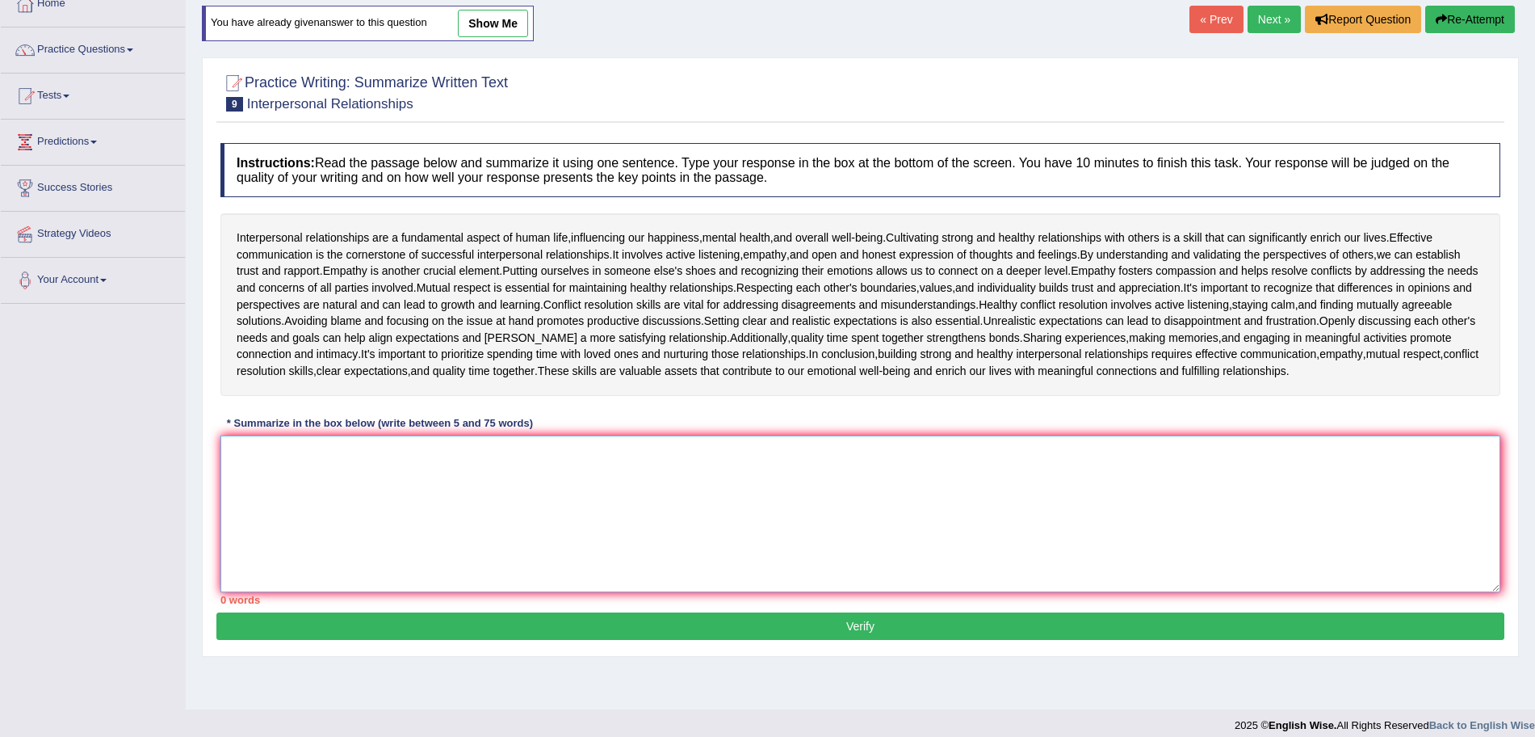
click at [661, 516] on textarea at bounding box center [860, 513] width 1280 height 157
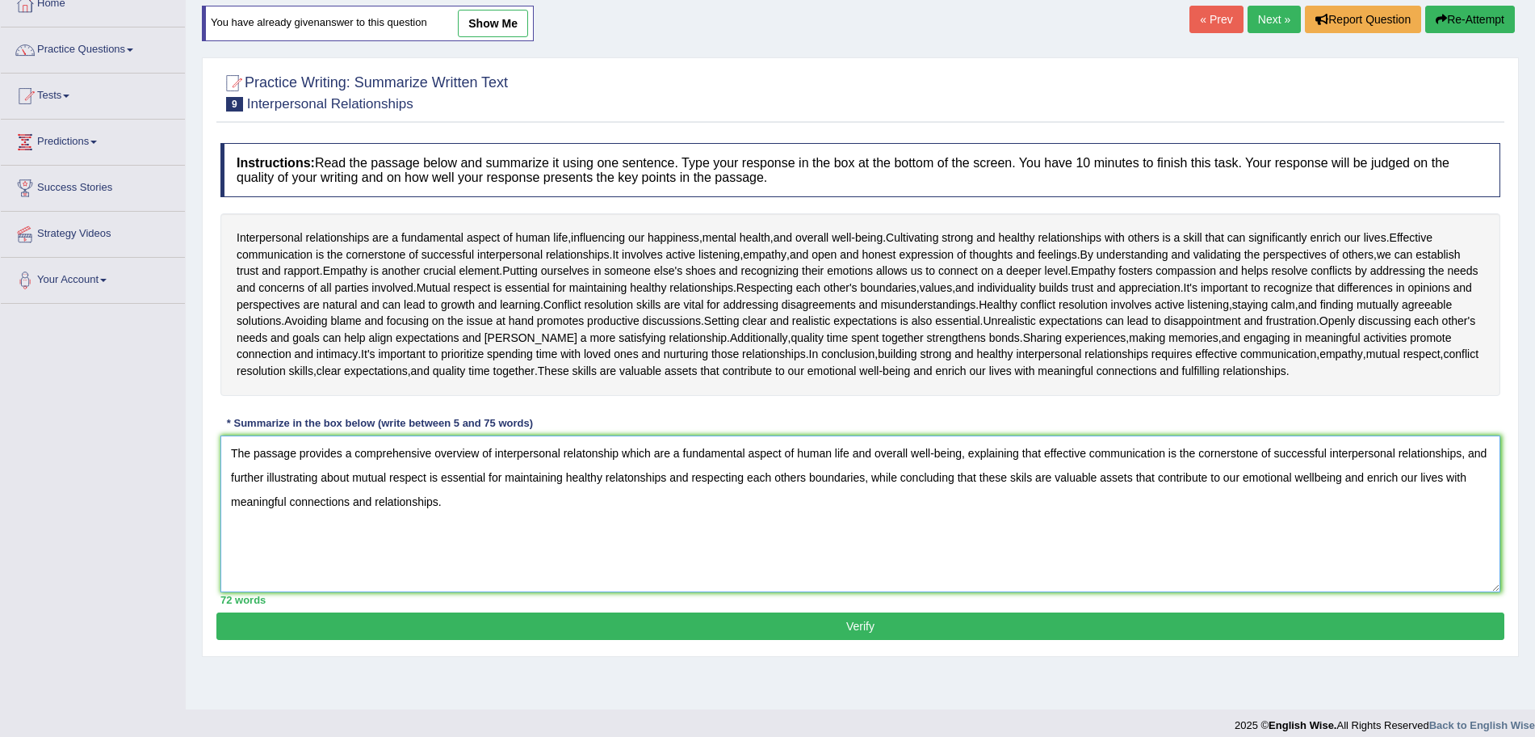
type textarea "The passage provides a comprehensive overview of interpersonal relatonship whic…"
click at [592, 616] on button "Verify" at bounding box center [860, 625] width 1288 height 27
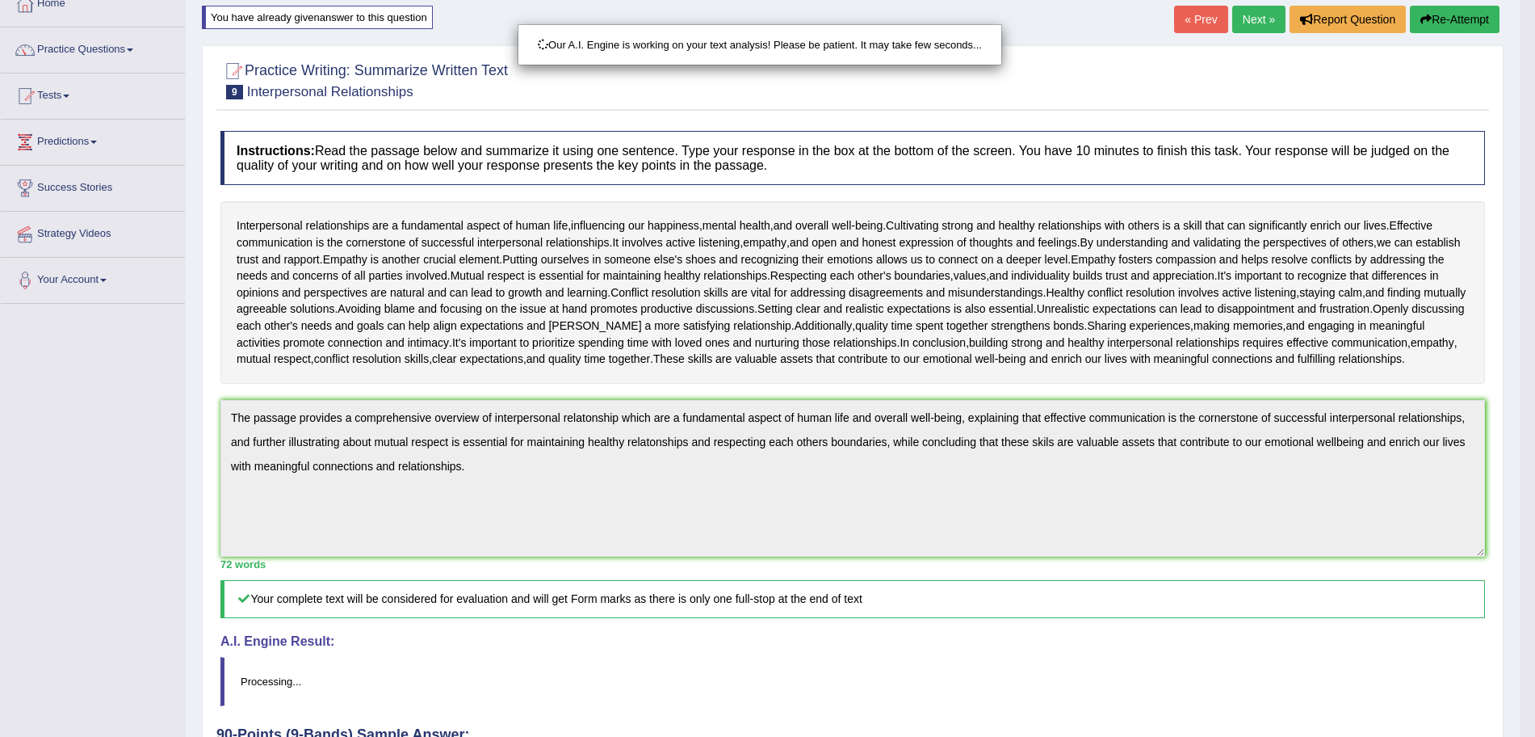
drag, startPoint x: 1550, startPoint y: 258, endPoint x: 1550, endPoint y: 496, distance: 238.2
click at [1534, 496] on html "Toggle navigation Home Practice Questions Speaking Practice Read Aloud Repeat S…" at bounding box center [767, 269] width 1535 height 737
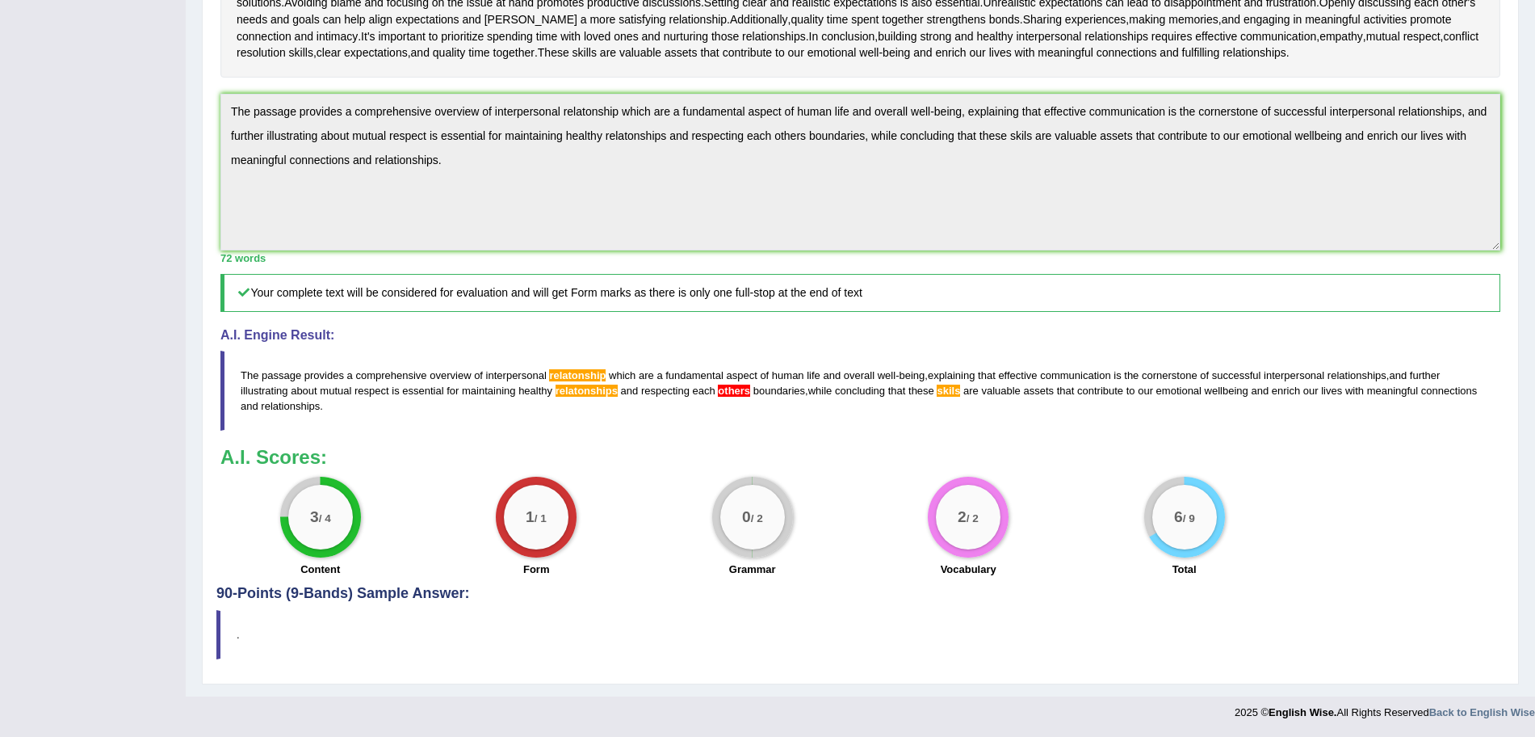
scroll to position [0, 0]
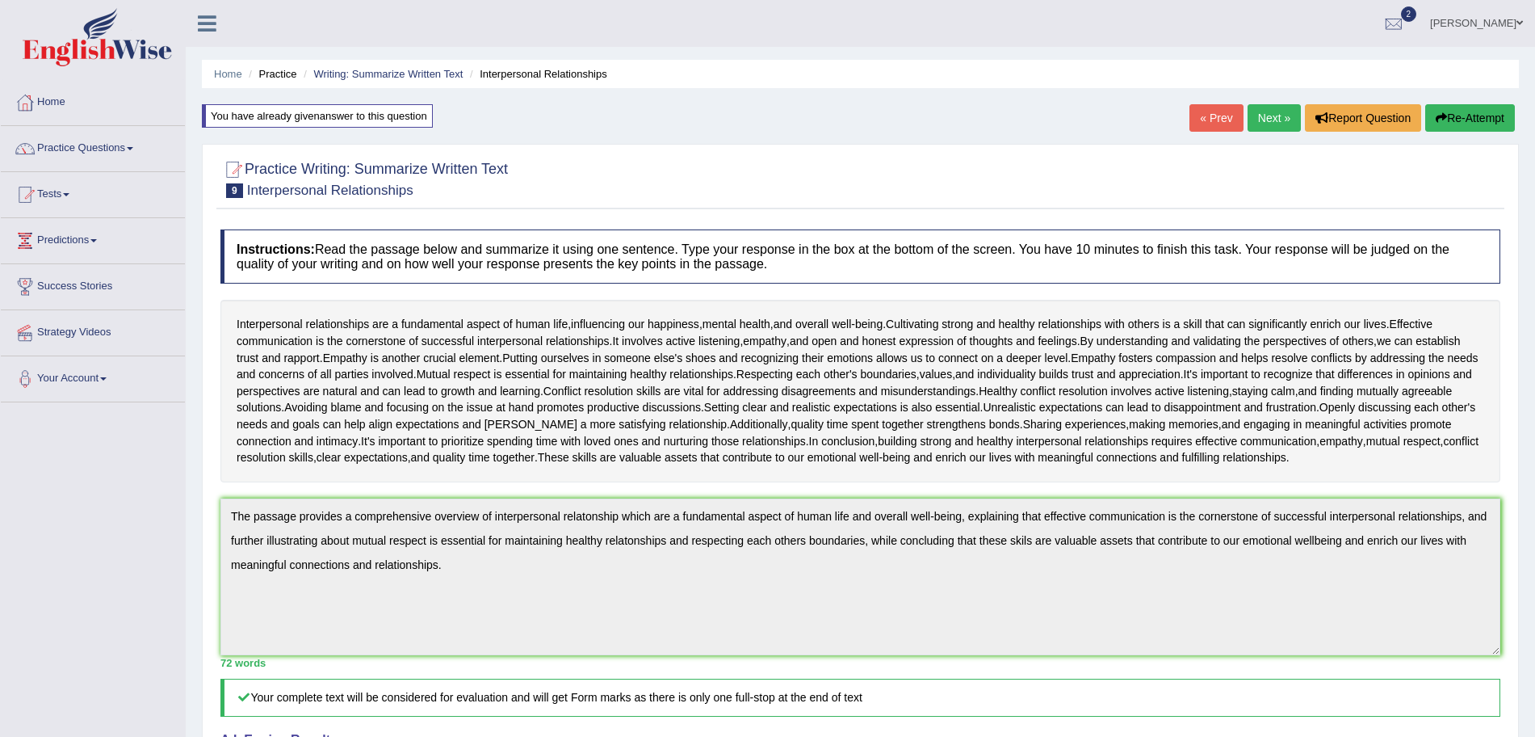
click at [1467, 137] on div "Home Practice Writing: Summarize Written Text Interpersonal Relationships You h…" at bounding box center [860, 550] width 1349 height 1101
click at [1463, 131] on button "Re-Attempt" at bounding box center [1470, 117] width 90 height 27
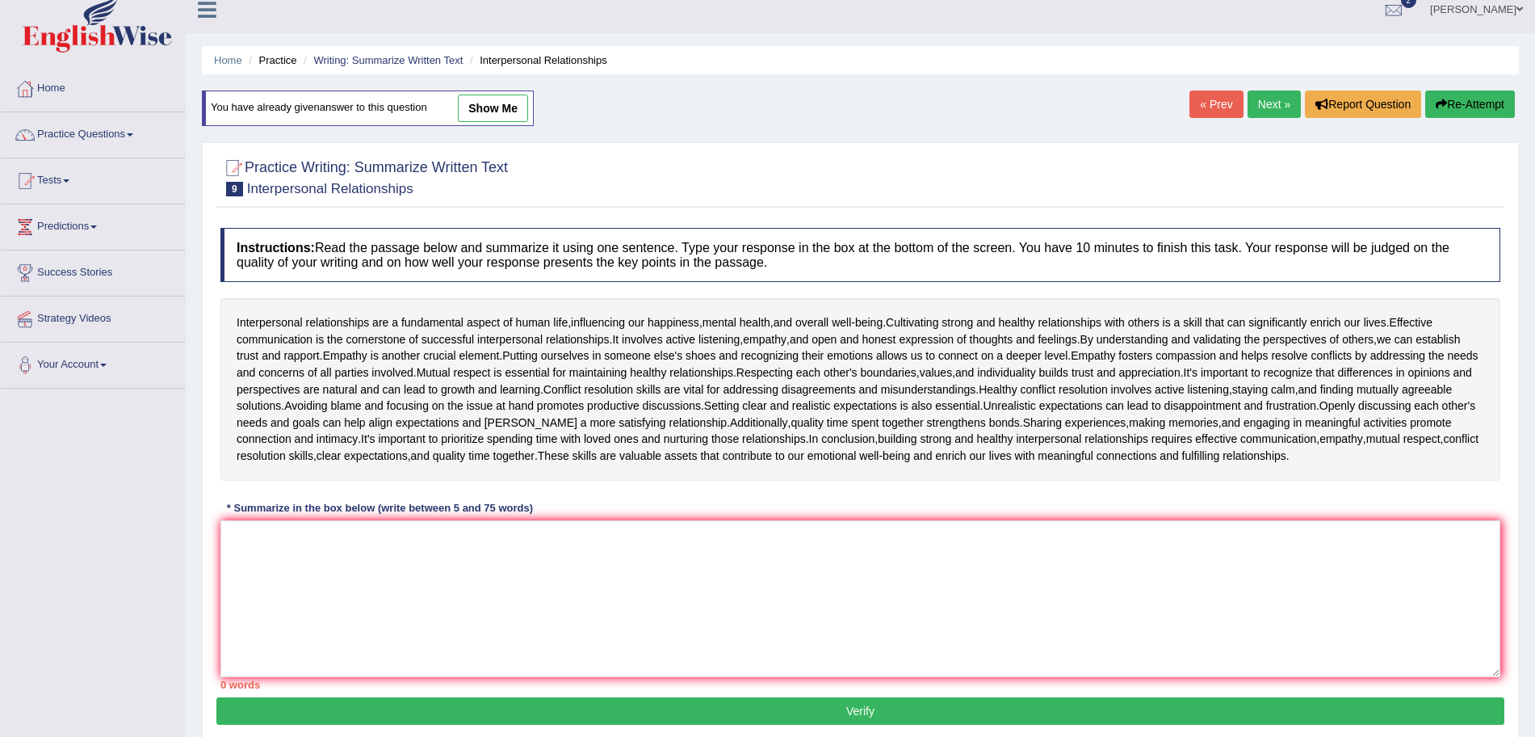
scroll to position [111, 0]
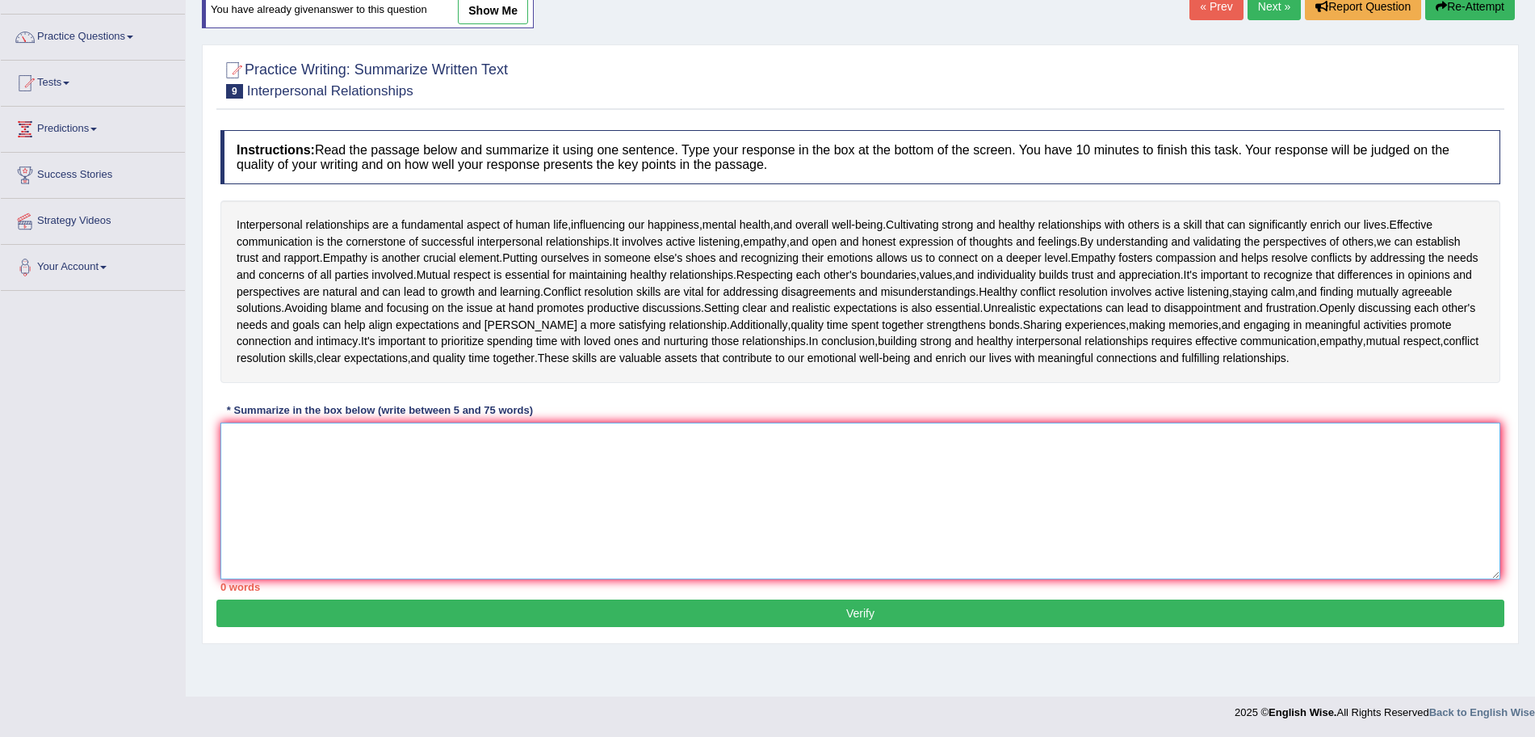
click at [959, 443] on textarea at bounding box center [860, 500] width 1280 height 157
paste textarea "The passage provides a comprehensive overview of interpersonal relatonship whic…"
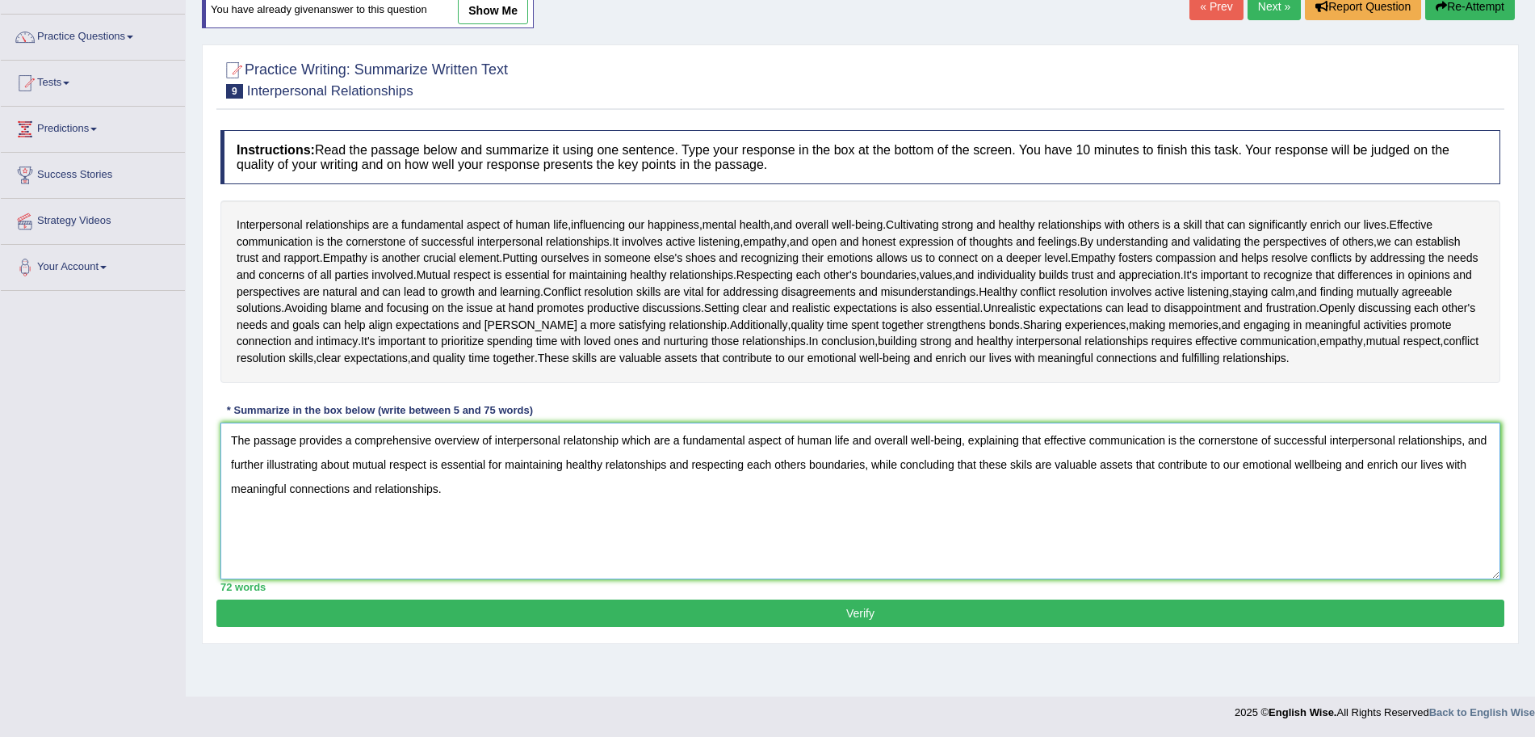
scroll to position [0, 0]
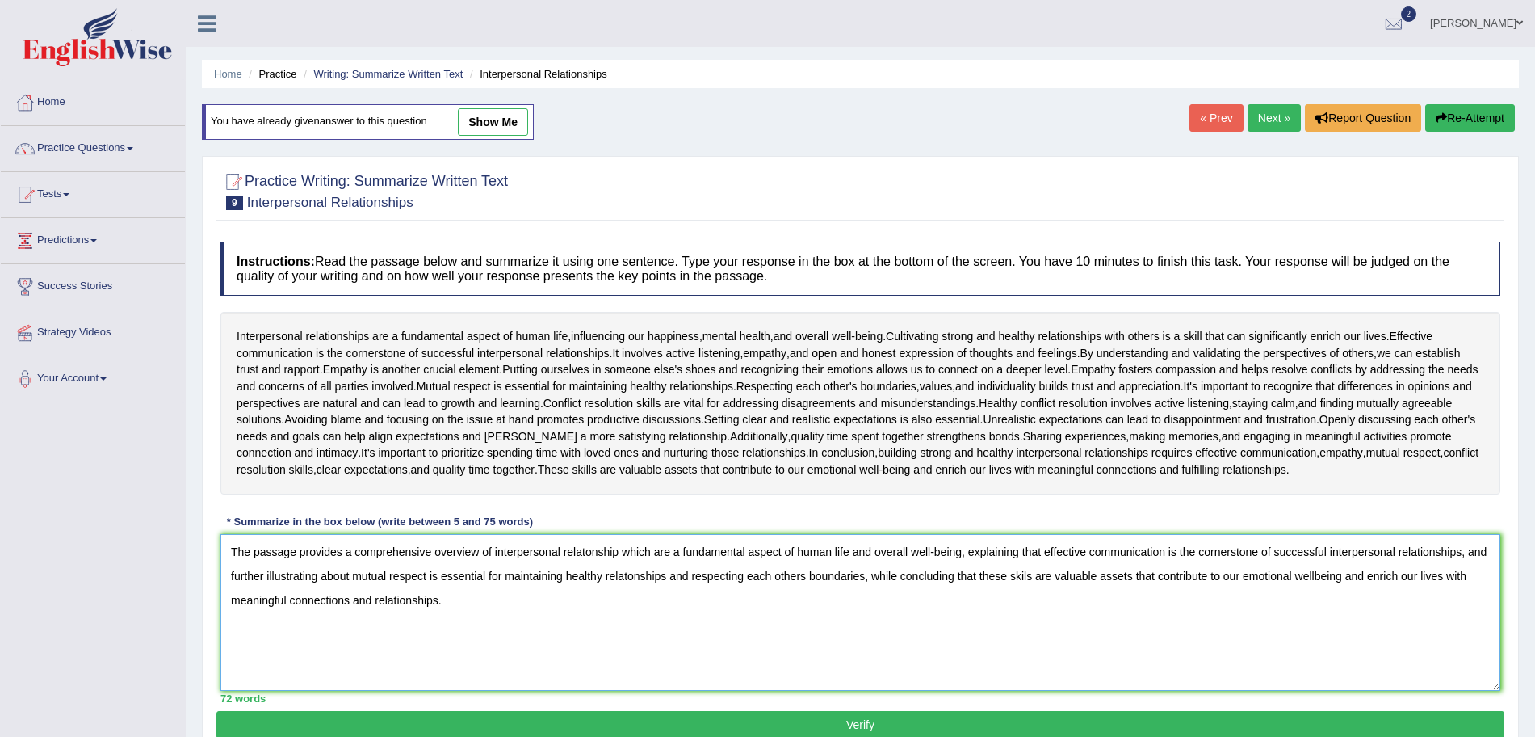
type textarea "The passage provides a comprehensive overview of interpersonal relatonship whic…"
click at [1265, 120] on link "Next »" at bounding box center [1274, 117] width 53 height 27
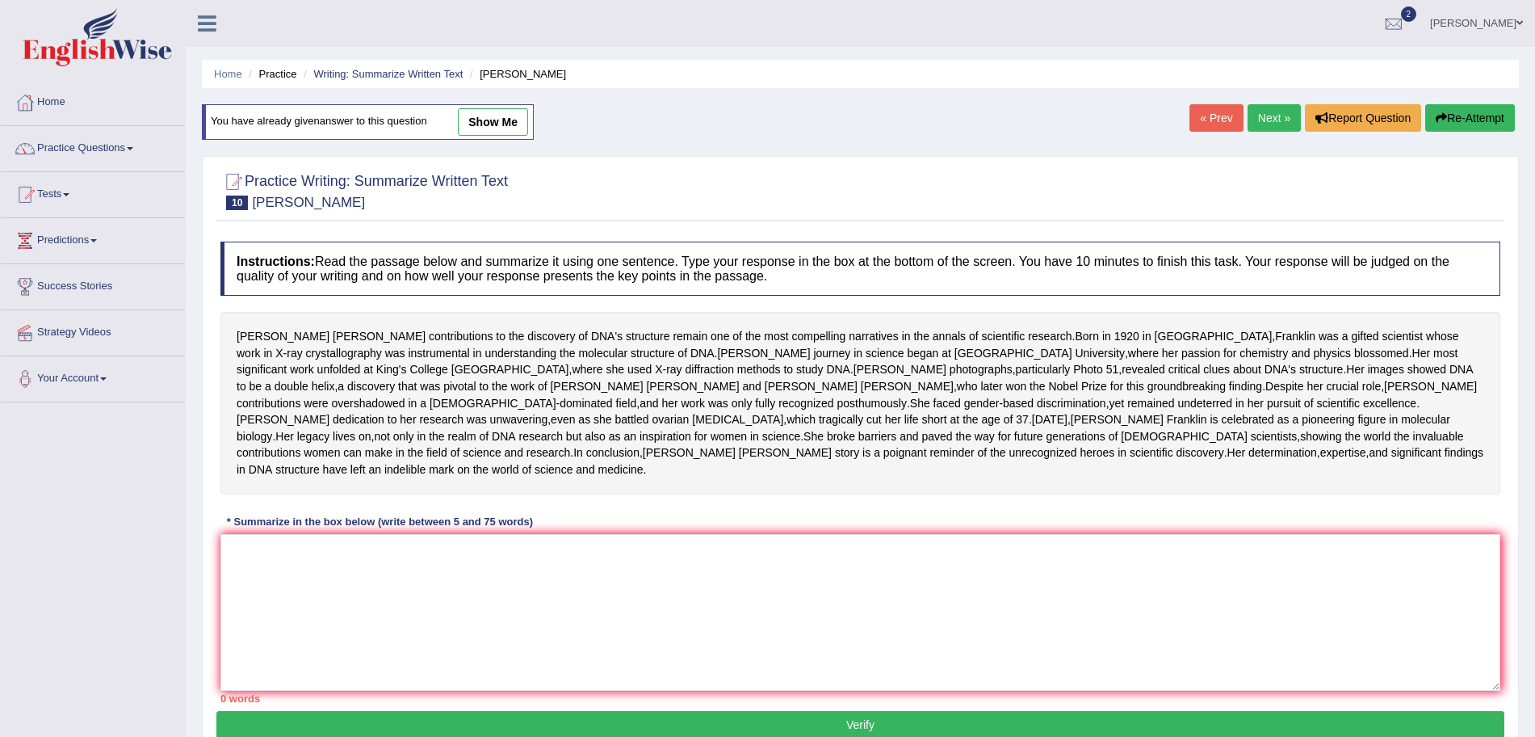
scroll to position [102, 0]
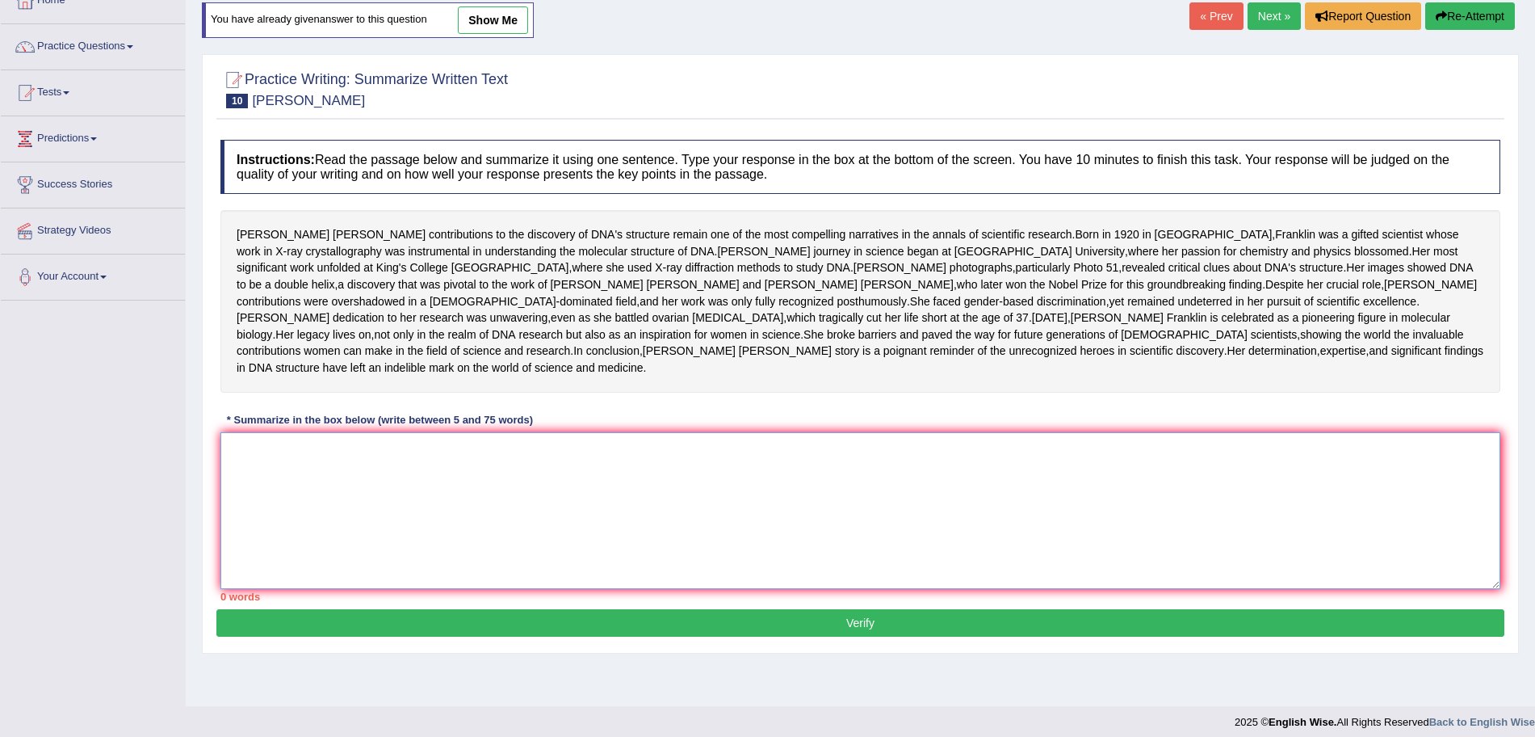
click at [720, 589] on textarea at bounding box center [860, 510] width 1280 height 157
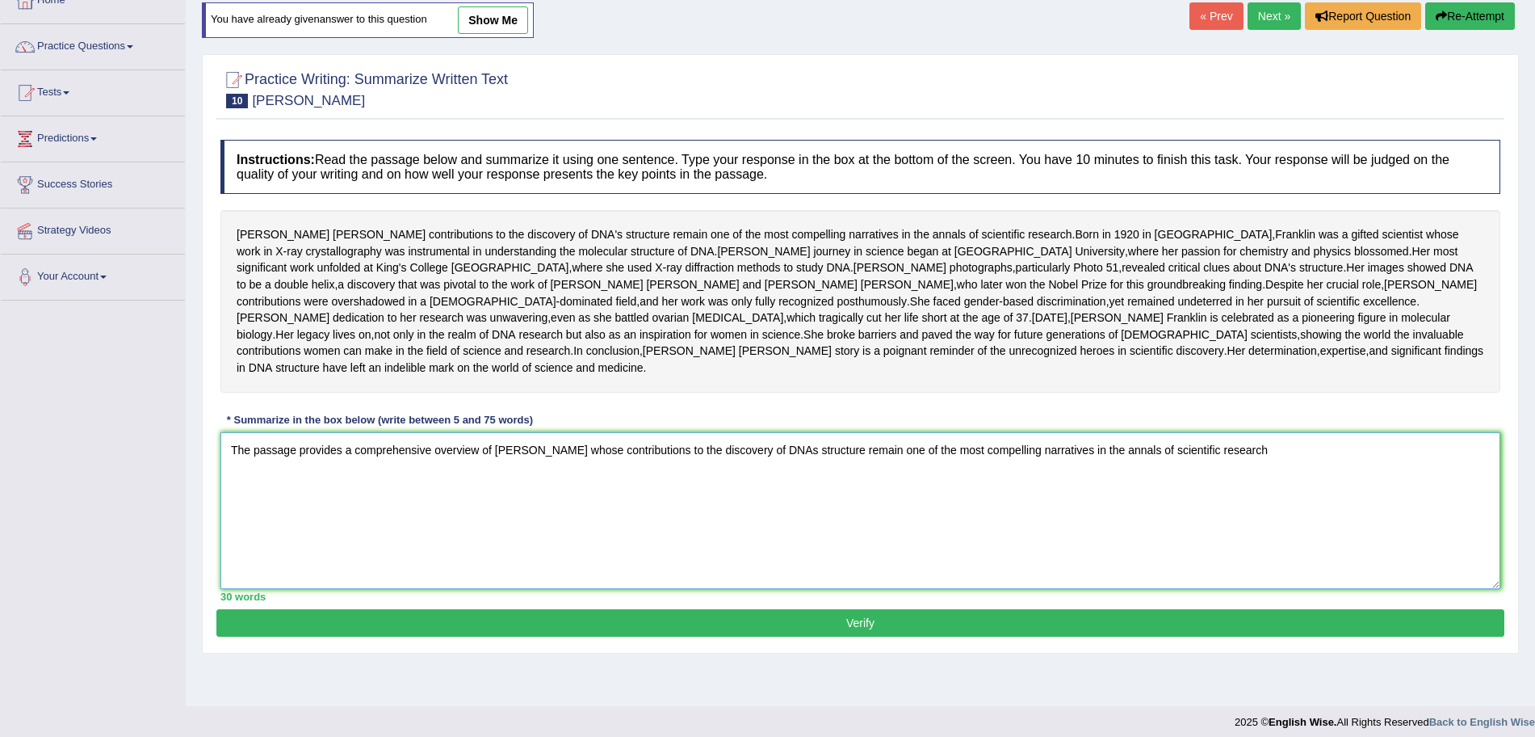
type textarea "The passage provides a comprehensive overview of rosalind franklin whose contri…"
click at [1214, 5] on link "« Prev" at bounding box center [1216, 15] width 53 height 27
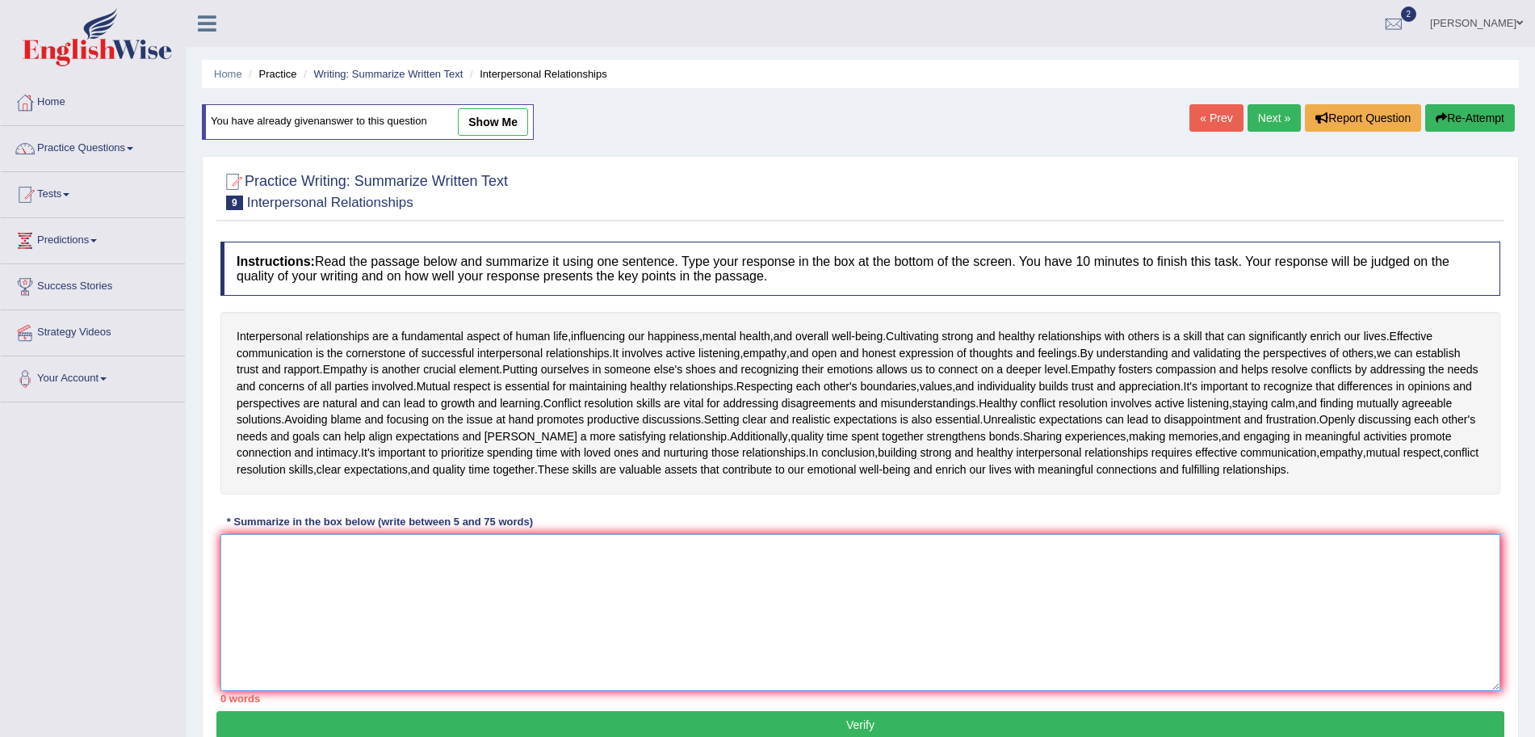
click at [346, 583] on textarea at bounding box center [860, 612] width 1280 height 157
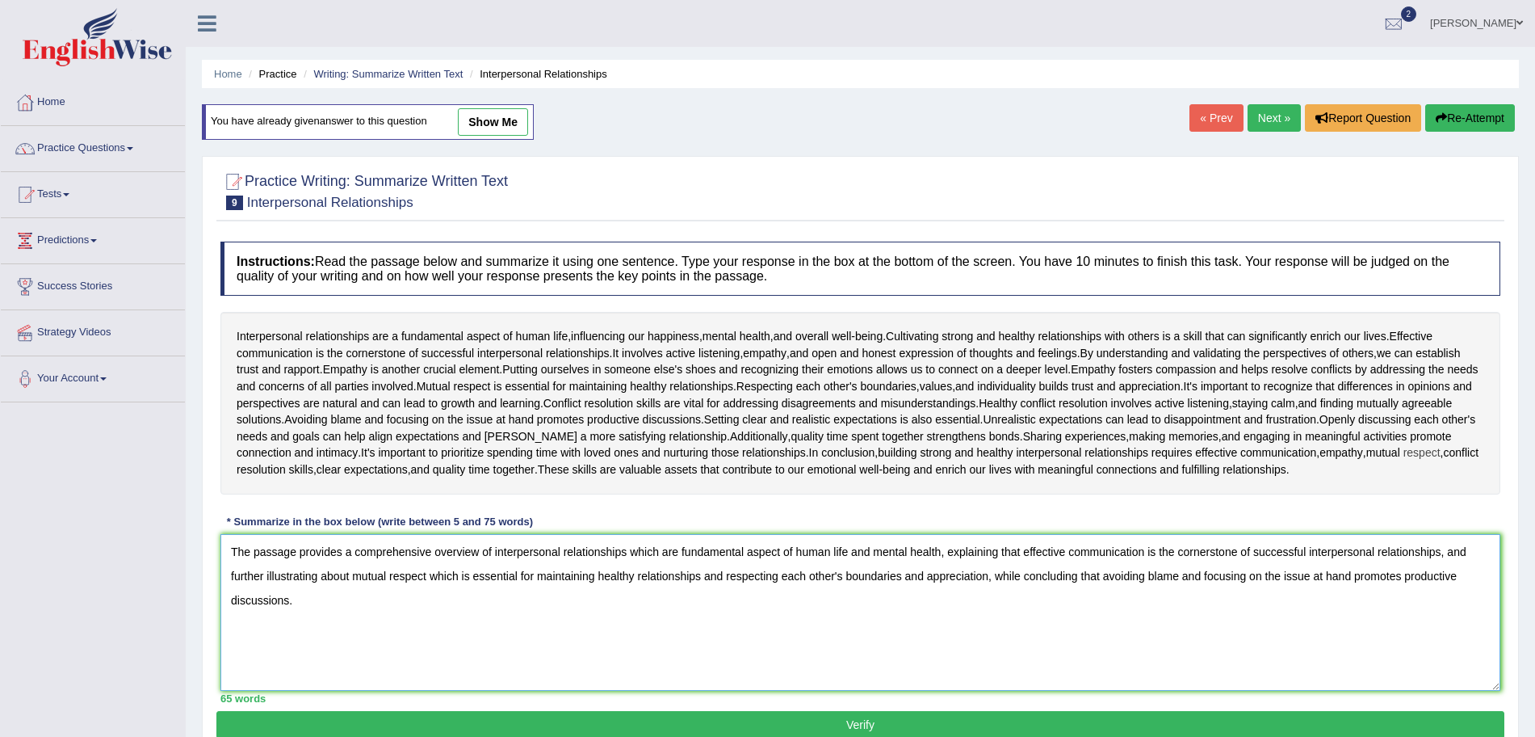
type textarea "The passage provides a comprehensive overview of interpersonal relationships wh…"
drag, startPoint x: 1450, startPoint y: 448, endPoint x: 1447, endPoint y: 598, distance: 149.4
click at [1447, 598] on div "Instructions: Read the passage below and summarize it using one sentence. Type …" at bounding box center [860, 471] width 1288 height 477
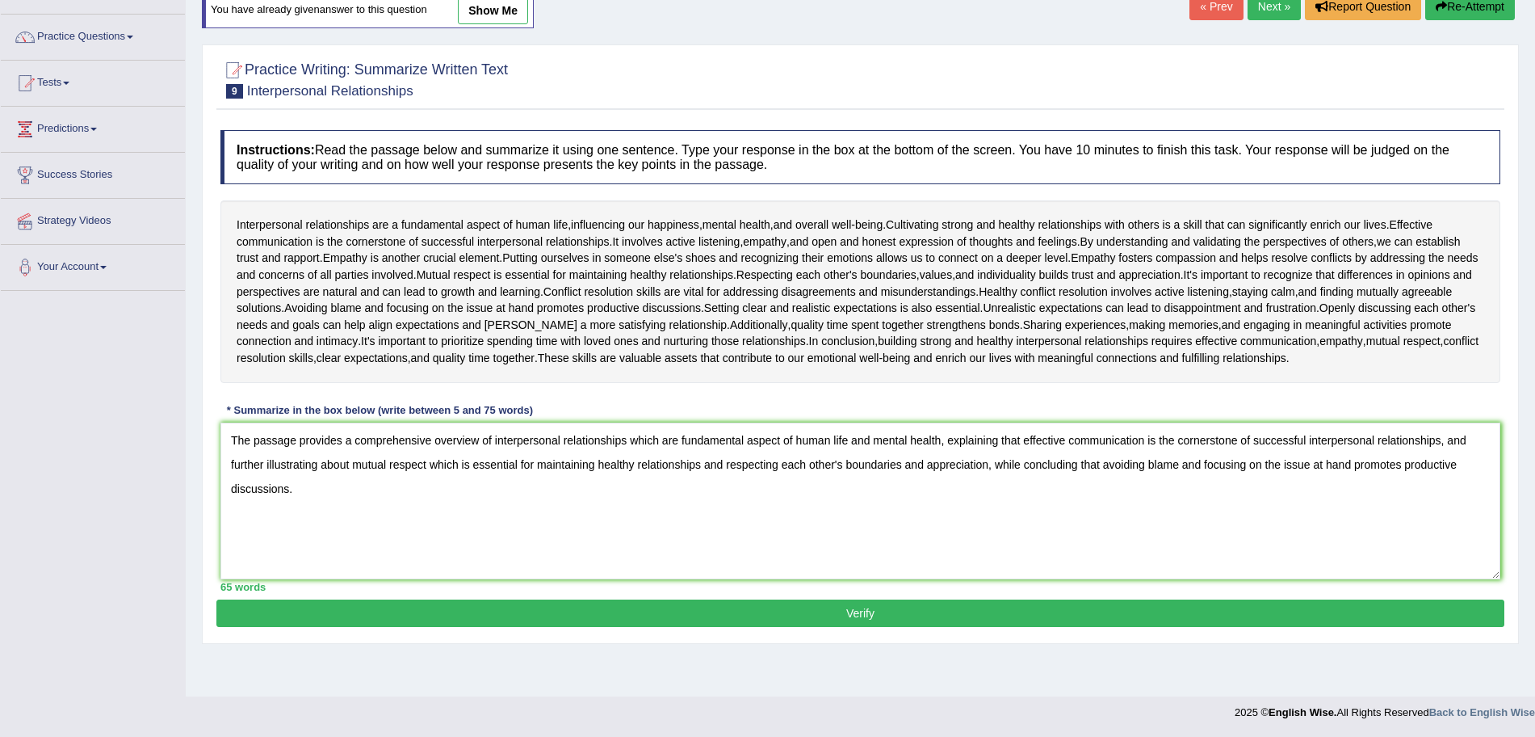
click at [954, 612] on button "Verify" at bounding box center [860, 612] width 1288 height 27
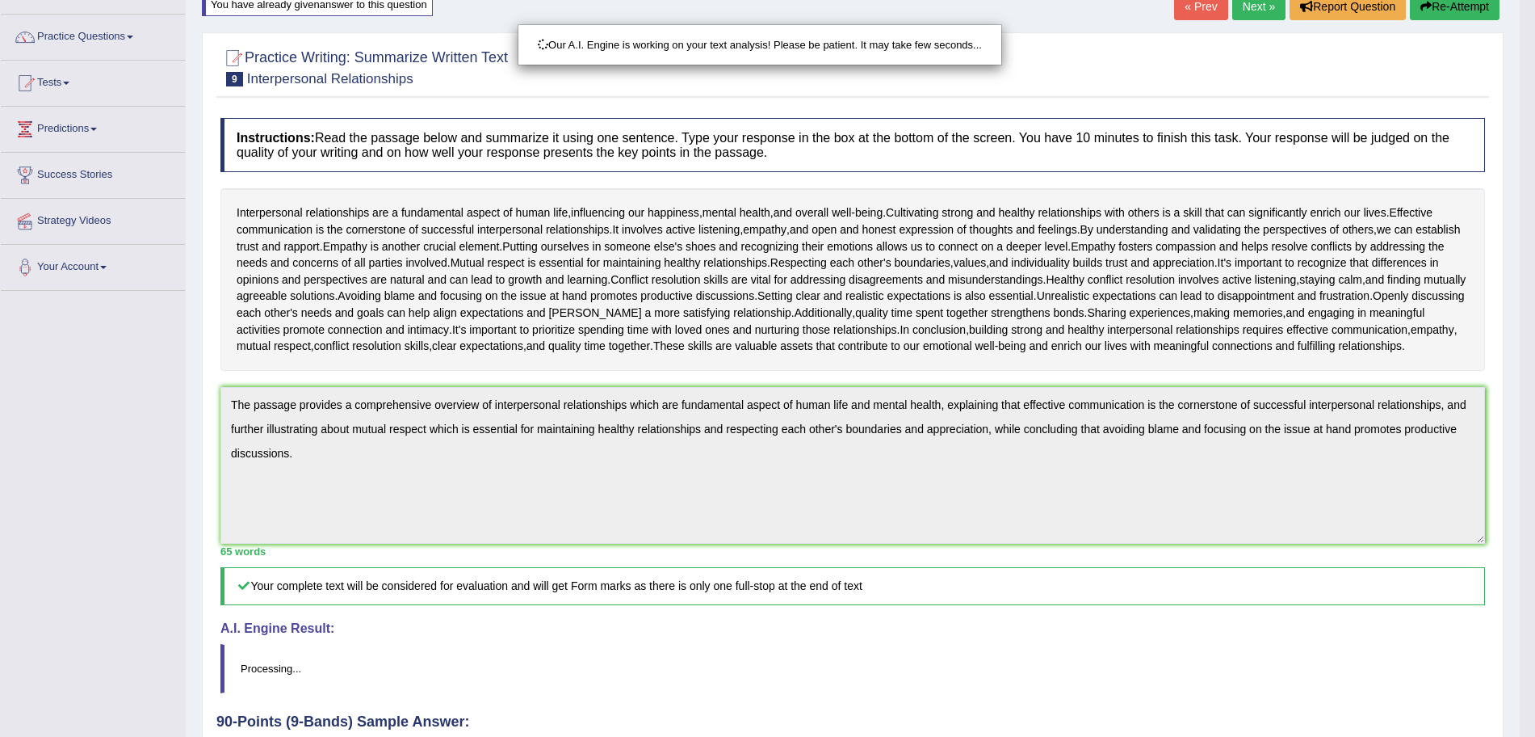
scroll to position [257, 0]
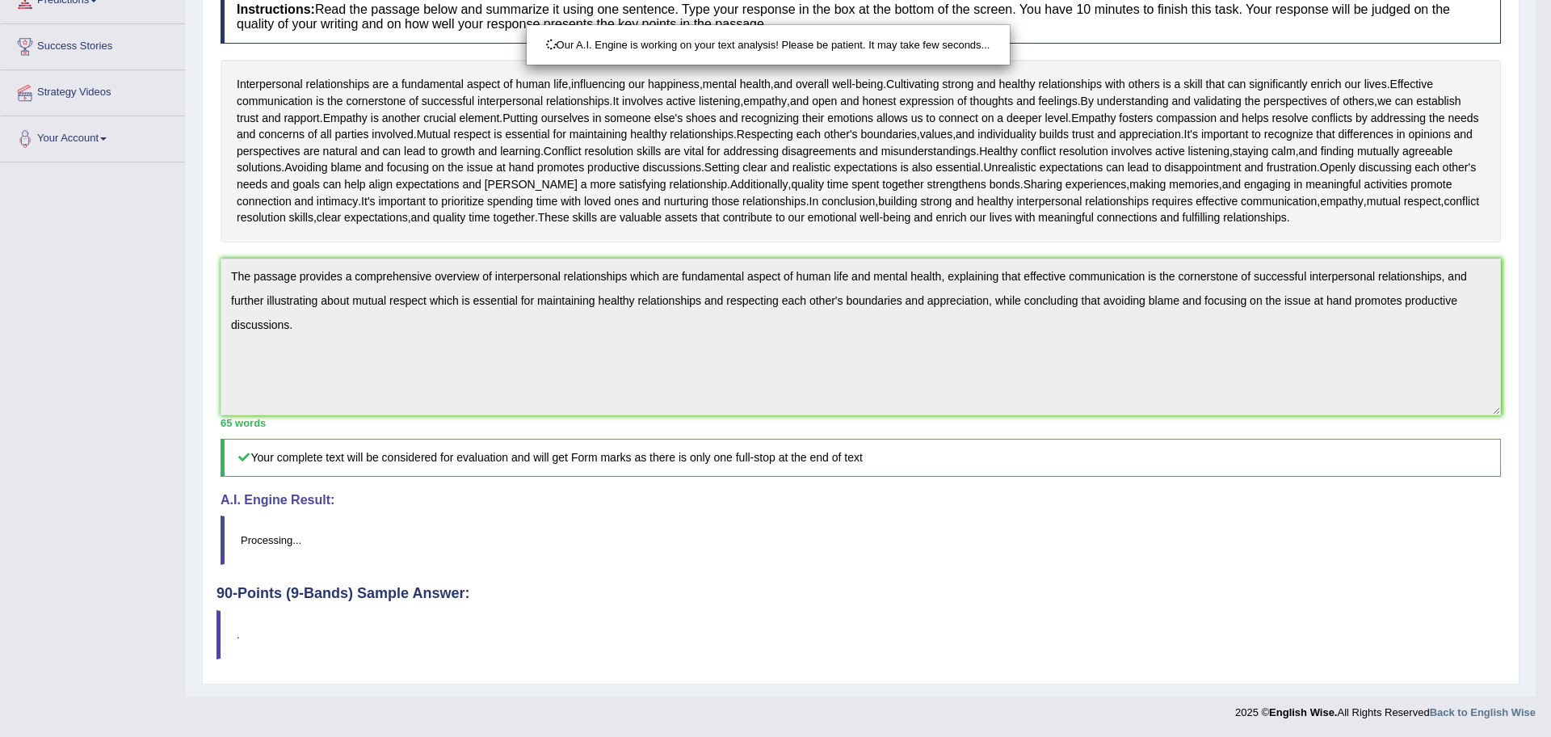
drag, startPoint x: 1550, startPoint y: 300, endPoint x: 1550, endPoint y: 560, distance: 259.2
click at [1550, 497] on html "Toggle navigation Home Practice Questions Speaking Practice Read Aloud Repeat S…" at bounding box center [775, 128] width 1551 height 737
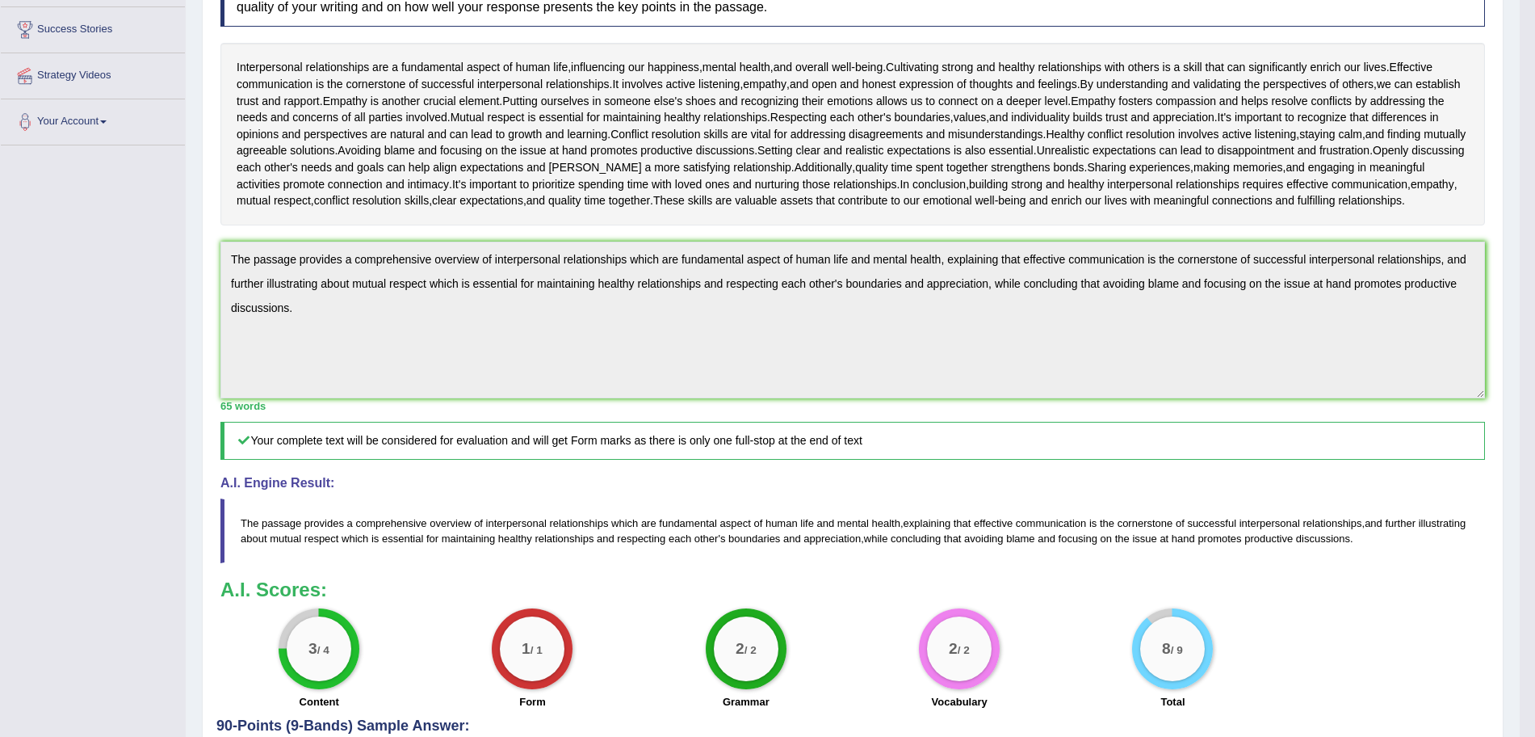
scroll to position [0, 0]
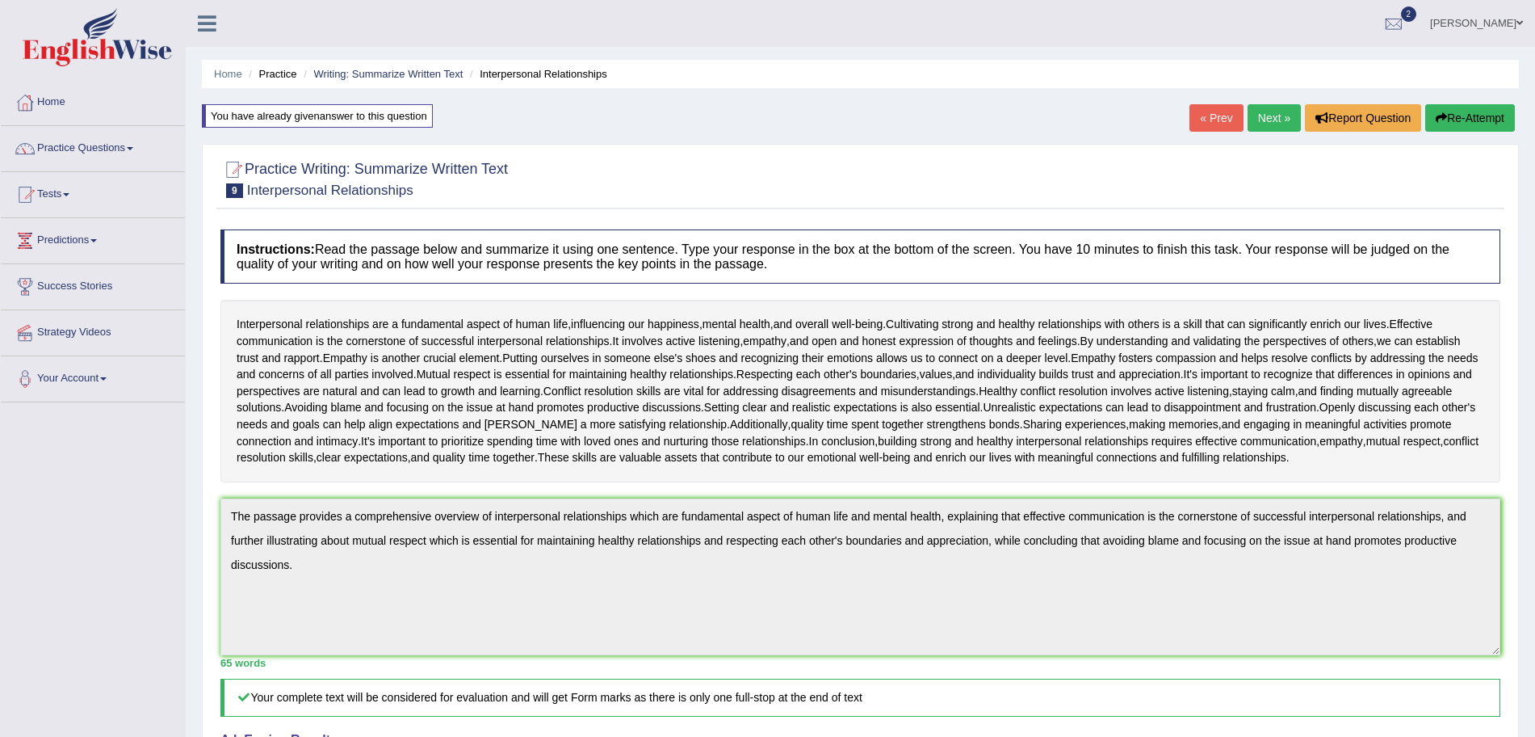
click at [1248, 118] on link "Next »" at bounding box center [1274, 117] width 53 height 27
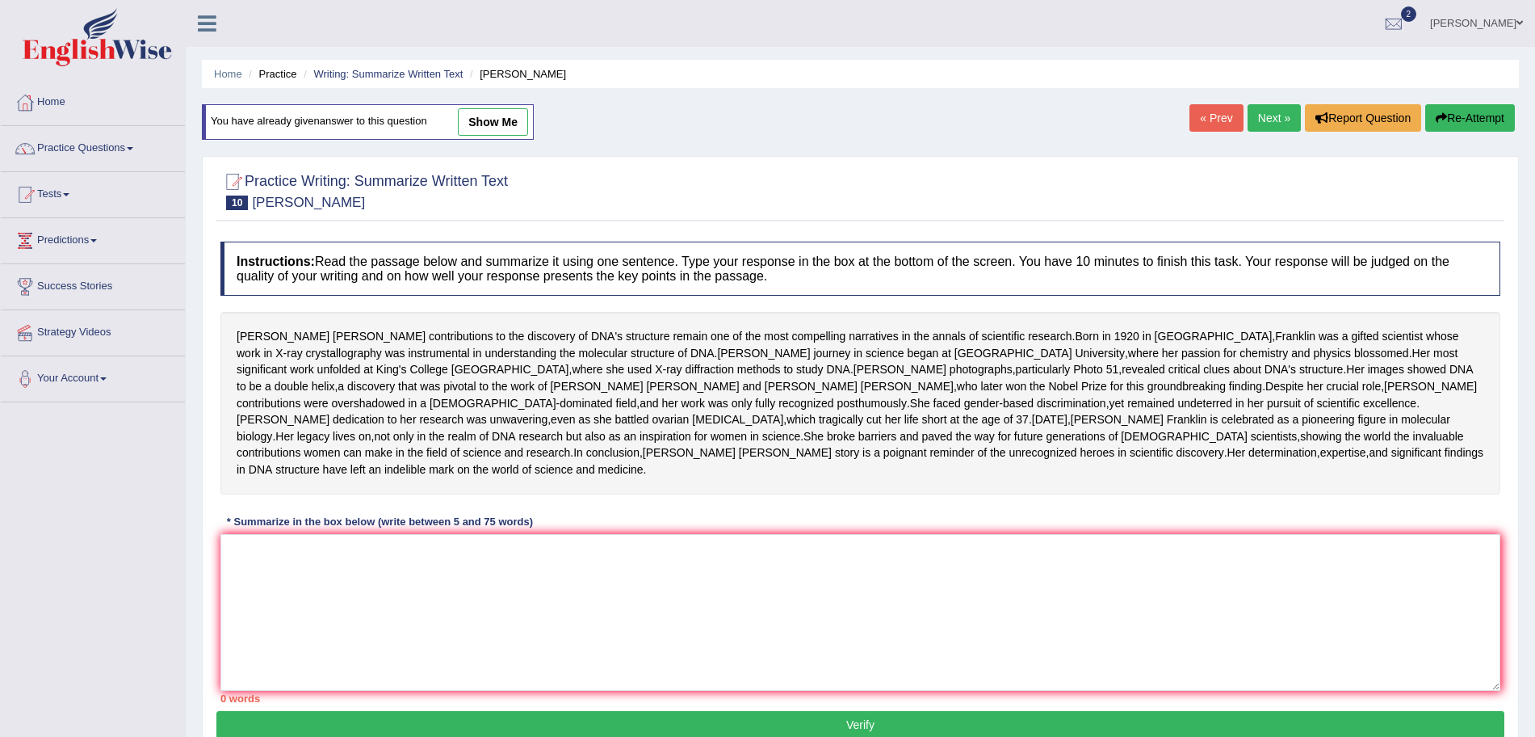
click at [1270, 126] on link "Next »" at bounding box center [1274, 117] width 53 height 27
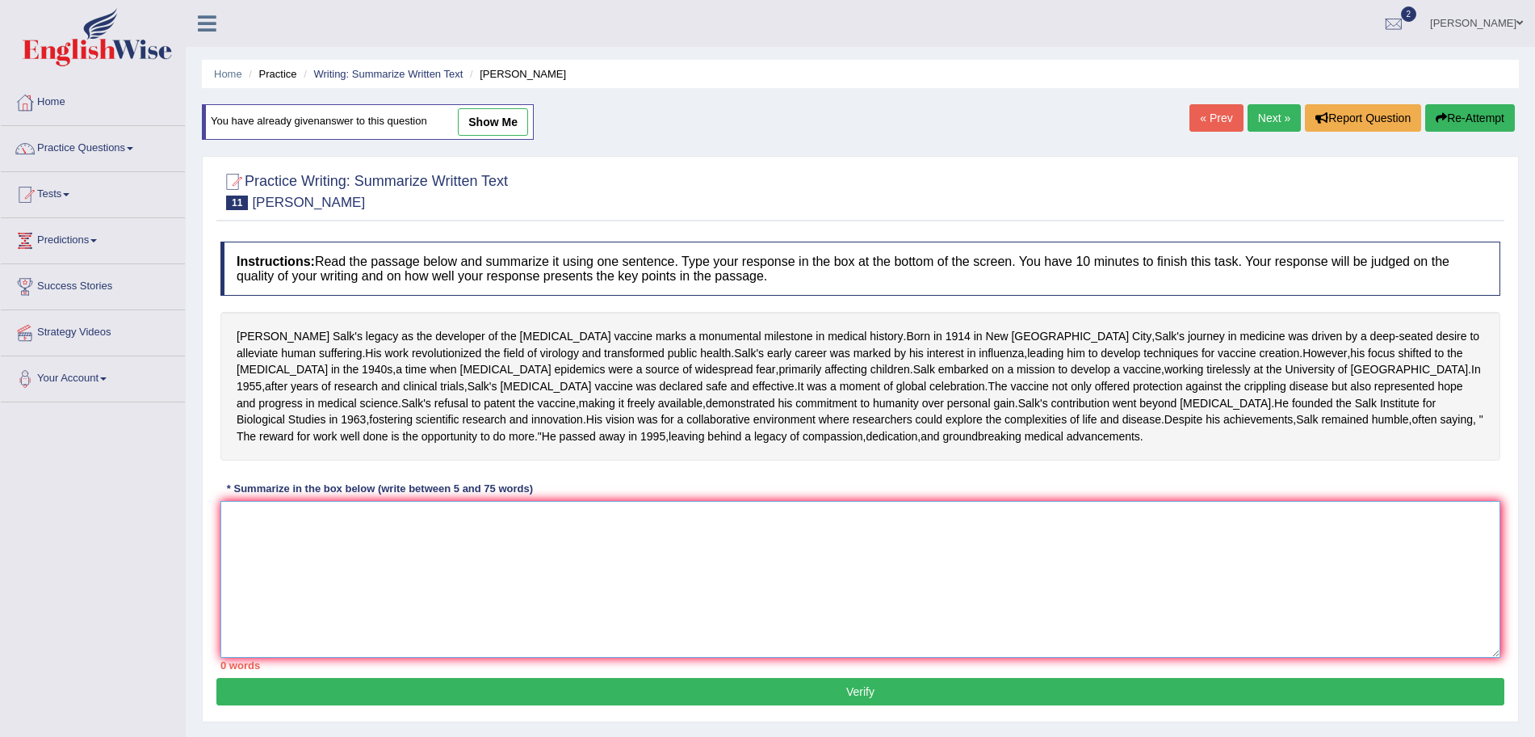
click at [445, 651] on textarea at bounding box center [860, 579] width 1280 height 157
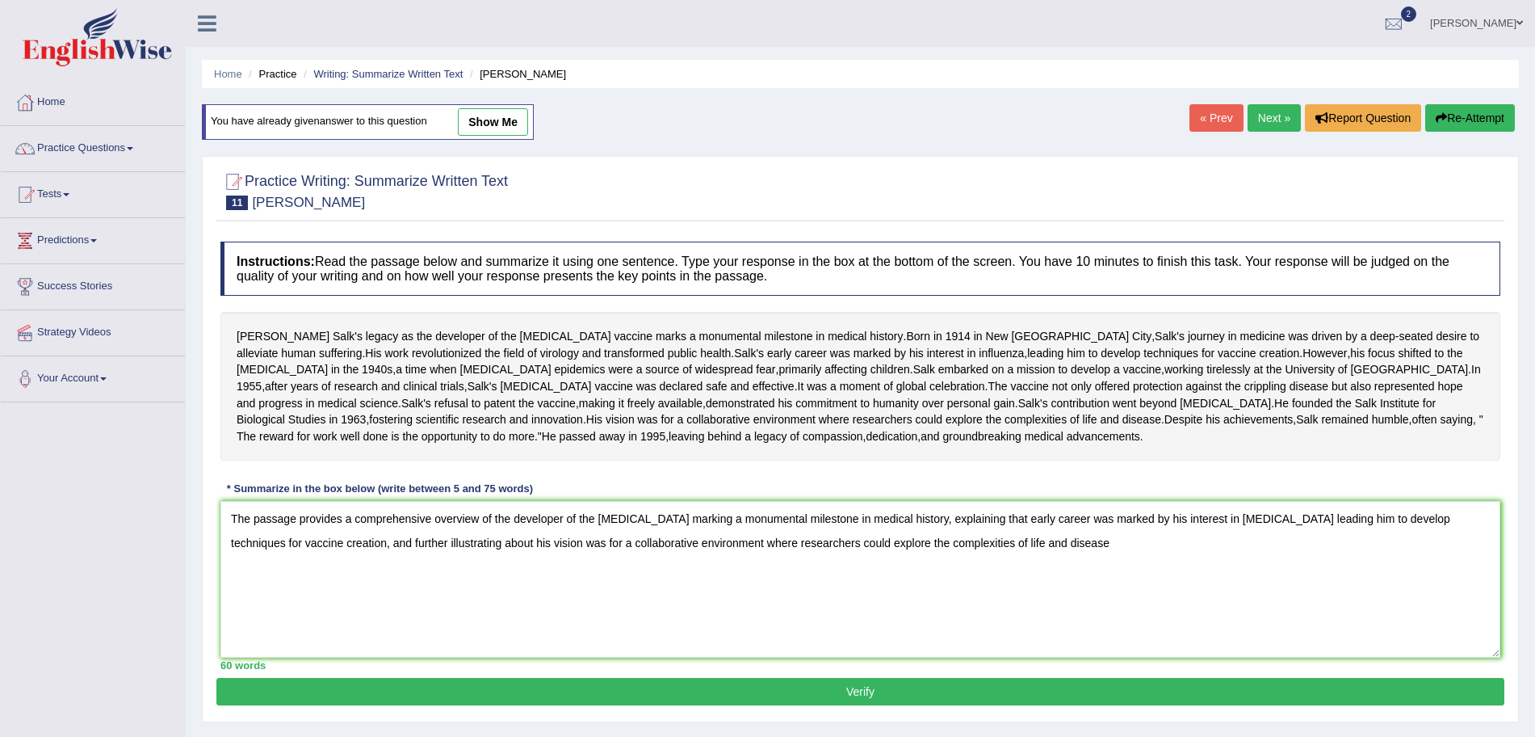
drag, startPoint x: 1501, startPoint y: 631, endPoint x: 1550, endPoint y: 655, distance: 54.9
click at [1534, 655] on html "Toggle navigation Home Practice Questions Speaking Practice Read Aloud Repeat S…" at bounding box center [767, 368] width 1535 height 737
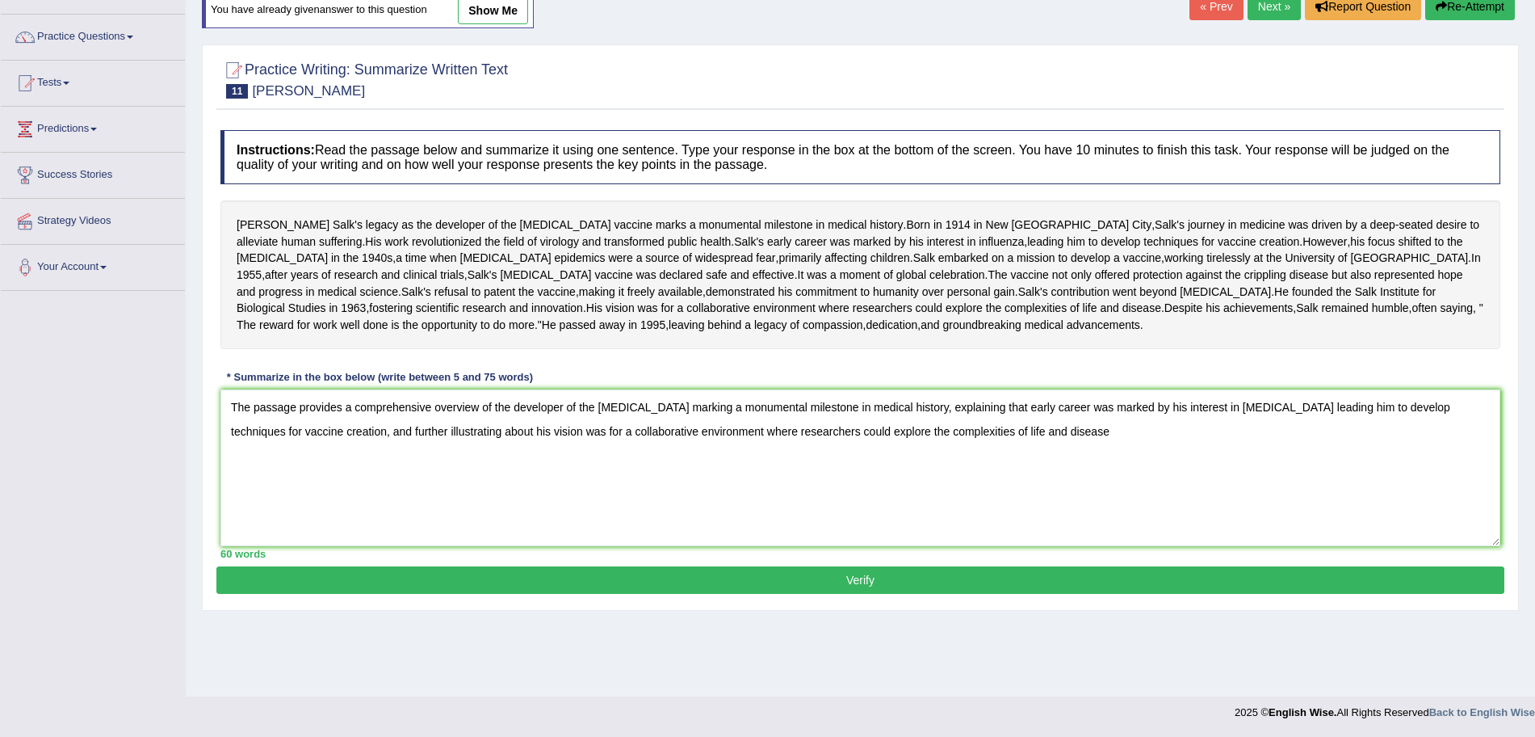
scroll to position [82, 0]
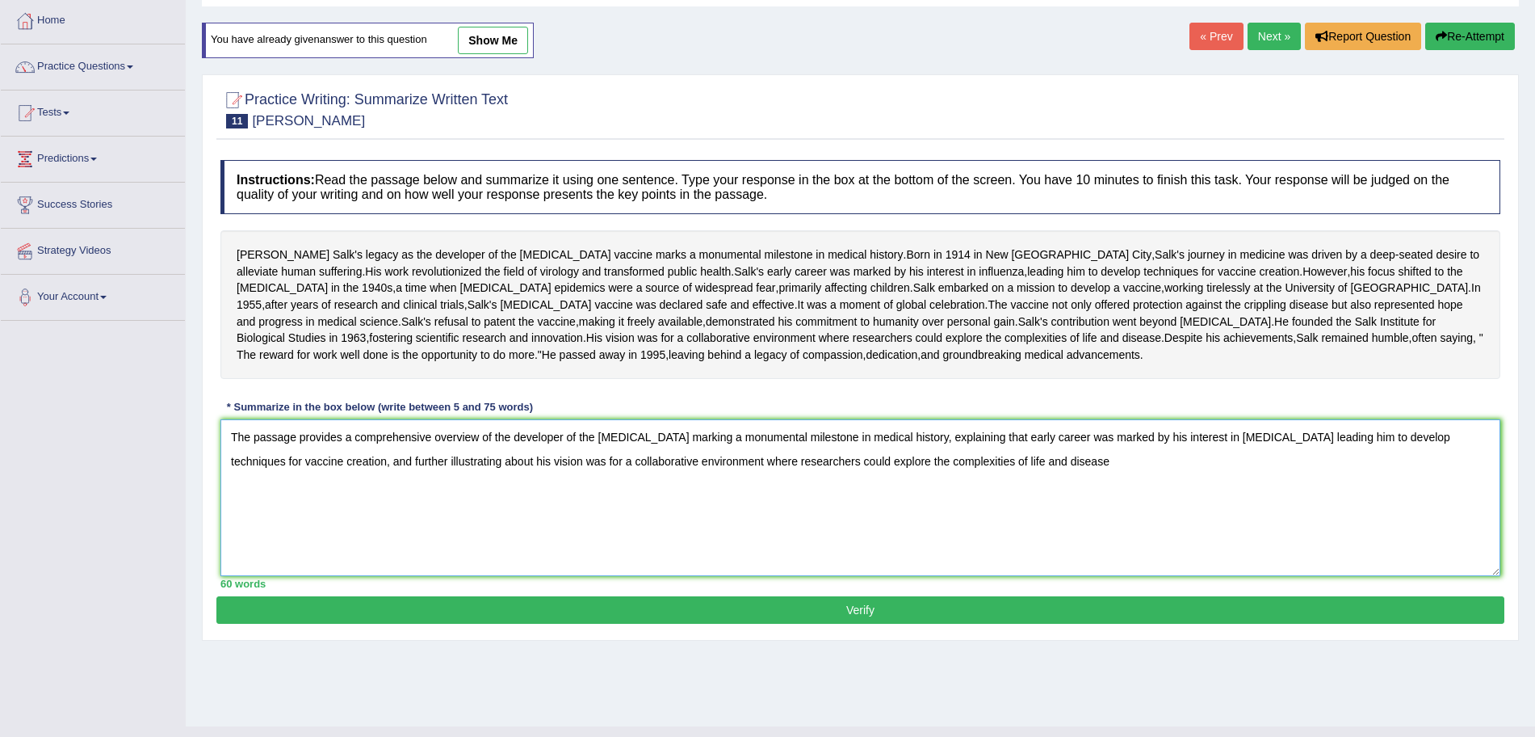
click at [1076, 556] on textarea "The passage provides a comprehensive overview of the developer of the polio vac…" at bounding box center [860, 497] width 1280 height 157
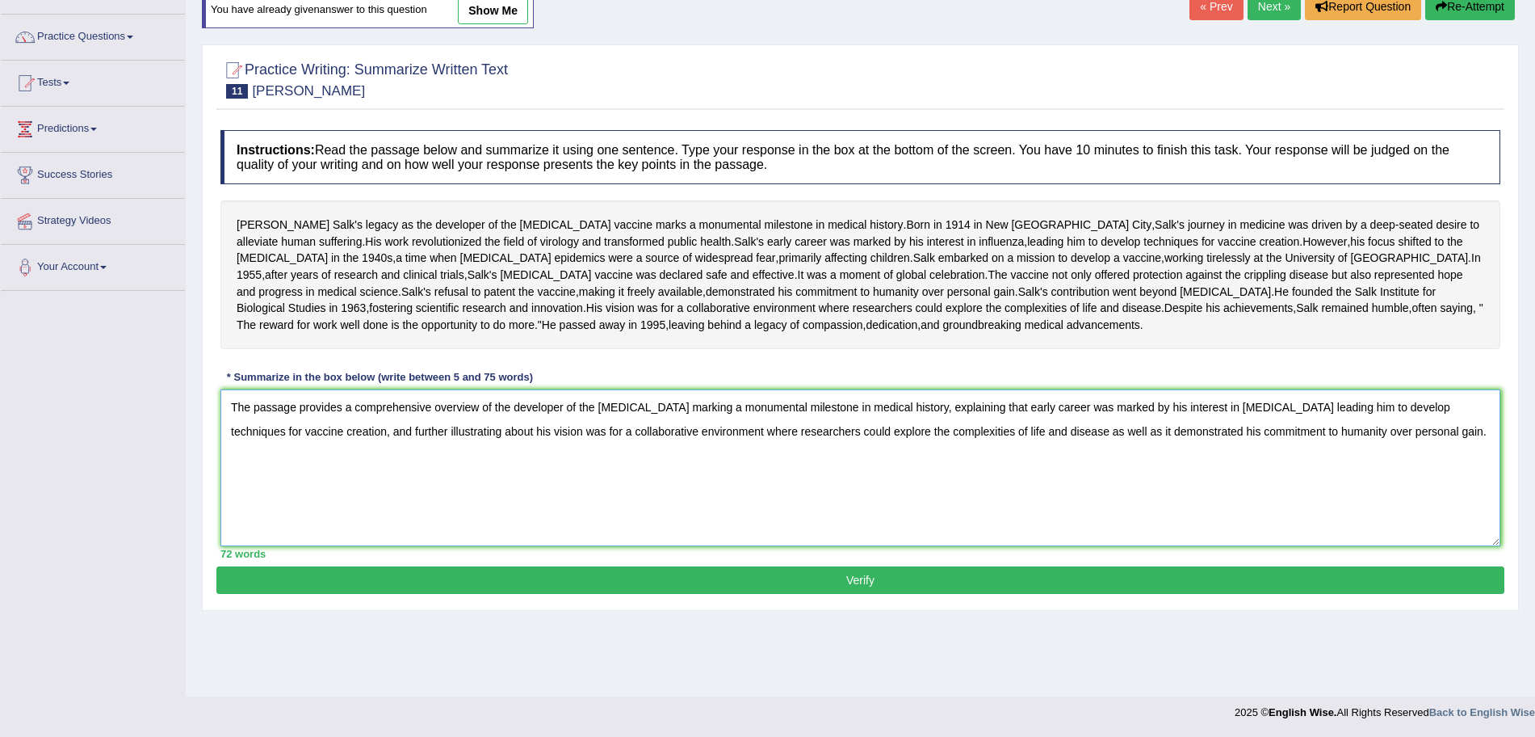
type textarea "The passage provides a comprehensive overview of the developer of the polio vac…"
click at [939, 594] on button "Verify" at bounding box center [860, 579] width 1288 height 27
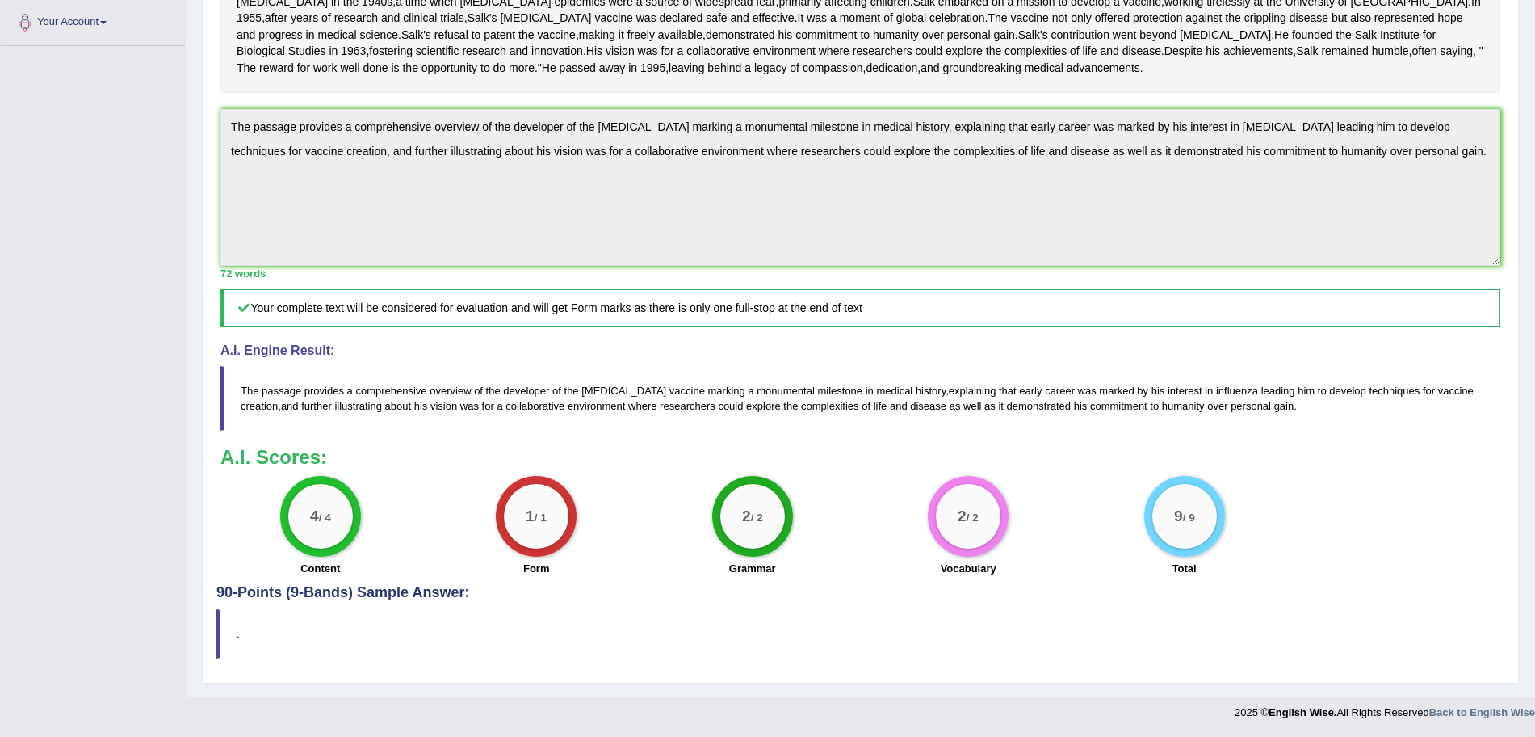
scroll to position [0, 0]
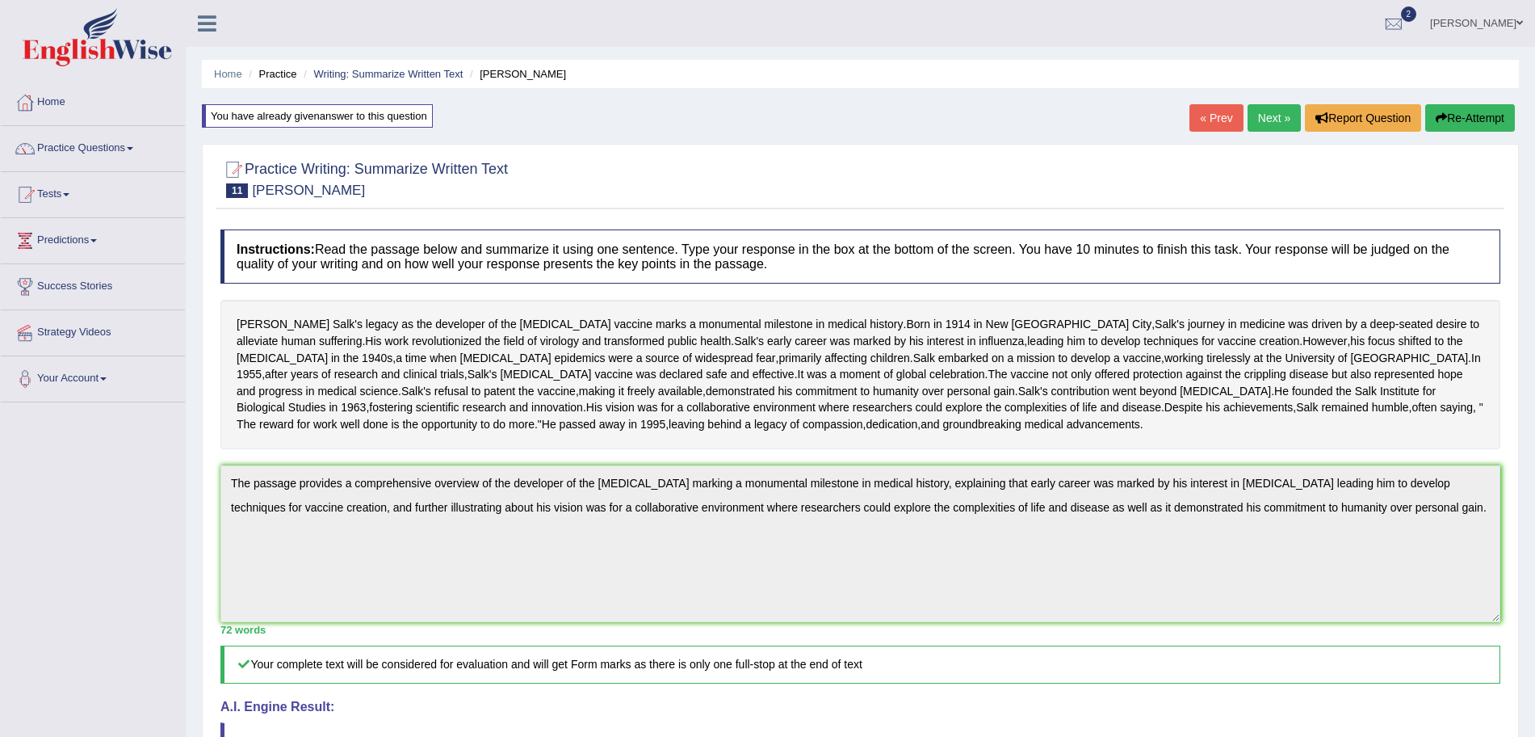
click at [1267, 114] on link "Next »" at bounding box center [1274, 117] width 53 height 27
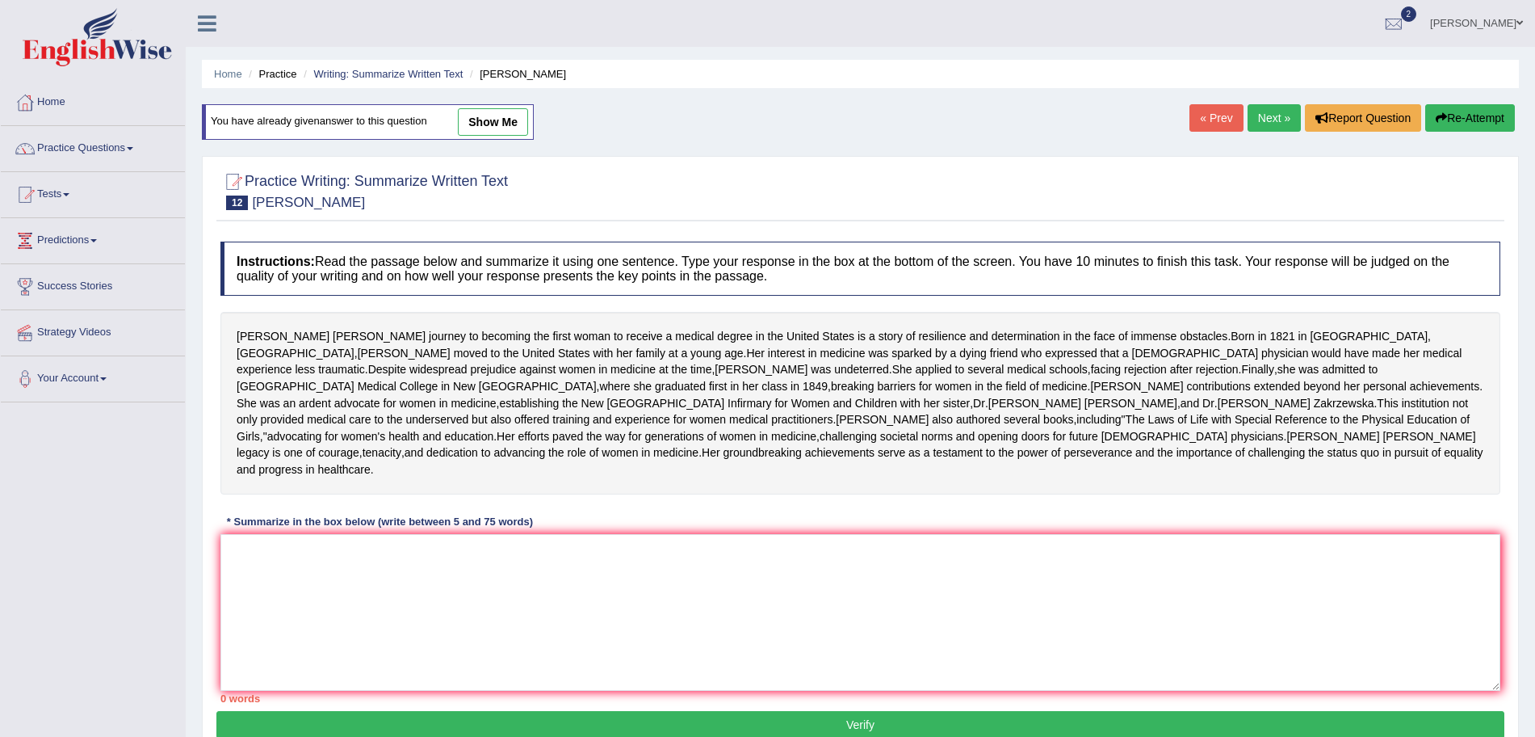
scroll to position [154, 0]
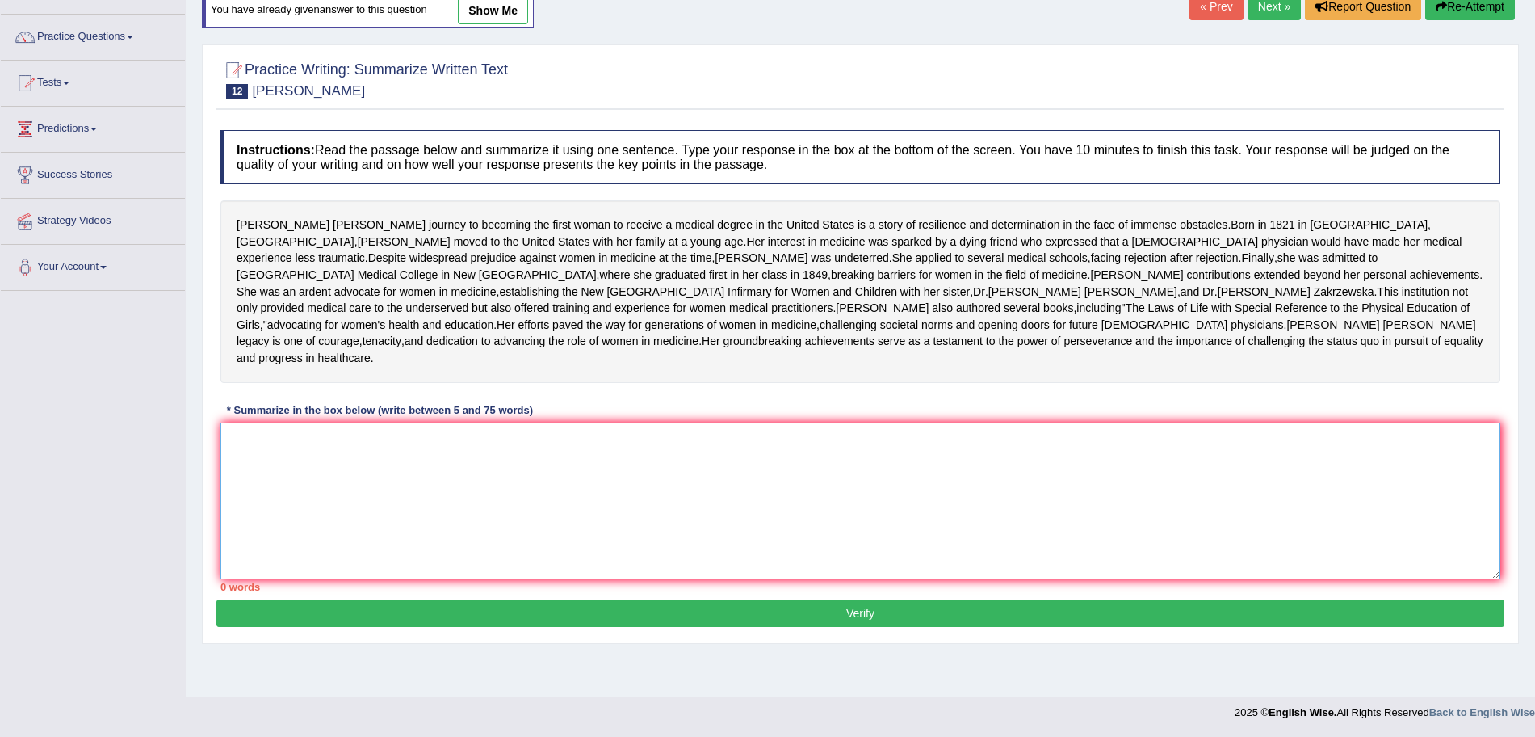
click at [673, 577] on textarea at bounding box center [860, 500] width 1280 height 157
click at [520, 556] on textarea at bounding box center [860, 500] width 1280 height 157
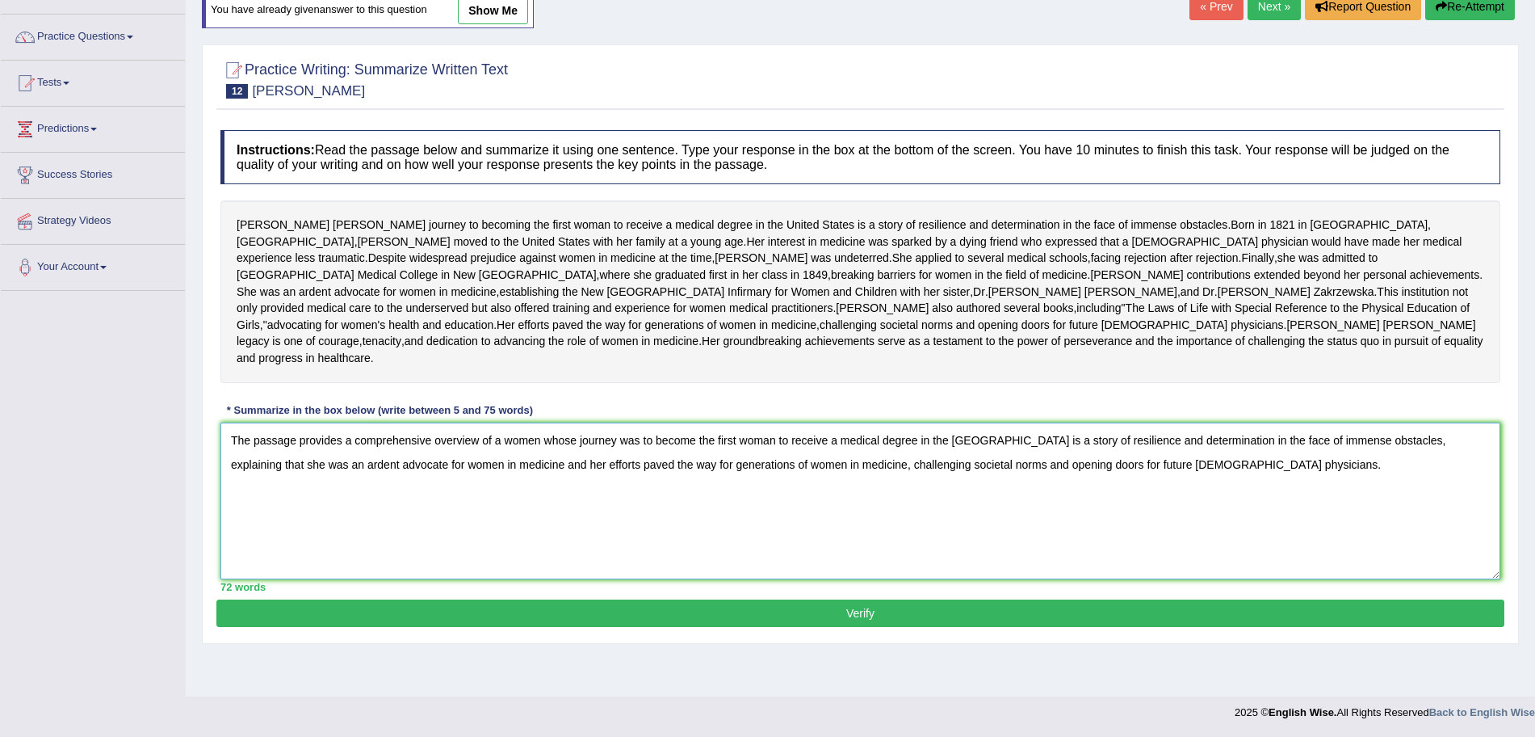
type textarea "The passage provides a comprehensive overview of a women whose journey was to b…"
click at [493, 627] on button "Verify" at bounding box center [860, 612] width 1288 height 27
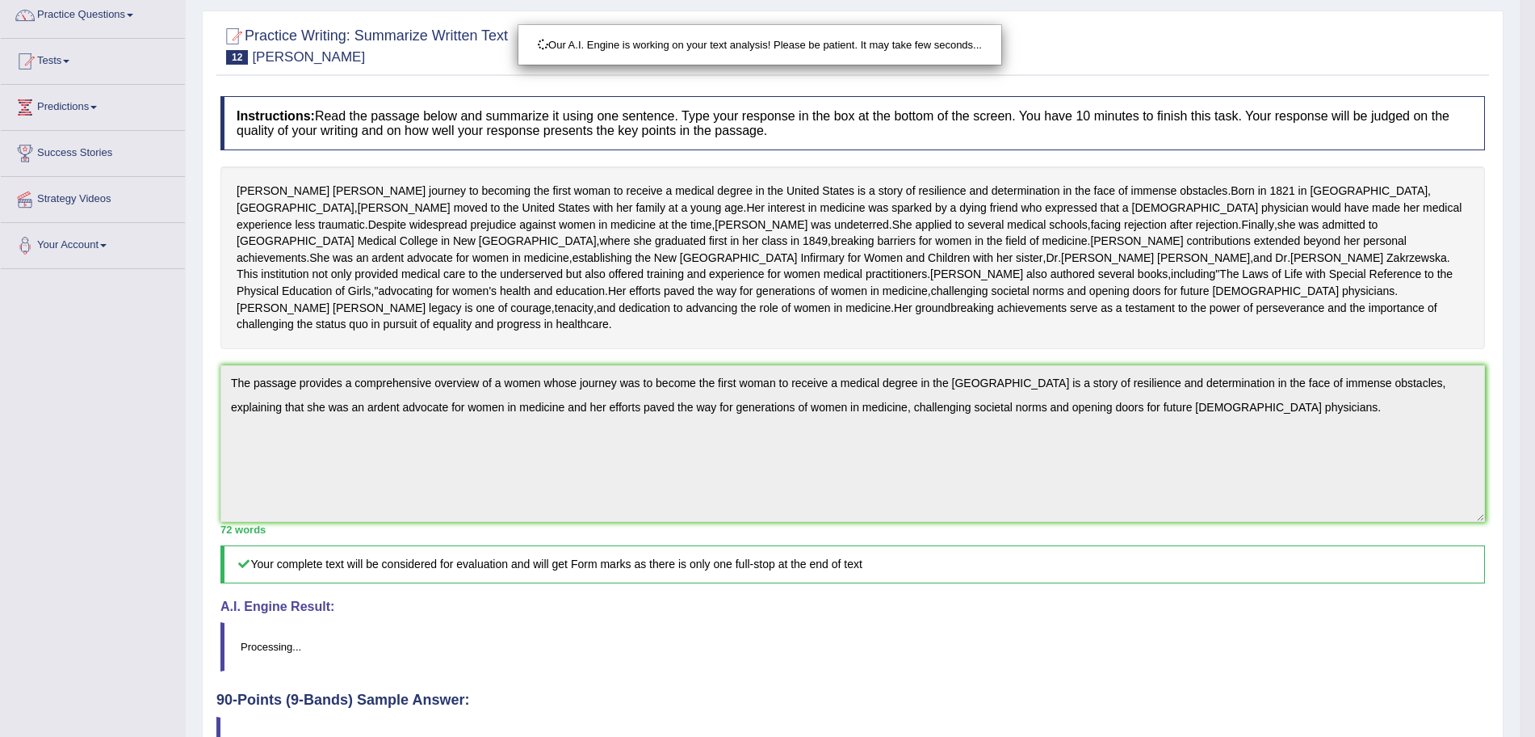
drag, startPoint x: 1550, startPoint y: 279, endPoint x: 1550, endPoint y: 486, distance: 207.6
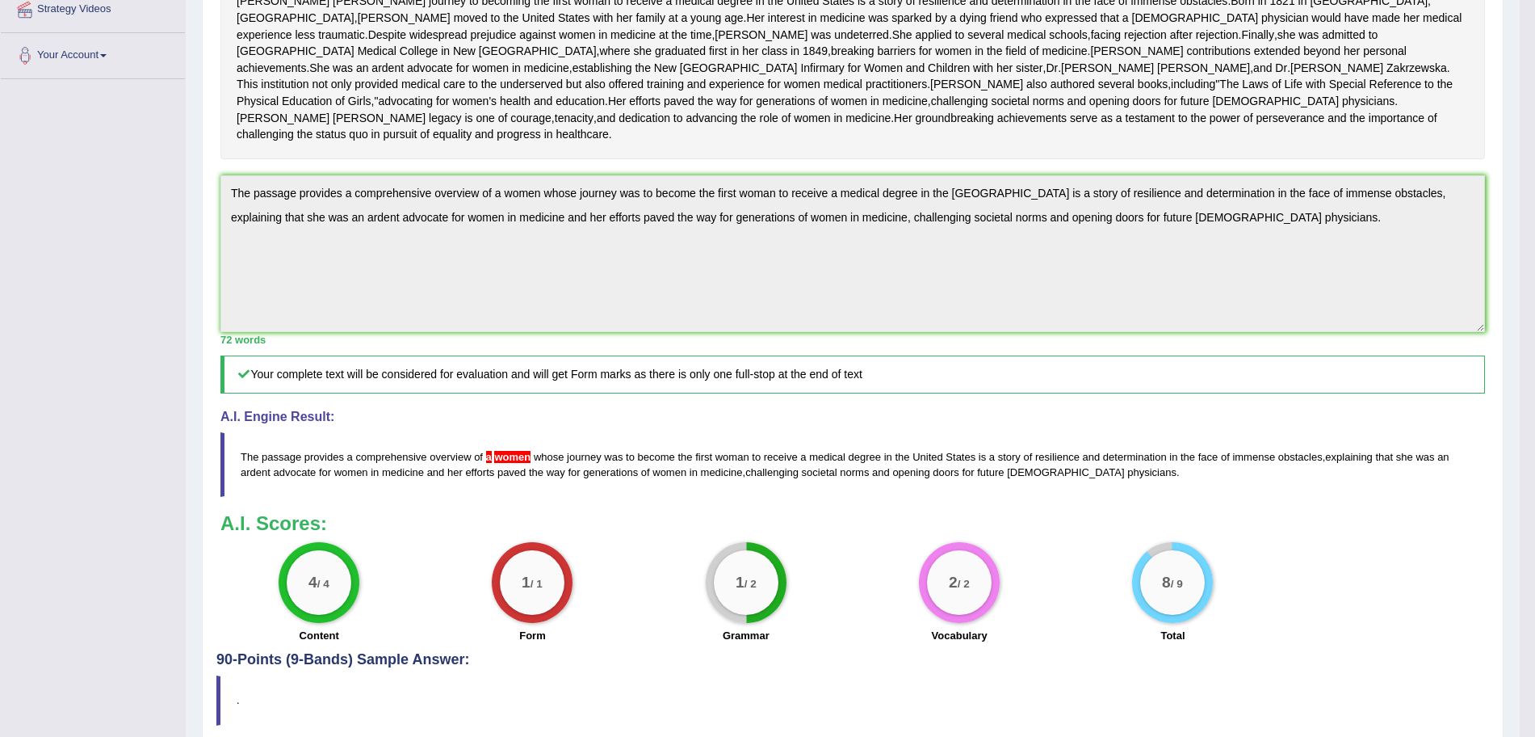
drag, startPoint x: 1550, startPoint y: 371, endPoint x: 1550, endPoint y: 430, distance: 59.0
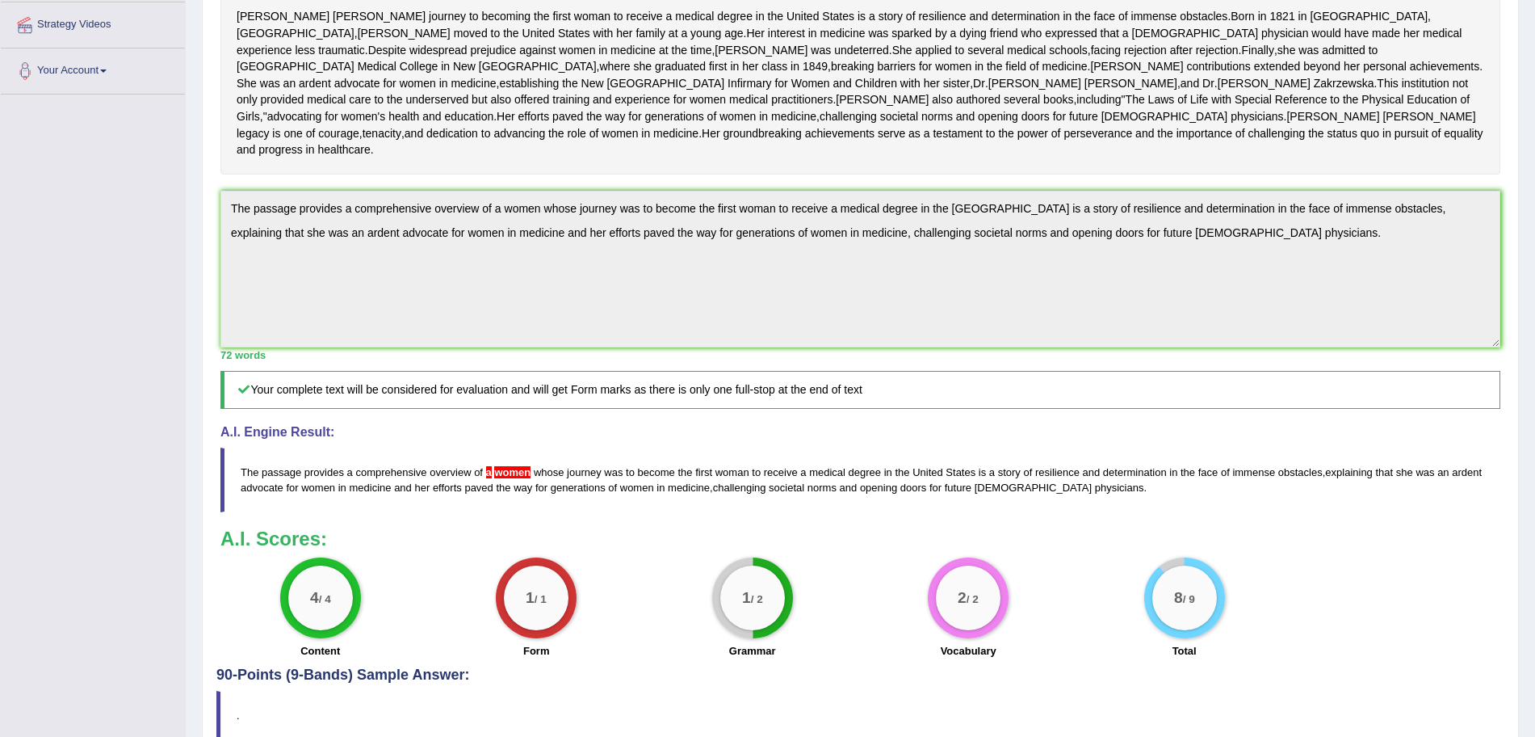
scroll to position [0, 0]
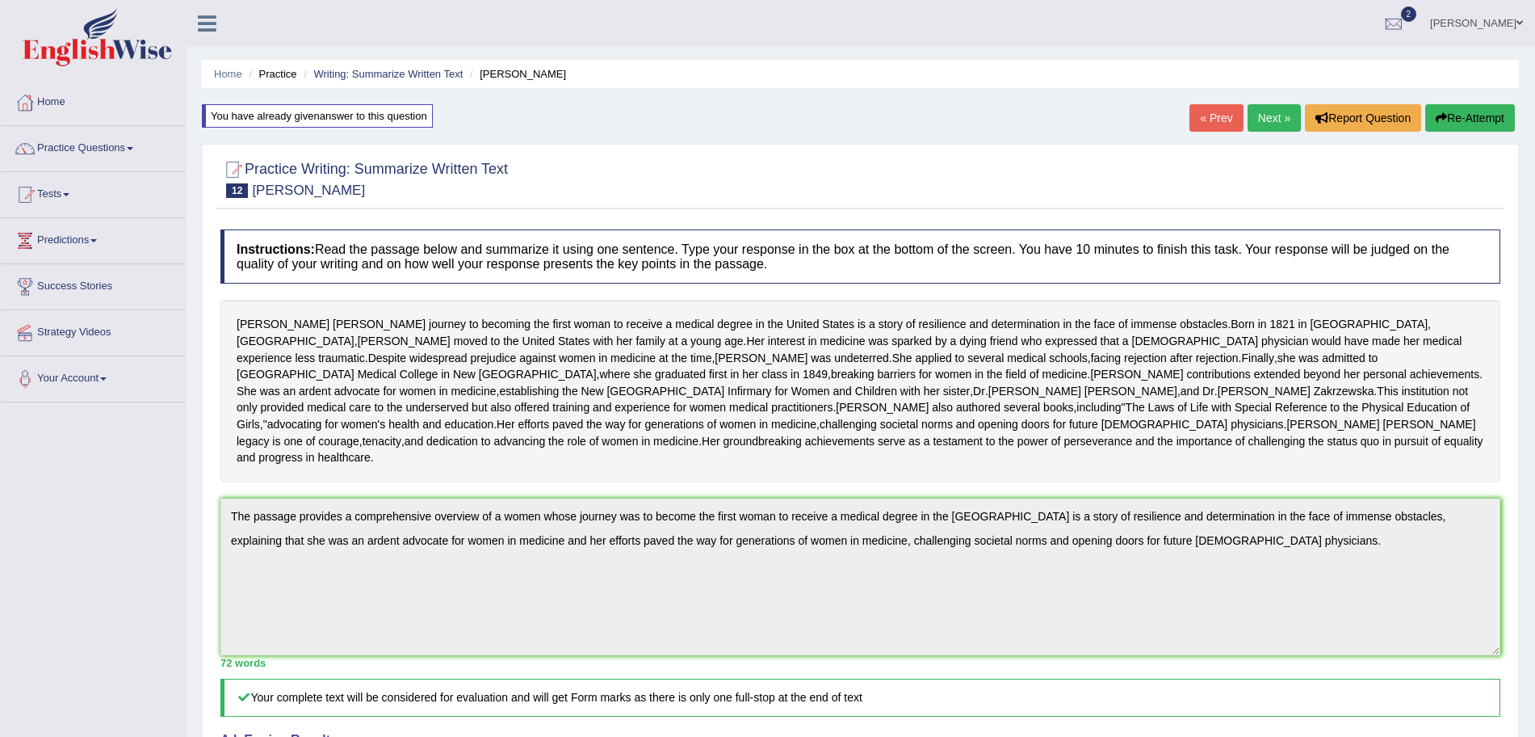
click at [1460, 116] on button "Re-Attempt" at bounding box center [1470, 117] width 90 height 27
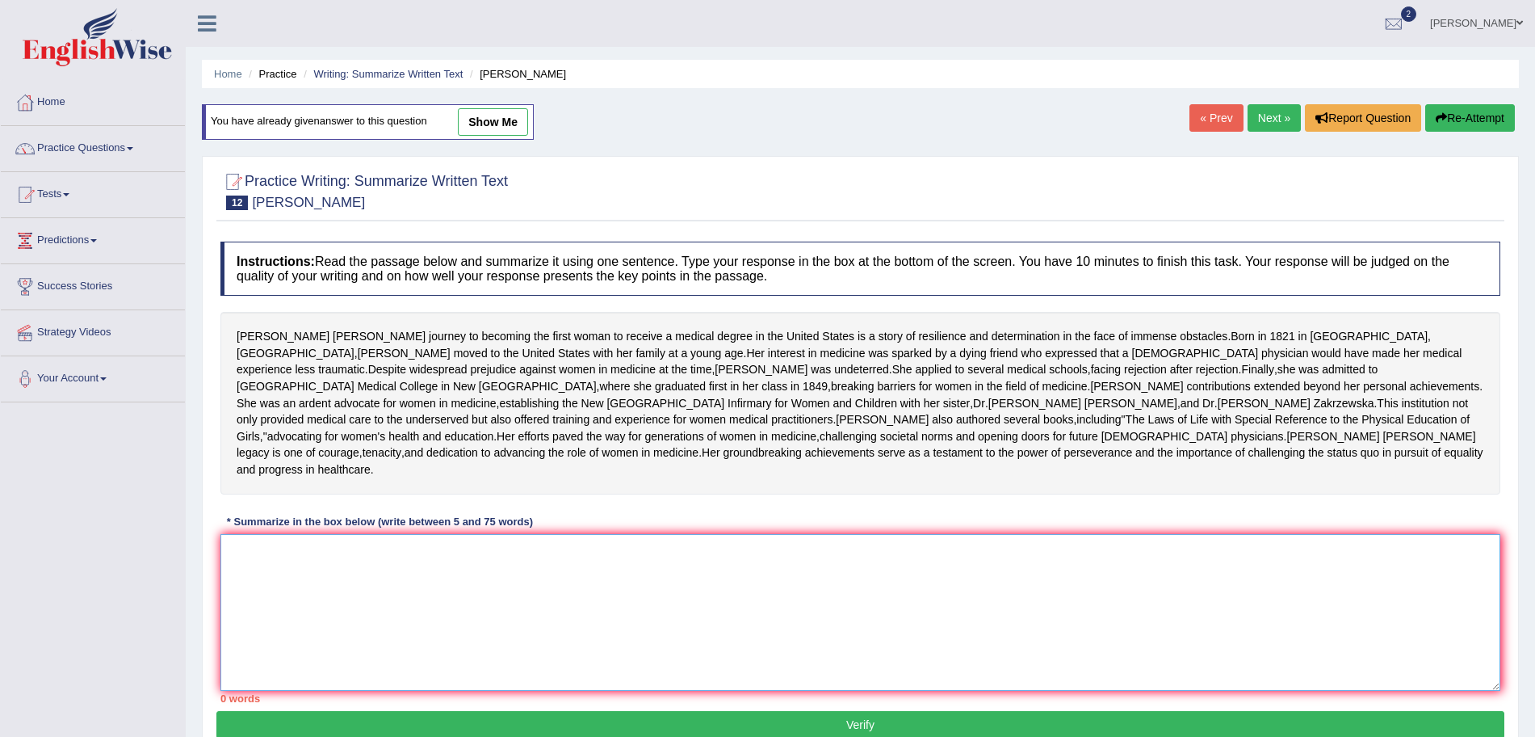
click at [695, 634] on textarea at bounding box center [860, 612] width 1280 height 157
paste textarea "The passage provides a comprehensive overview of a women whose journey was to b…"
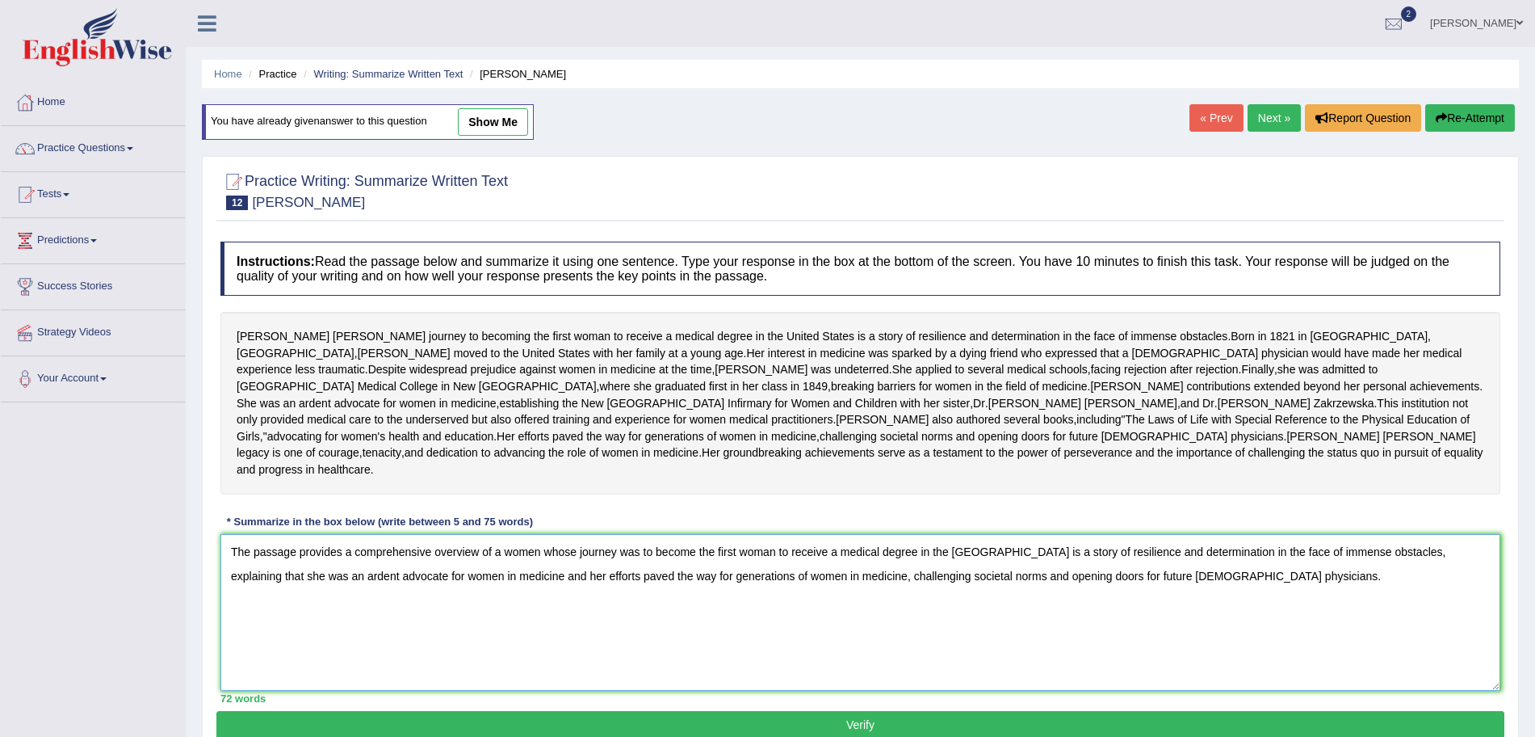
click at [506, 633] on textarea "The passage provides a comprehensive overview of a women whose journey was to b…" at bounding box center [860, 612] width 1280 height 157
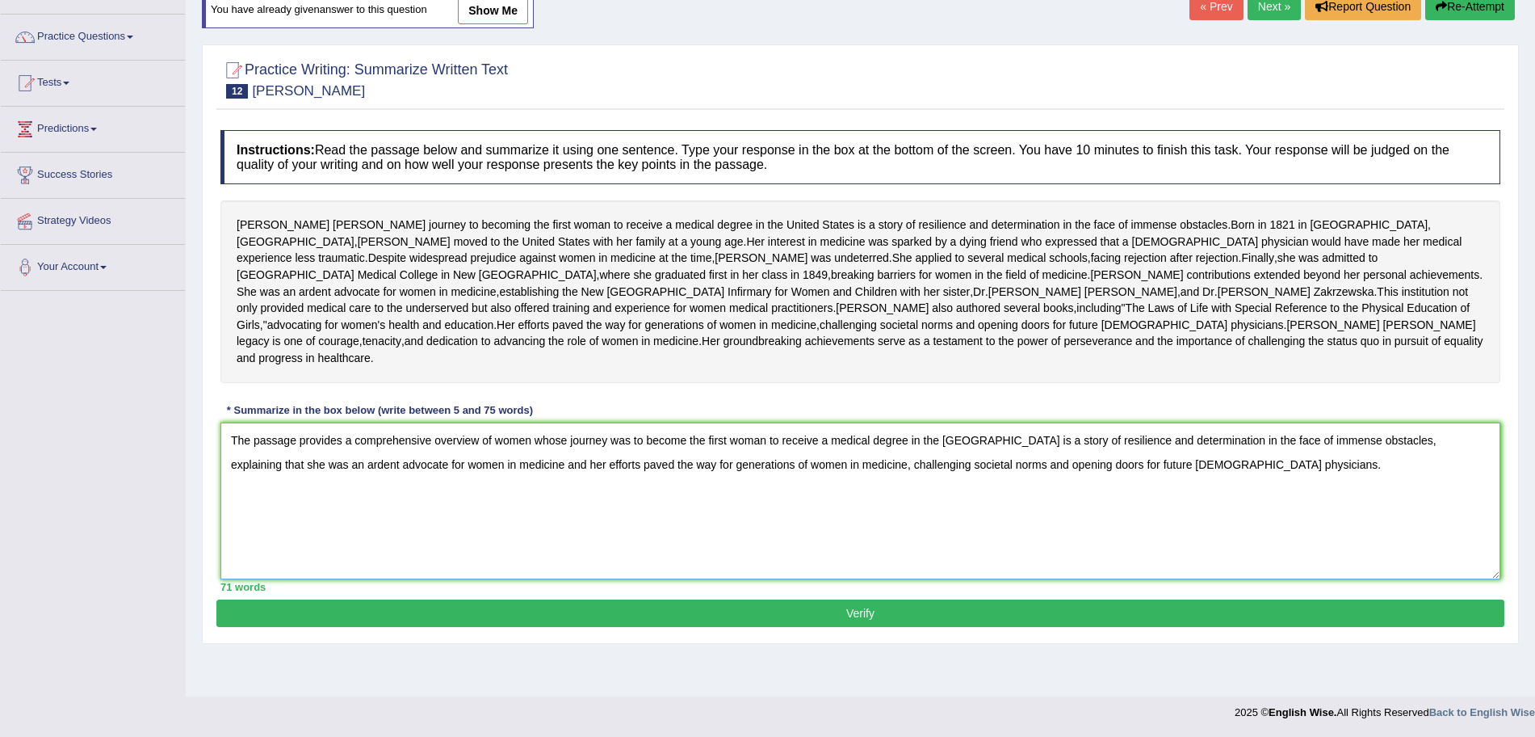
type textarea "The passage provides a comprehensive overview of women whose journey was to bec…"
click at [918, 627] on button "Verify" at bounding box center [860, 612] width 1288 height 27
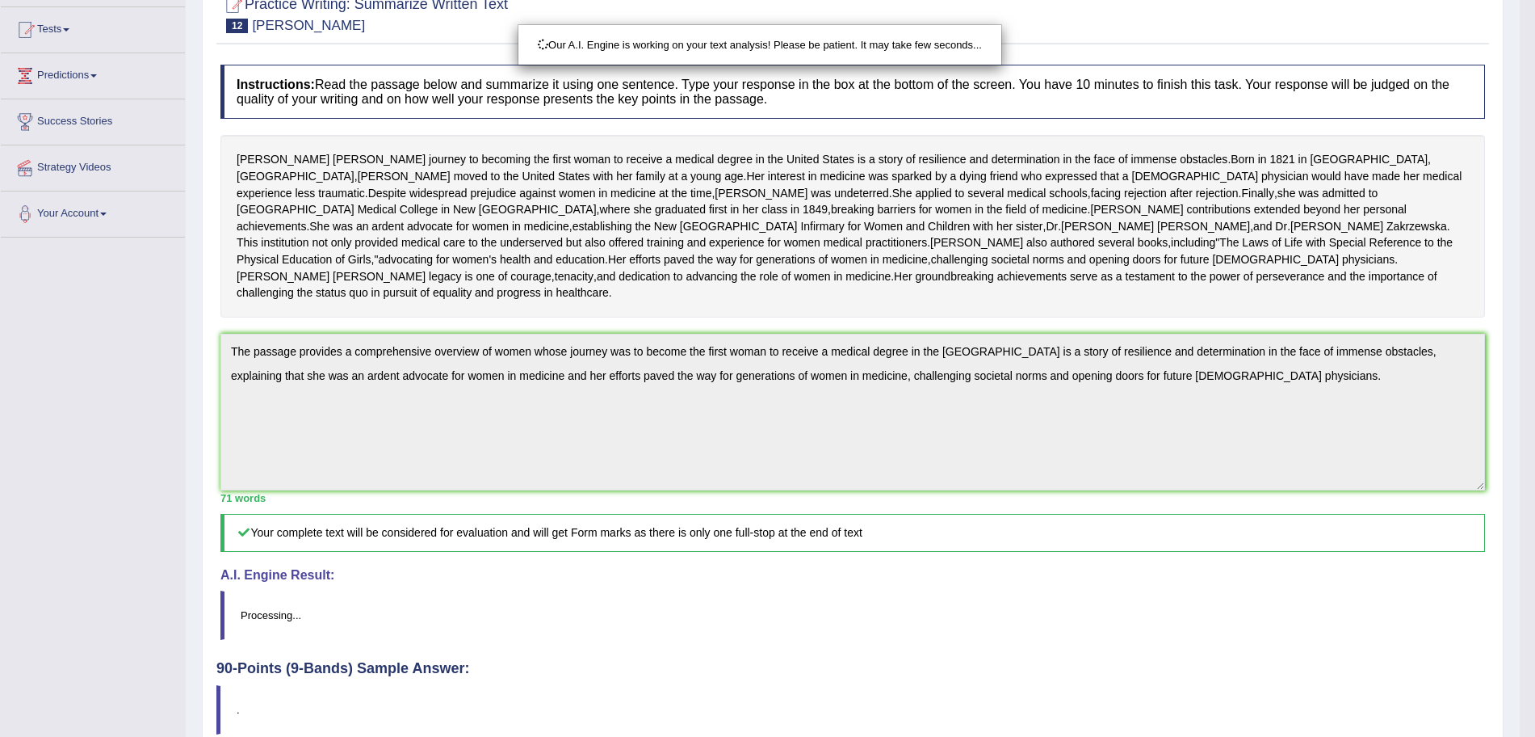
scroll to position [323, 0]
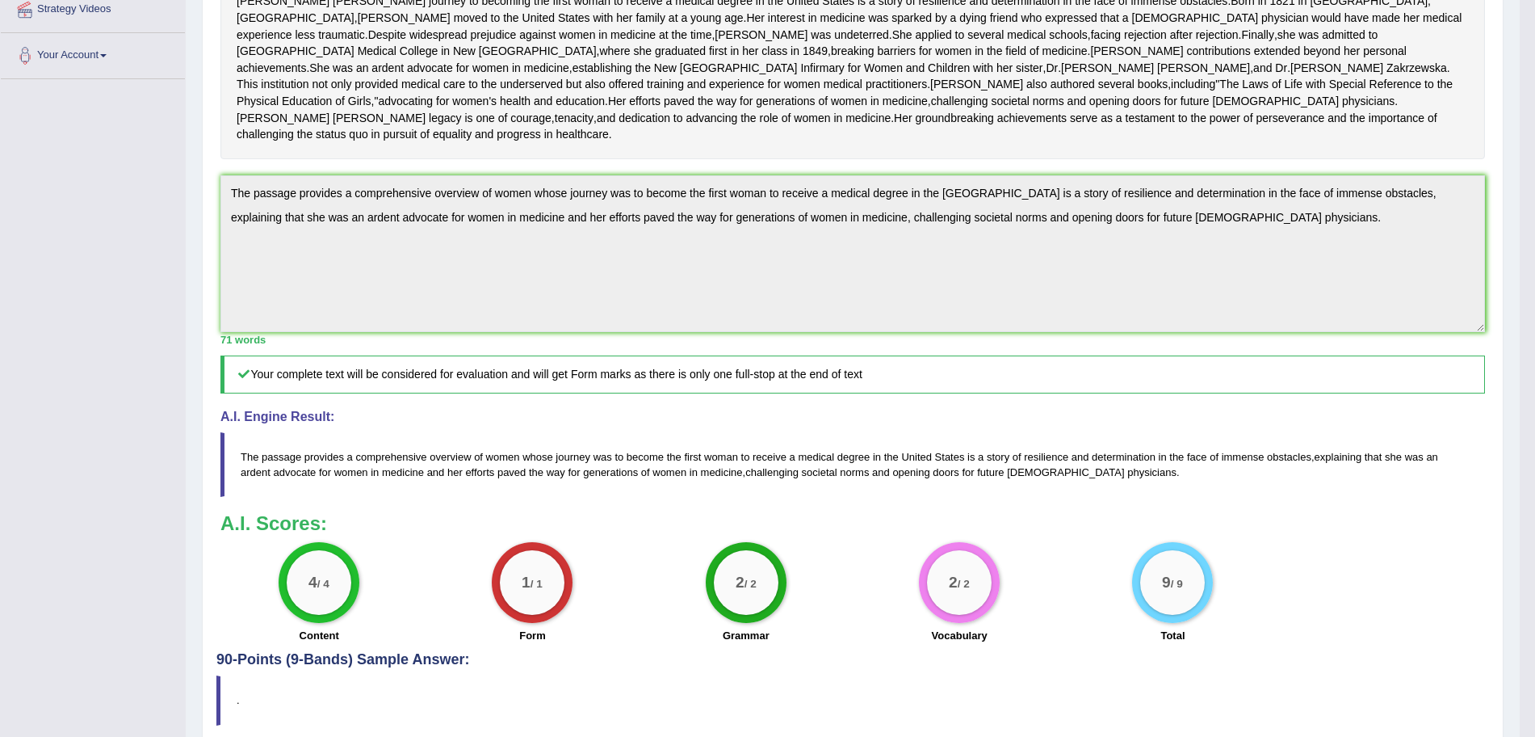
drag, startPoint x: 1550, startPoint y: 457, endPoint x: 1537, endPoint y: 183, distance: 274.1
click at [1534, 183] on html "Toggle navigation Home Practice Questions Speaking Practice Read Aloud Repeat S…" at bounding box center [767, 45] width 1535 height 737
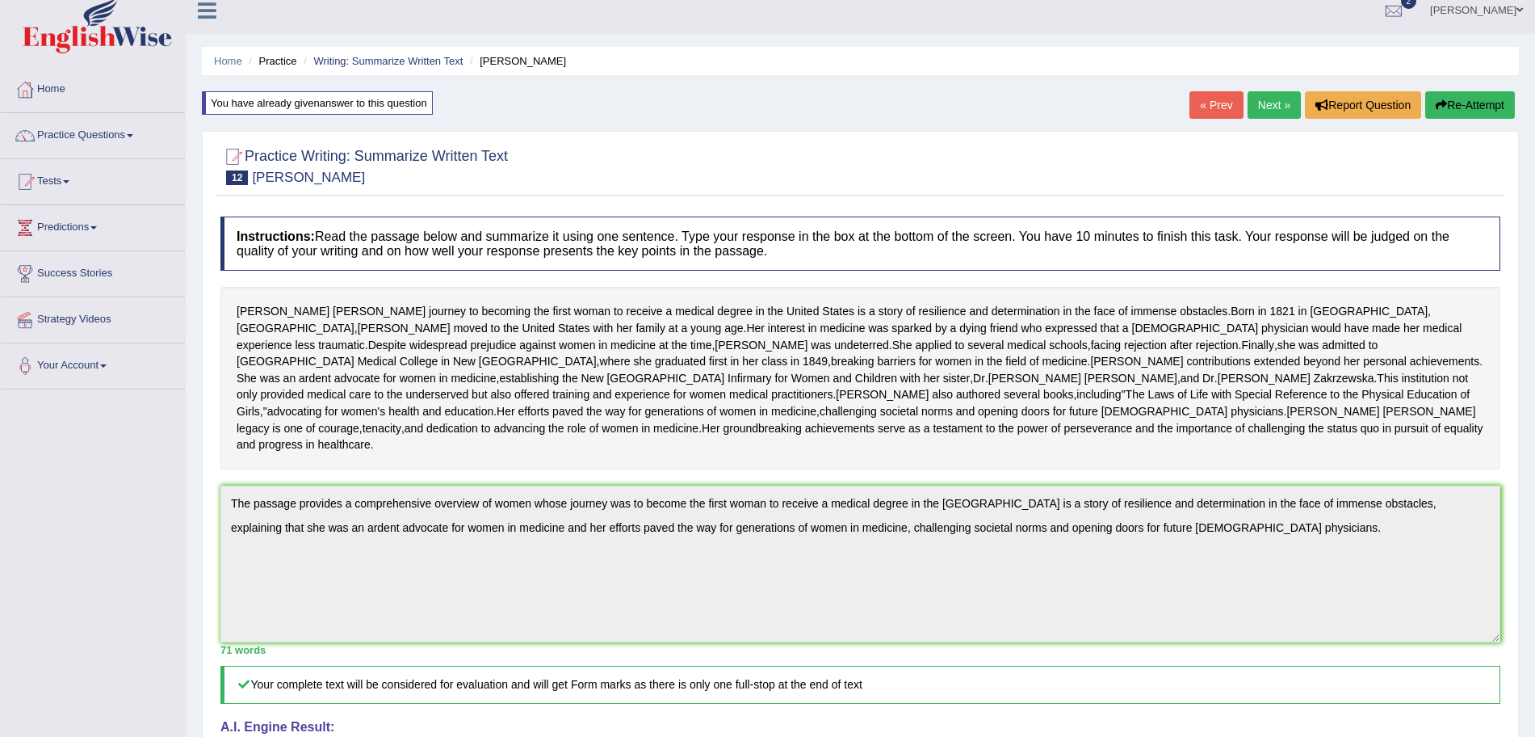
scroll to position [0, 0]
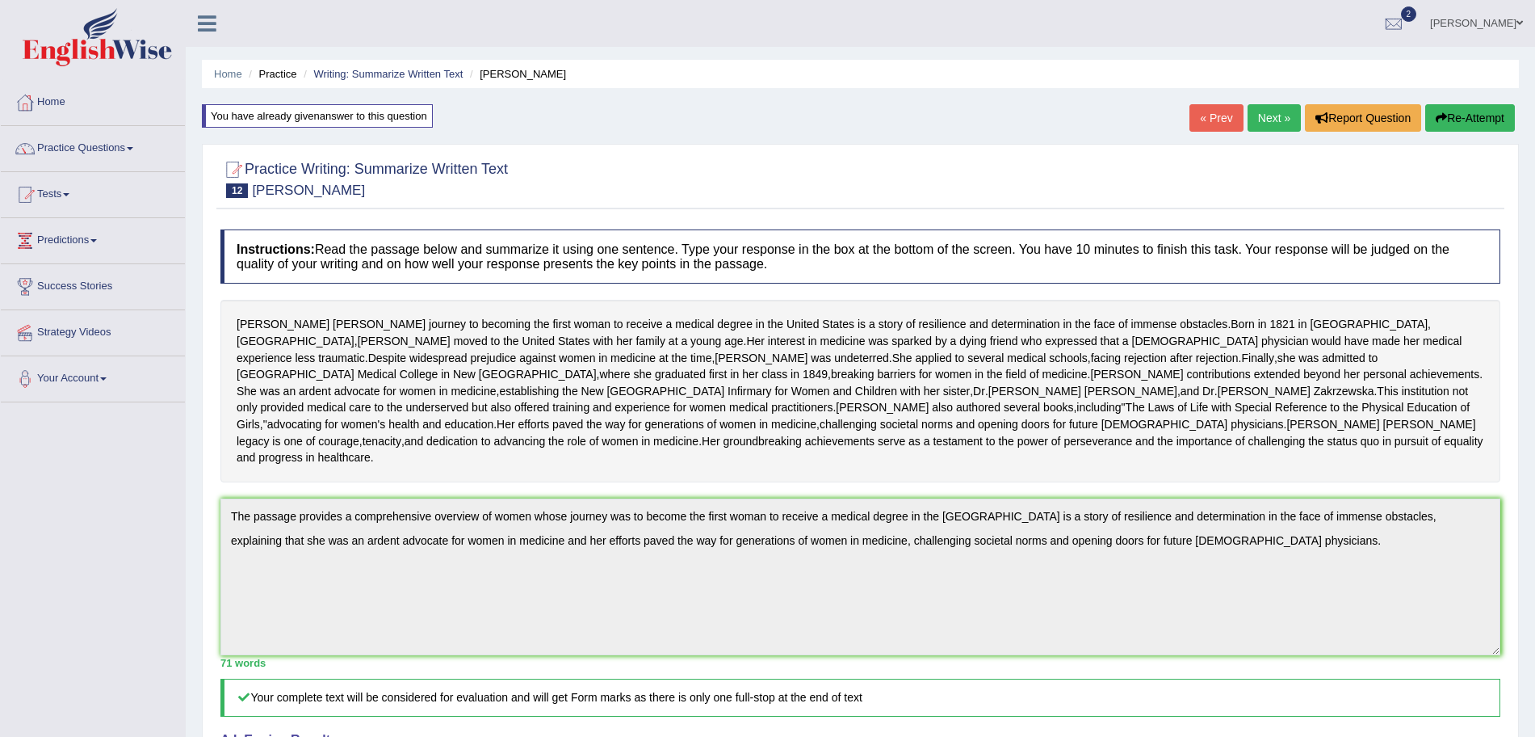
click at [1284, 116] on link "Next »" at bounding box center [1274, 117] width 53 height 27
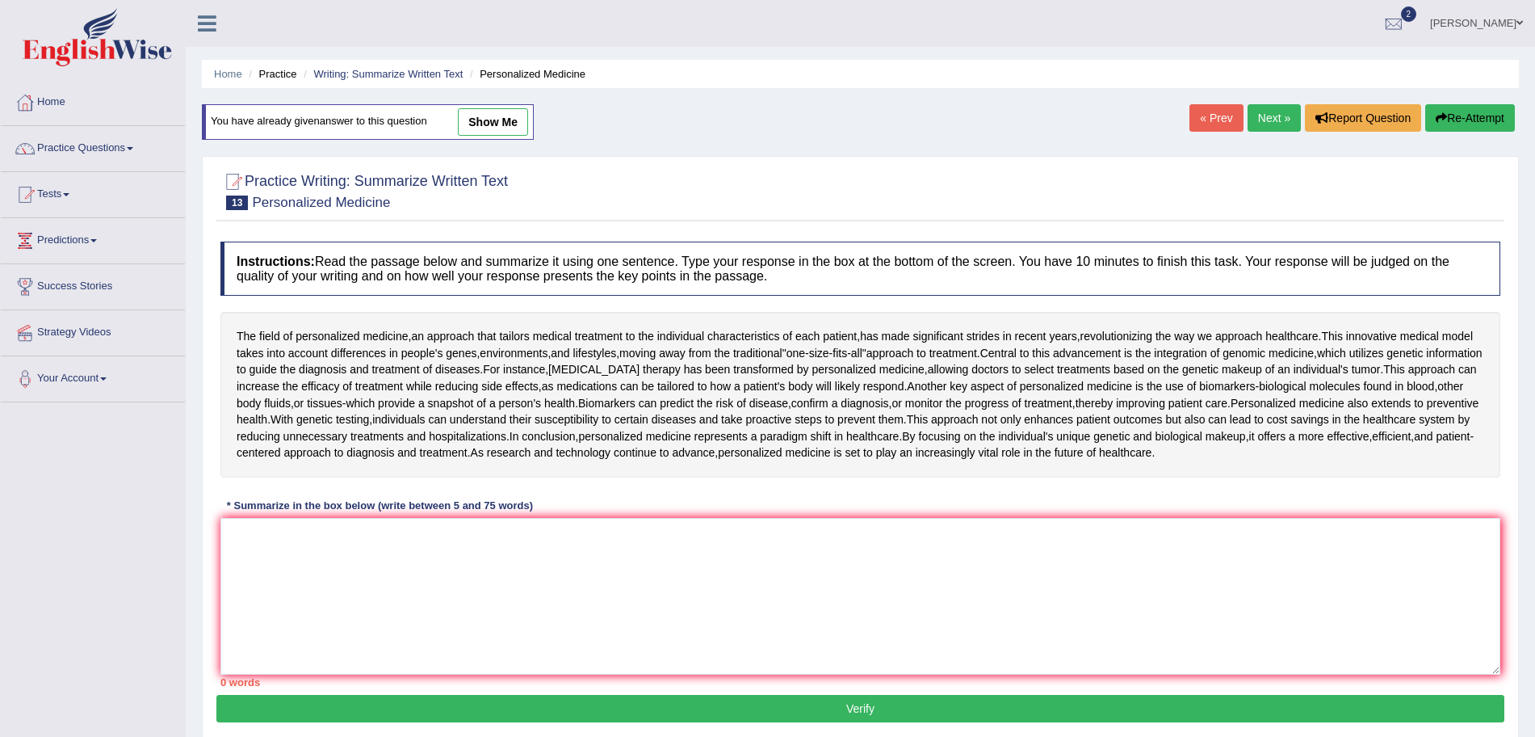
scroll to position [68, 0]
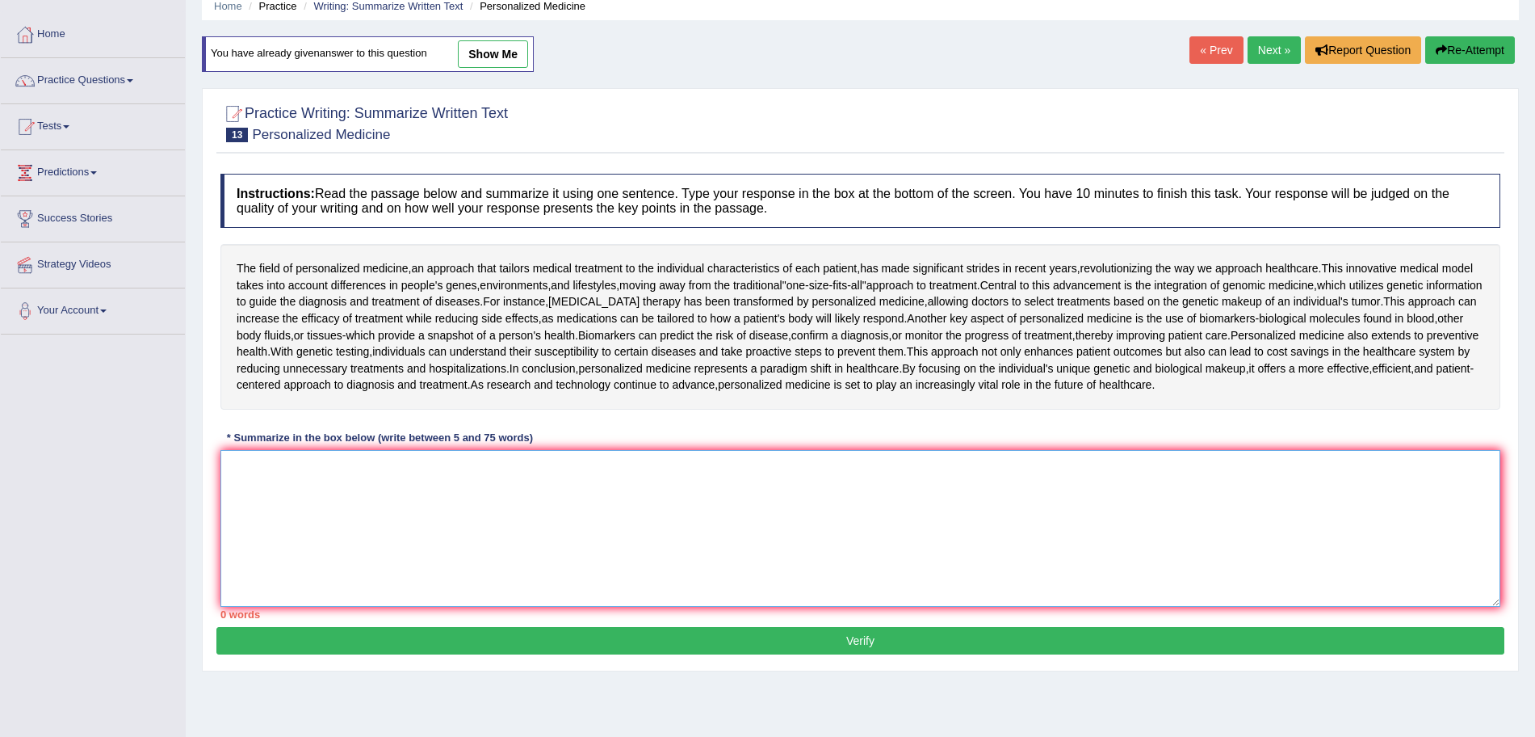
click at [684, 457] on textarea at bounding box center [860, 528] width 1280 height 157
type textarea "The passage"
click at [111, 94] on link "Practice Questions" at bounding box center [93, 78] width 184 height 40
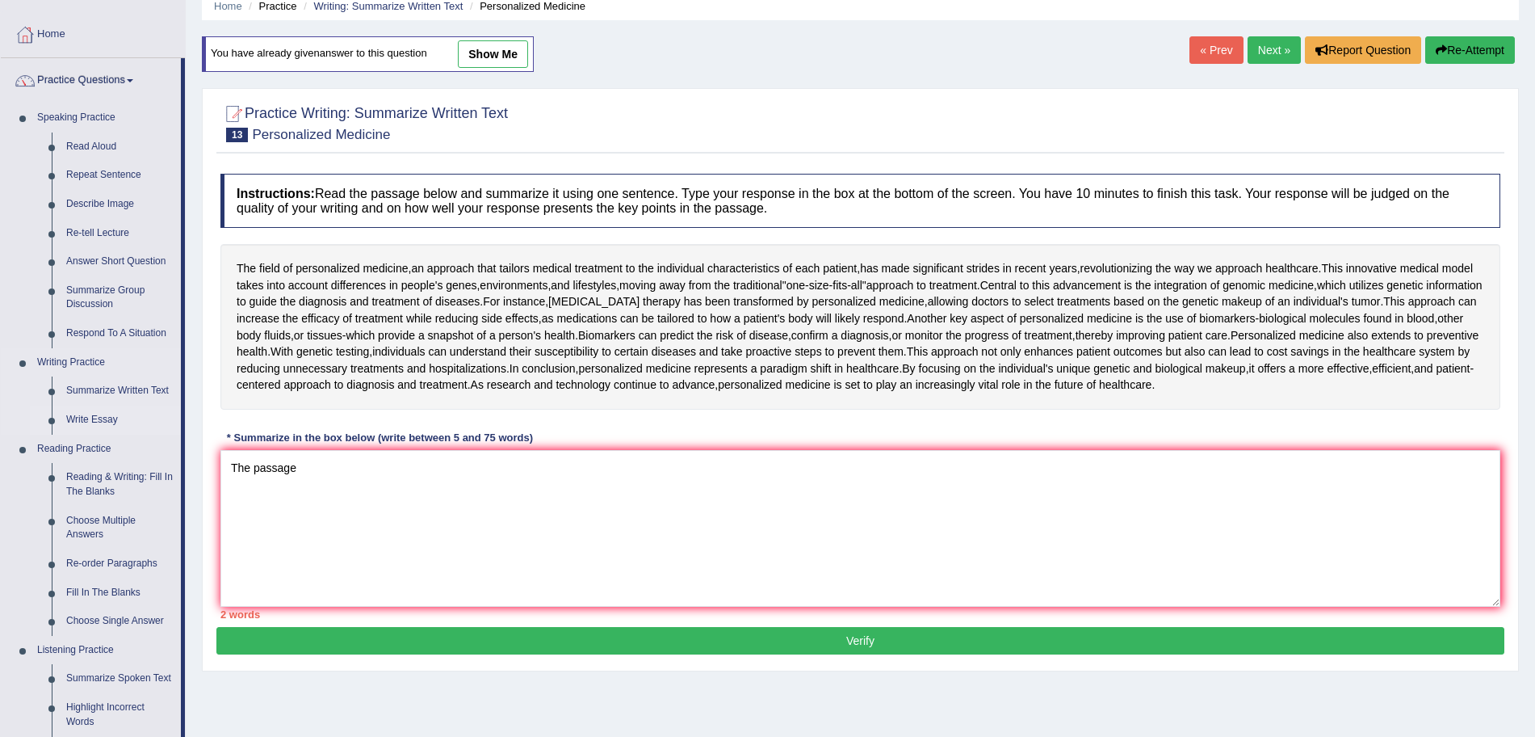
click at [107, 418] on link "Write Essay" at bounding box center [120, 419] width 122 height 29
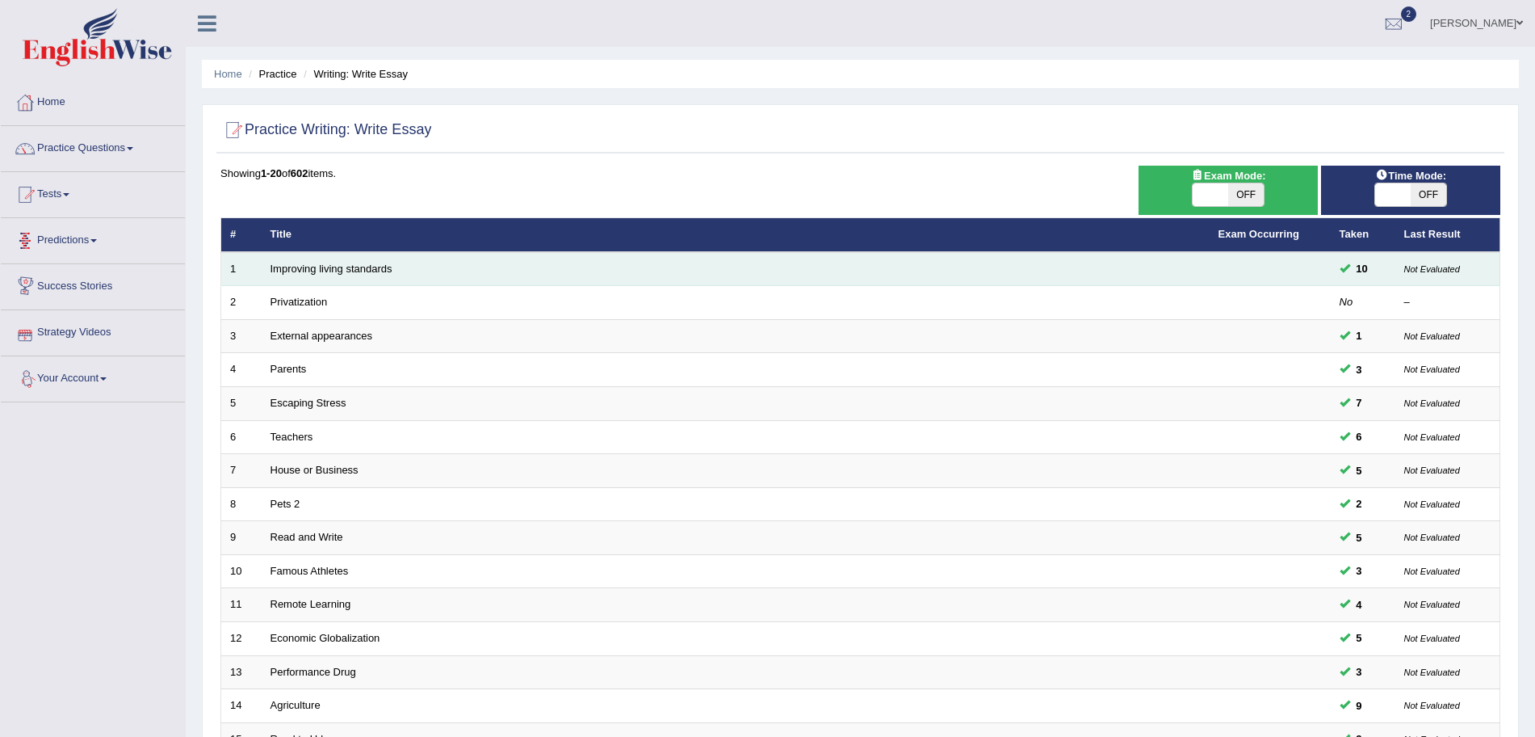
click at [314, 276] on td "Improving living standards" at bounding box center [736, 269] width 948 height 34
click at [296, 269] on link "Improving living standards" at bounding box center [332, 268] width 122 height 12
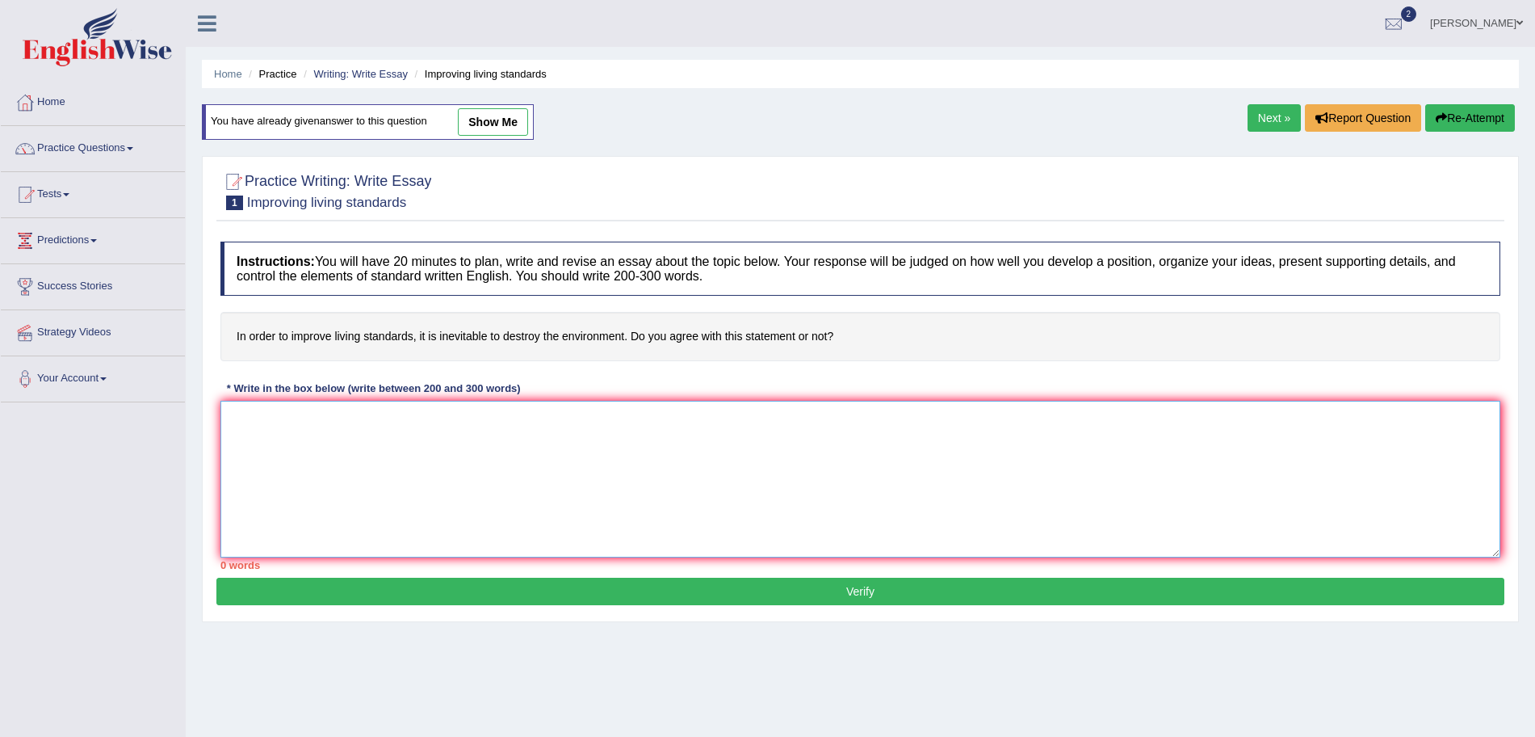
click at [444, 451] on textarea at bounding box center [860, 479] width 1280 height 157
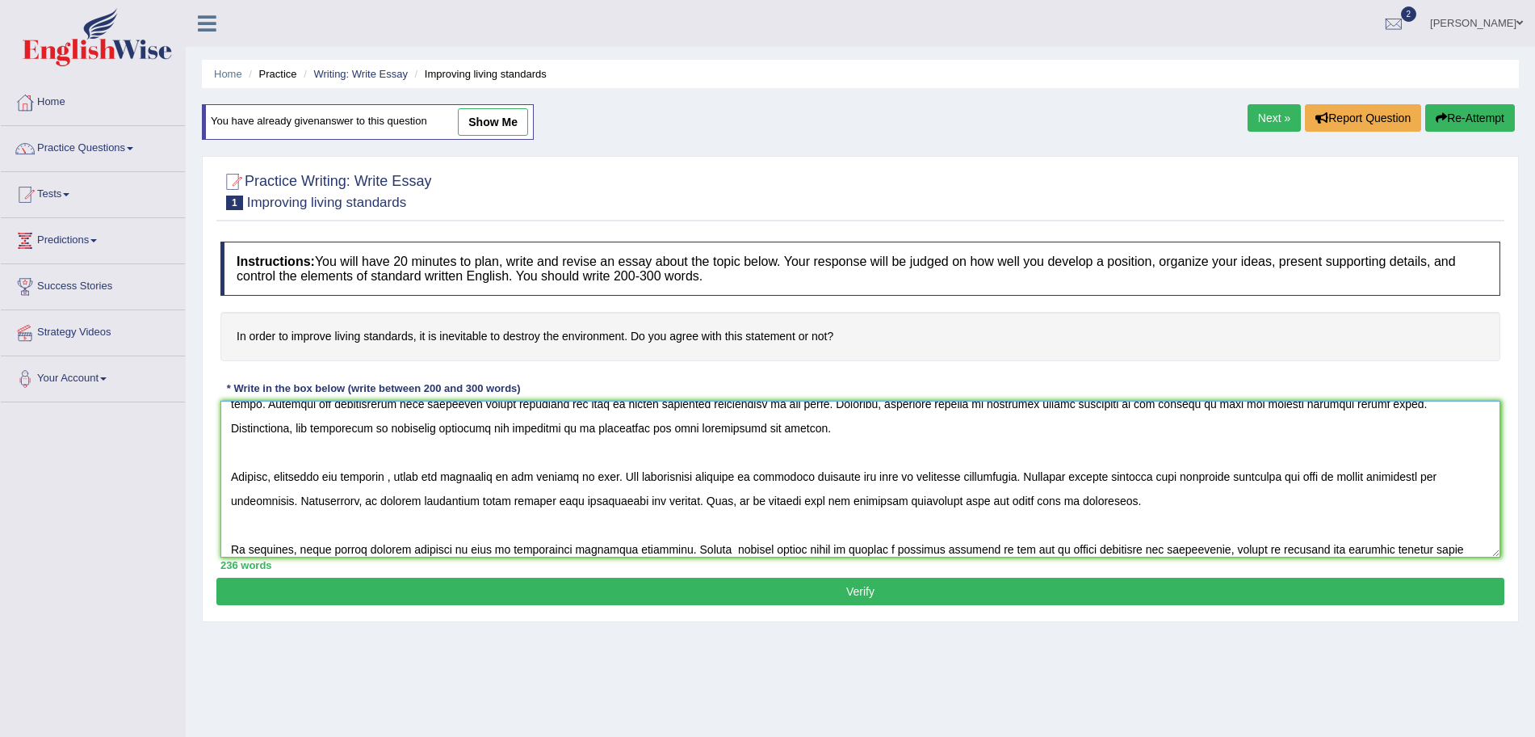
scroll to position [136, 0]
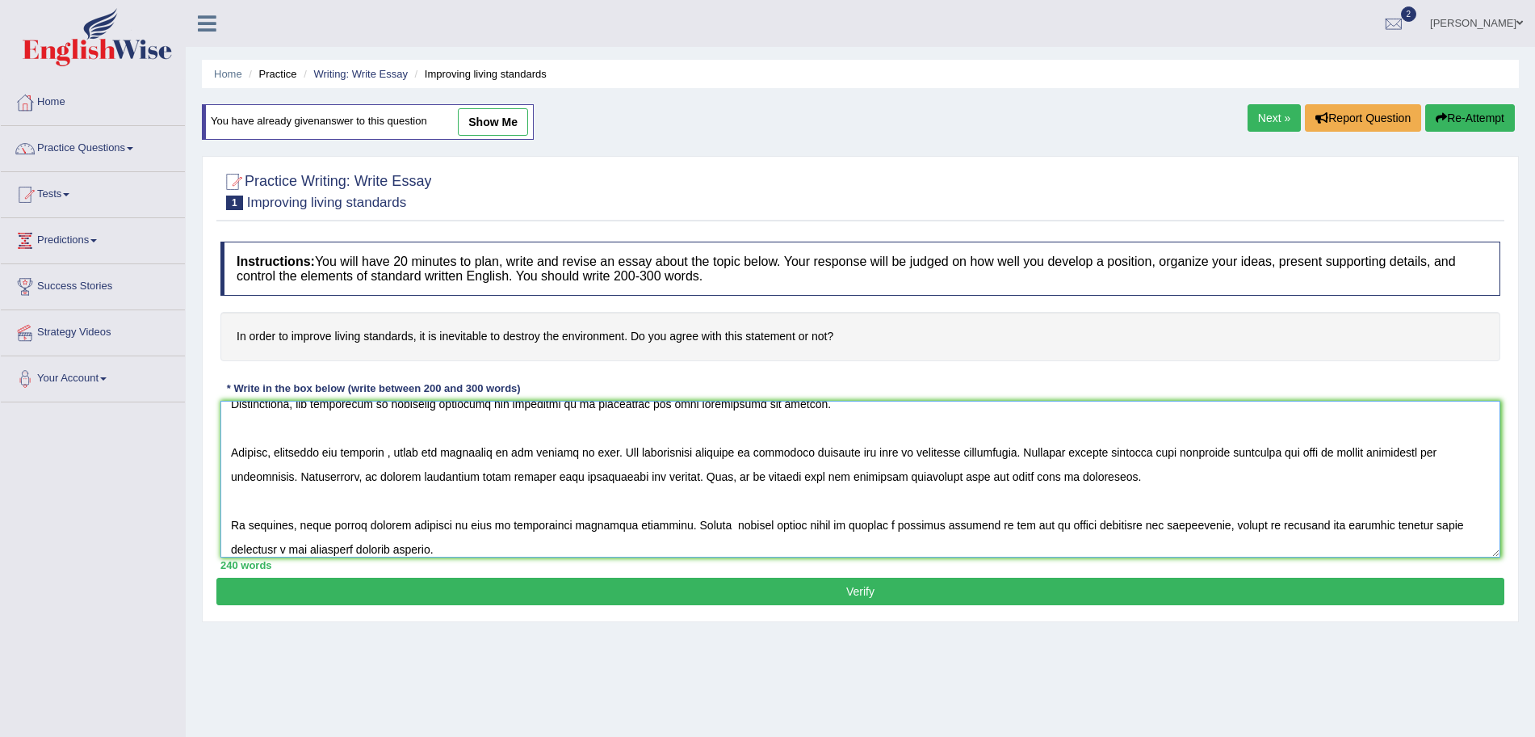
type textarea "The increasing influence of improving living standards on our lives has ignited…"
click at [712, 598] on button "Verify" at bounding box center [860, 590] width 1288 height 27
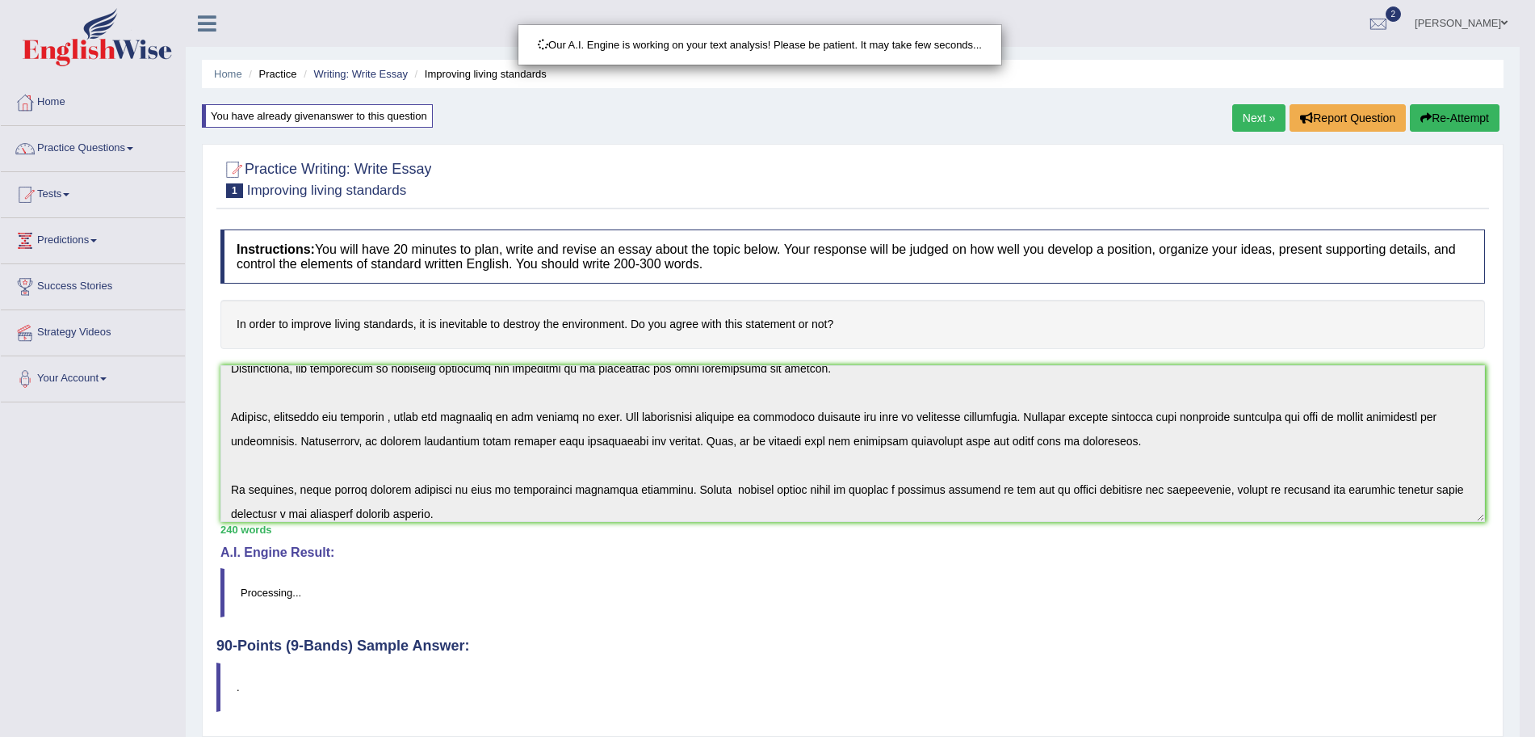
scroll to position [111, 0]
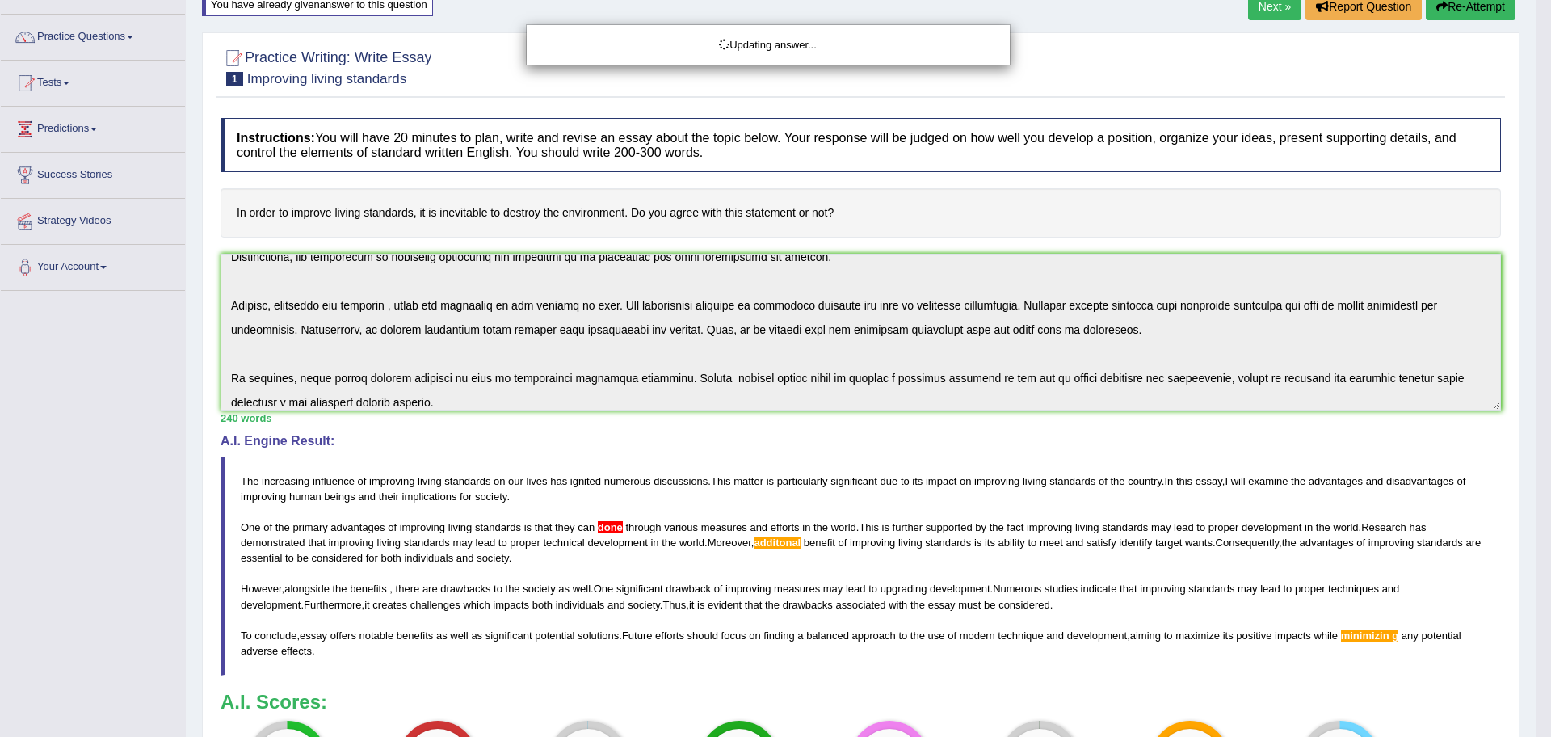
drag, startPoint x: 1550, startPoint y: 294, endPoint x: 1518, endPoint y: 115, distance: 182.0
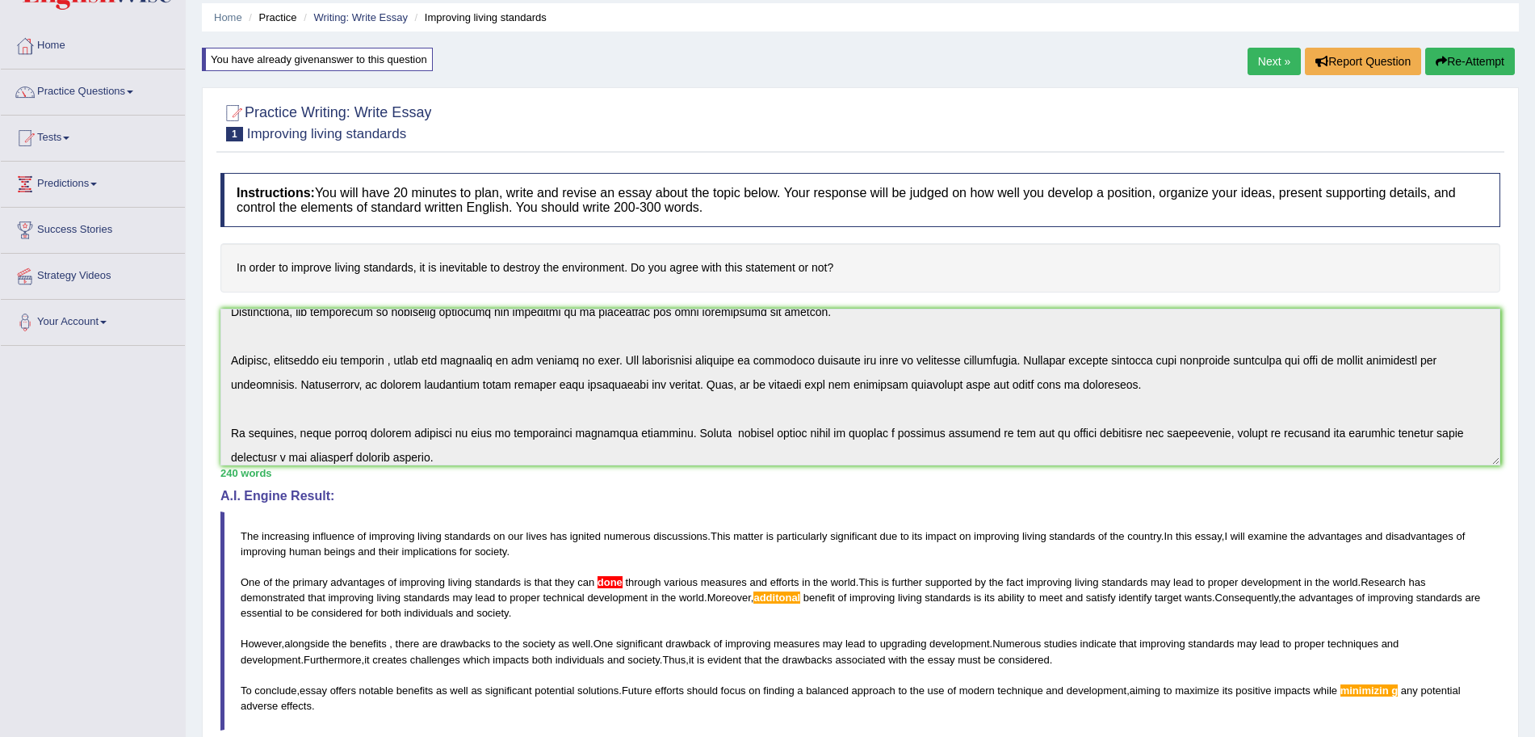
scroll to position [27, 0]
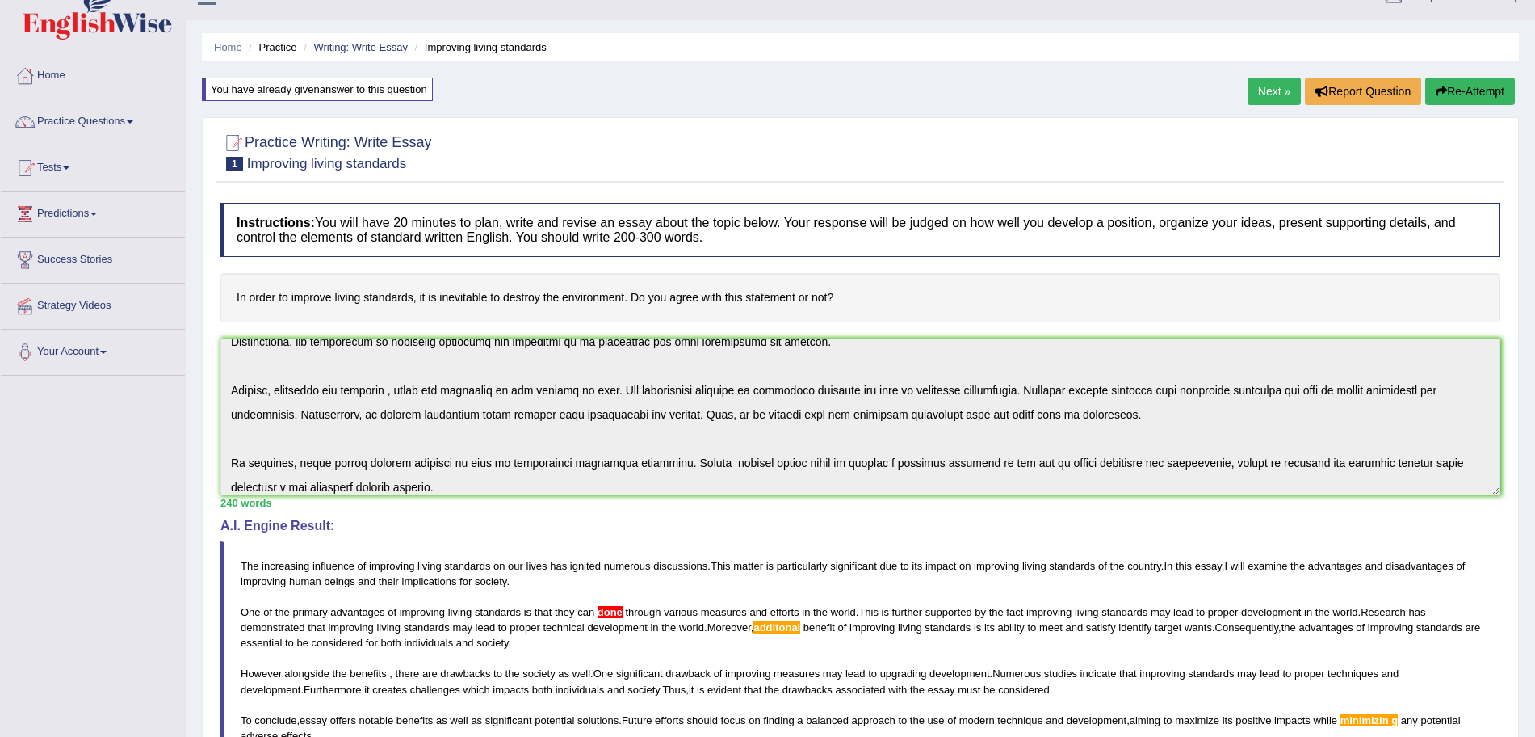
click at [1279, 91] on link "Next »" at bounding box center [1274, 91] width 53 height 27
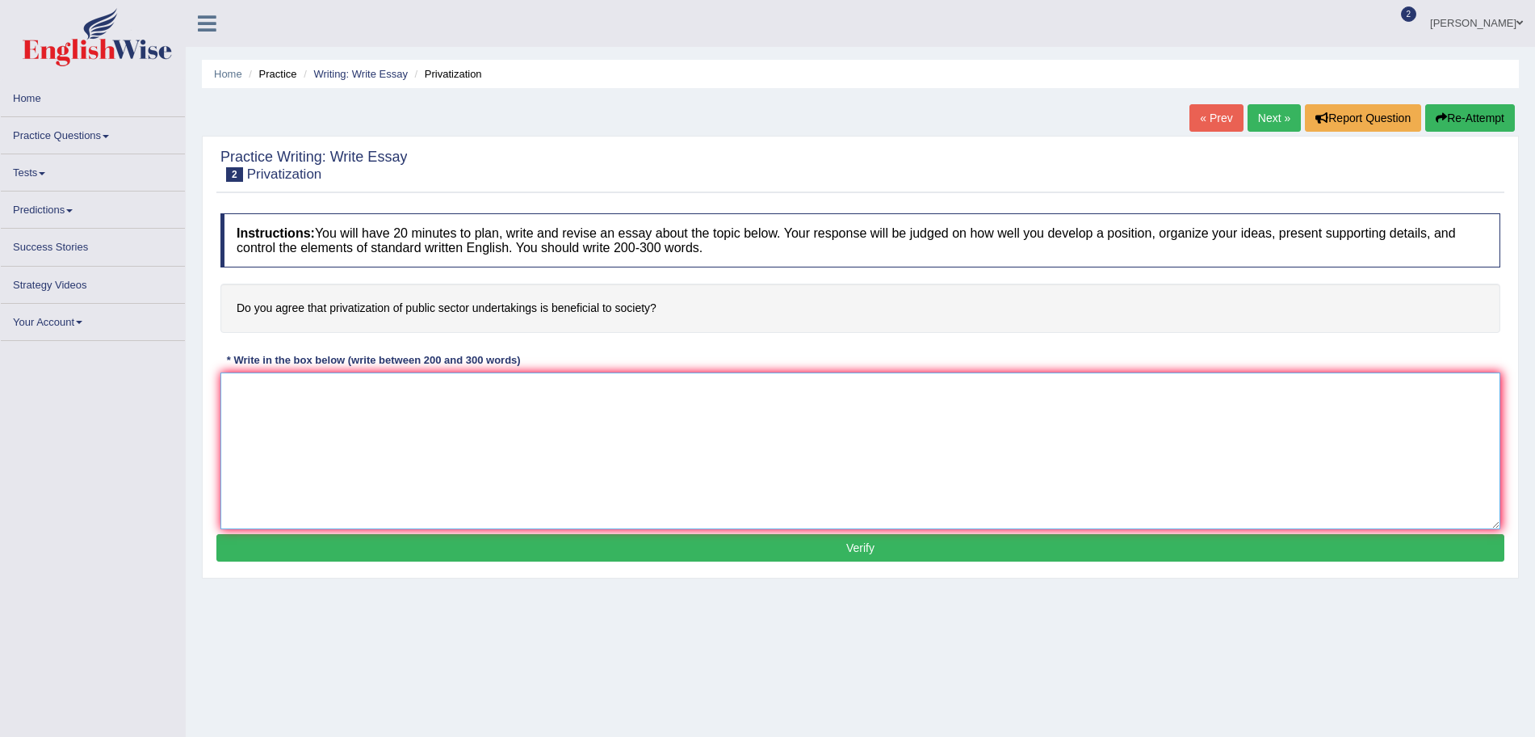
click at [676, 455] on textarea at bounding box center [860, 450] width 1280 height 157
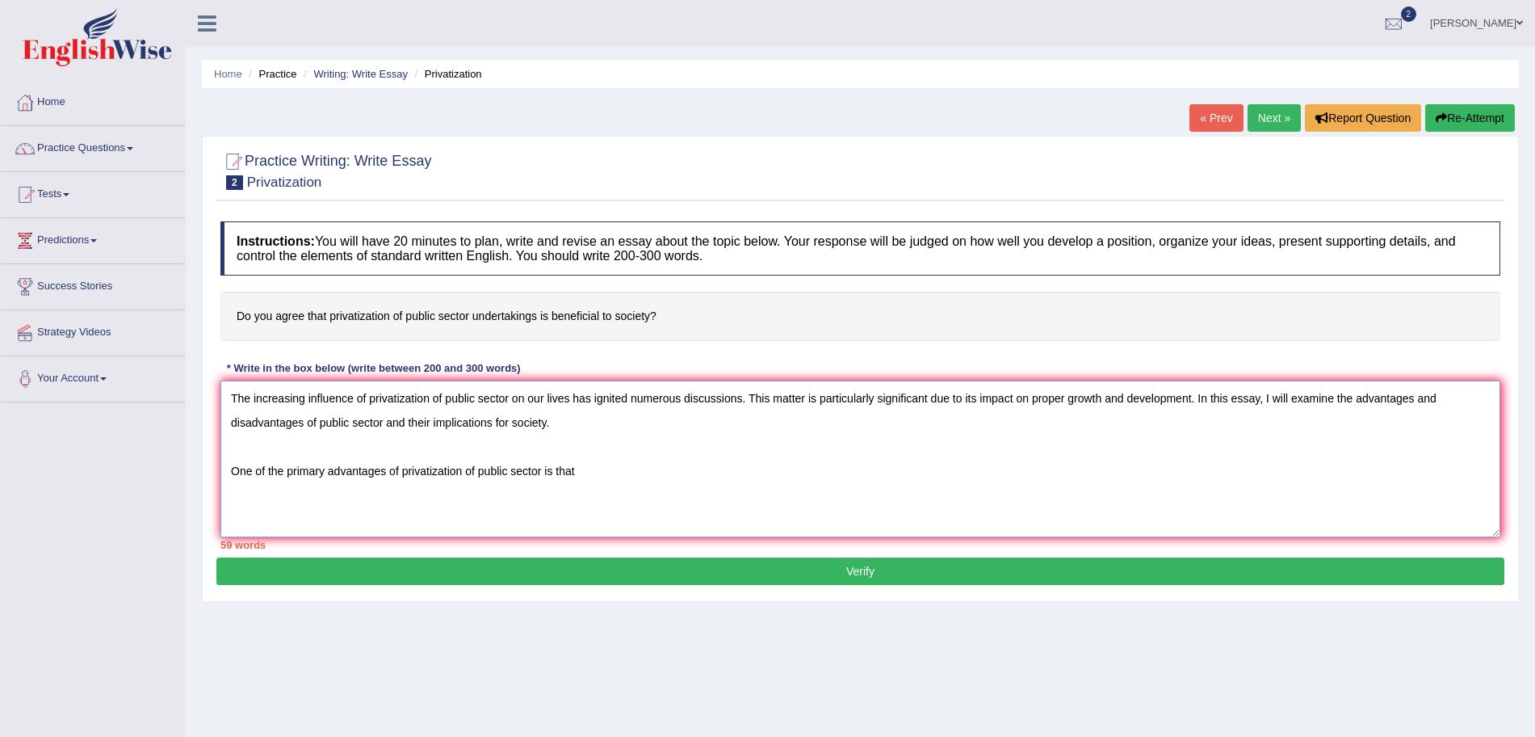
click at [657, 488] on textarea "The increasing influence of privatization of public sector on our lives has ign…" at bounding box center [860, 458] width 1280 height 157
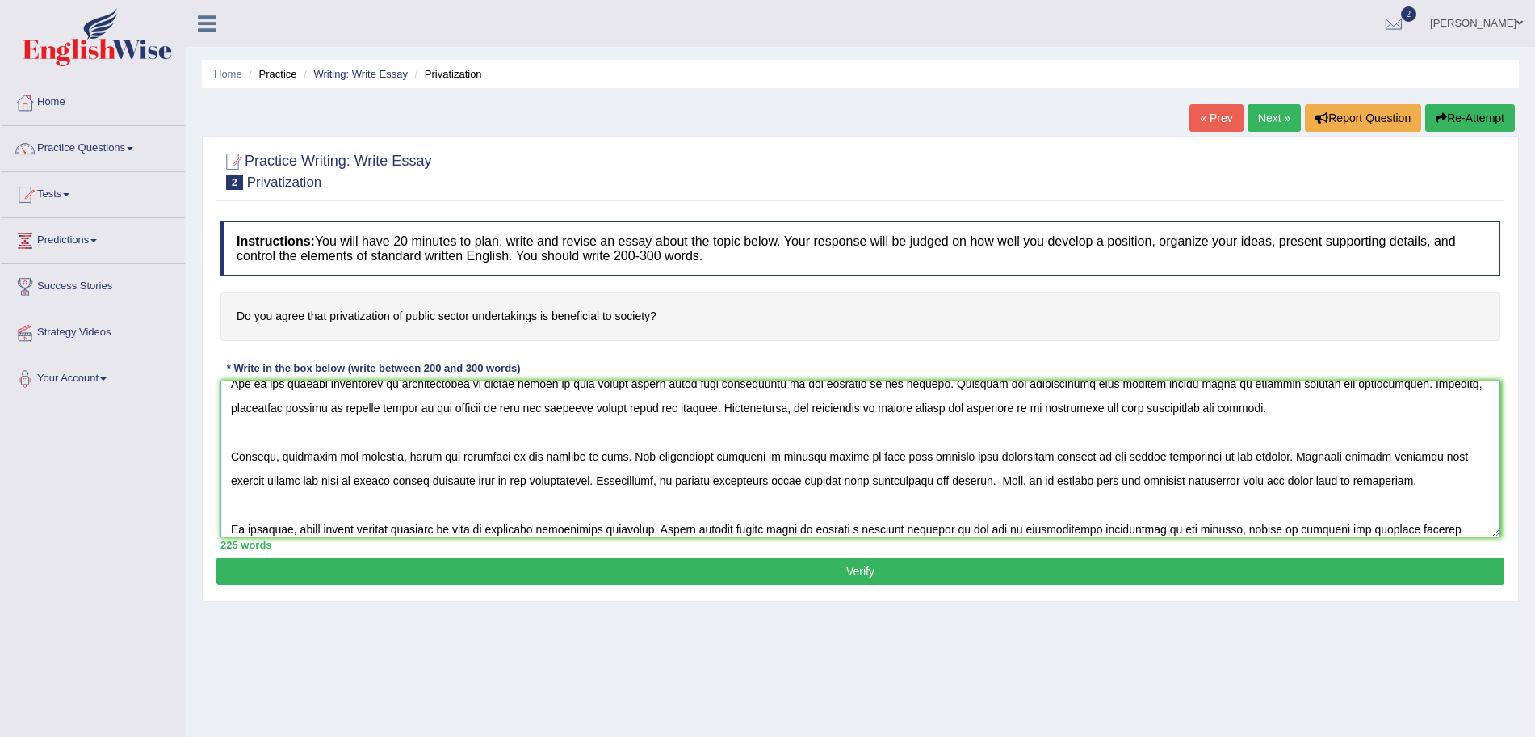
scroll to position [111, 0]
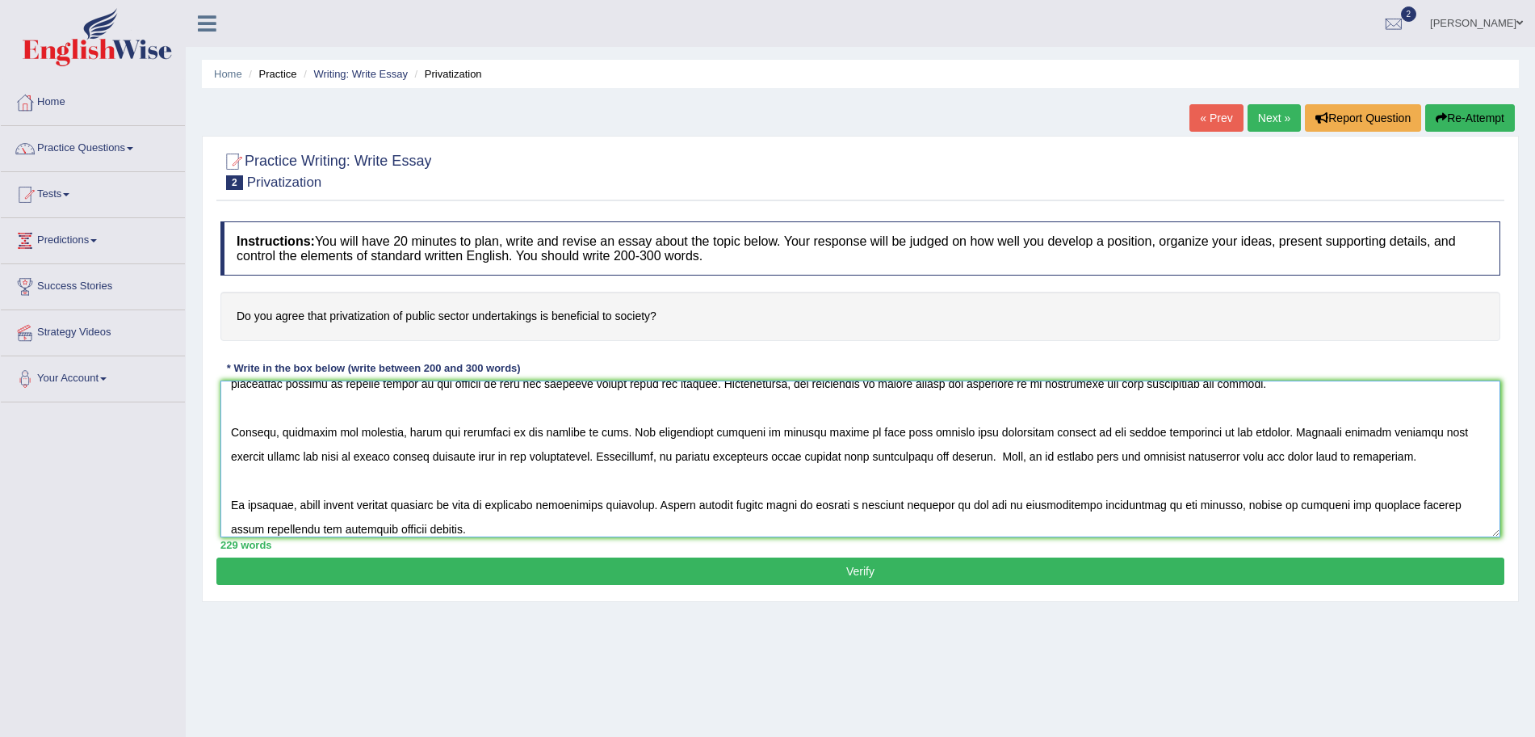
type textarea "The increasing influence of privatization of public sector on our lives has ign…"
click at [875, 581] on button "Verify" at bounding box center [860, 570] width 1288 height 27
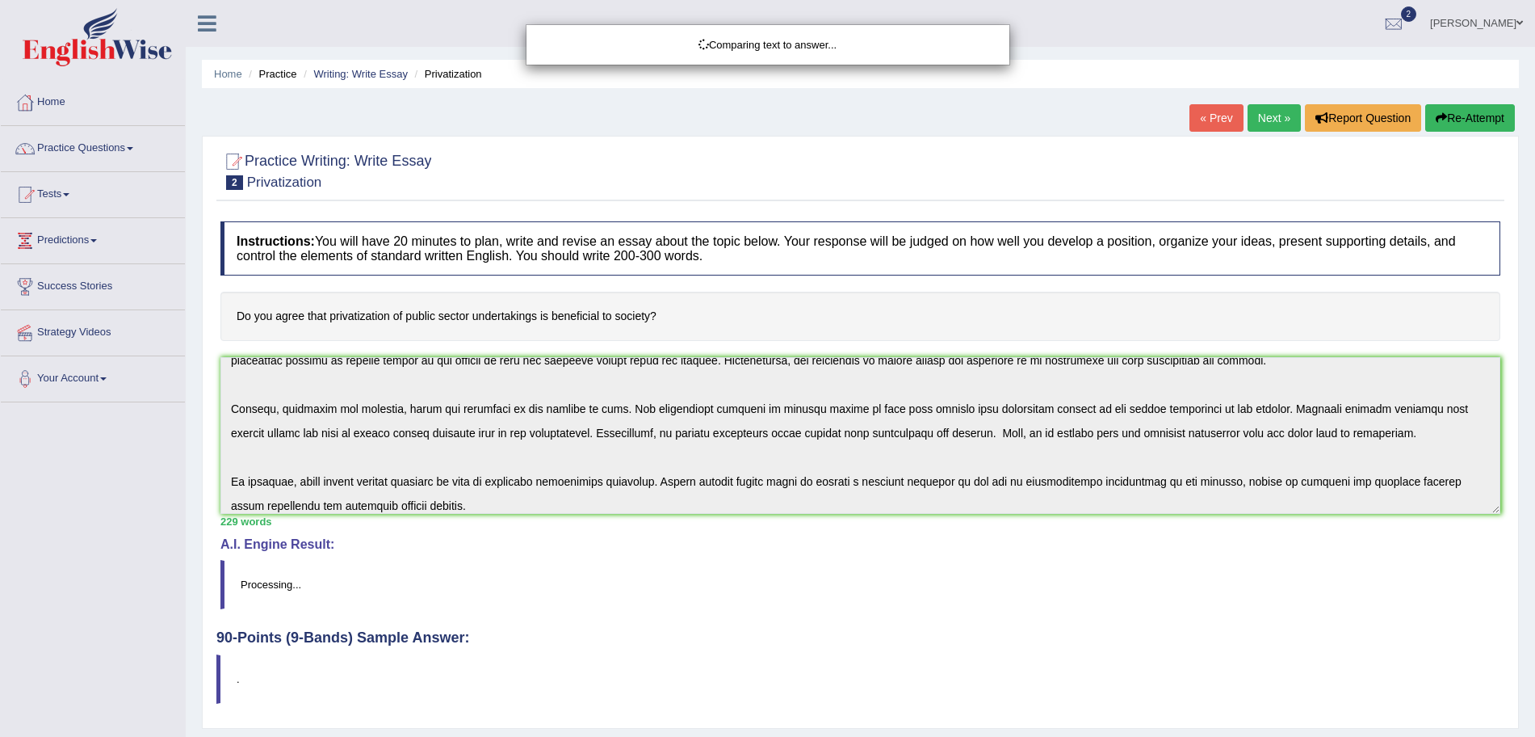
scroll to position [107, 0]
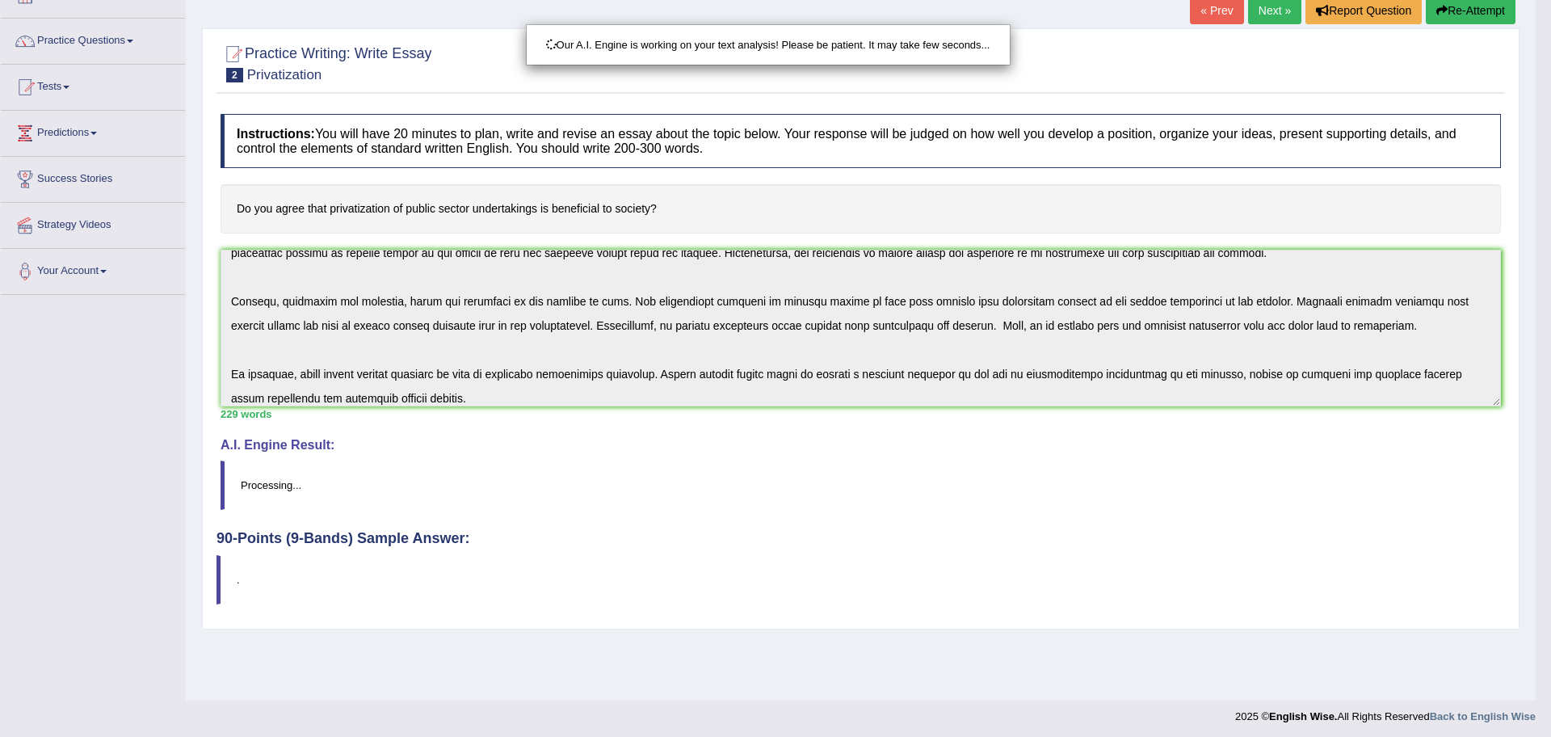
drag, startPoint x: 1550, startPoint y: 157, endPoint x: 1550, endPoint y: 423, distance: 266.5
click at [1534, 423] on html "Toggle navigation Home Practice Questions Speaking Practice Read Aloud Repeat S…" at bounding box center [775, 261] width 1551 height 737
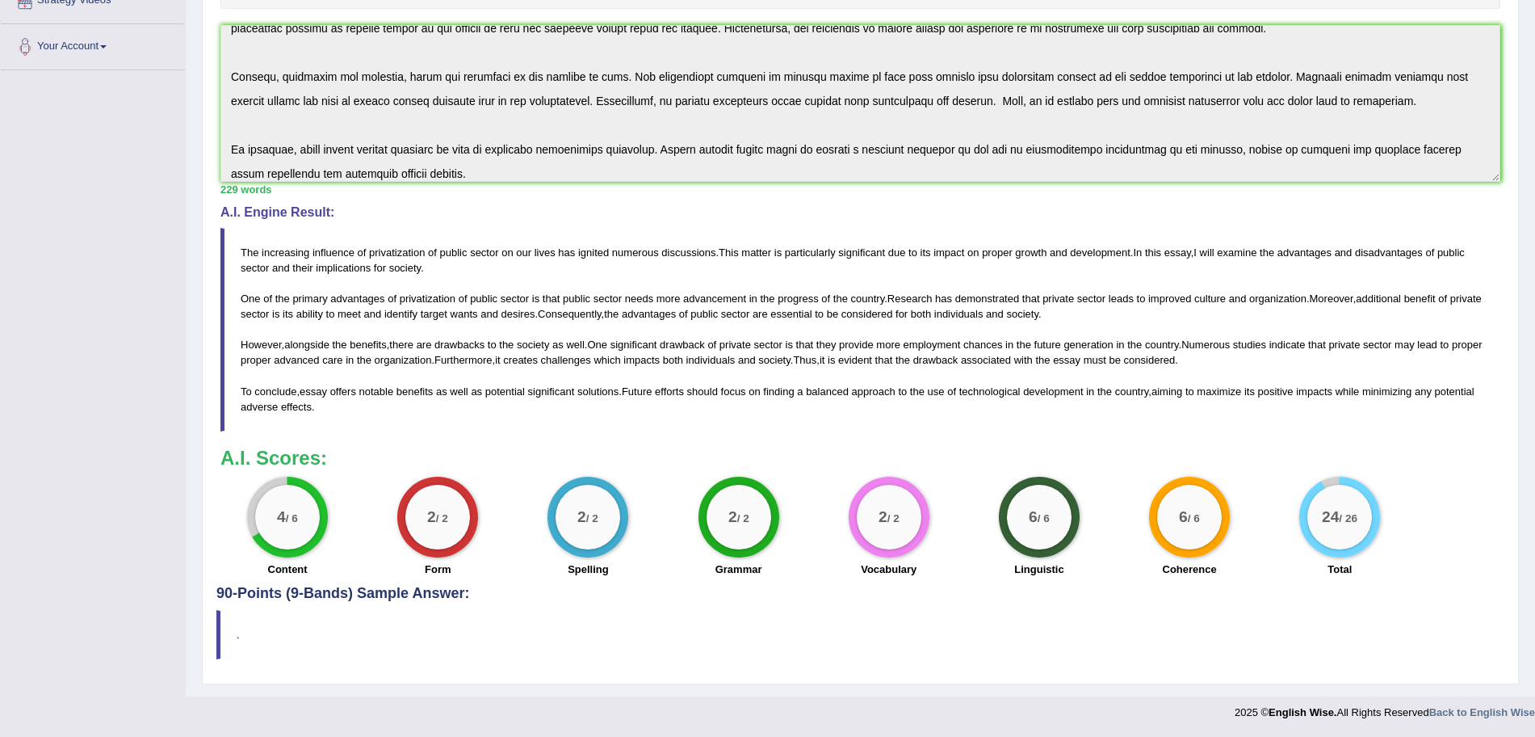
scroll to position [0, 0]
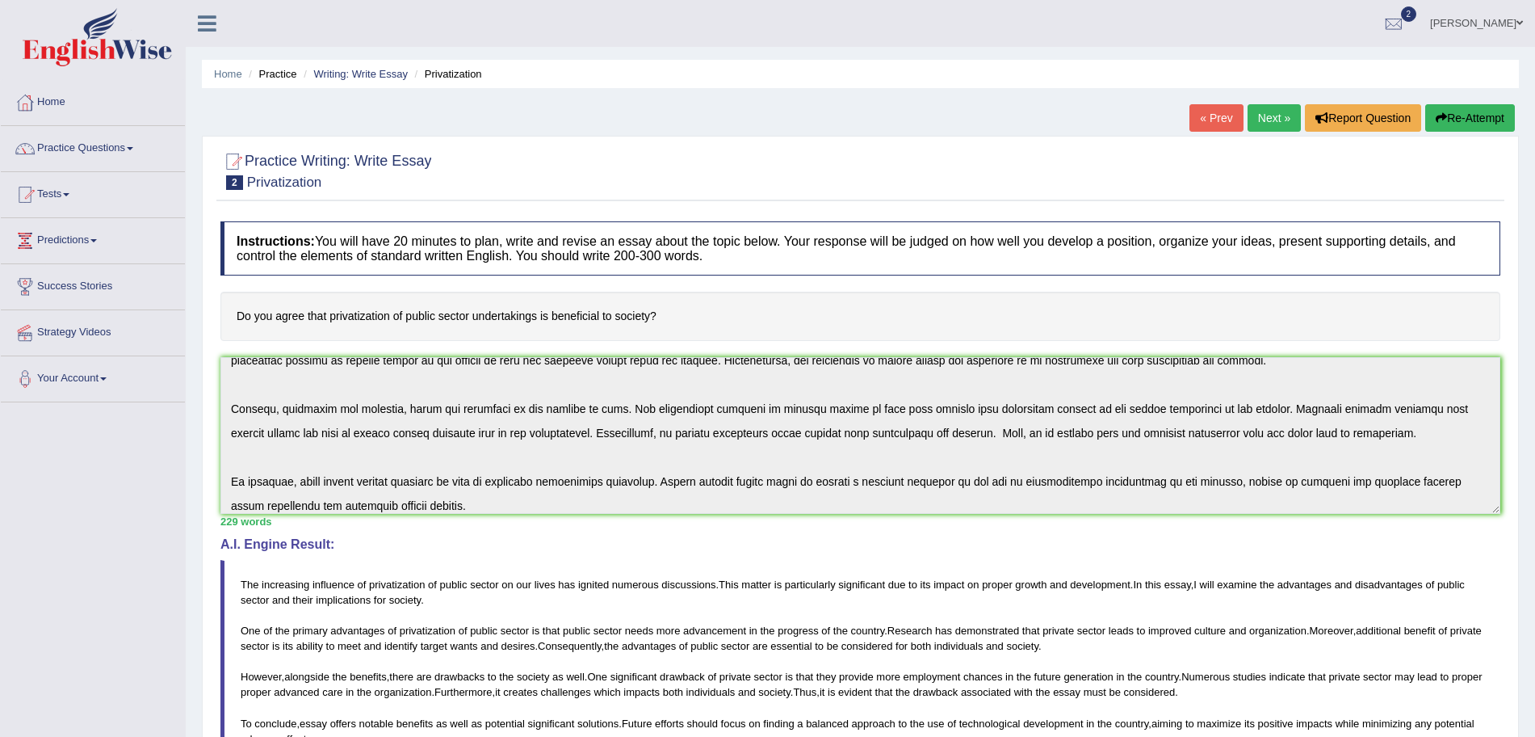
click at [1264, 121] on link "Next »" at bounding box center [1274, 117] width 53 height 27
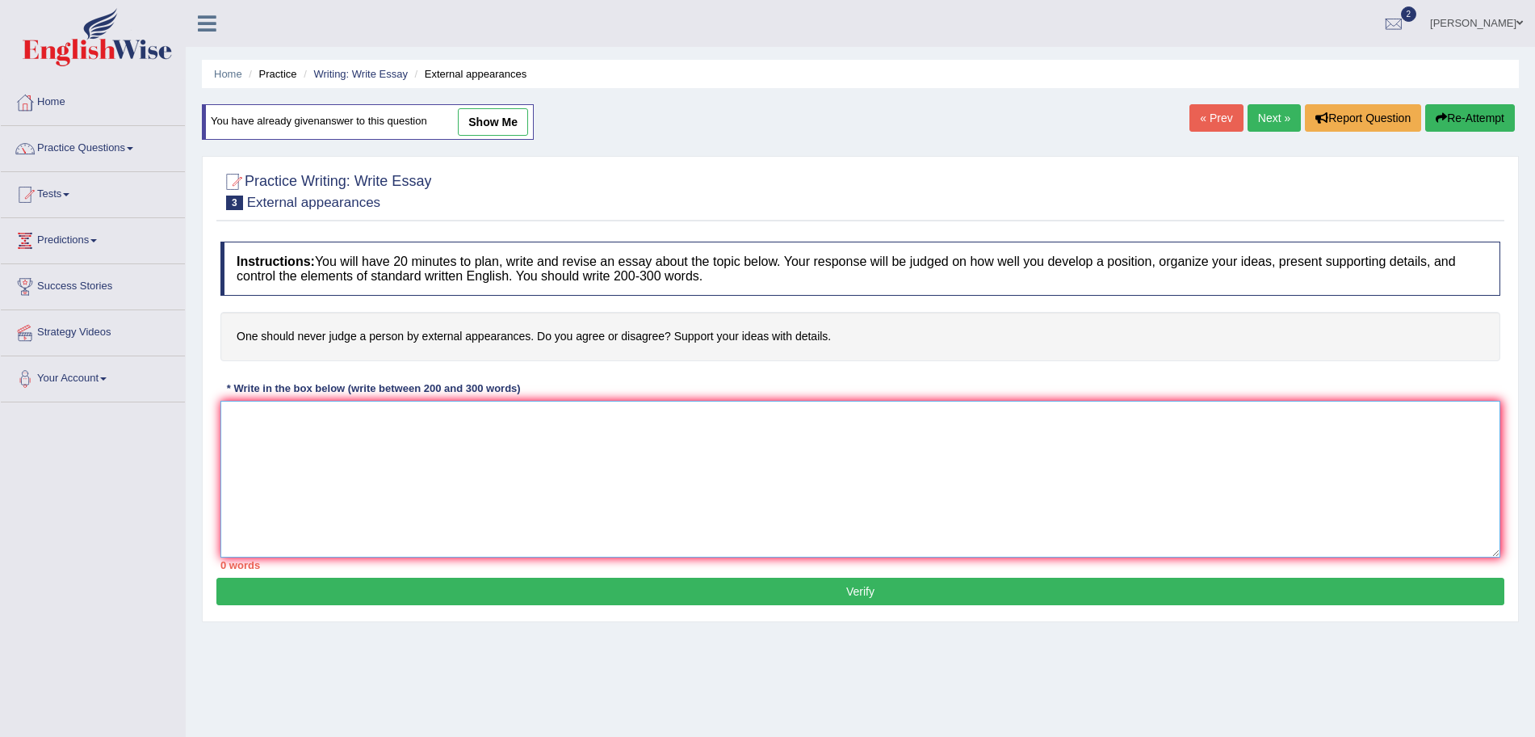
click at [648, 462] on textarea at bounding box center [860, 479] width 1280 height 157
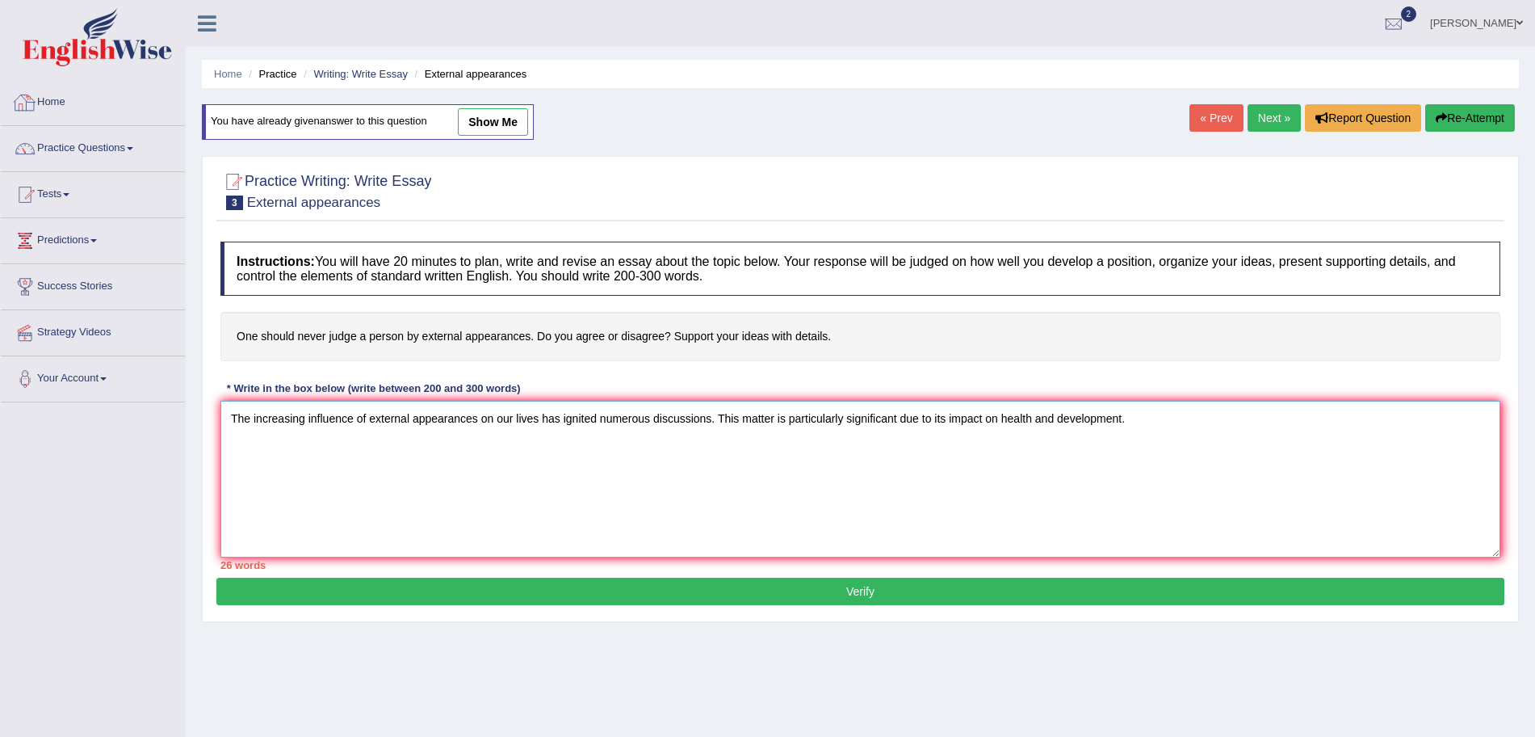
type textarea "The increasing influence of external appearances on our lives has ignited numer…"
